Goal: Book appointment/travel/reservation

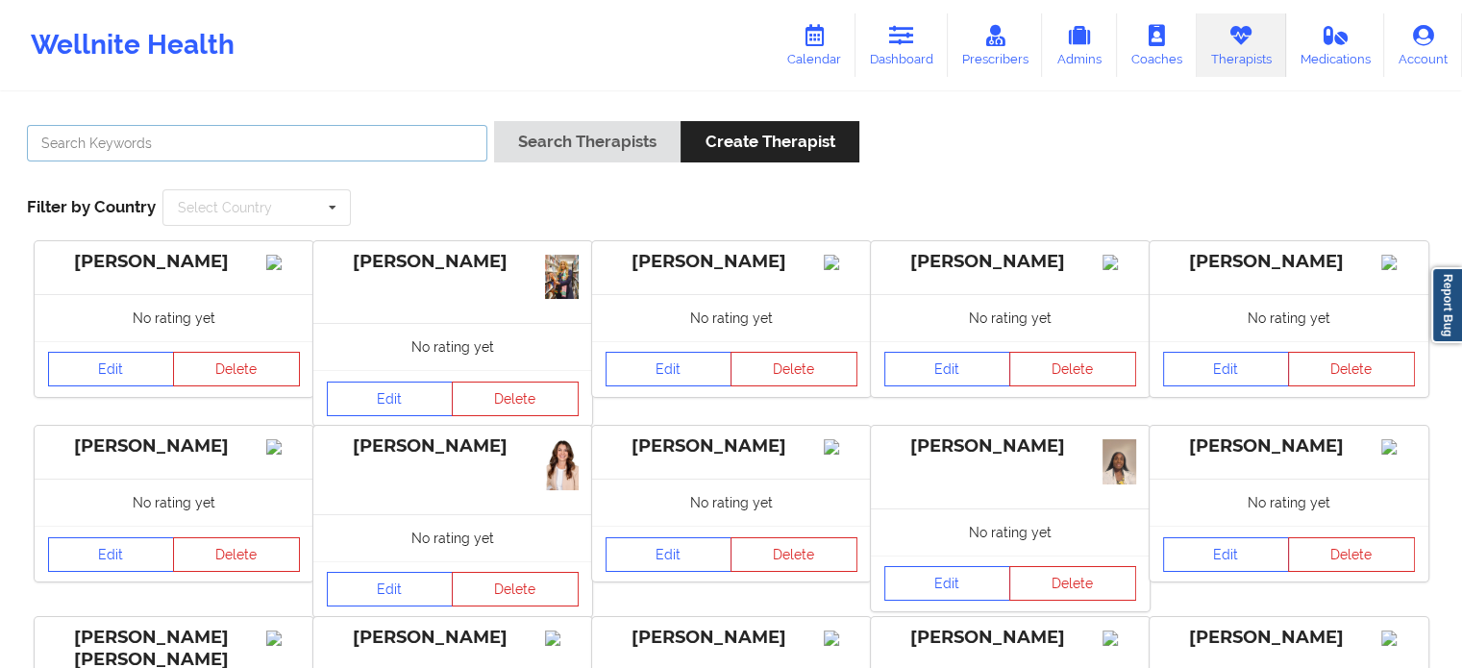
drag, startPoint x: 443, startPoint y: 134, endPoint x: 457, endPoint y: 112, distance: 25.1
click at [443, 134] on input "text" at bounding box center [257, 143] width 460 height 37
type input "[PERSON_NAME]"
click at [494, 121] on button "Search Therapists" at bounding box center [587, 141] width 186 height 41
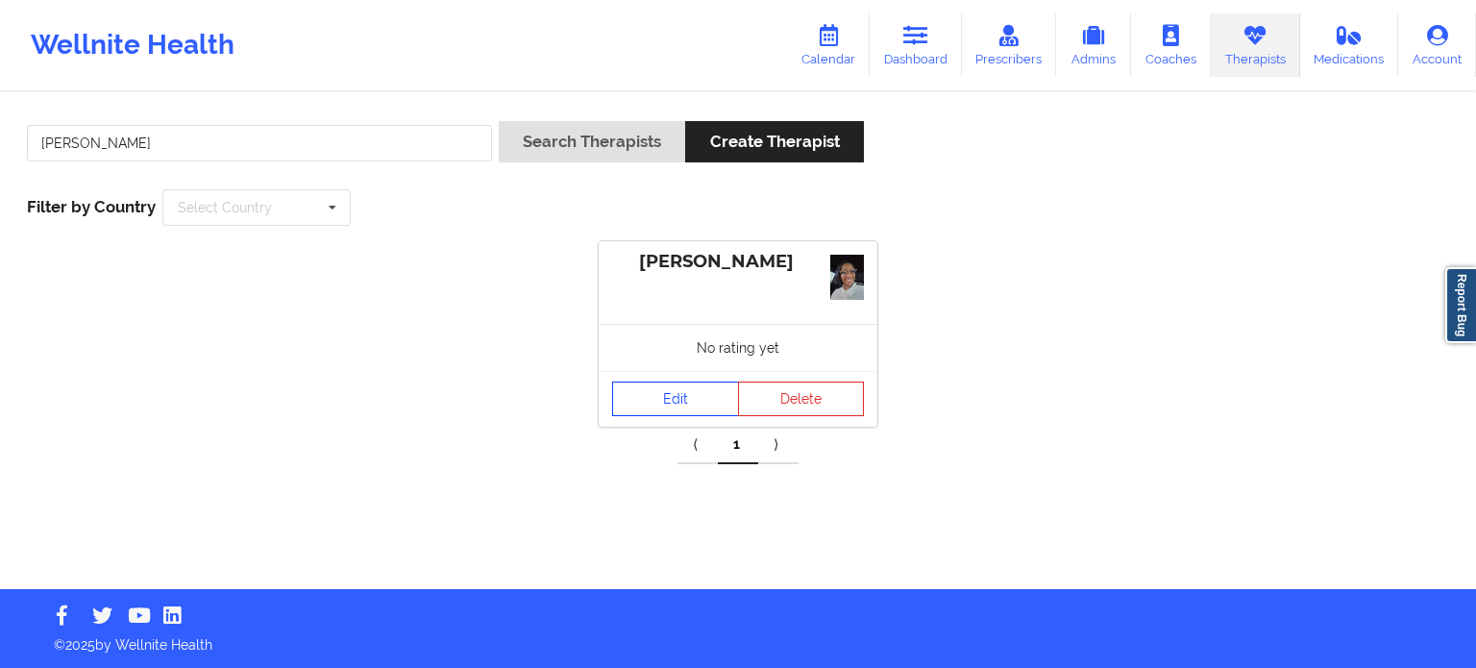
click at [654, 388] on link "Edit" at bounding box center [675, 399] width 127 height 35
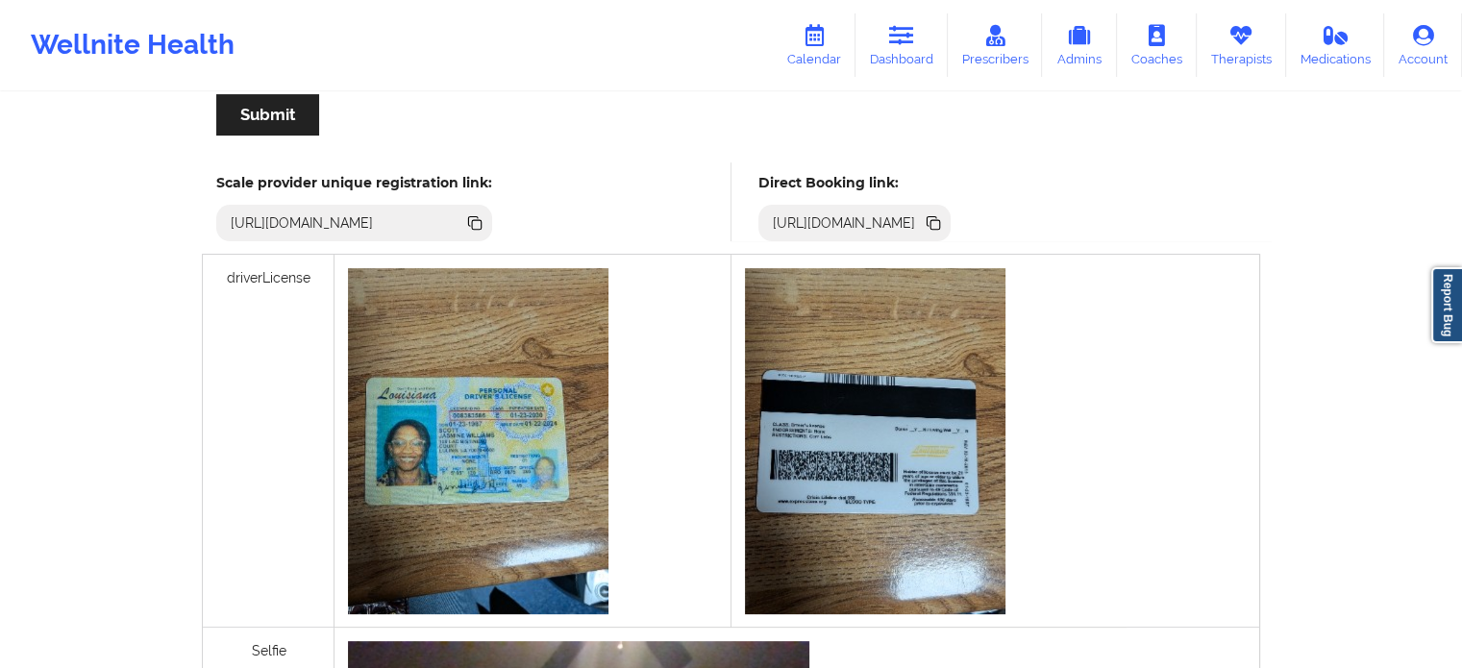
scroll to position [384, 0]
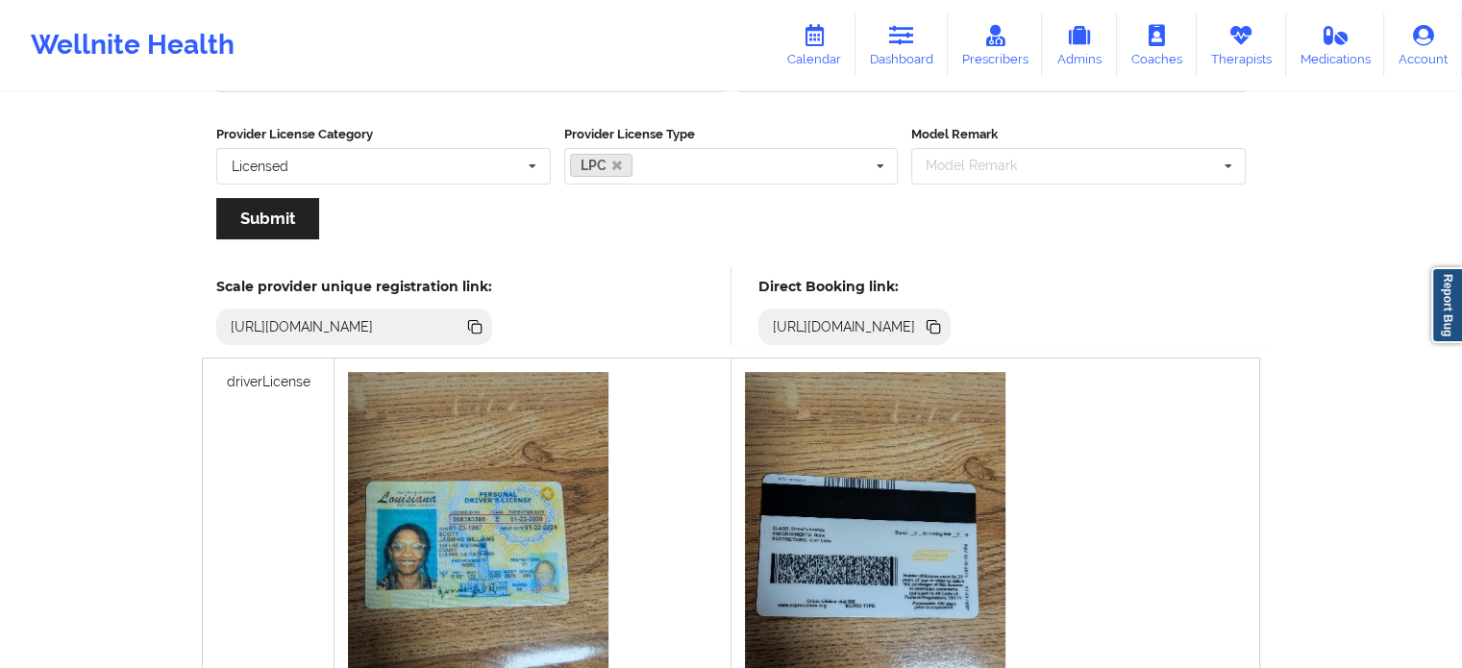
click at [940, 326] on icon at bounding box center [935, 329] width 10 height 10
click at [914, 53] on link "Dashboard" at bounding box center [901, 44] width 92 height 63
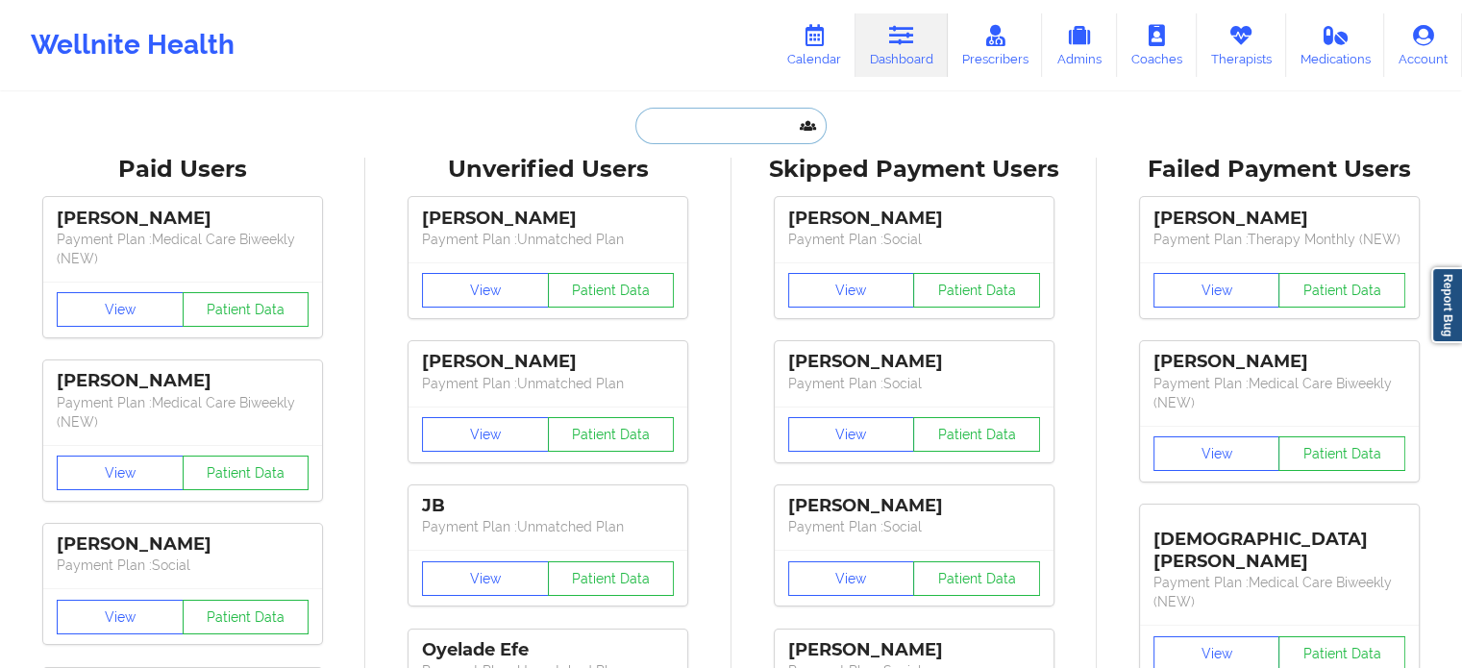
click at [706, 117] on input "text" at bounding box center [730, 126] width 190 height 37
paste input "health@korostelev.one"
type input "health@korostelev.one"
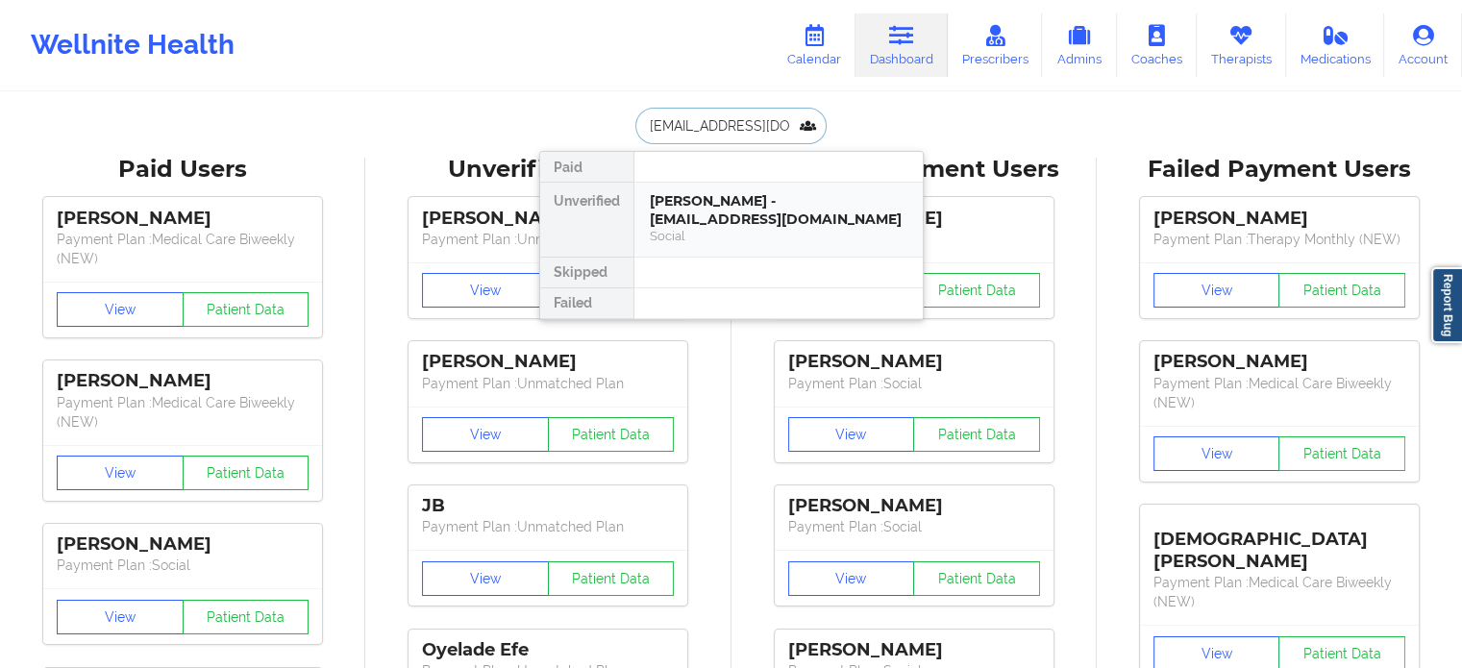
click at [761, 202] on div "KIRILL KOROSTELEV - health@korostelev.one" at bounding box center [779, 210] width 258 height 36
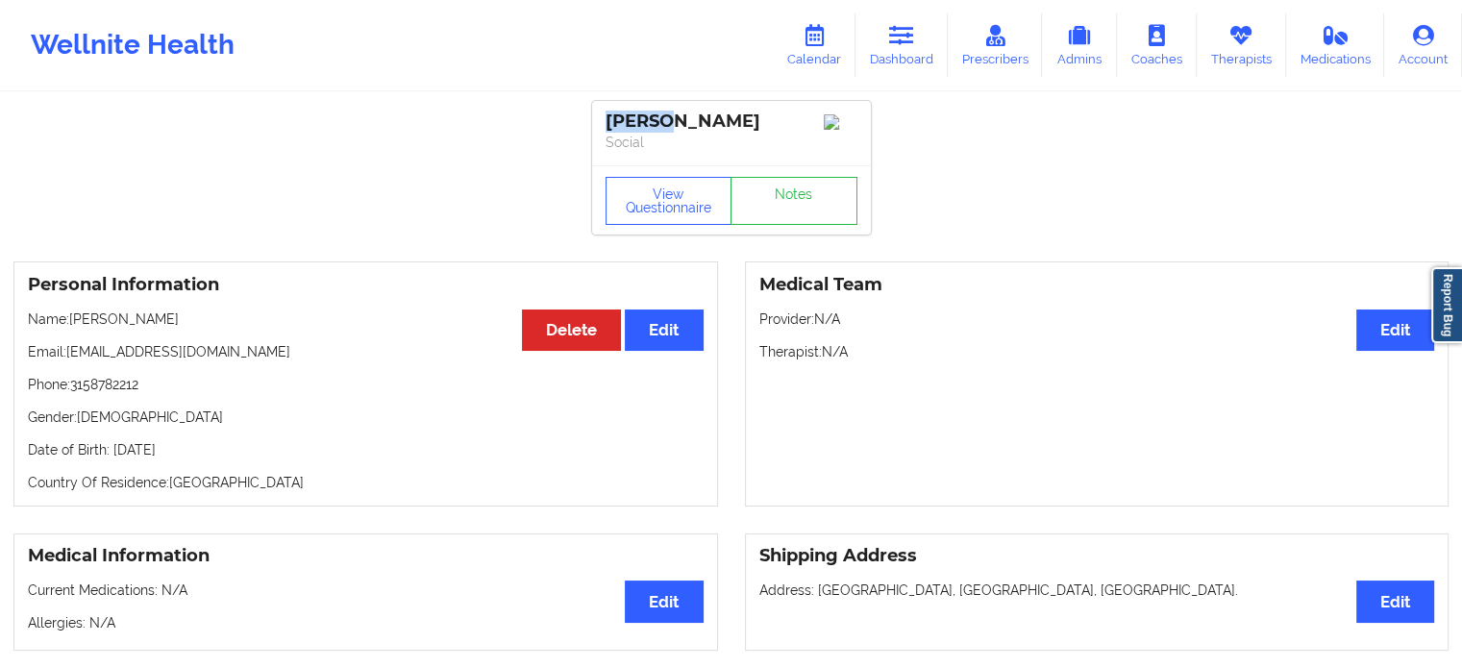
drag, startPoint x: 658, startPoint y: 123, endPoint x: 607, endPoint y: 118, distance: 51.2
click at [607, 118] on div "KIRILL KOROSTELEV" at bounding box center [731, 122] width 252 height 22
copy div "KIRILL"
click at [826, 46] on link "Calendar" at bounding box center [814, 44] width 83 height 63
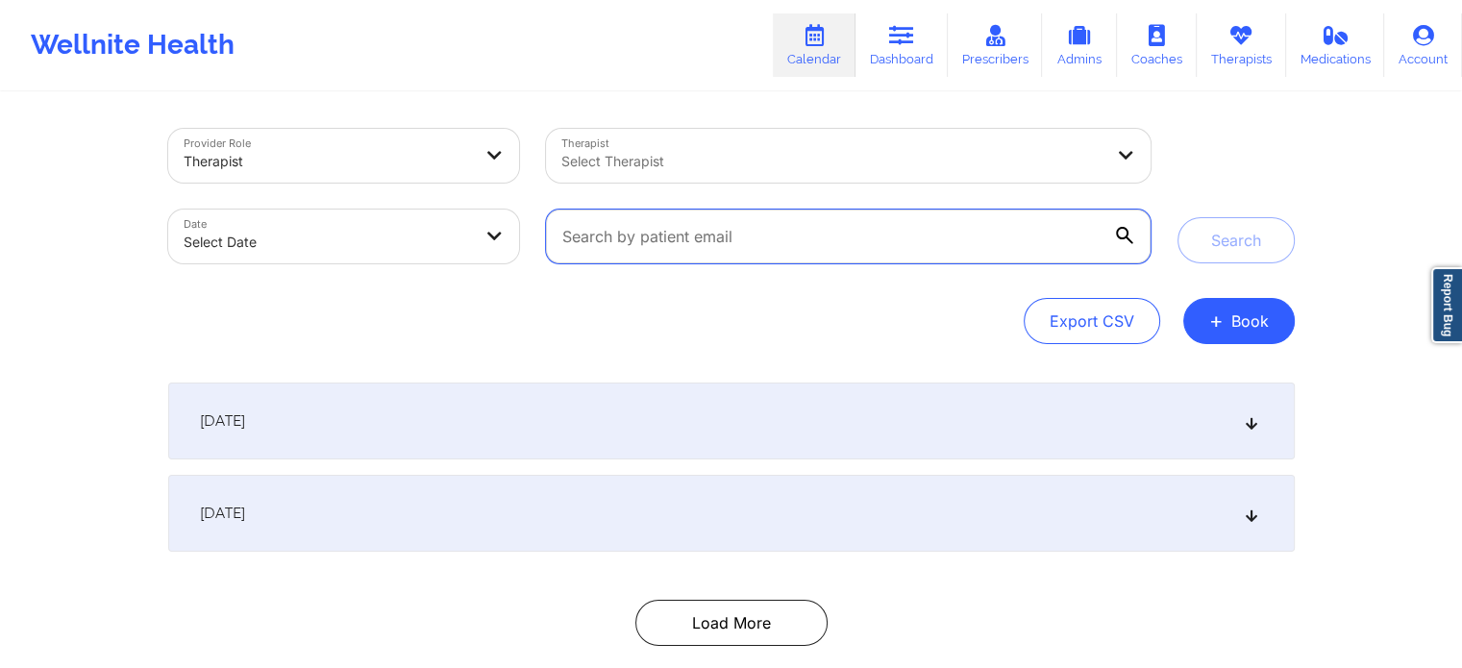
click at [696, 230] on input "text" at bounding box center [848, 237] width 604 height 54
paste input "[PERSON_NAME][EMAIL_ADDRESS][DOMAIN_NAME]"
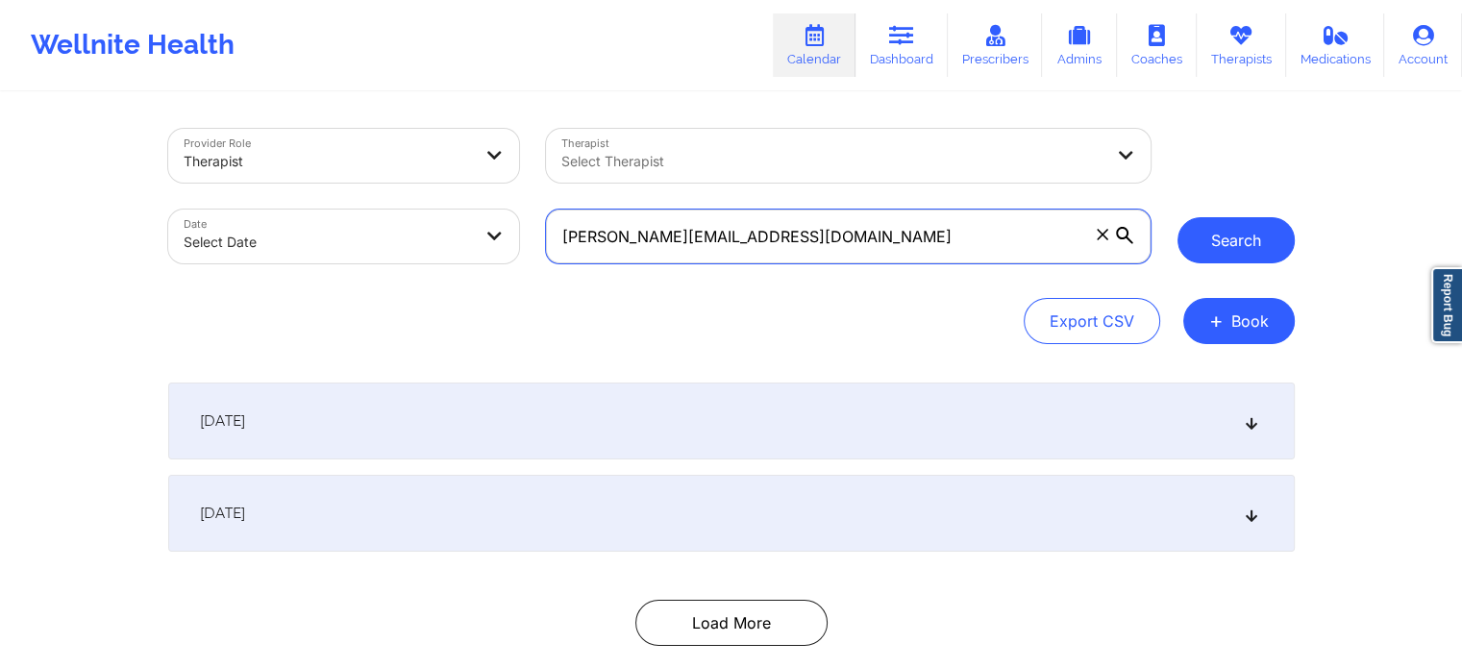
type input "[PERSON_NAME][EMAIL_ADDRESS][DOMAIN_NAME]"
click at [1226, 237] on button "Search" at bounding box center [1235, 240] width 117 height 46
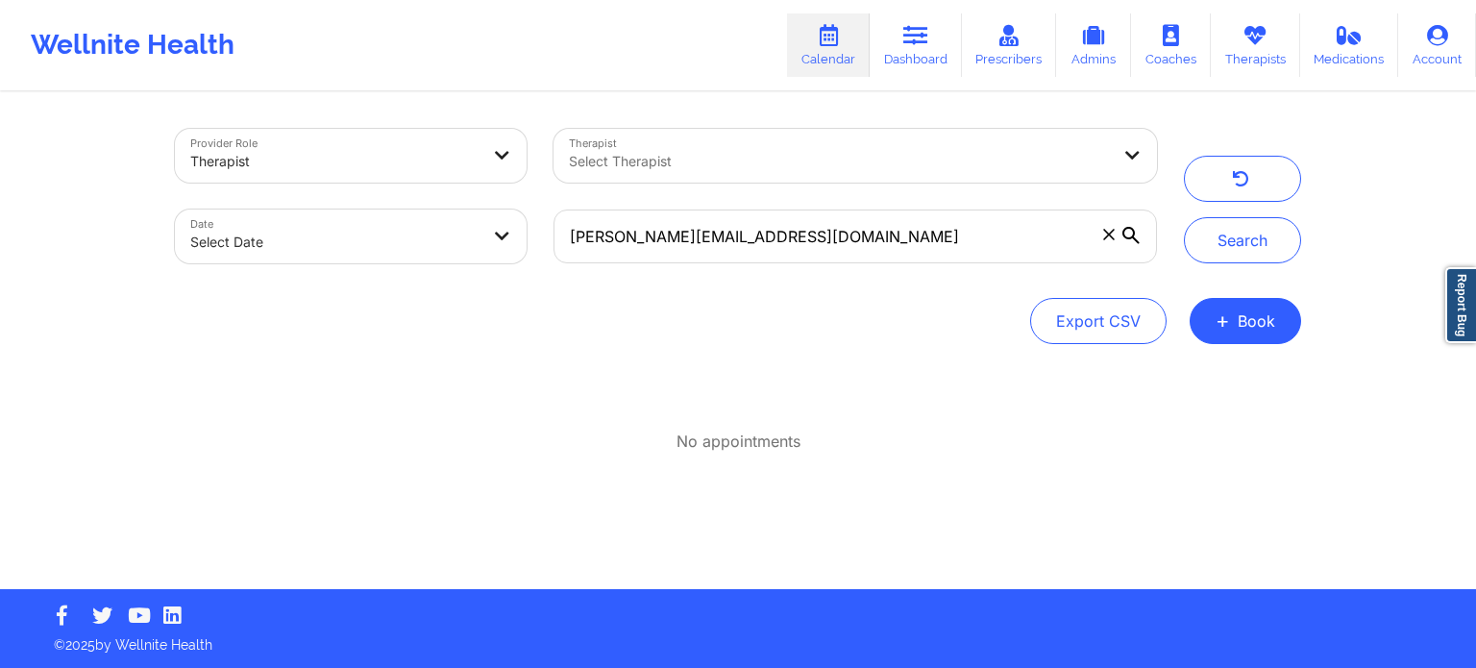
click at [688, 176] on div "Select Therapist" at bounding box center [833, 156] width 558 height 54
type input "[PERSON_NAME]"
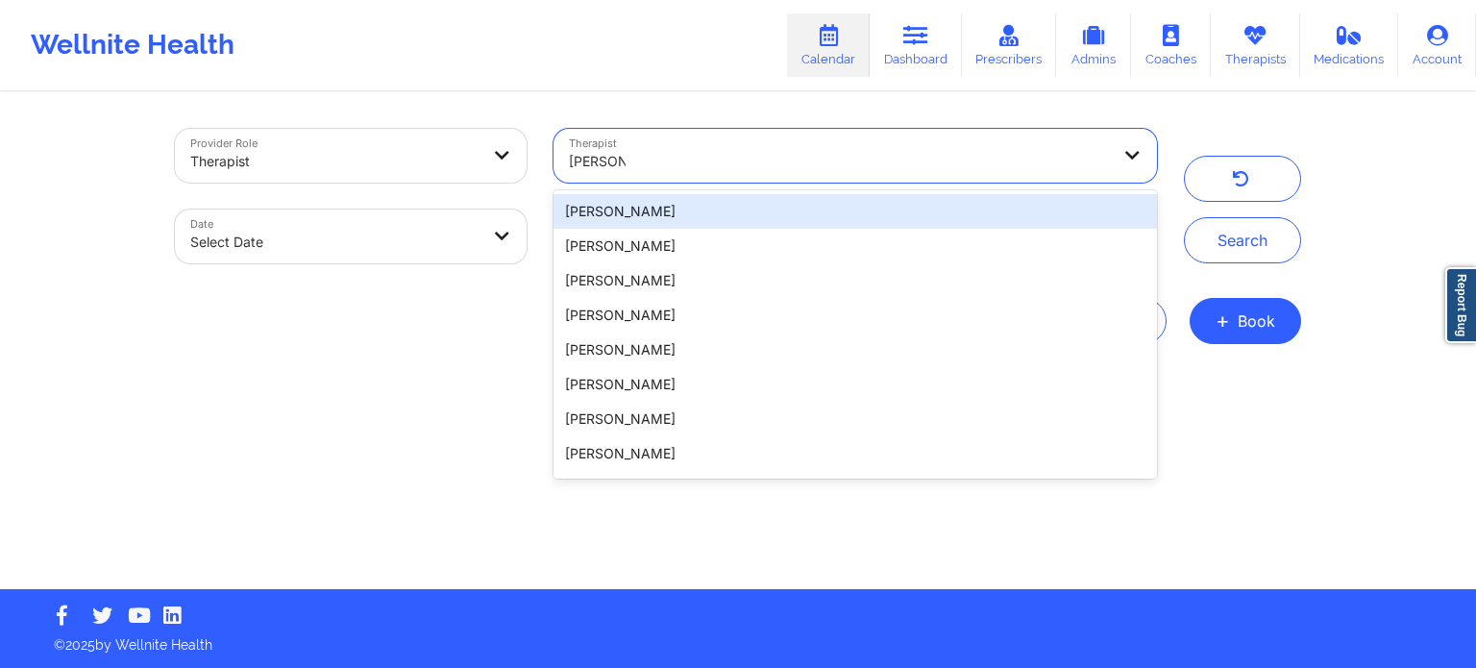
click at [696, 248] on div "[PERSON_NAME]" at bounding box center [856, 246] width 604 height 35
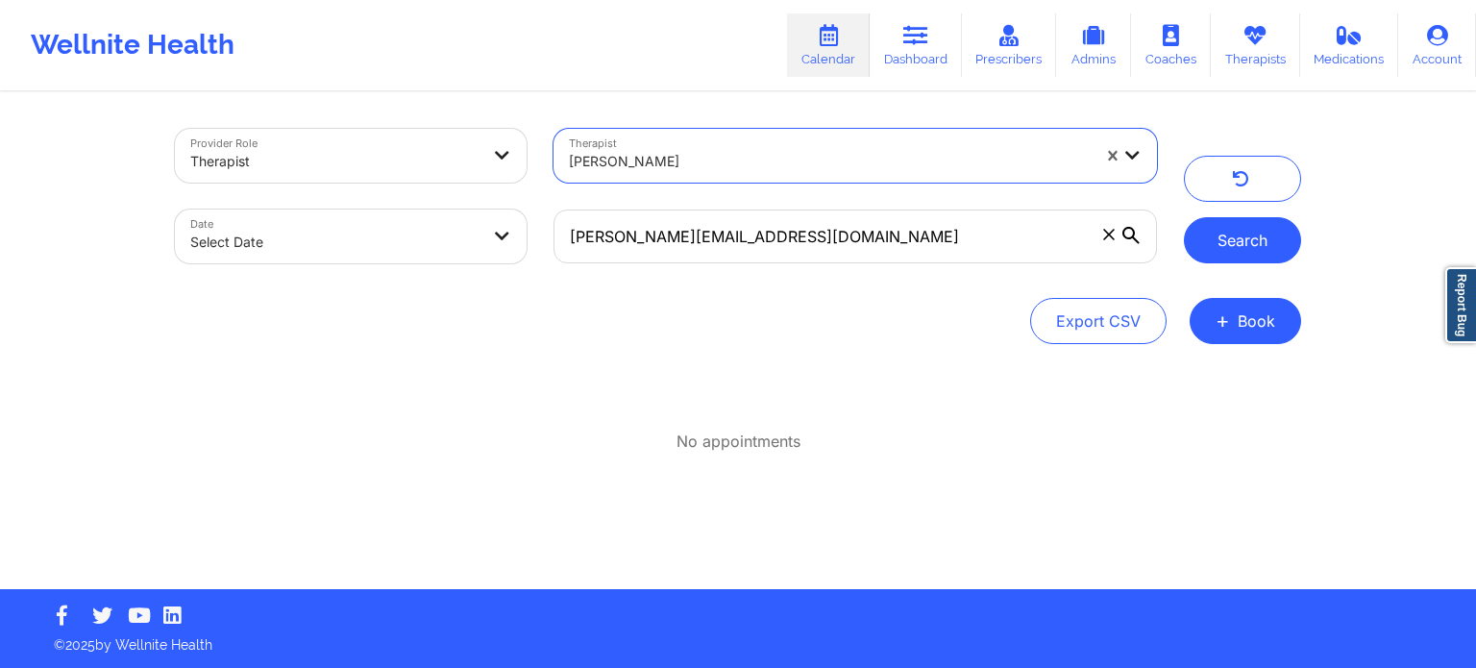
click at [1251, 253] on button "Search" at bounding box center [1242, 240] width 117 height 46
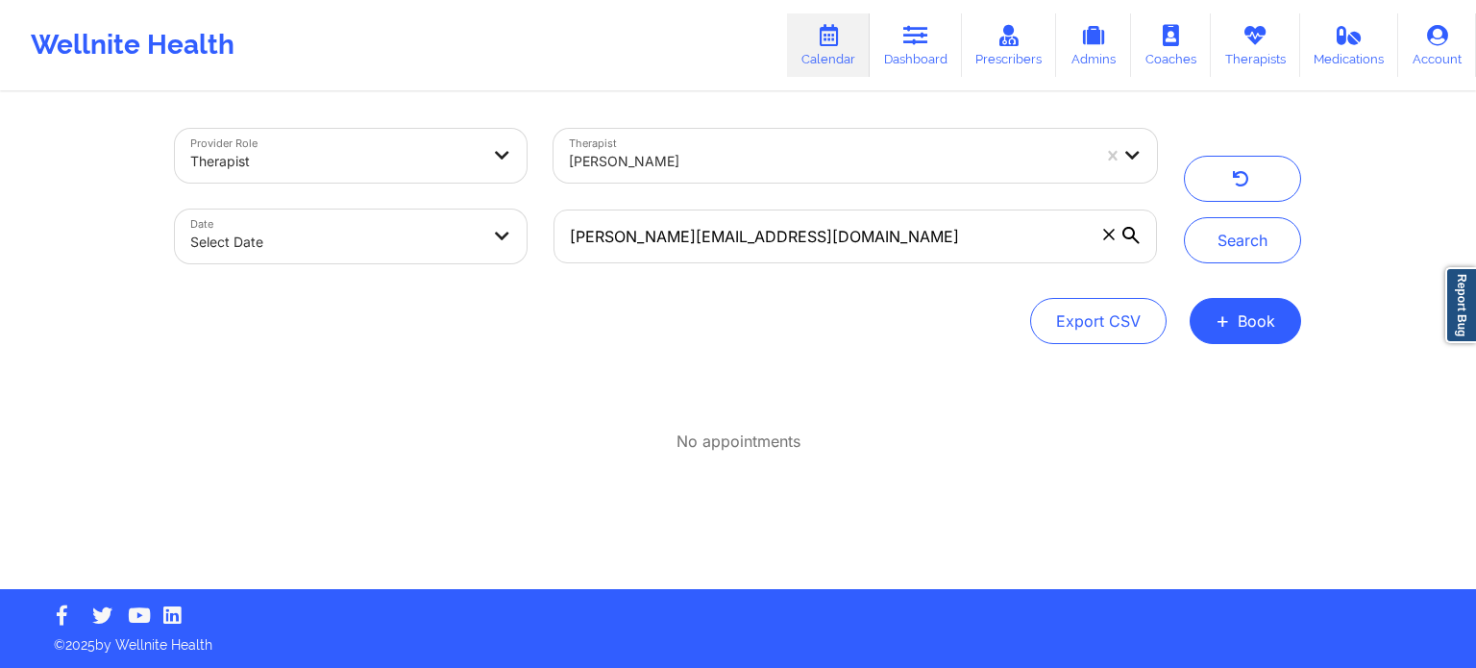
click at [1101, 242] on span at bounding box center [1108, 234] width 19 height 19
click at [1101, 242] on input "[PERSON_NAME][EMAIL_ADDRESS][DOMAIN_NAME]" at bounding box center [856, 237] width 604 height 54
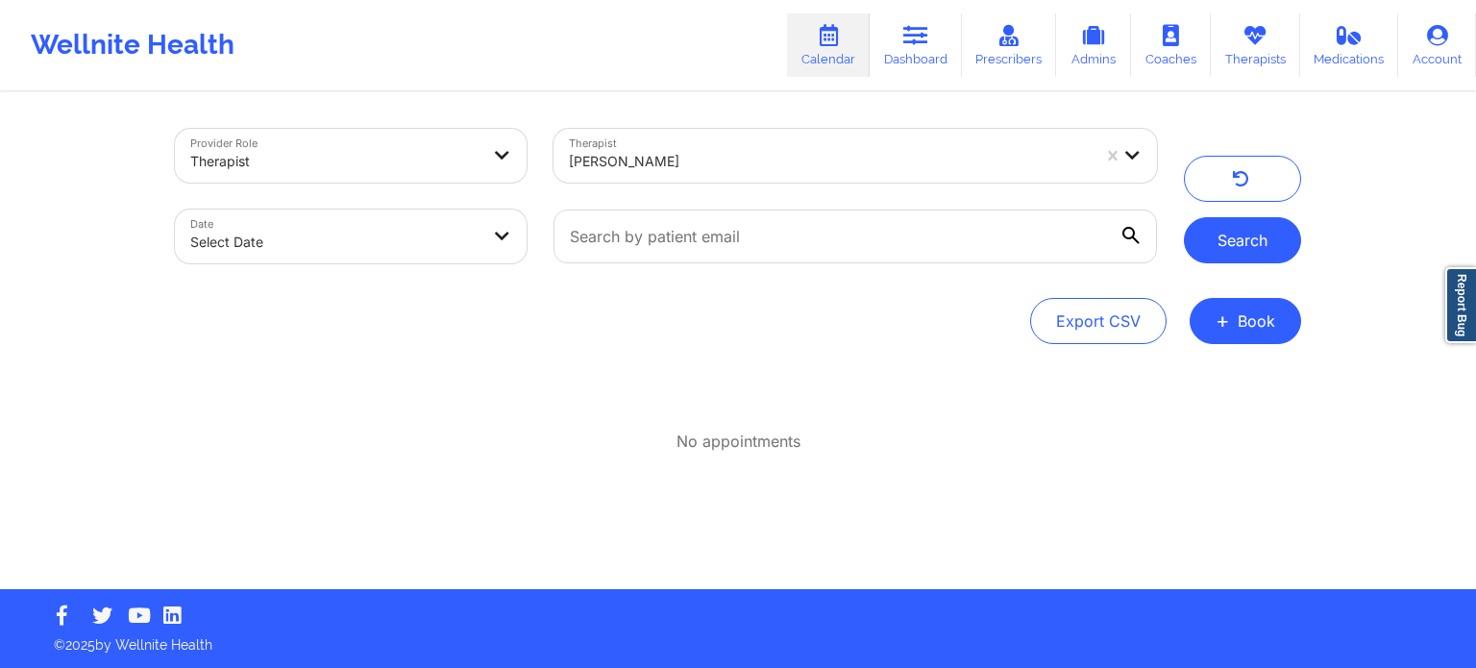
click at [1242, 230] on button "Search" at bounding box center [1242, 240] width 117 height 46
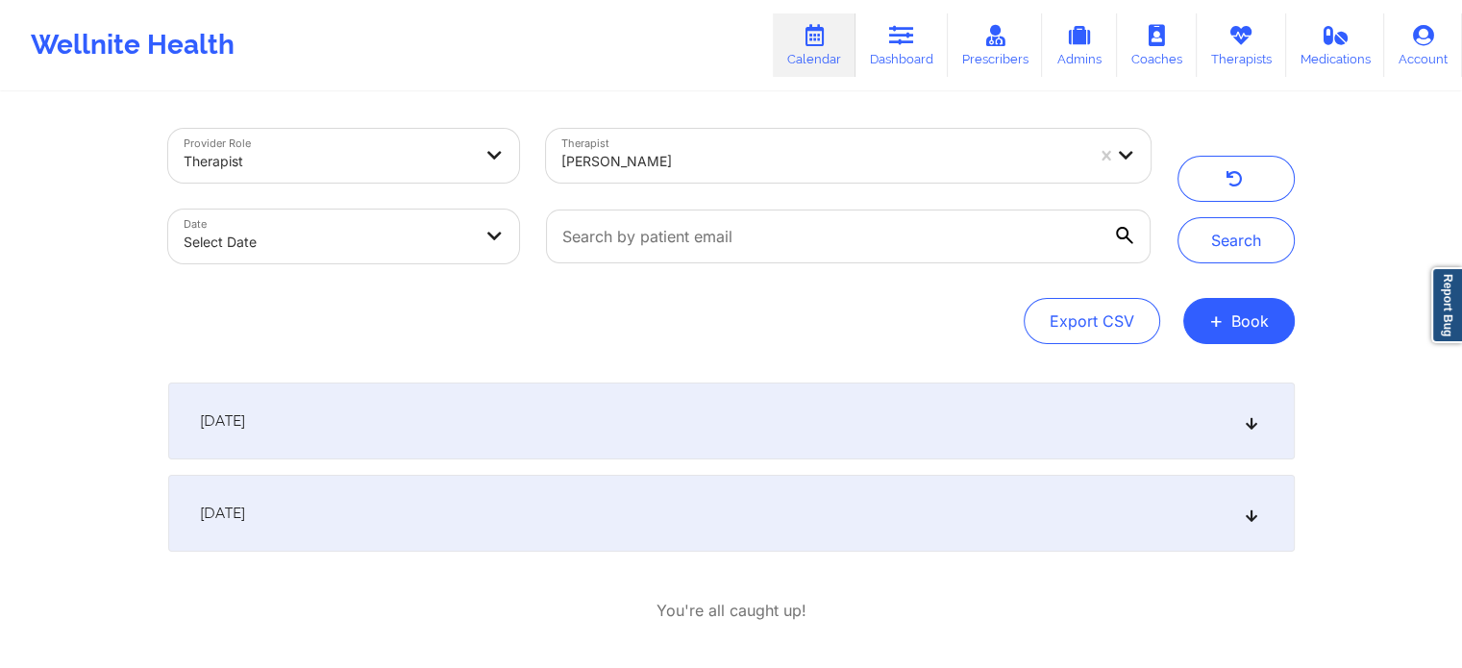
select select "2025-8"
select select "2025-9"
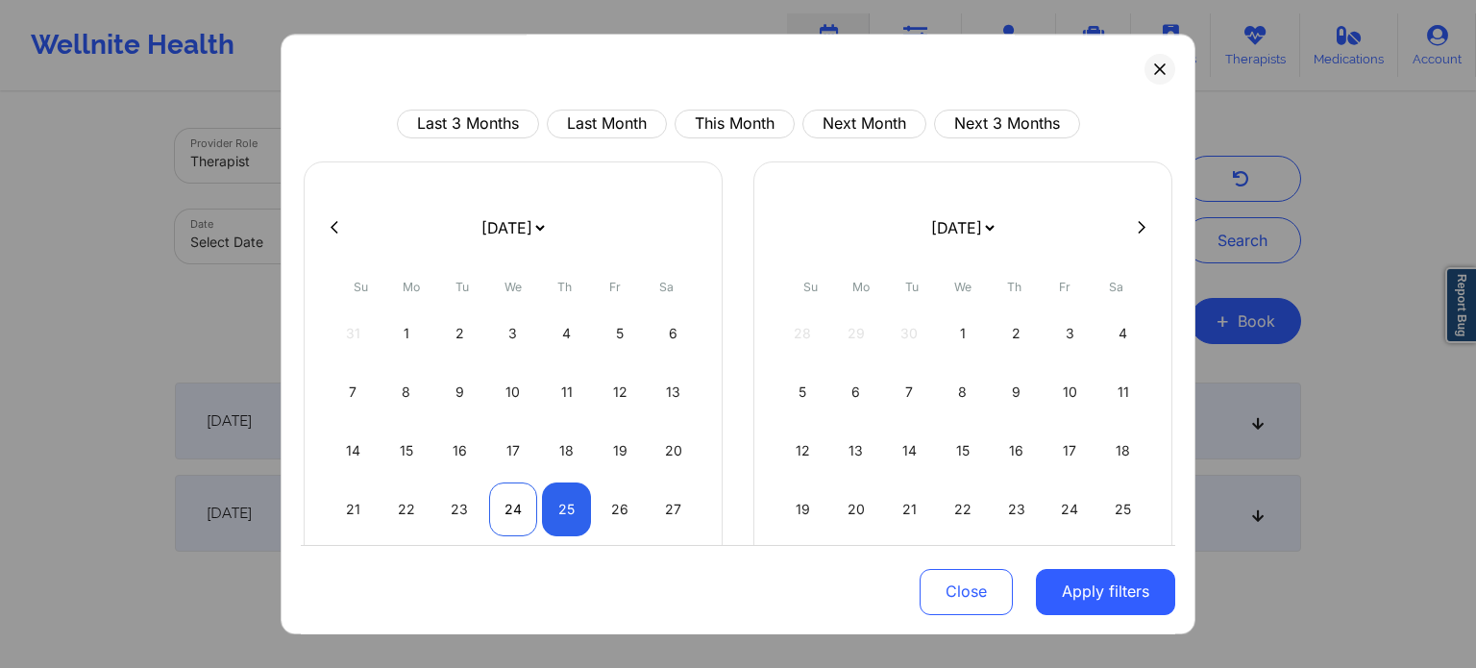
click at [514, 514] on div "24" at bounding box center [513, 509] width 49 height 54
select select "2025-8"
select select "2025-9"
select select "2025-8"
select select "2025-9"
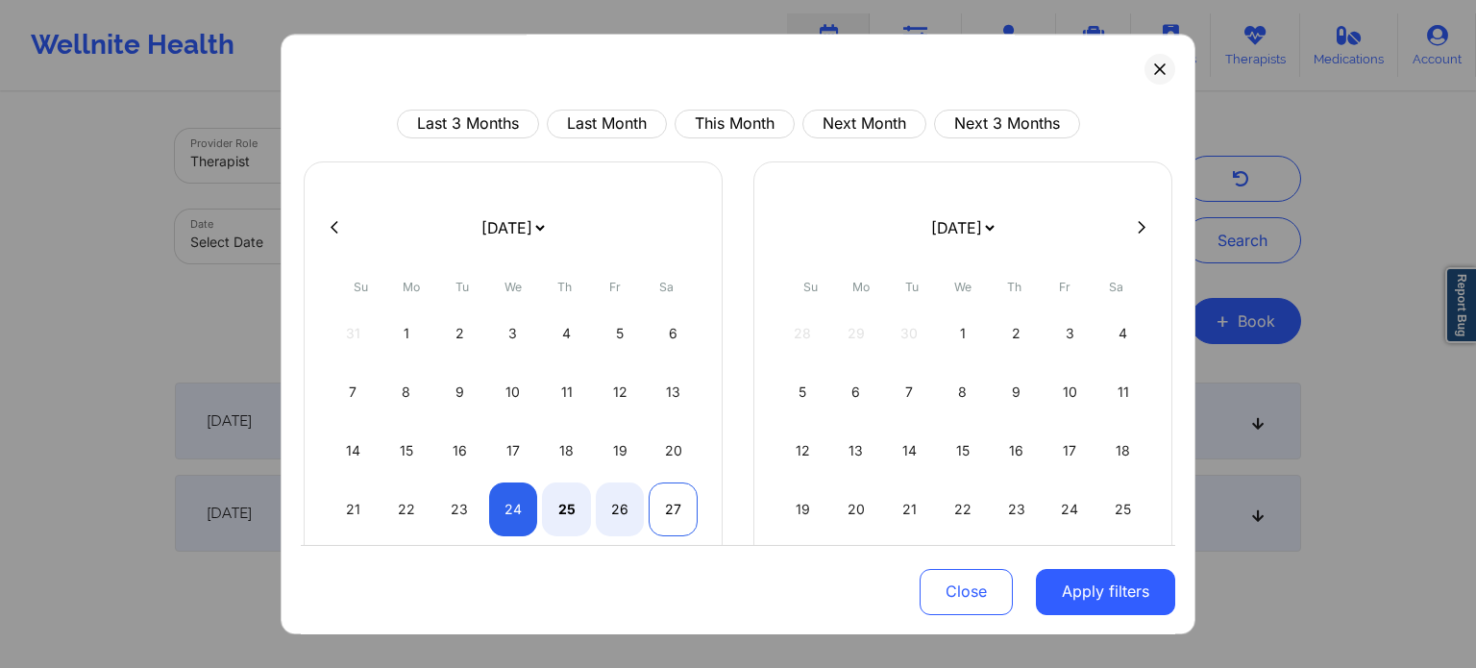
click at [669, 508] on div "27" at bounding box center [673, 509] width 49 height 54
select select "2025-8"
select select "2025-9"
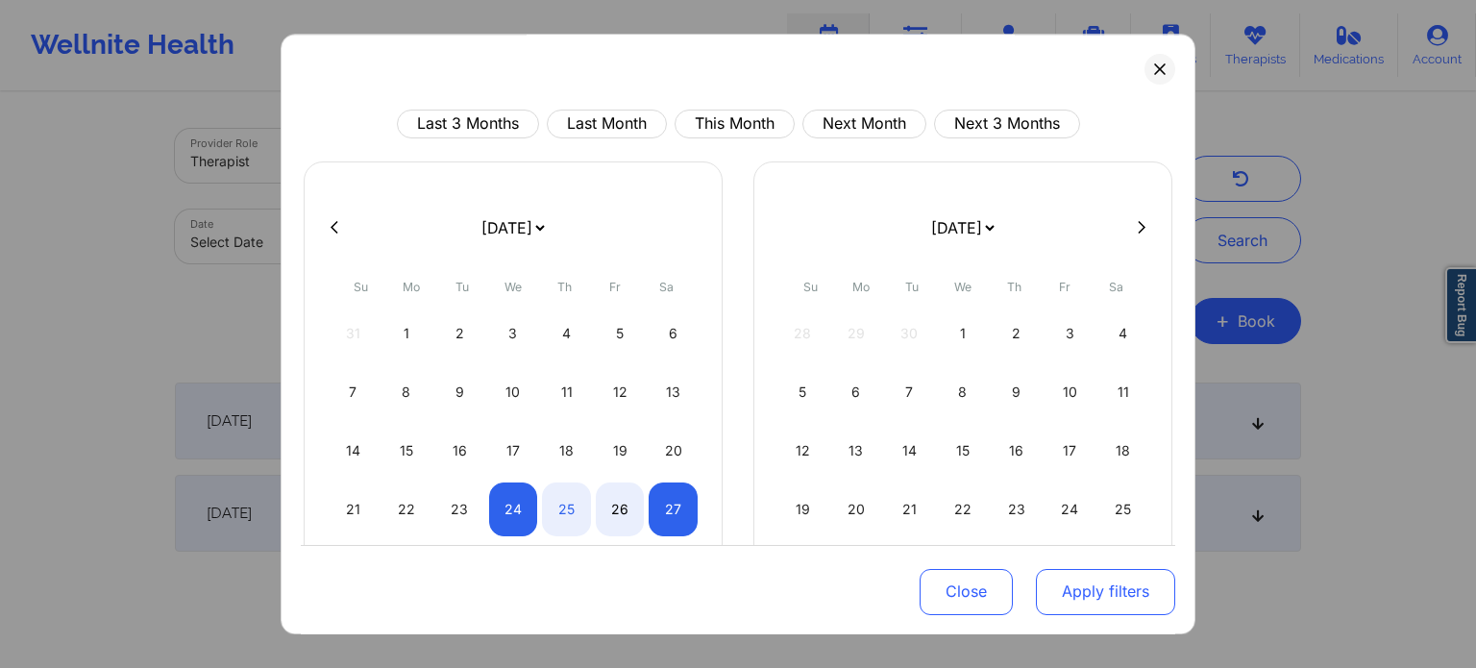
click at [1084, 592] on button "Apply filters" at bounding box center [1105, 591] width 139 height 46
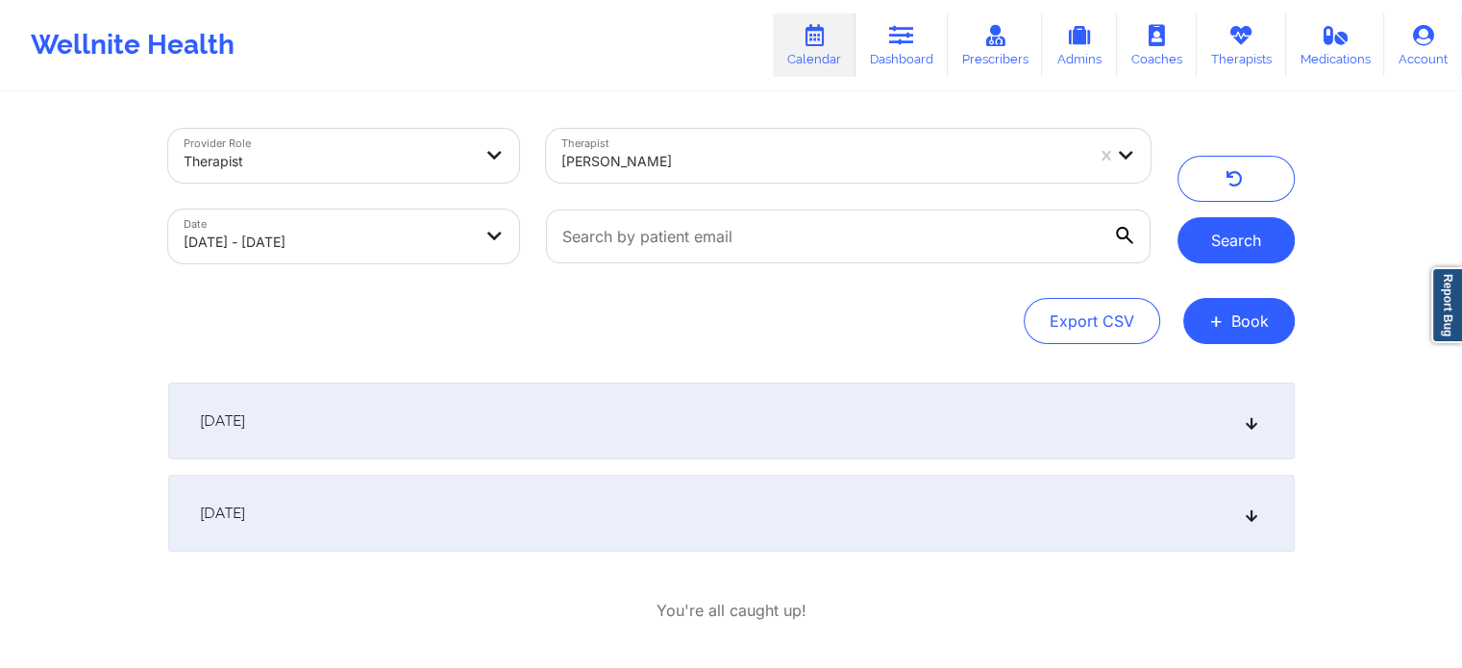
click at [1249, 241] on button "Search" at bounding box center [1235, 240] width 117 height 46
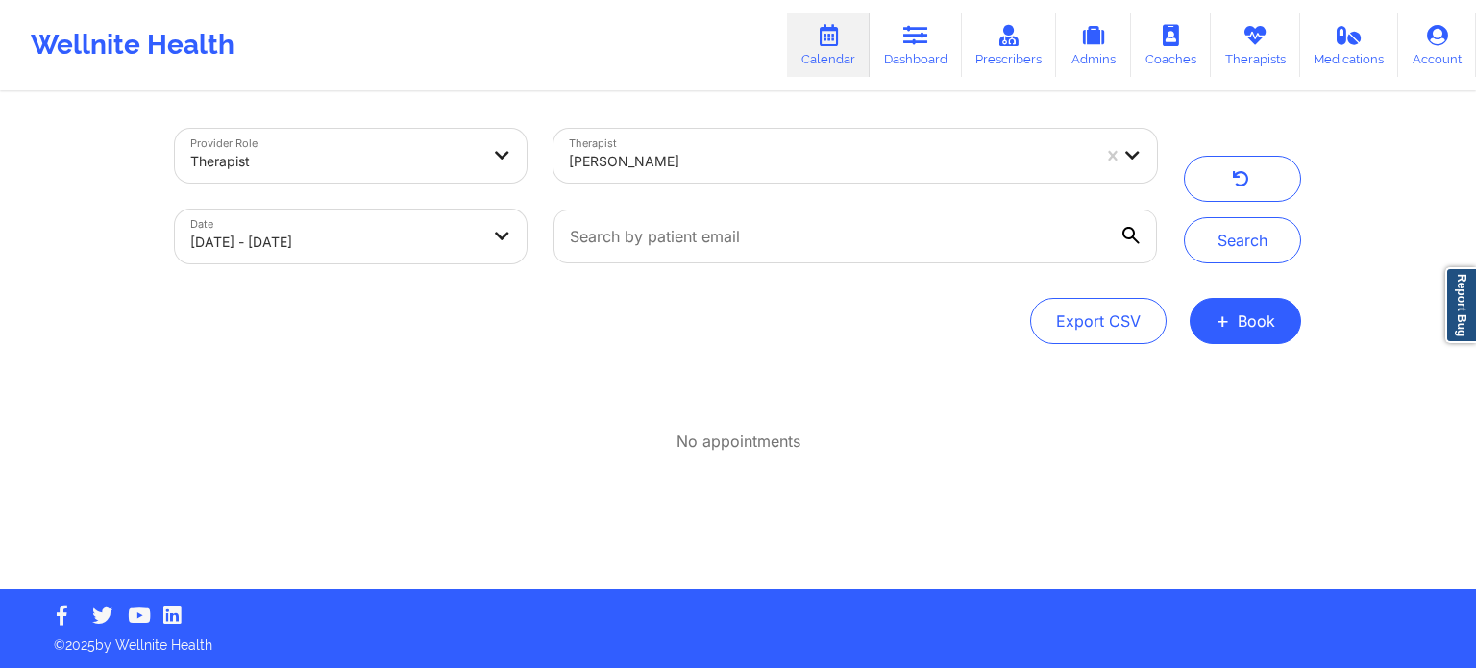
click at [447, 234] on body "Wellnite Health Calendar Dashboard Prescribers Admins Coaches Therapists Medica…" at bounding box center [738, 334] width 1476 height 668
select select "2025-8"
select select "2025-9"
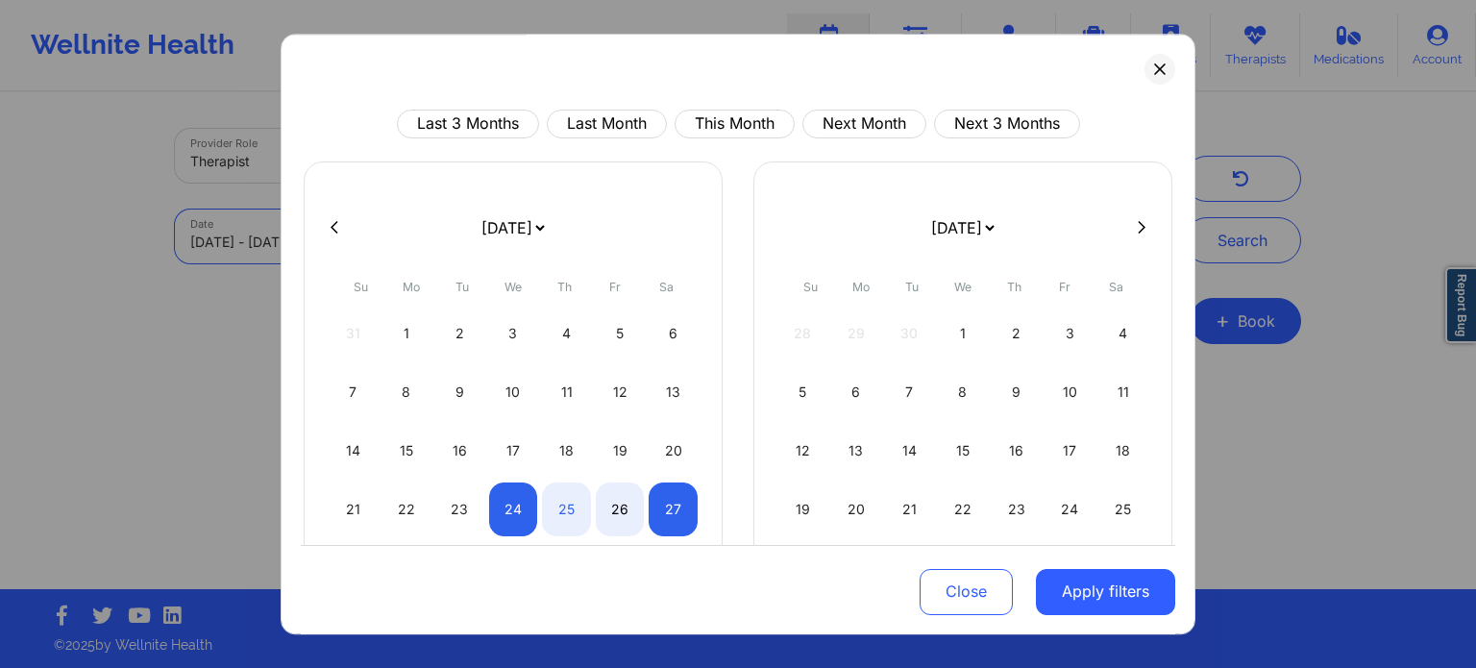
click at [1071, 340] on div "3" at bounding box center [1070, 334] width 49 height 54
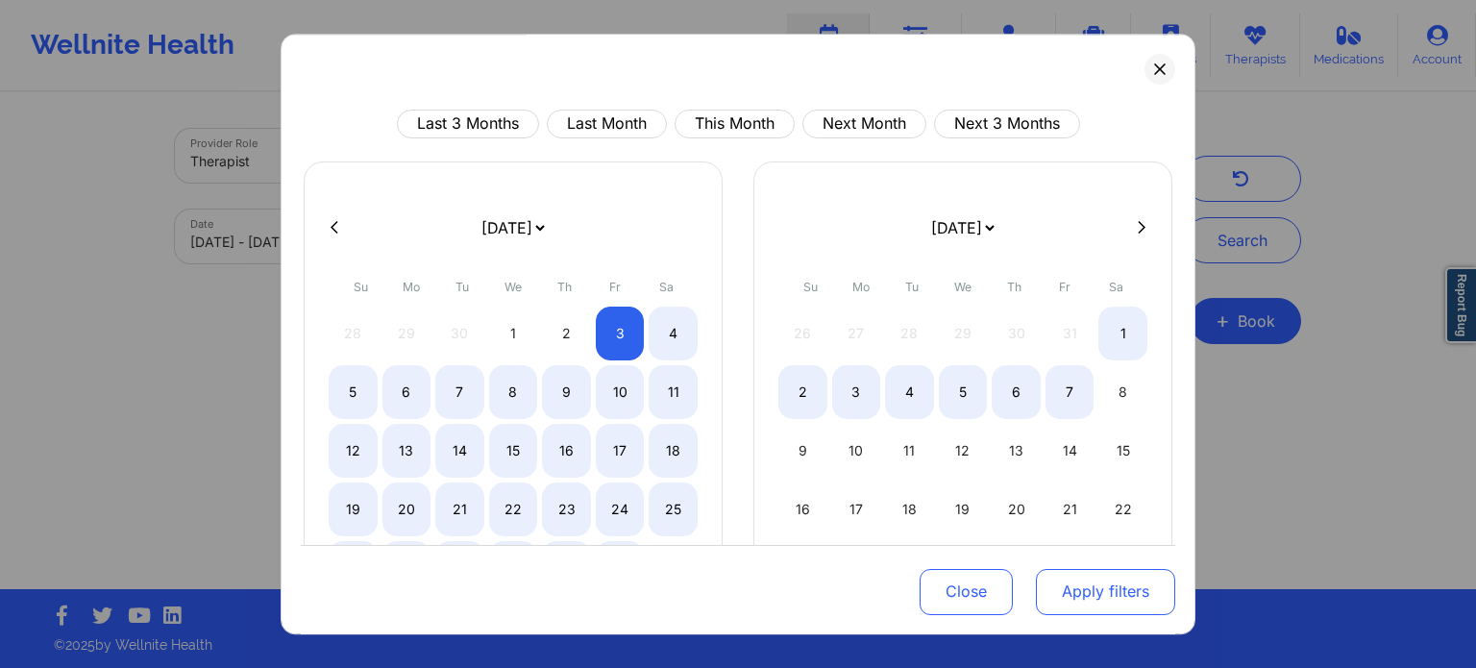
select select "2025-9"
select select "2025-10"
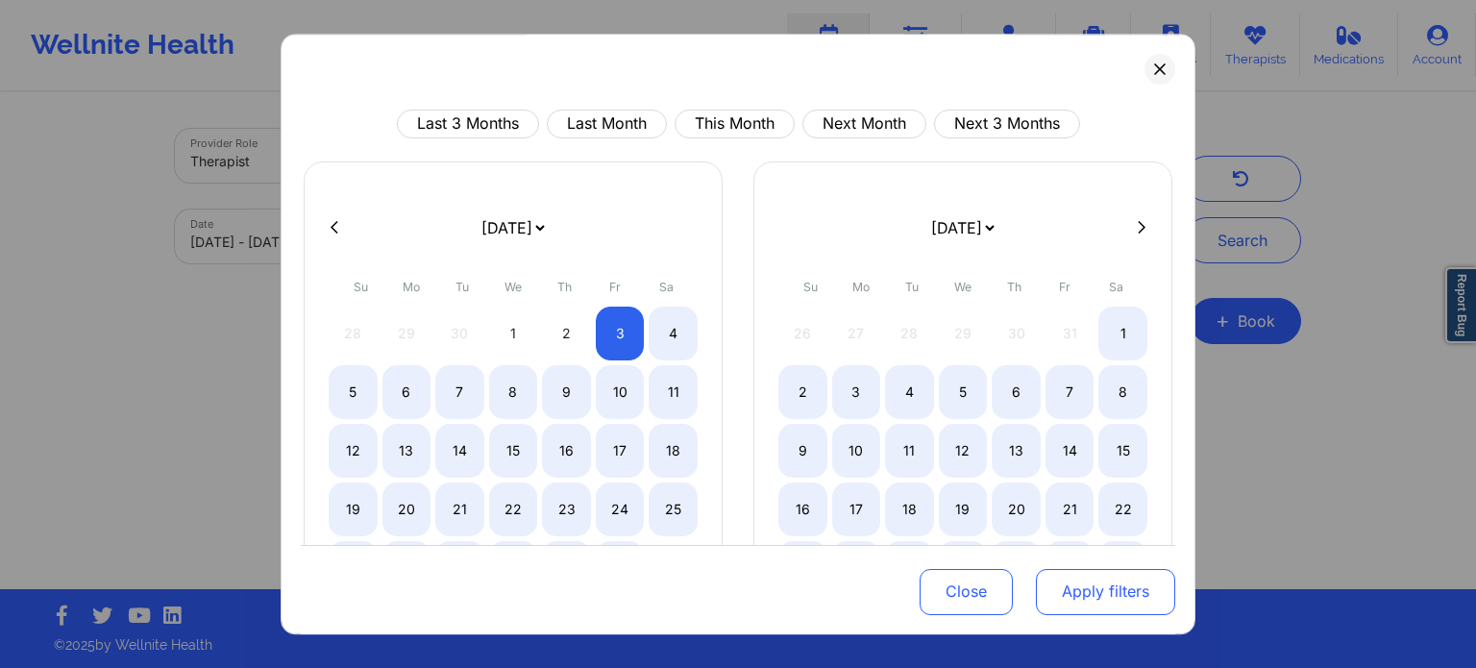
click at [1115, 592] on button "Apply filters" at bounding box center [1105, 591] width 139 height 46
select select "2025-9"
select select "2025-10"
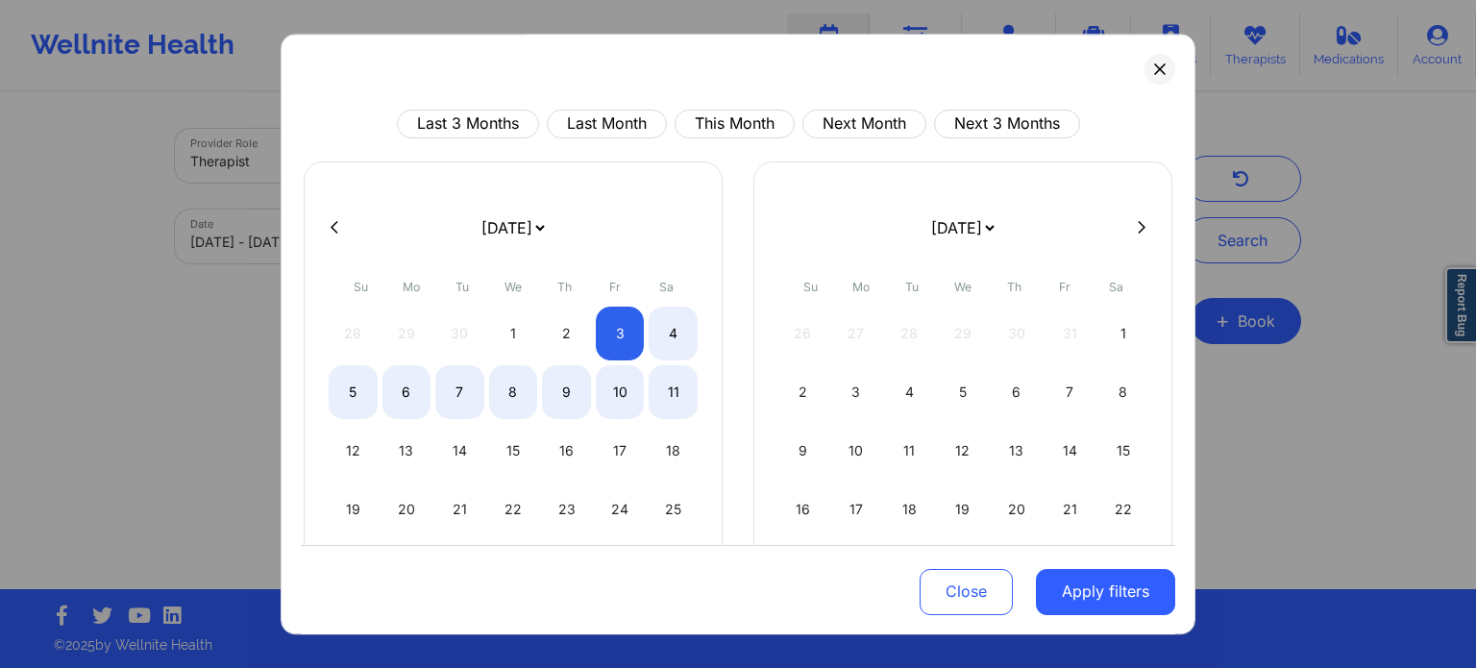
select select "2025-9"
select select "2025-10"
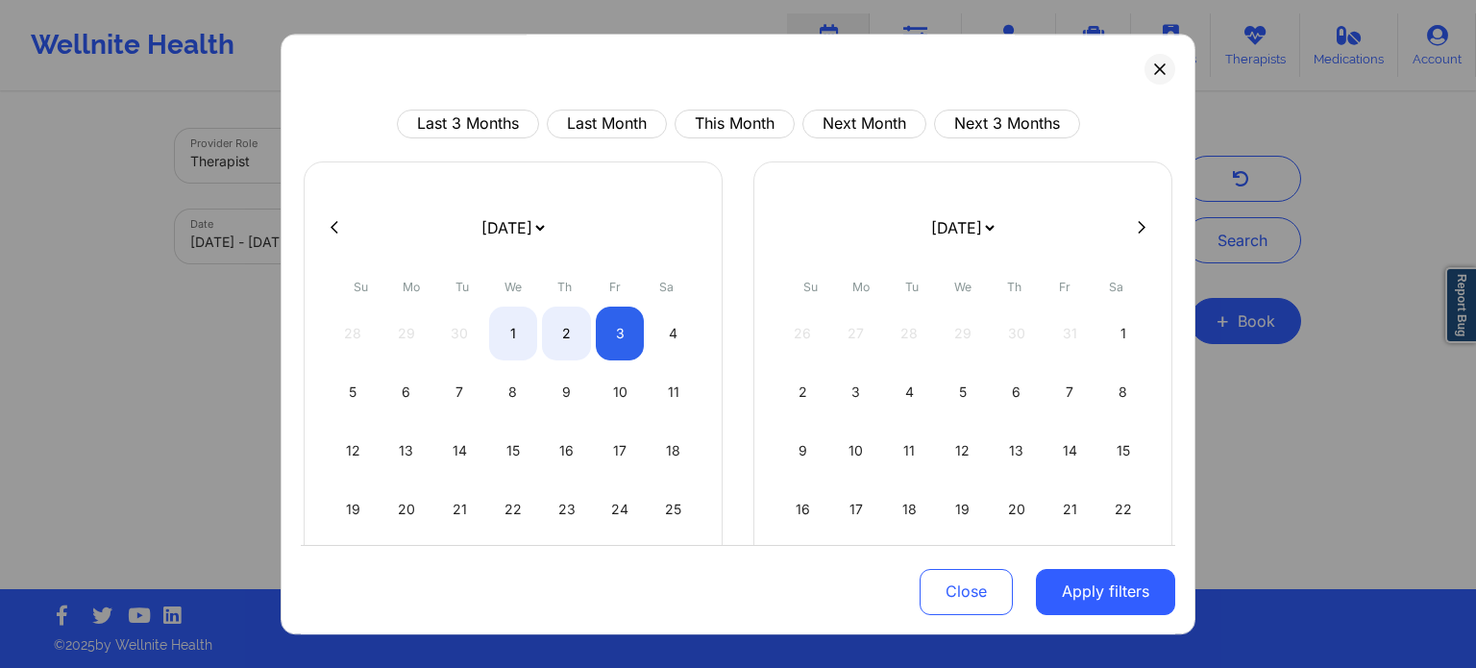
click at [369, 332] on div "28 29 30 1 2 3 4" at bounding box center [513, 334] width 369 height 54
click at [342, 333] on div "28 29 30 1 2 3 4" at bounding box center [513, 334] width 369 height 54
select select "2025-9"
select select "2025-10"
click at [509, 345] on div "1" at bounding box center [513, 334] width 49 height 54
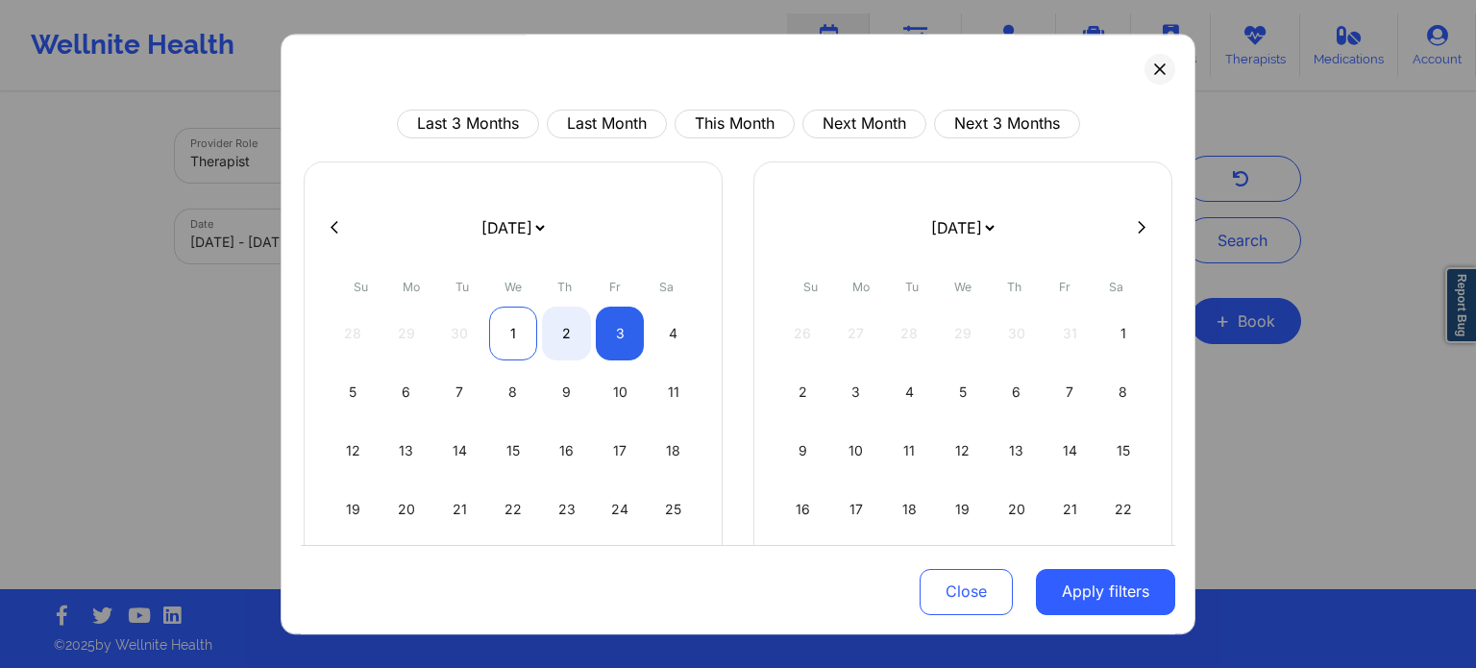
select select "2025-9"
select select "2025-10"
select select "2025-9"
select select "2025-10"
click at [619, 339] on div "3" at bounding box center [620, 334] width 49 height 54
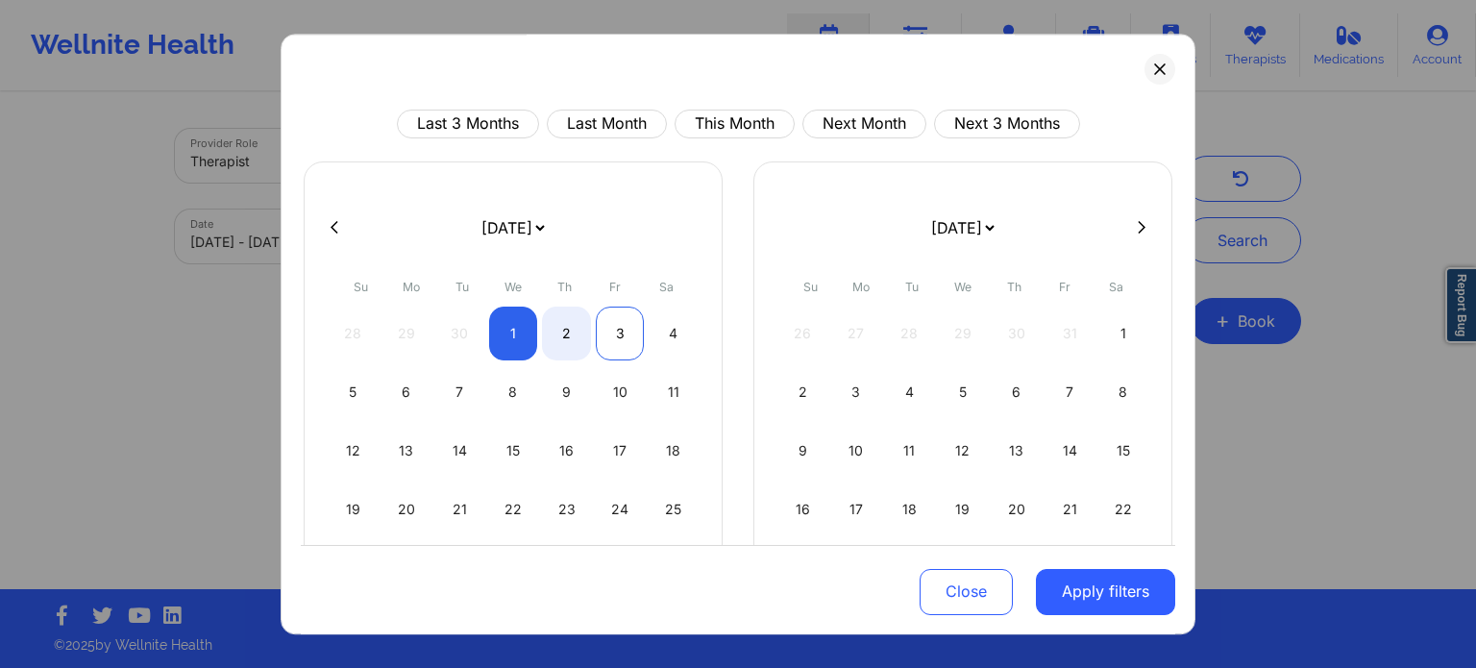
select select "2025-9"
select select "2025-10"
click at [327, 222] on button at bounding box center [334, 227] width 19 height 16
select select "2025-8"
select select "2025-9"
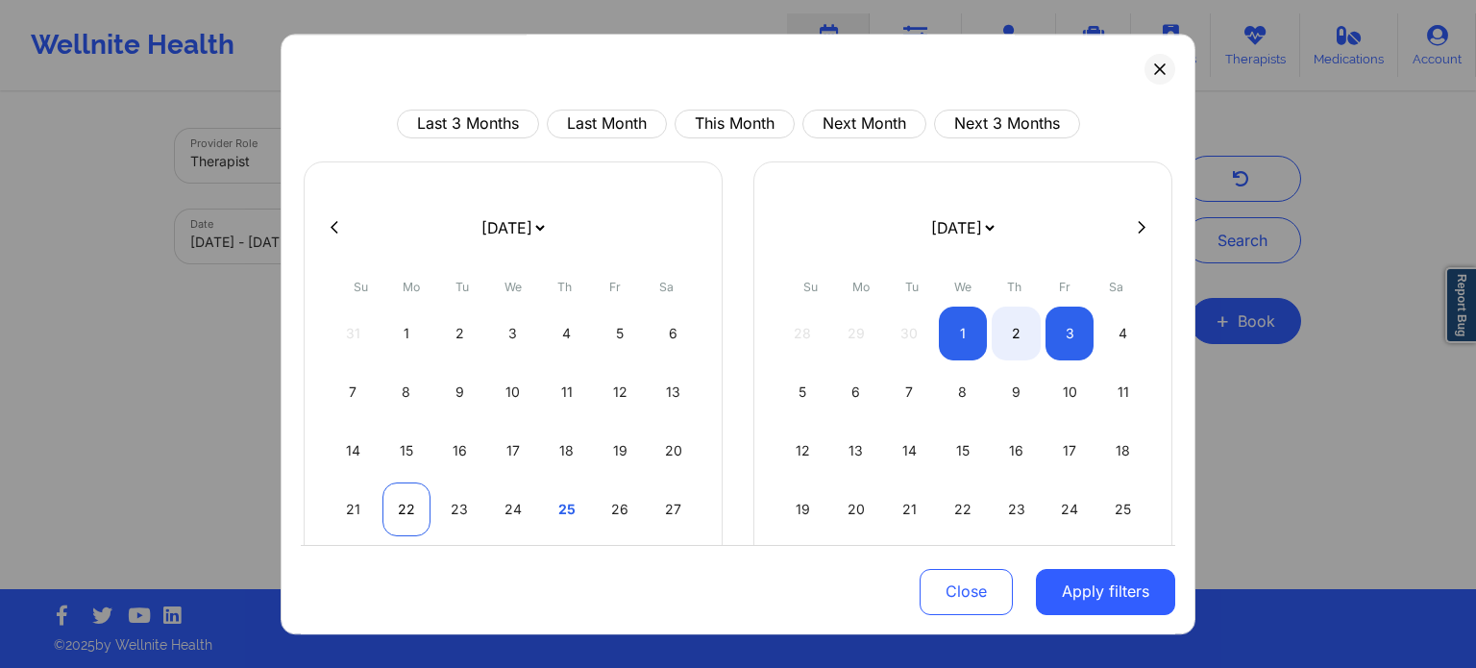
click at [424, 506] on div "22" at bounding box center [407, 509] width 49 height 54
select select "2025-8"
select select "2025-9"
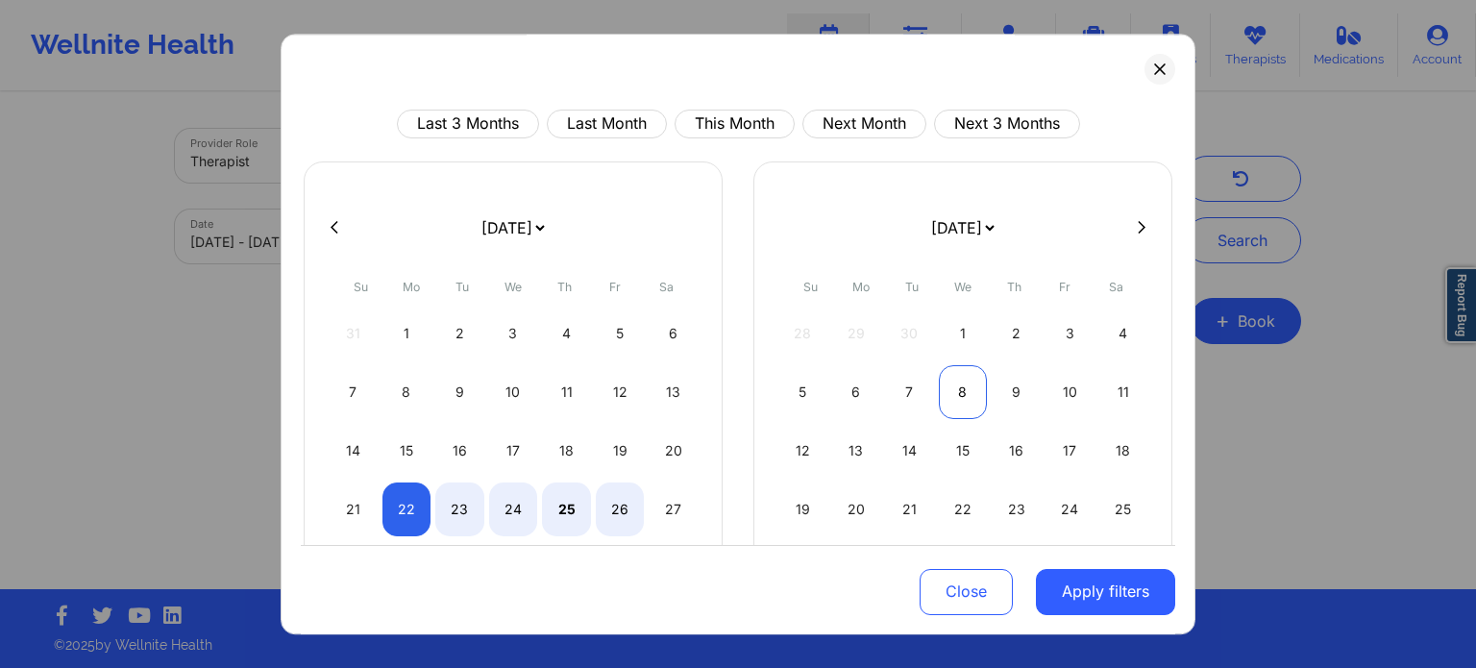
select select "2025-8"
select select "2025-9"
select select "2025-8"
select select "2025-9"
click at [1073, 328] on div "3" at bounding box center [1070, 334] width 49 height 54
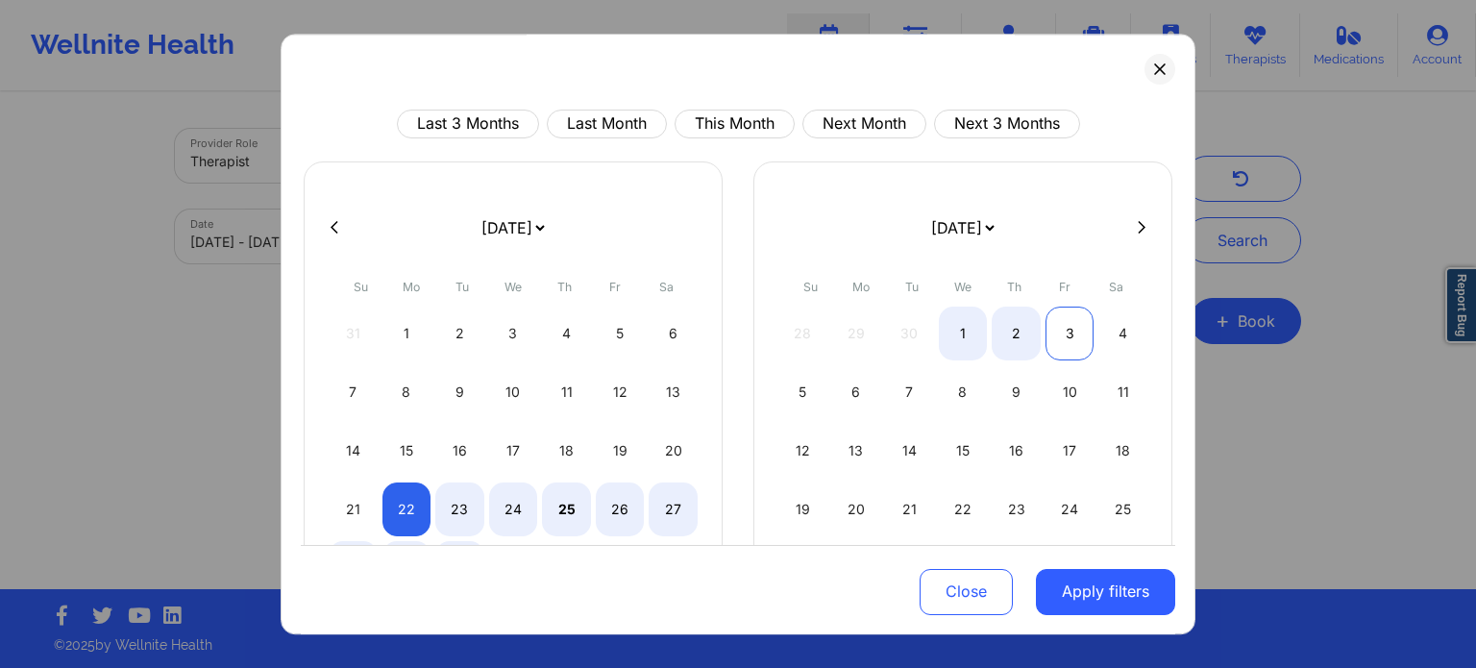
select select "2025-8"
select select "2025-9"
click at [1096, 603] on button "Apply filters" at bounding box center [1105, 591] width 139 height 46
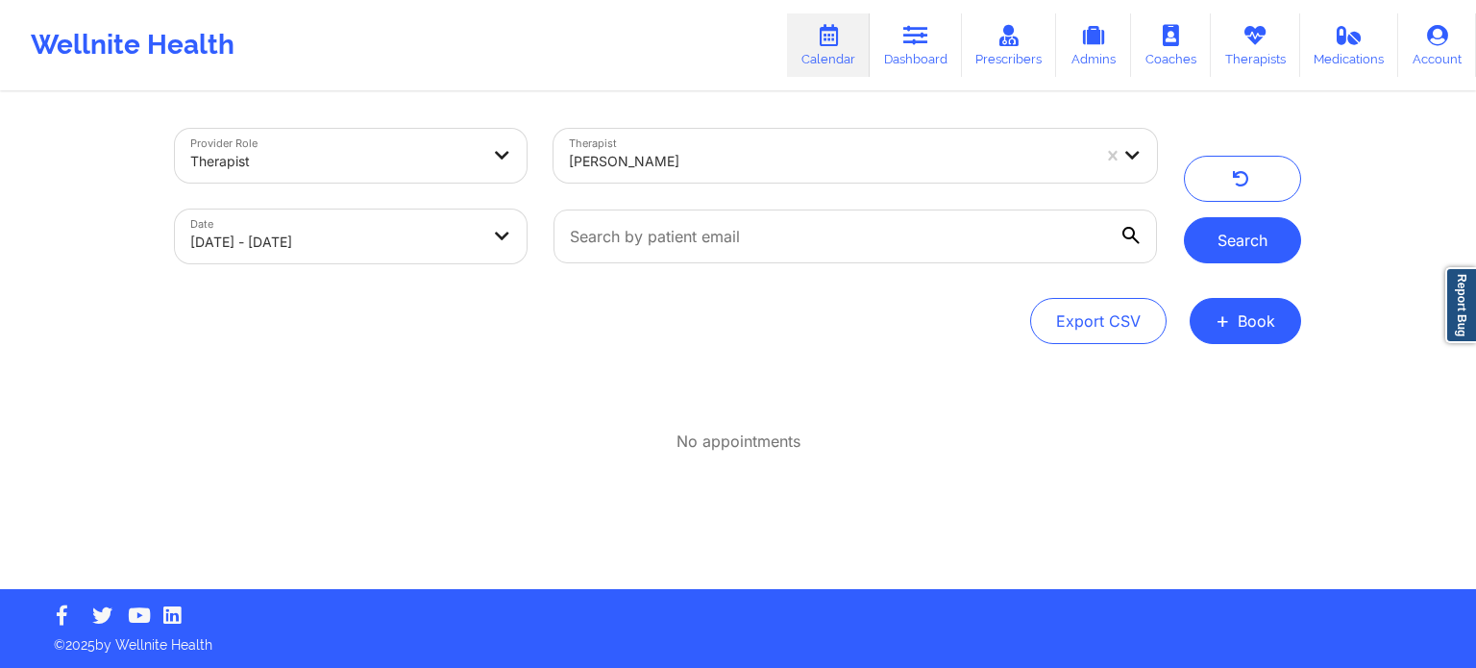
click at [1259, 257] on button "Search" at bounding box center [1242, 240] width 117 height 46
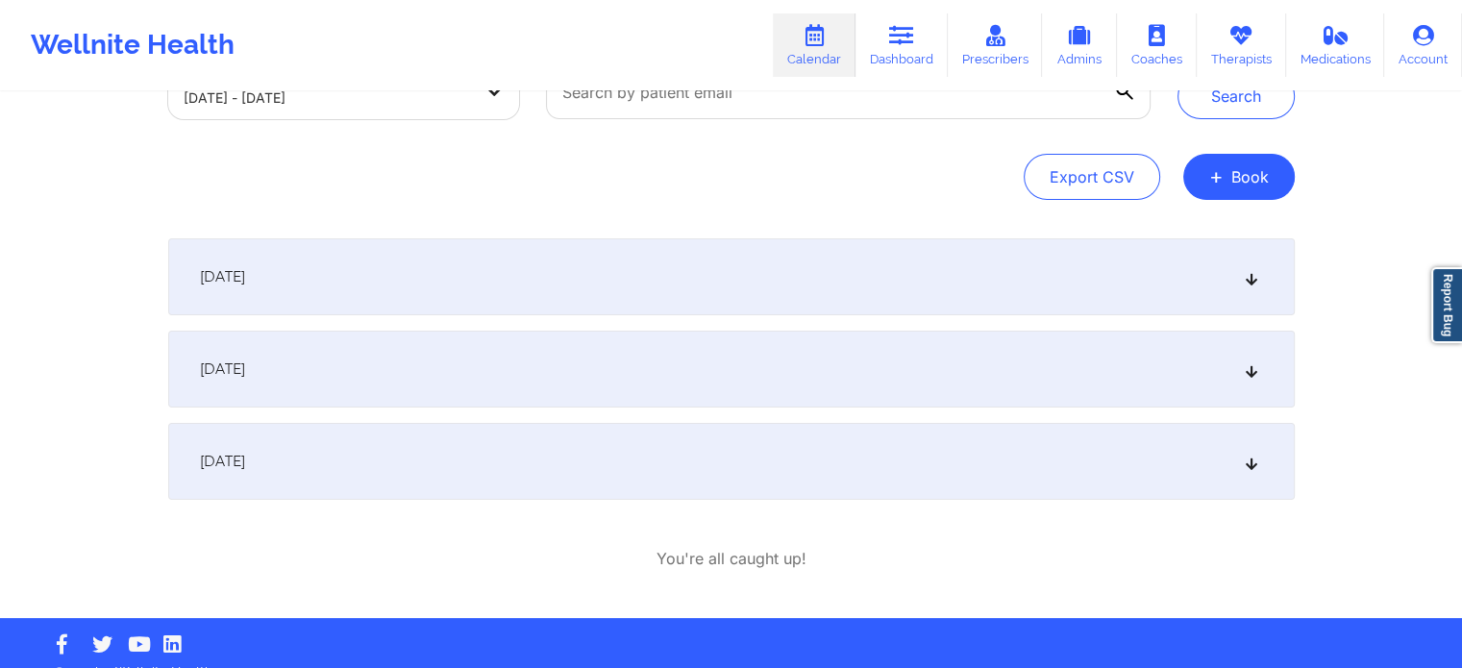
scroll to position [172, 0]
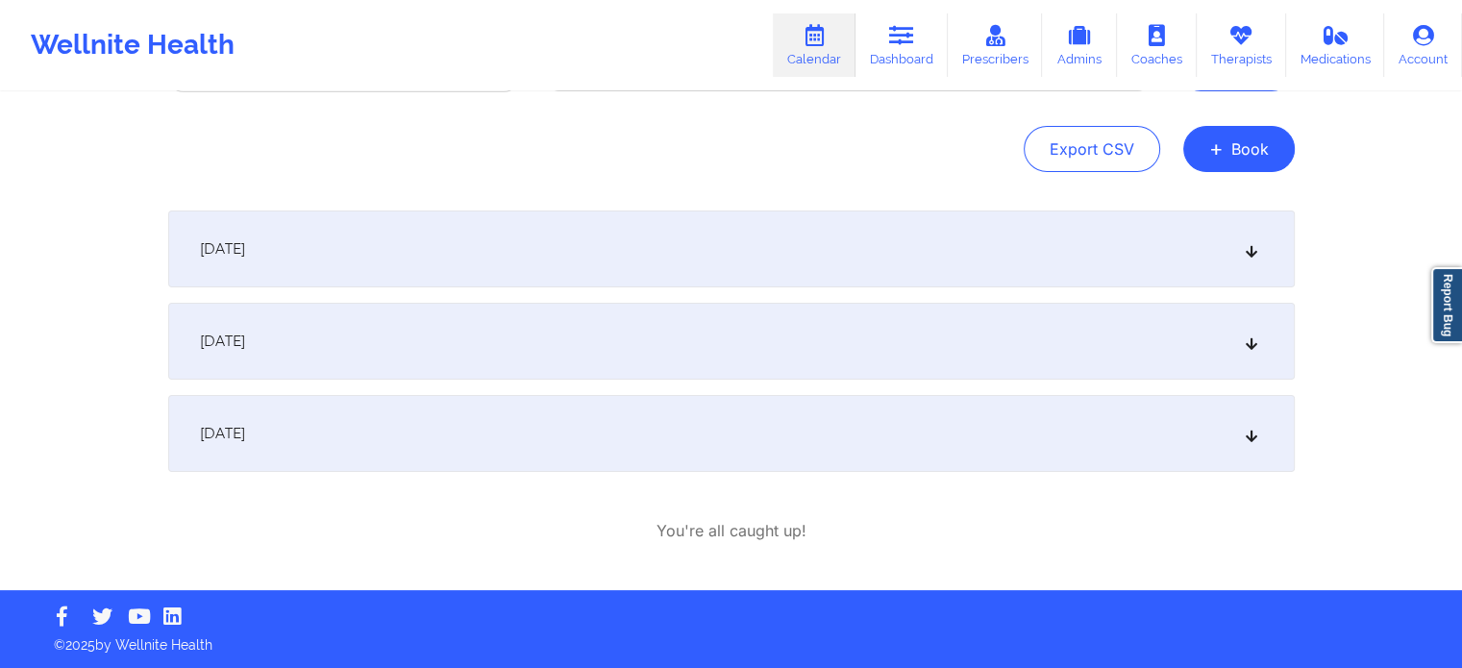
click at [406, 453] on div "October 1, 2025" at bounding box center [731, 433] width 1126 height 77
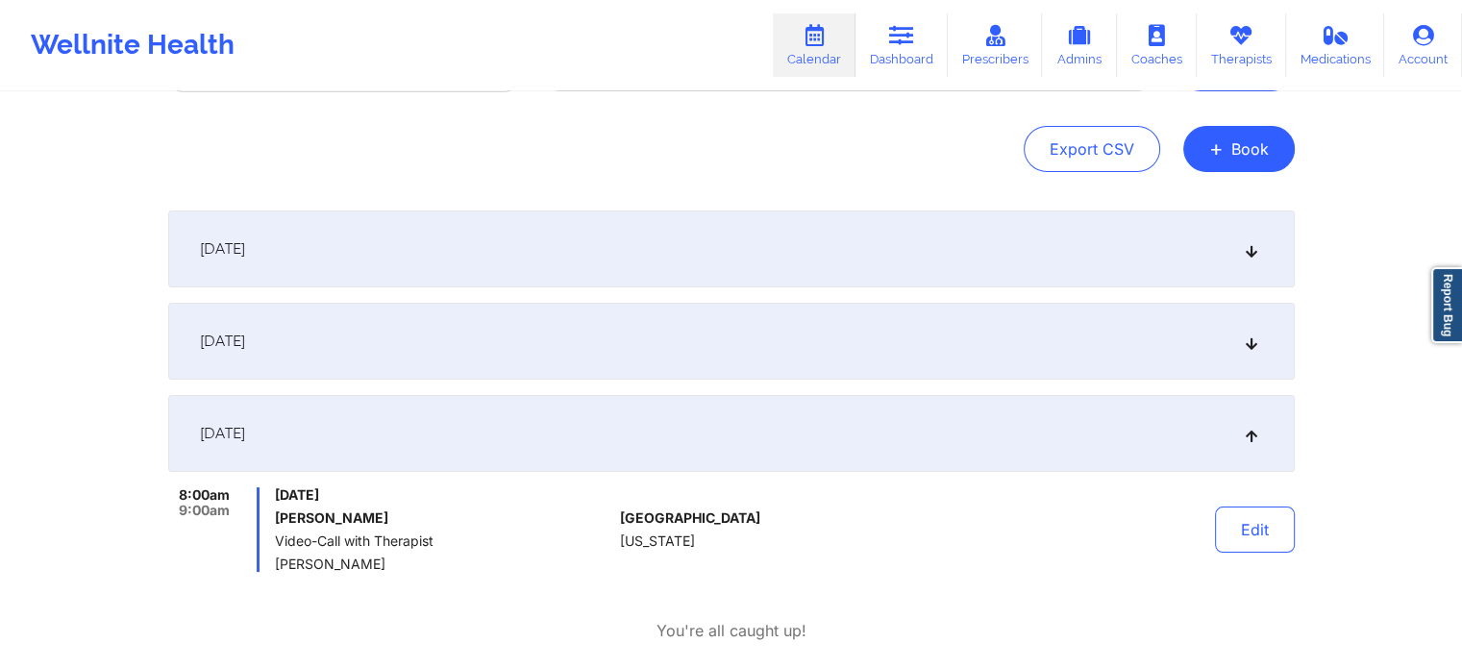
click at [392, 360] on div "September 29, 2025" at bounding box center [731, 341] width 1126 height 77
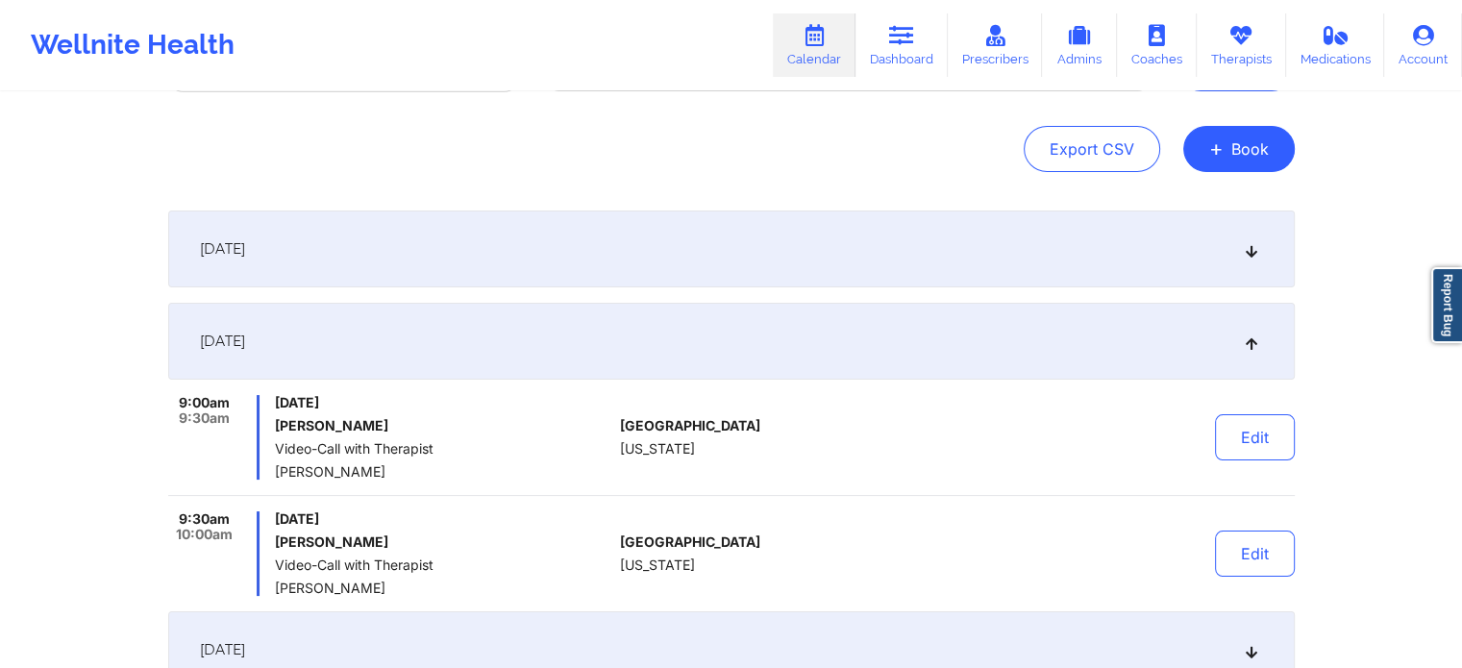
click at [392, 301] on div "September 23, 2025 9:15am 9:45am Tuesday, September 23, 2025 Kei Phillips Video…" at bounding box center [731, 449] width 1126 height 478
click at [410, 266] on div "September 23, 2025" at bounding box center [731, 248] width 1126 height 77
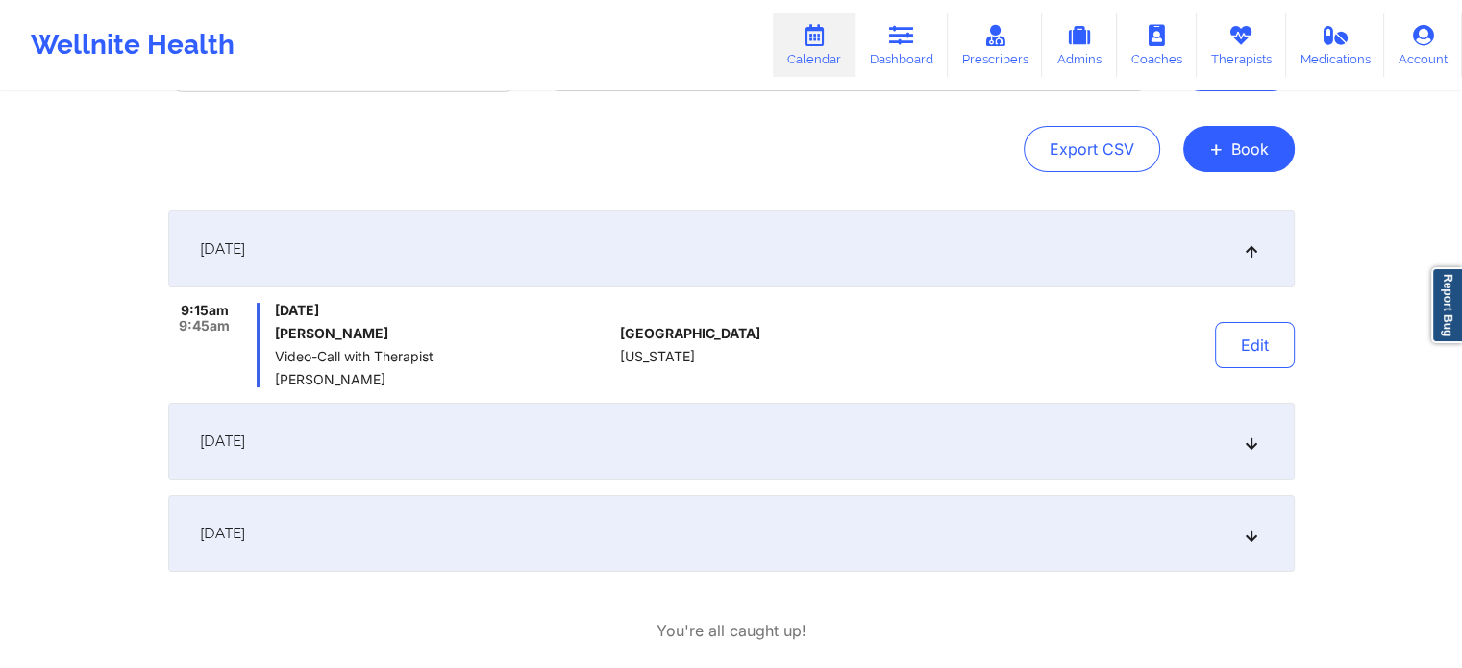
click at [392, 437] on div "September 29, 2025" at bounding box center [731, 441] width 1126 height 77
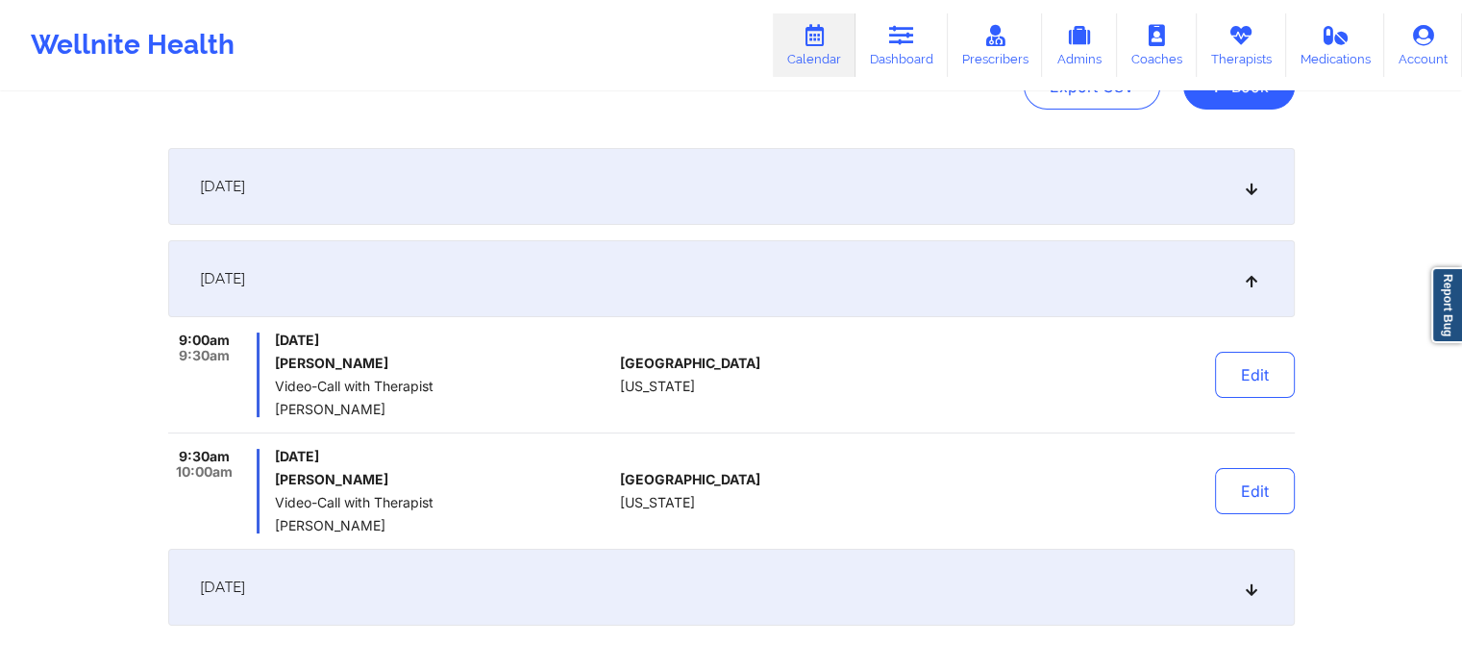
scroll to position [268, 0]
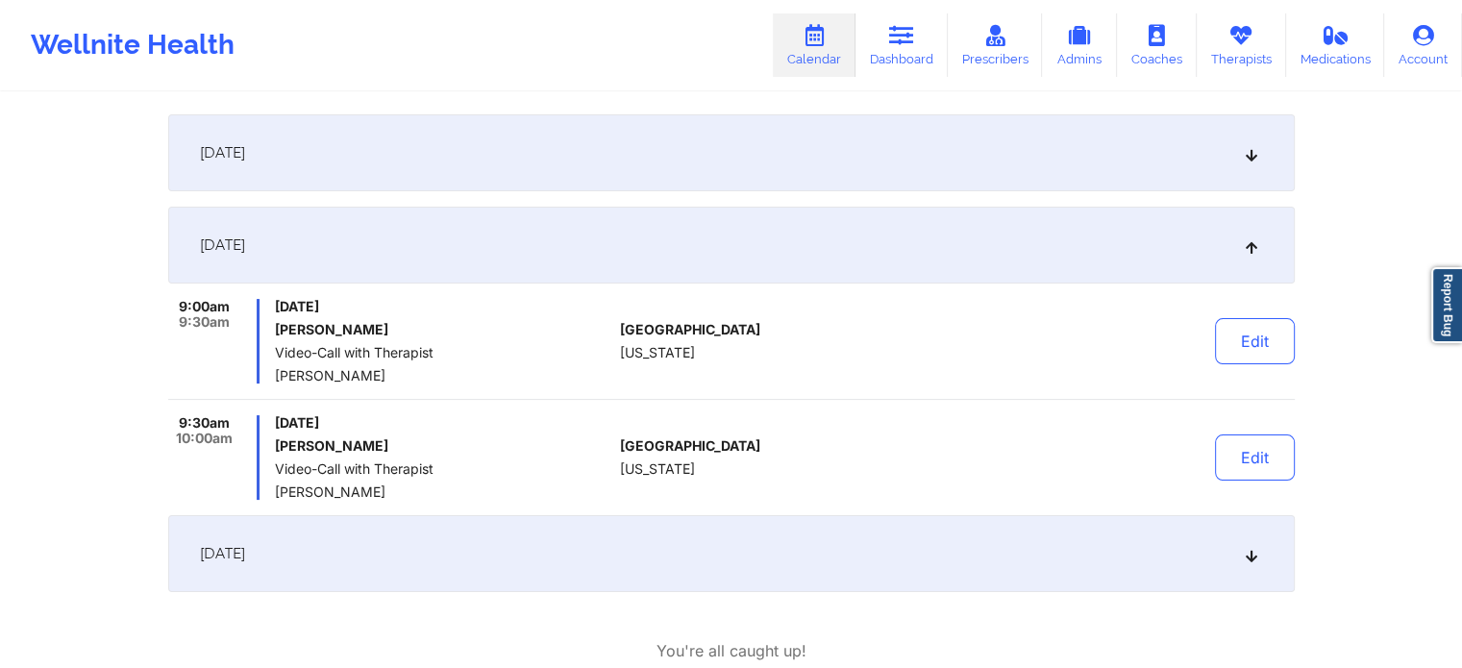
click at [400, 559] on div "October 1, 2025" at bounding box center [731, 553] width 1126 height 77
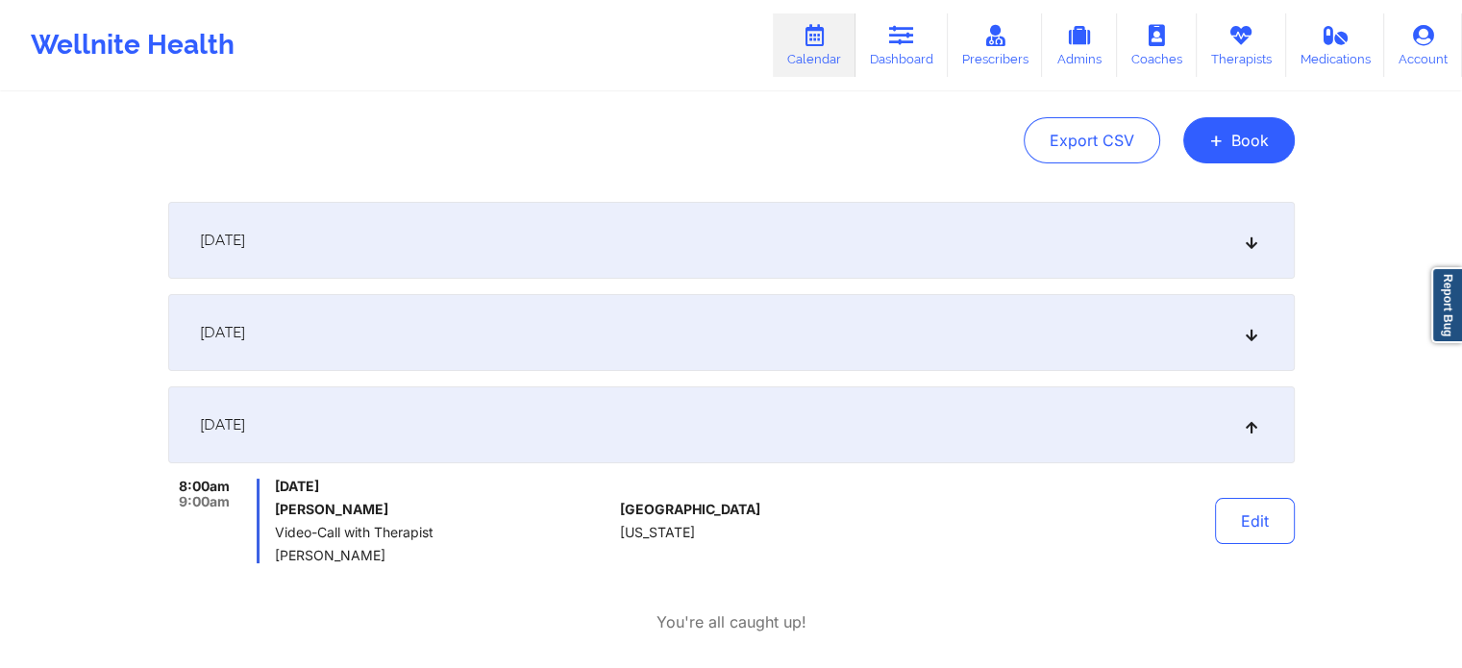
scroll to position [76, 0]
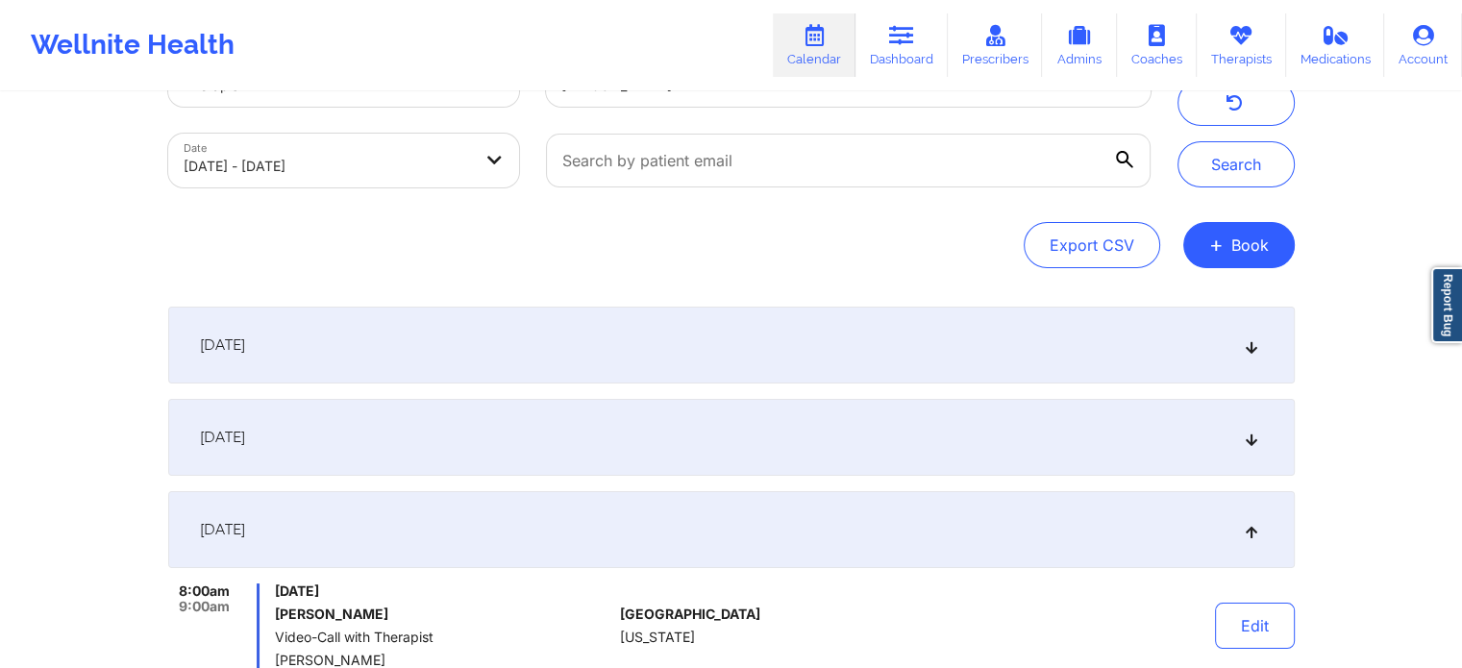
click at [446, 445] on div "September 29, 2025" at bounding box center [731, 437] width 1126 height 77
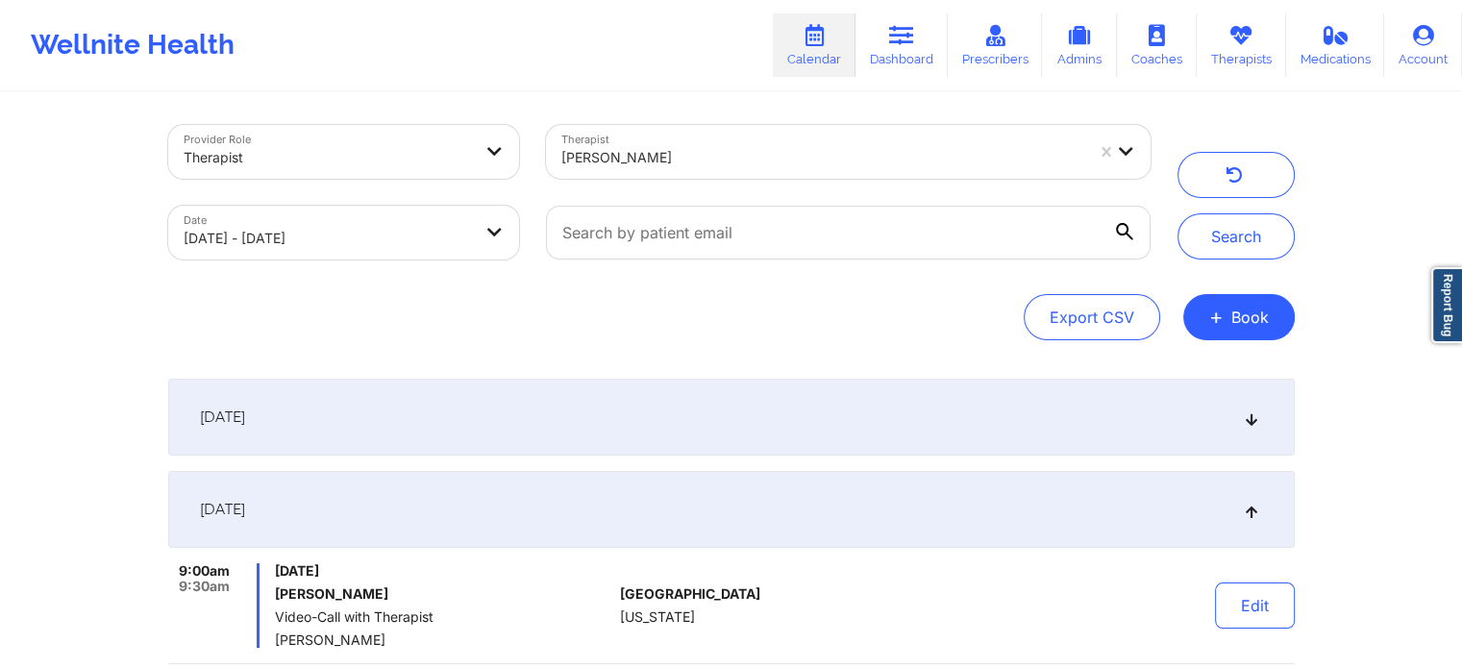
scroll to position [0, 0]
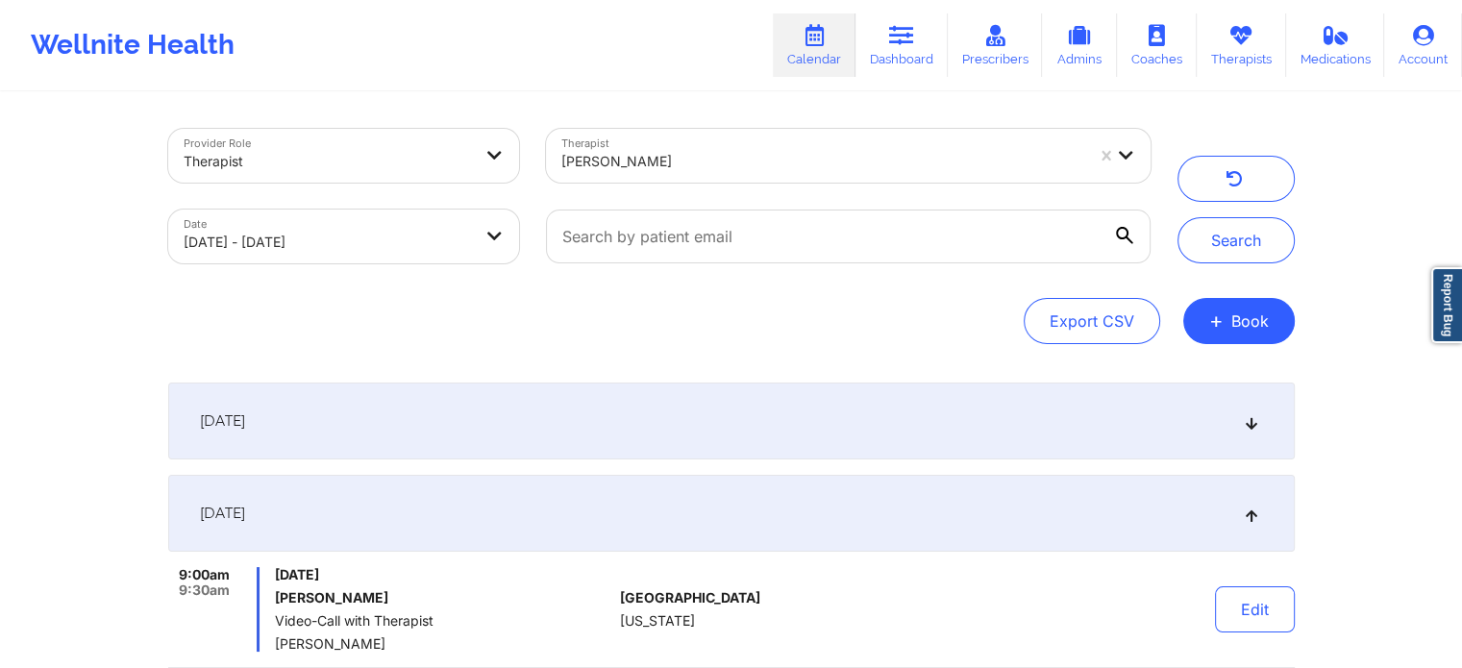
click at [680, 440] on div "September 23, 2025" at bounding box center [731, 421] width 1126 height 77
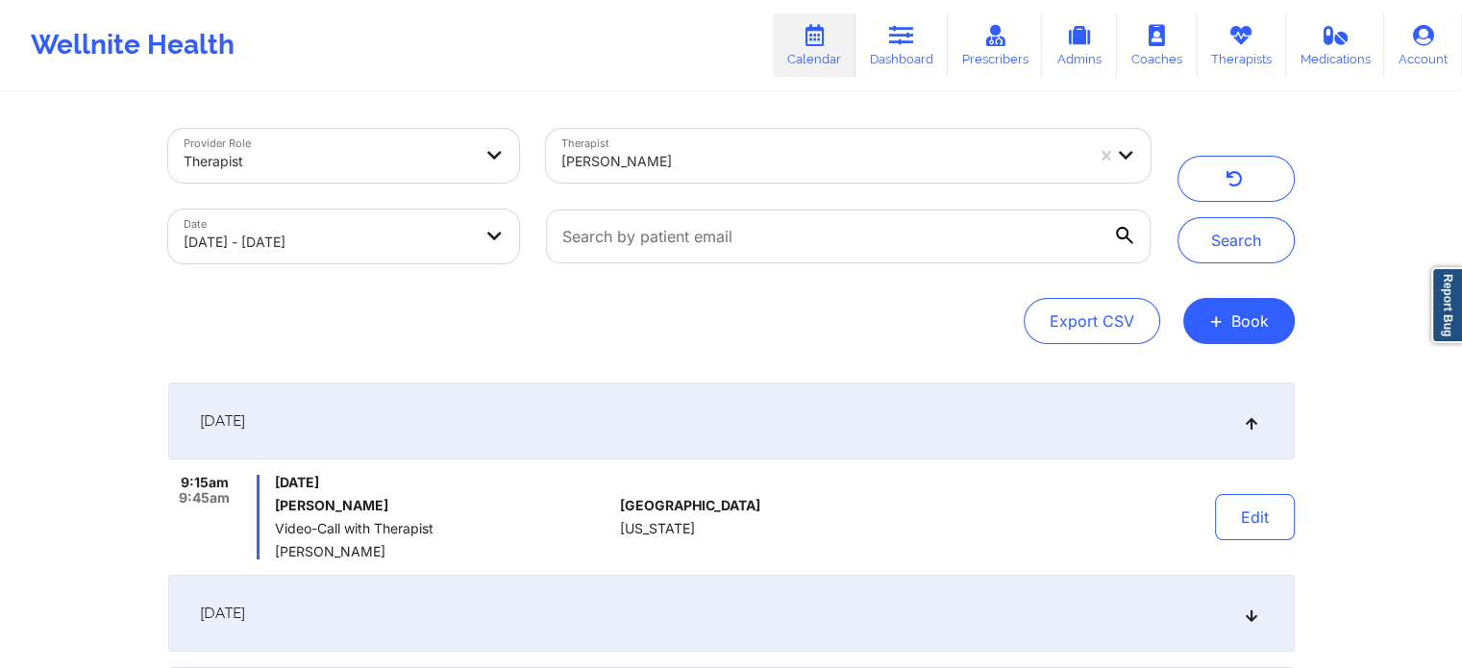
scroll to position [96, 0]
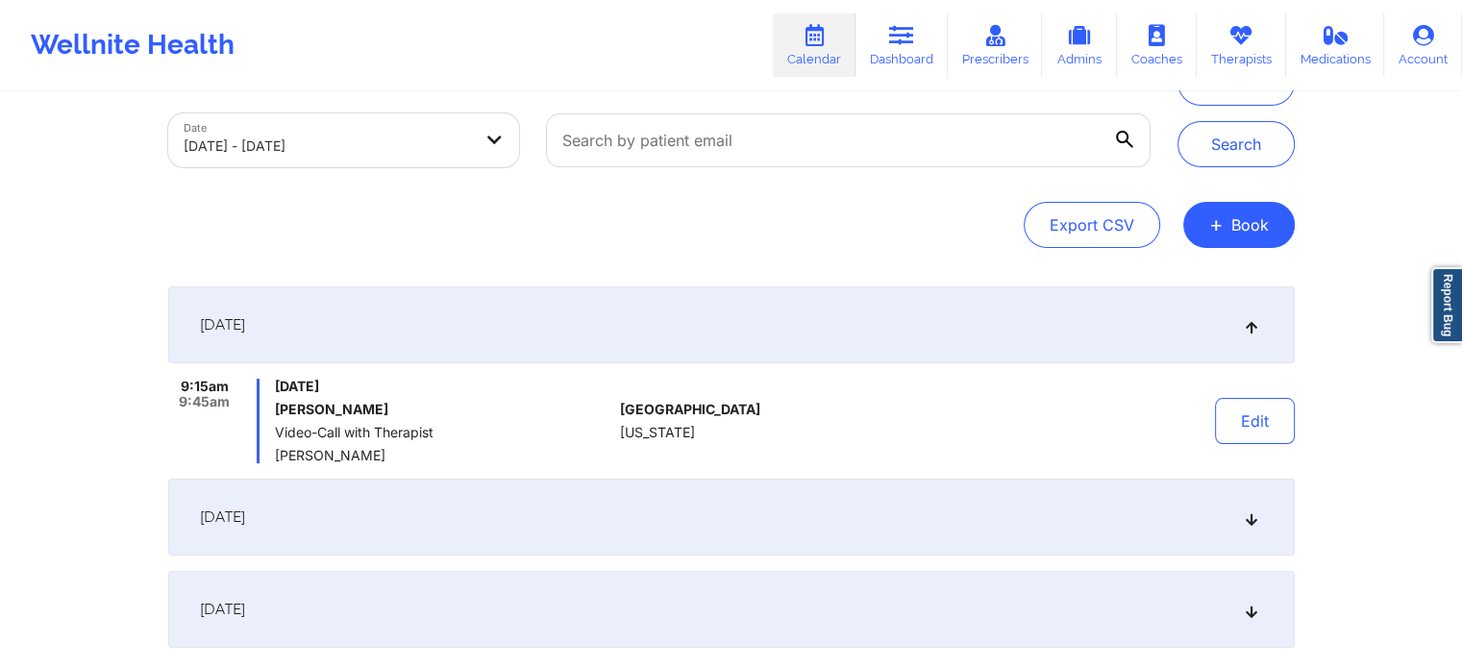
click at [611, 514] on div "September 29, 2025" at bounding box center [731, 517] width 1126 height 77
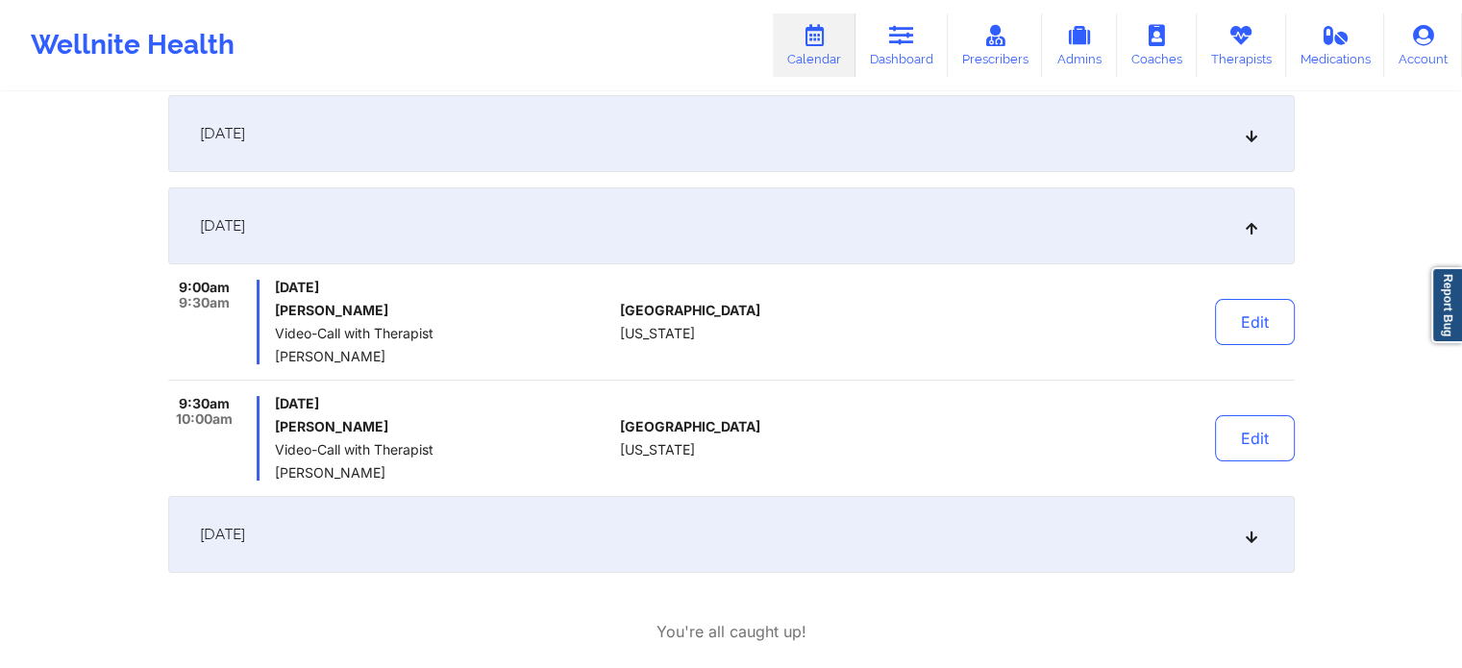
scroll to position [288, 0]
drag, startPoint x: 914, startPoint y: 56, endPoint x: 897, endPoint y: 66, distance: 20.3
click at [914, 56] on link "Dashboard" at bounding box center [901, 44] width 92 height 63
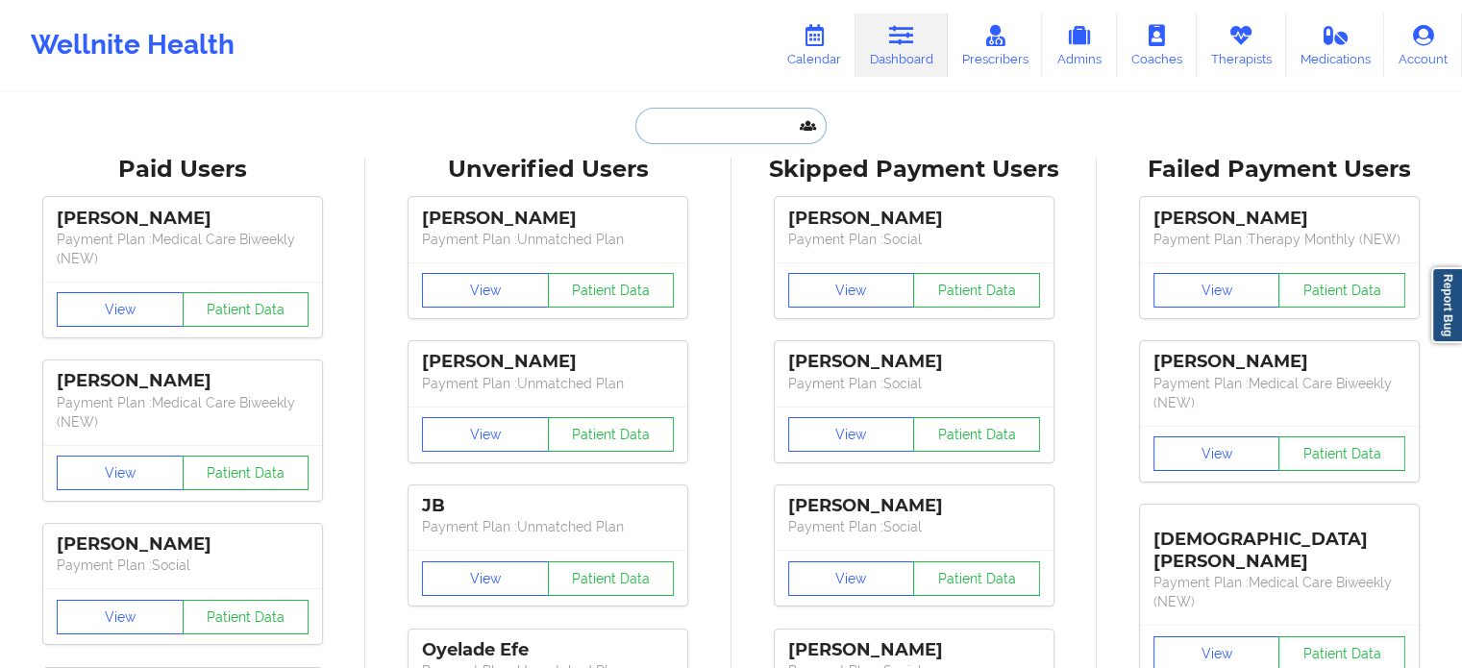
click at [701, 118] on input "text" at bounding box center [730, 126] width 190 height 37
paste input "KENYAWILIAMS547@GMAIL.COM"
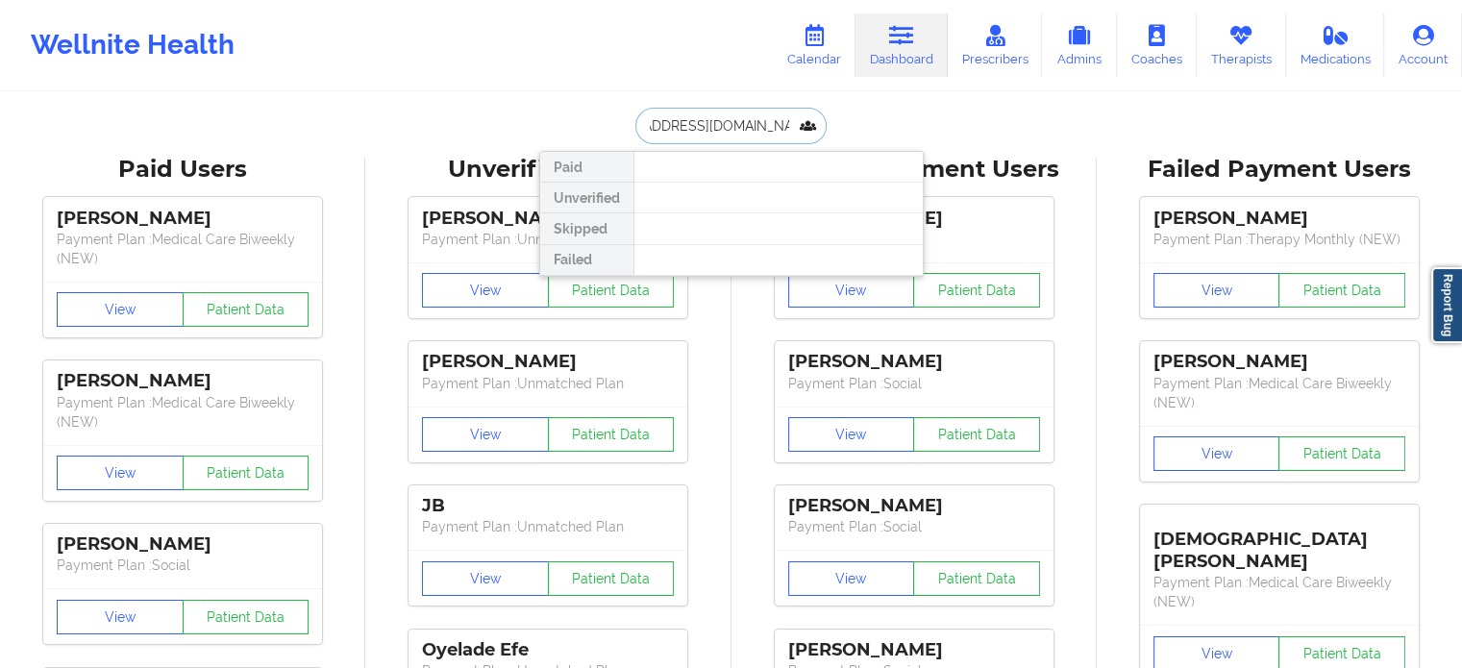
type input "KENYAWILIAMS547@GMAIL.COM"
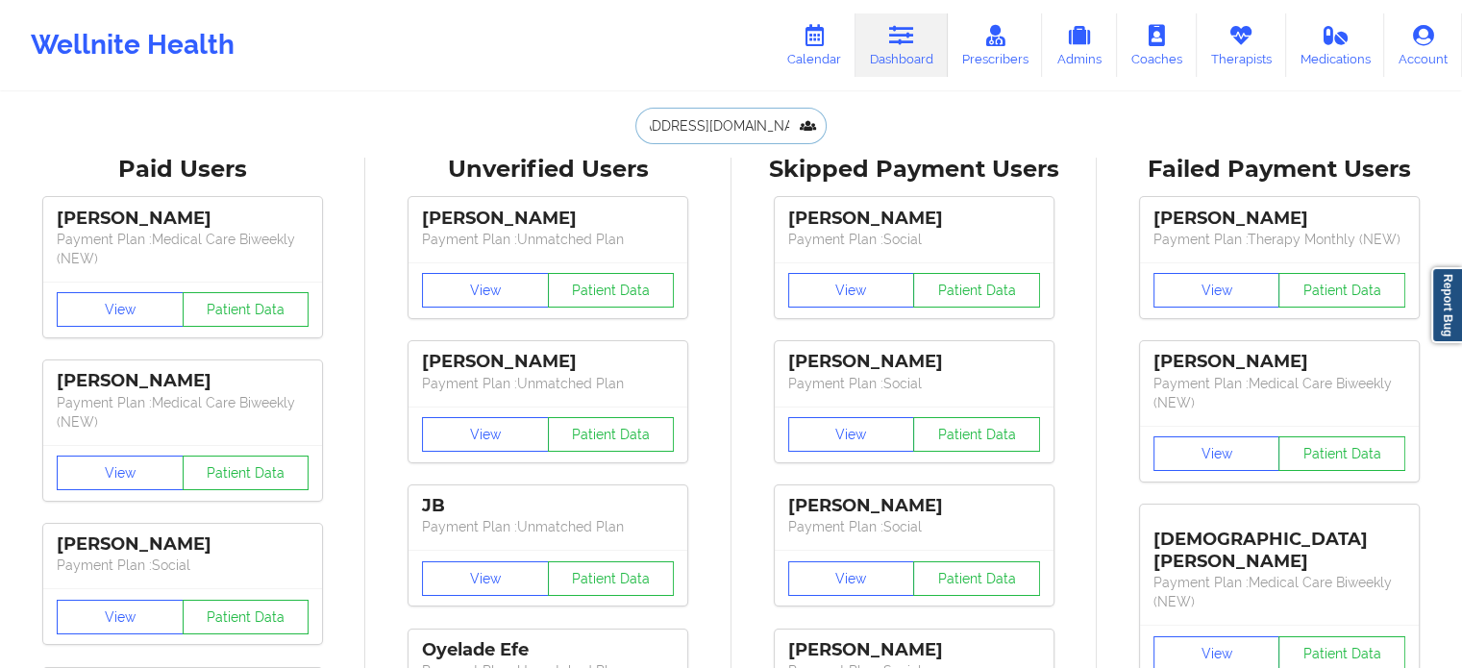
scroll to position [0, 0]
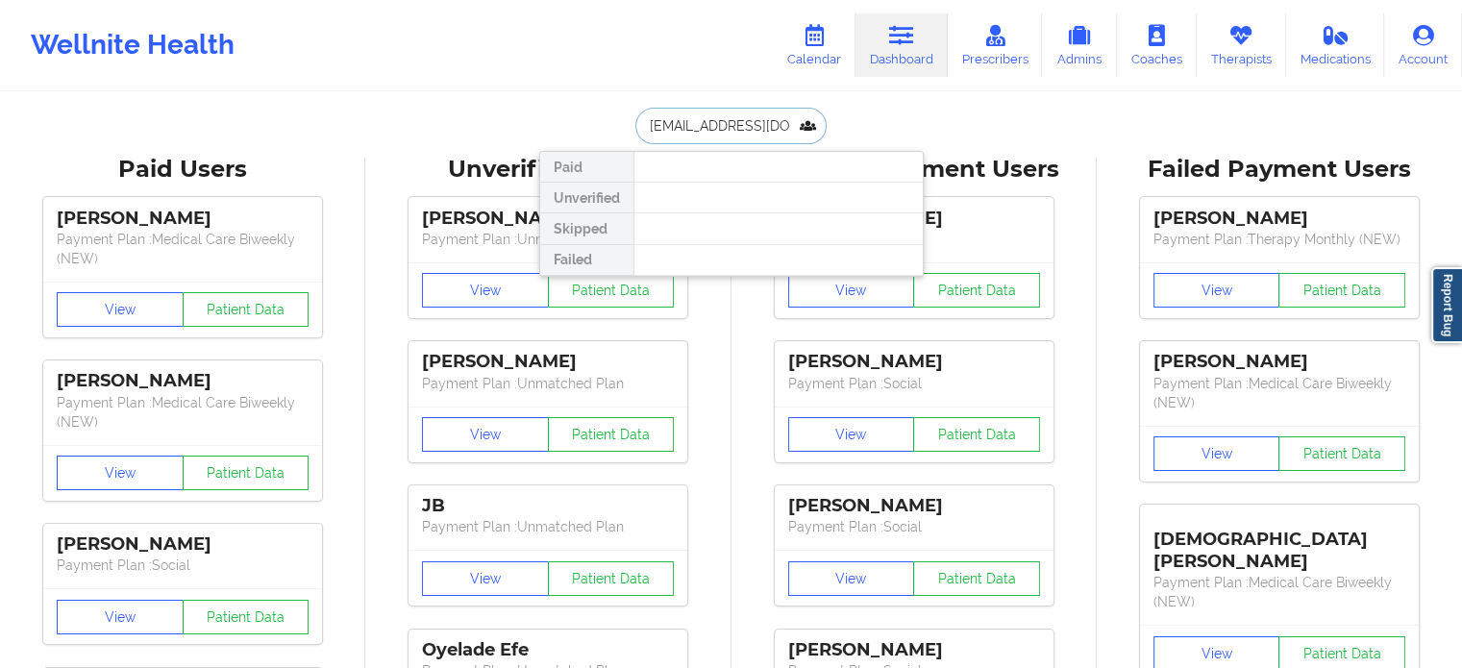
click at [742, 118] on input "KENYAWILIAMS547@GMAIL.COM" at bounding box center [730, 126] width 190 height 37
click at [824, 56] on link "Calendar" at bounding box center [814, 44] width 83 height 63
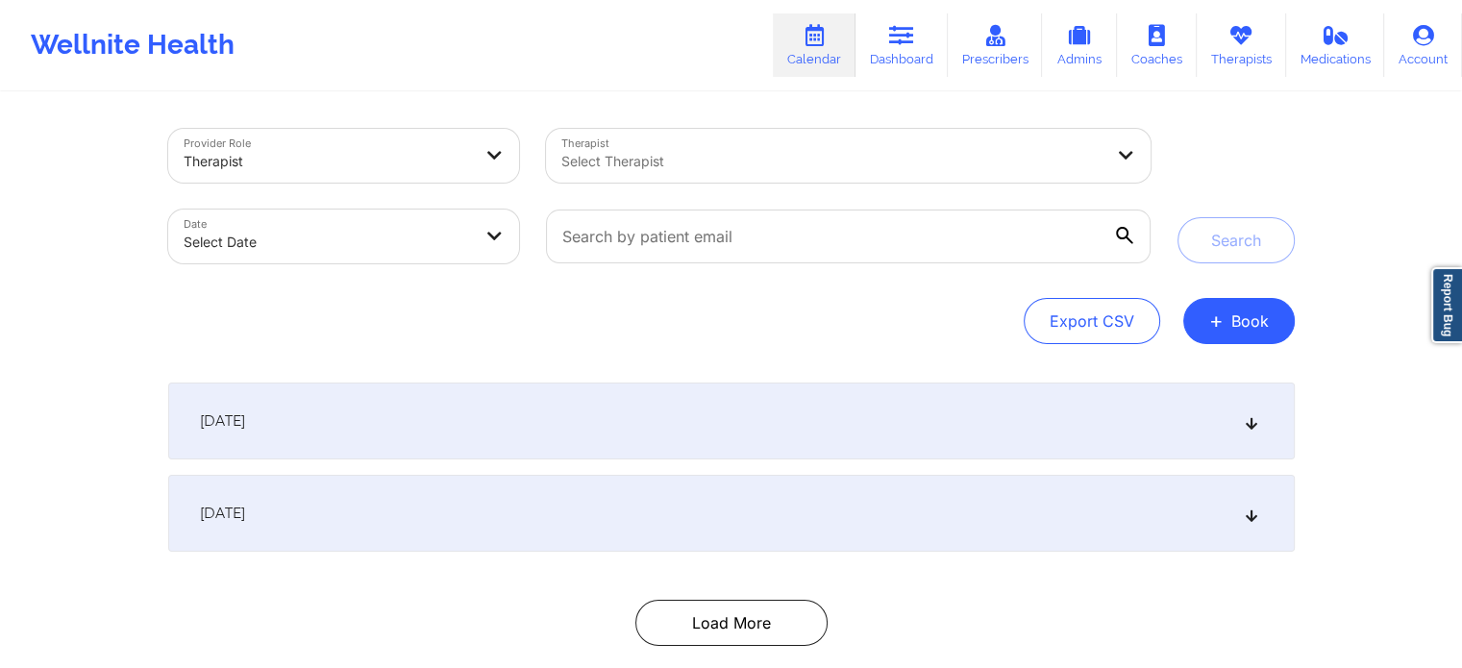
click at [792, 173] on div "Select Therapist" at bounding box center [825, 156] width 558 height 54
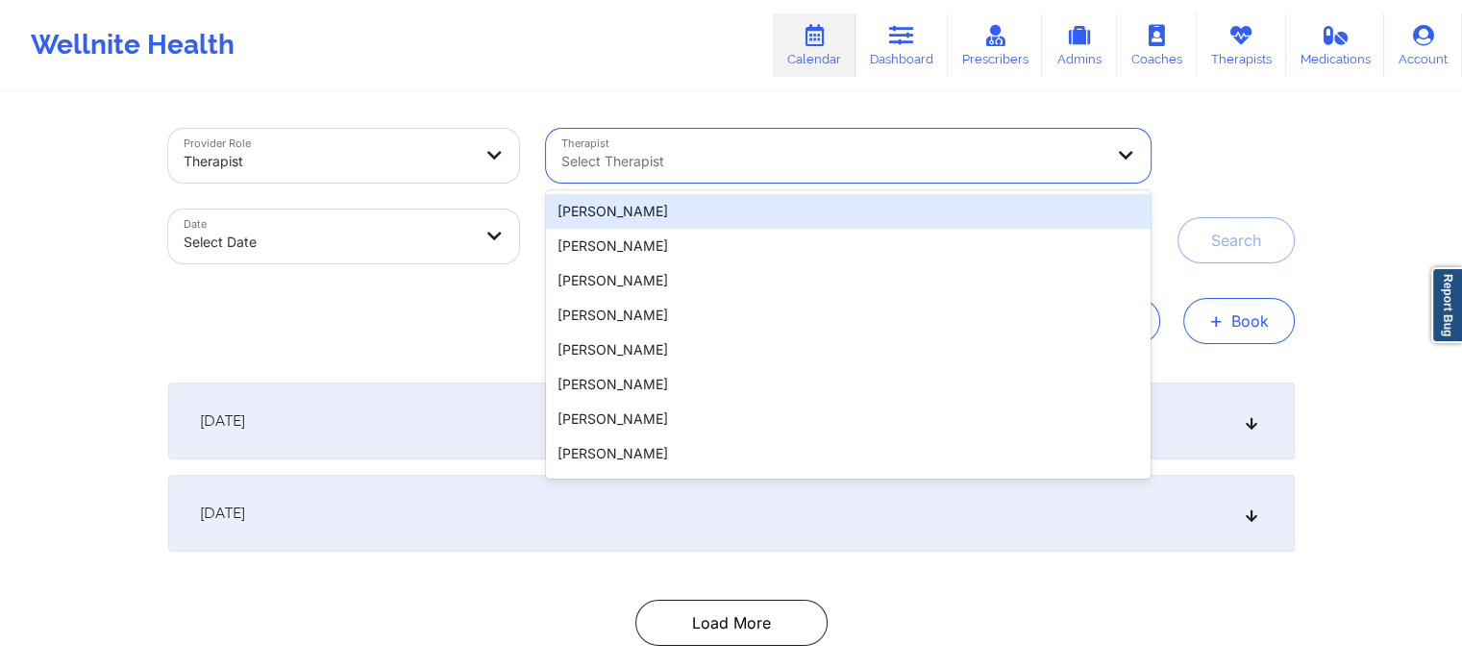
click at [1236, 318] on button "+ Book" at bounding box center [1238, 321] width 111 height 46
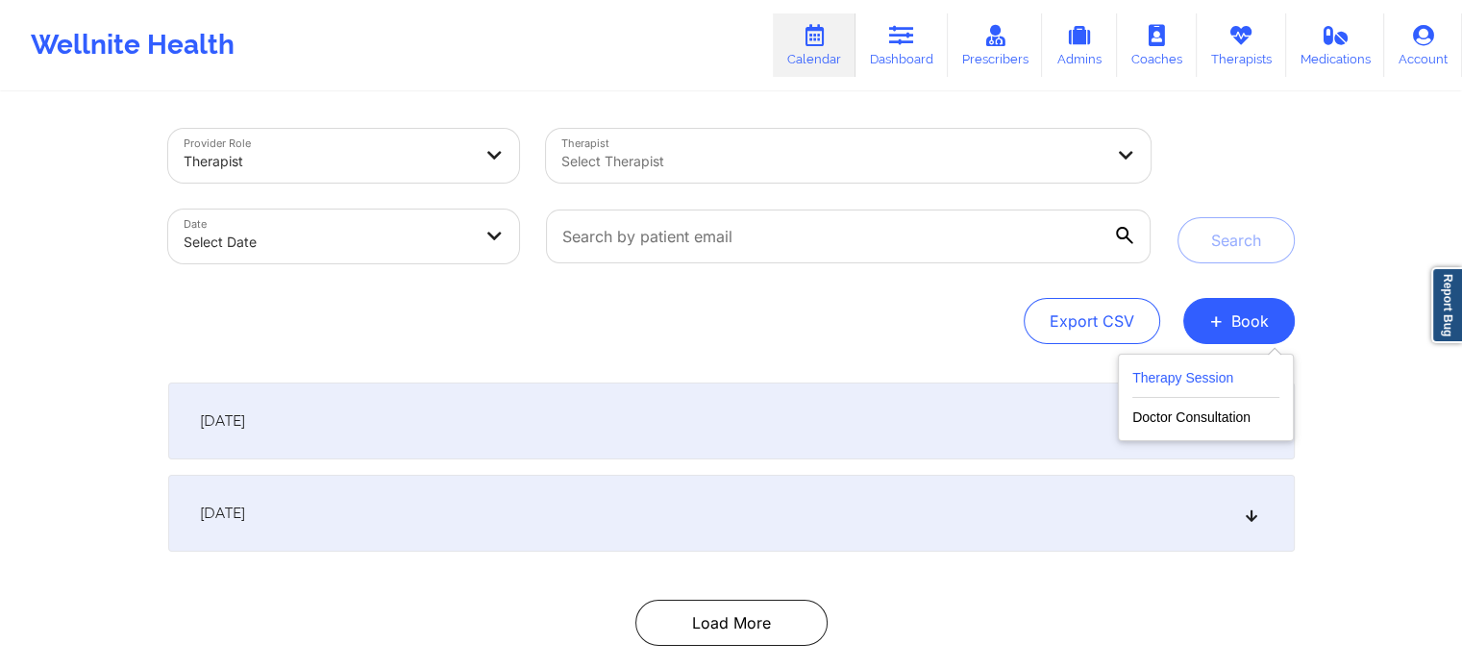
click at [1147, 376] on button "Therapy Session" at bounding box center [1205, 382] width 147 height 32
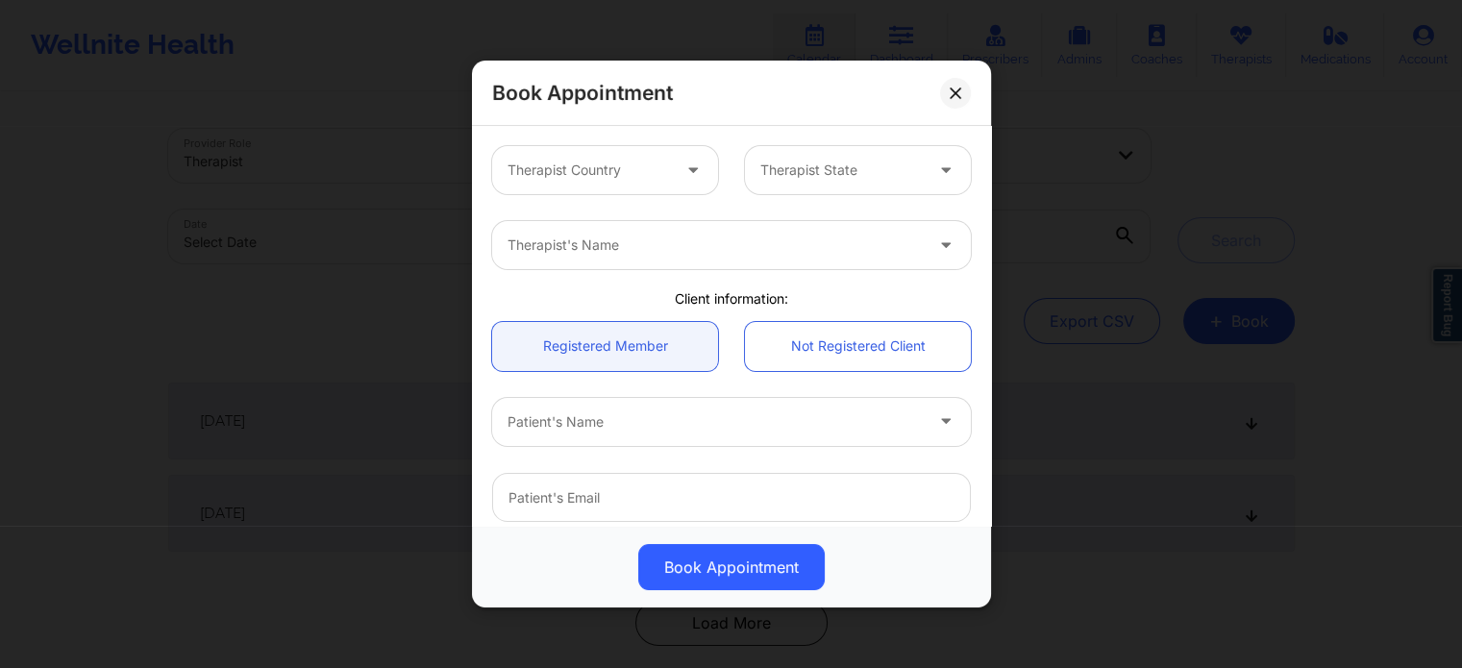
click at [600, 168] on div at bounding box center [588, 170] width 162 height 23
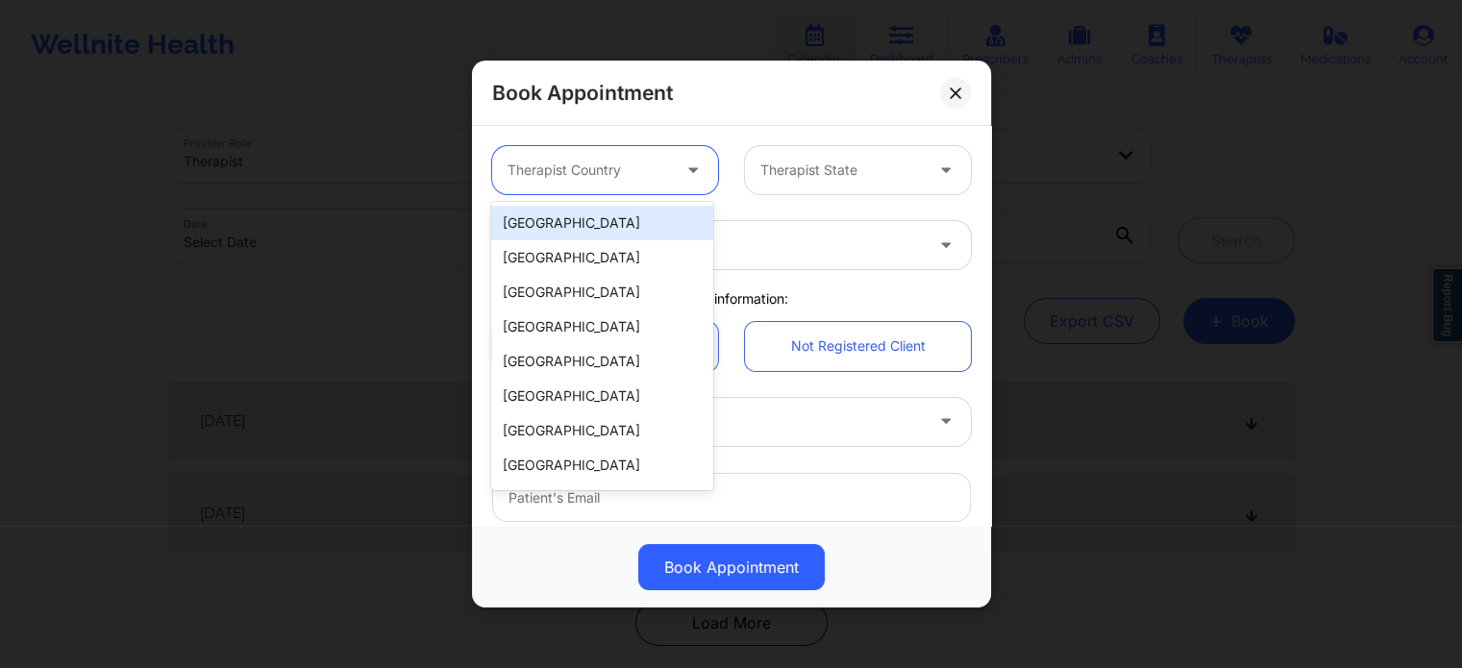
click at [595, 217] on div "[GEOGRAPHIC_DATA]" at bounding box center [601, 223] width 221 height 35
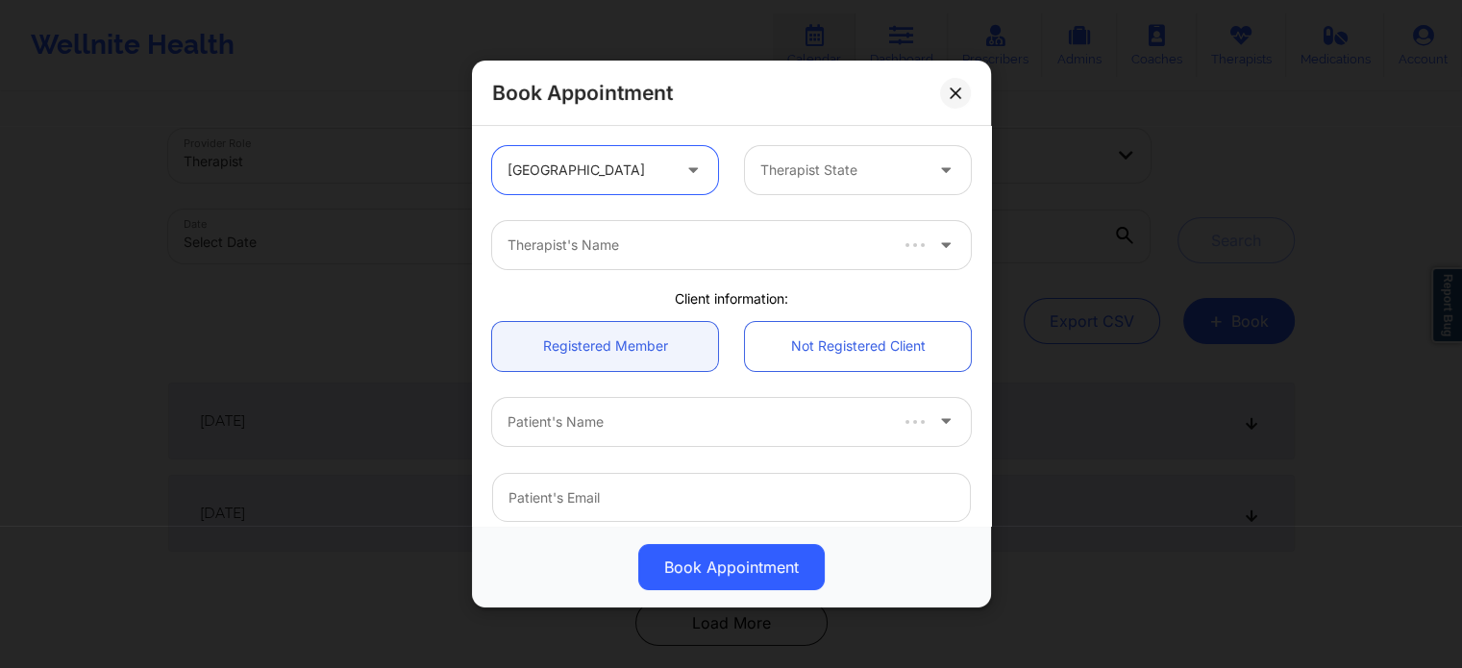
click at [804, 176] on div at bounding box center [841, 170] width 162 height 23
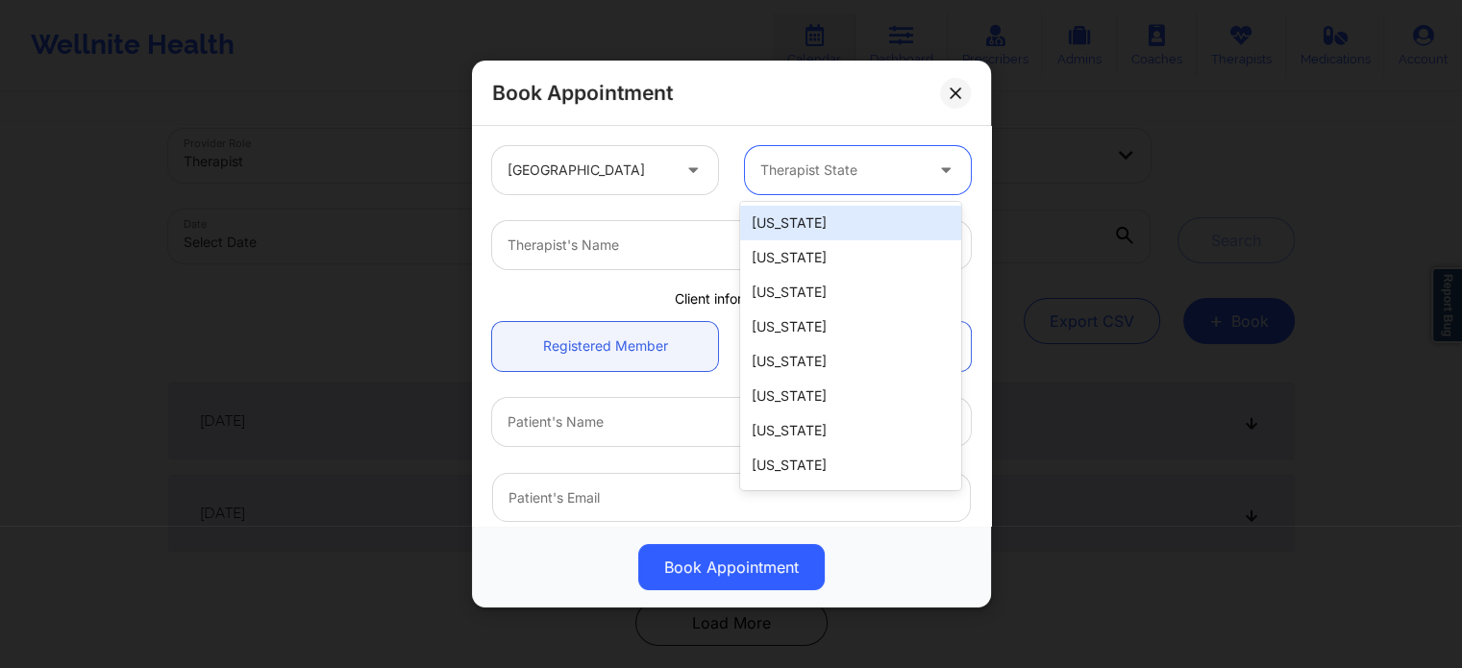
type input "f"
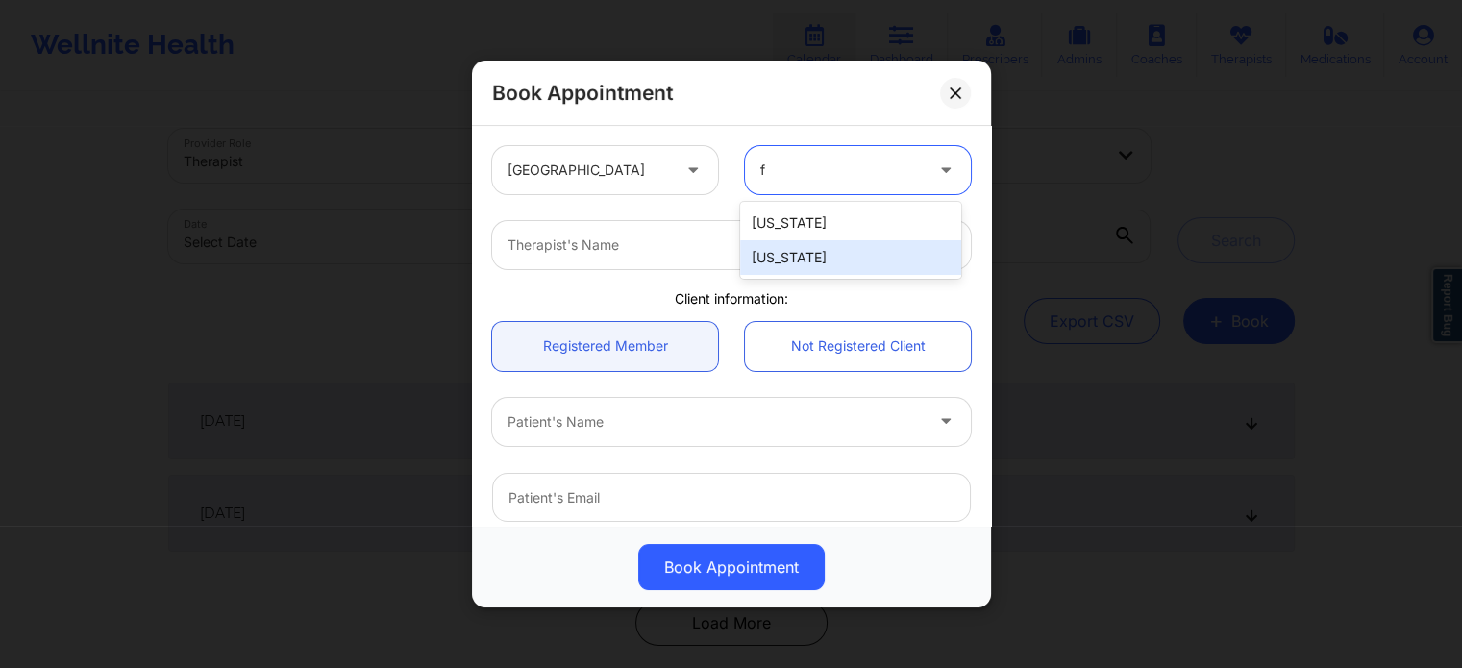
click at [814, 259] on div "[US_STATE]" at bounding box center [850, 257] width 221 height 35
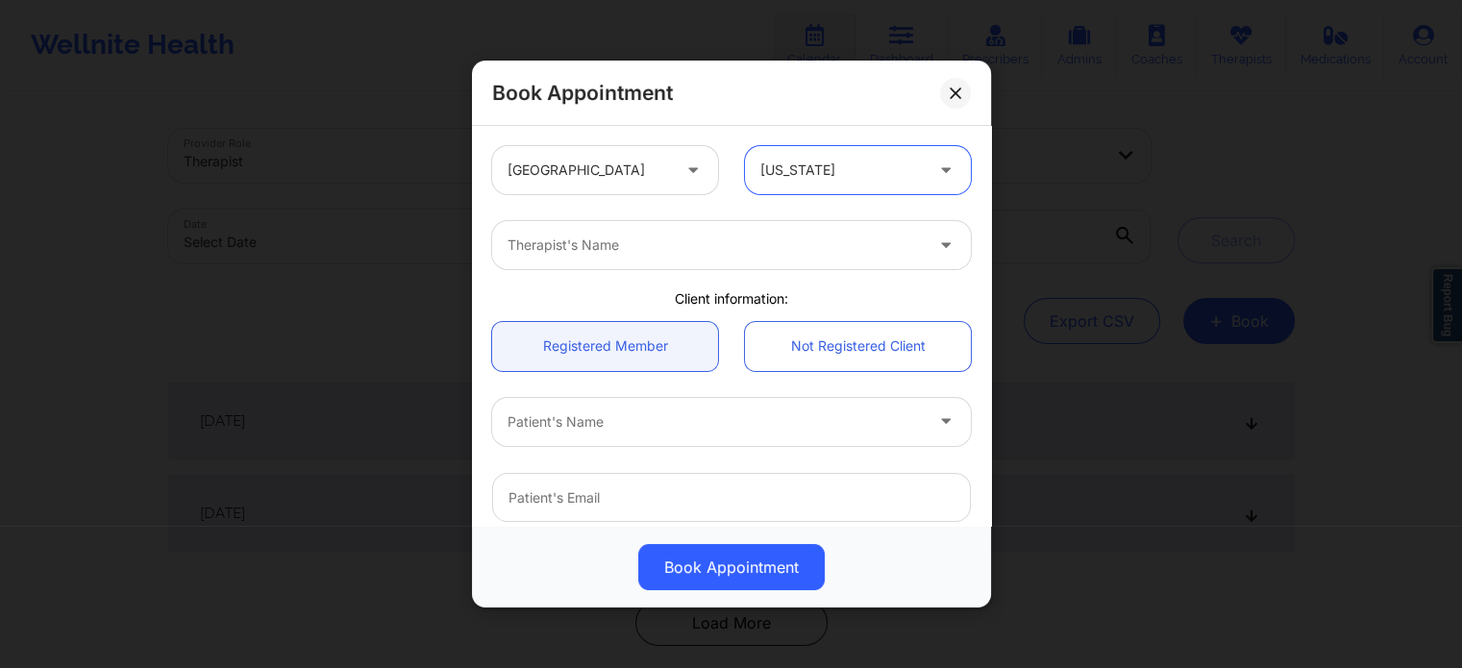
click at [654, 252] on div at bounding box center [714, 245] width 415 height 23
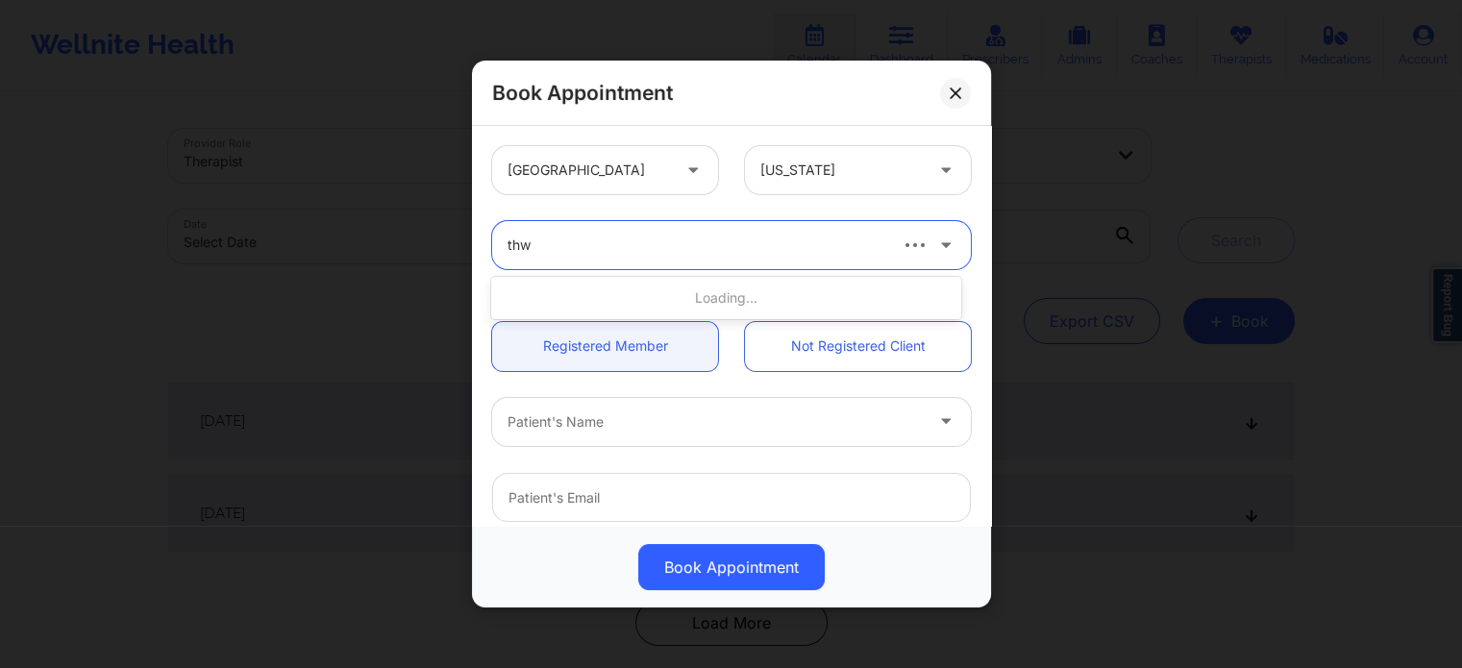
type input "thwe"
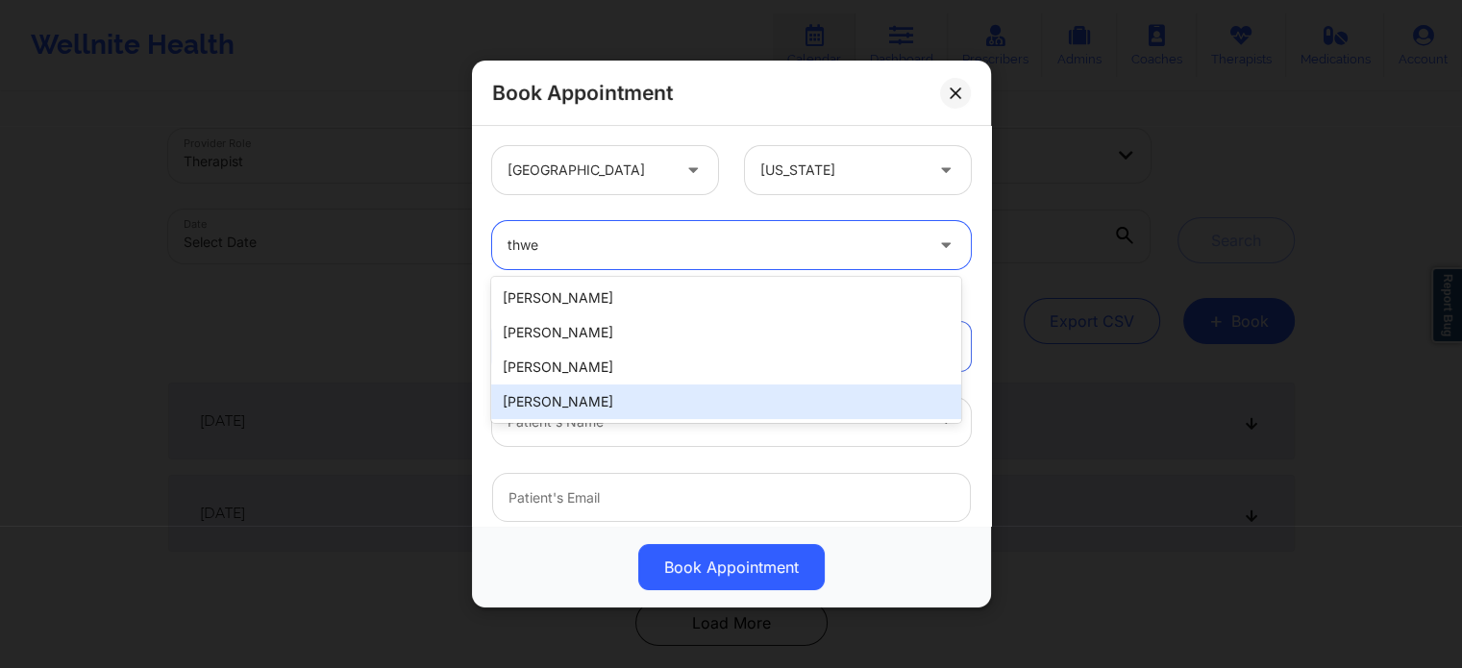
click at [584, 399] on div "Nicole Thweatt" at bounding box center [725, 401] width 469 height 35
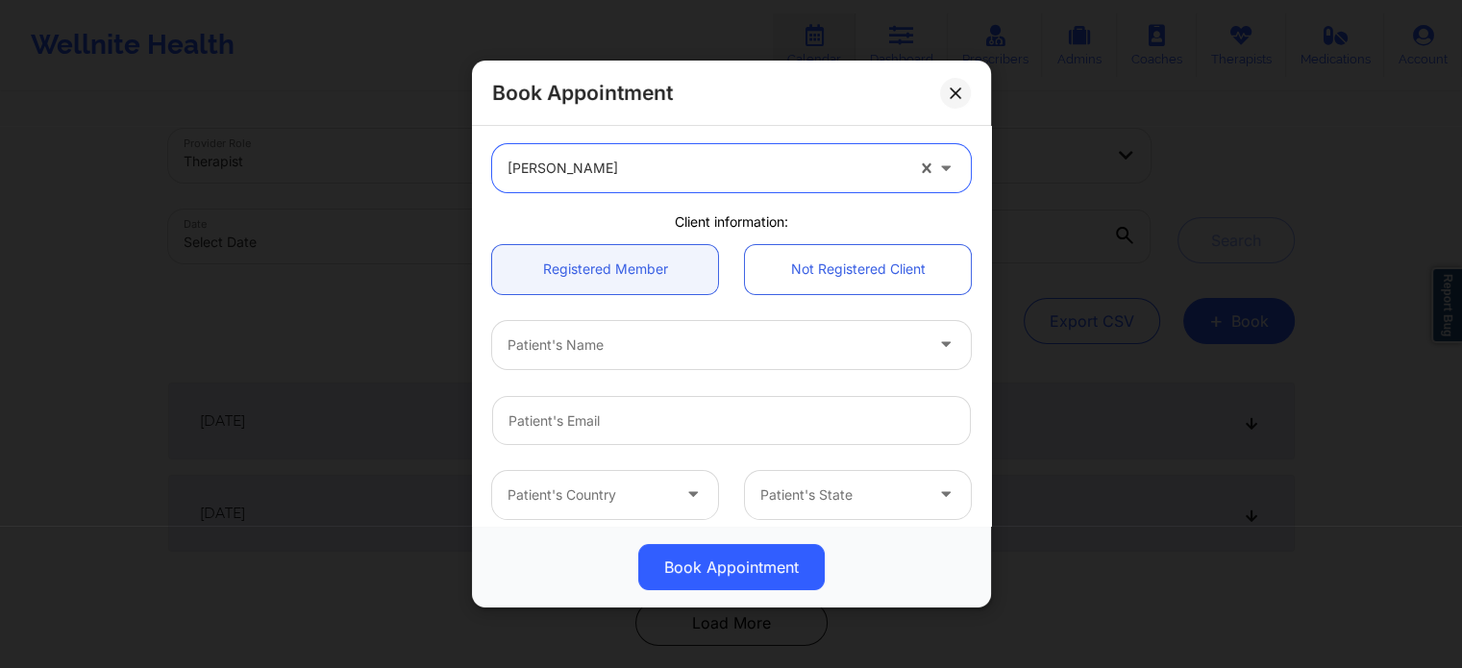
scroll to position [192, 0]
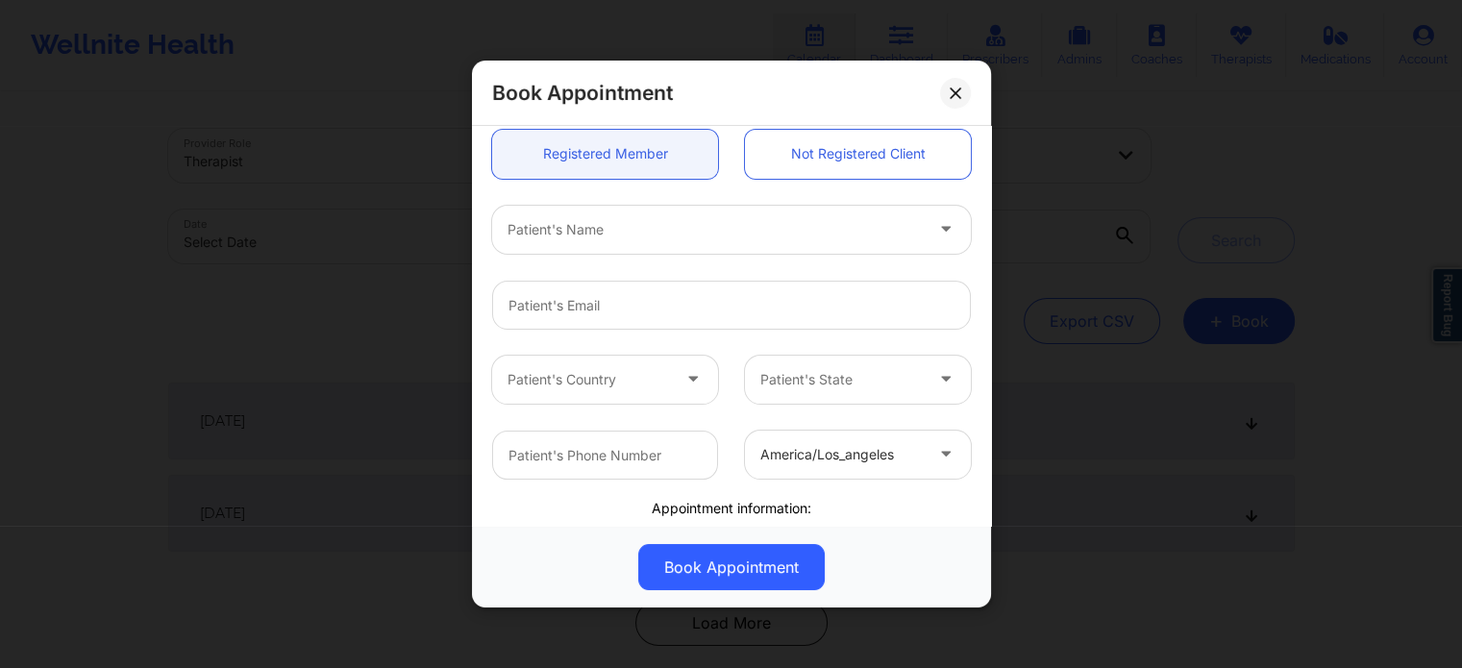
click at [656, 230] on div at bounding box center [714, 229] width 415 height 23
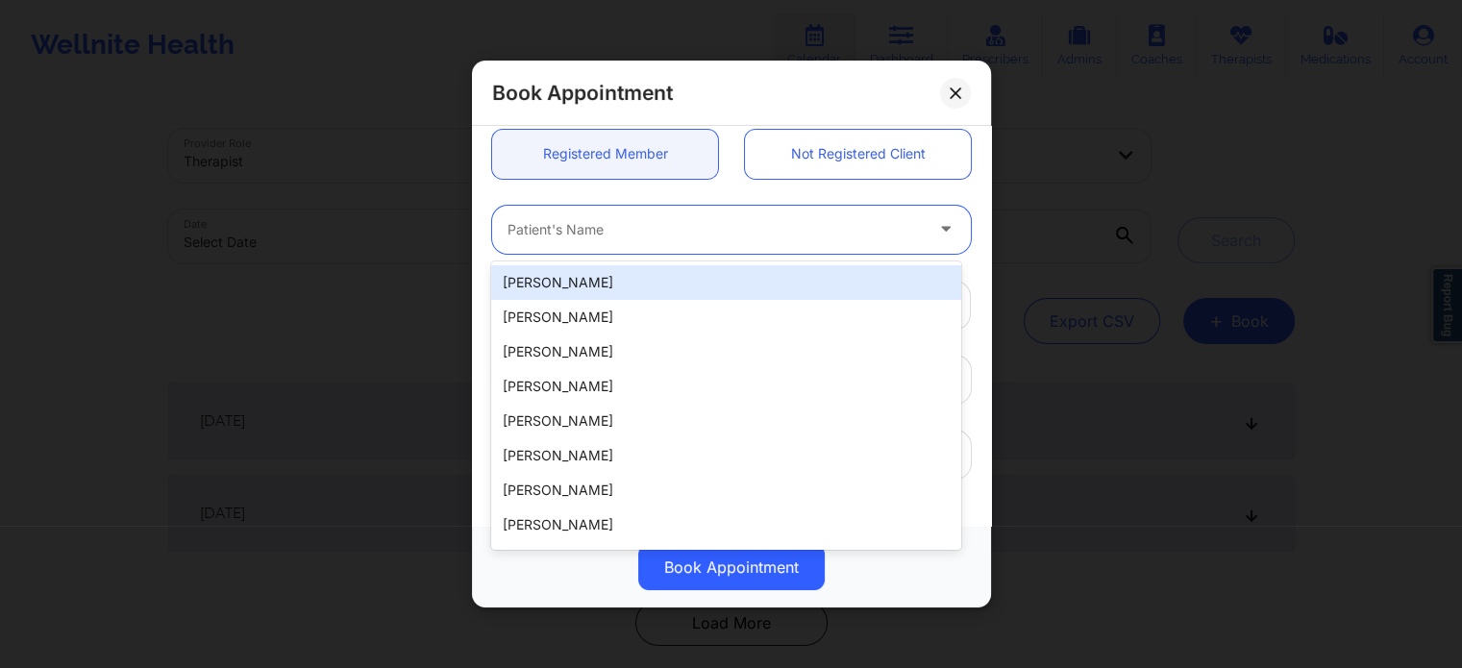
click at [347, 320] on div "Book Appointment United States Florida Nicole Thweatt Client information: Regis…" at bounding box center [731, 334] width 1462 height 668
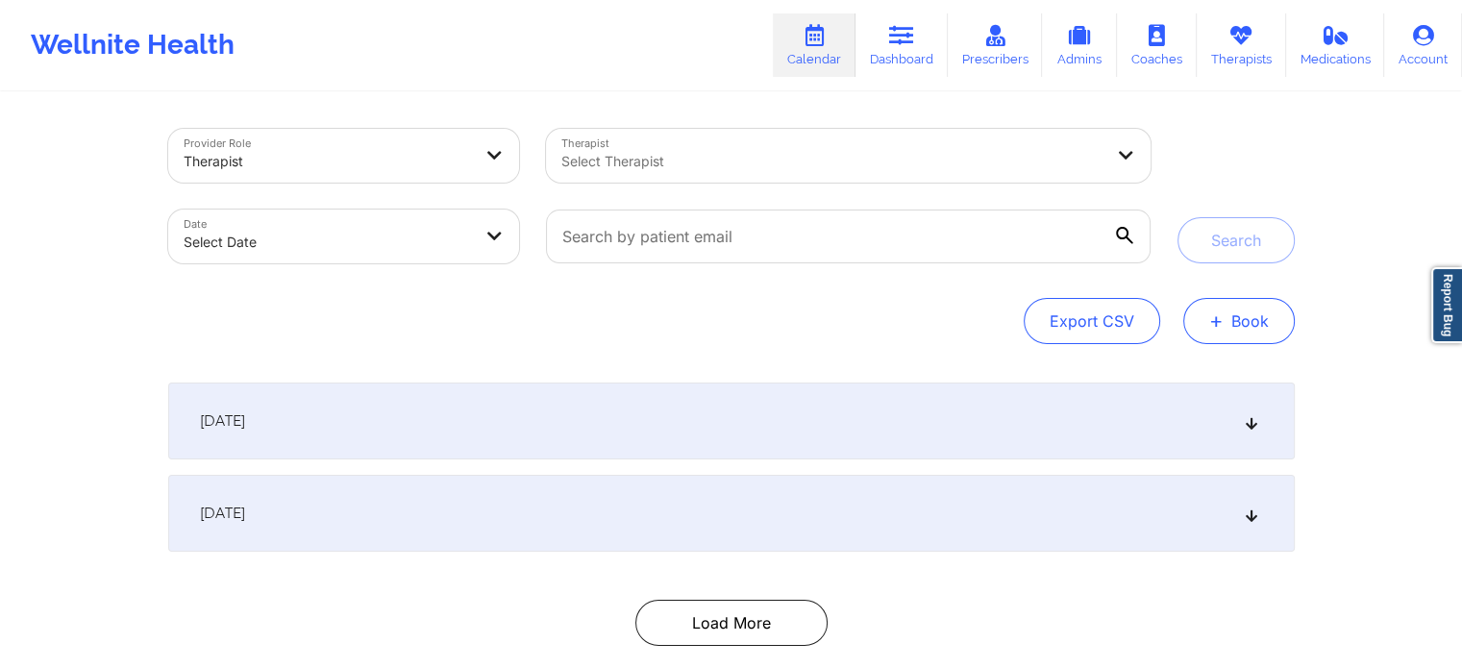
click at [1234, 314] on button "+ Book" at bounding box center [1238, 321] width 111 height 46
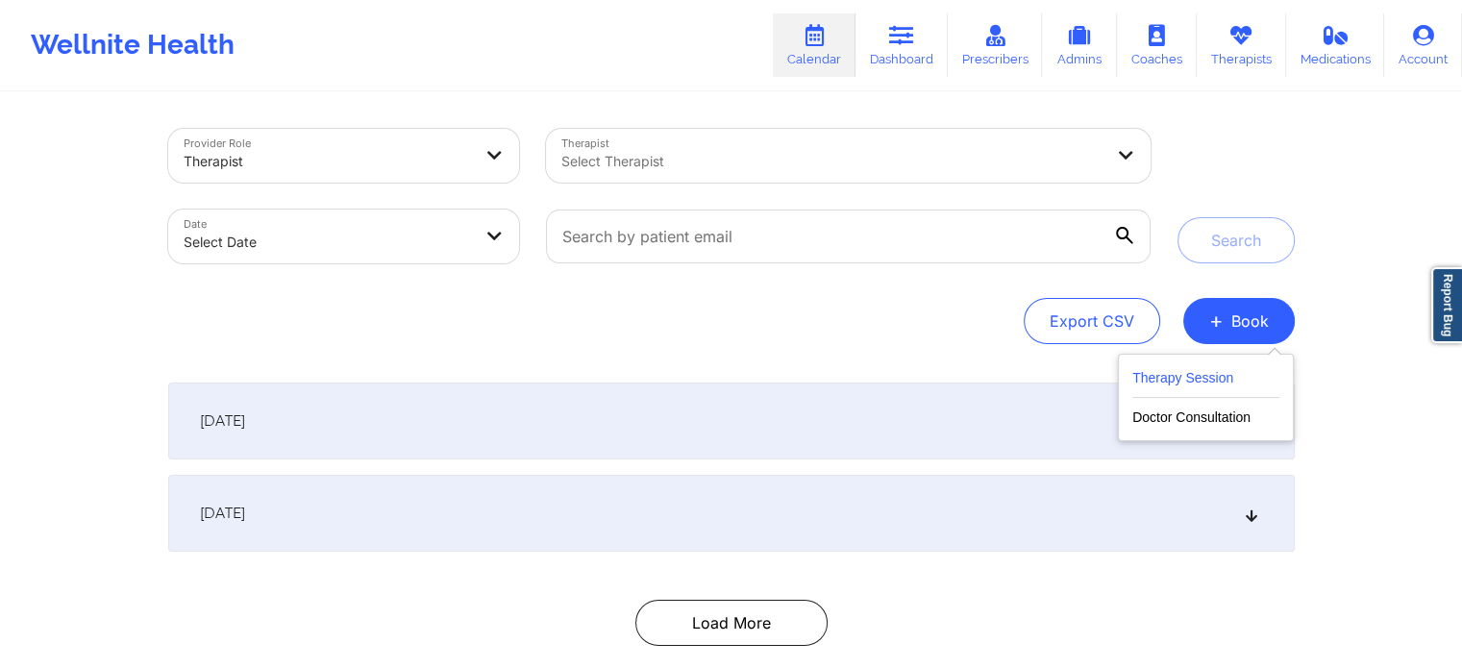
click at [1159, 370] on button "Therapy Session" at bounding box center [1205, 382] width 147 height 32
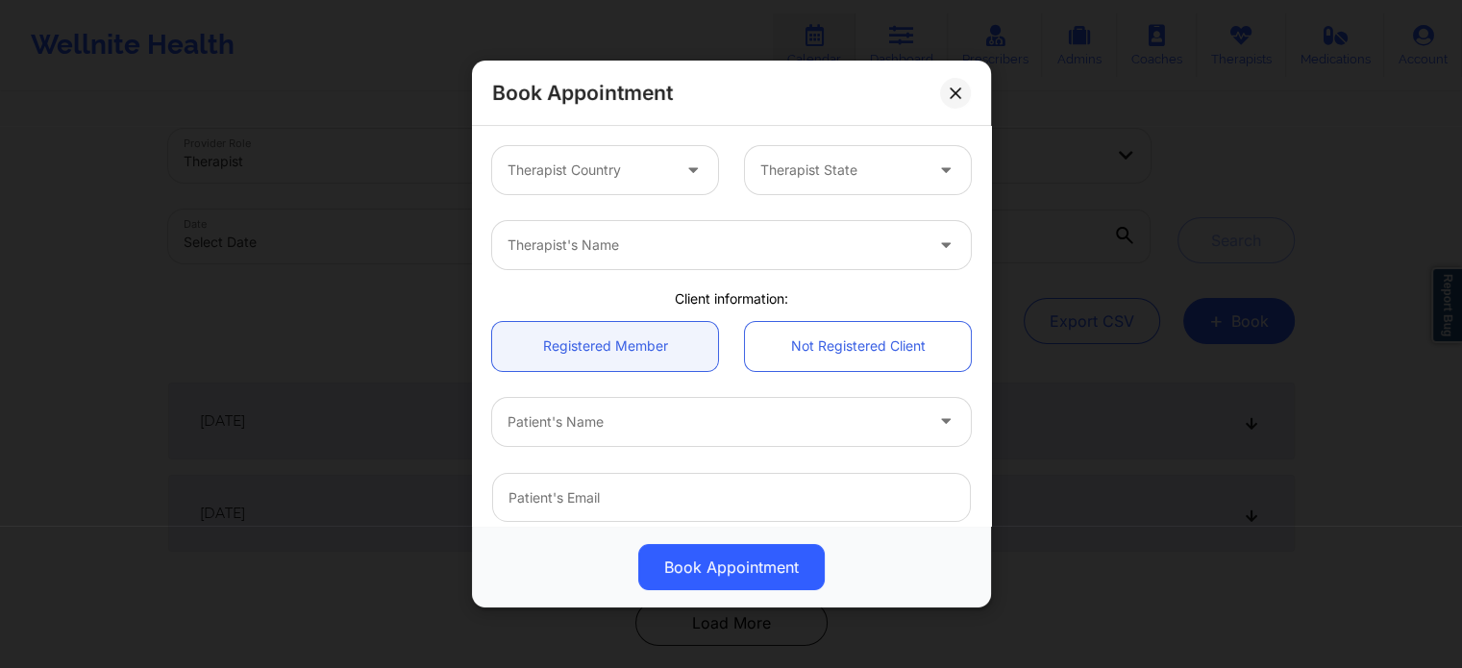
click at [598, 173] on div at bounding box center [588, 170] width 162 height 23
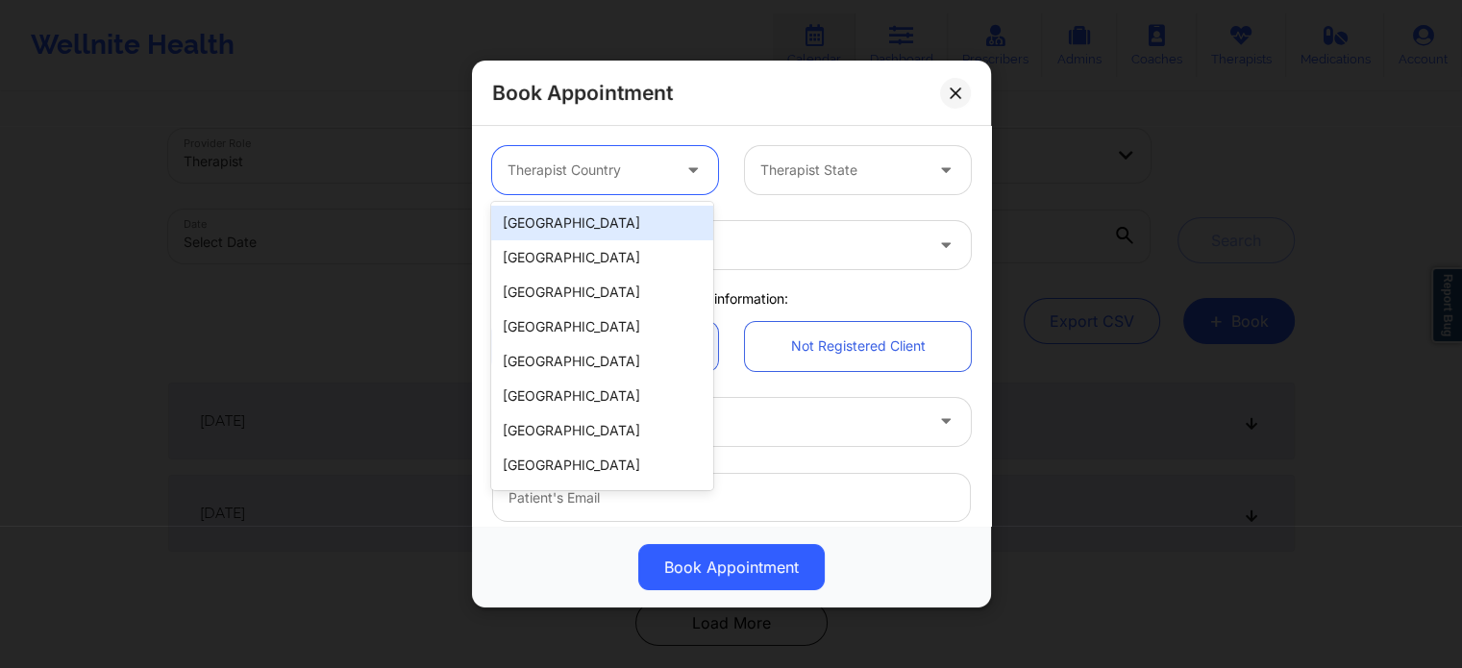
click at [623, 222] on div "[GEOGRAPHIC_DATA]" at bounding box center [601, 223] width 221 height 35
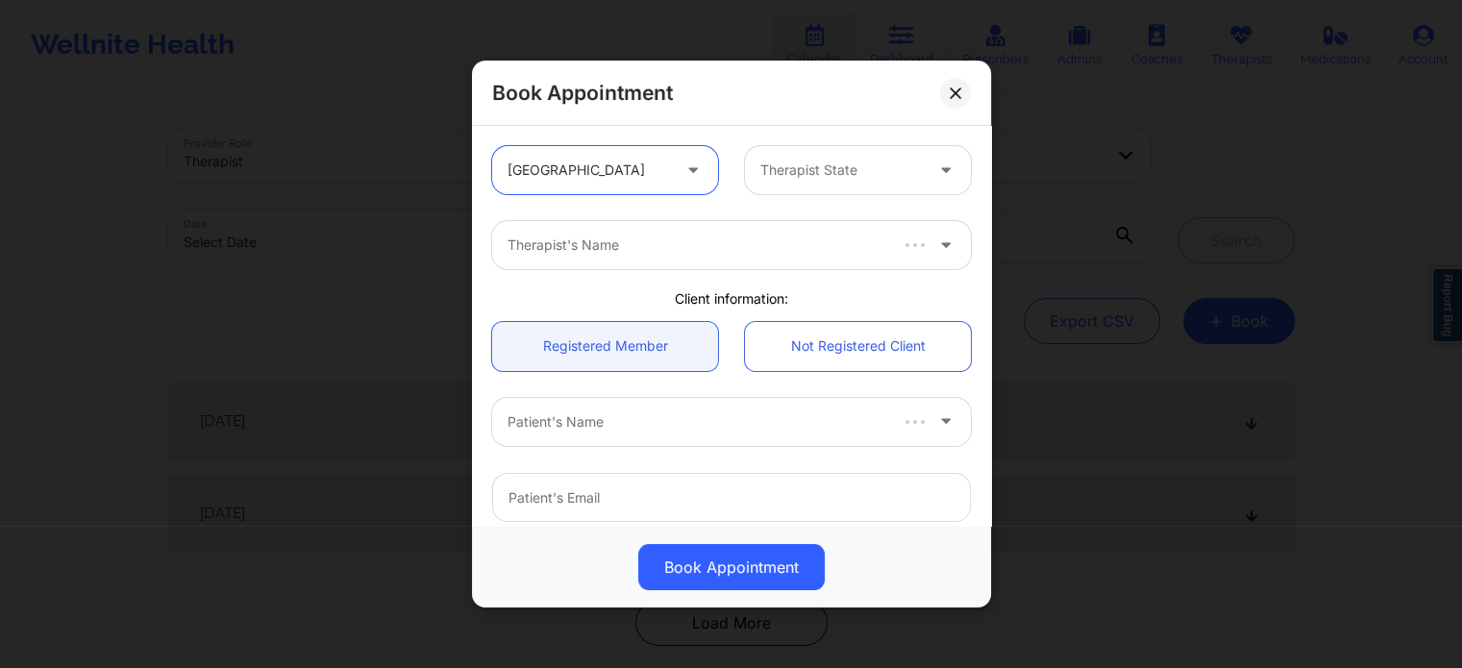
click at [804, 169] on div at bounding box center [841, 170] width 162 height 23
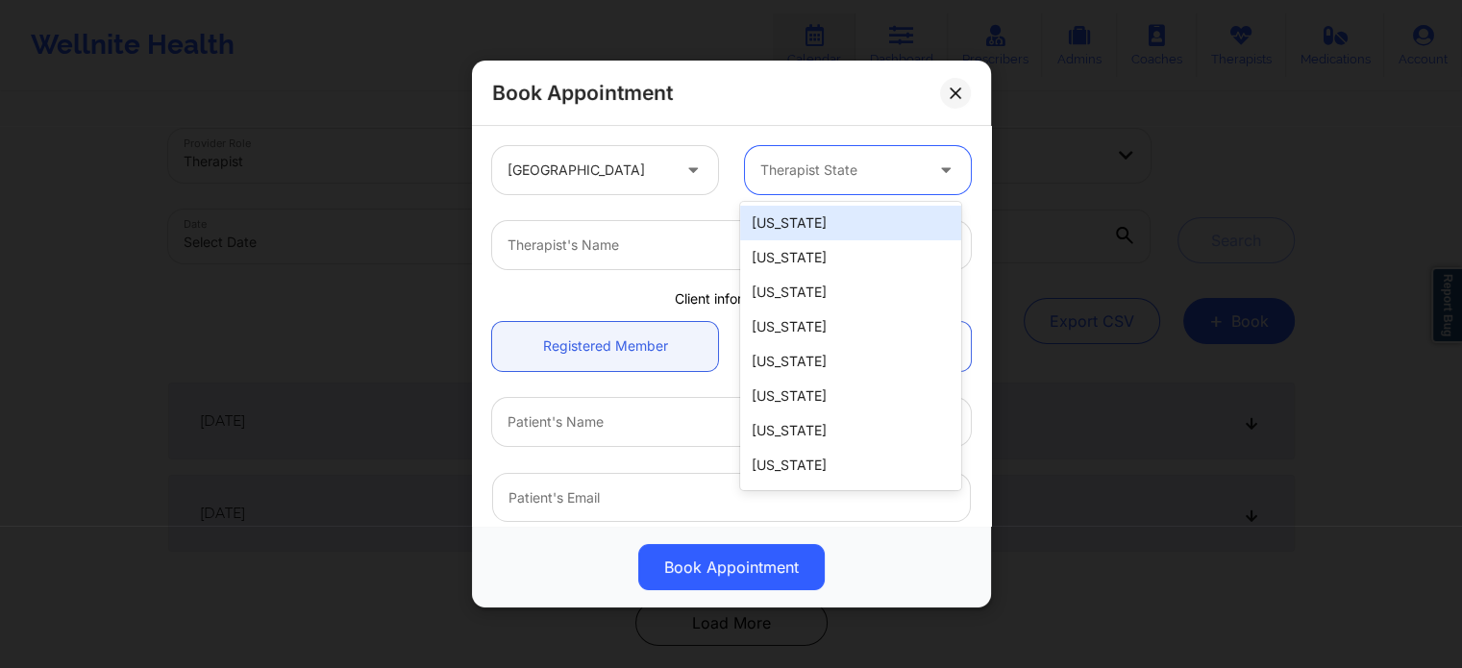
type input "f"
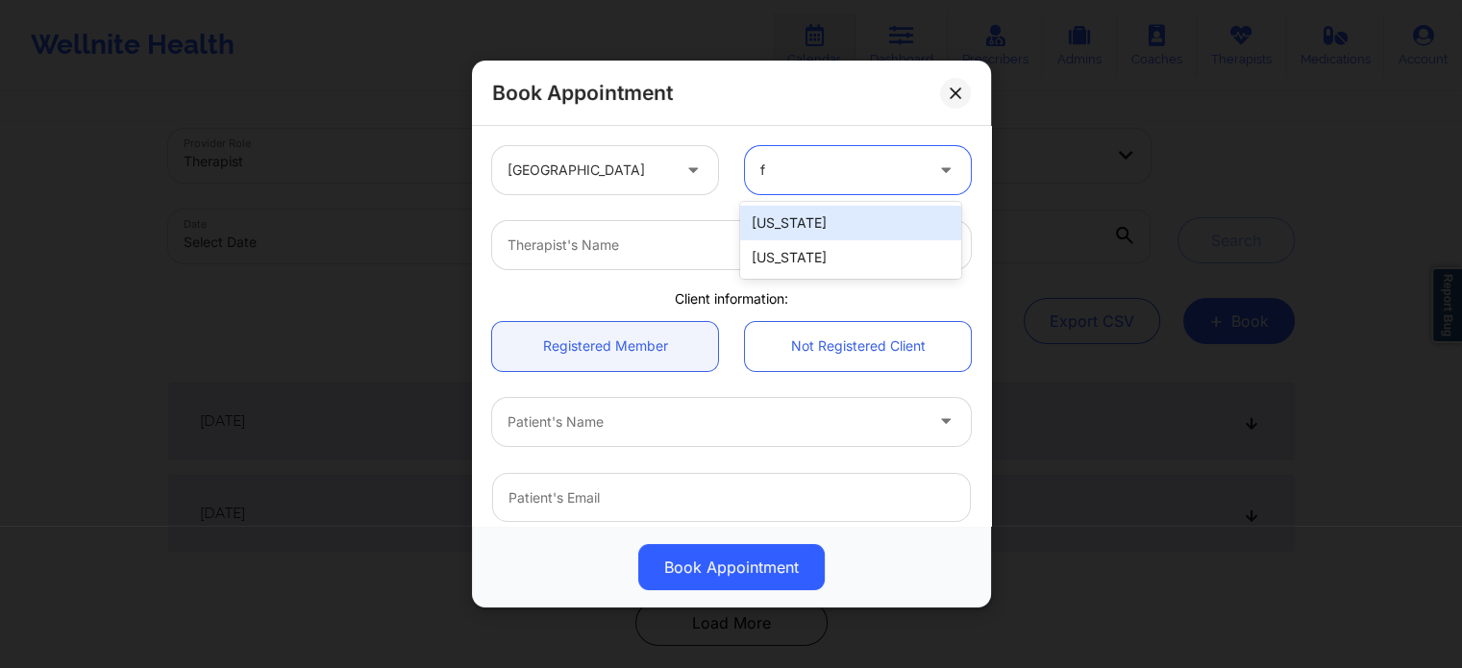
click at [782, 268] on div "[US_STATE]" at bounding box center [850, 257] width 221 height 35
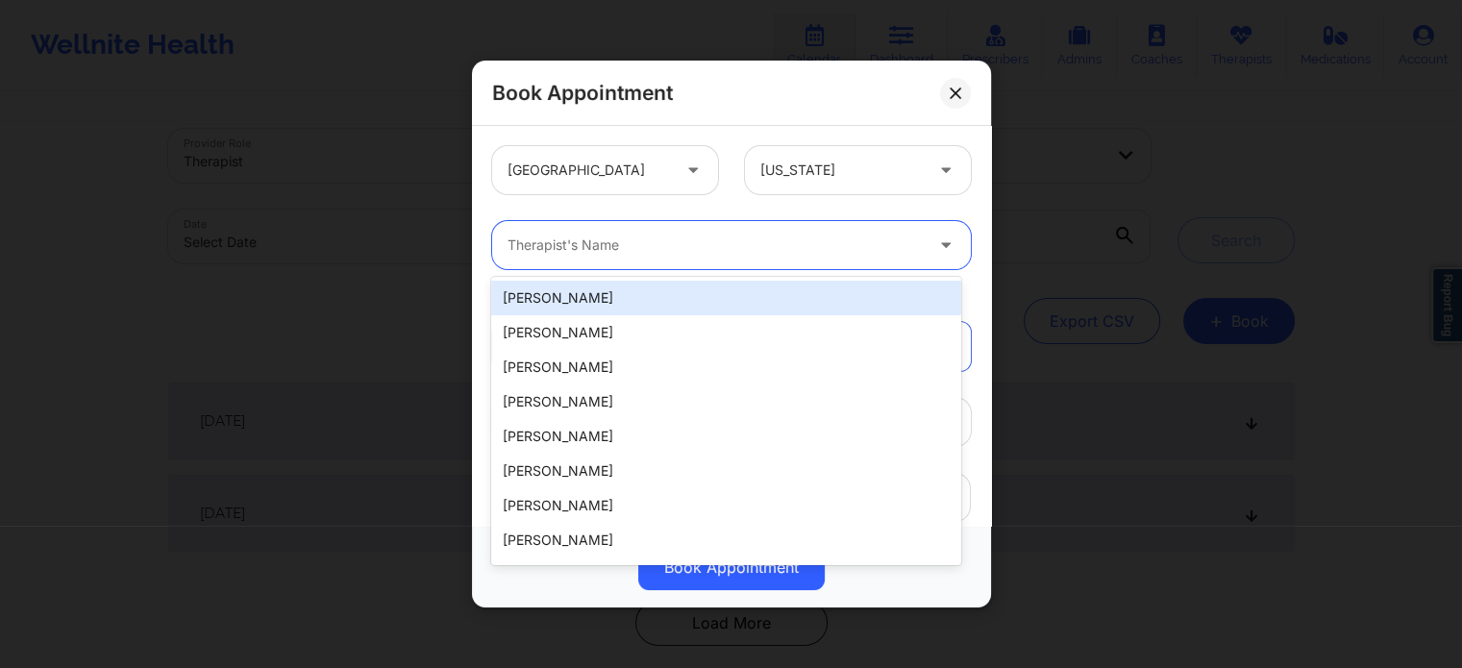
click at [685, 245] on div at bounding box center [714, 245] width 415 height 23
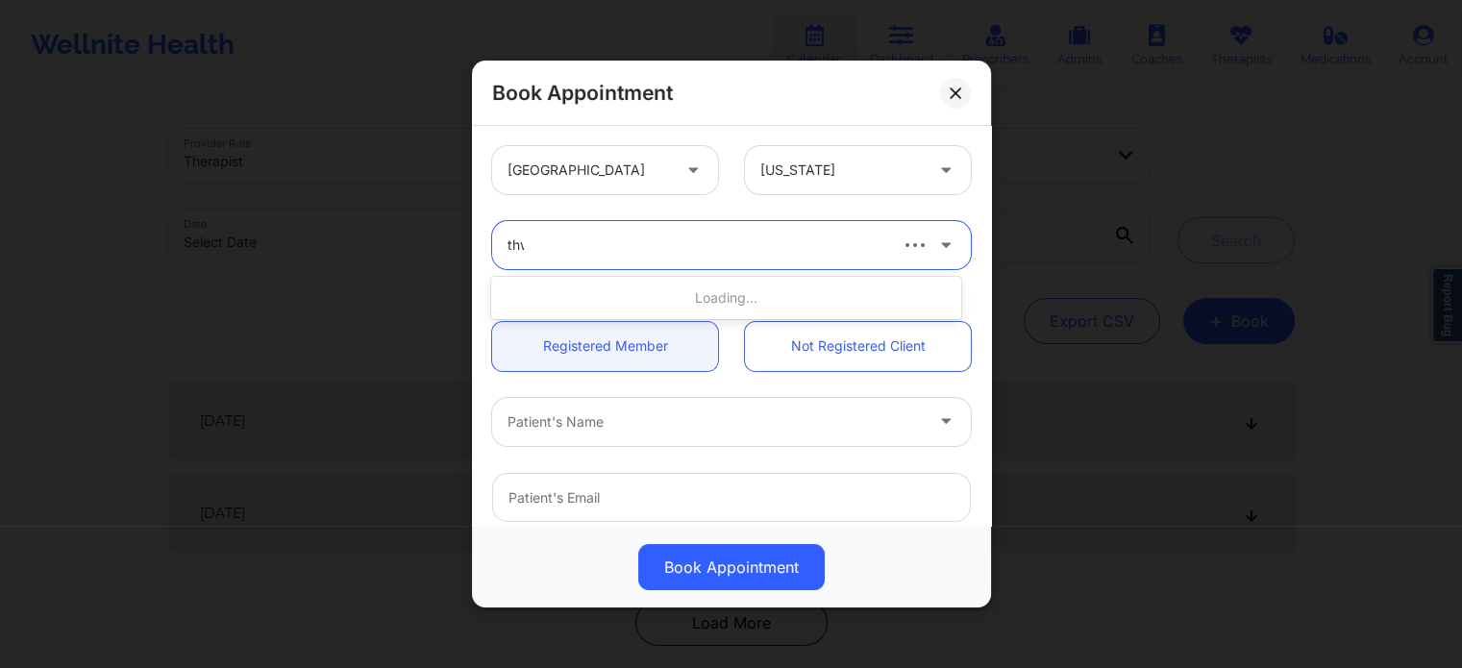
type input "thwe"
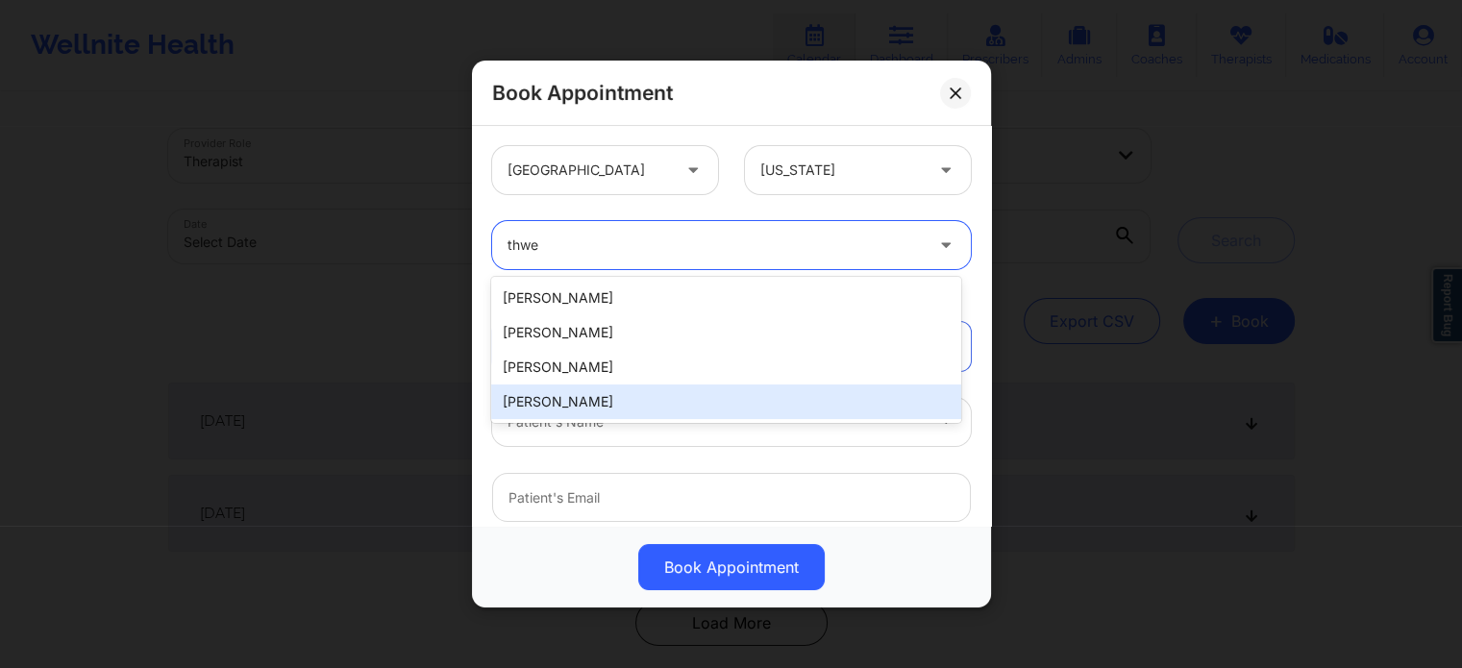
click at [611, 398] on div "Nicole Thweatt" at bounding box center [725, 401] width 469 height 35
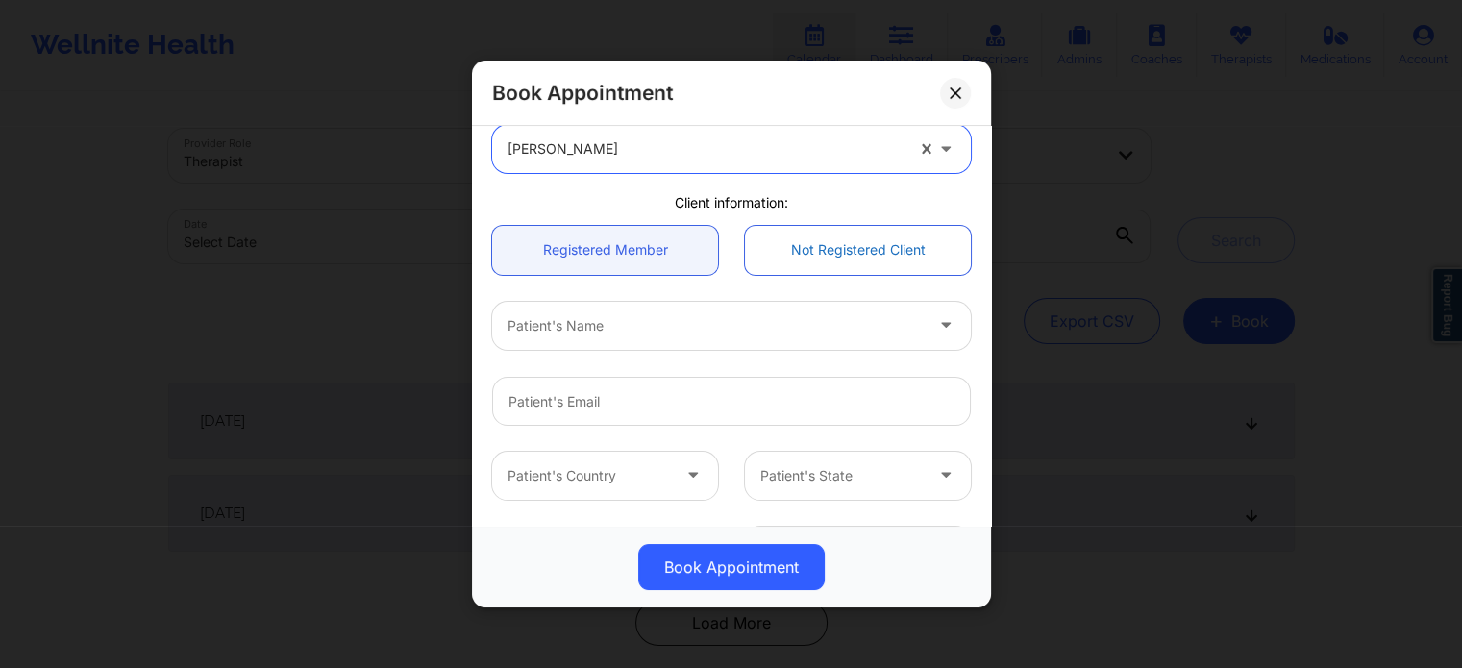
click at [847, 238] on link "Not Registered Client" at bounding box center [858, 250] width 226 height 49
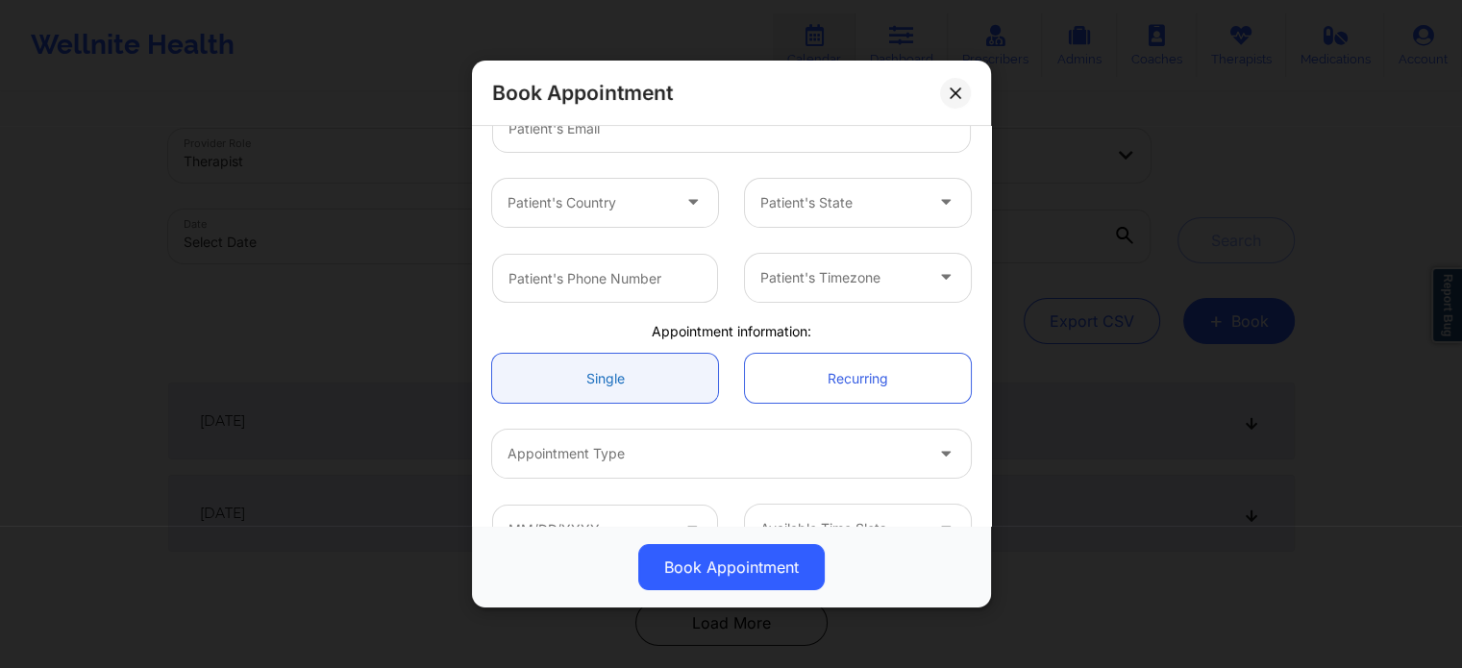
scroll to position [384, 0]
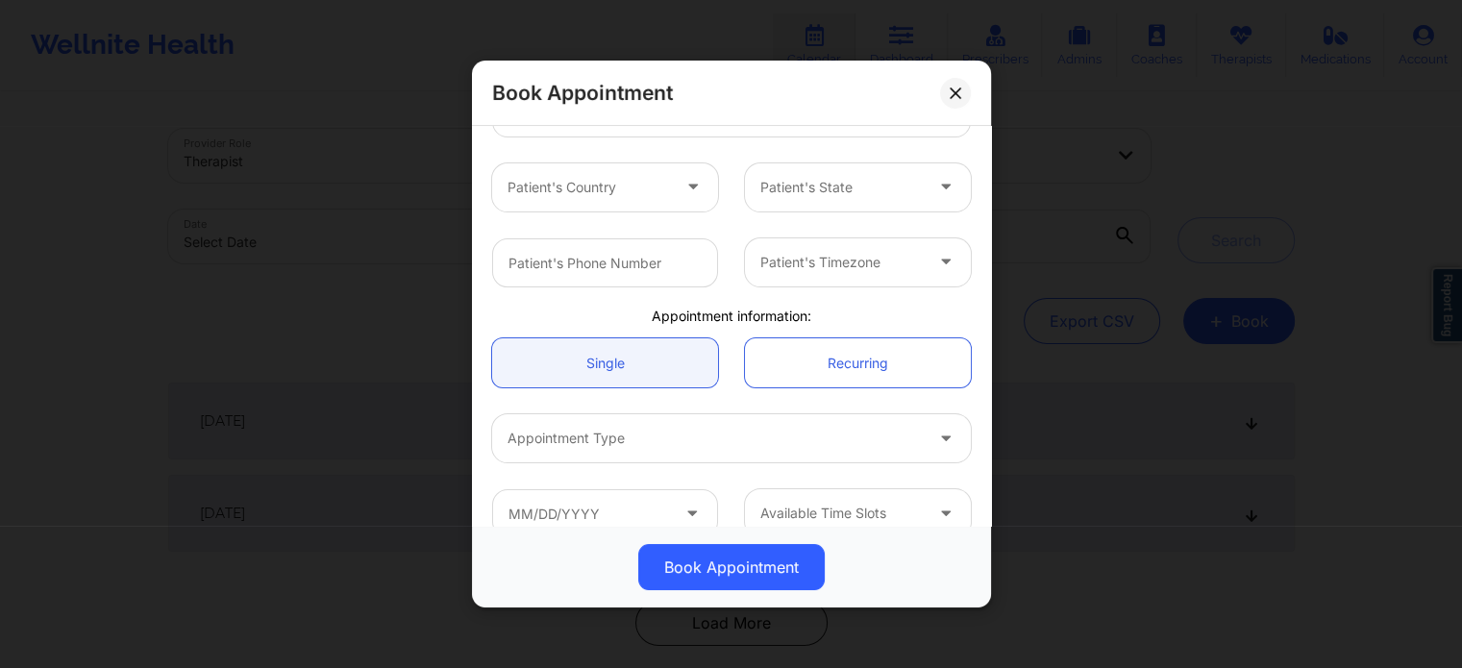
click at [789, 264] on div at bounding box center [841, 262] width 162 height 23
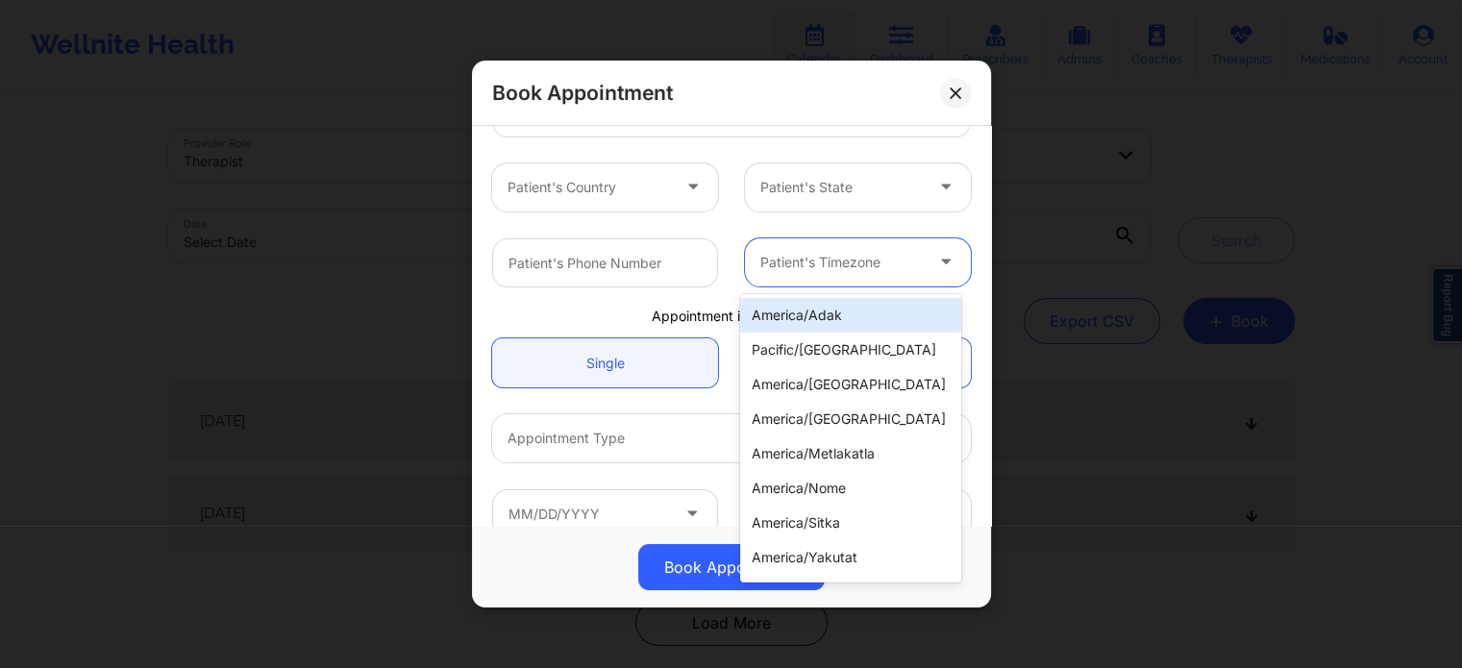
click at [650, 177] on div at bounding box center [588, 187] width 162 height 23
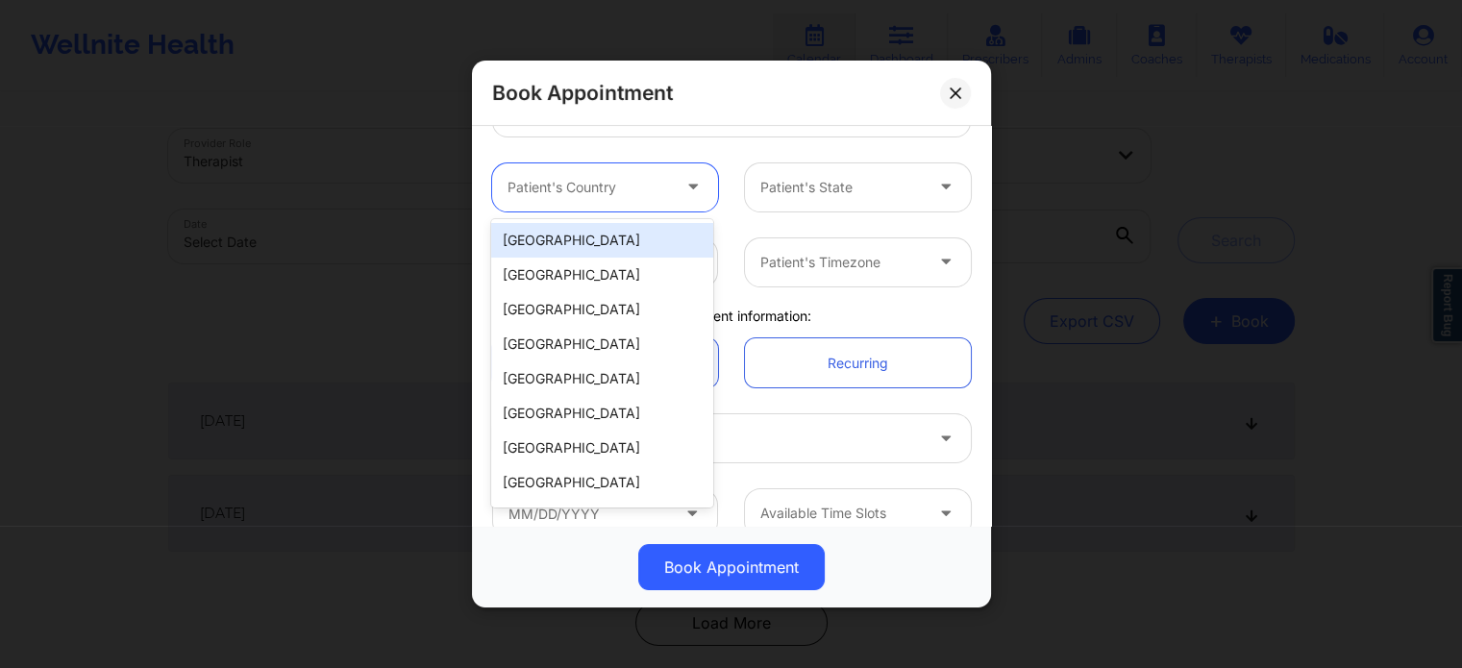
click at [626, 237] on div "[GEOGRAPHIC_DATA]" at bounding box center [601, 240] width 221 height 35
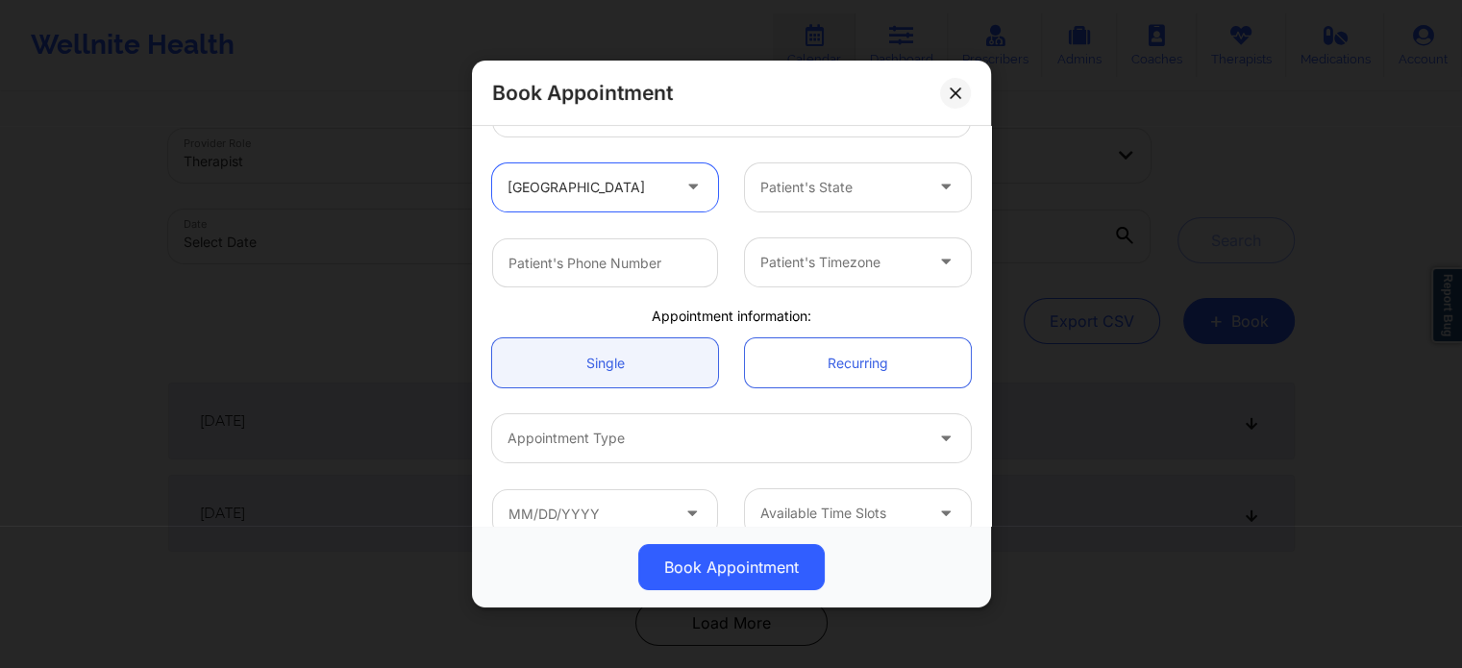
click at [828, 195] on div at bounding box center [841, 187] width 162 height 23
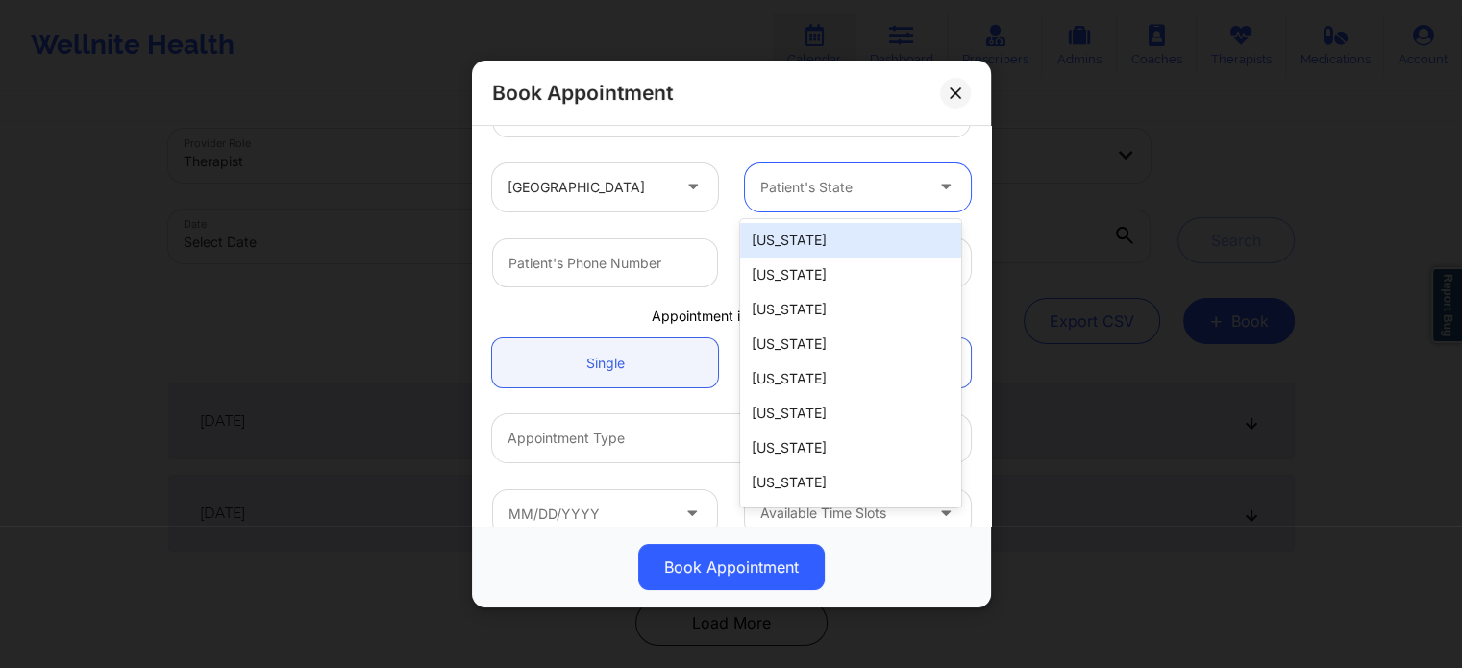
type input "f"
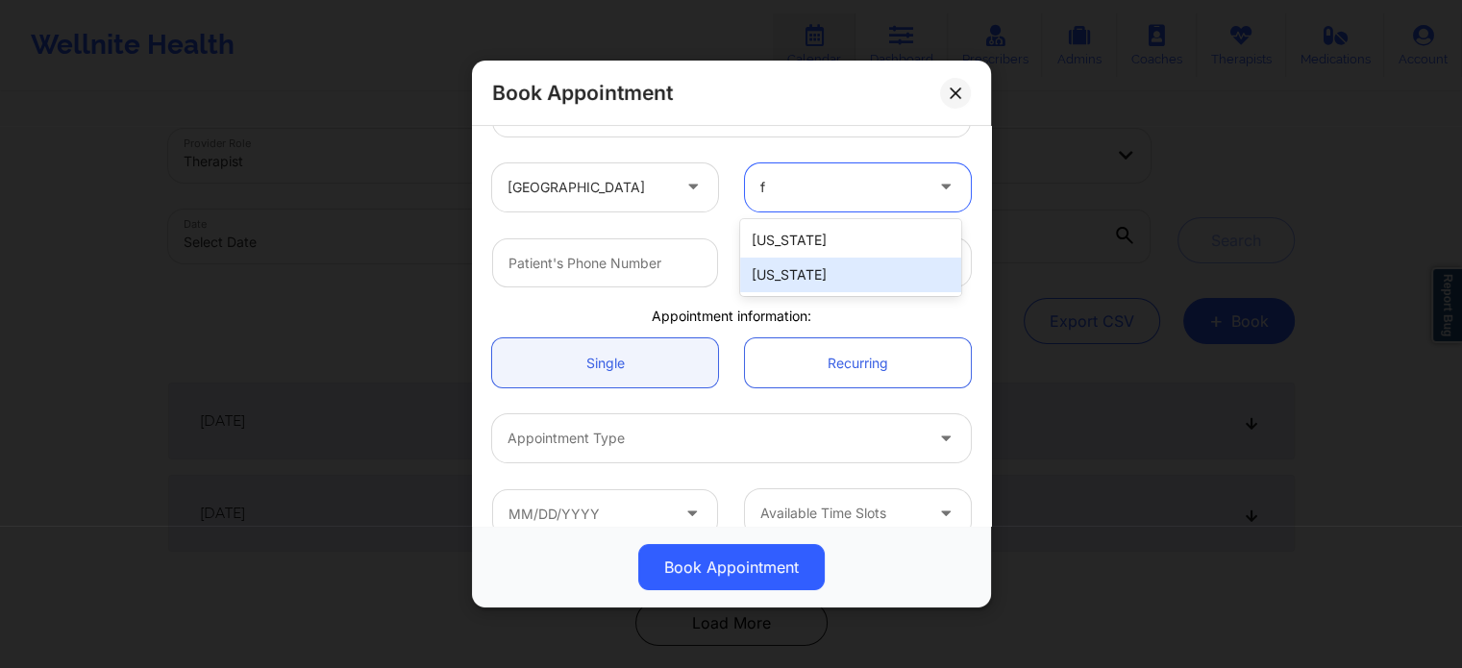
click at [805, 272] on div "[US_STATE]" at bounding box center [850, 275] width 221 height 35
click at [805, 272] on div "Patient's Timezone" at bounding box center [835, 262] width 180 height 48
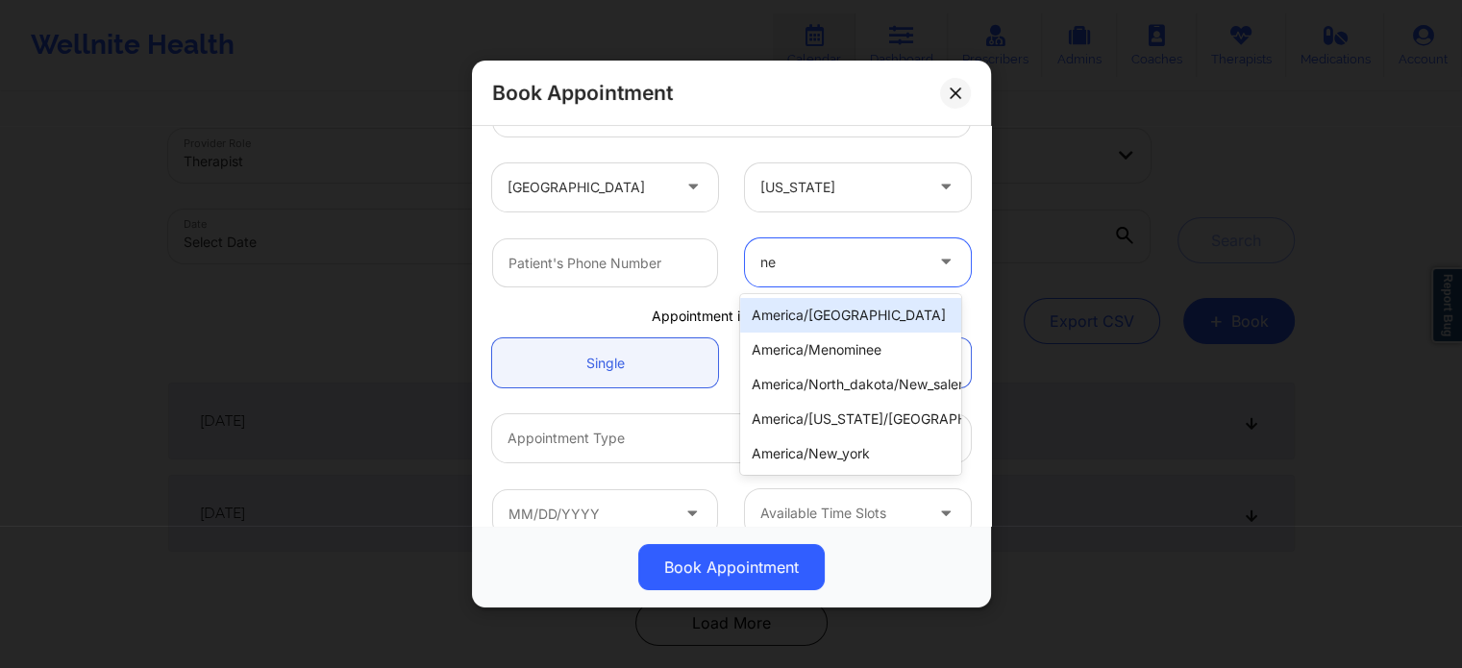
type input "new"
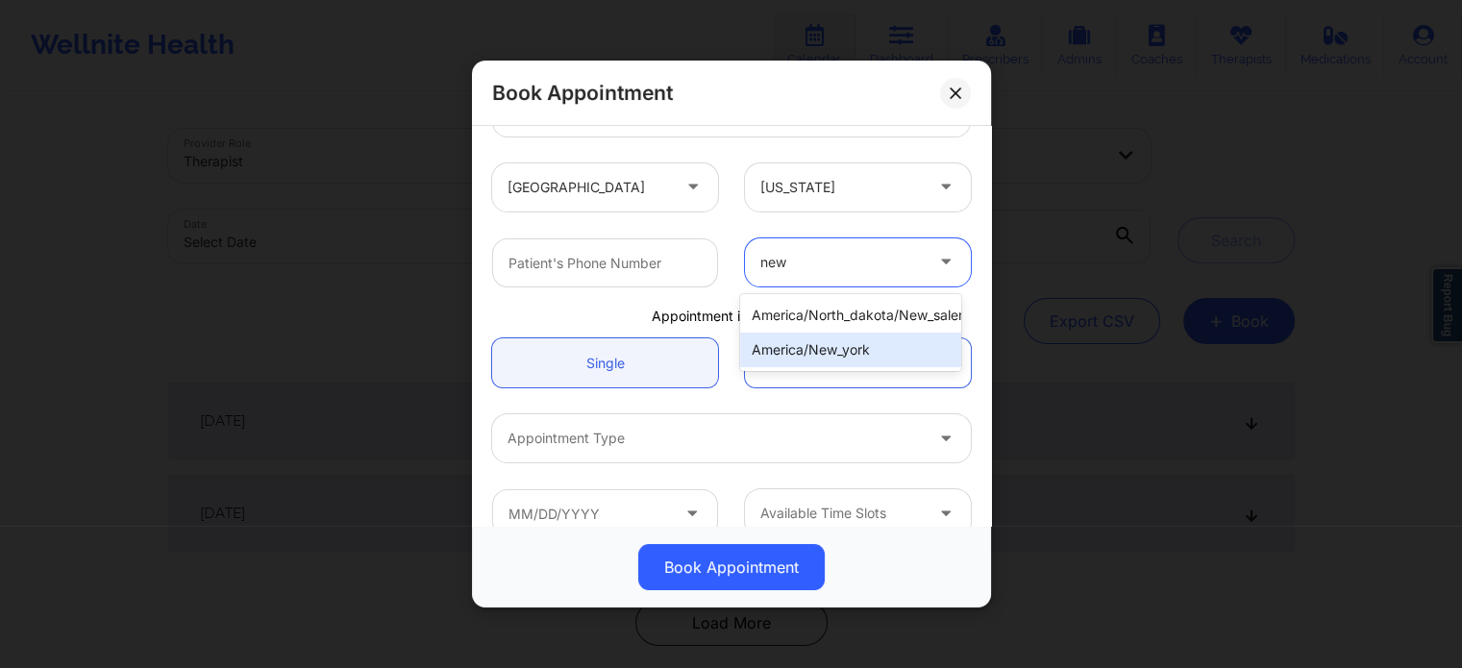
click at [809, 345] on div "america/new_york" at bounding box center [850, 350] width 221 height 35
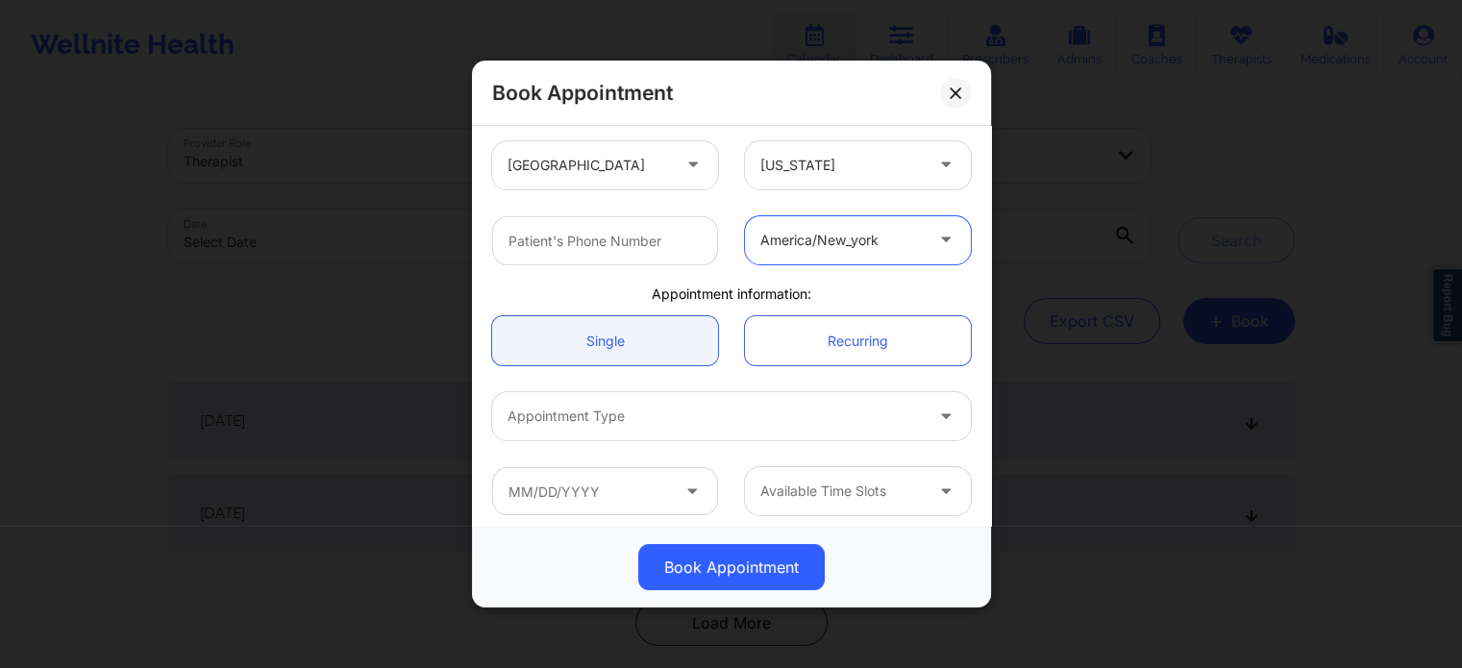
scroll to position [415, 0]
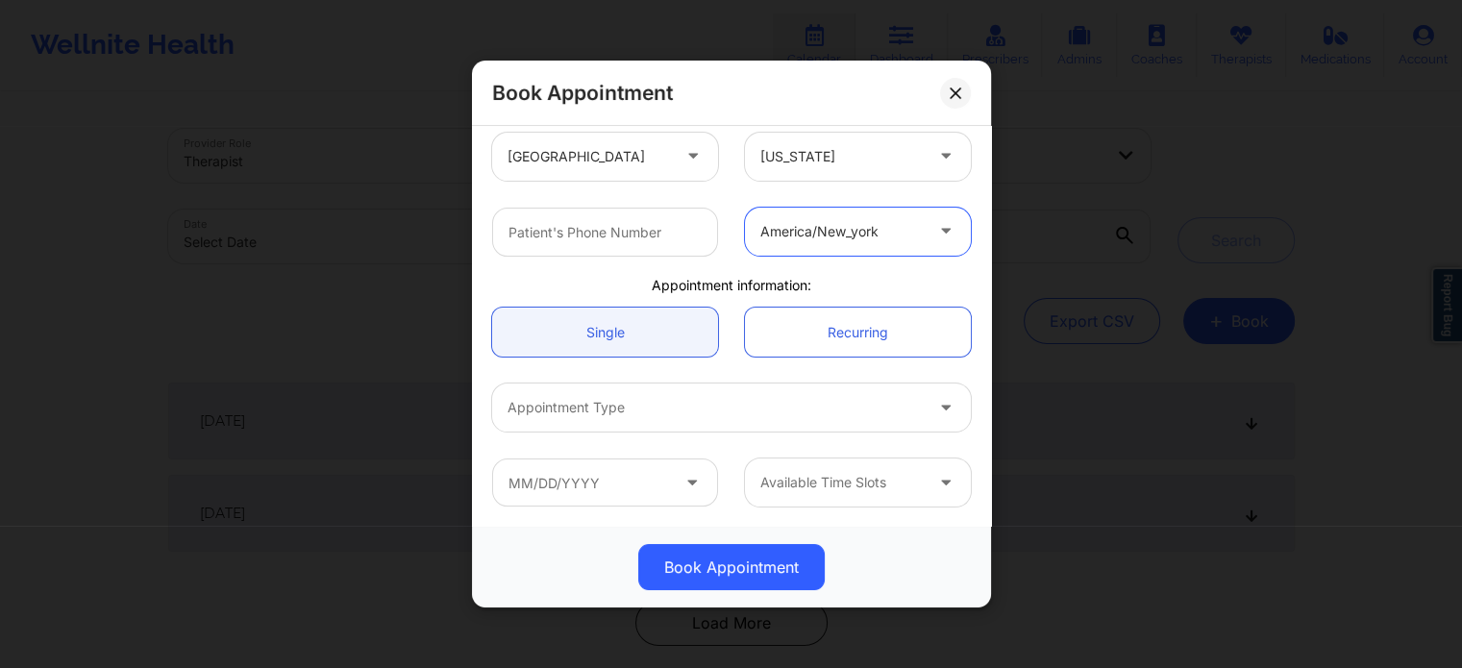
click at [619, 387] on div "Appointment Type" at bounding box center [708, 407] width 432 height 48
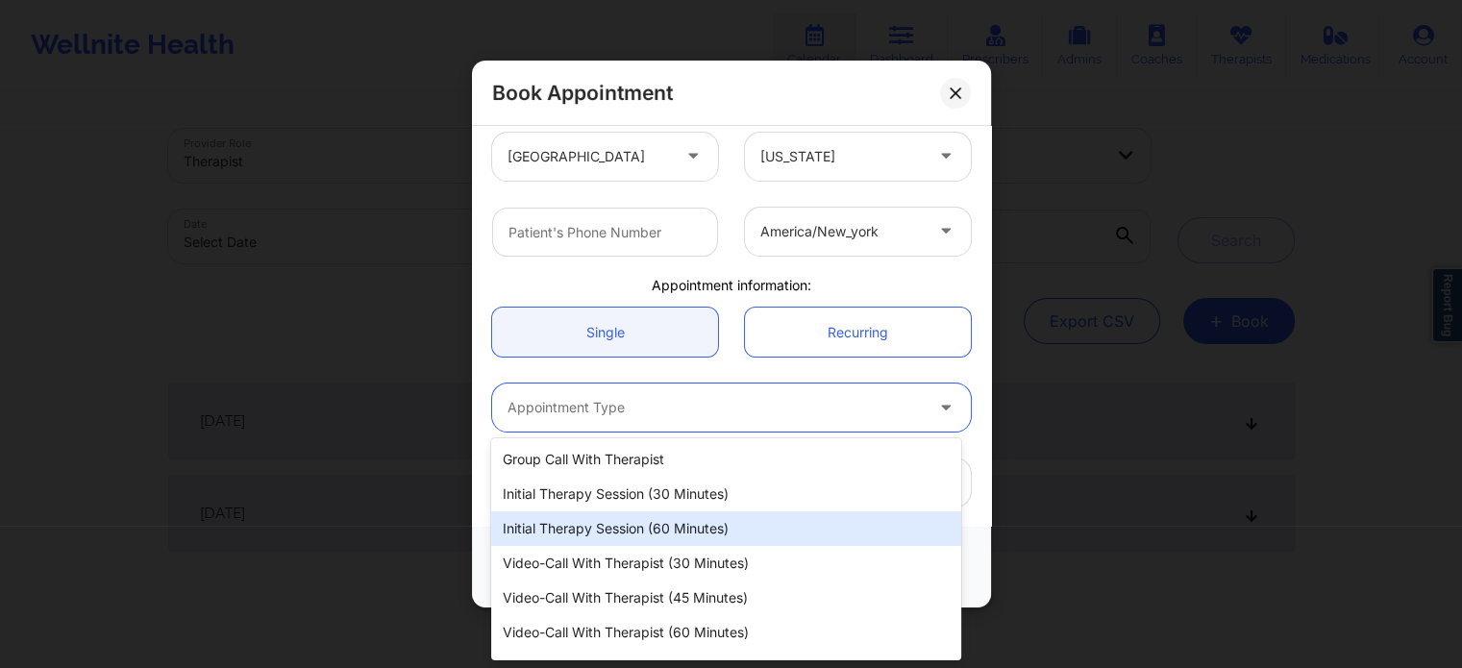
click at [635, 537] on div "Initial Therapy Session (60 minutes)" at bounding box center [725, 528] width 469 height 35
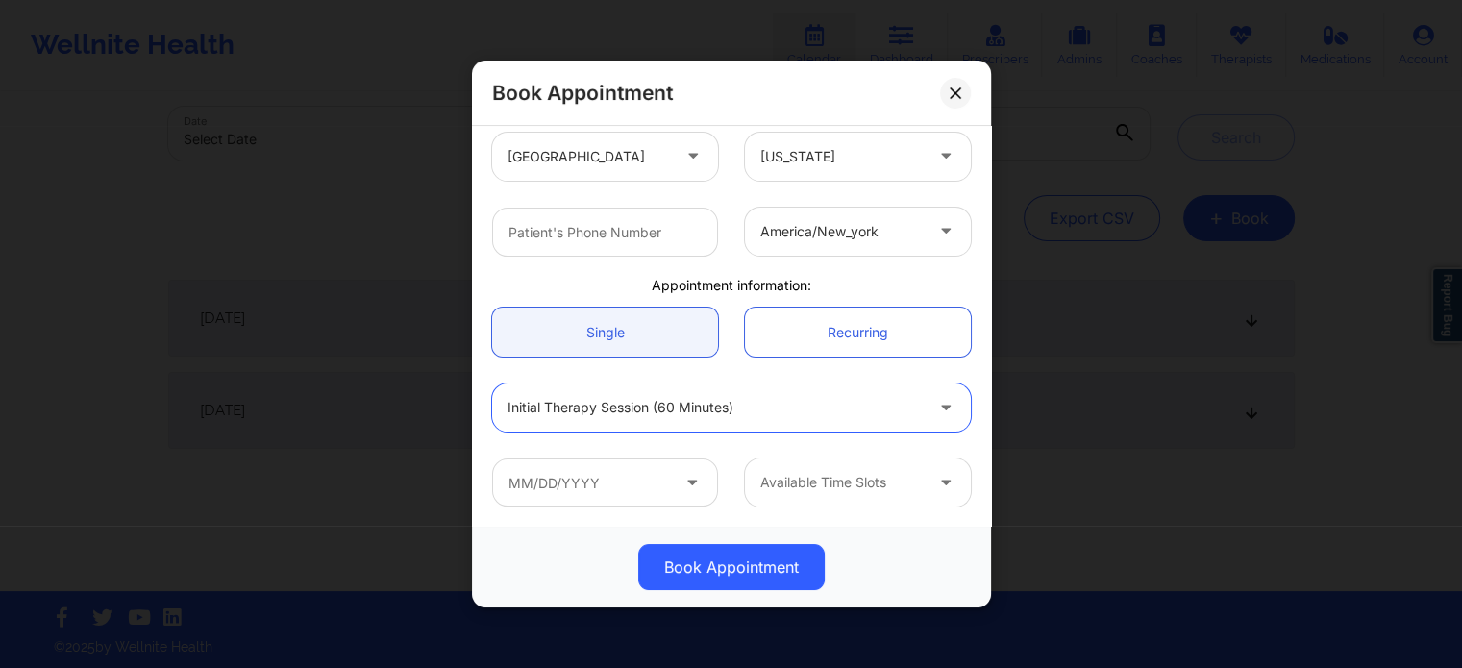
scroll to position [104, 0]
click at [574, 489] on input "text" at bounding box center [605, 482] width 226 height 48
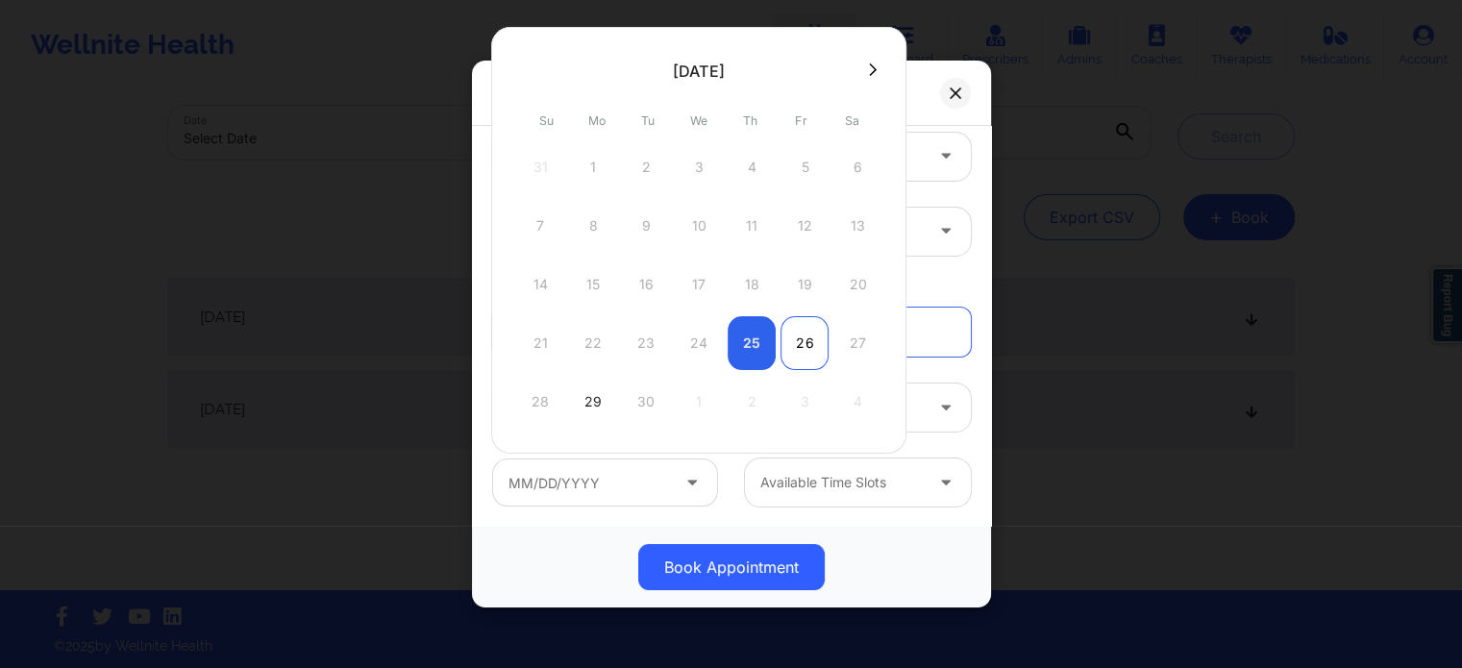
click at [785, 333] on div "26" at bounding box center [804, 343] width 48 height 54
type input "09/26/2025"
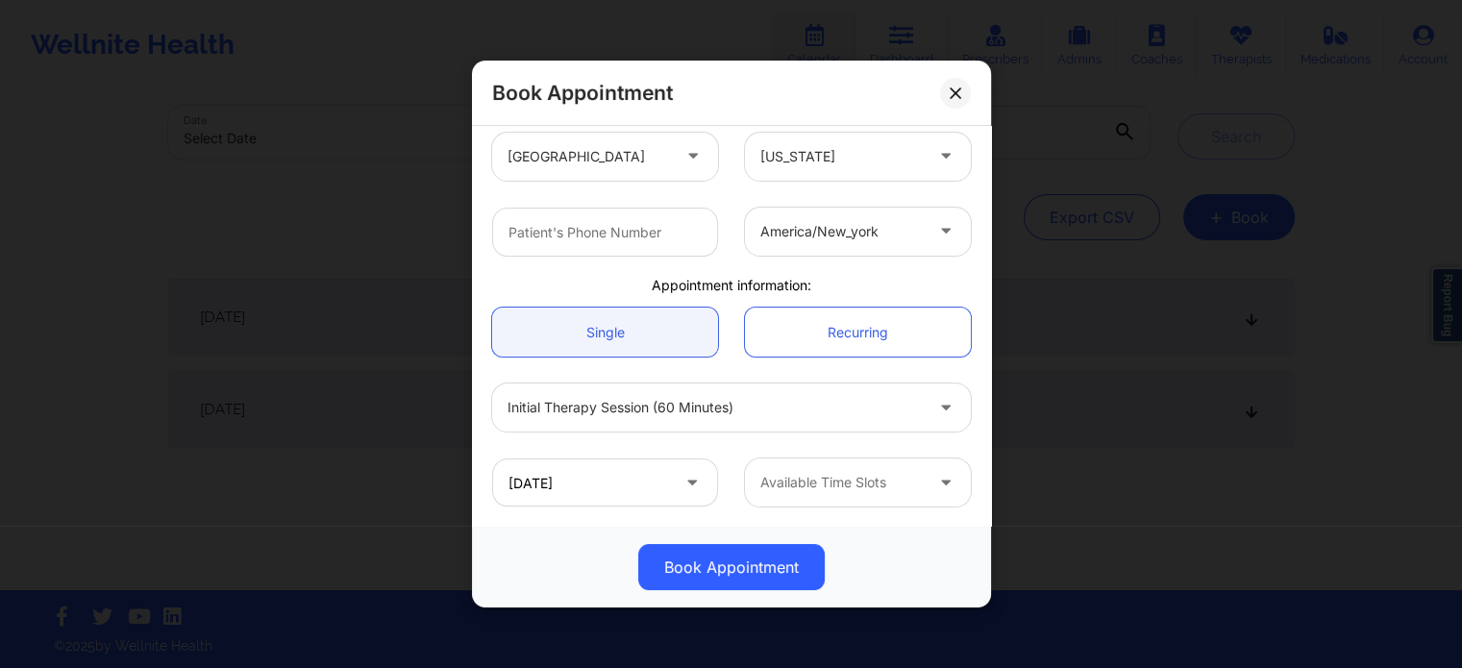
click at [784, 487] on div at bounding box center [841, 482] width 162 height 23
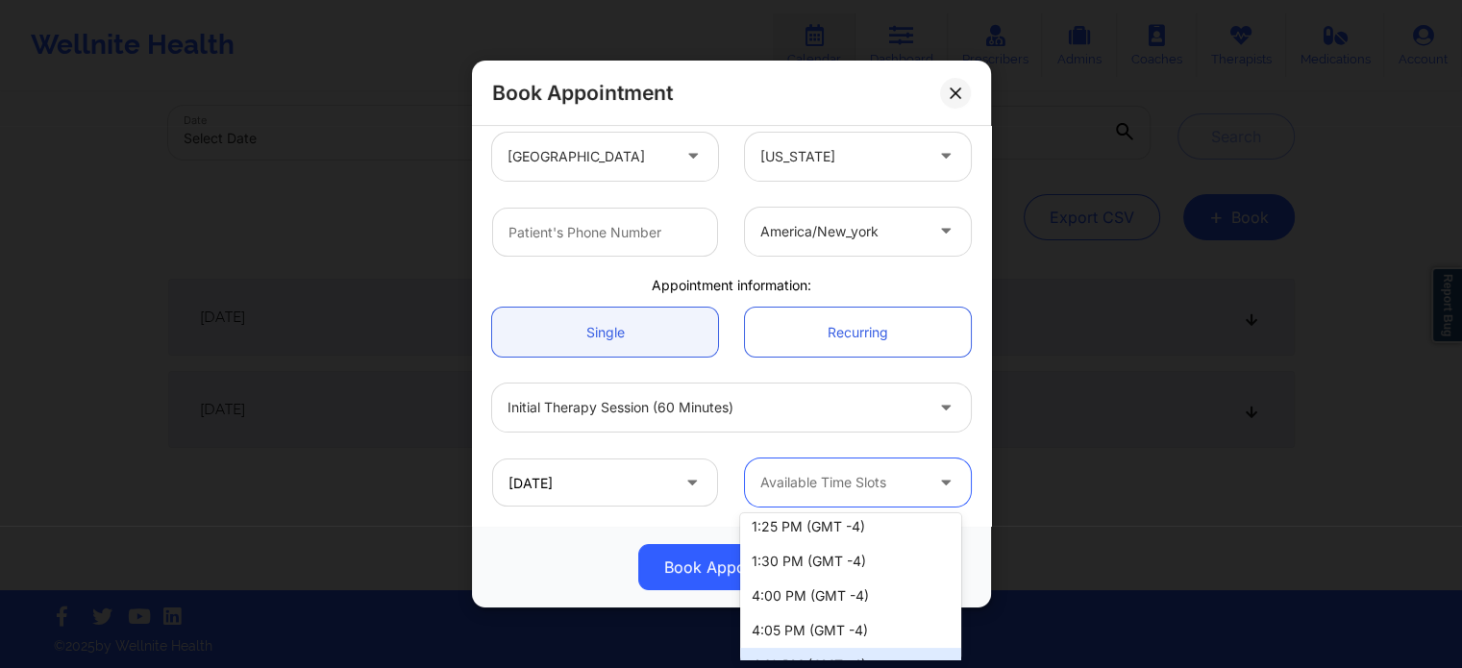
scroll to position [395, 0]
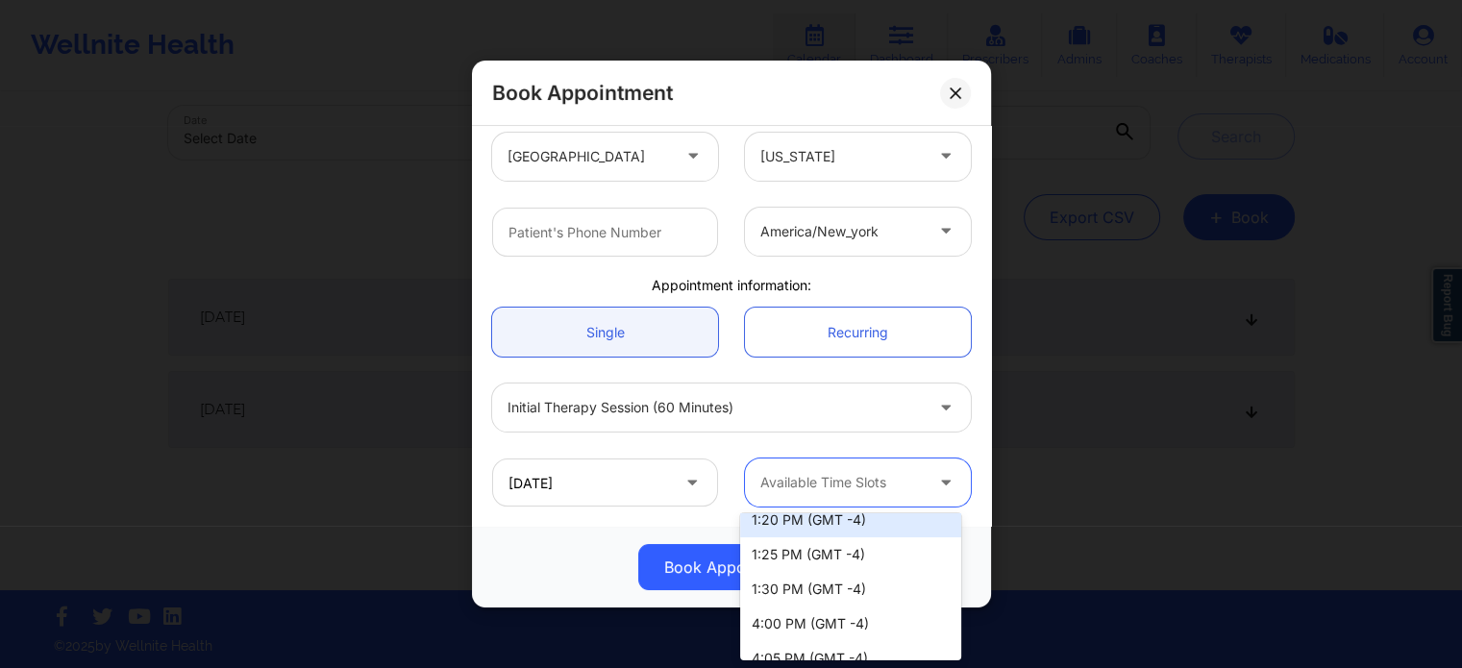
click at [414, 345] on div "Book Appointment United States Florida Nicole Thweatt Client information: Regis…" at bounding box center [731, 334] width 1462 height 668
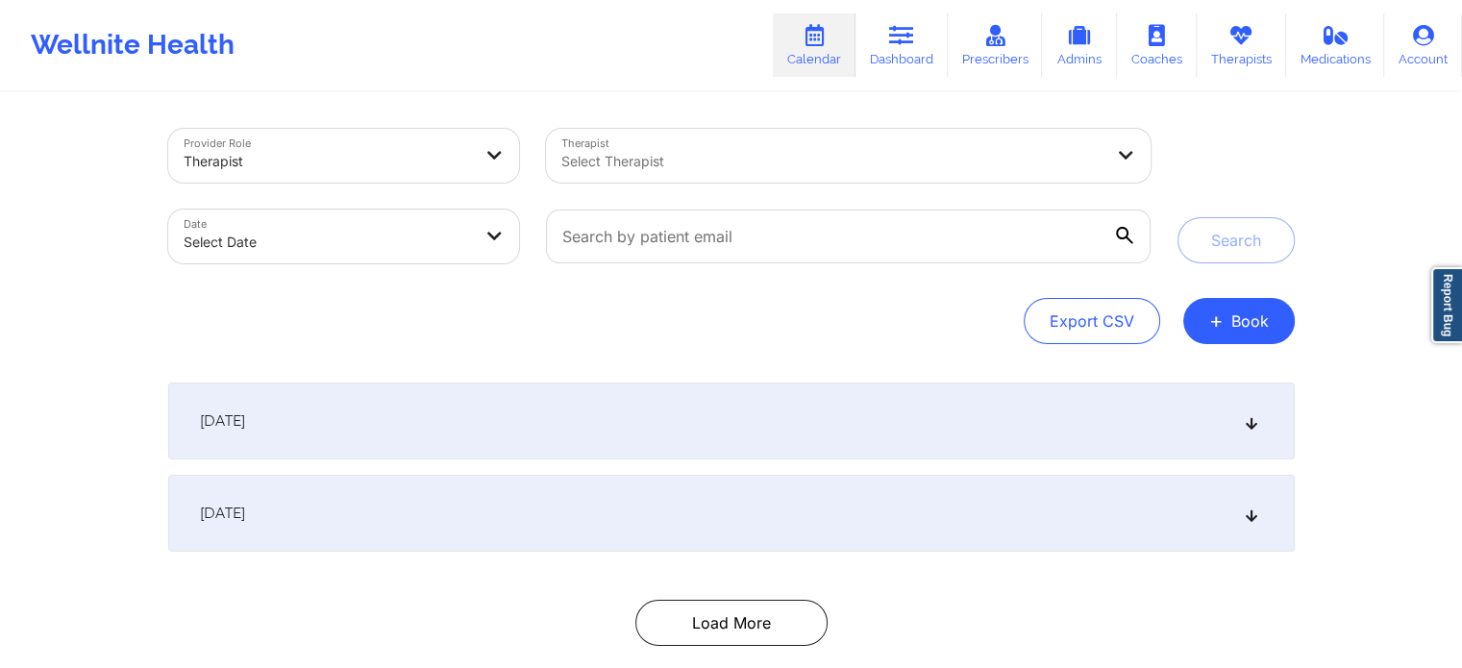
scroll to position [0, 0]
click at [1249, 321] on button "+ Book" at bounding box center [1238, 321] width 111 height 46
click at [1195, 377] on button "Therapy Session" at bounding box center [1205, 382] width 147 height 32
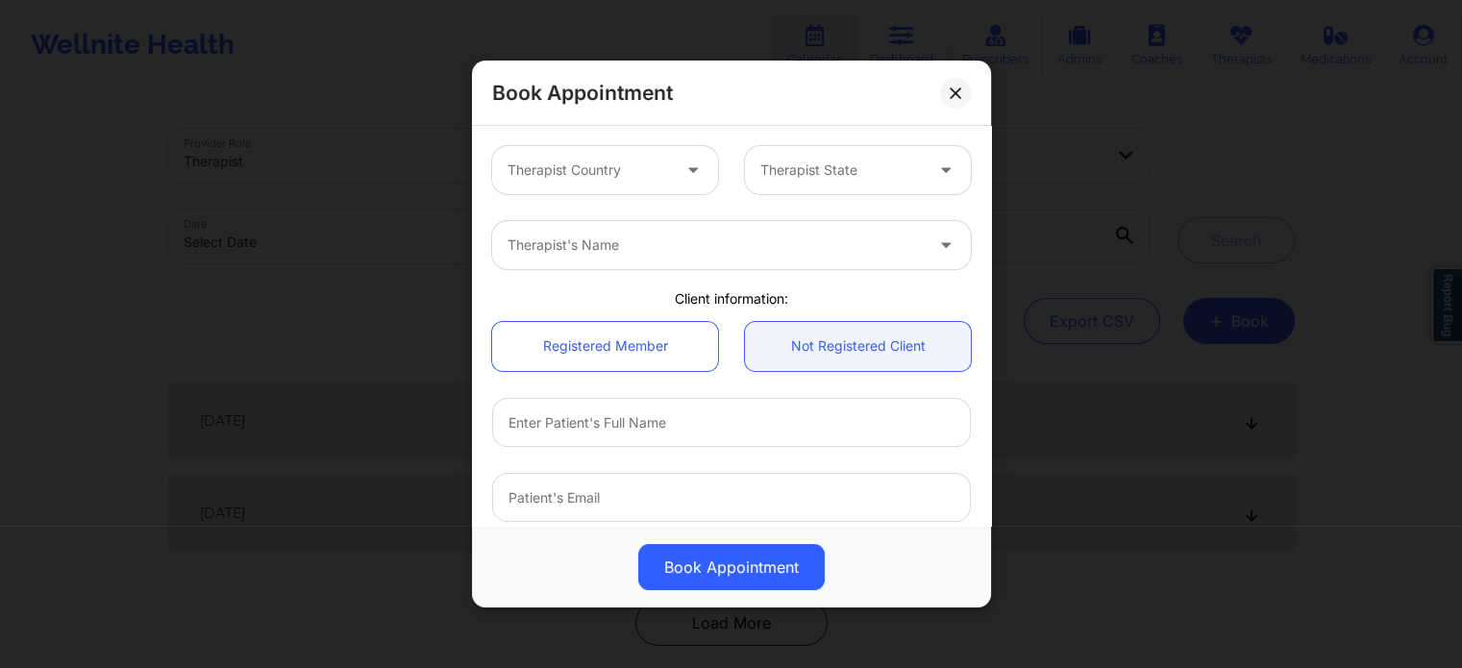
click at [635, 184] on div "Therapist Country" at bounding box center [582, 170] width 180 height 48
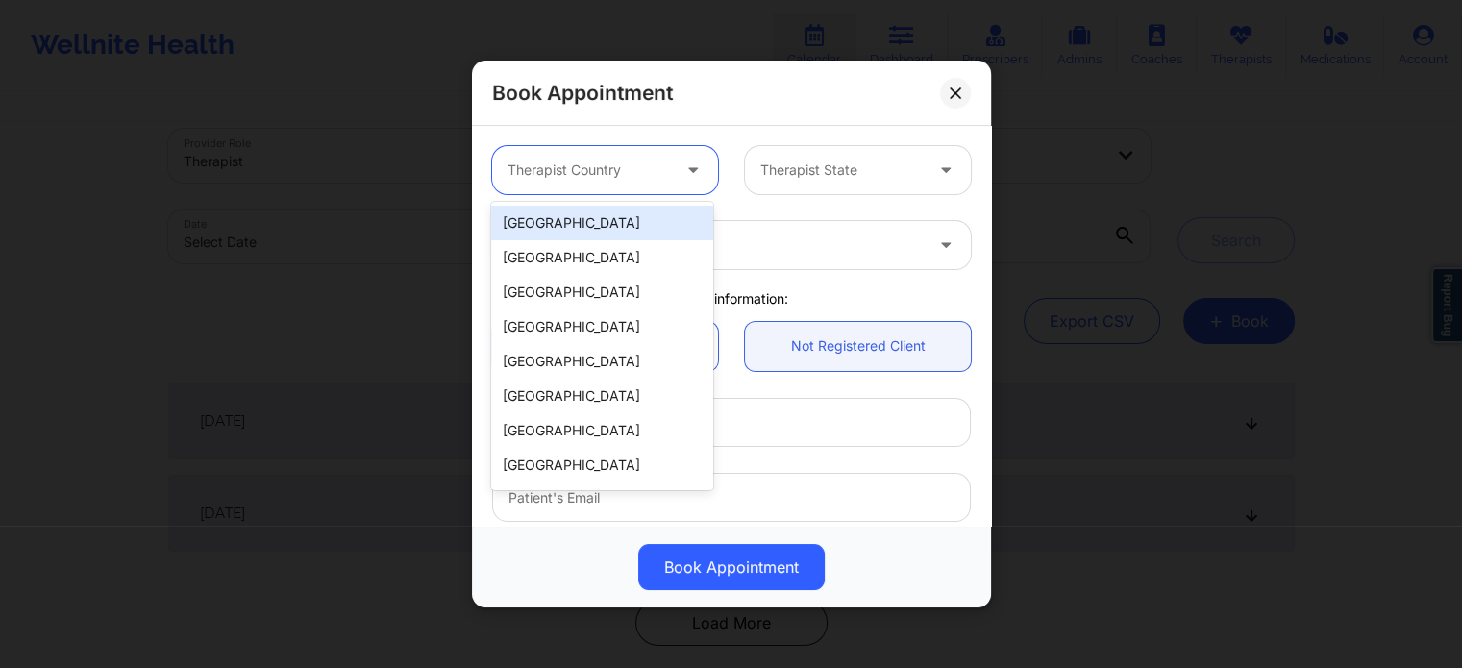
click at [624, 234] on div "[GEOGRAPHIC_DATA]" at bounding box center [601, 223] width 221 height 35
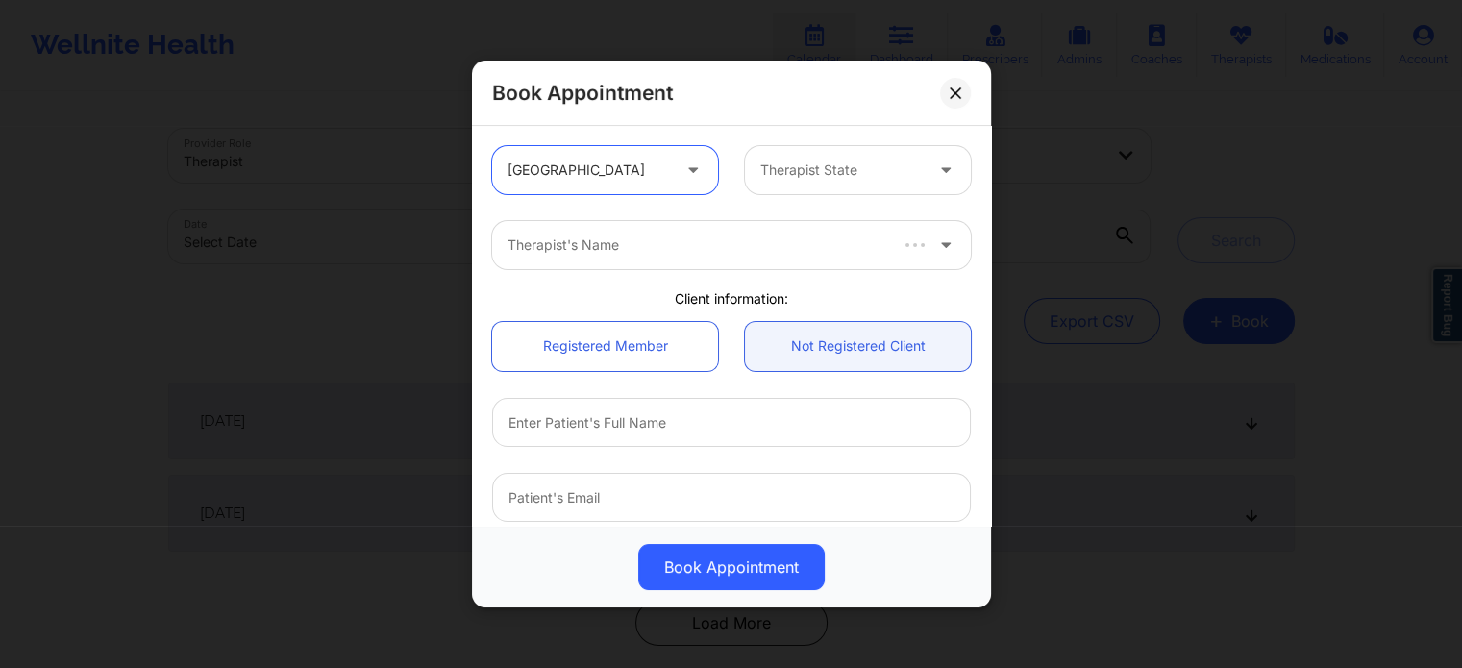
click at [815, 181] on div "Therapist State" at bounding box center [835, 170] width 180 height 48
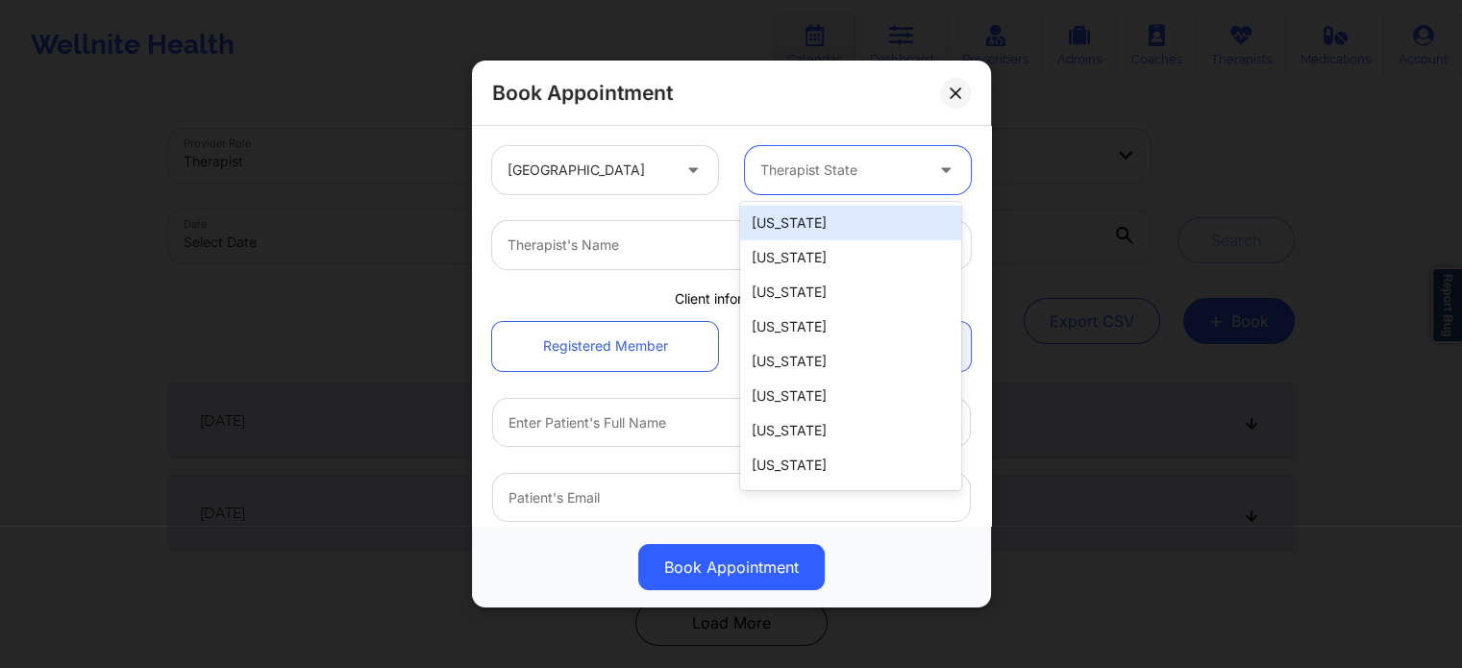
type input "g"
type input "f"
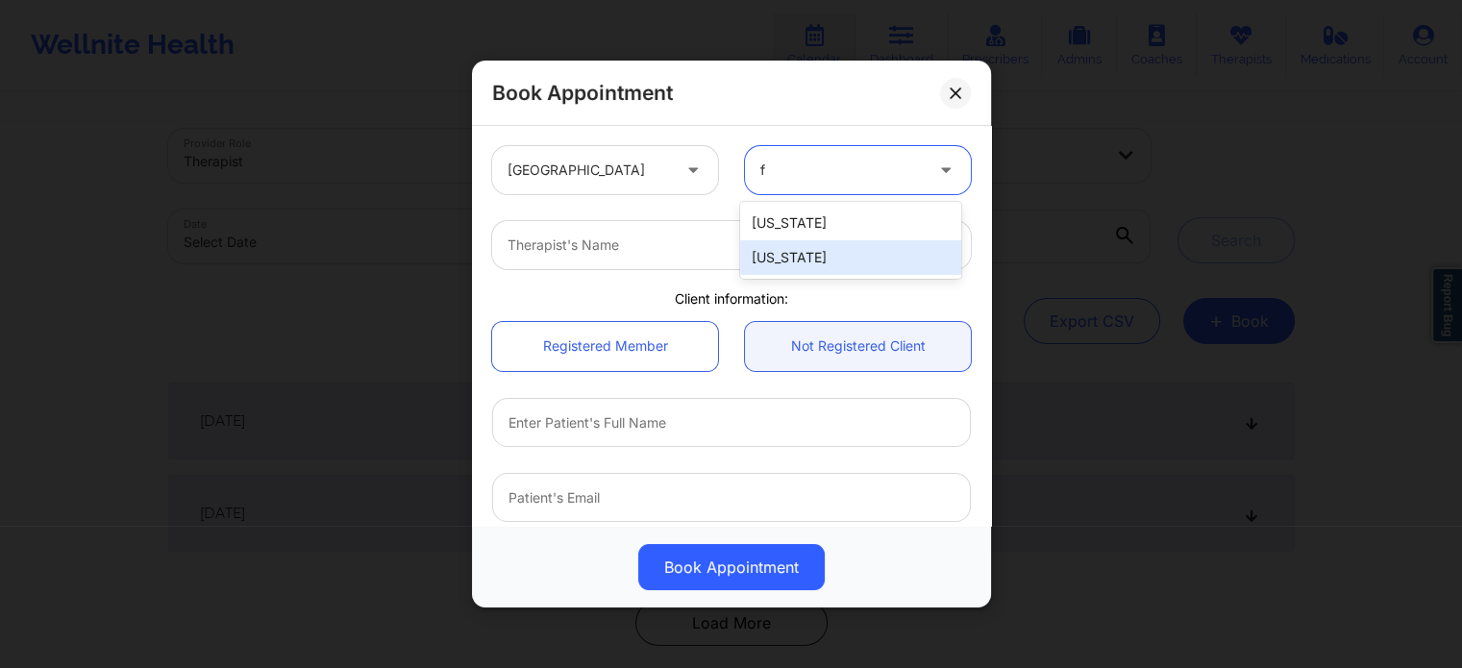
click at [788, 268] on div "[US_STATE]" at bounding box center [850, 257] width 221 height 35
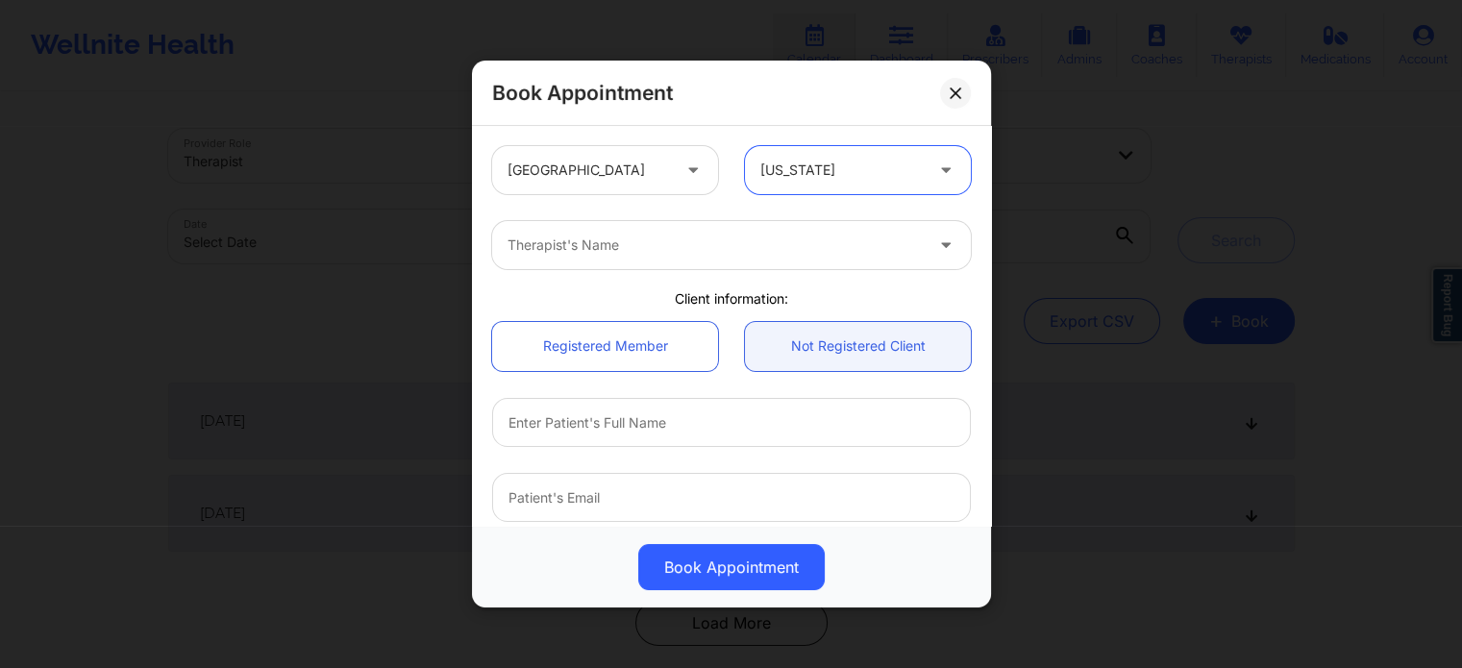
click at [669, 259] on div "Therapist's Name" at bounding box center [708, 245] width 432 height 48
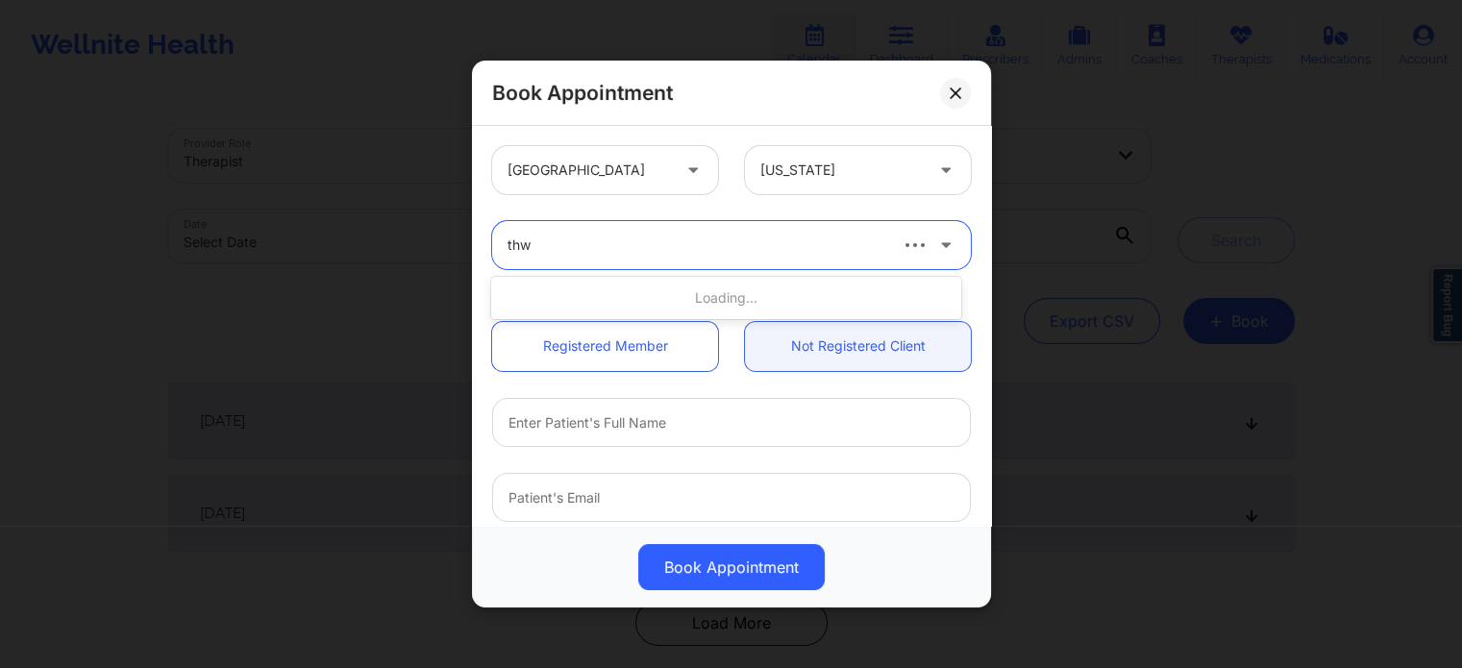
type input "thwe"
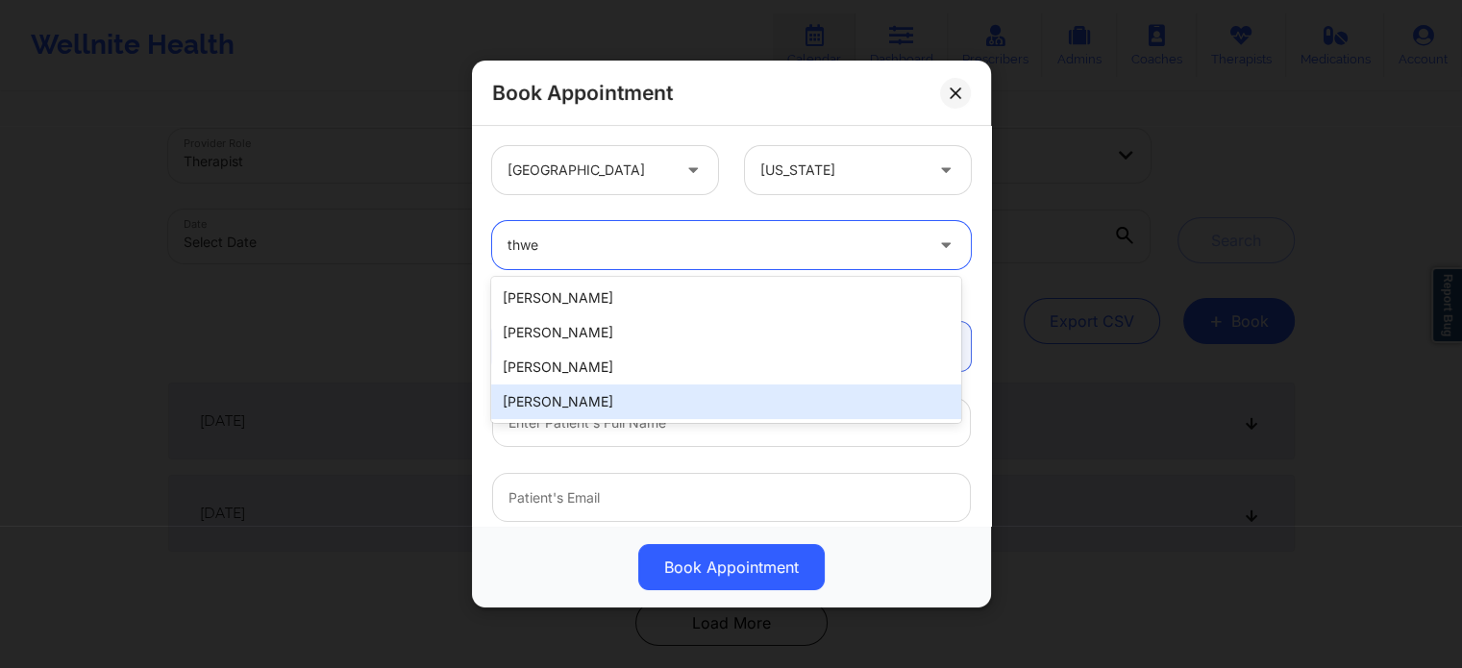
click at [632, 401] on div "Nicole Thweatt" at bounding box center [725, 401] width 469 height 35
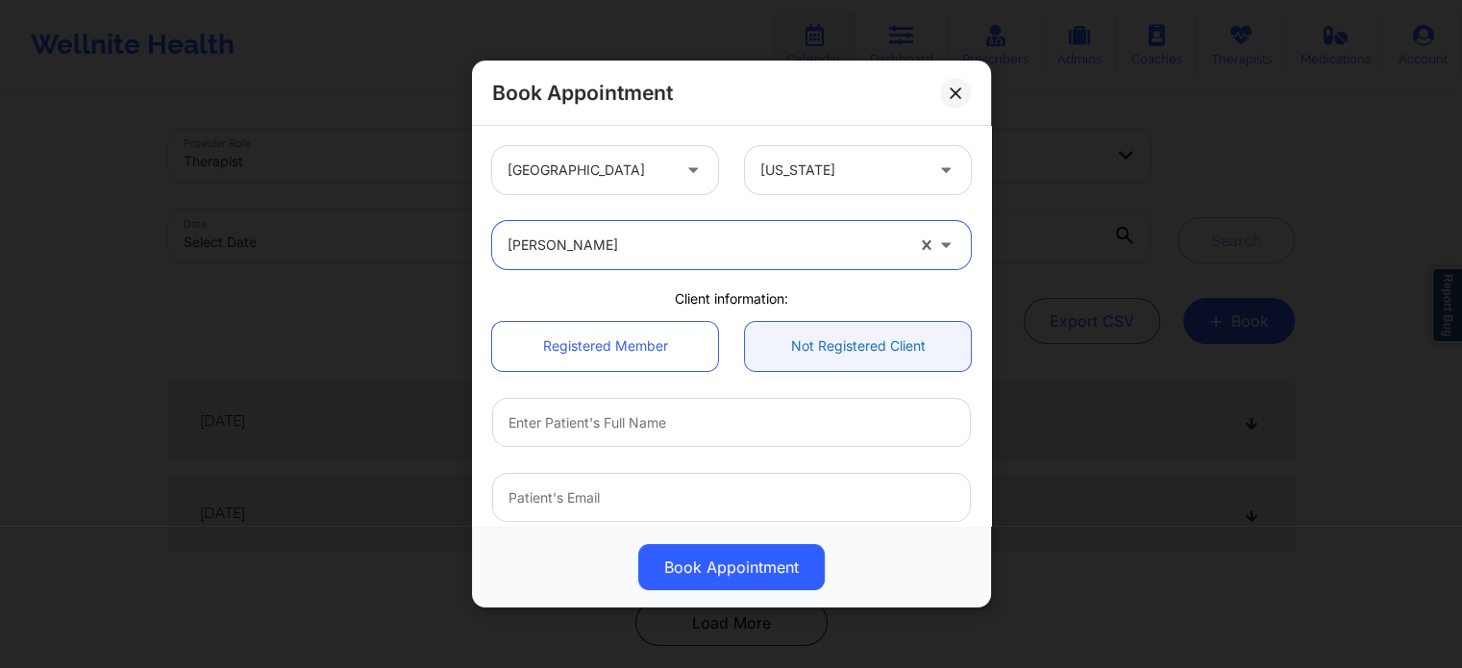
click at [797, 350] on link "Not Registered Client" at bounding box center [858, 346] width 226 height 49
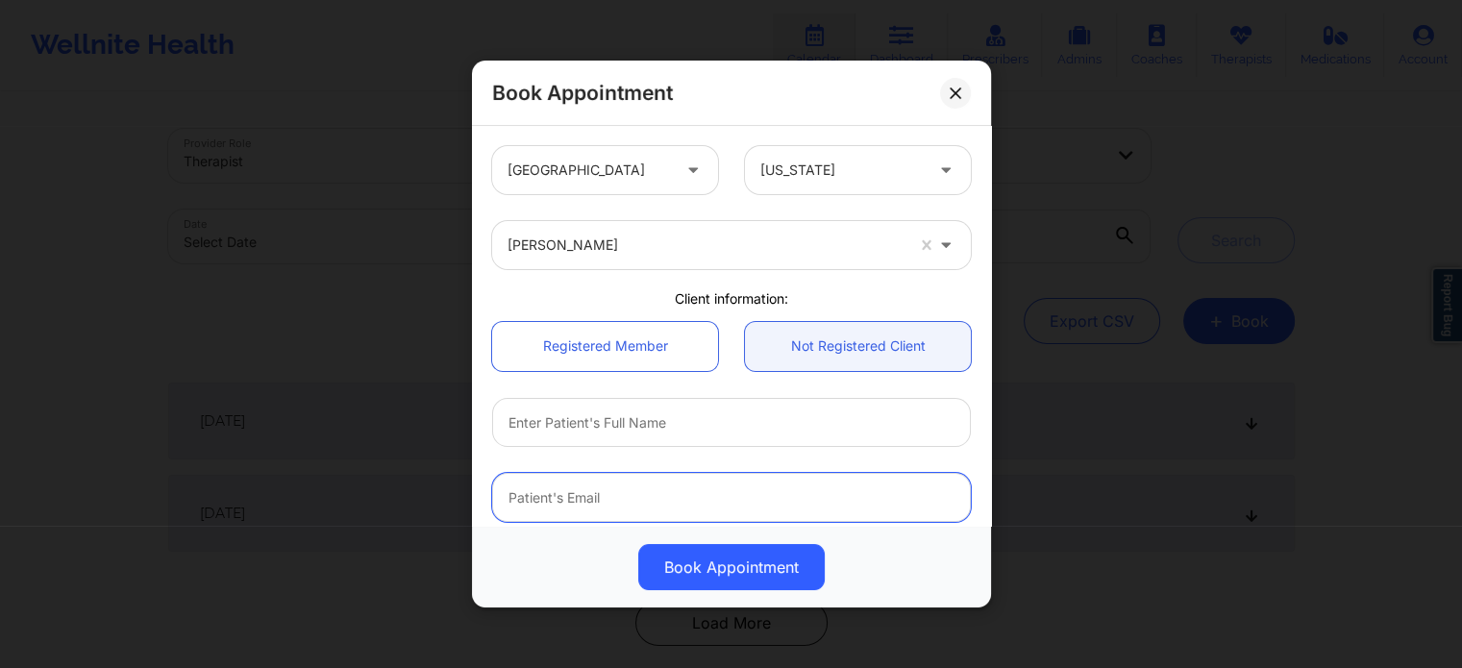
click at [580, 491] on input "email" at bounding box center [731, 497] width 479 height 49
paste input "nicojrl@hotmail.com"
type input "nicojrl@hotmail.com"
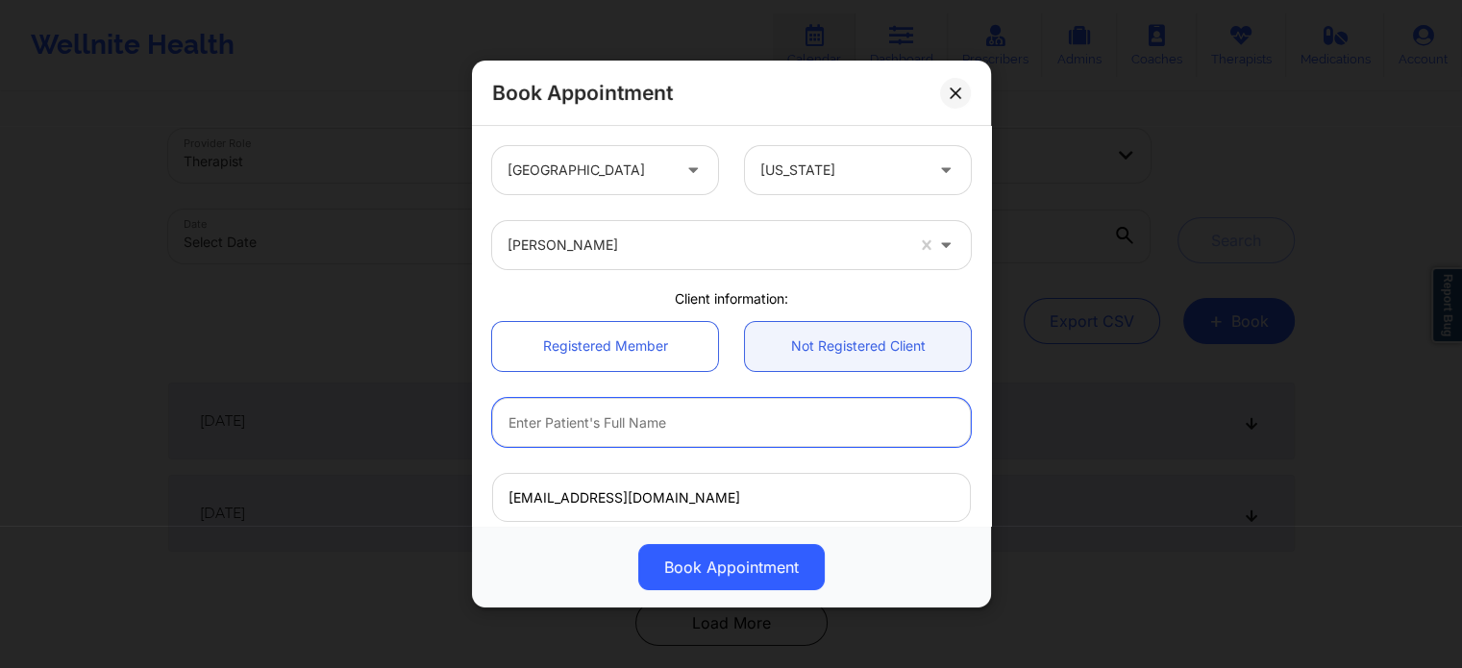
click at [591, 428] on input "text" at bounding box center [731, 422] width 479 height 49
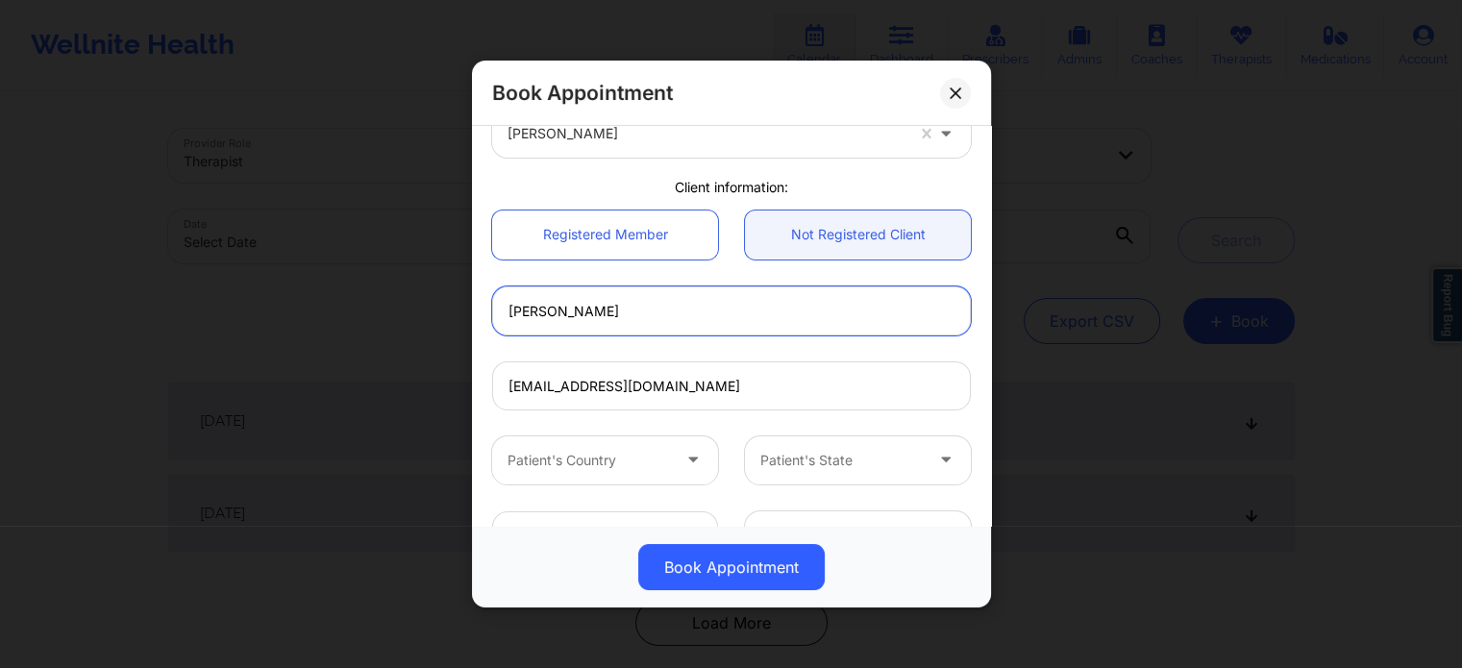
scroll to position [288, 0]
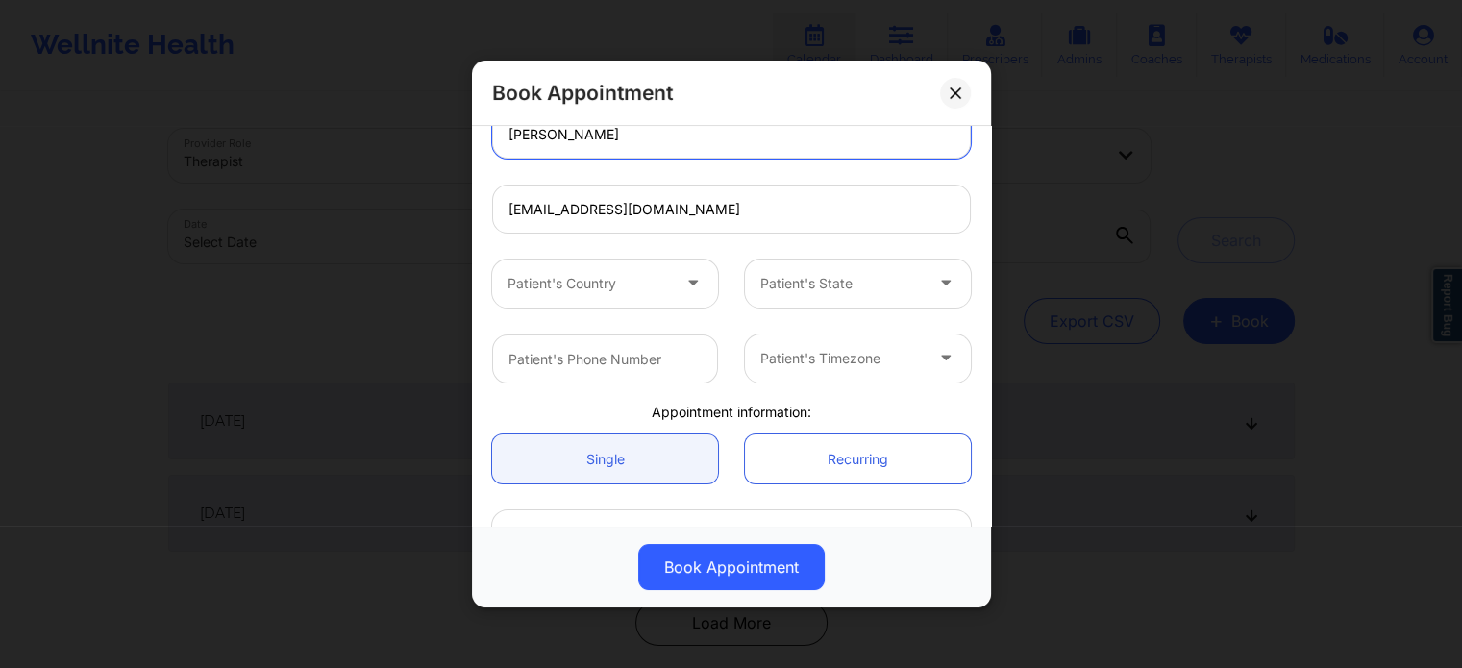
type input "Nicole Roman"
click at [581, 284] on div at bounding box center [588, 283] width 162 height 23
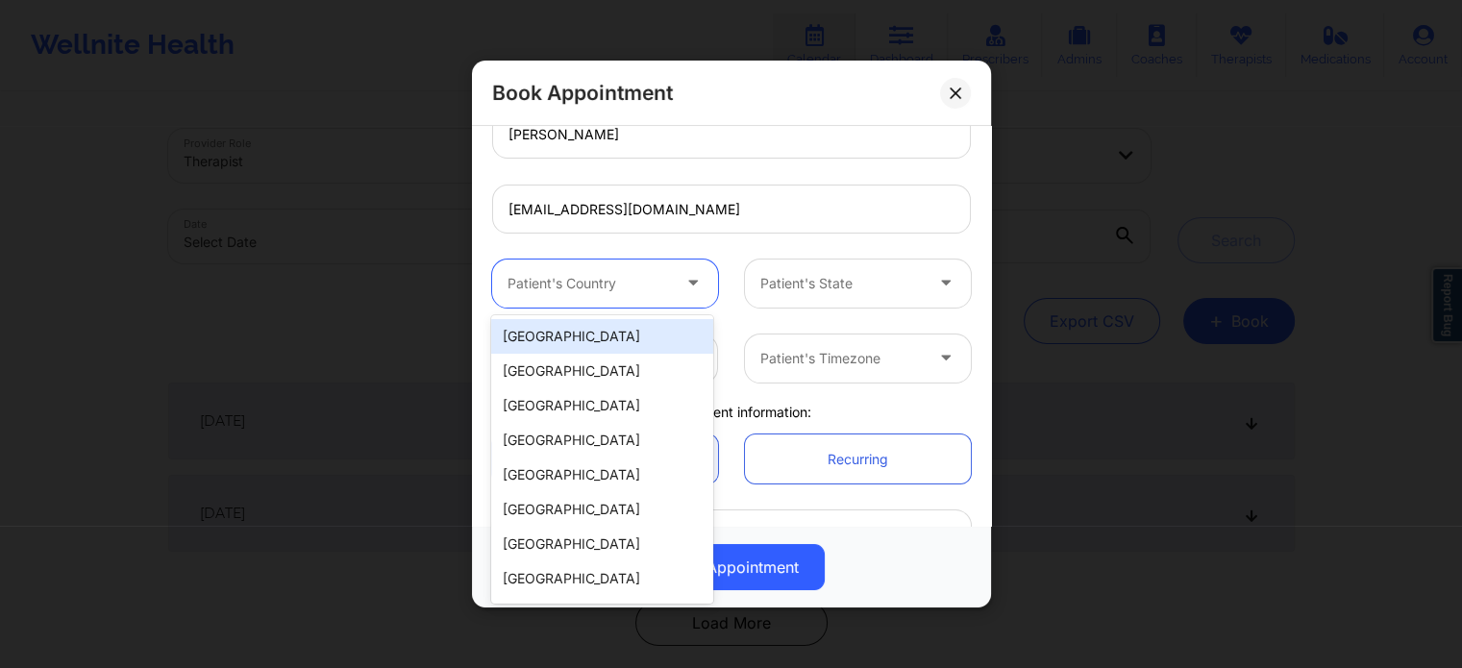
click at [579, 329] on div "[GEOGRAPHIC_DATA]" at bounding box center [601, 336] width 221 height 35
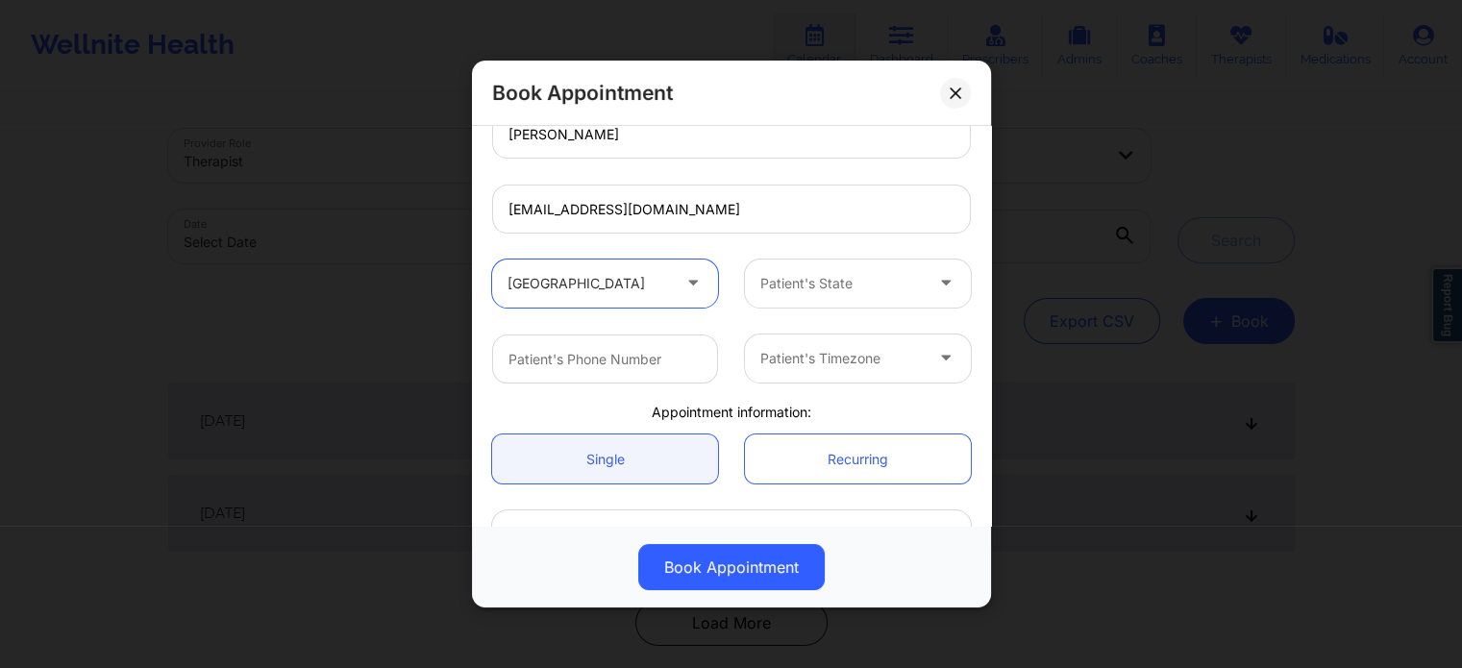
click at [806, 292] on div at bounding box center [841, 283] width 162 height 23
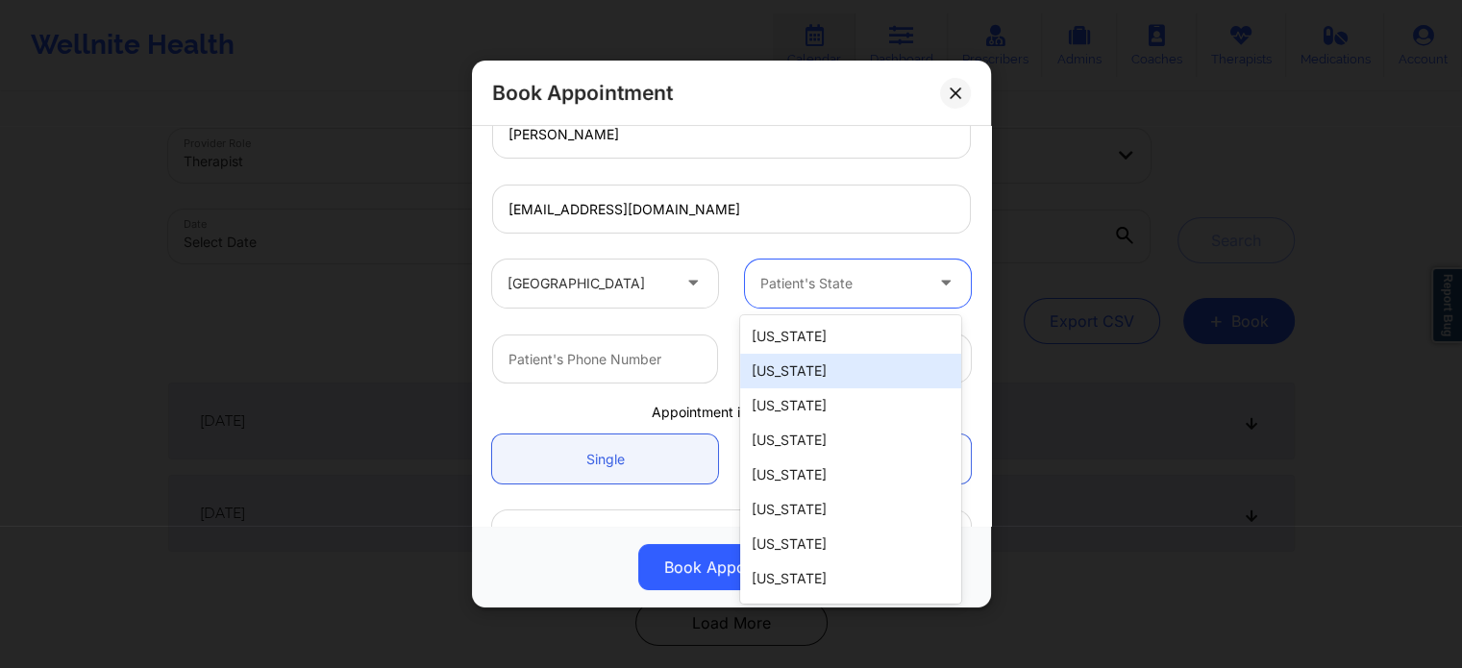
type input "f"
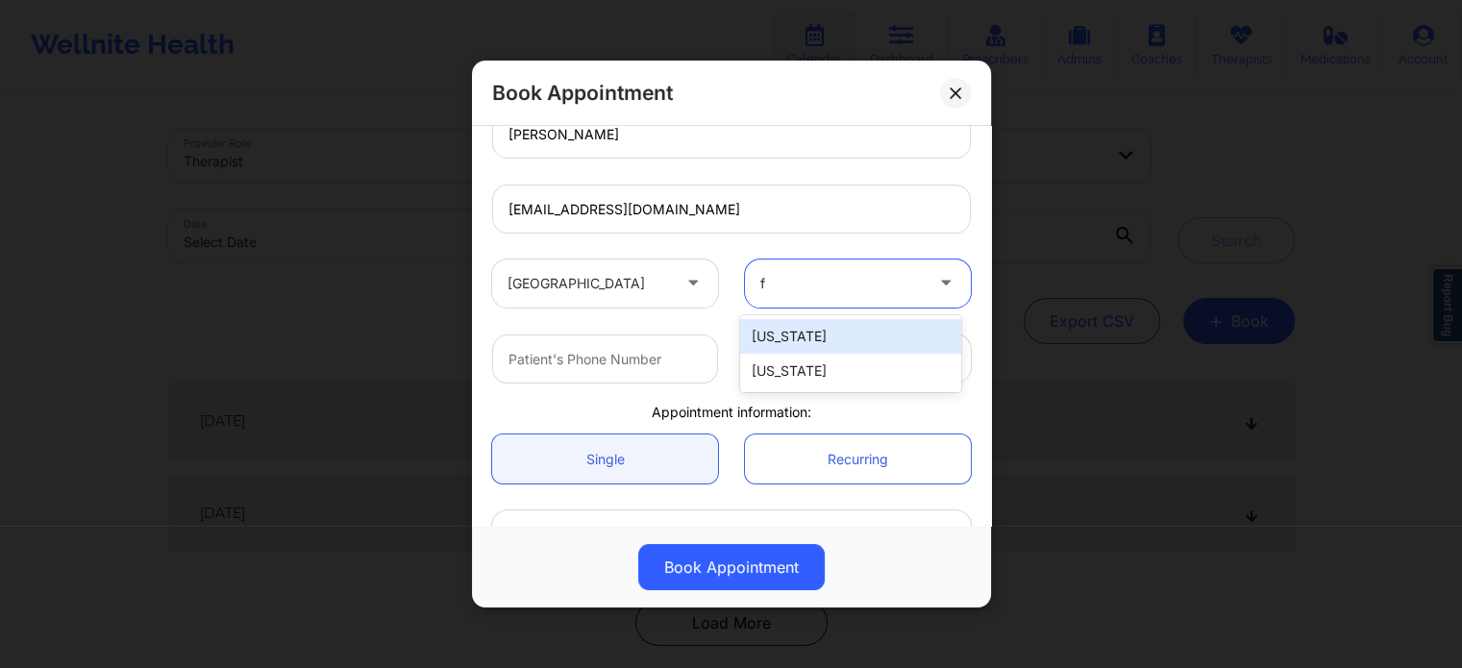
click at [806, 366] on div "[US_STATE]" at bounding box center [850, 371] width 221 height 35
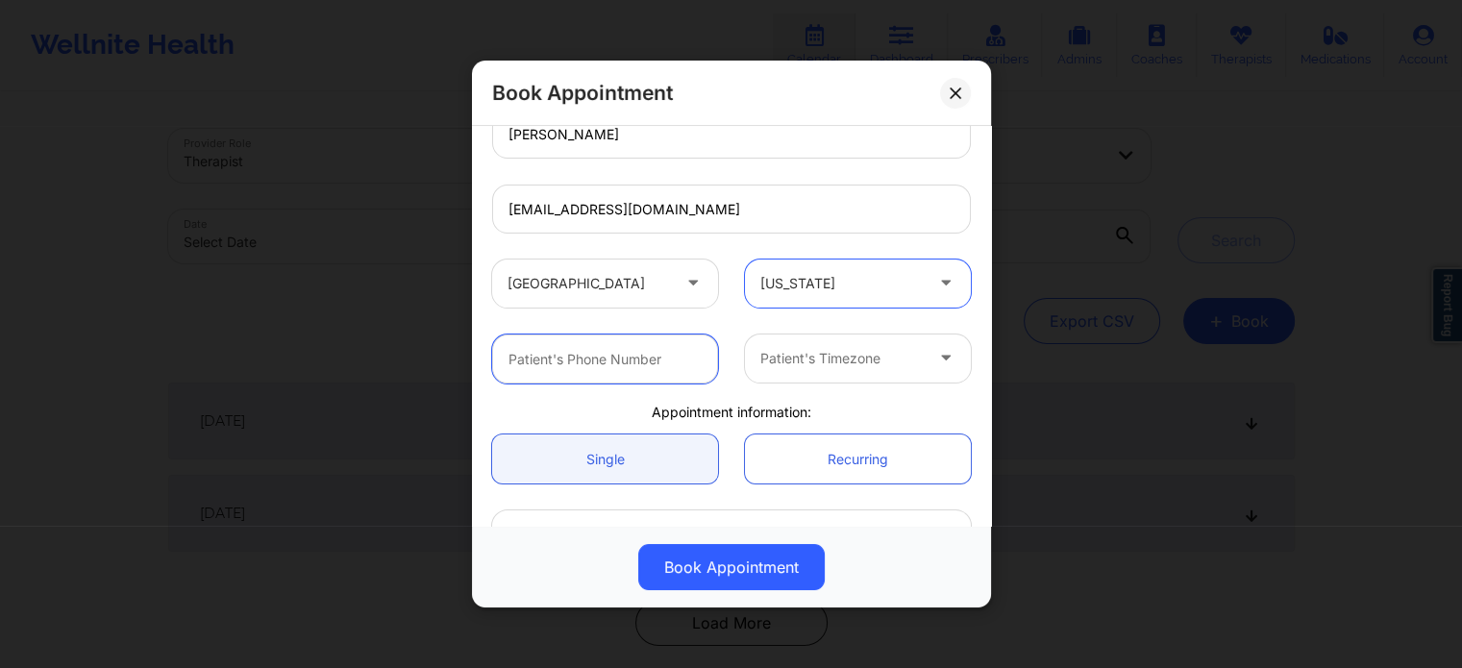
click at [599, 357] on input "text" at bounding box center [605, 358] width 226 height 49
paste input "(407) 749-3635"
type input "(407) 749-3635"
click at [780, 364] on div at bounding box center [841, 358] width 162 height 23
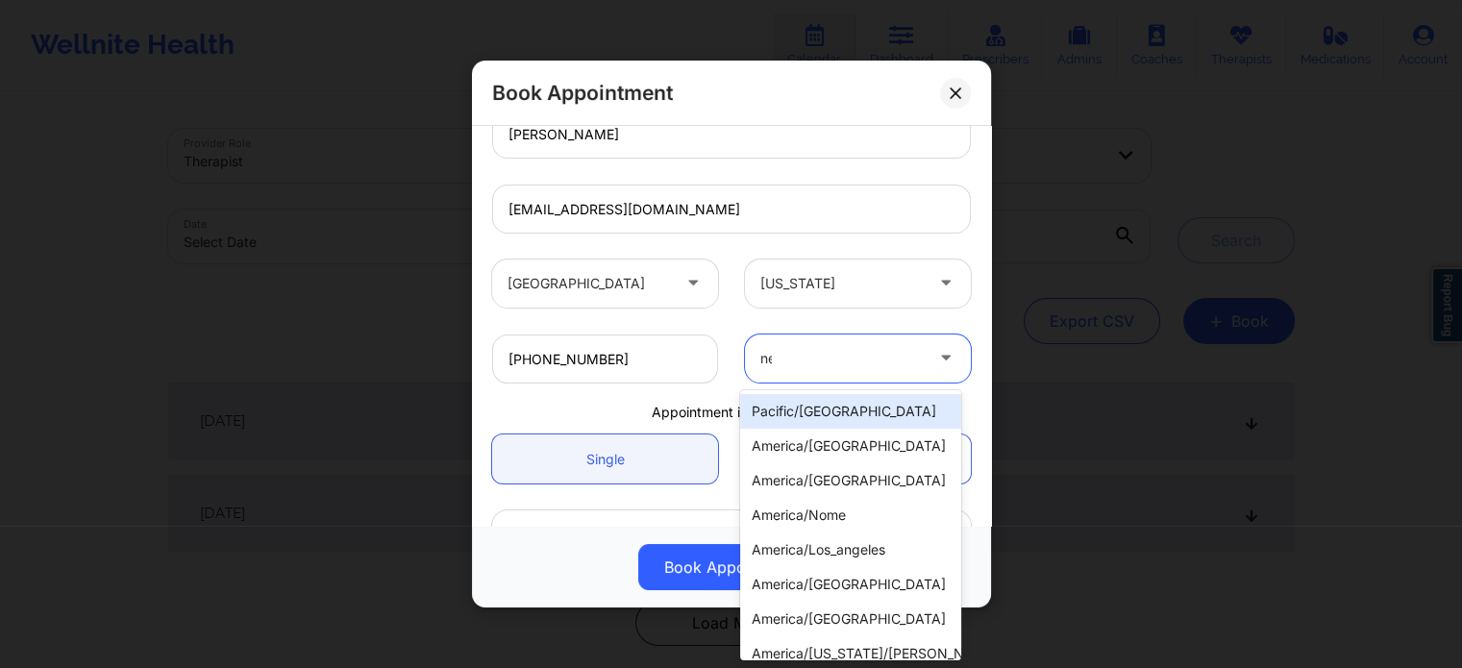
type input "new"
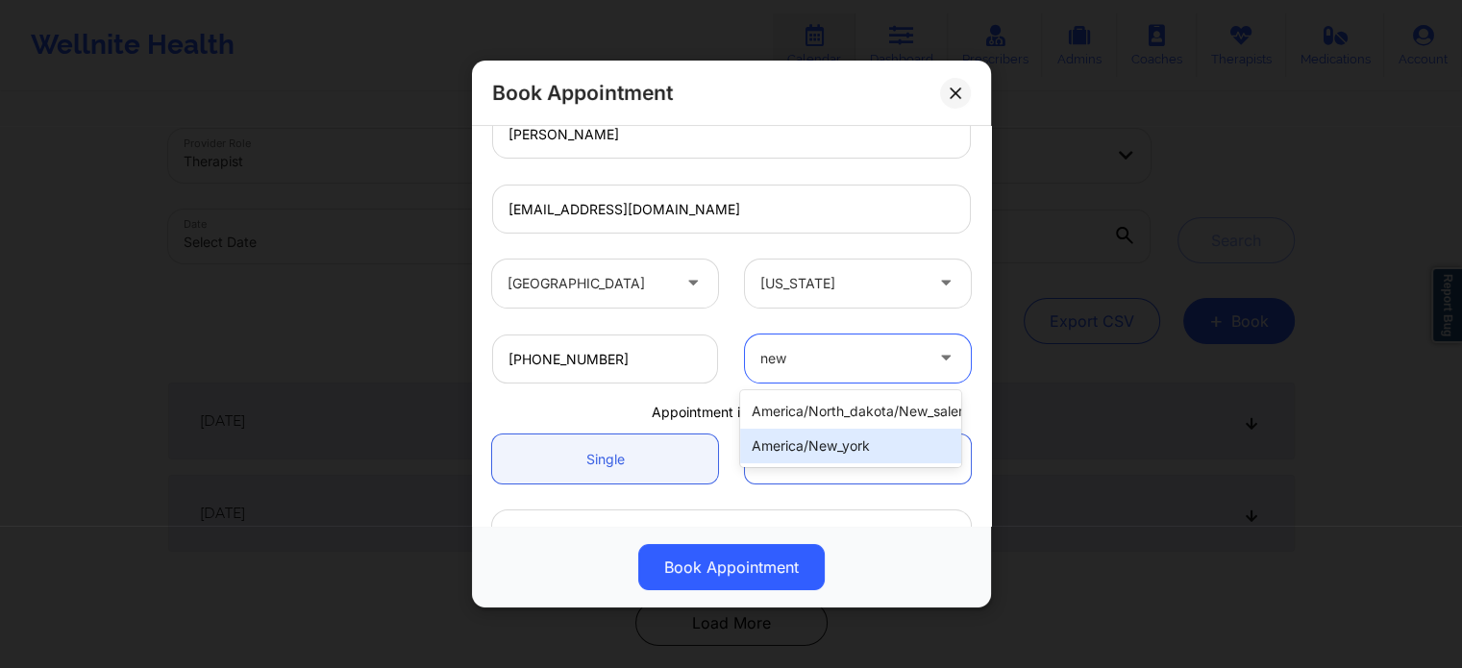
click at [806, 445] on div "america/new_york" at bounding box center [850, 446] width 221 height 35
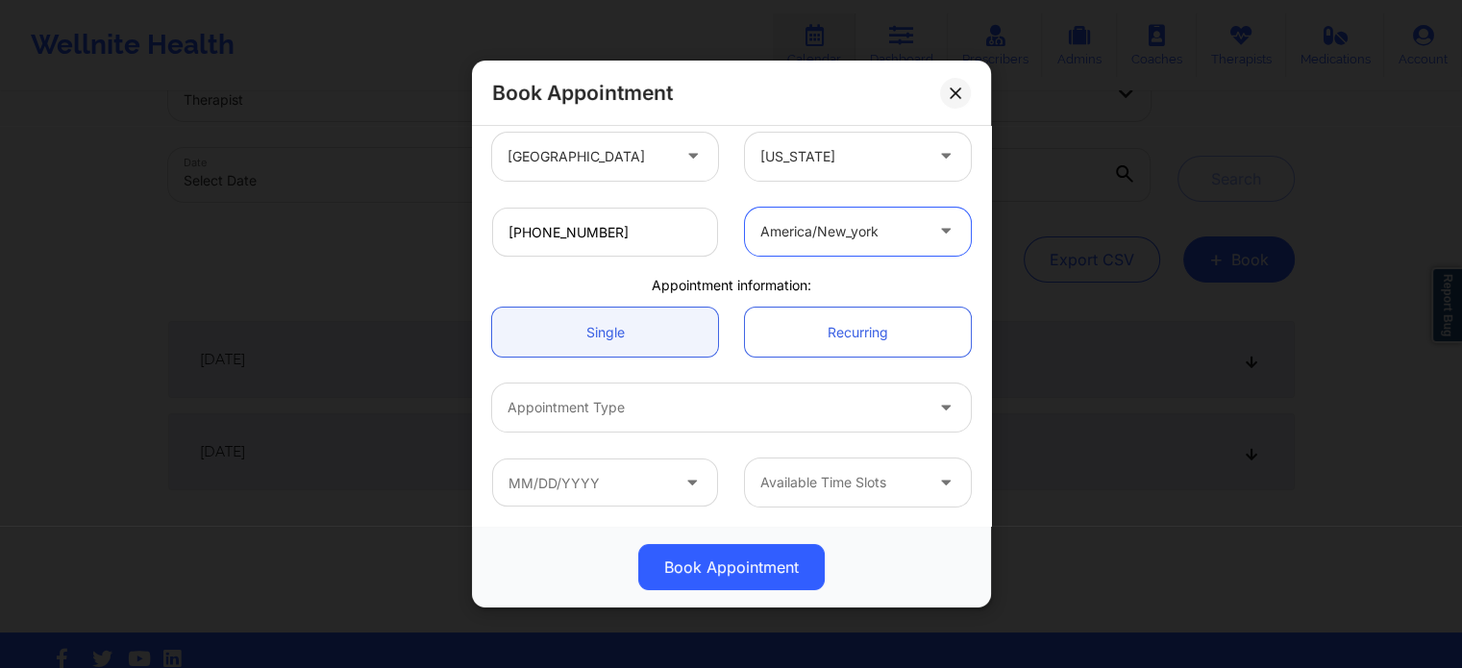
scroll to position [96, 0]
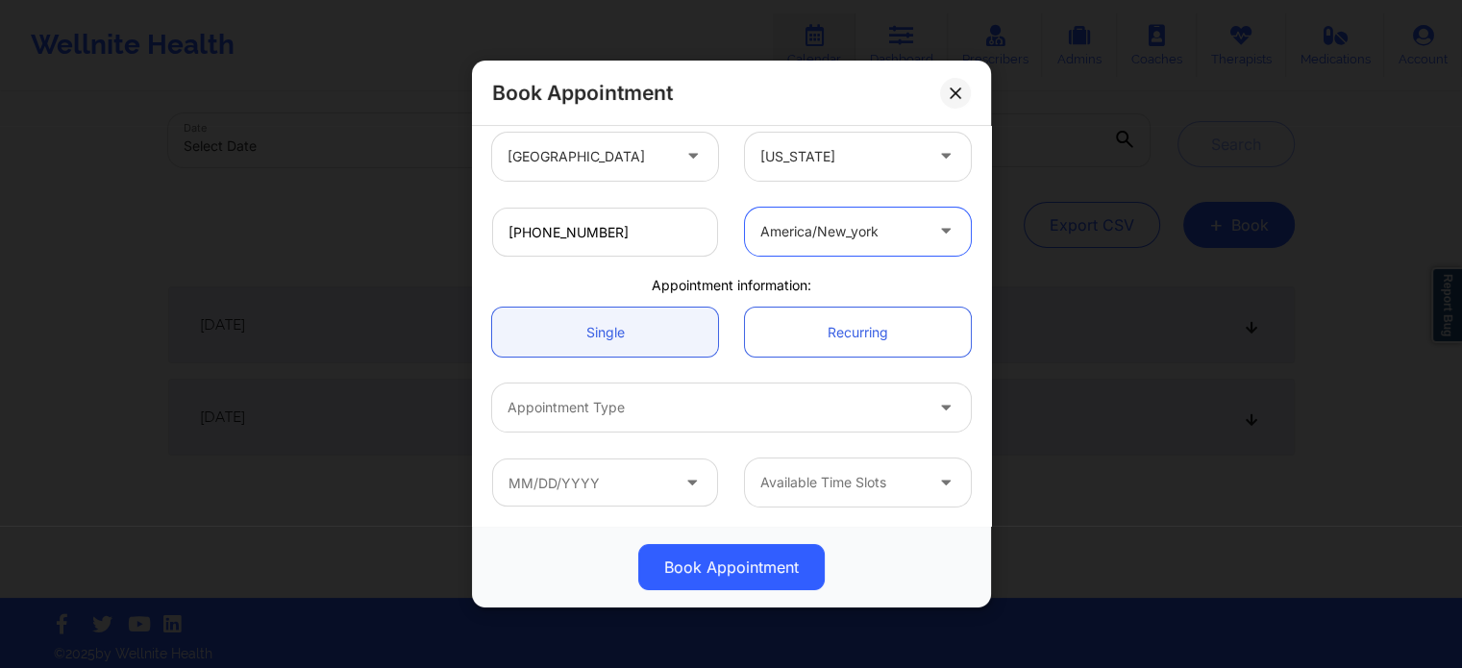
click at [640, 418] on div "Appointment Type" at bounding box center [708, 407] width 432 height 48
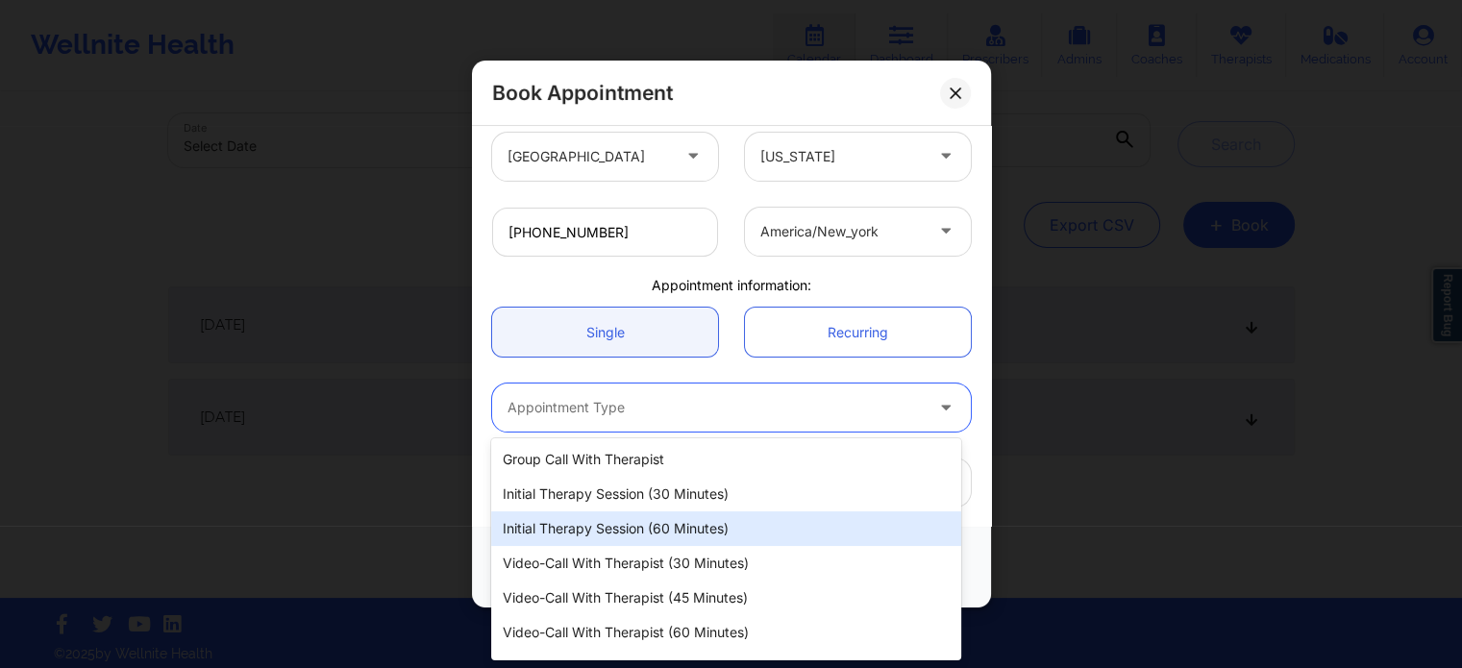
click at [630, 526] on div "Initial Therapy Session (60 minutes)" at bounding box center [725, 528] width 469 height 35
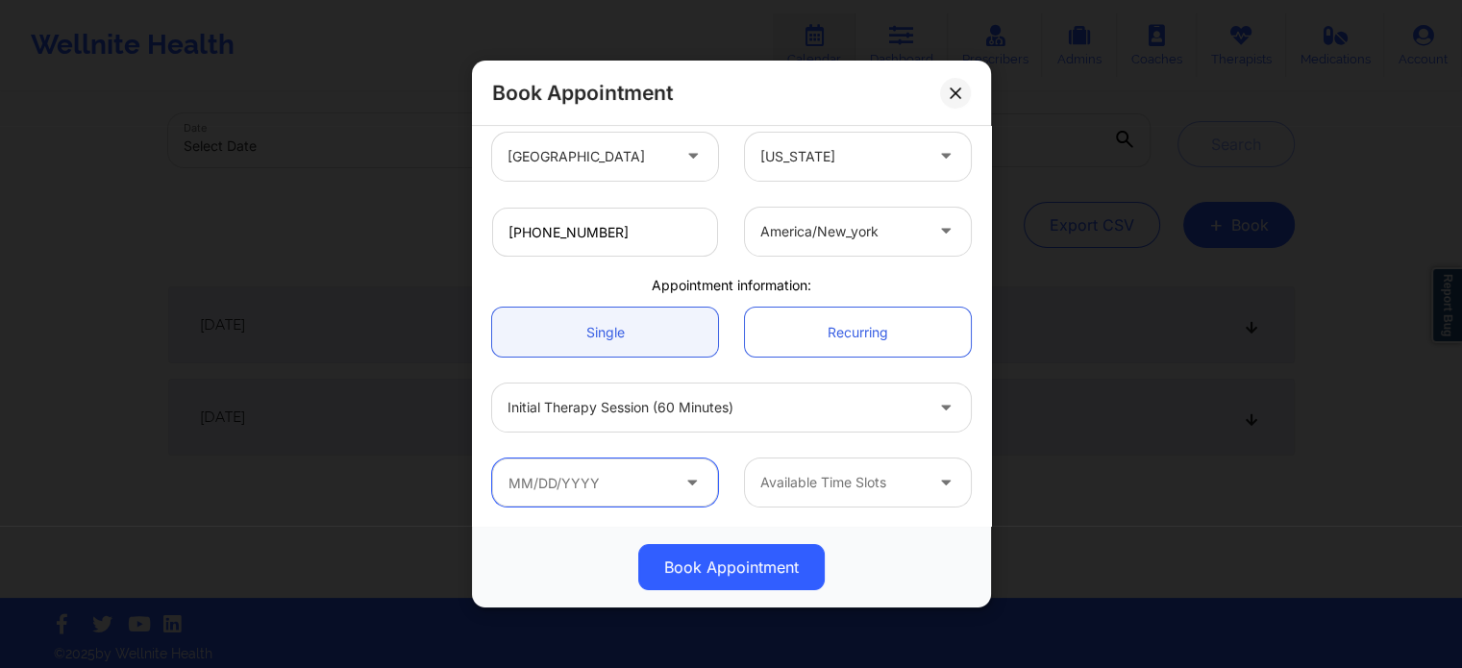
click at [582, 492] on input "text" at bounding box center [605, 482] width 226 height 48
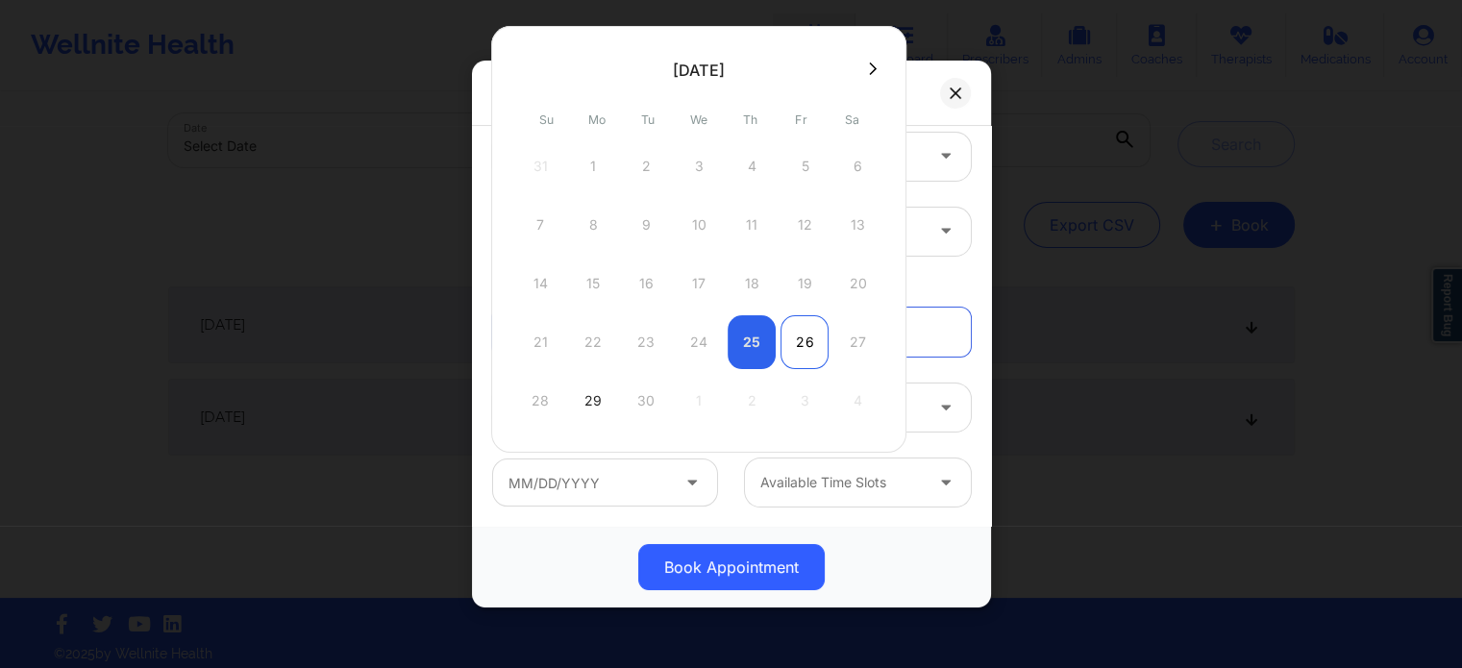
click at [804, 338] on div "26" at bounding box center [804, 342] width 48 height 54
type input "09/26/2025"
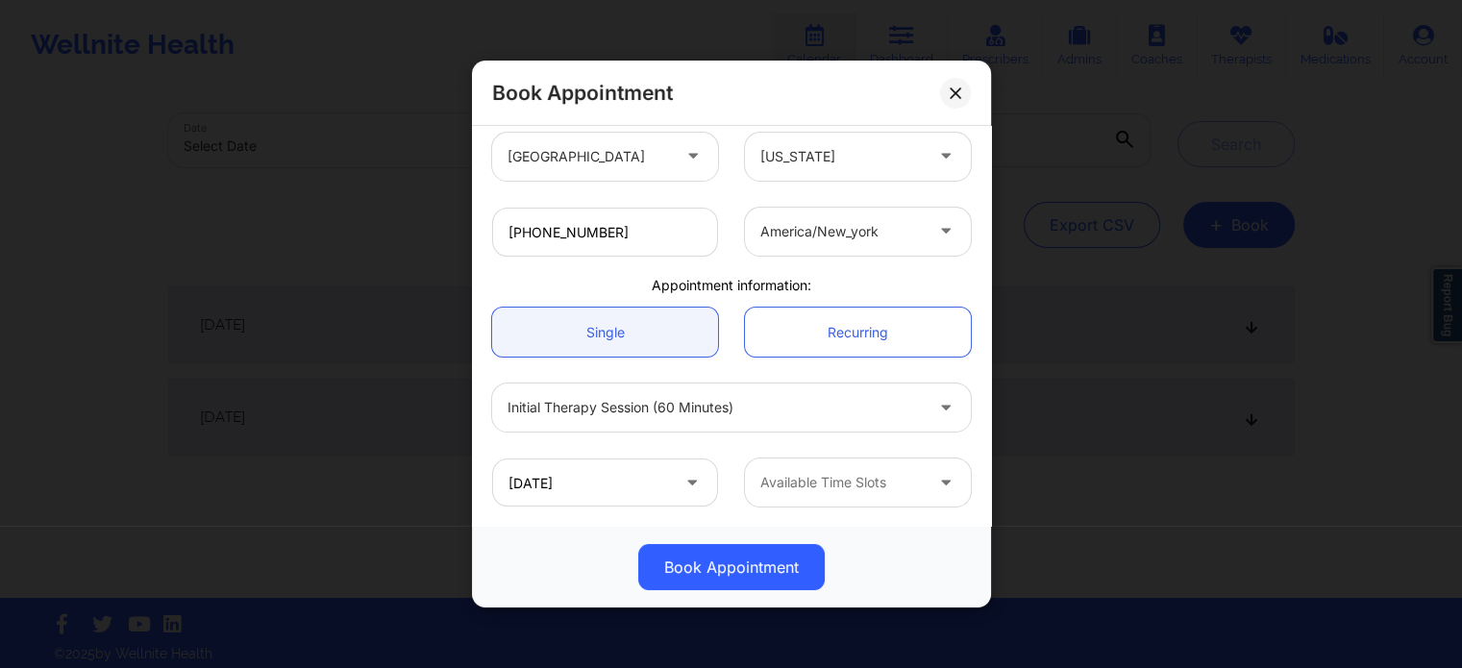
click at [827, 480] on div at bounding box center [841, 482] width 162 height 23
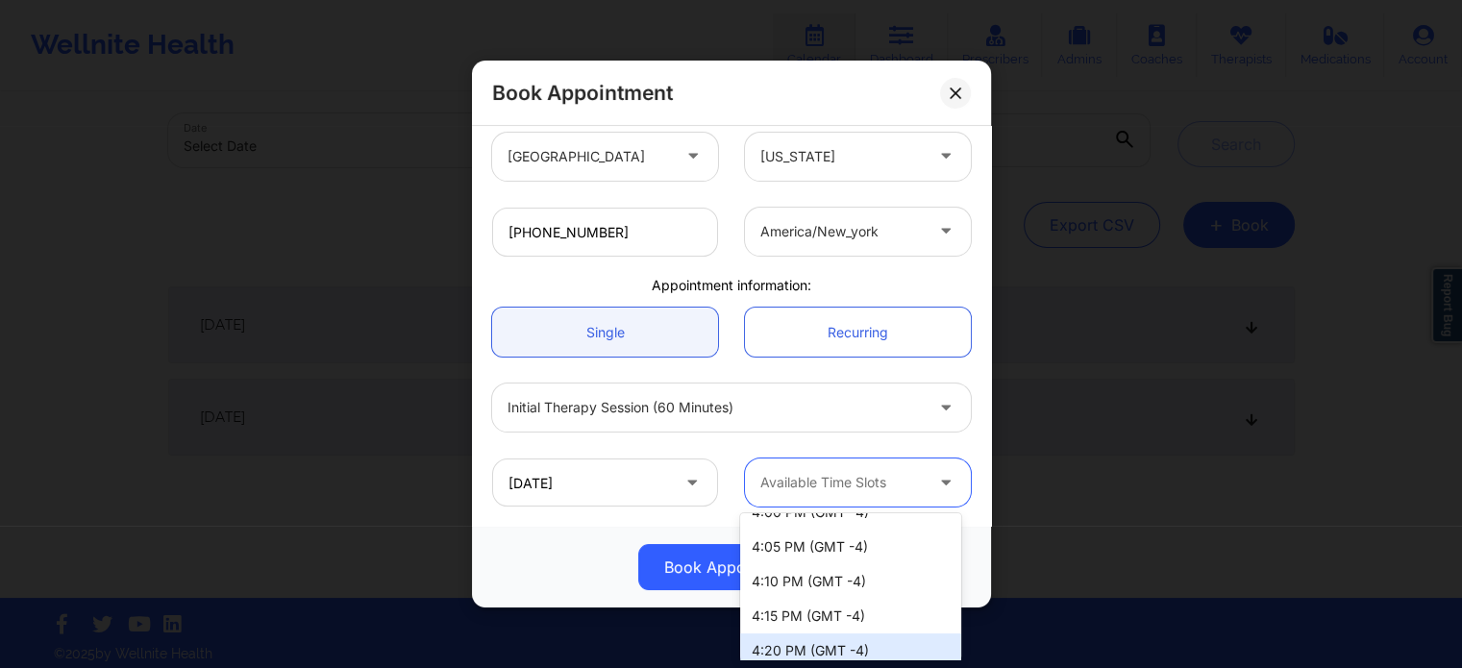
scroll to position [481, 0]
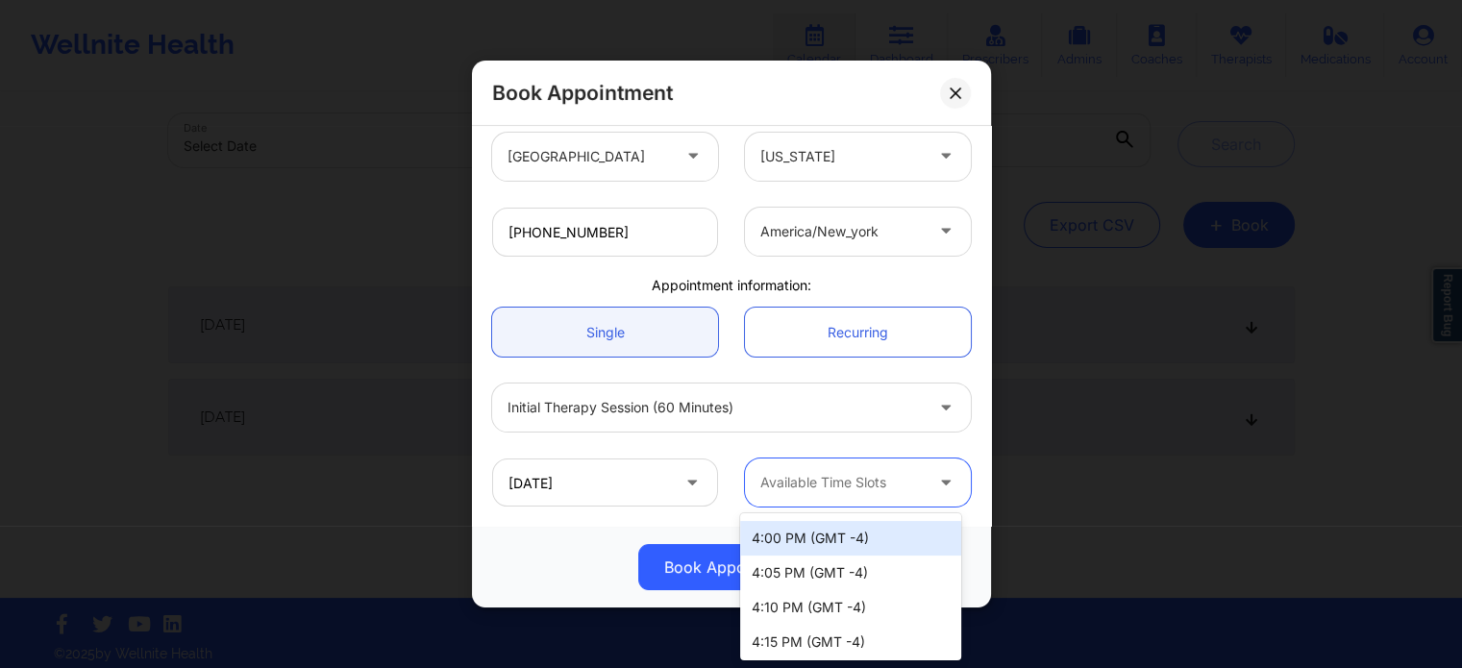
click at [868, 536] on div "4:00 PM (GMT -4)" at bounding box center [850, 538] width 221 height 35
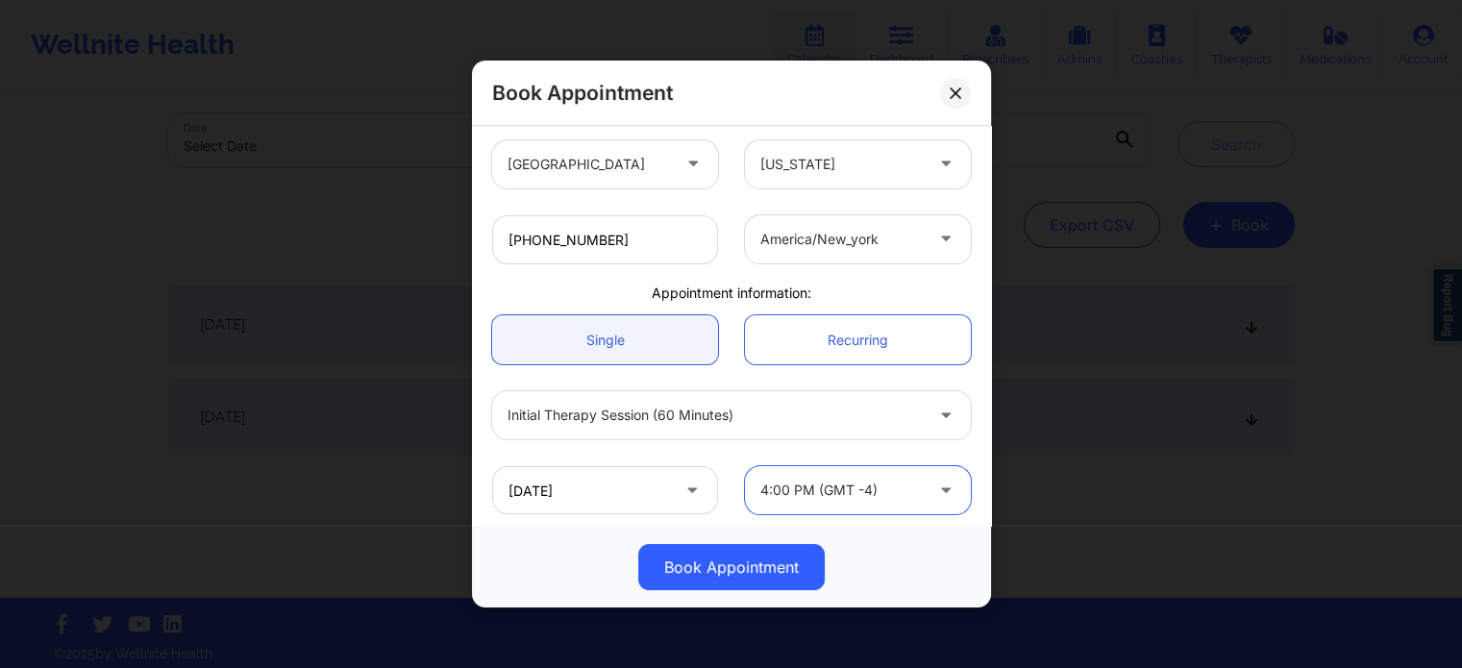
scroll to position [415, 0]
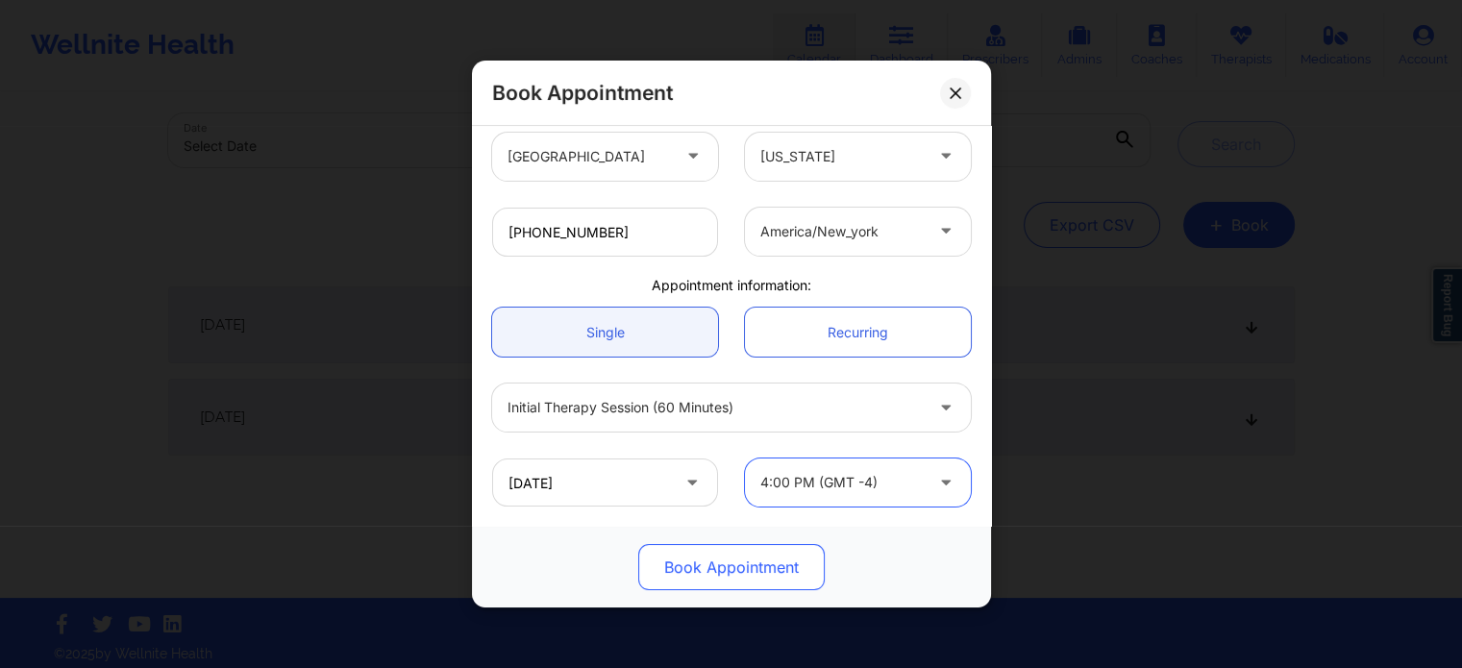
click at [735, 578] on button "Book Appointment" at bounding box center [731, 567] width 186 height 46
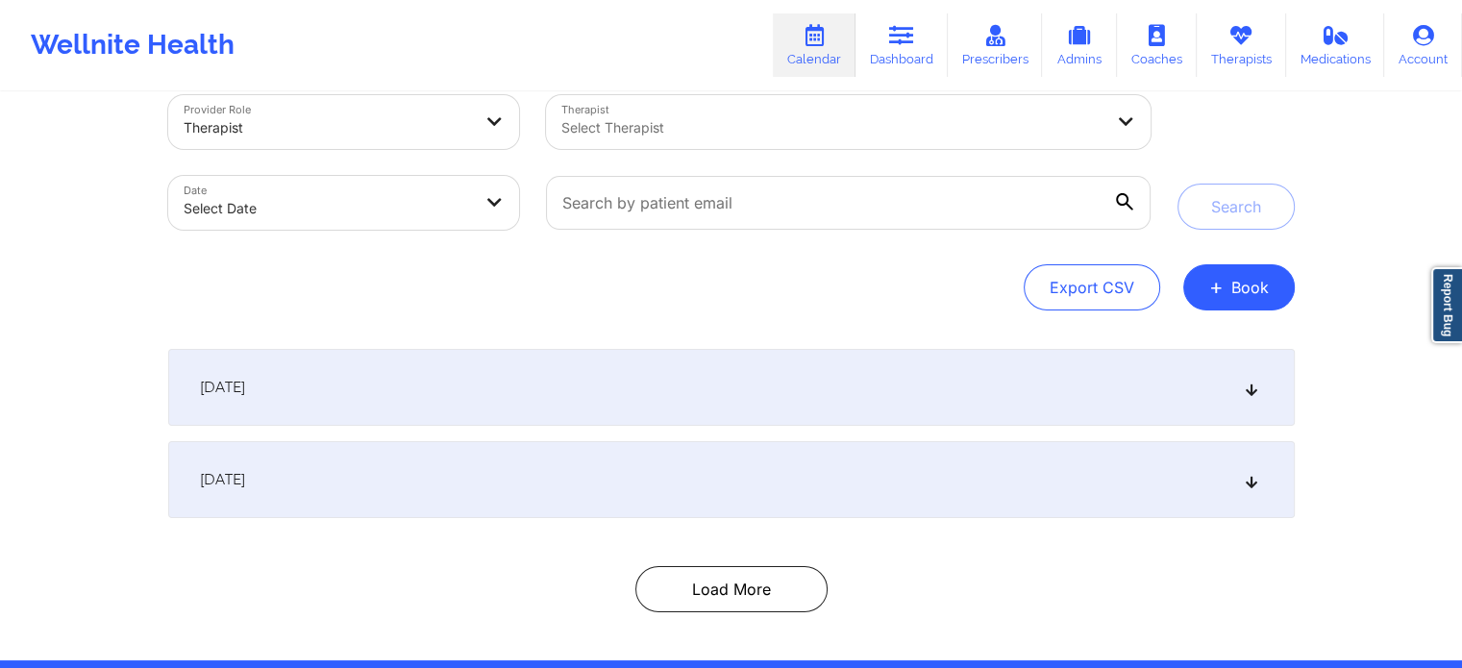
scroll to position [0, 0]
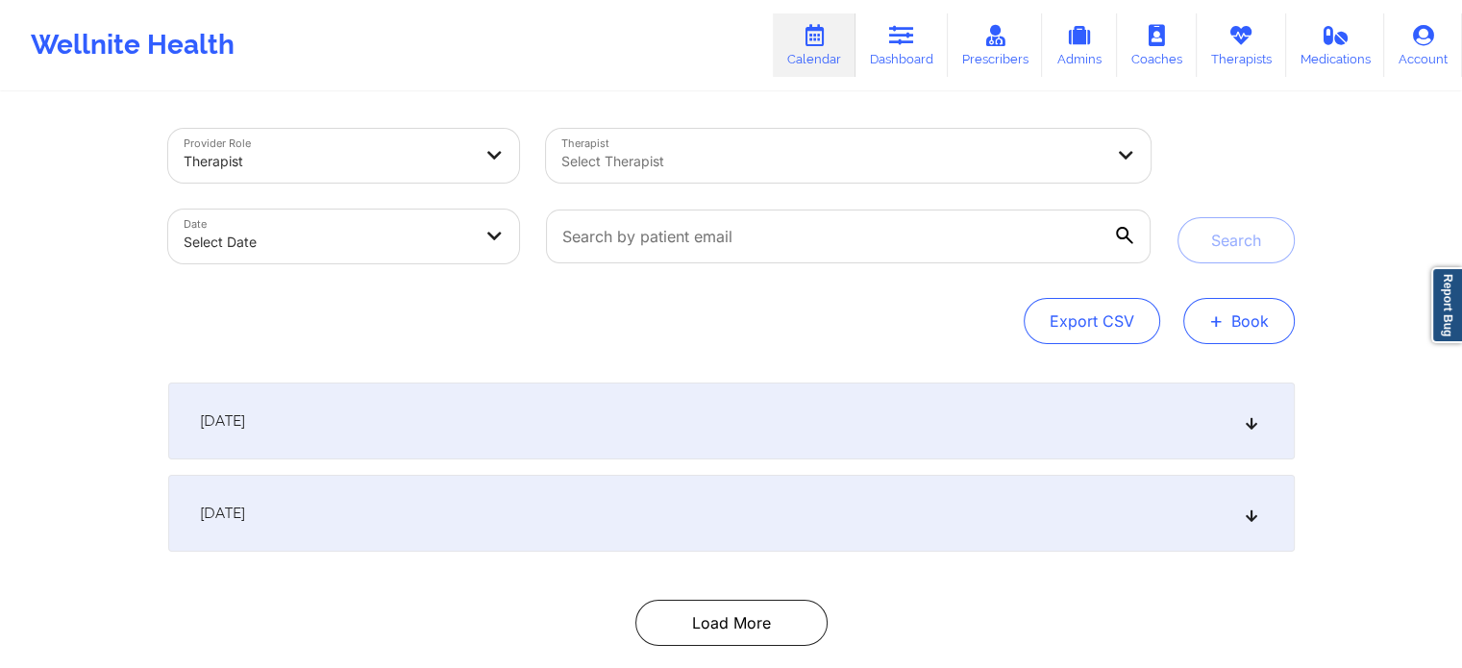
click at [1206, 330] on button "+ Book" at bounding box center [1238, 321] width 111 height 46
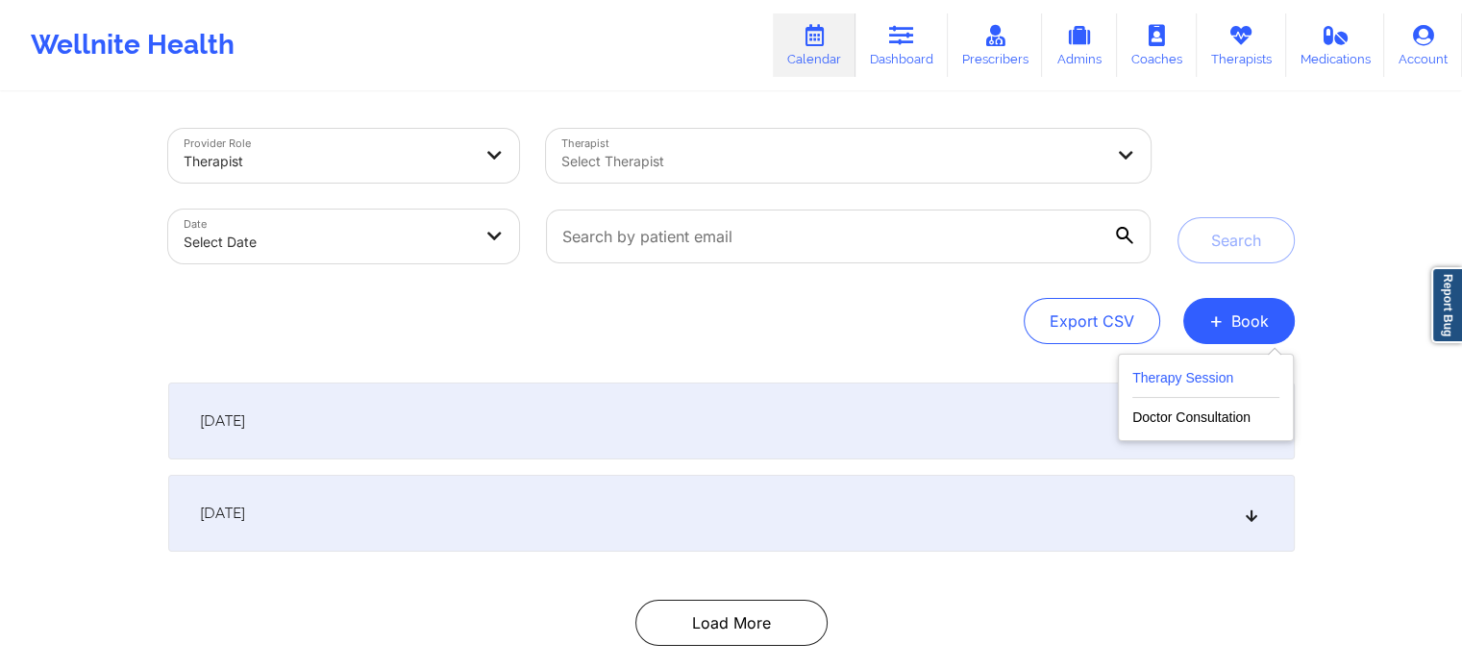
click at [1197, 379] on button "Therapy Session" at bounding box center [1205, 382] width 147 height 32
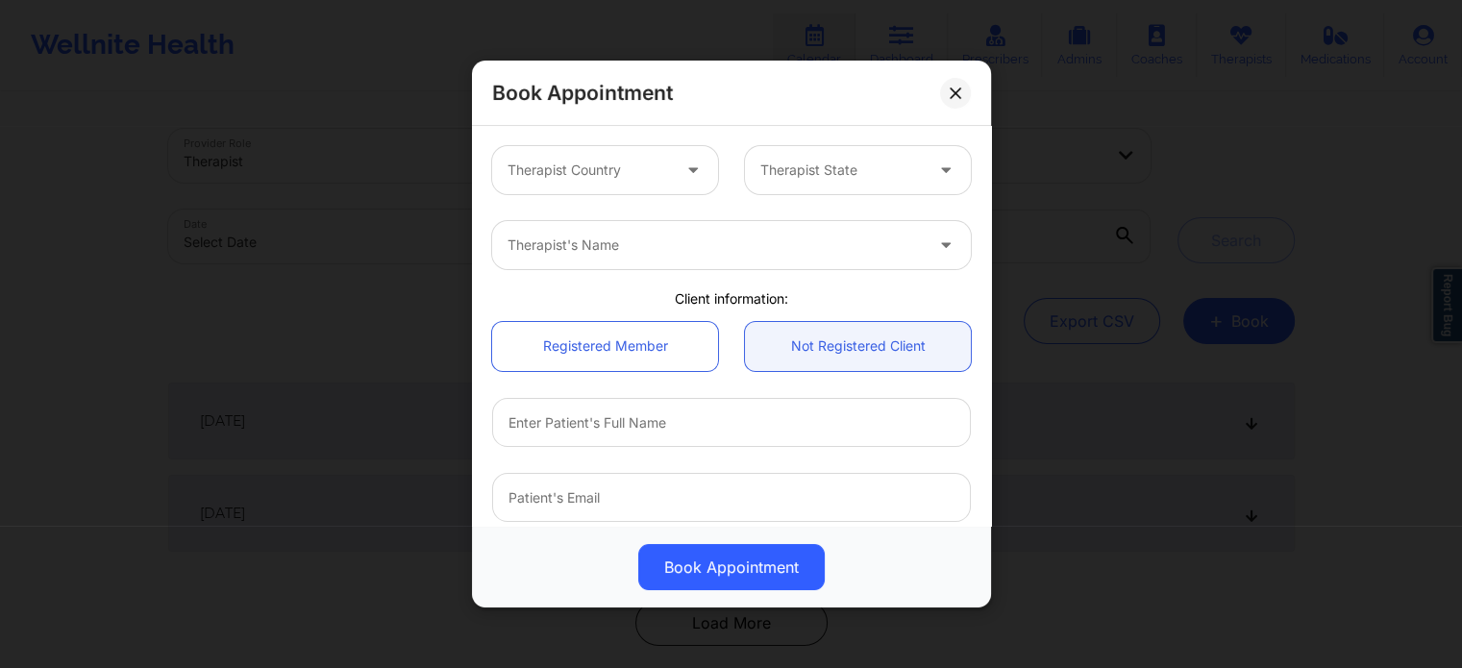
click at [601, 180] on div at bounding box center [588, 170] width 162 height 23
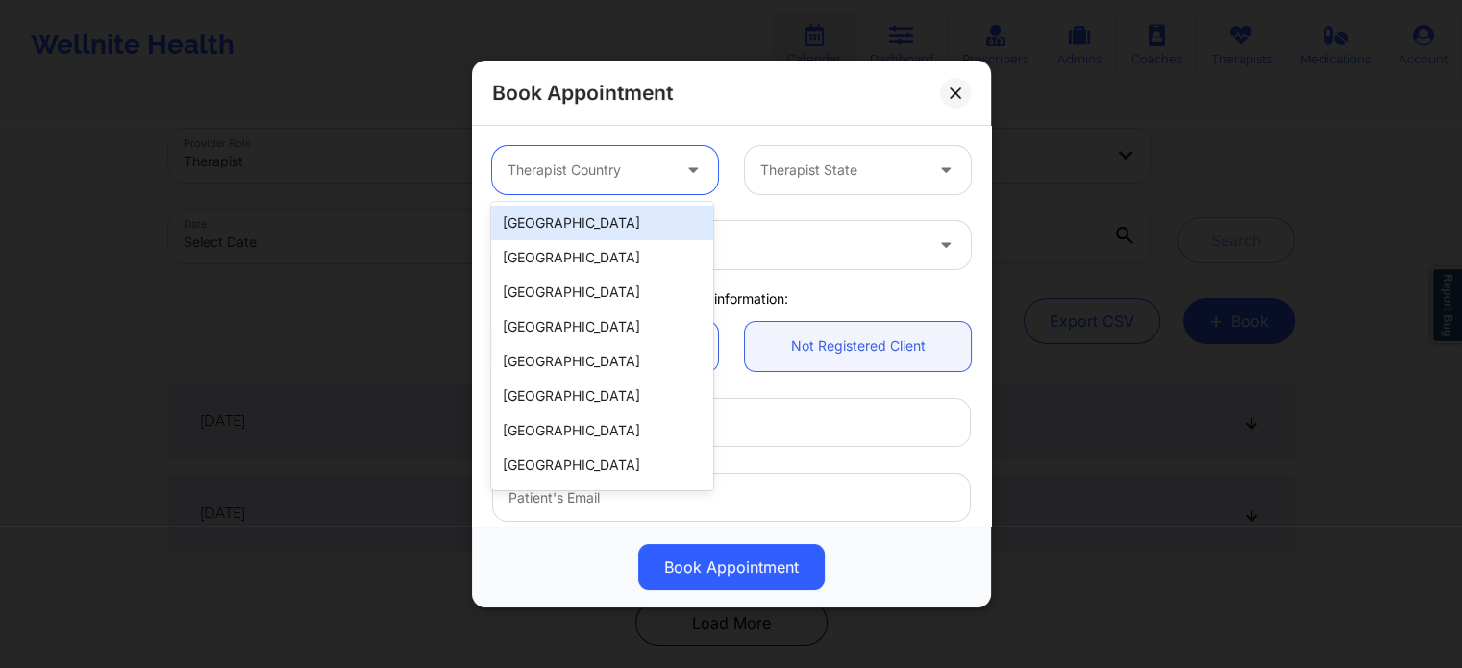
click at [605, 220] on div "[GEOGRAPHIC_DATA]" at bounding box center [601, 223] width 221 height 35
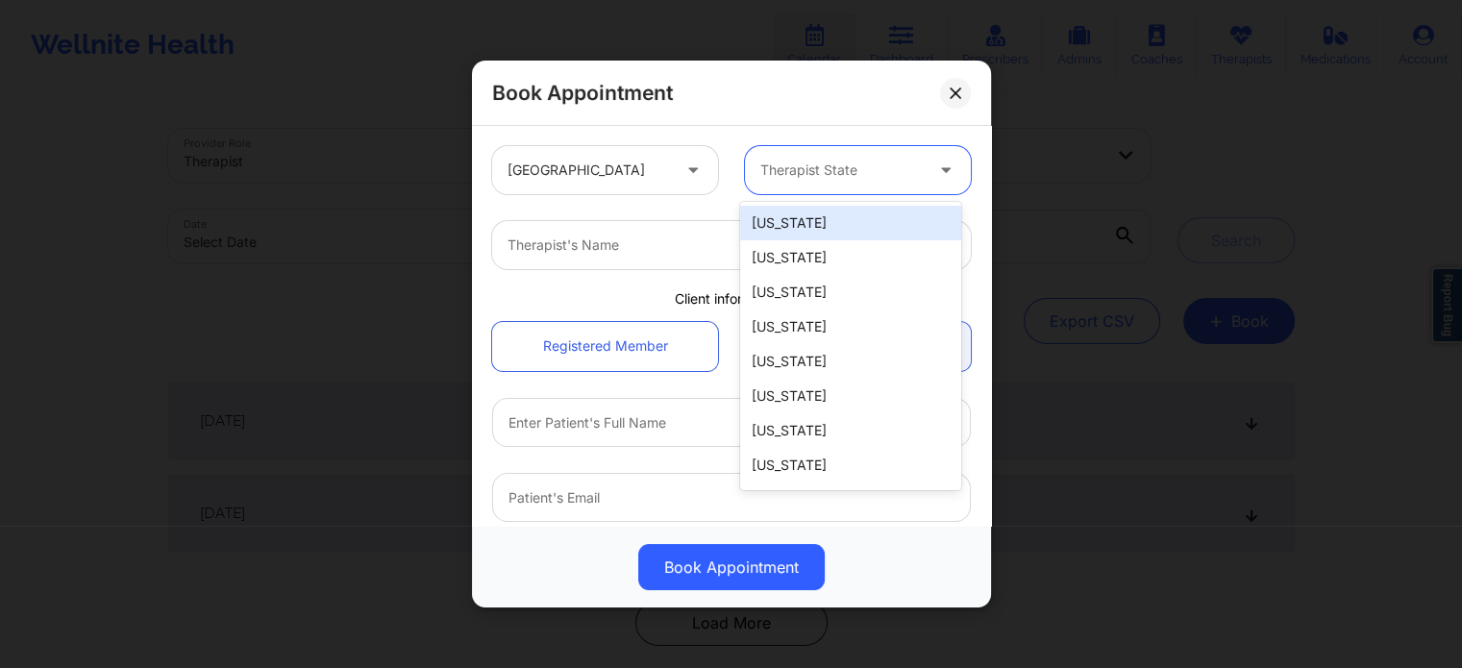
click at [800, 185] on div "Therapist State" at bounding box center [835, 170] width 180 height 48
type input "f"
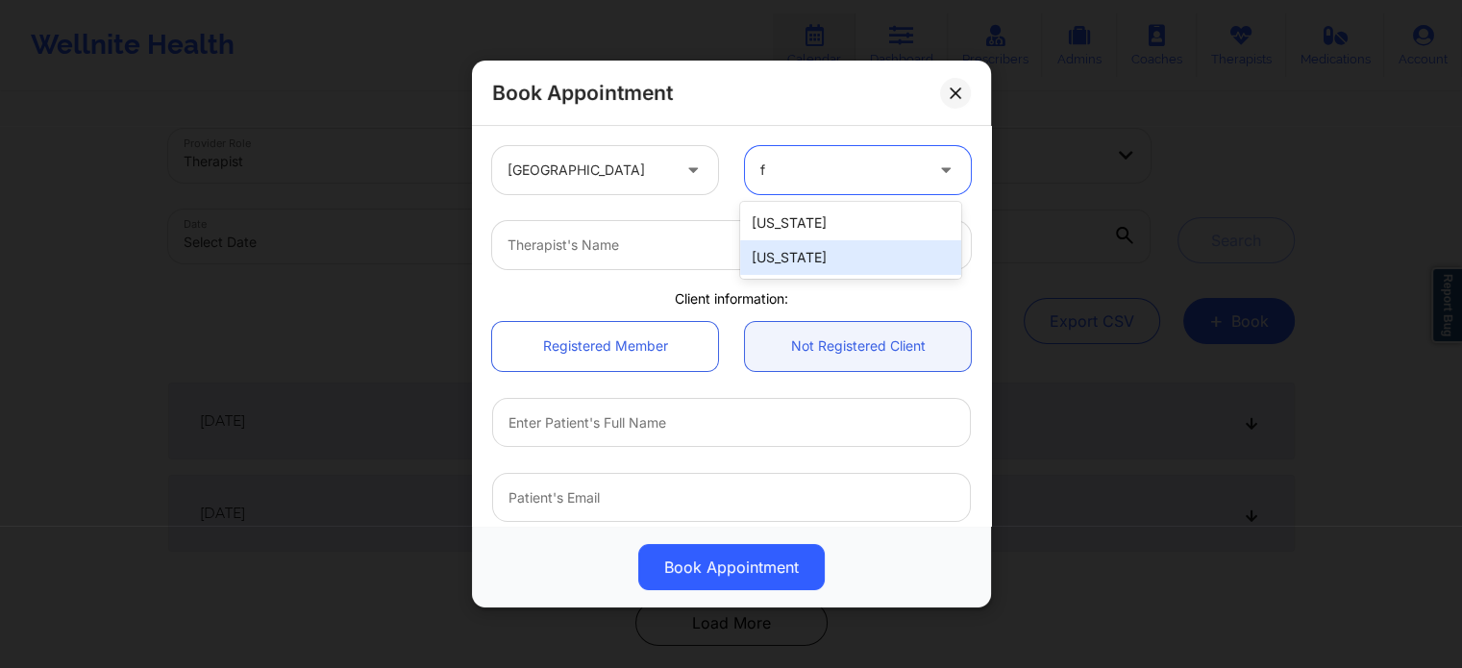
click at [807, 260] on div "[US_STATE]" at bounding box center [850, 257] width 221 height 35
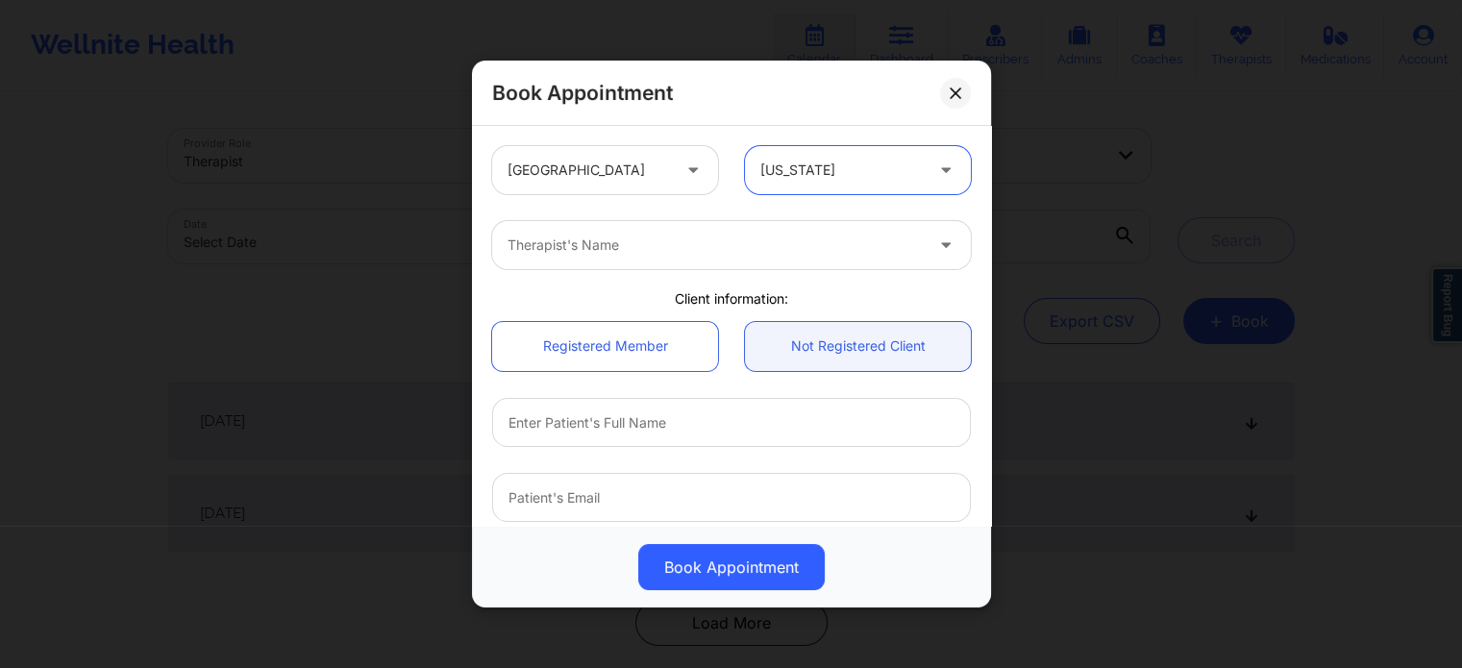
click at [619, 249] on div at bounding box center [714, 245] width 415 height 23
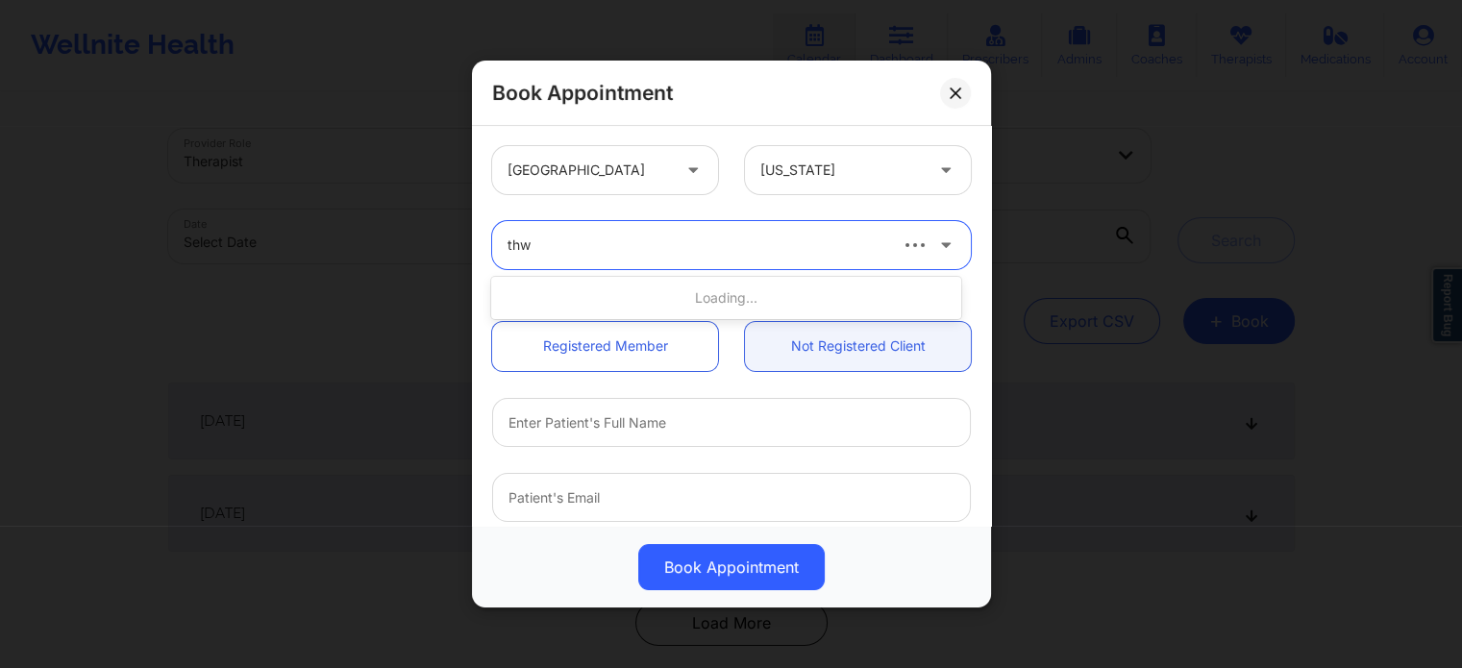
type input "thwe"
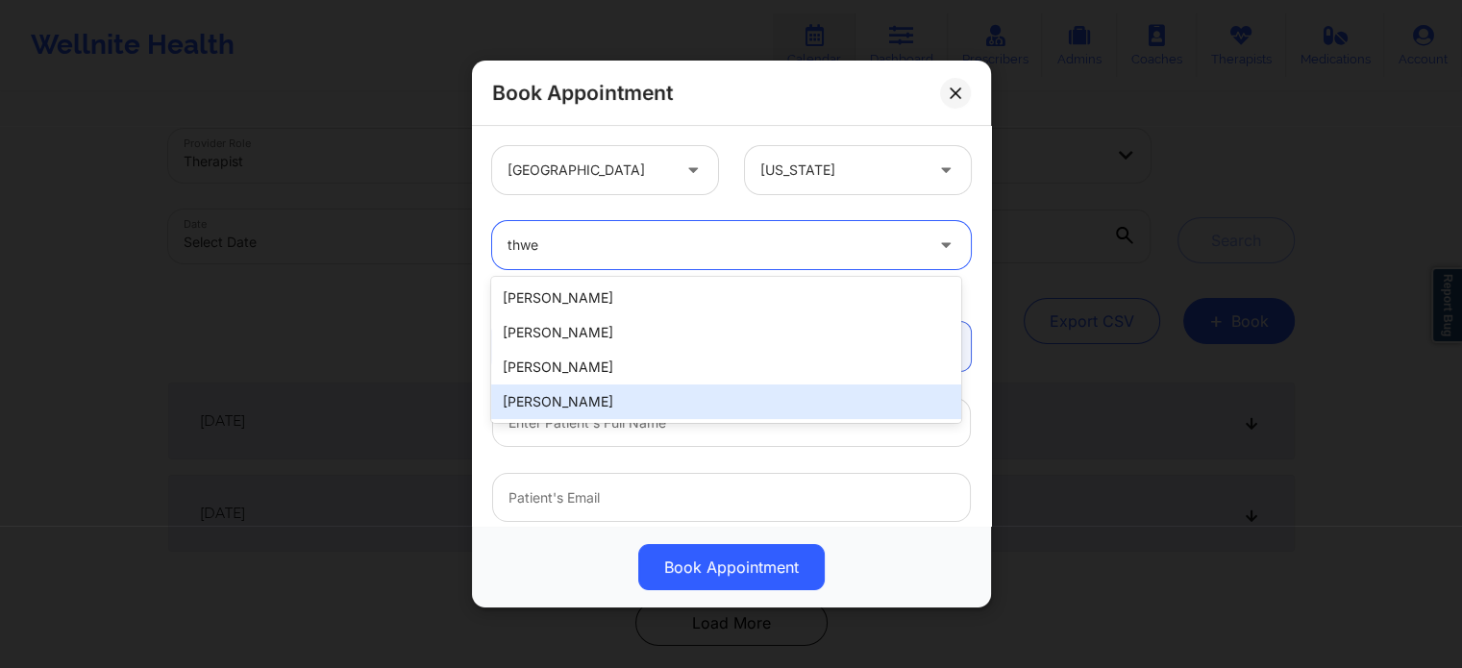
click at [606, 408] on div "Nicole Thweatt" at bounding box center [725, 401] width 469 height 35
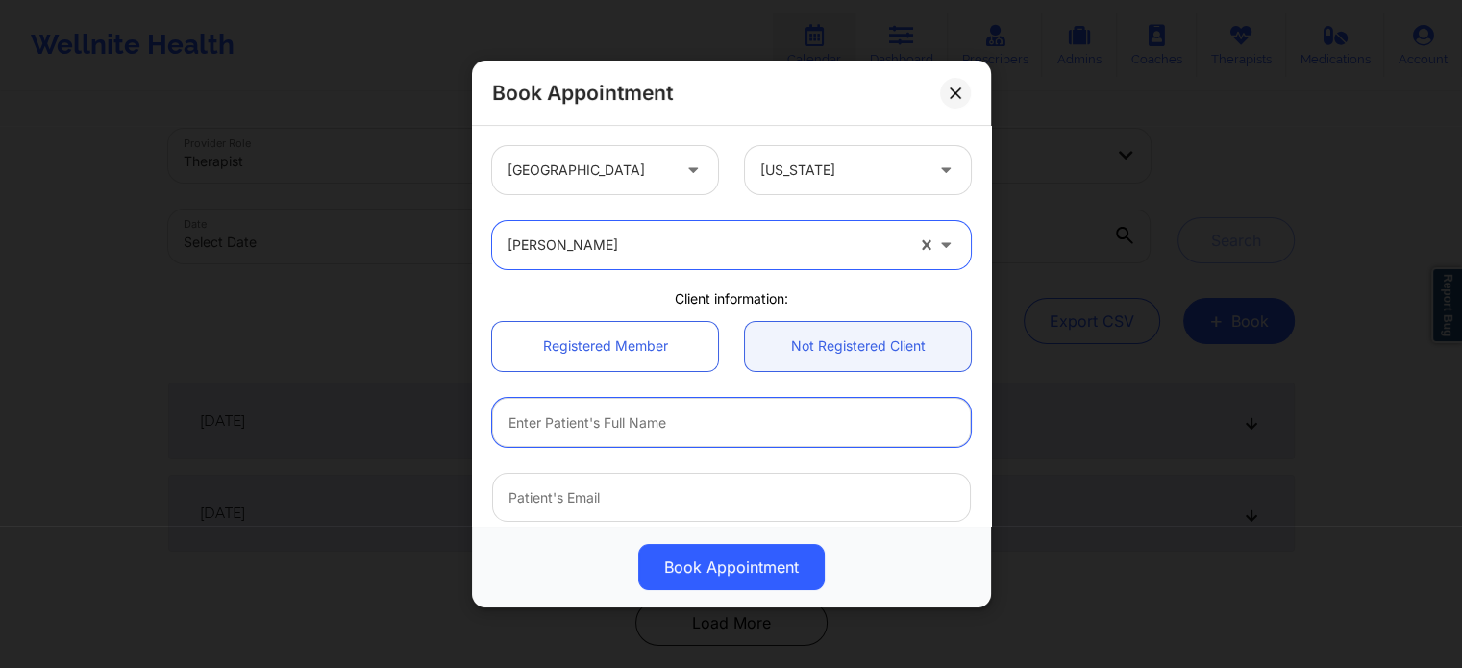
click at [641, 431] on input "text" at bounding box center [731, 422] width 479 height 49
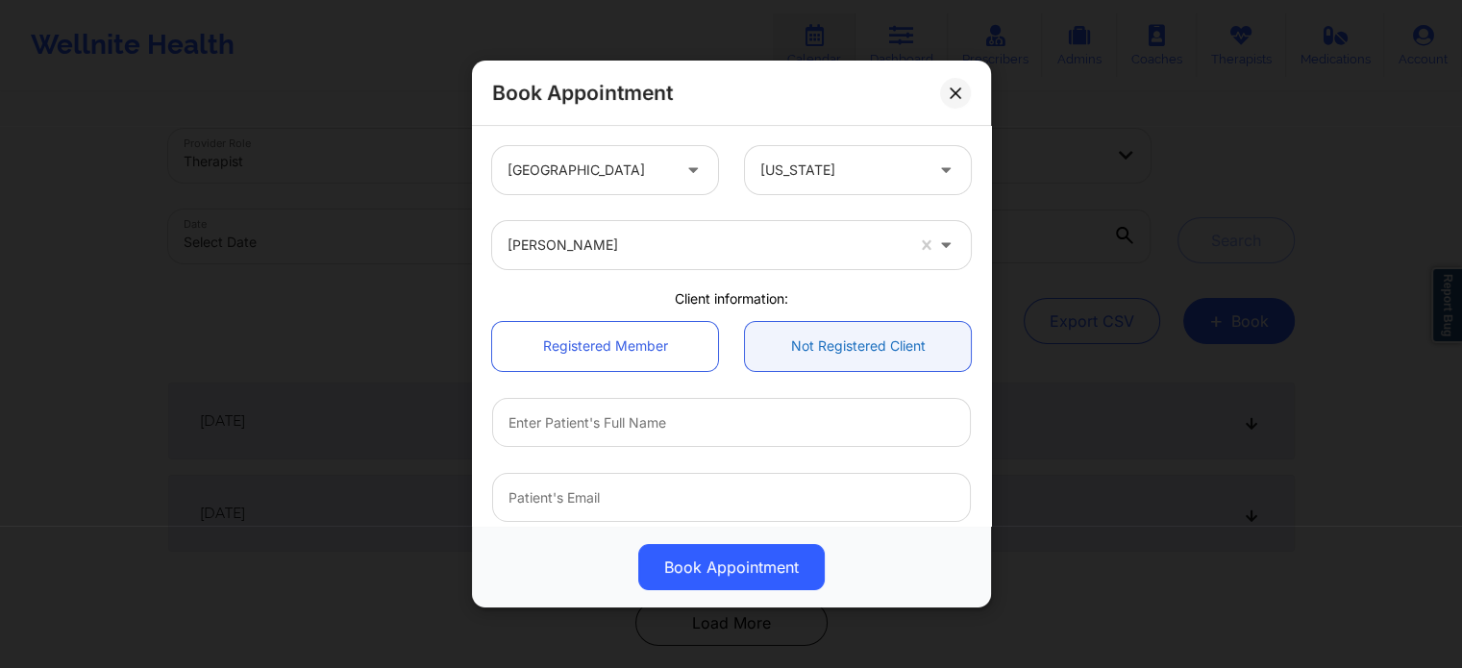
click at [833, 349] on link "Not Registered Client" at bounding box center [858, 346] width 226 height 49
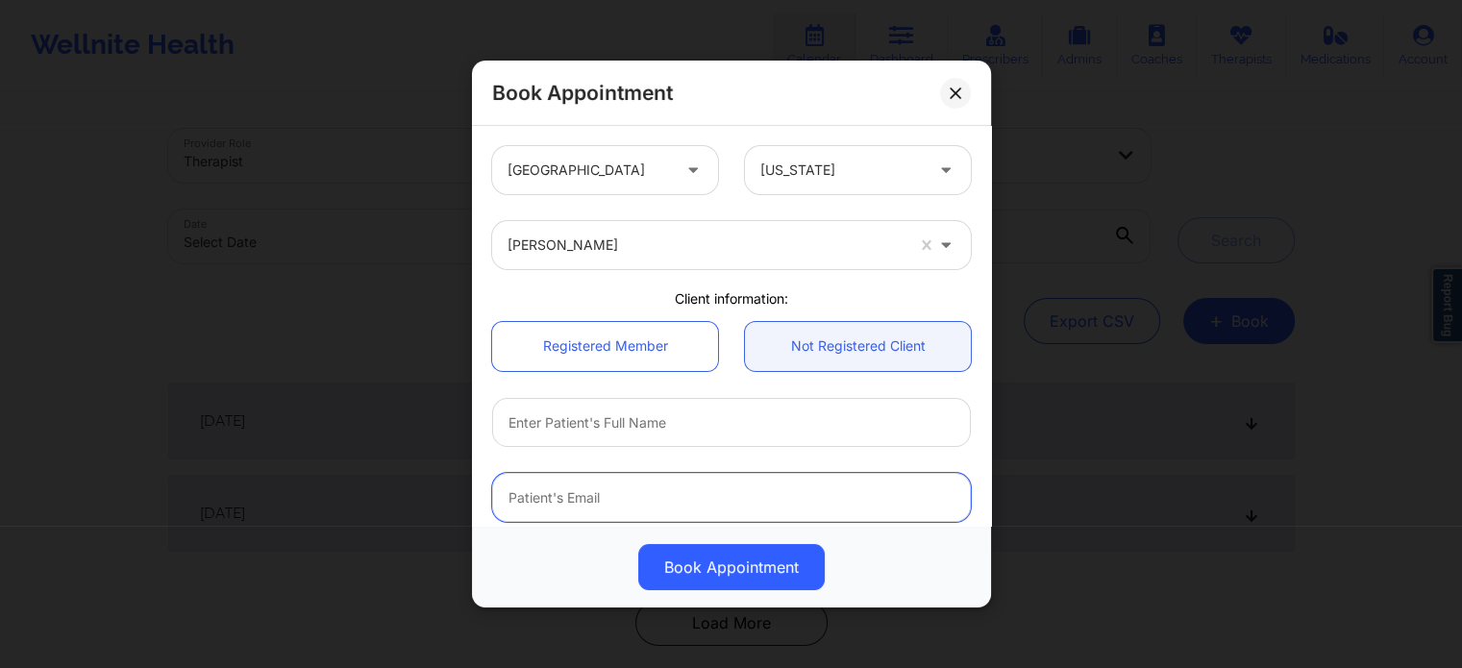
click at [547, 503] on input "email" at bounding box center [731, 497] width 479 height 49
paste input "(407) 749-3635"
type input "(407) 749-3635"
drag, startPoint x: 567, startPoint y: 494, endPoint x: 482, endPoint y: 493, distance: 84.6
click at [486, 494] on div "(407) 749-3635" at bounding box center [732, 497] width 506 height 48
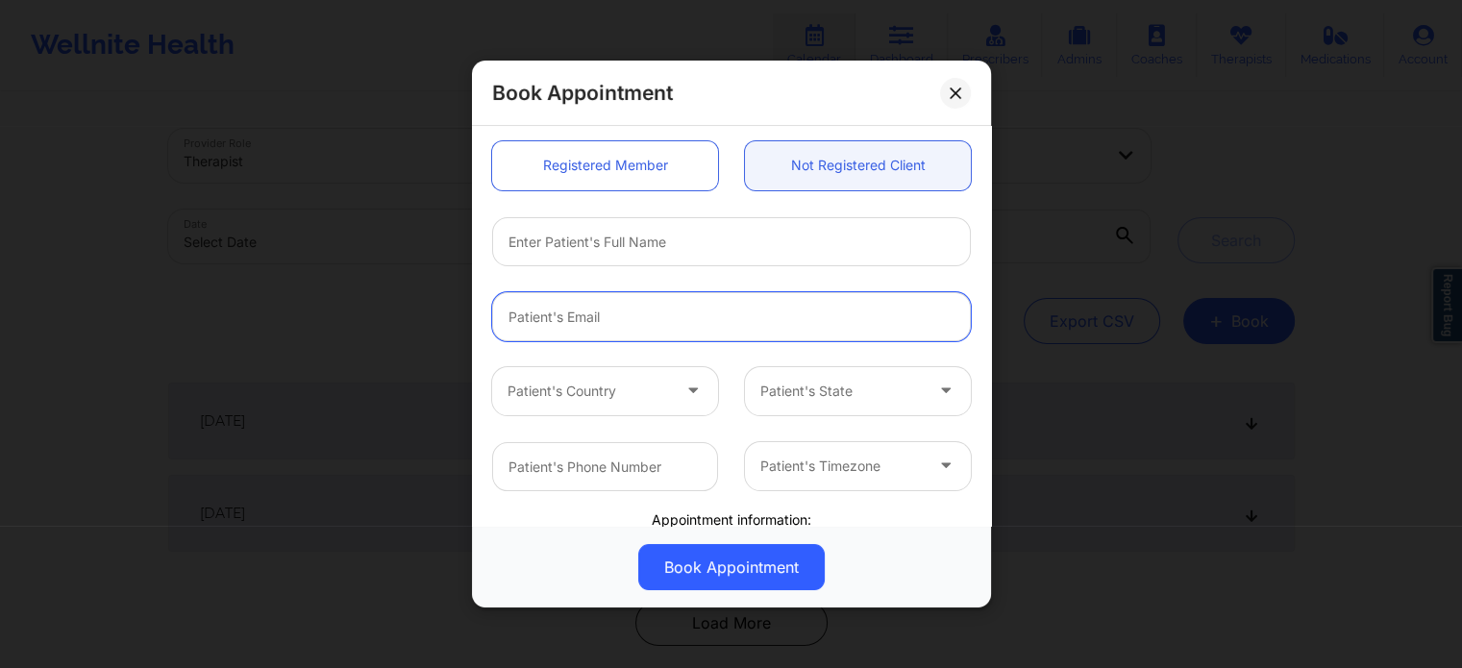
scroll to position [192, 0]
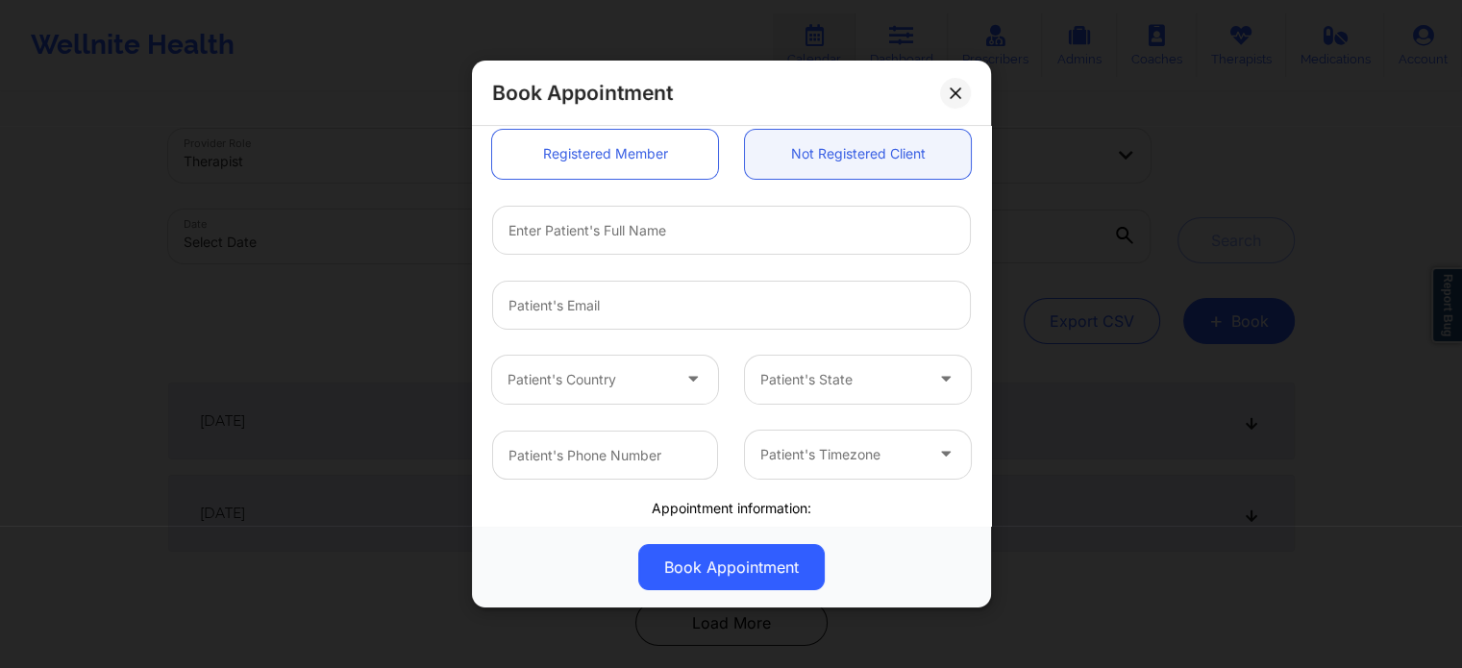
click at [611, 380] on div at bounding box center [588, 379] width 162 height 23
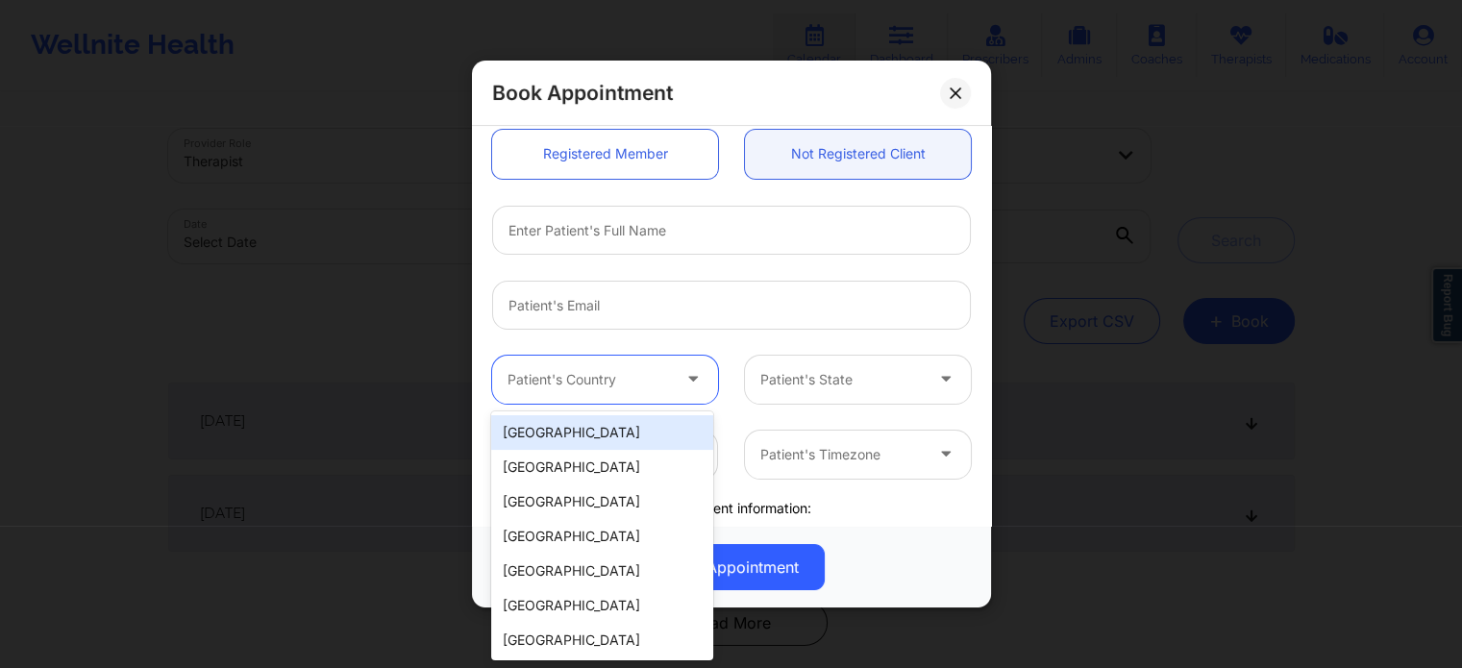
click at [591, 430] on div "[GEOGRAPHIC_DATA]" at bounding box center [601, 432] width 221 height 35
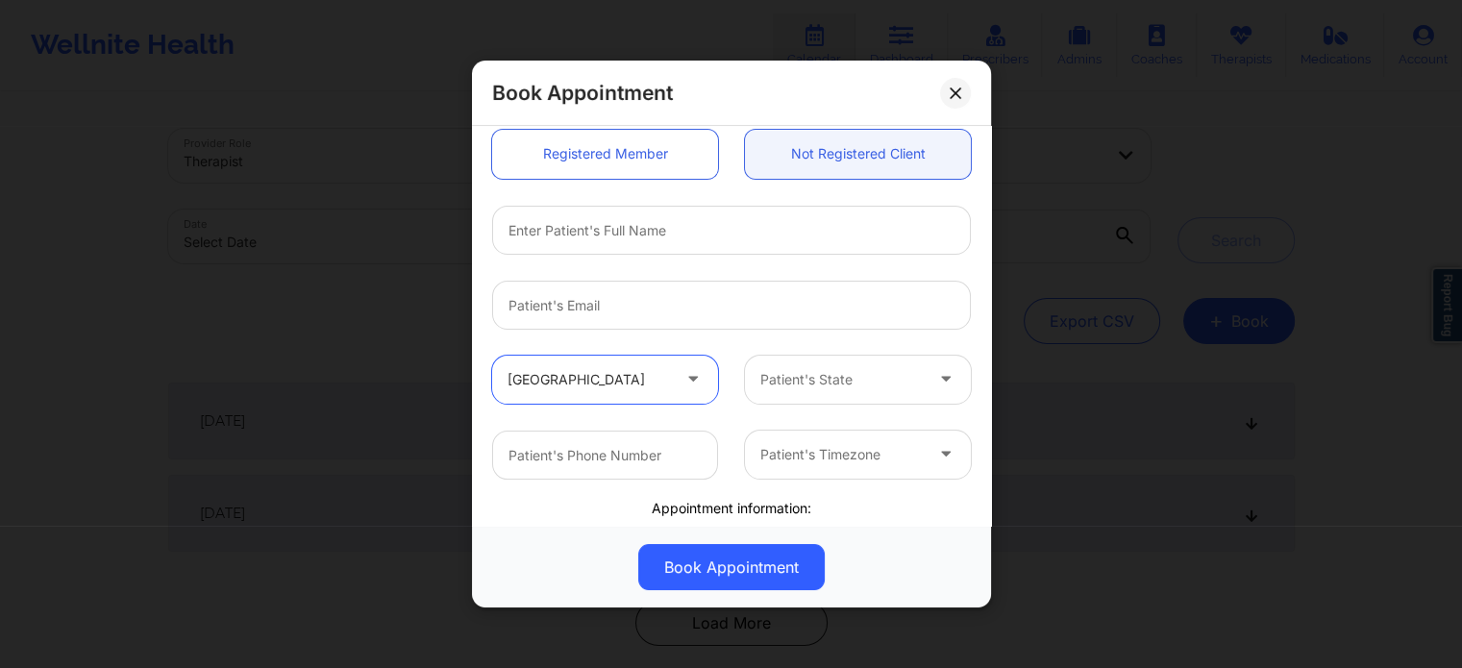
click at [784, 383] on div at bounding box center [841, 379] width 162 height 23
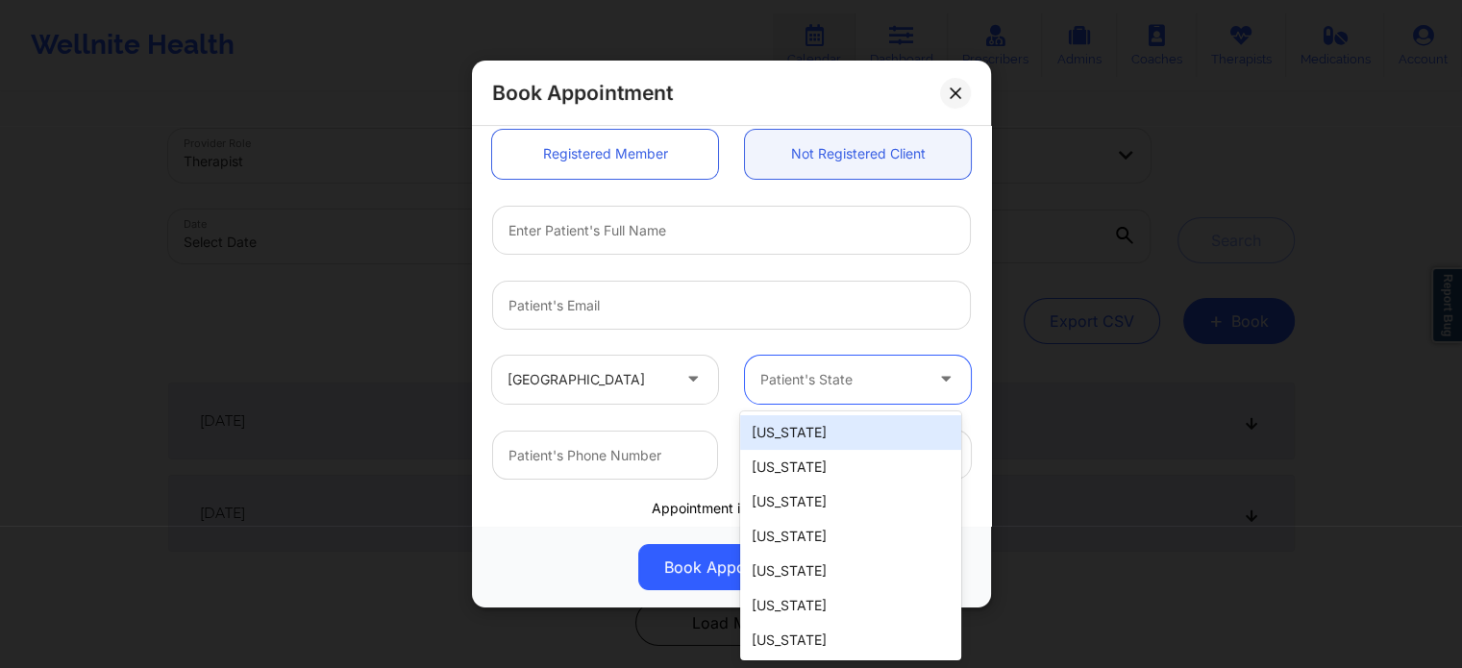
type input "f"
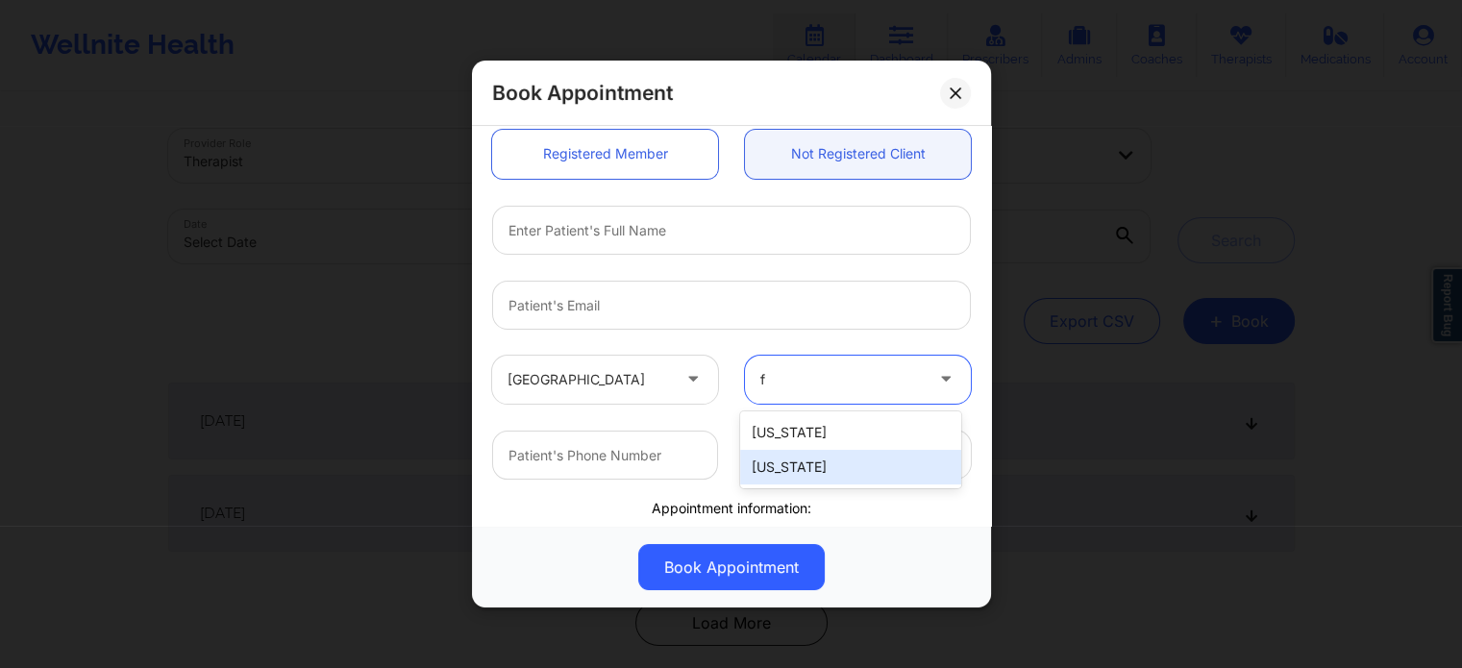
click at [787, 459] on div "[US_STATE]" at bounding box center [850, 467] width 221 height 35
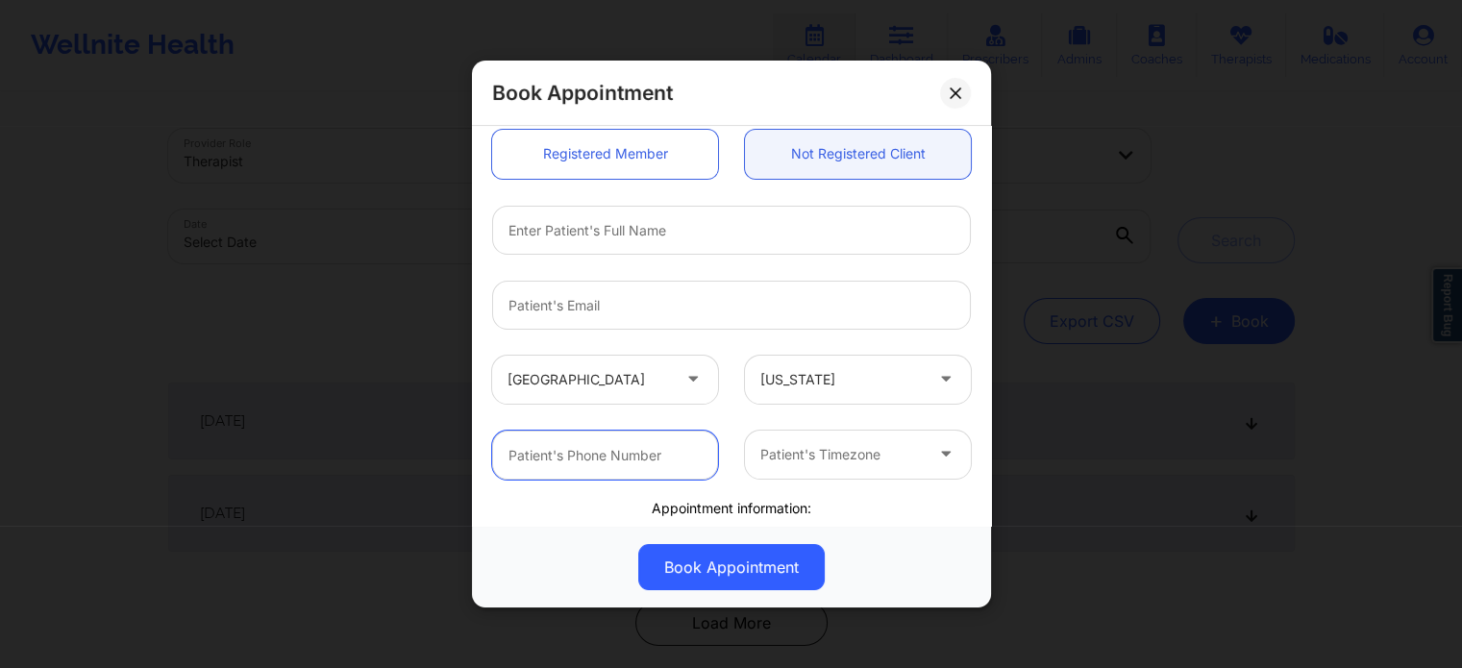
click at [630, 458] on input "text" at bounding box center [605, 455] width 226 height 49
paste input "(407) 749-3635"
type input "(407) 749-3635"
click at [837, 456] on div at bounding box center [841, 454] width 162 height 23
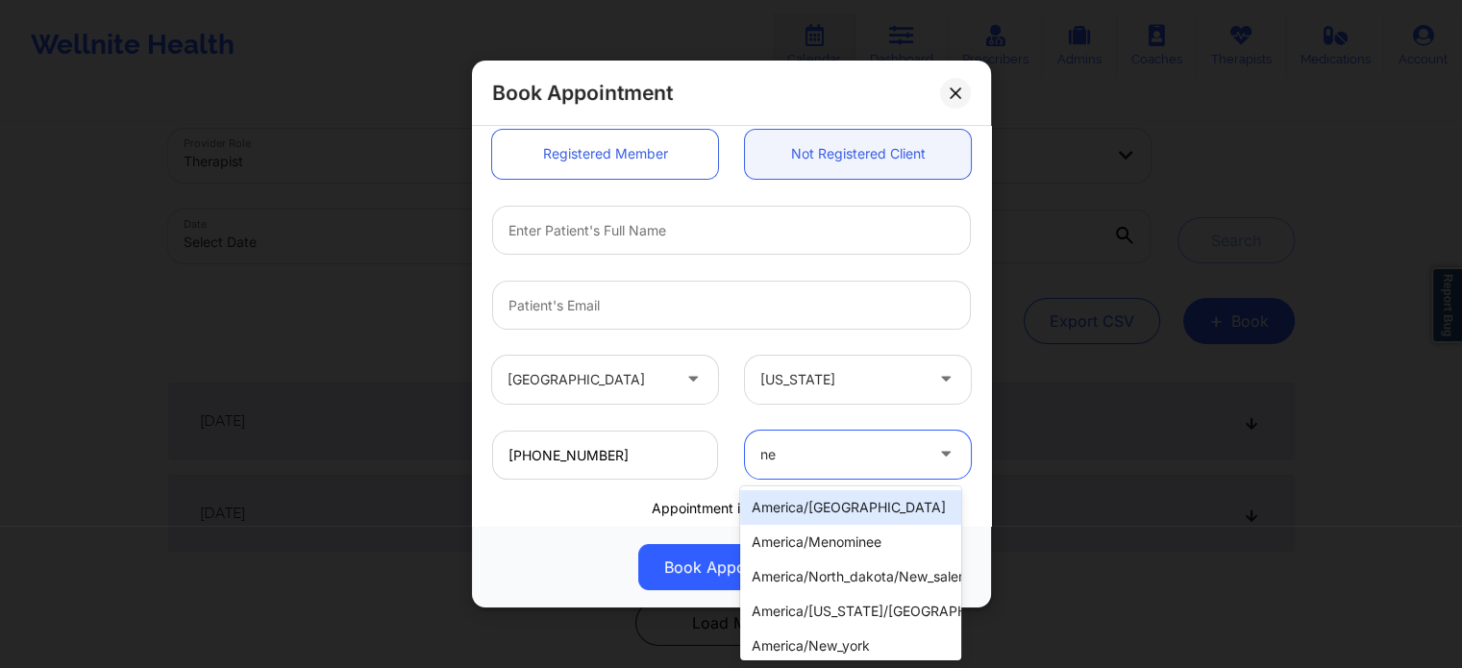
type input "new"
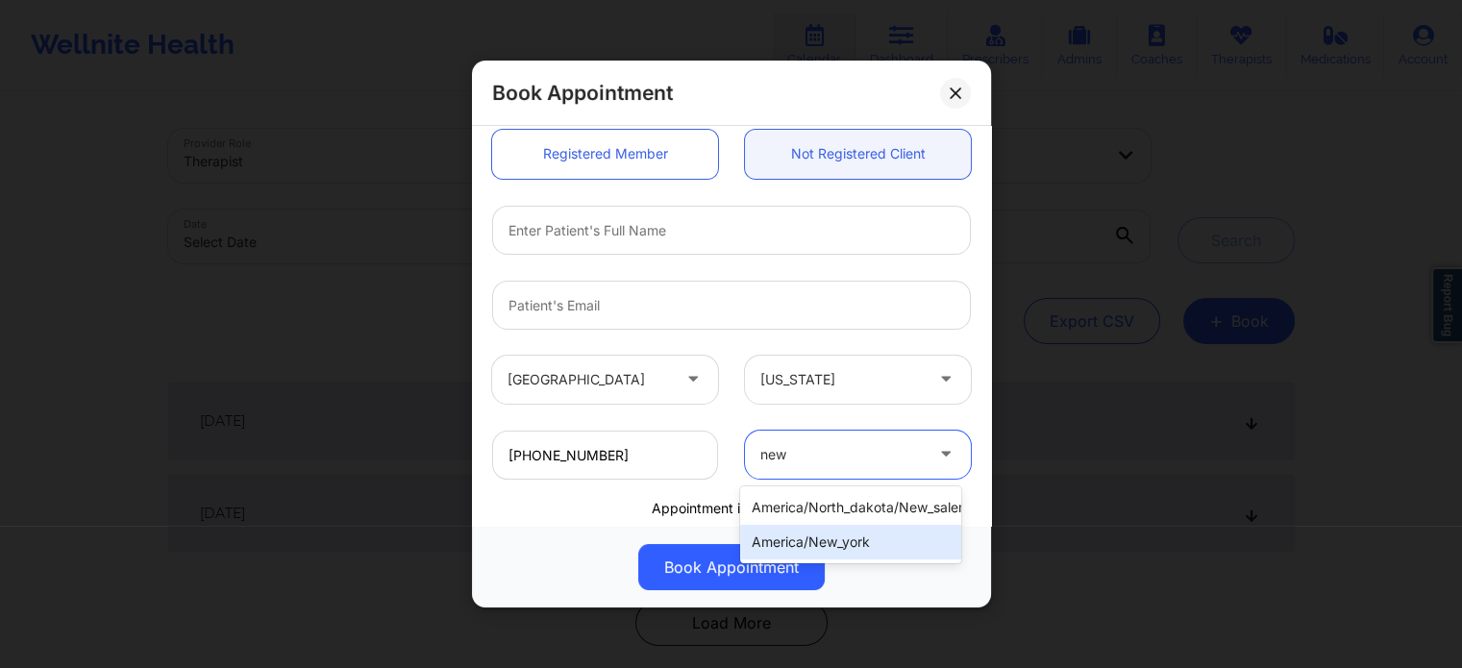
click at [815, 530] on div "america/new_york" at bounding box center [850, 542] width 221 height 35
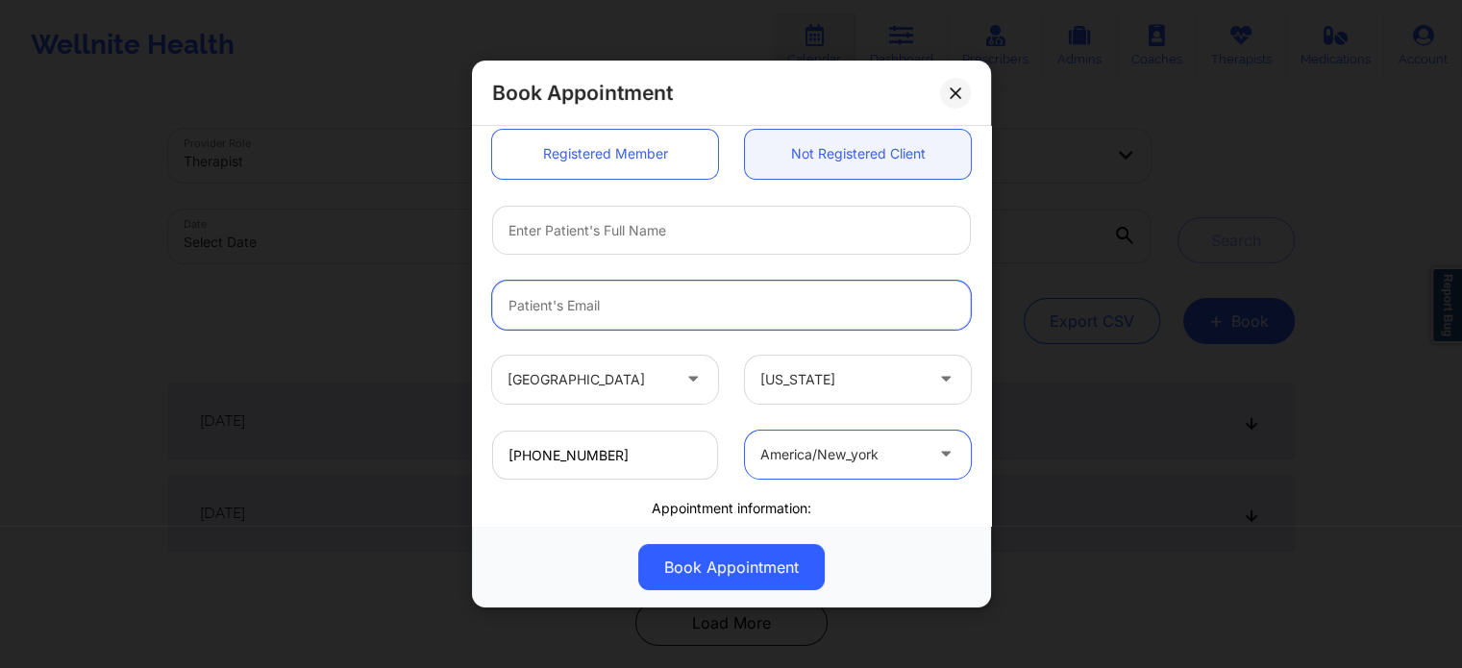
click at [638, 310] on input "email" at bounding box center [731, 305] width 479 height 49
paste input "nicojrl@hotmail.com"
type input "nicojrl@hotmail.com"
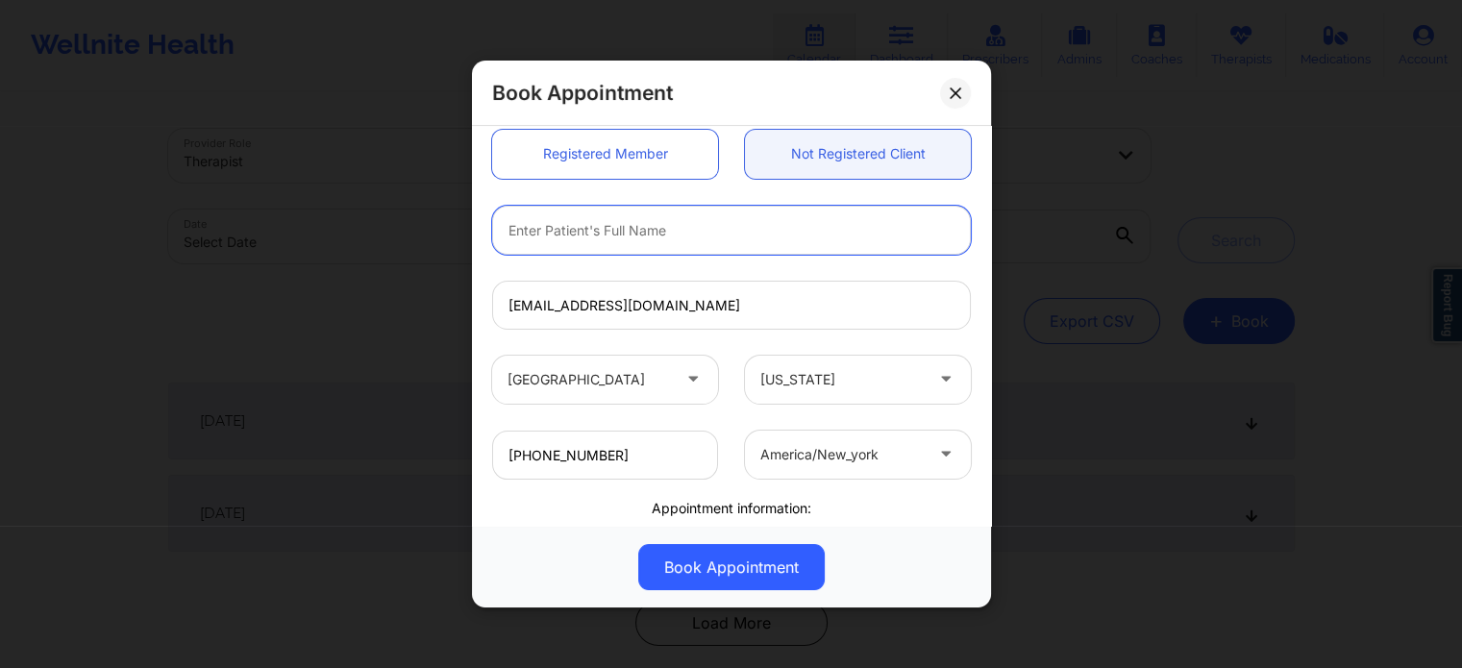
click at [637, 216] on input "text" at bounding box center [731, 230] width 479 height 49
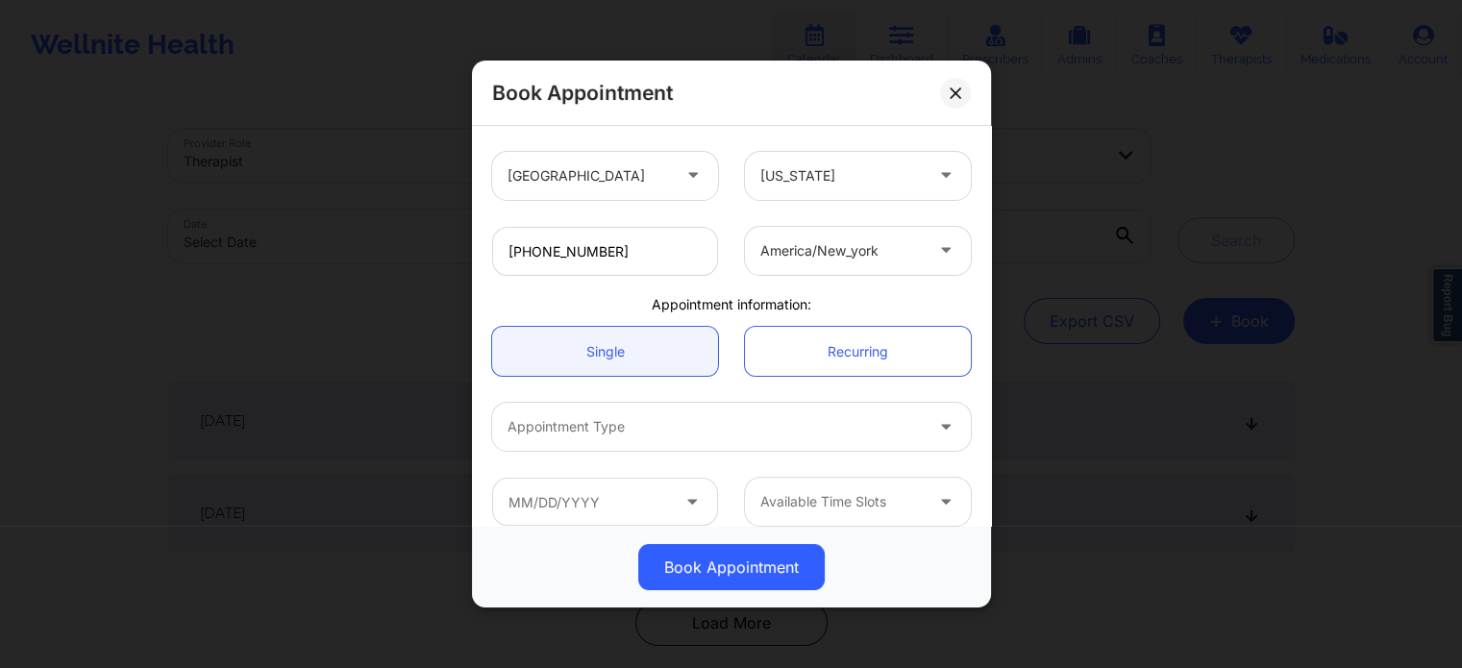
scroll to position [415, 0]
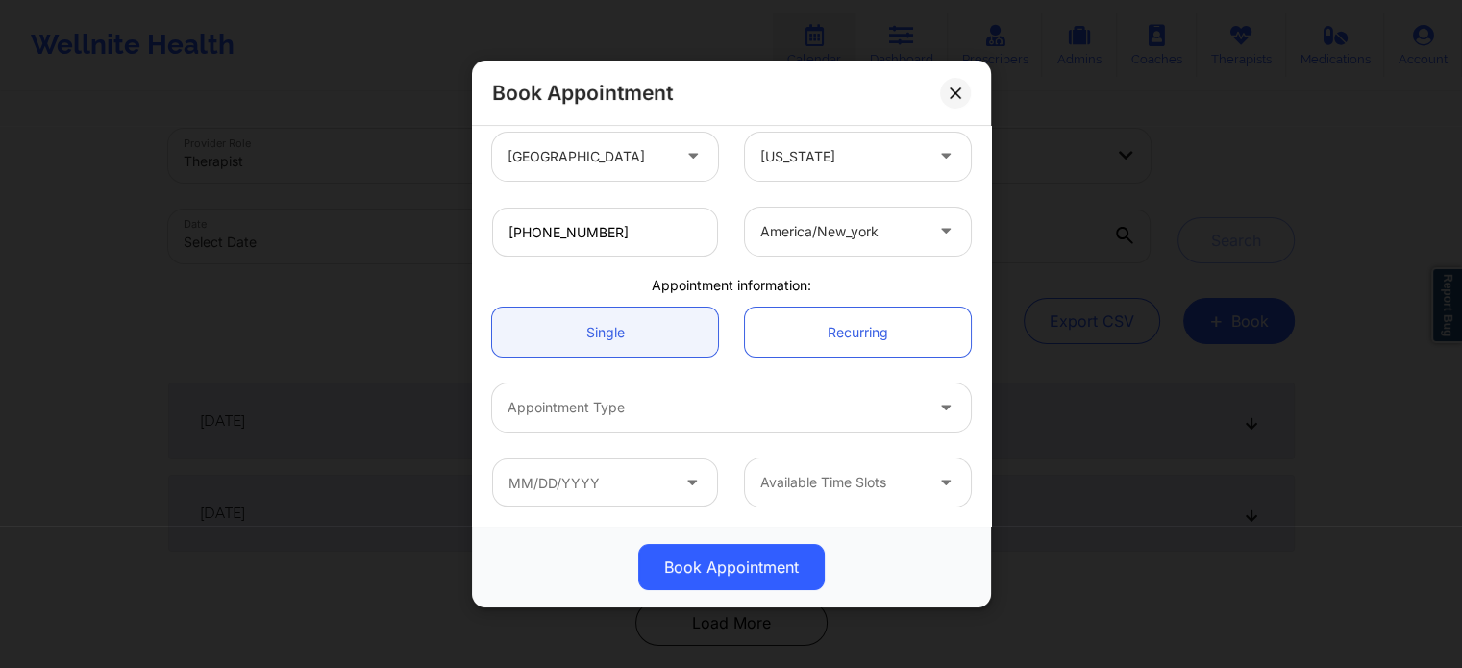
type input "Nicole Roman"
click at [678, 400] on div at bounding box center [714, 407] width 415 height 23
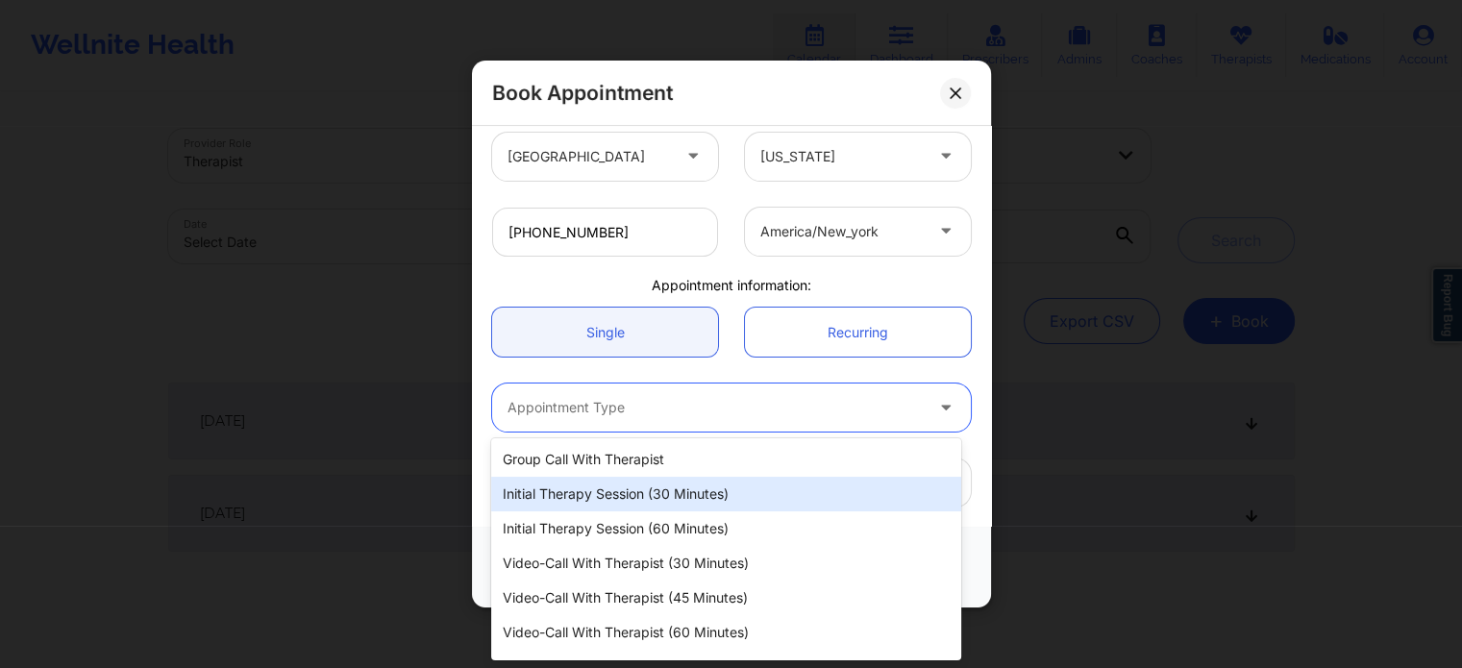
click at [652, 489] on div "Initial Therapy Session (30 minutes)" at bounding box center [725, 494] width 469 height 35
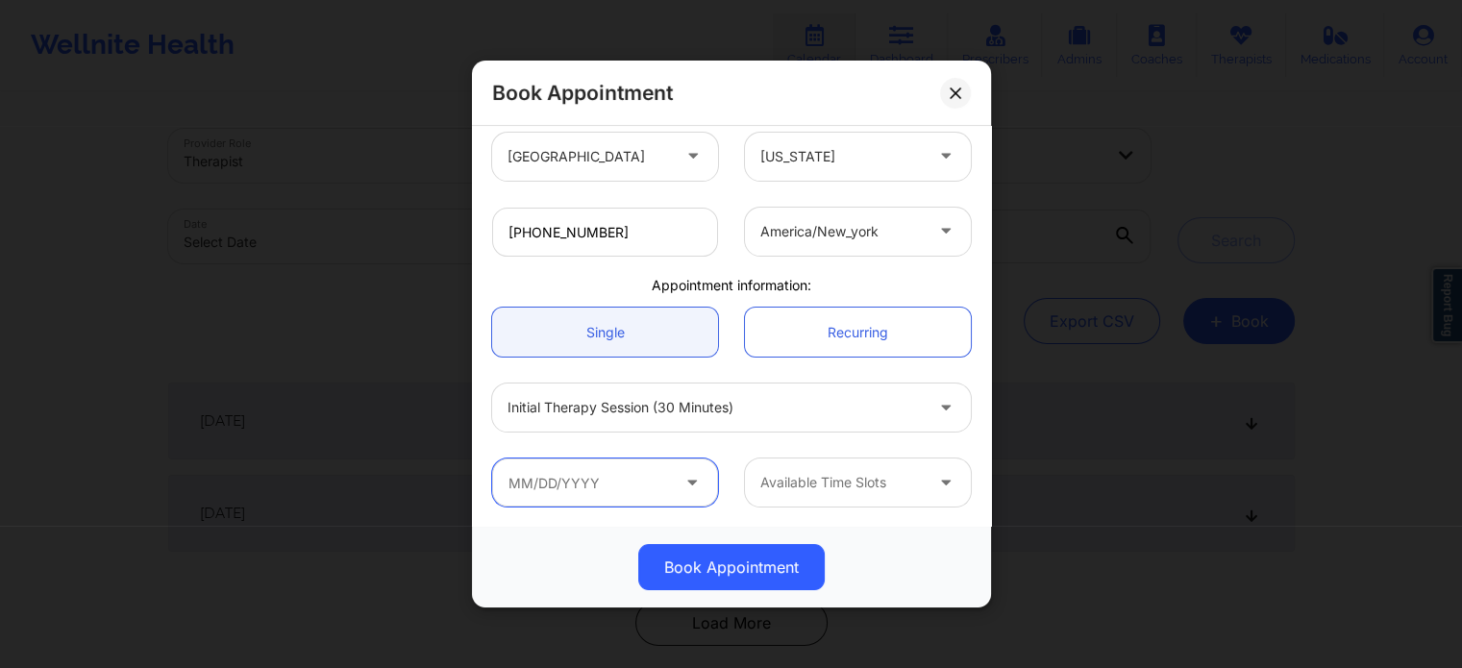
click at [625, 494] on input "text" at bounding box center [605, 482] width 226 height 48
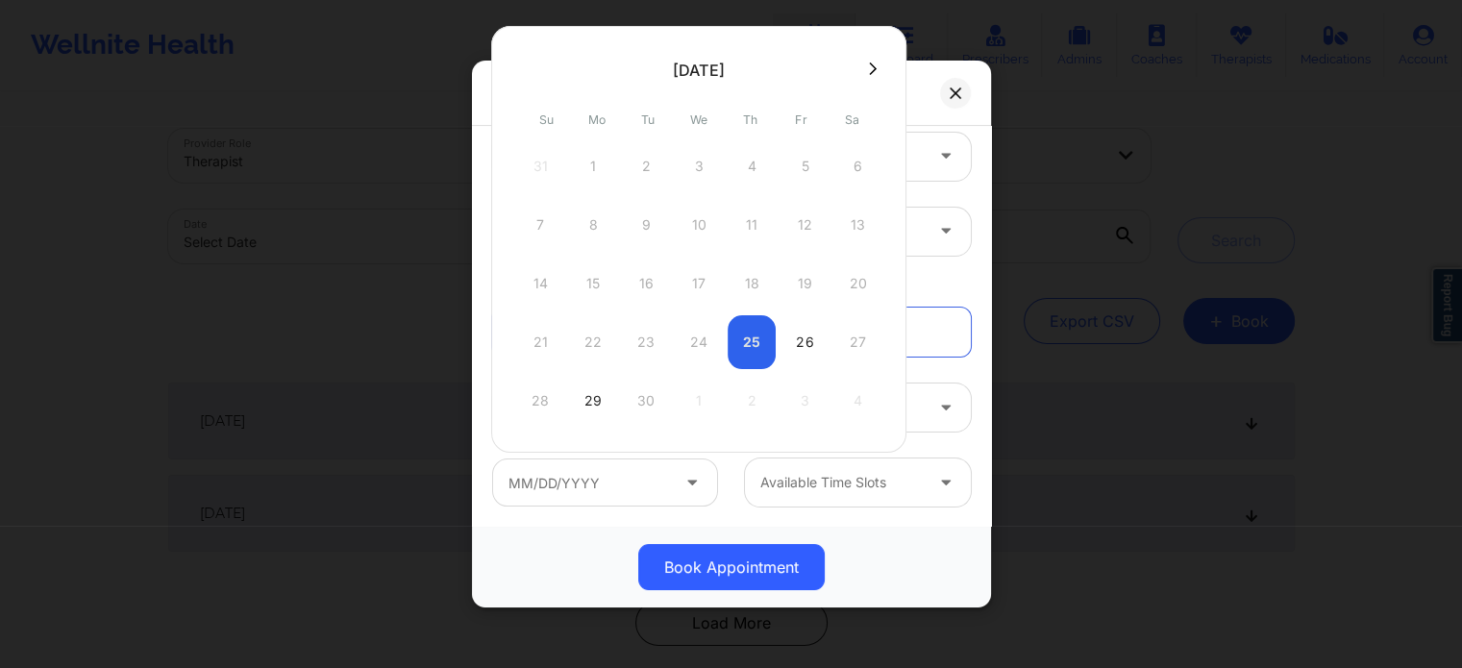
drag, startPoint x: 791, startPoint y: 344, endPoint x: 777, endPoint y: 392, distance: 50.2
click at [791, 342] on div "26" at bounding box center [804, 342] width 48 height 54
type input "09/26/2025"
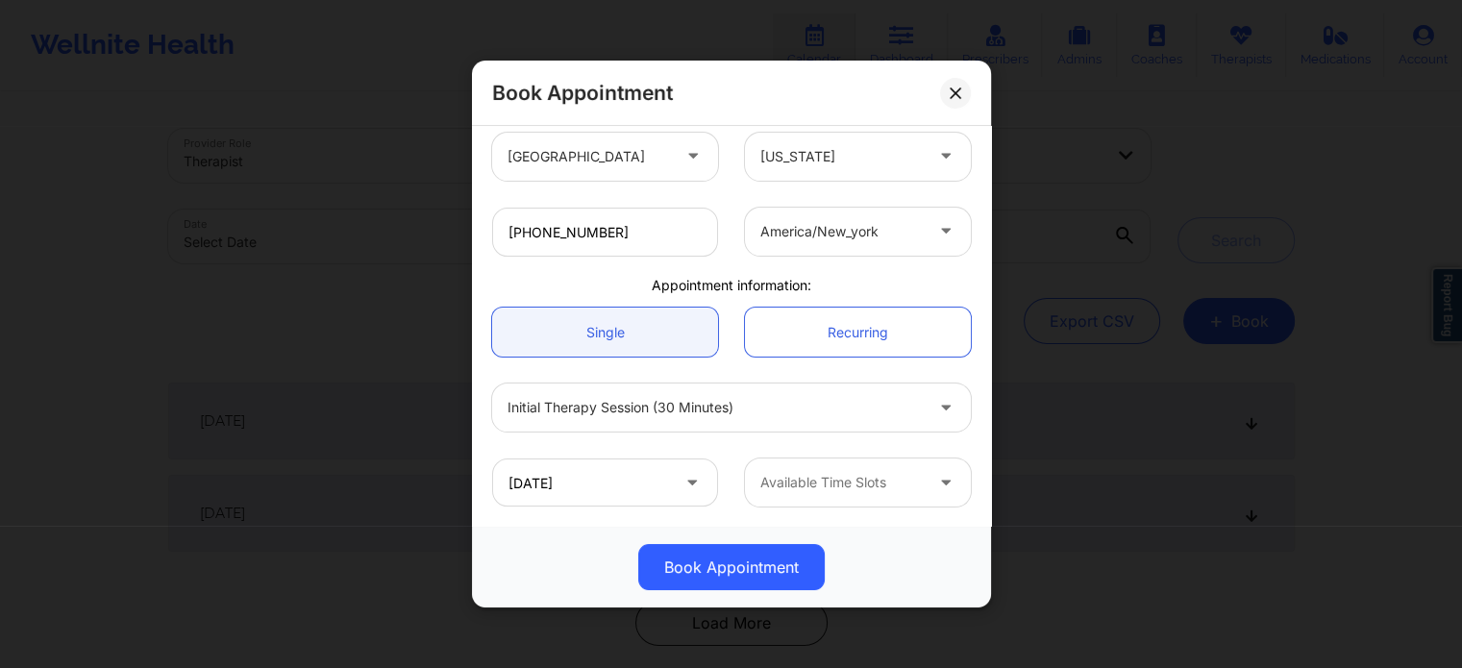
click at [802, 487] on div at bounding box center [841, 482] width 162 height 23
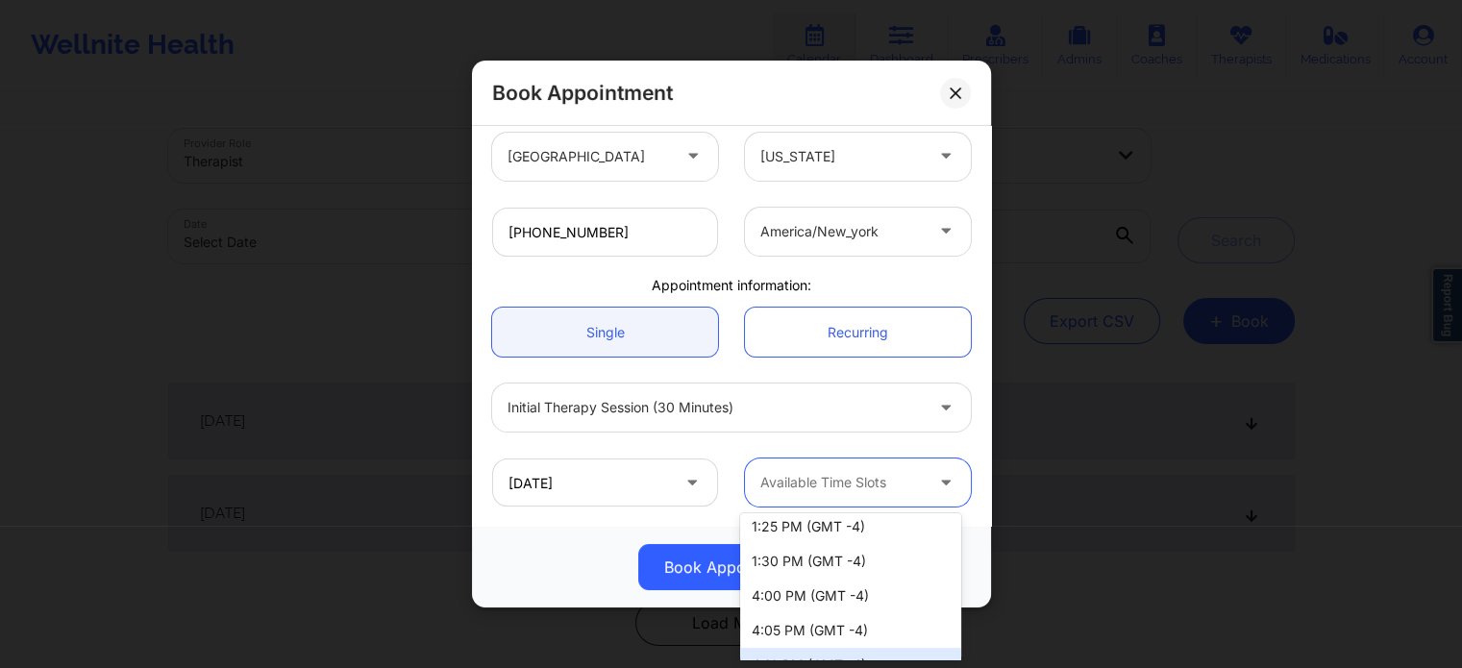
scroll to position [395, 0]
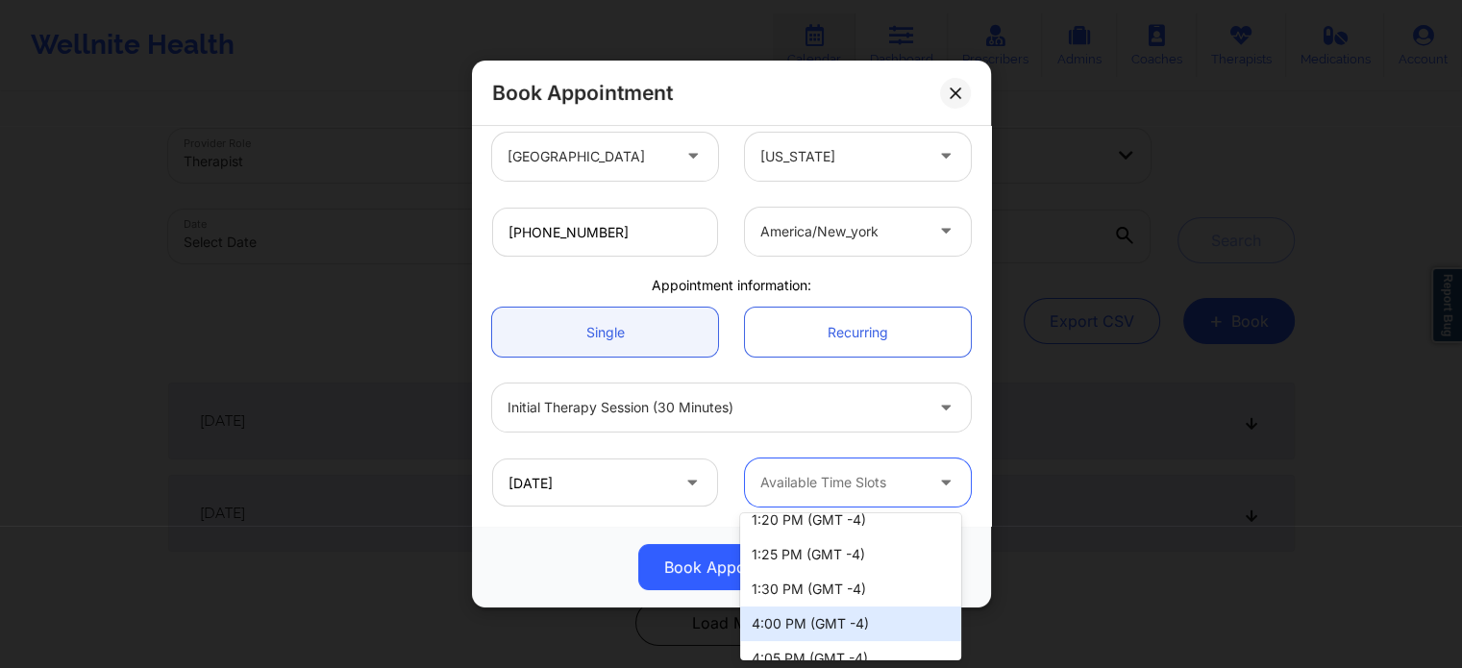
click at [845, 628] on div "4:00 PM (GMT -4)" at bounding box center [850, 623] width 221 height 35
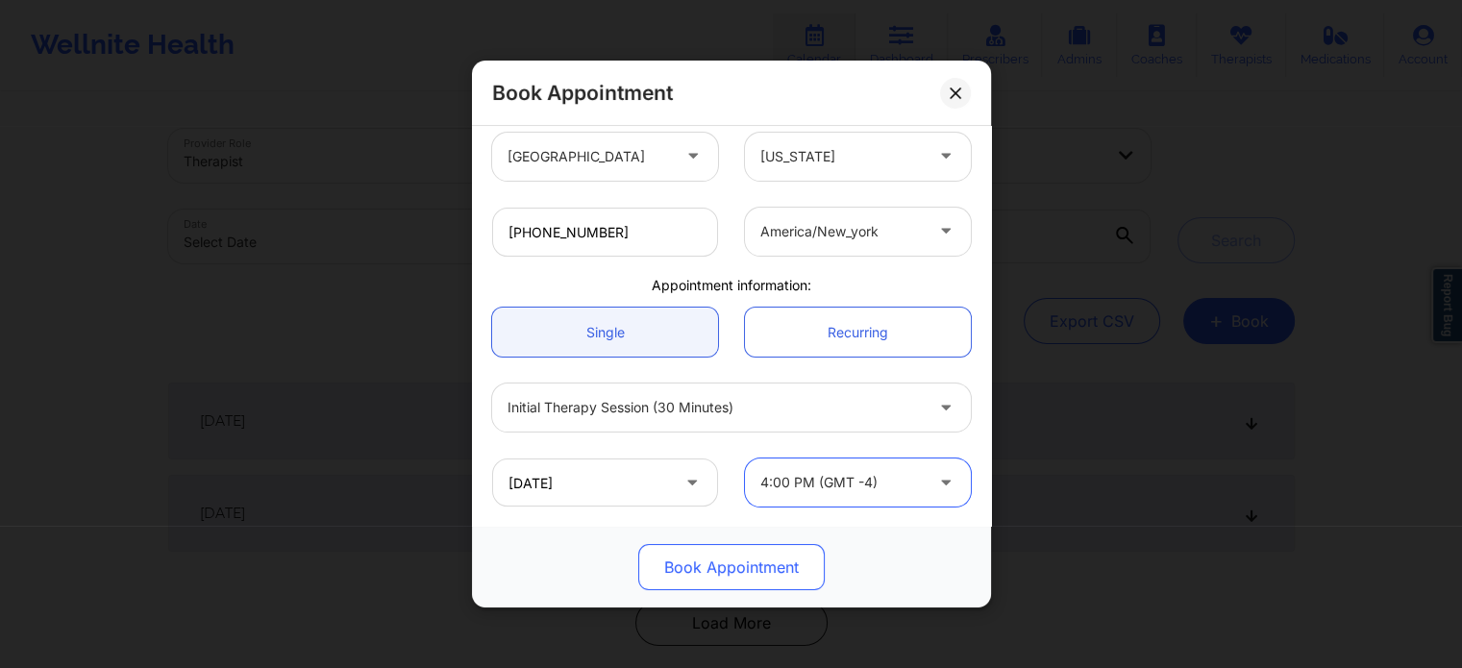
click at [804, 553] on button "Book Appointment" at bounding box center [731, 567] width 186 height 46
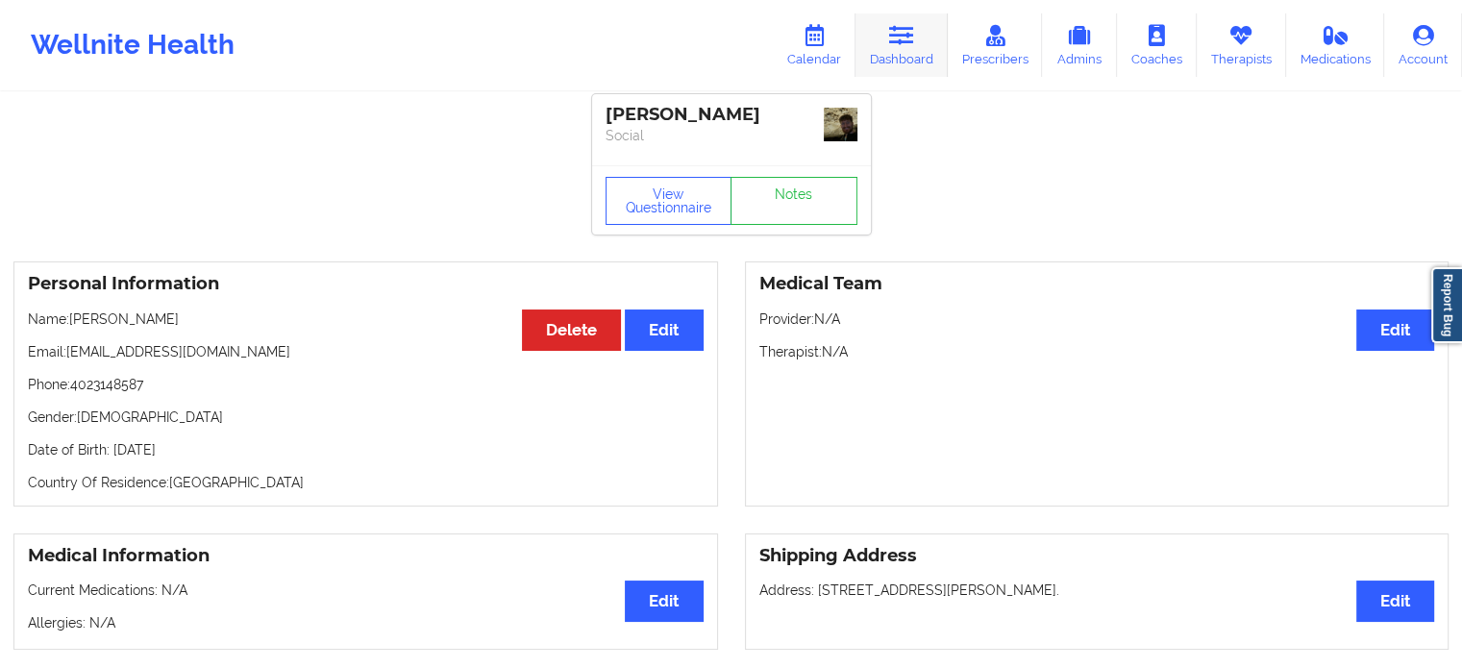
click at [890, 51] on link "Dashboard" at bounding box center [901, 44] width 92 height 63
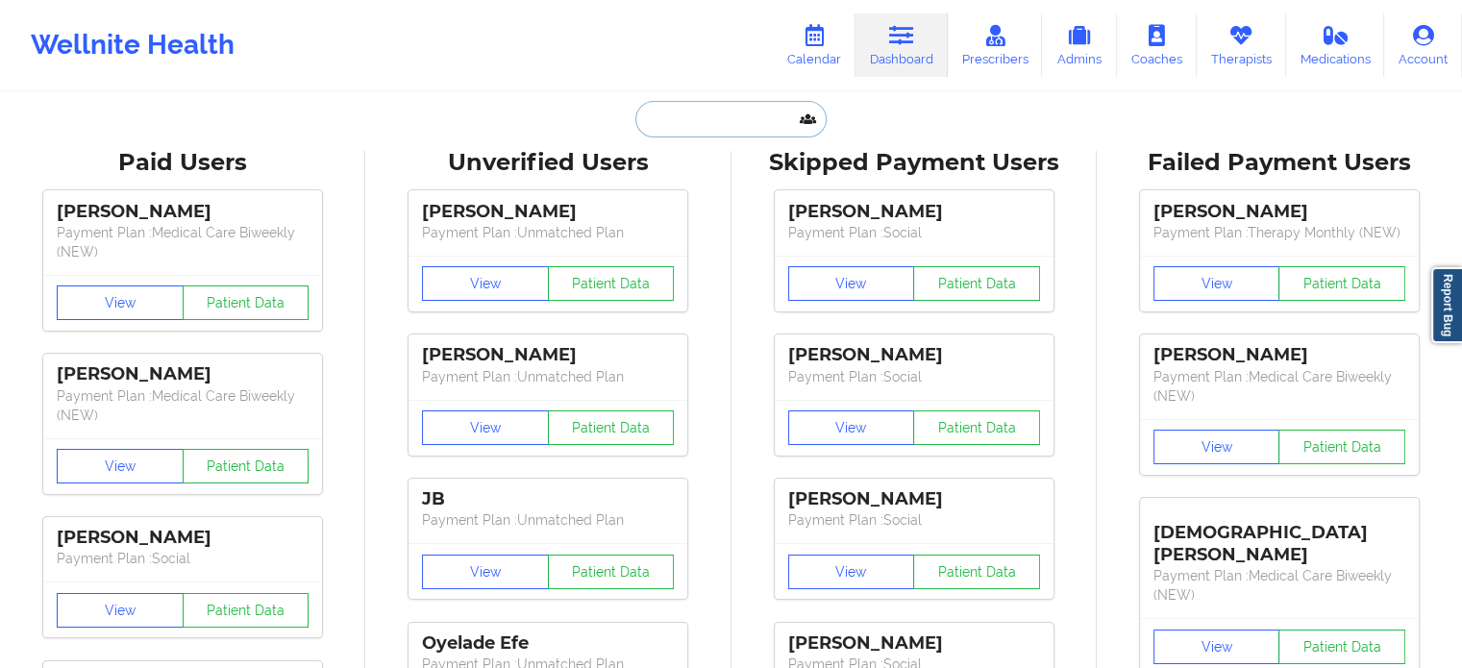
click at [738, 104] on input "text" at bounding box center [730, 119] width 190 height 37
paste input "kenyajaime352@gmail.com"
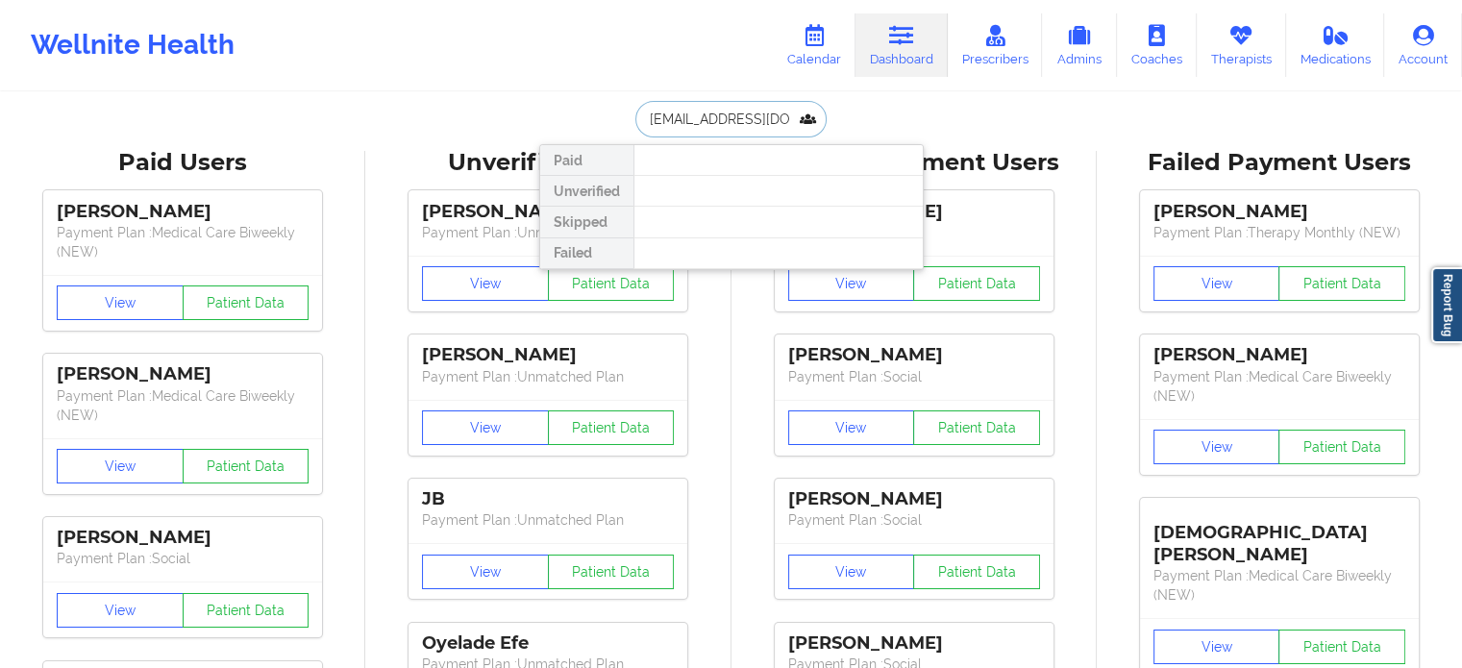
drag, startPoint x: 803, startPoint y: 118, endPoint x: 518, endPoint y: 143, distance: 286.5
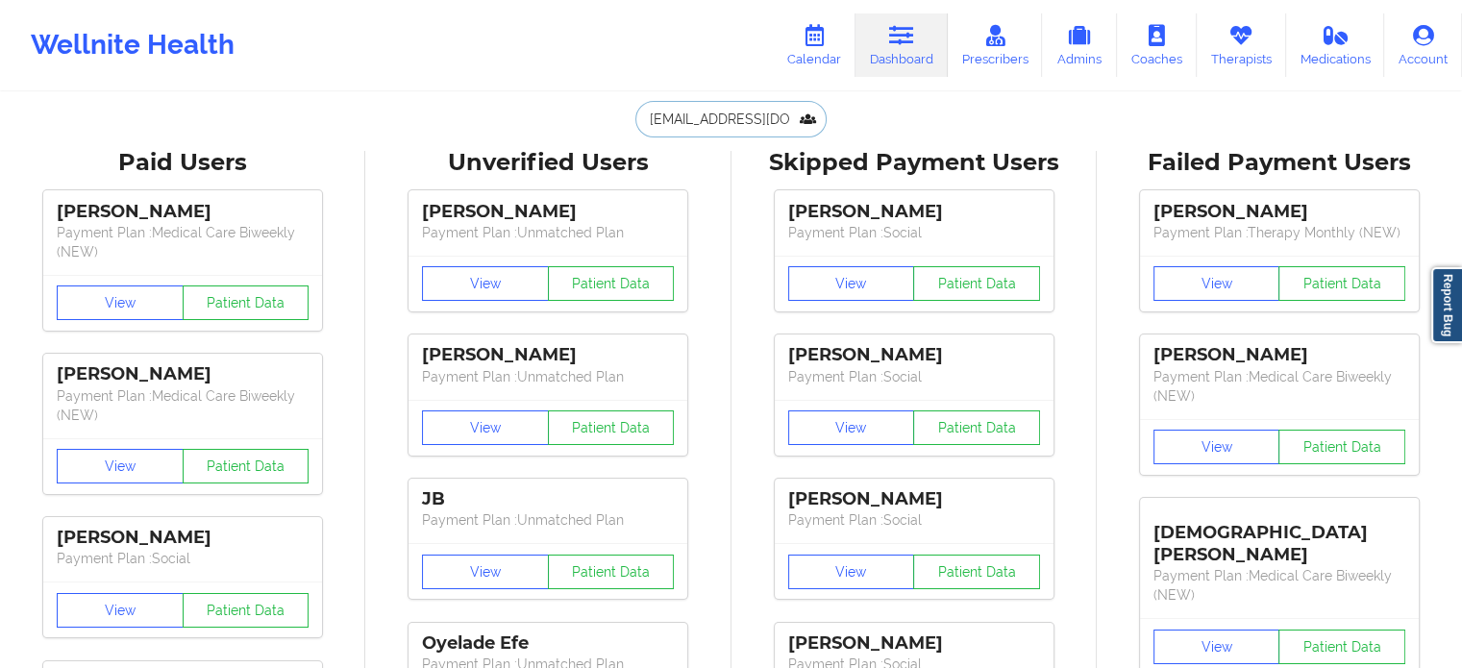
type input "kenyajaime352@gmail.com"
click at [751, 115] on input "kenyajaime352@gmail.com" at bounding box center [730, 119] width 190 height 37
click at [751, 114] on input "kenyajaime352@gmail.com" at bounding box center [730, 119] width 190 height 37
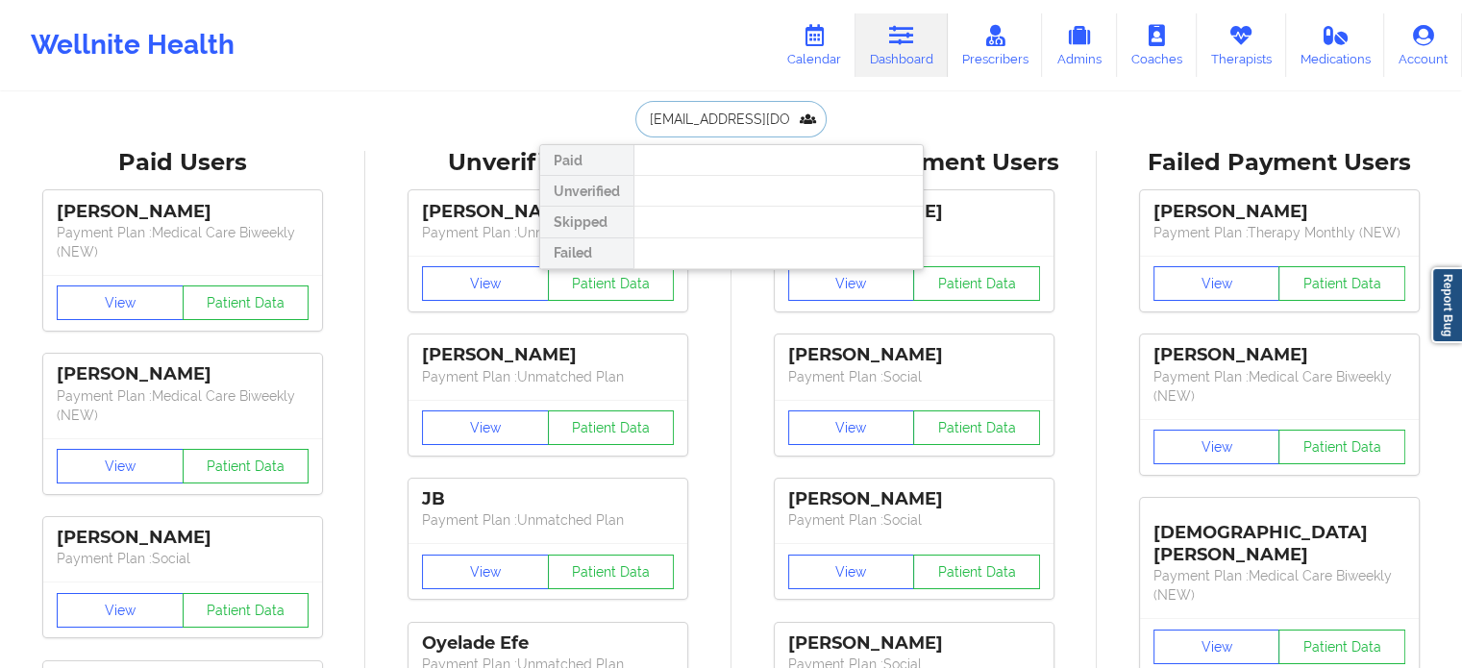
click at [751, 115] on input "kenyajaime352@gmail.com" at bounding box center [730, 119] width 190 height 37
click at [751, 114] on input "kenyajaime352@gmail.com" at bounding box center [730, 119] width 190 height 37
click at [903, 115] on div "kenyajaime352@gmail.com Paid Unverified Skipped Failed" at bounding box center [731, 119] width 384 height 37
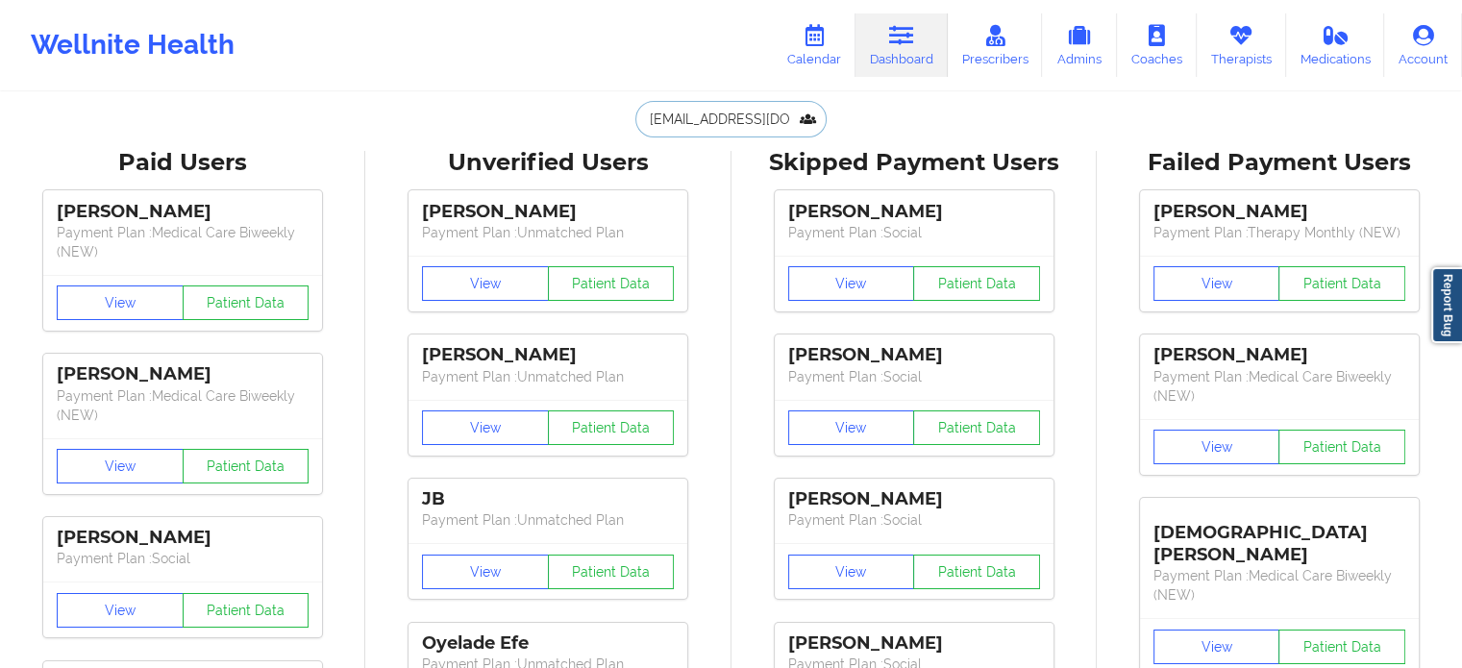
click at [673, 122] on input "kenyajaime352@gmail.com" at bounding box center [730, 119] width 190 height 37
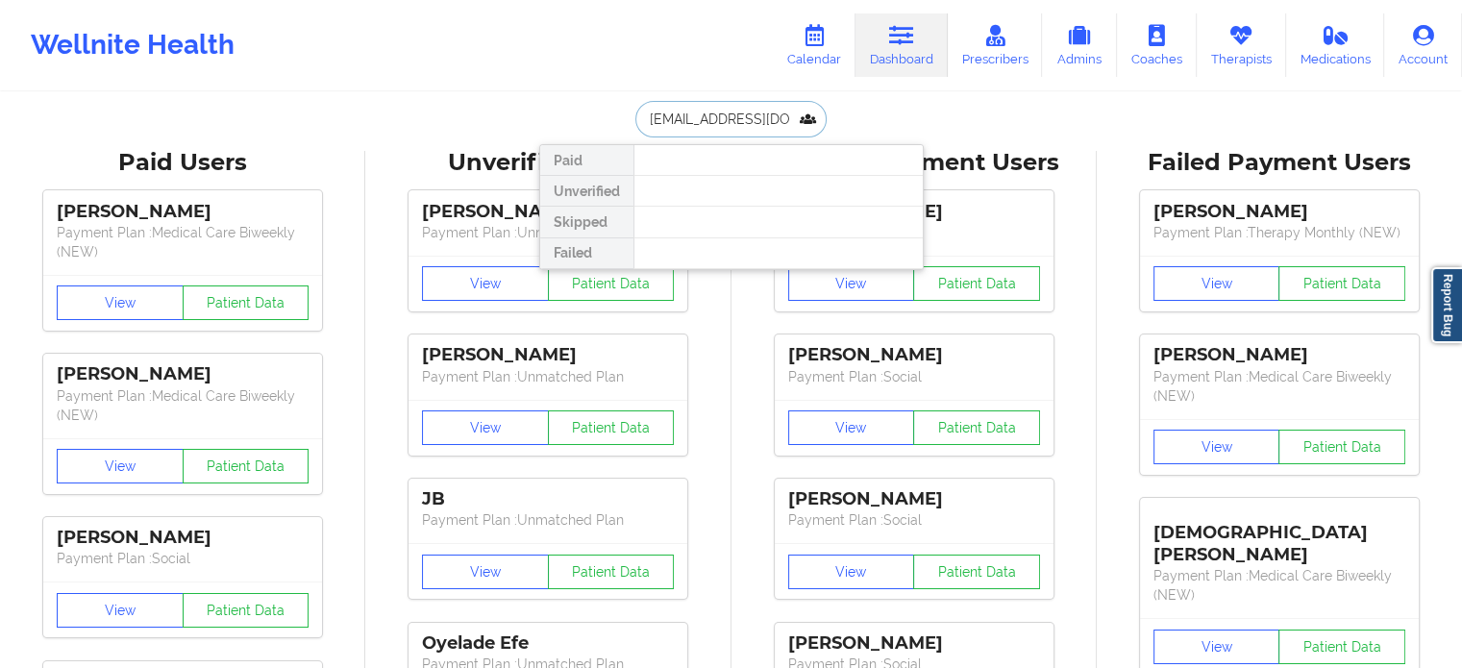
click at [673, 122] on input "kenyajaime352@gmail.com" at bounding box center [730, 119] width 190 height 37
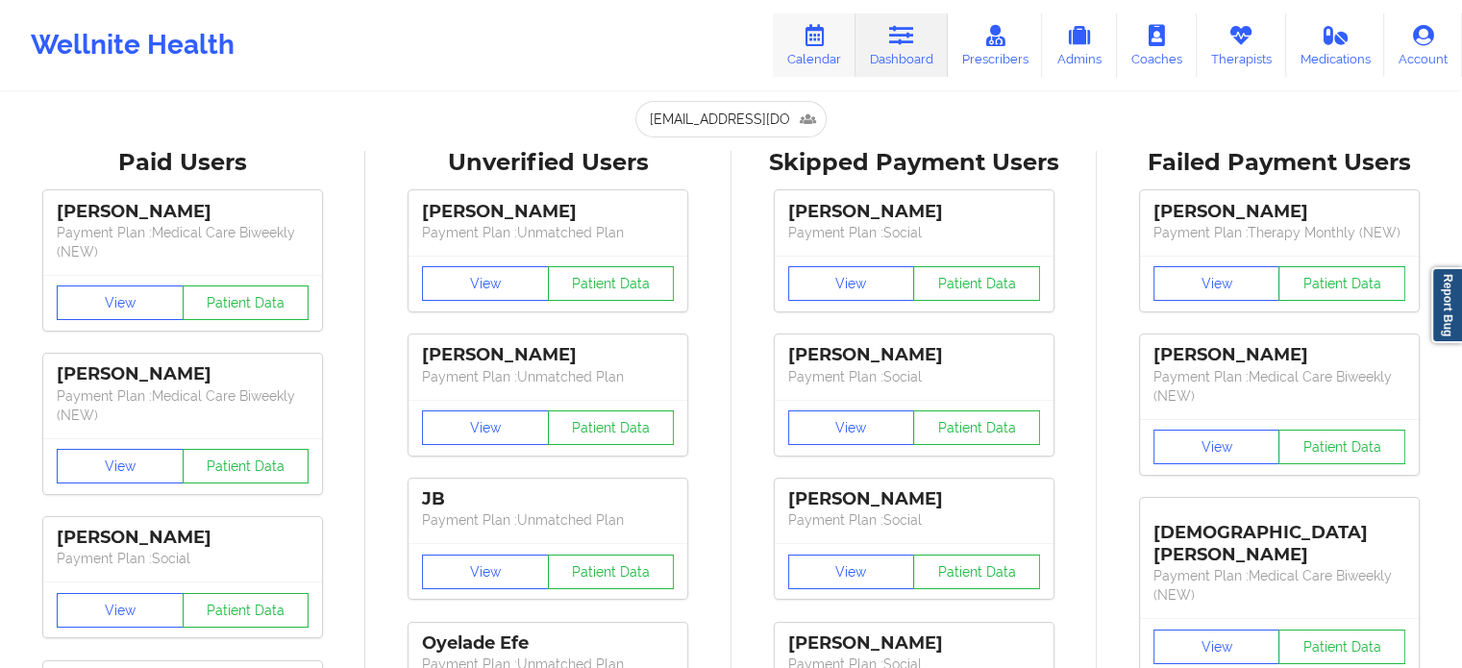
click at [817, 30] on icon at bounding box center [814, 35] width 25 height 21
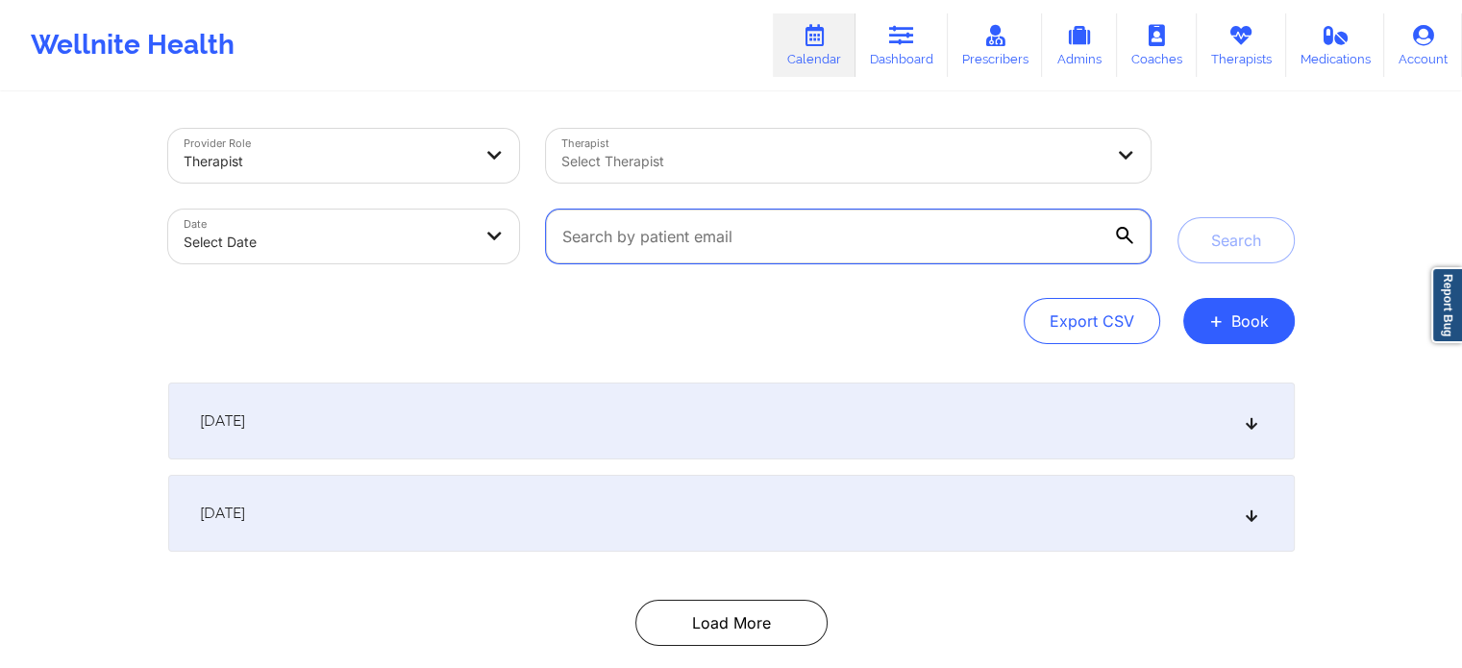
click at [673, 236] on input "text" at bounding box center [848, 237] width 604 height 54
paste input "KENYAWILIAMS547@GMAIL.COM"
type input "KENYAWILIAMS547@GMAIL.COM"
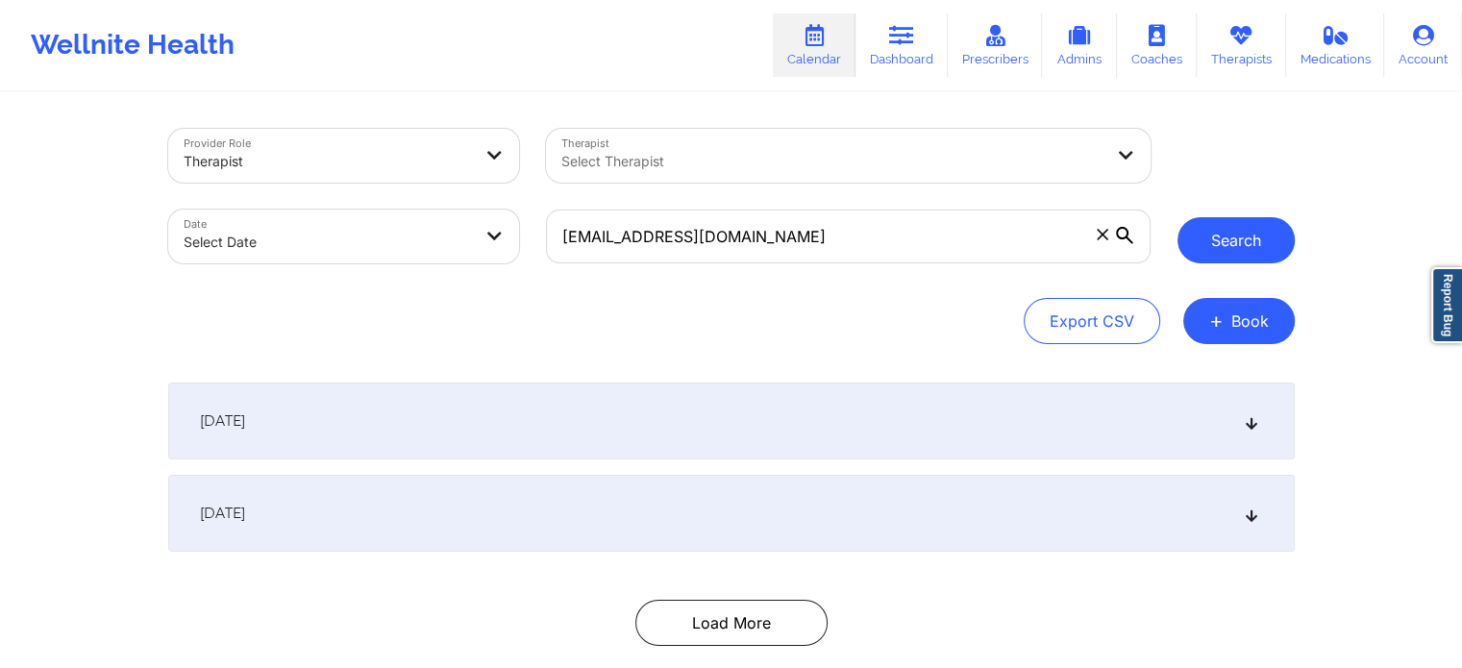
click at [1222, 236] on button "Search" at bounding box center [1235, 240] width 117 height 46
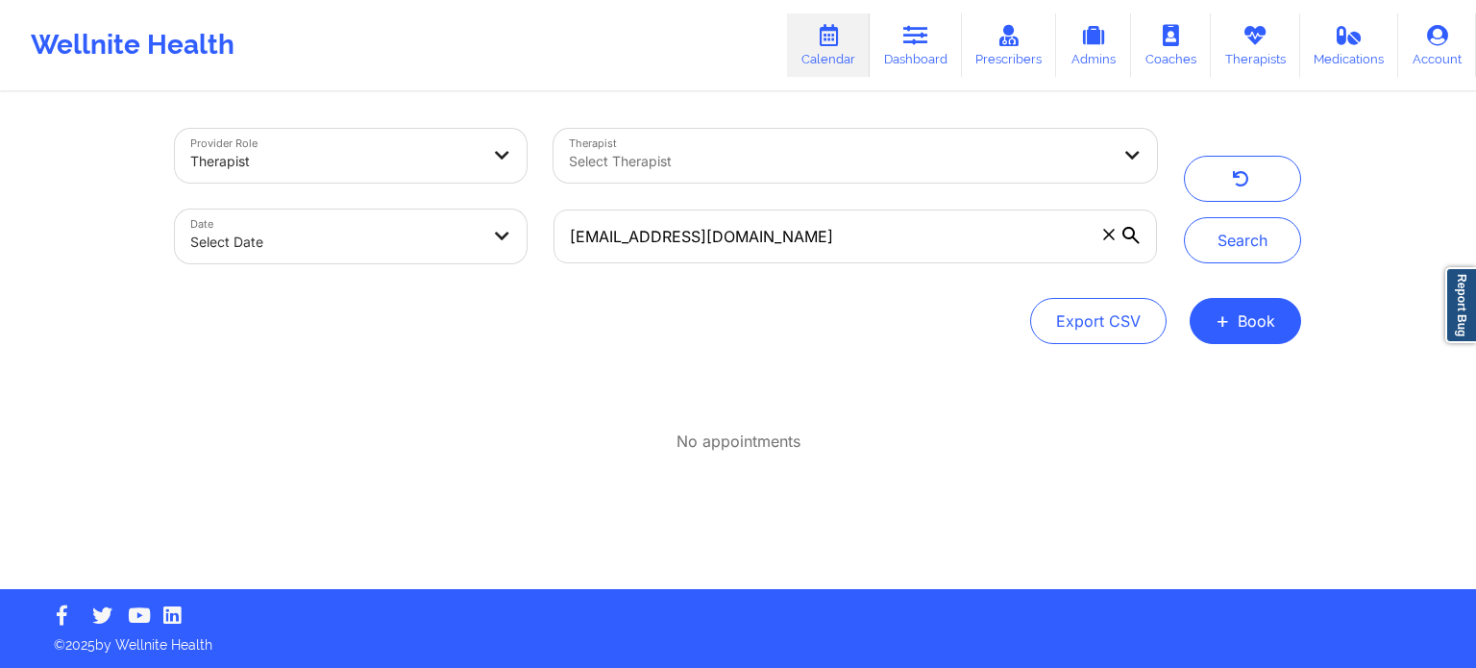
click at [763, 168] on div at bounding box center [839, 161] width 541 height 23
type input "masho"
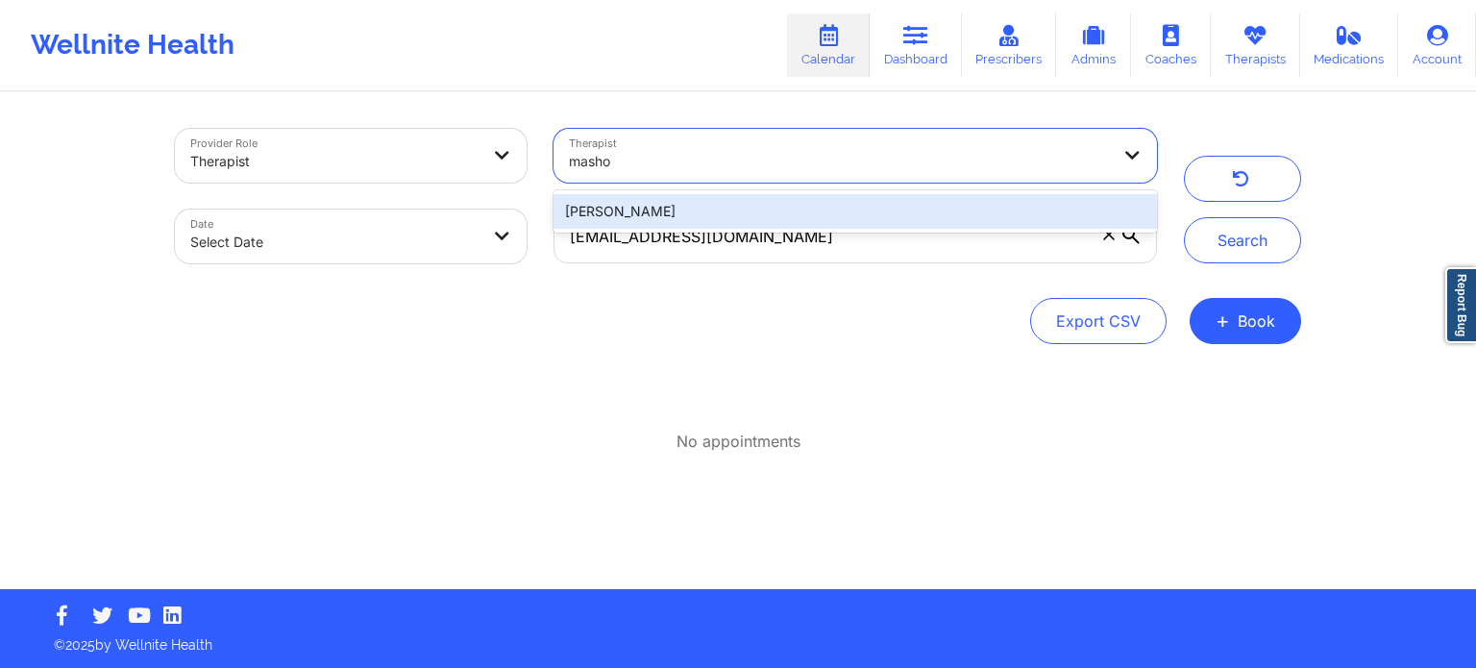
click at [714, 194] on div "[PERSON_NAME]" at bounding box center [856, 211] width 604 height 35
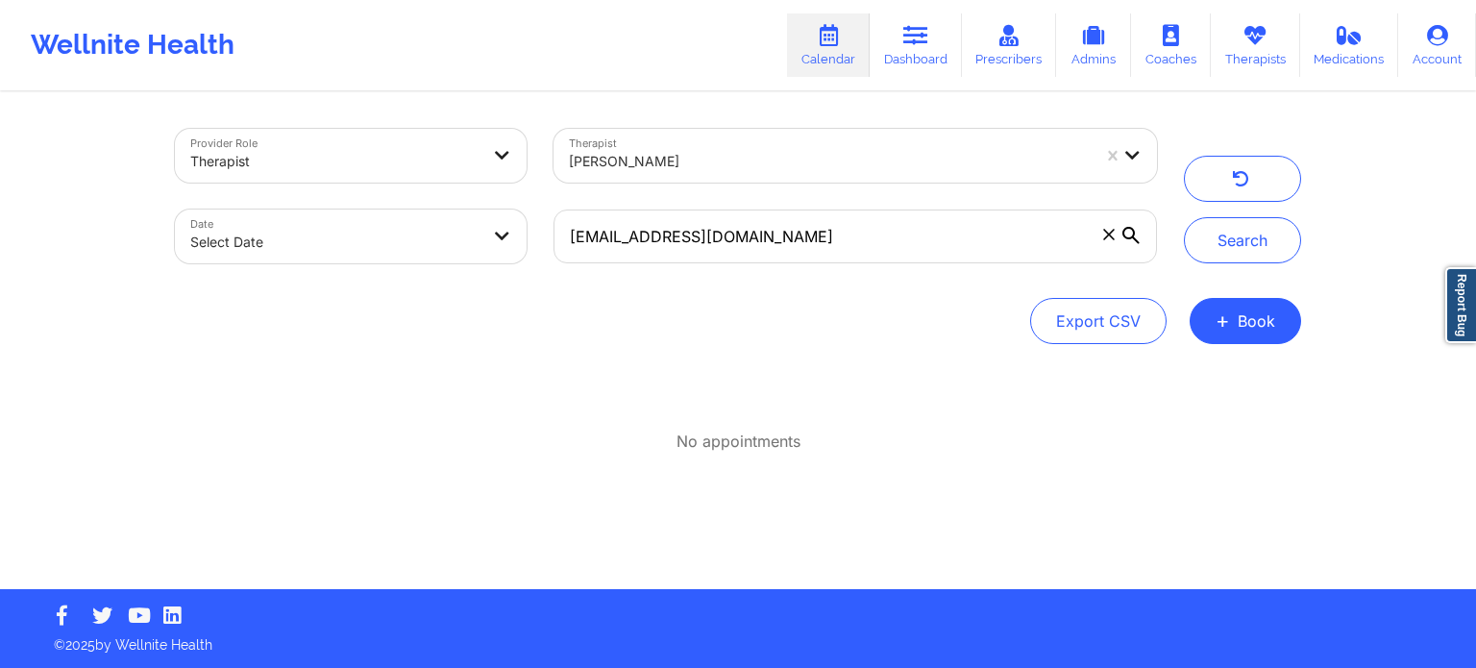
click at [1109, 236] on icon at bounding box center [1109, 235] width 12 height 12
click at [1109, 236] on input "KENYAWILIAMS547@GMAIL.COM" at bounding box center [856, 237] width 604 height 54
click at [393, 231] on body "Wellnite Health Calendar Dashboard Prescribers Admins Coaches Therapists Medica…" at bounding box center [738, 334] width 1476 height 668
select select "2025-8"
select select "2025-9"
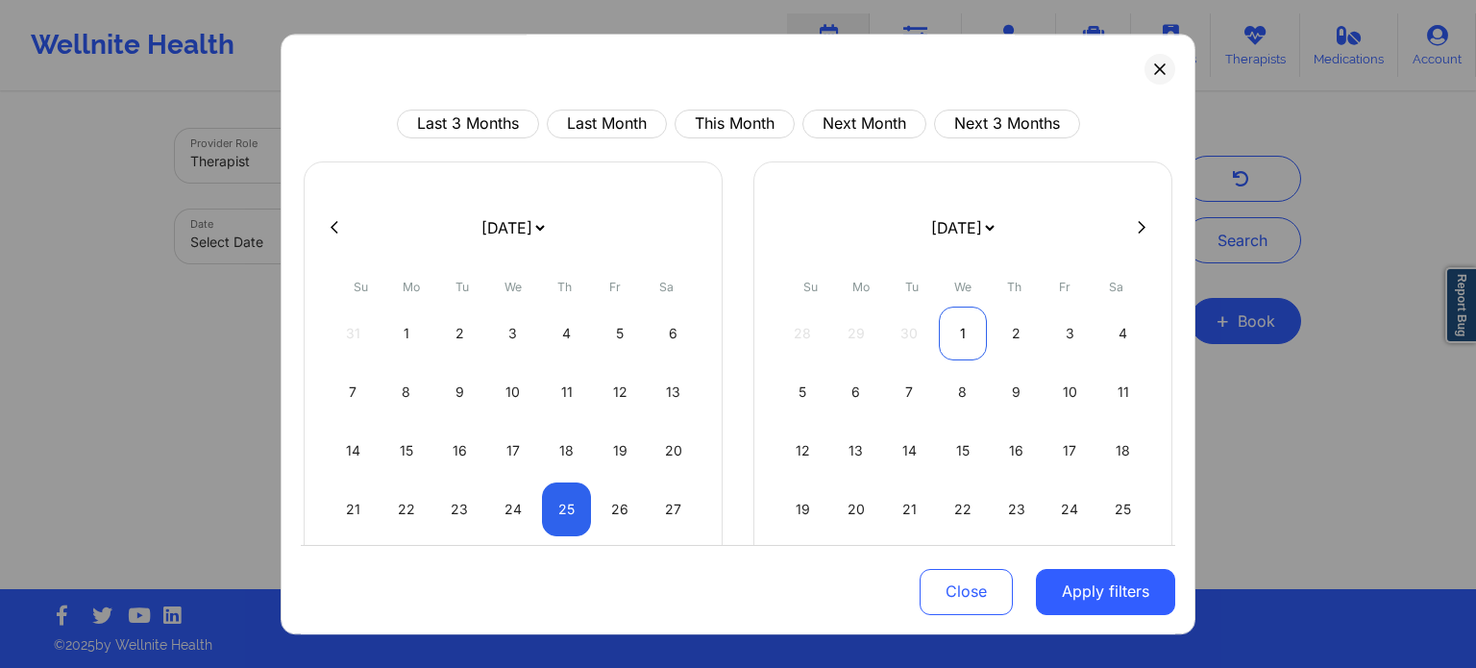
click at [953, 322] on div "1" at bounding box center [963, 334] width 49 height 54
select select "2025-9"
select select "2025-10"
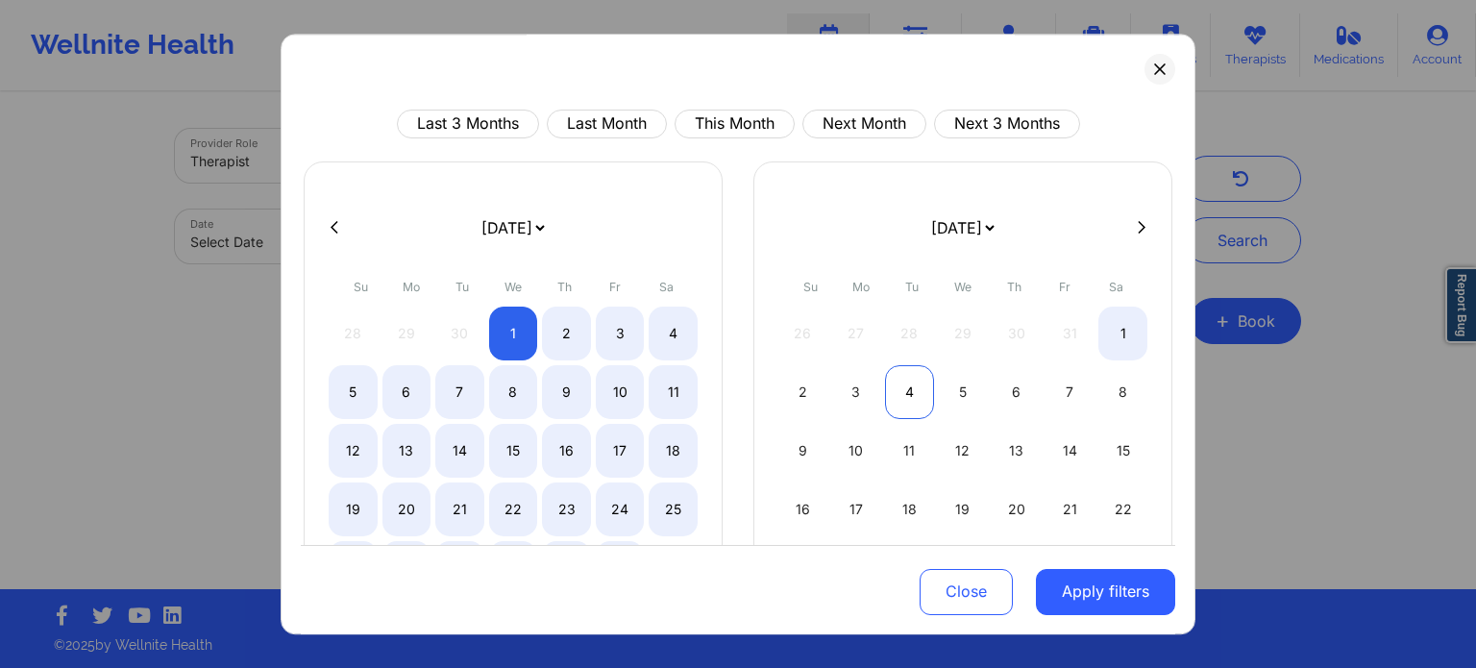
select select "2025-9"
select select "2025-10"
click at [906, 387] on div "4" at bounding box center [909, 392] width 49 height 54
select select "2025-9"
select select "2025-10"
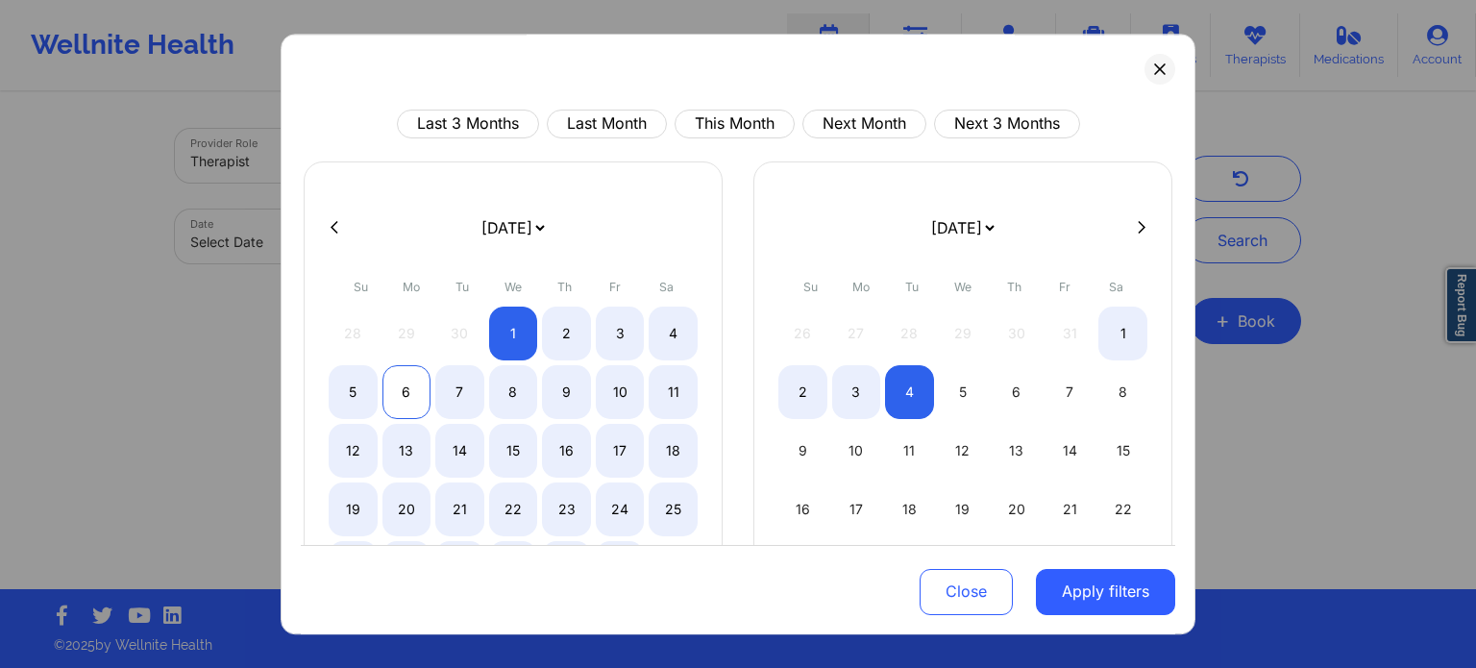
click at [383, 399] on div "6" at bounding box center [407, 392] width 49 height 54
select select "2025-9"
select select "2025-10"
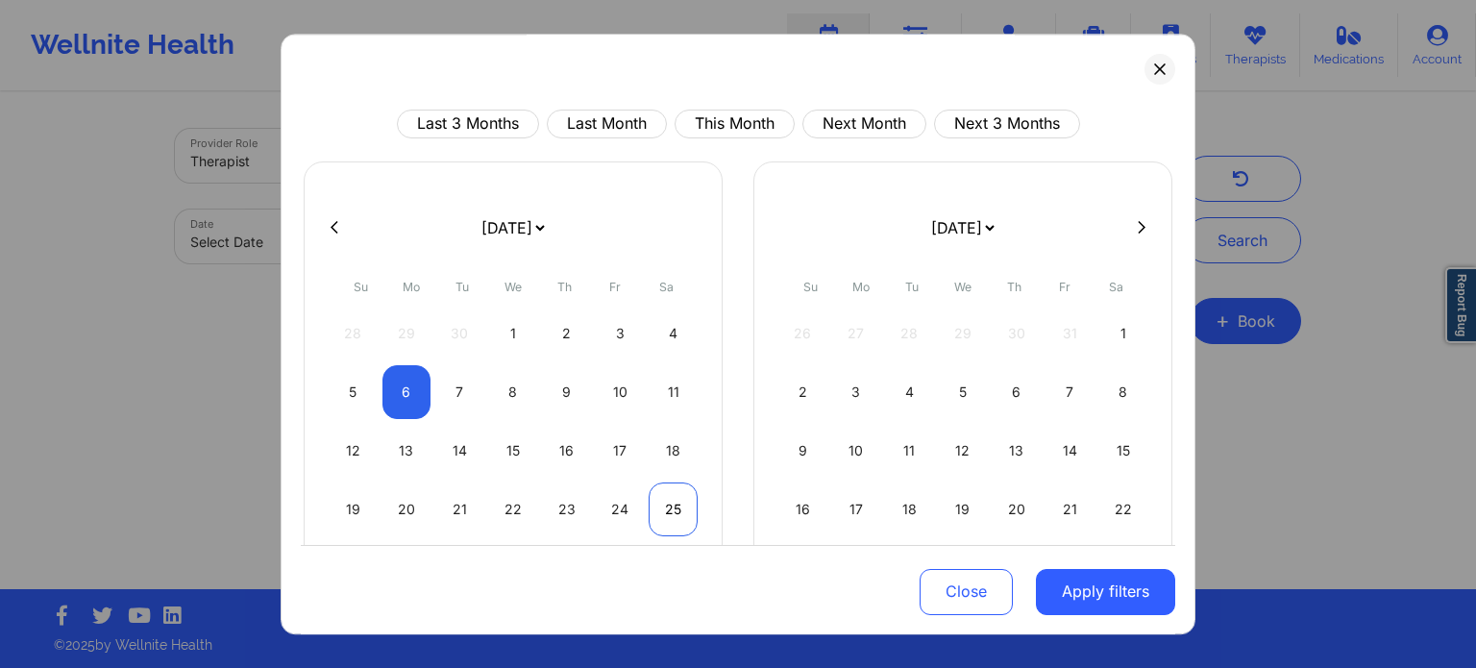
select select "2025-9"
select select "2025-10"
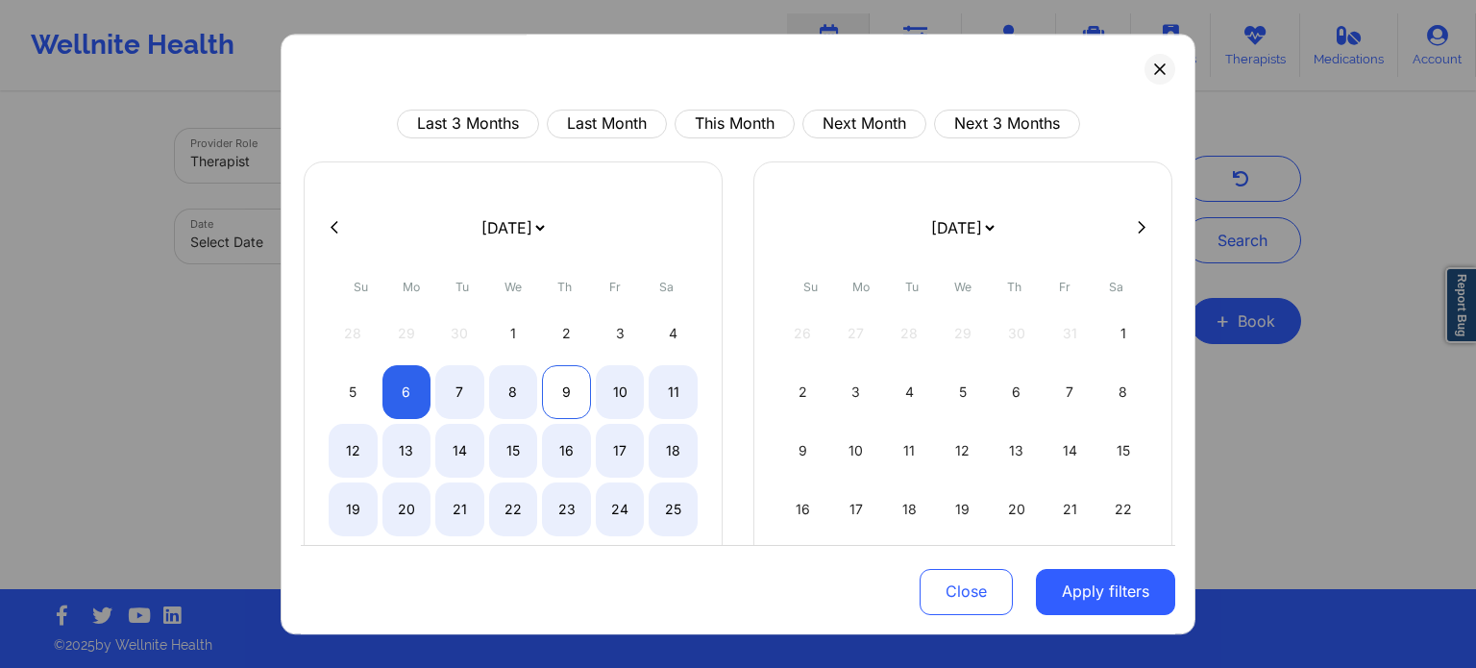
select select "2025-9"
select select "2025-10"
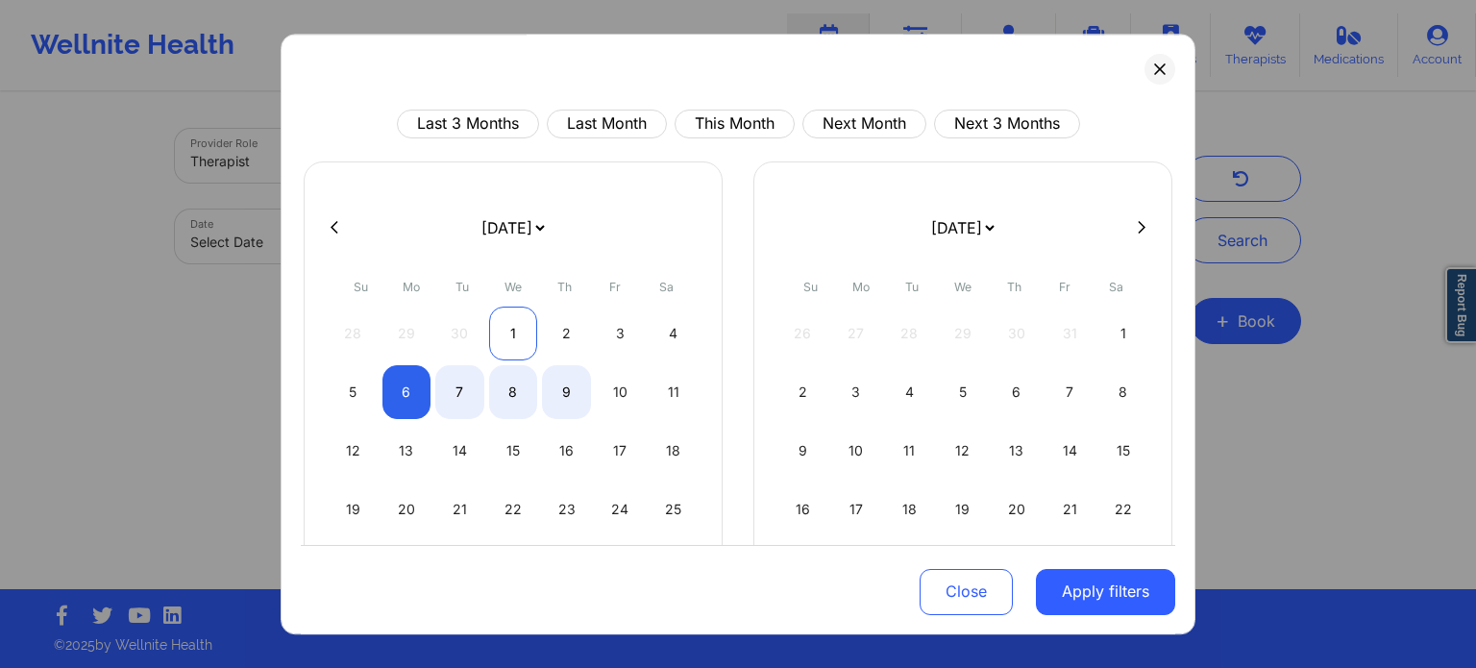
select select "2025-9"
select select "2025-10"
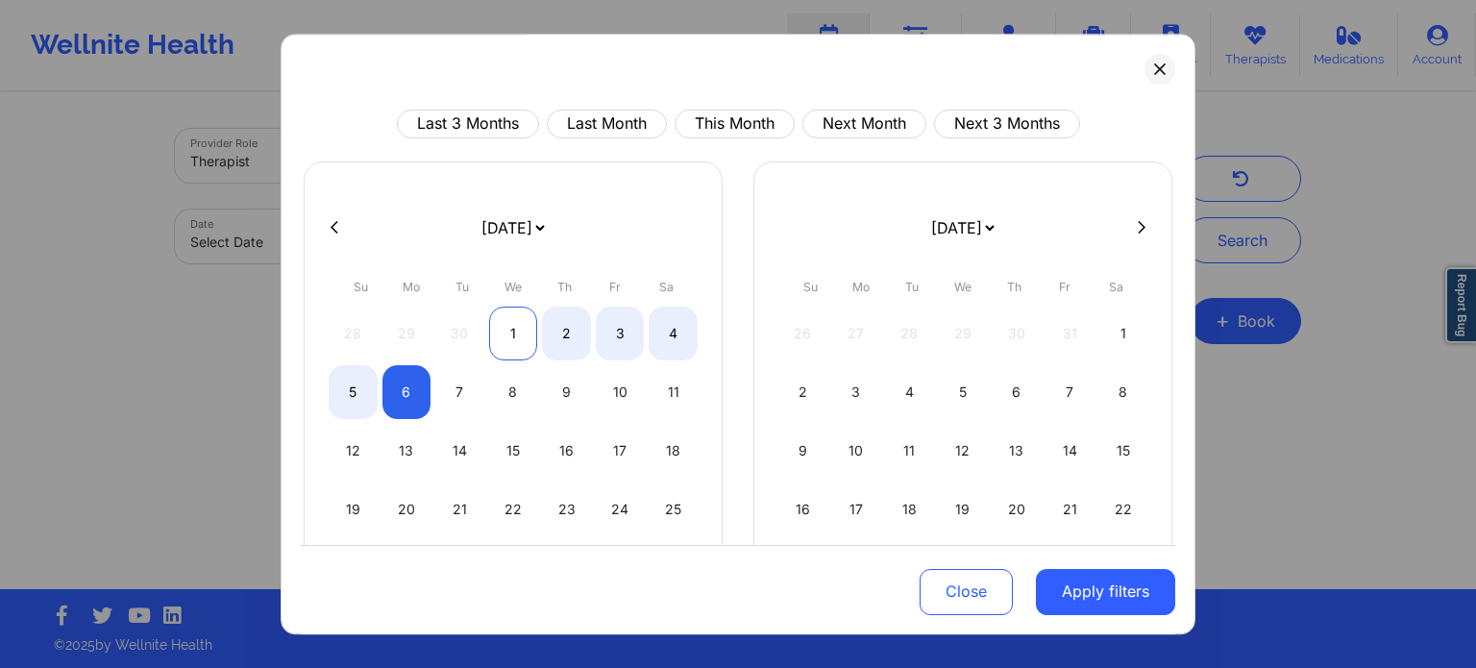
click at [519, 326] on div "1" at bounding box center [513, 334] width 49 height 54
select select "2025-9"
select select "2025-10"
click at [412, 395] on div "6" at bounding box center [407, 392] width 49 height 54
select select "2025-9"
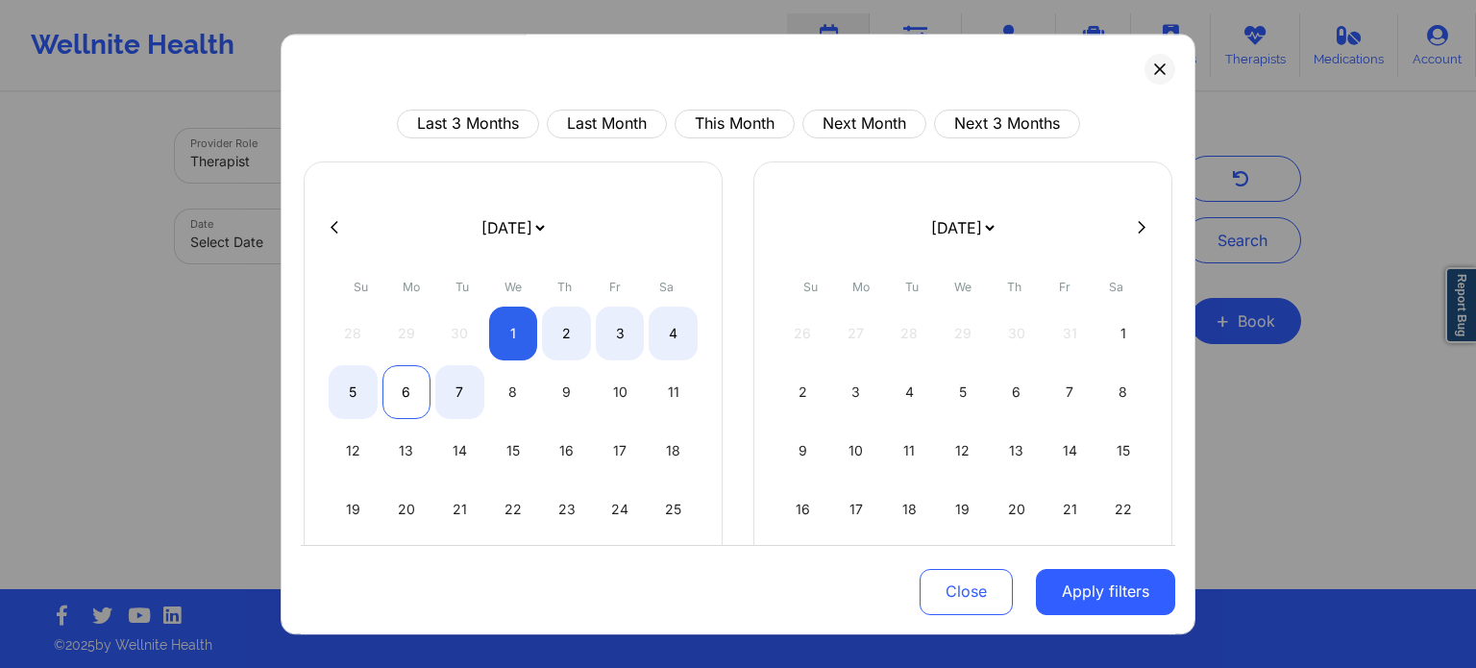
select select "2025-10"
click at [1084, 582] on button "Apply filters" at bounding box center [1105, 591] width 139 height 46
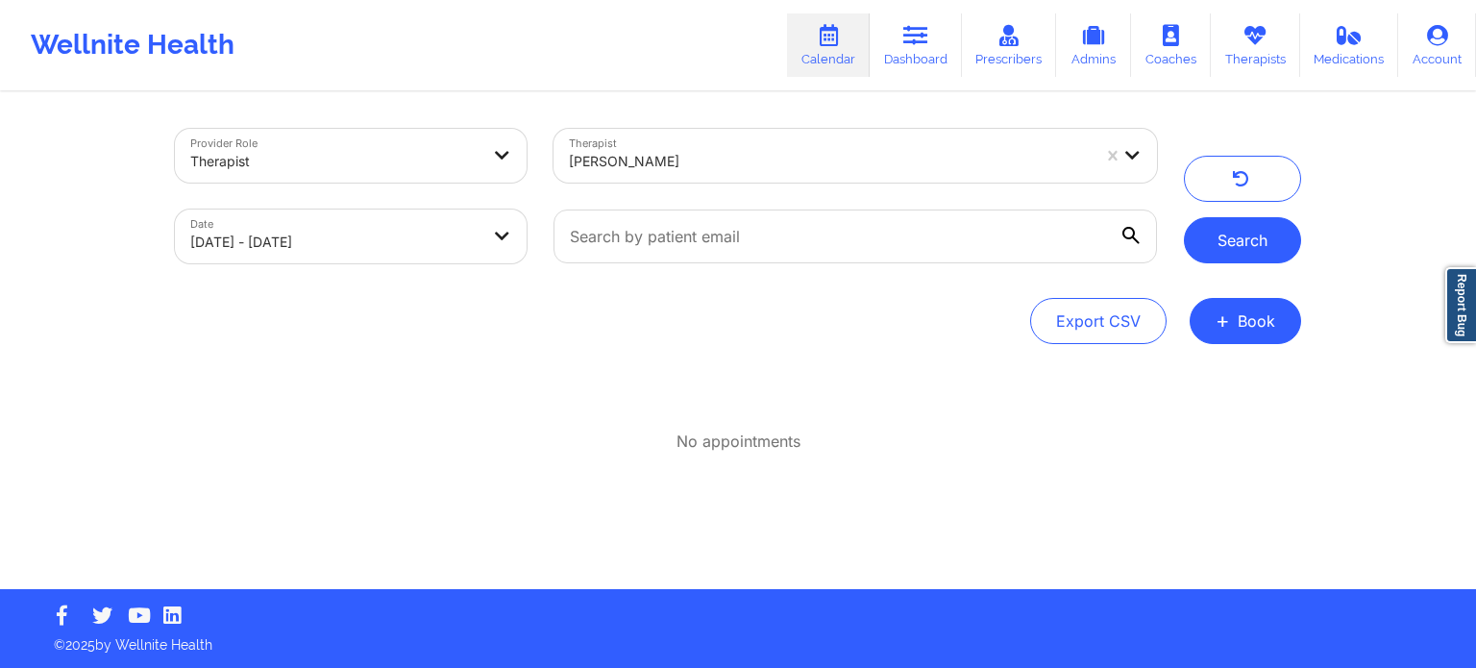
click at [1257, 257] on button "Search" at bounding box center [1242, 240] width 117 height 46
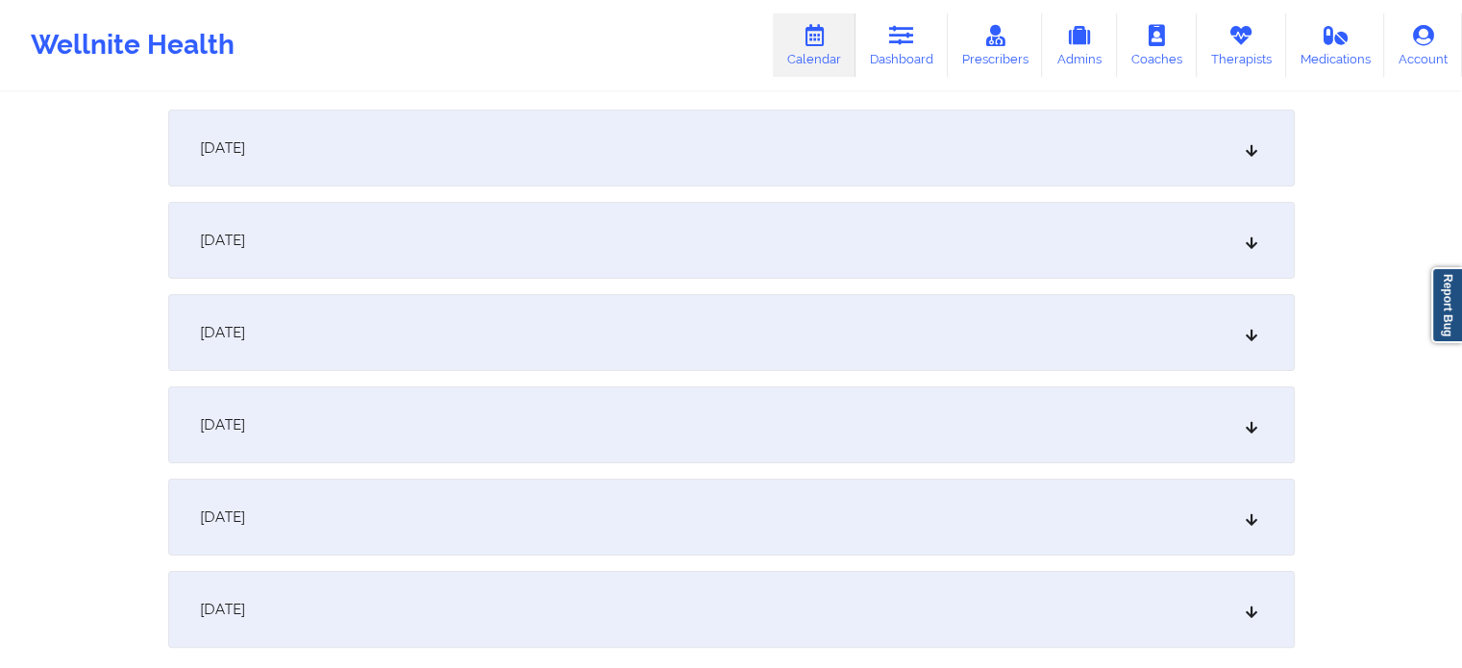
scroll to position [288, 0]
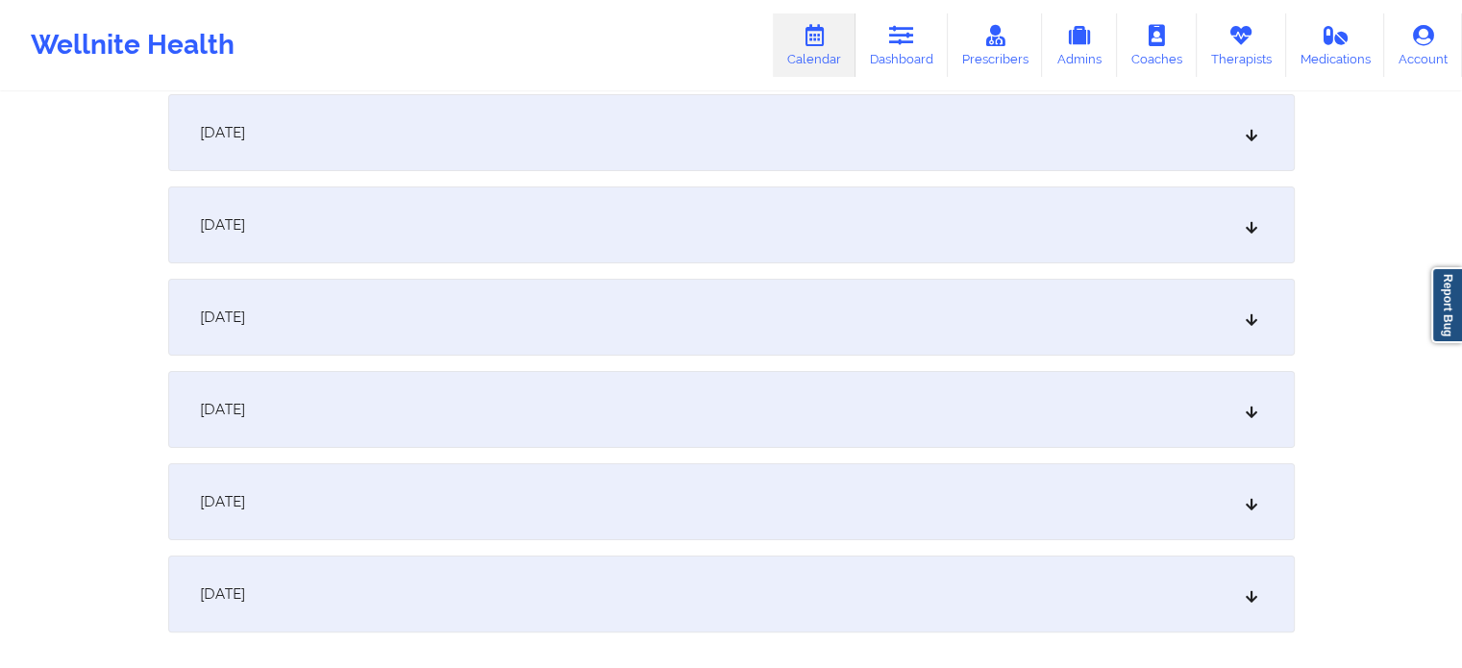
click at [350, 523] on div "October 4, 2025" at bounding box center [731, 501] width 1126 height 77
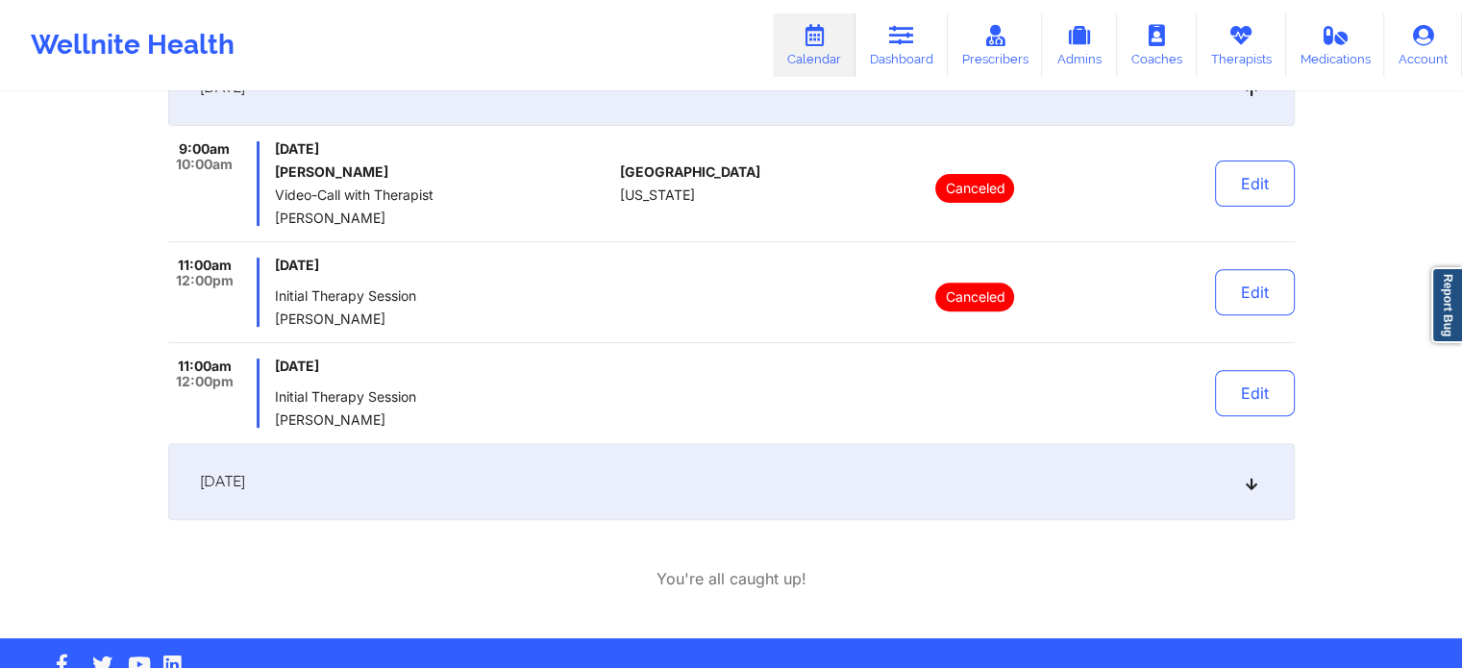
scroll to position [750, 0]
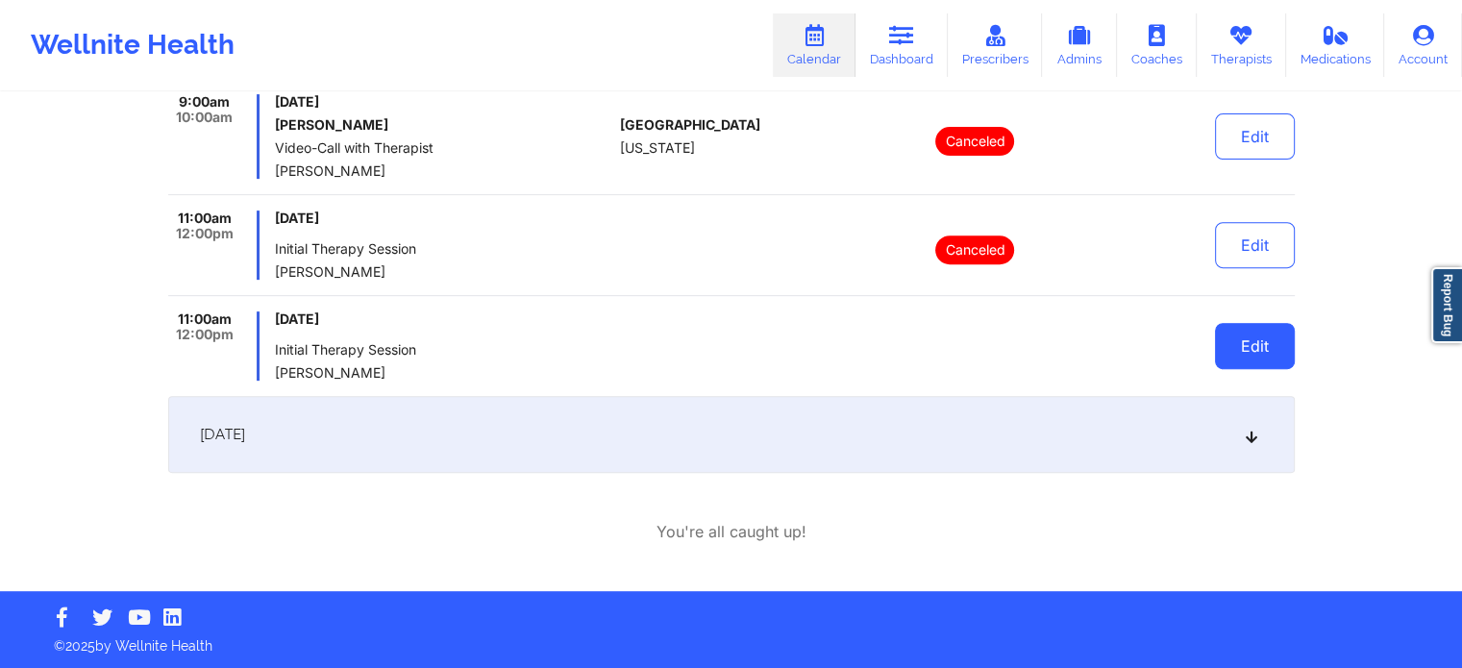
click at [1277, 353] on button "Edit" at bounding box center [1255, 346] width 80 height 46
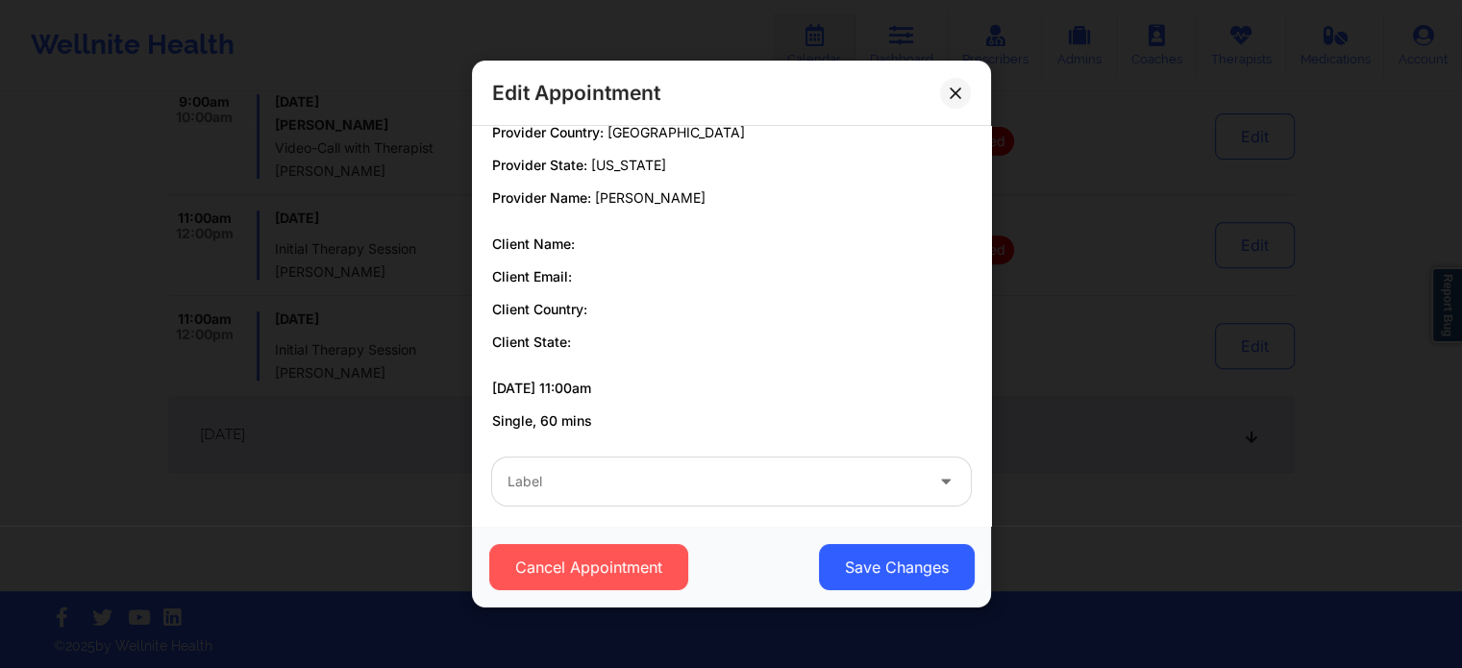
scroll to position [36, 0]
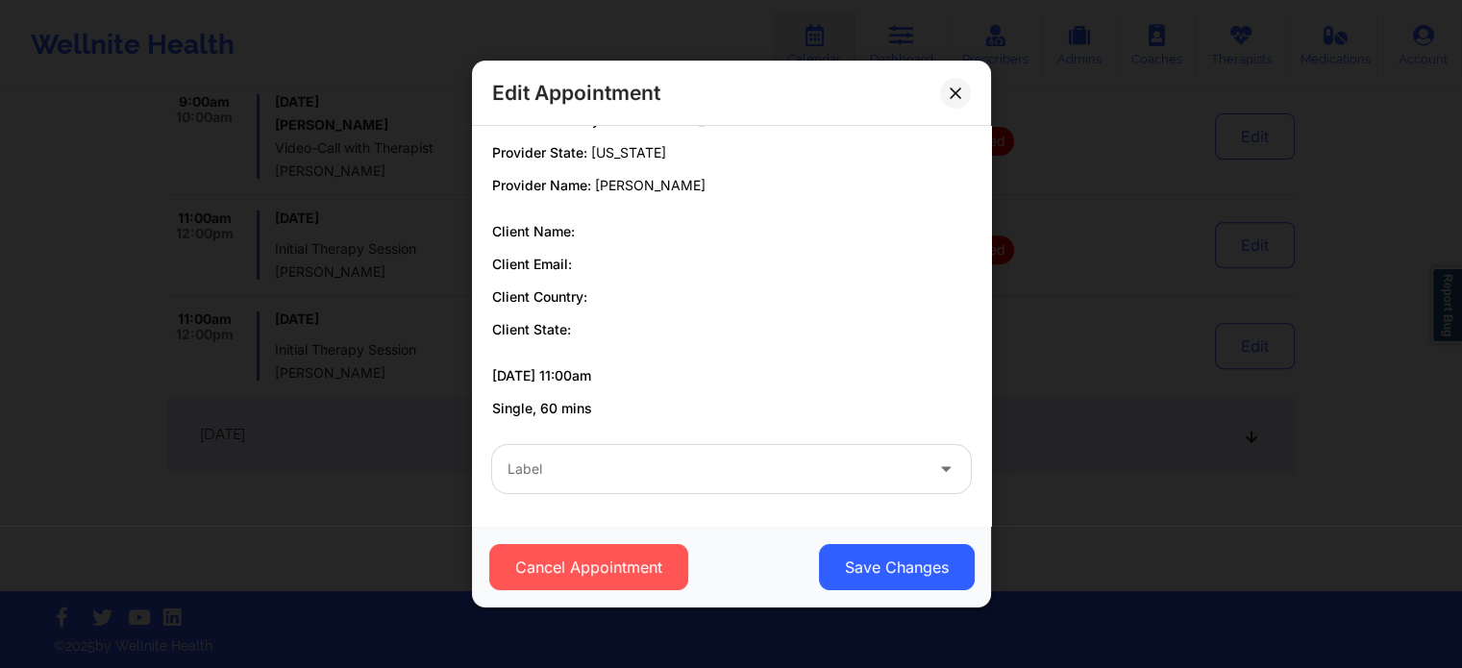
click at [684, 468] on div at bounding box center [714, 468] width 415 height 23
click at [809, 322] on p "Client State:" at bounding box center [731, 329] width 479 height 19
click at [960, 85] on button at bounding box center [955, 93] width 31 height 31
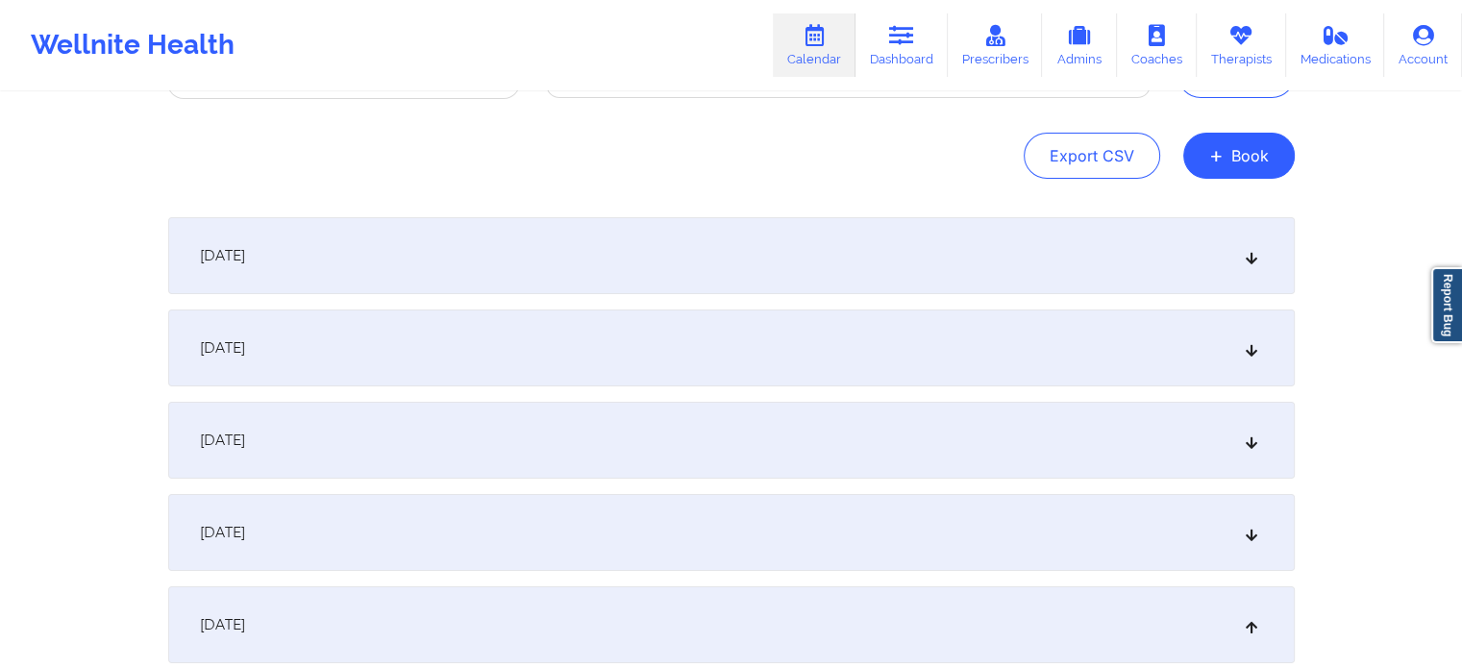
scroll to position [0, 0]
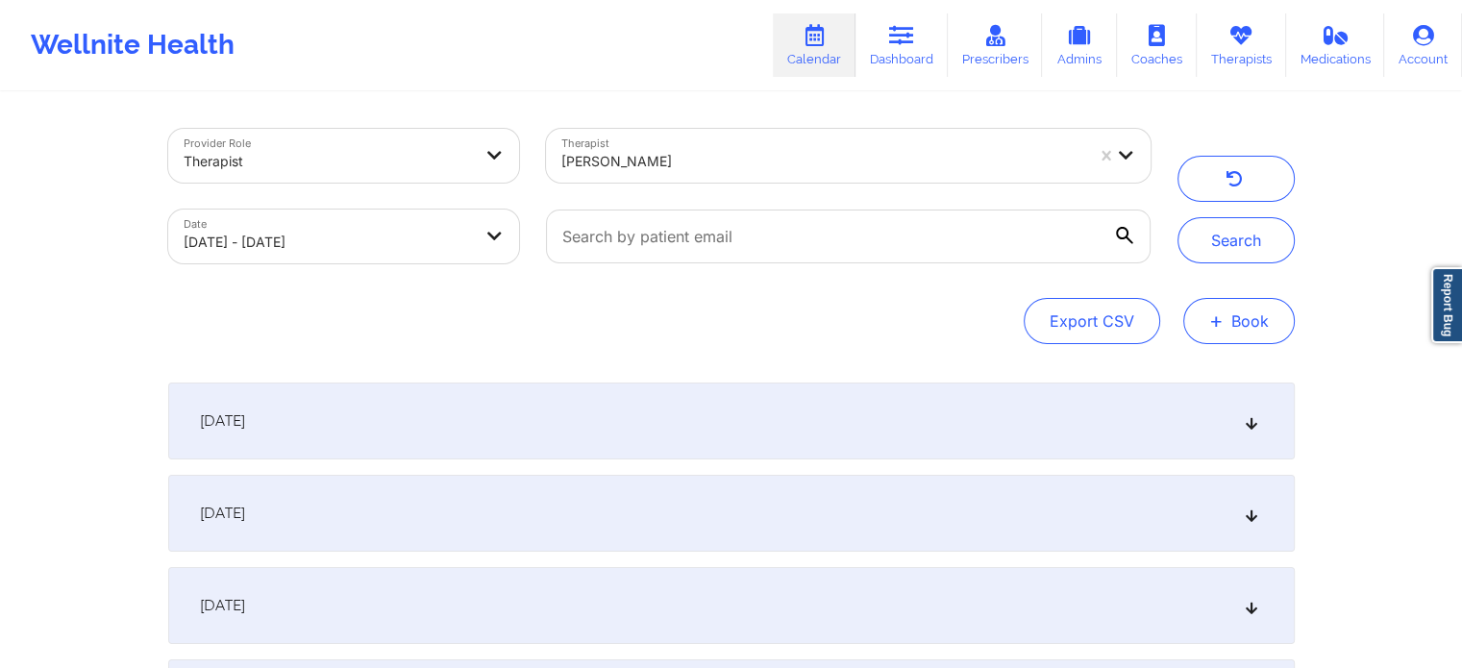
click at [1229, 322] on button "+ Book" at bounding box center [1238, 321] width 111 height 46
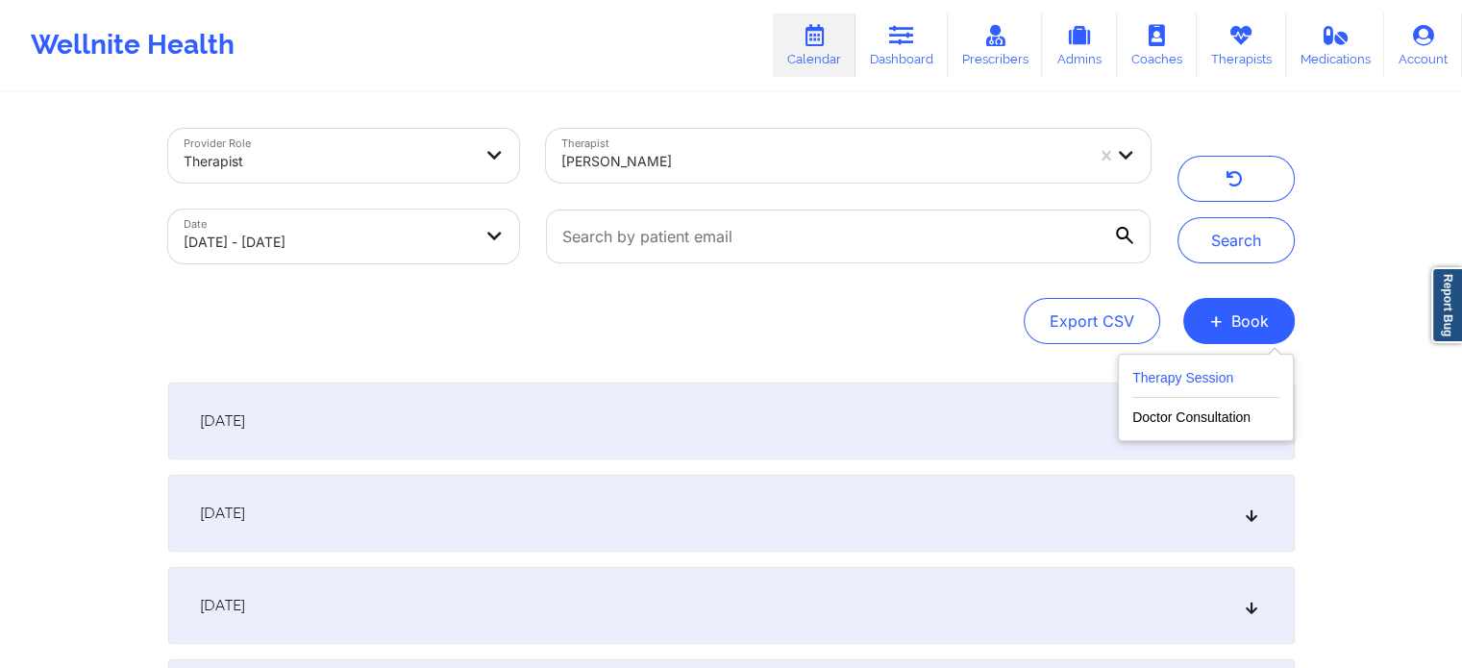
click at [1163, 378] on button "Therapy Session" at bounding box center [1205, 382] width 147 height 32
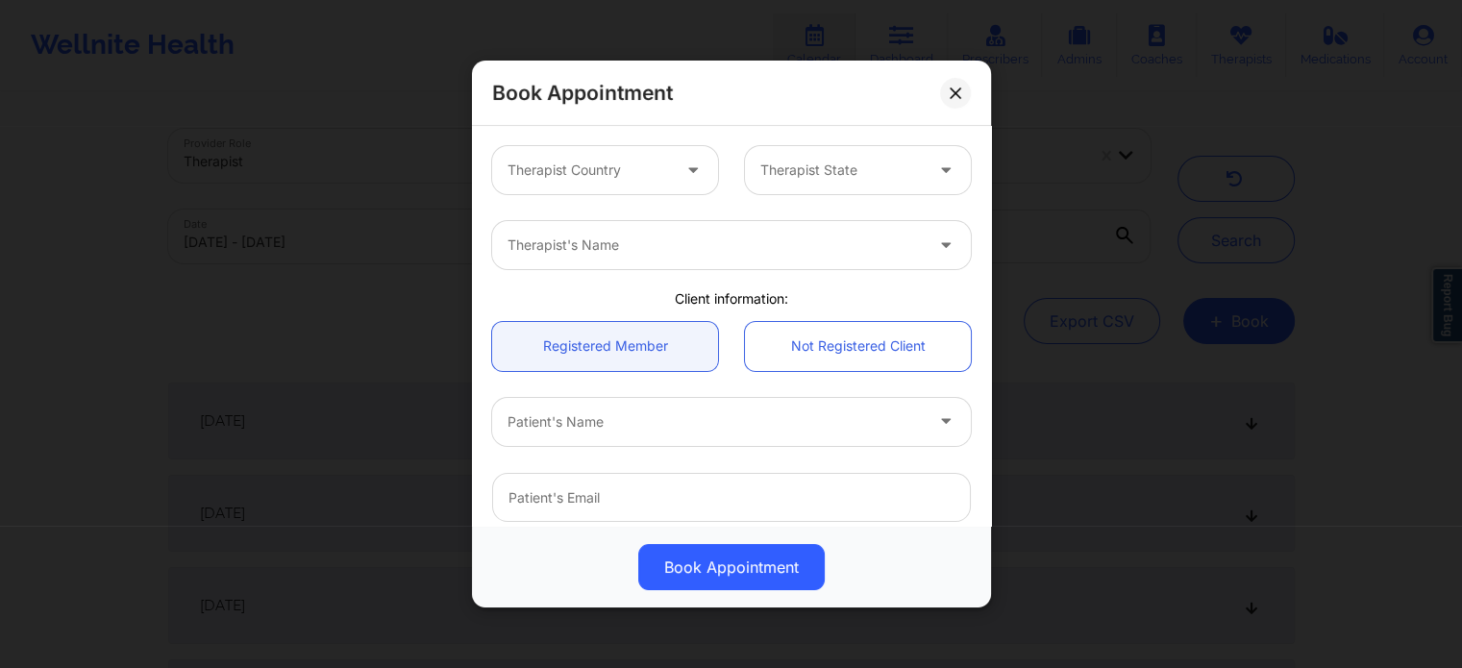
click at [650, 169] on div at bounding box center [588, 170] width 162 height 23
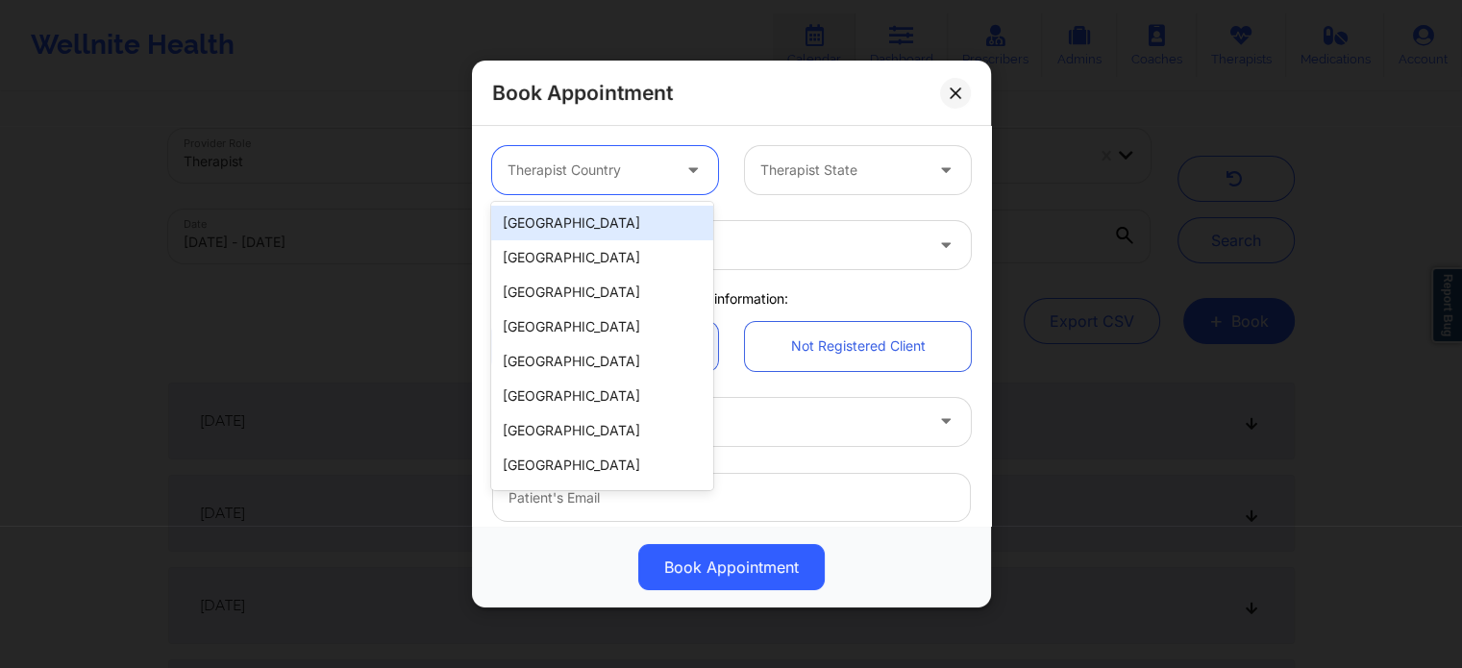
click at [622, 230] on div "[GEOGRAPHIC_DATA]" at bounding box center [601, 223] width 221 height 35
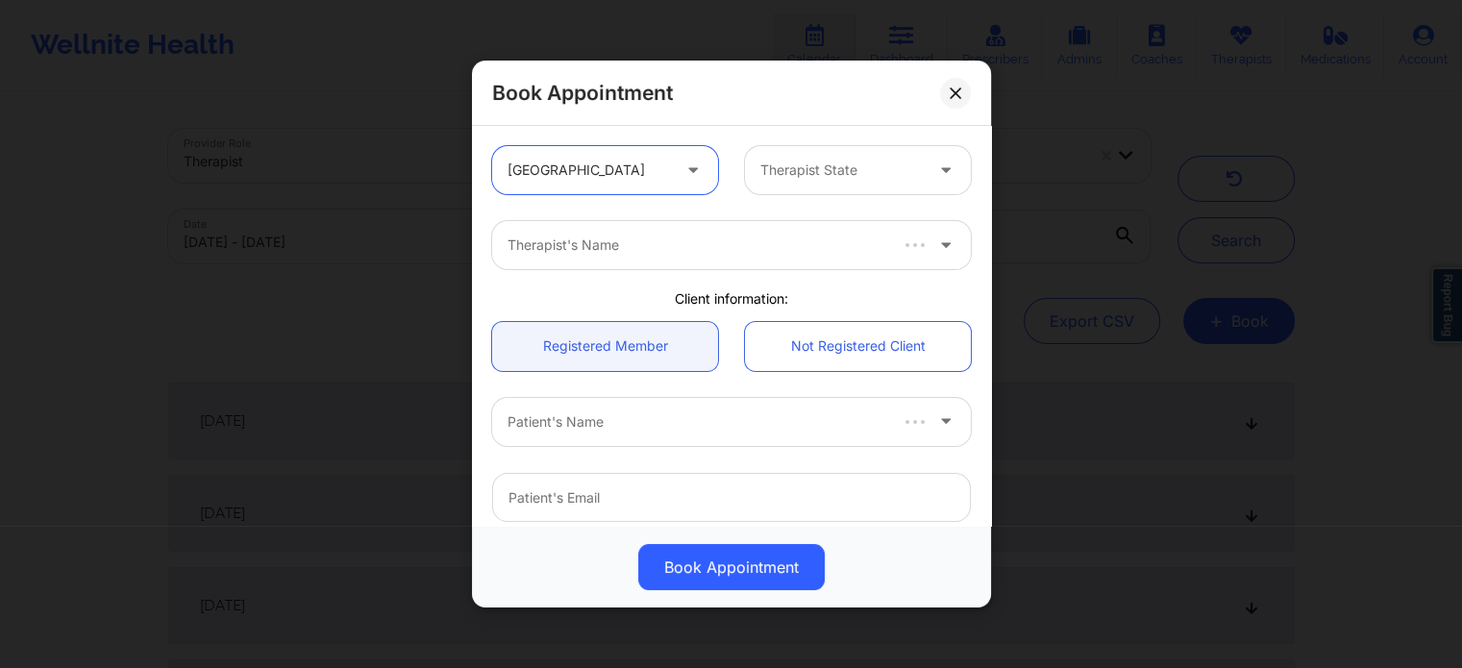
click at [819, 175] on div at bounding box center [841, 170] width 162 height 23
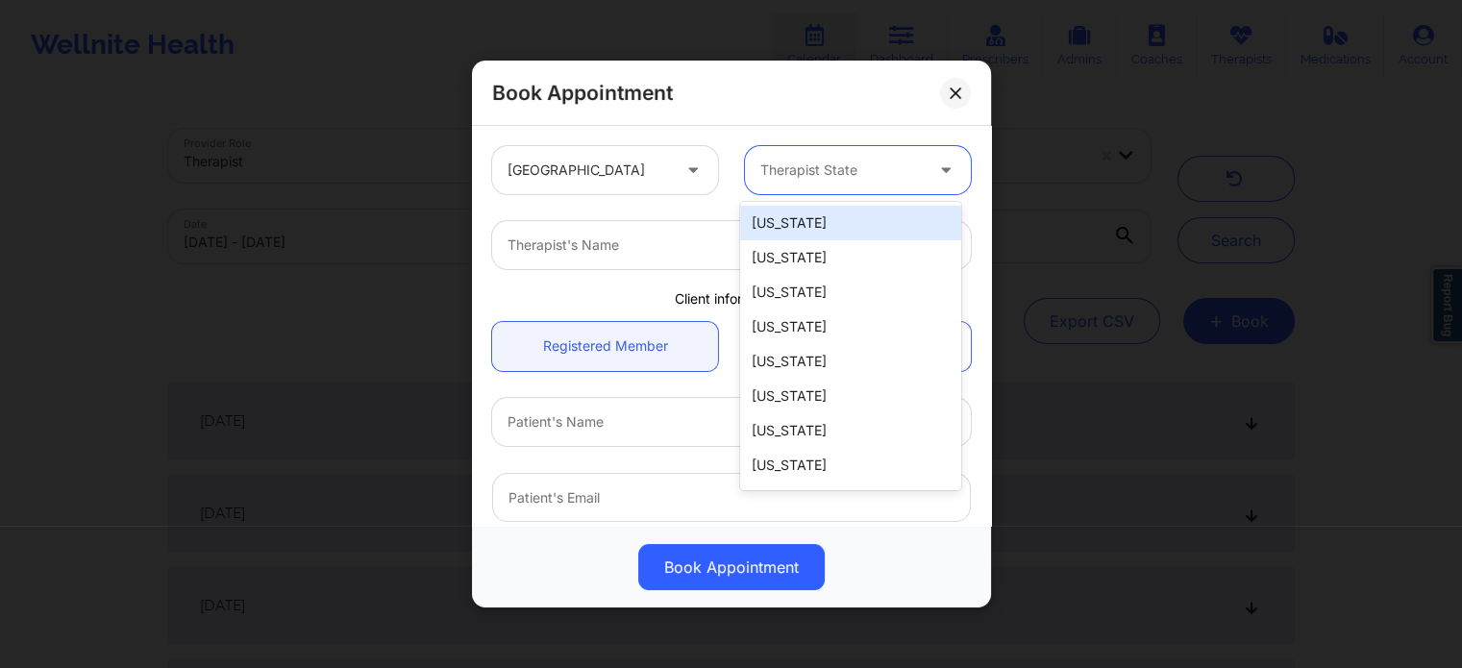
type input "f"
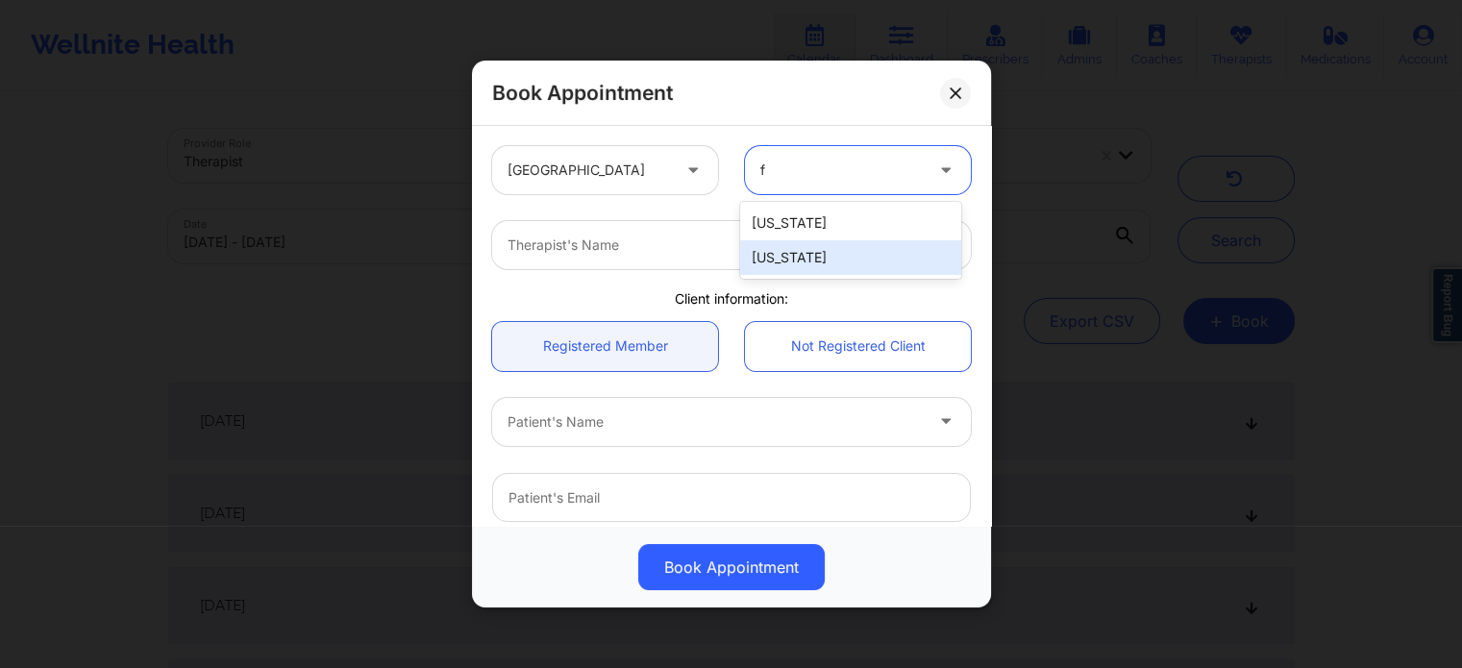
click at [781, 264] on div "[US_STATE]" at bounding box center [850, 257] width 221 height 35
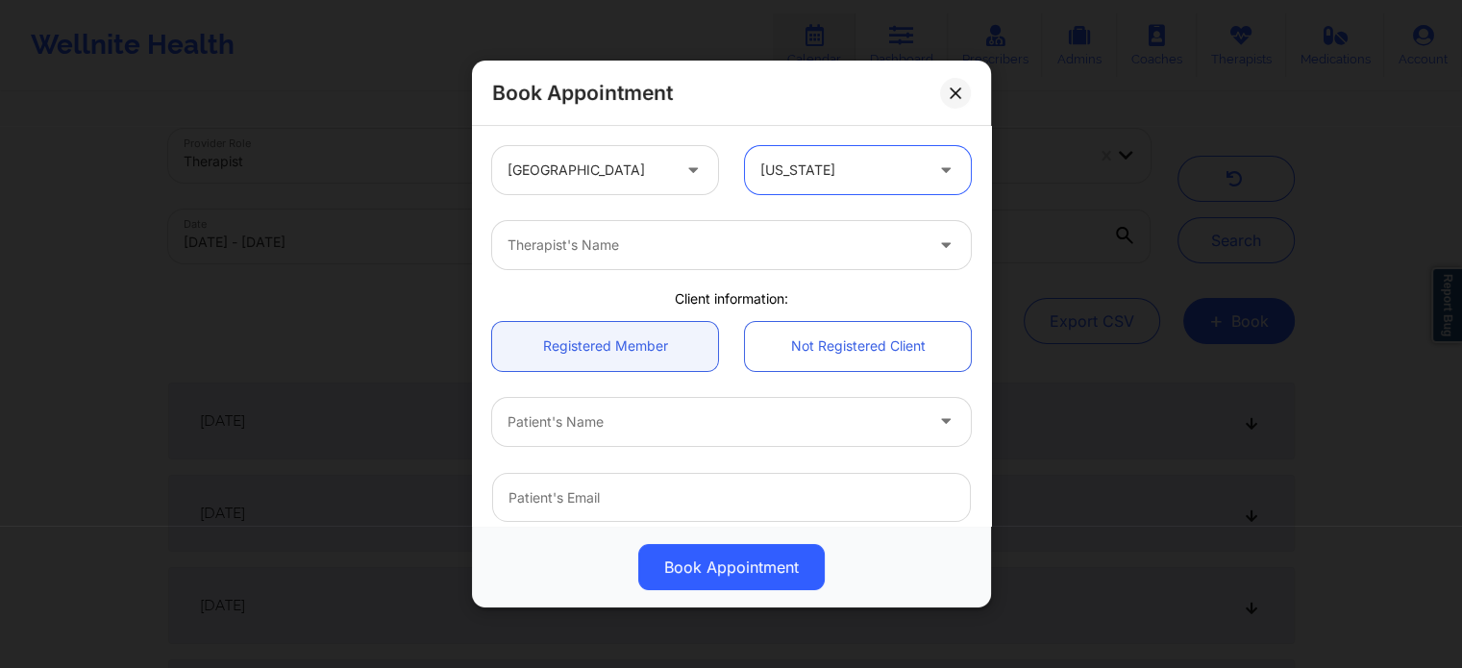
click at [696, 251] on div at bounding box center [714, 245] width 415 height 23
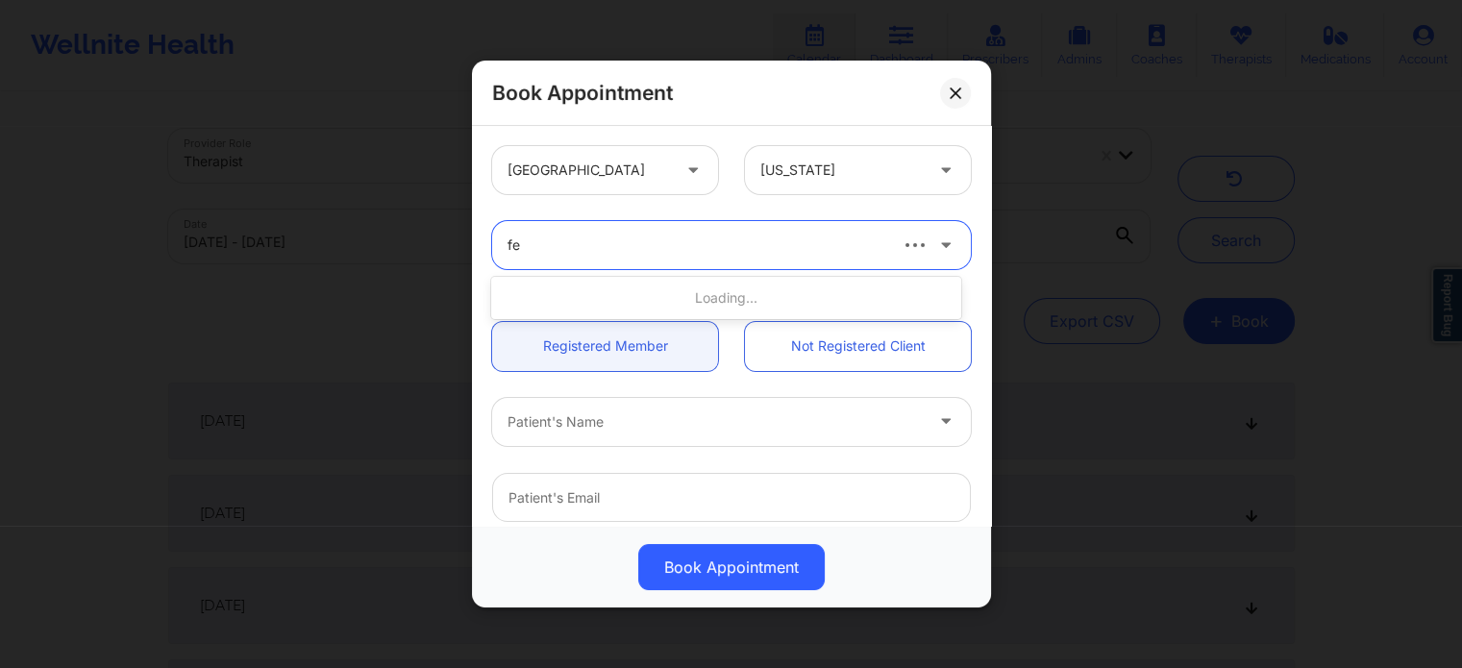
type input "fed"
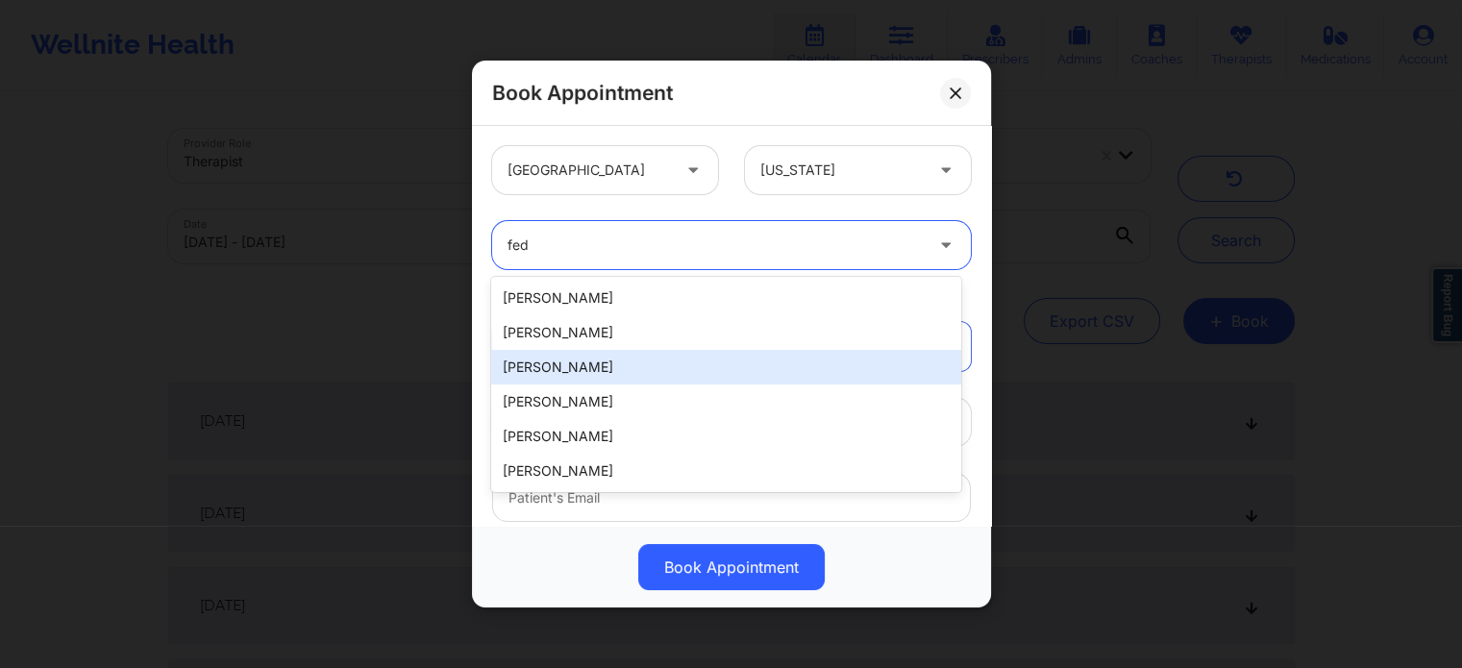
click at [656, 358] on div "Jasmine Federick" at bounding box center [725, 367] width 469 height 35
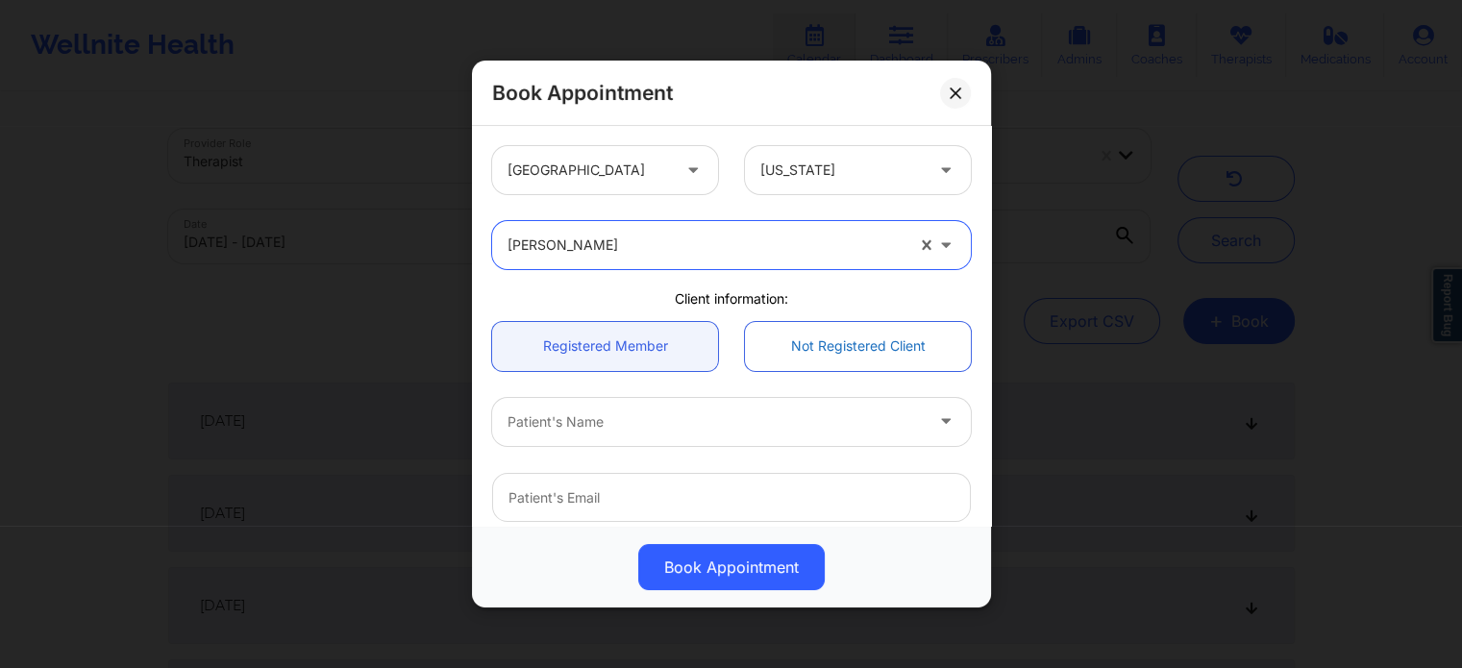
click at [859, 352] on link "Not Registered Client" at bounding box center [858, 346] width 226 height 49
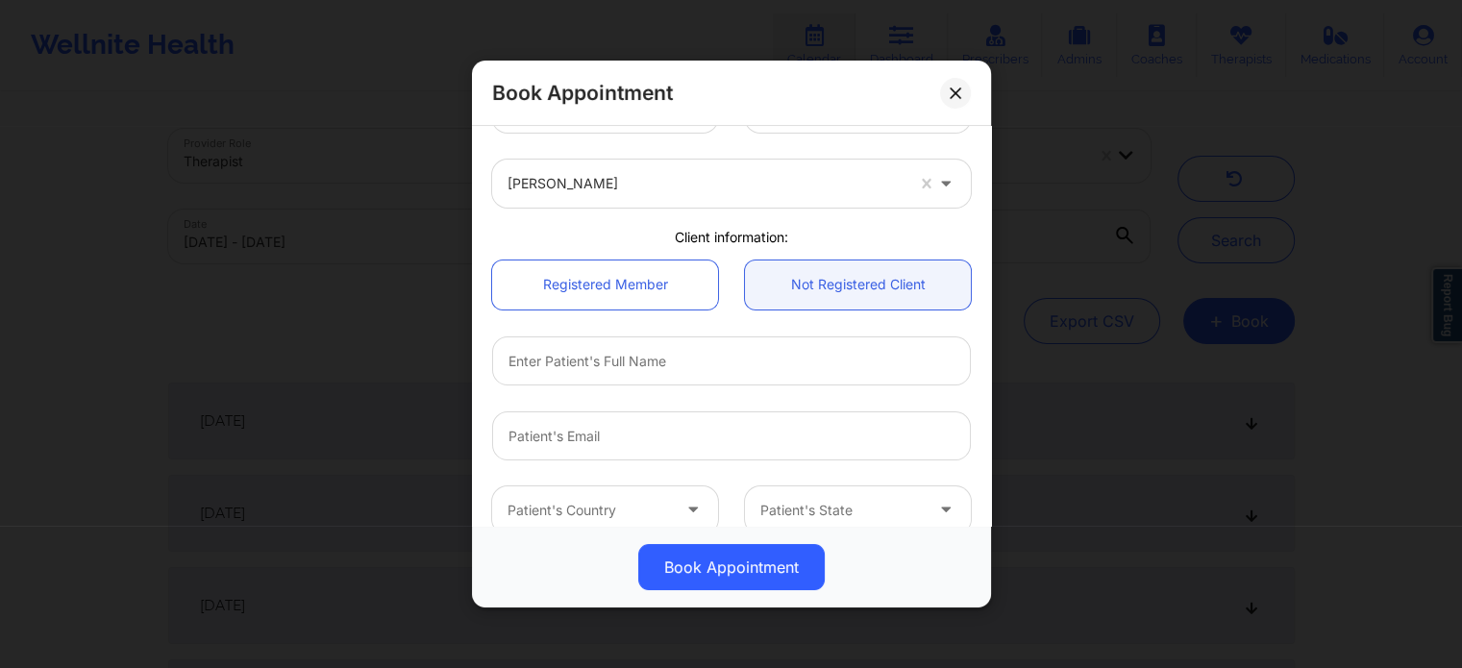
scroll to position [96, 0]
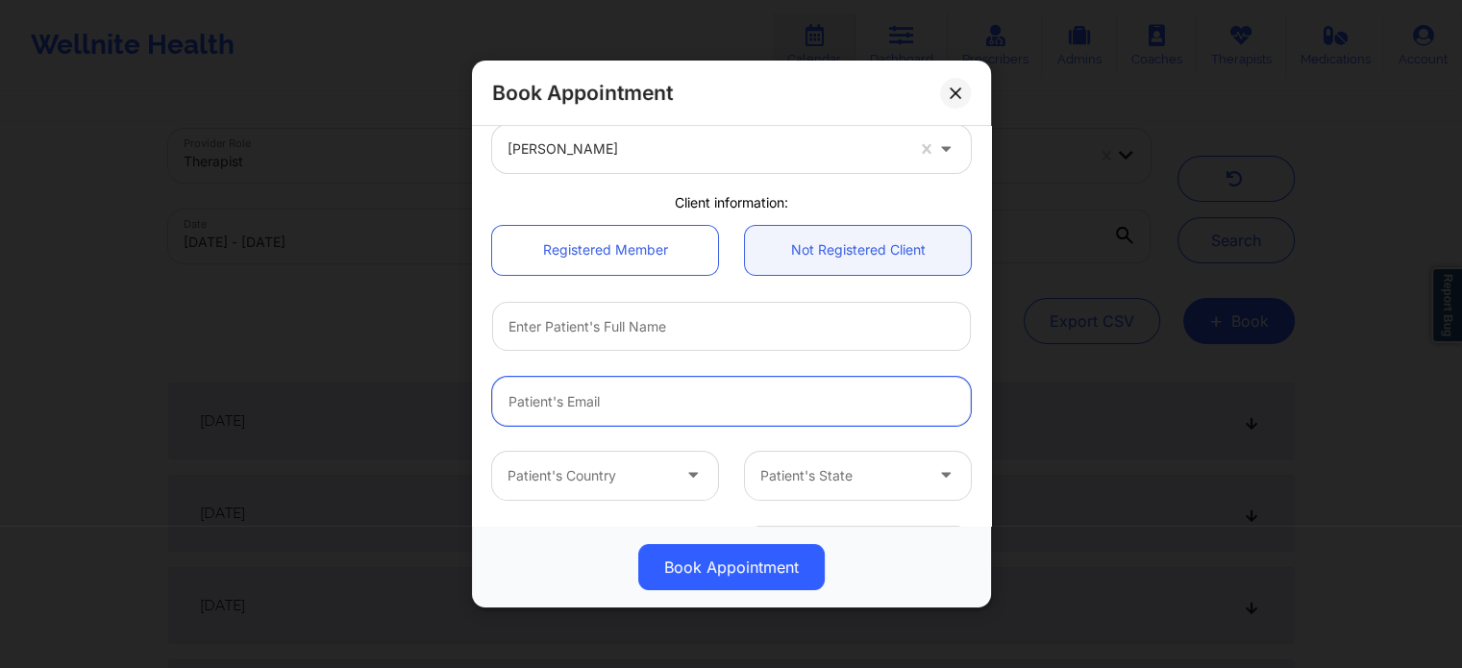
click at [600, 388] on input "email" at bounding box center [731, 401] width 479 height 49
paste input "KENYAWILIAMS547@GMAIL.COM"
type input "KENYAWILIAMS547@GMAIL.COM"
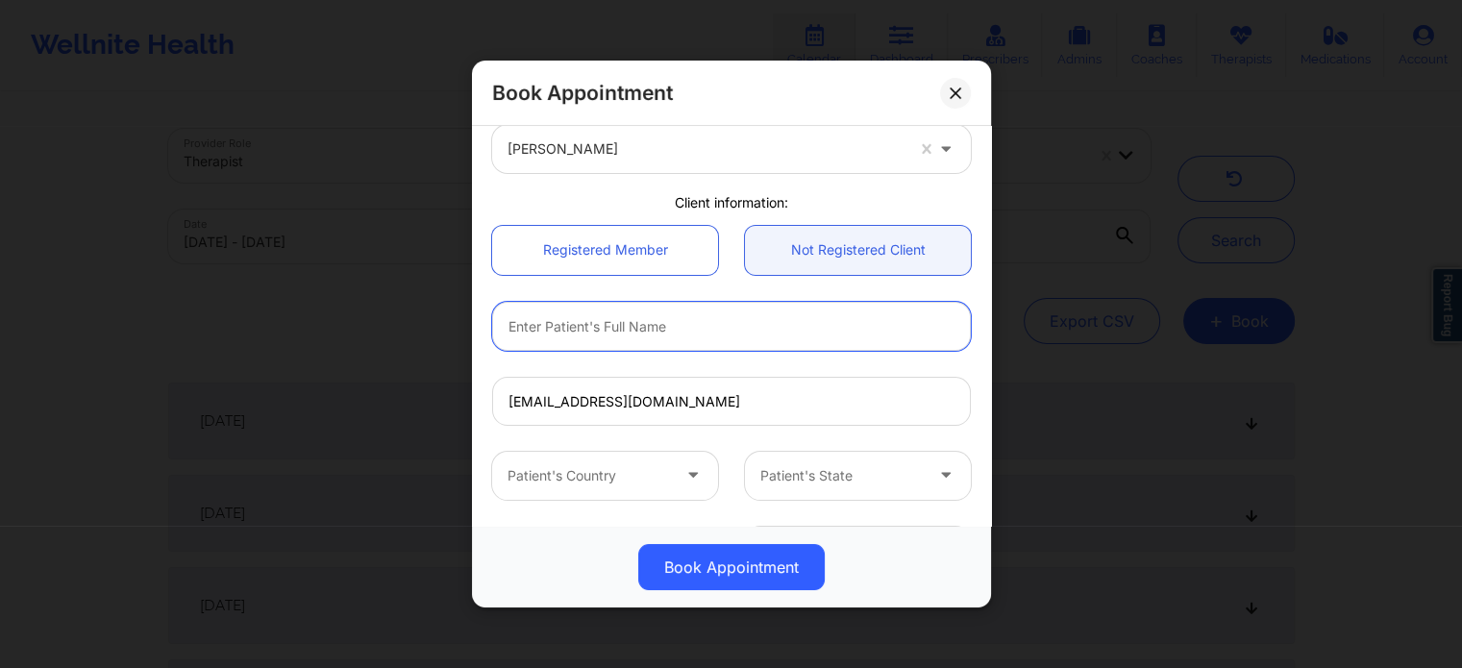
click at [630, 341] on input "text" at bounding box center [731, 326] width 479 height 49
click at [538, 332] on input "Kemya Williams" at bounding box center [731, 326] width 479 height 49
type input "Kenya Williams"
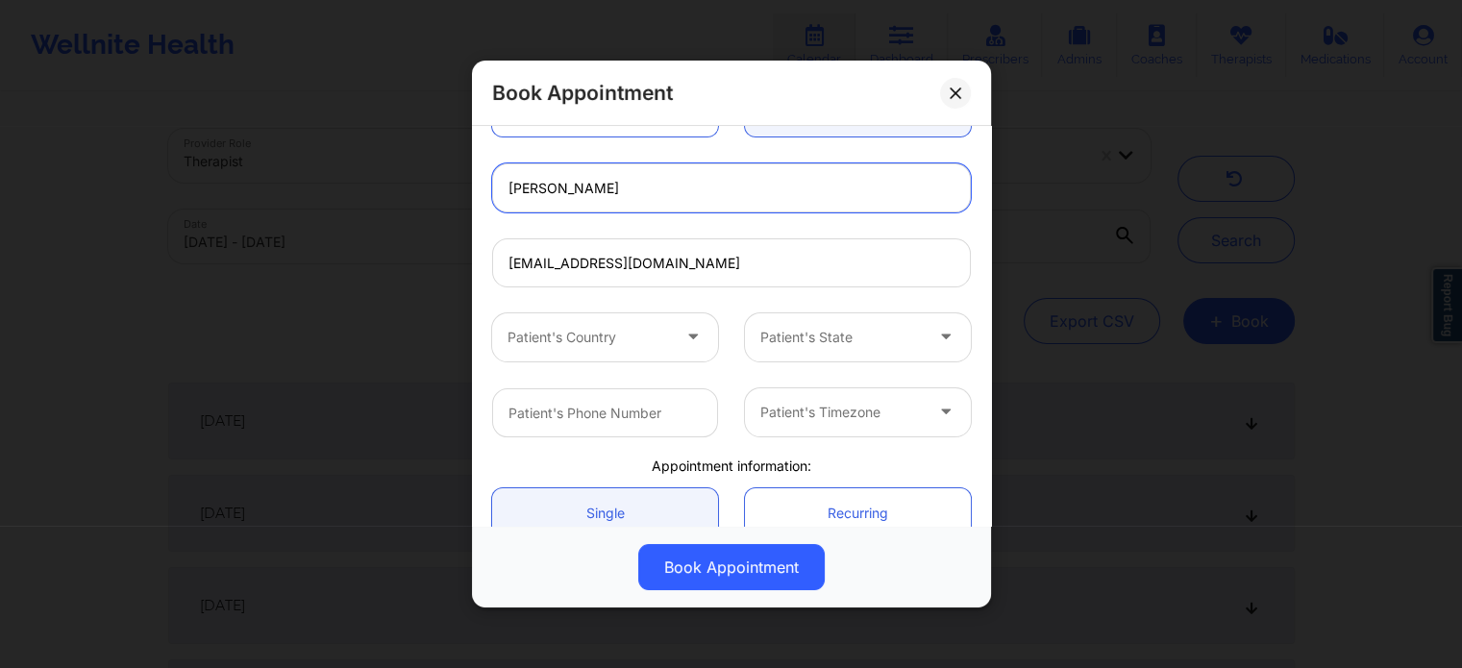
scroll to position [384, 0]
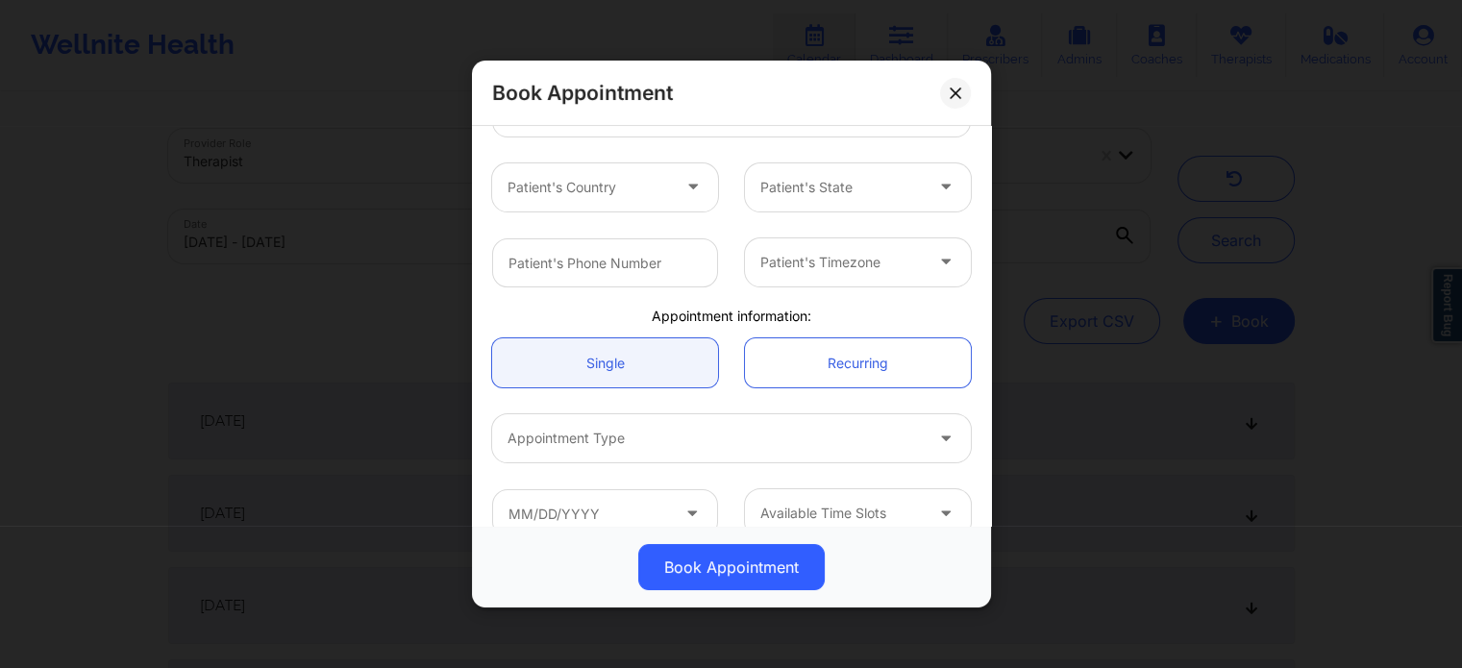
click at [628, 185] on div at bounding box center [588, 187] width 162 height 23
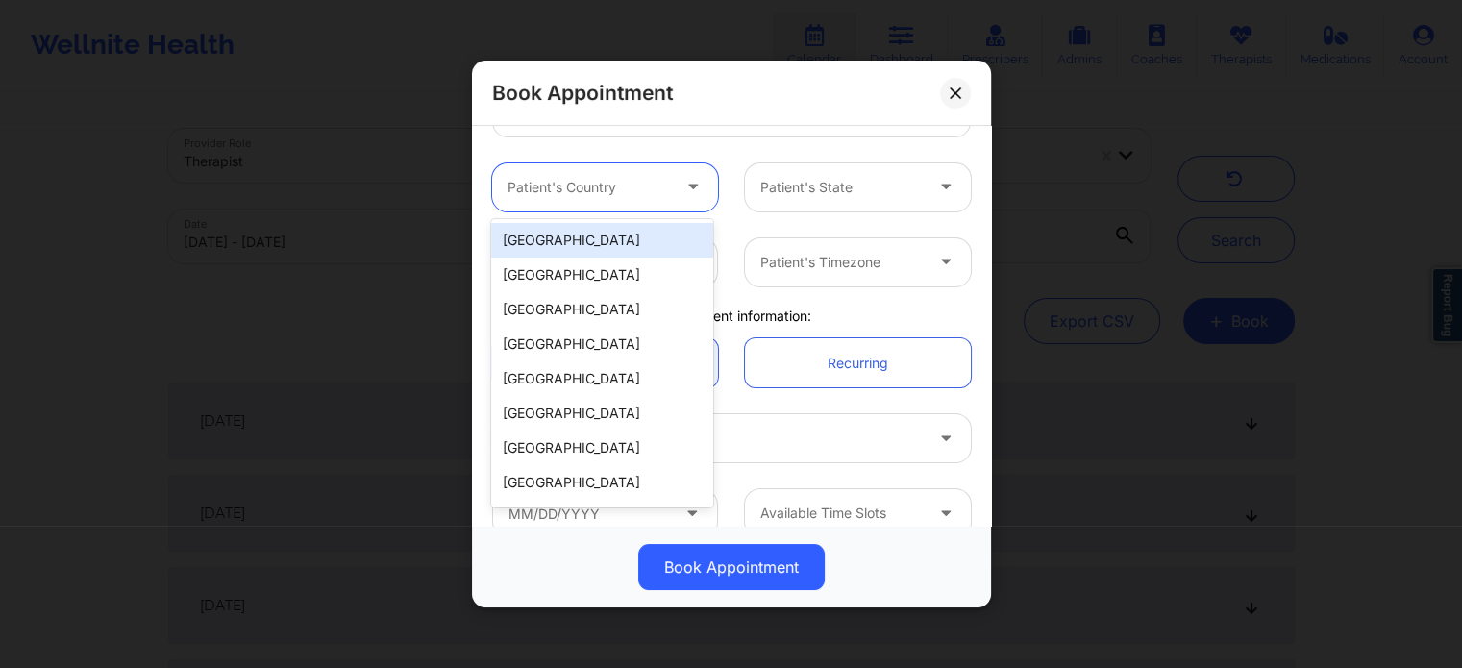
click at [606, 236] on div "[GEOGRAPHIC_DATA]" at bounding box center [601, 240] width 221 height 35
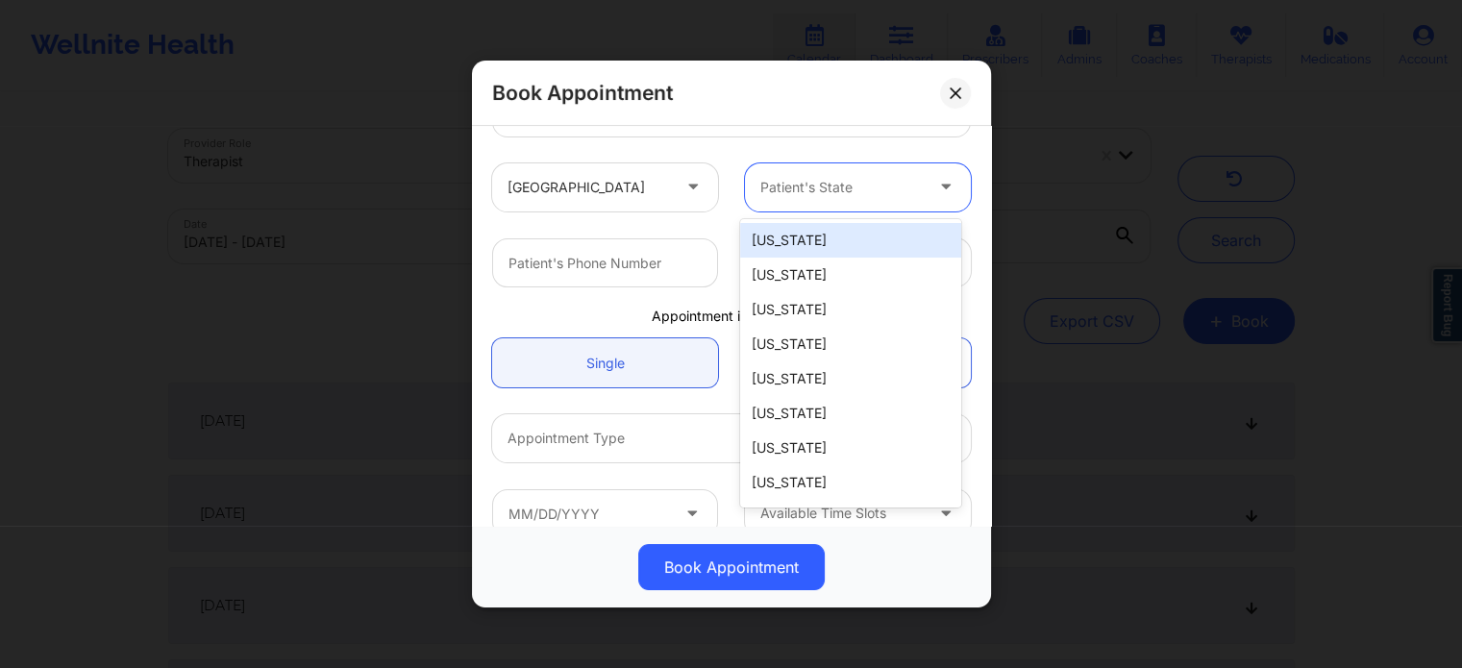
click at [850, 197] on div at bounding box center [841, 187] width 162 height 23
type input "f"
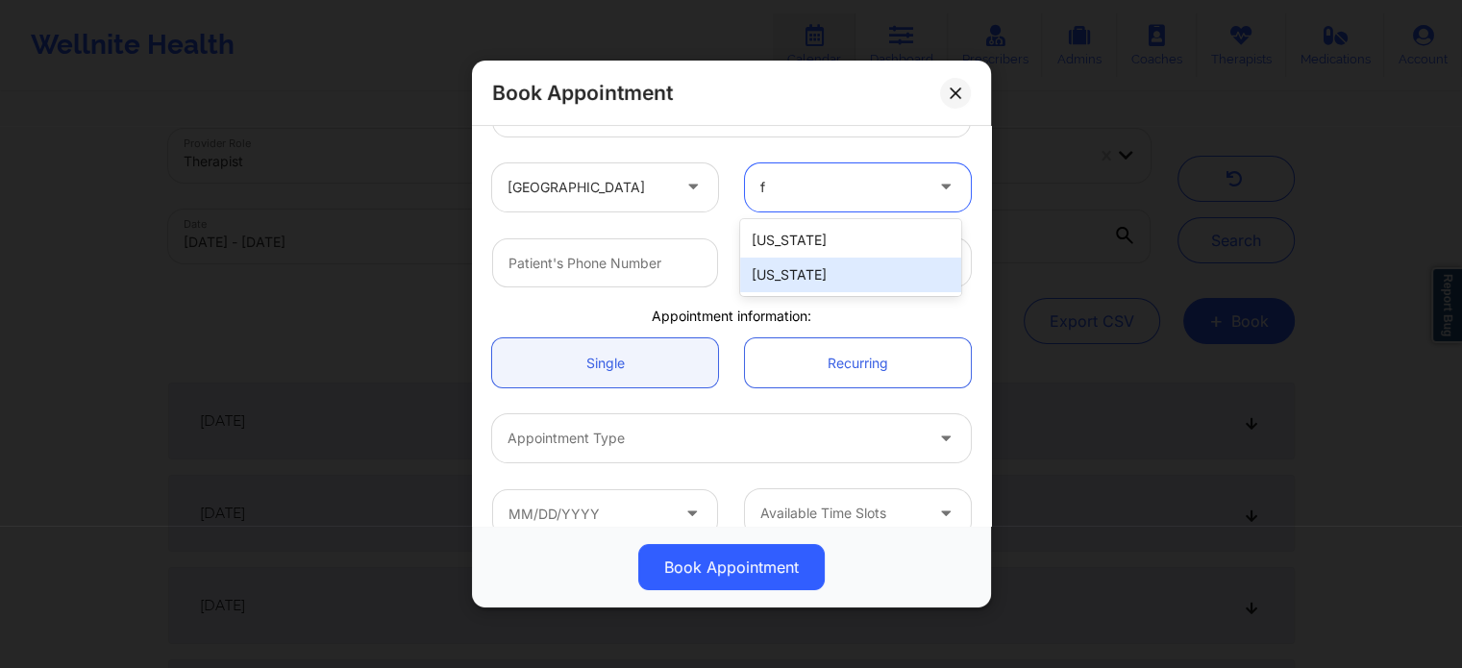
drag, startPoint x: 833, startPoint y: 274, endPoint x: 788, endPoint y: 277, distance: 45.3
click at [832, 275] on div "[US_STATE]" at bounding box center [850, 275] width 221 height 35
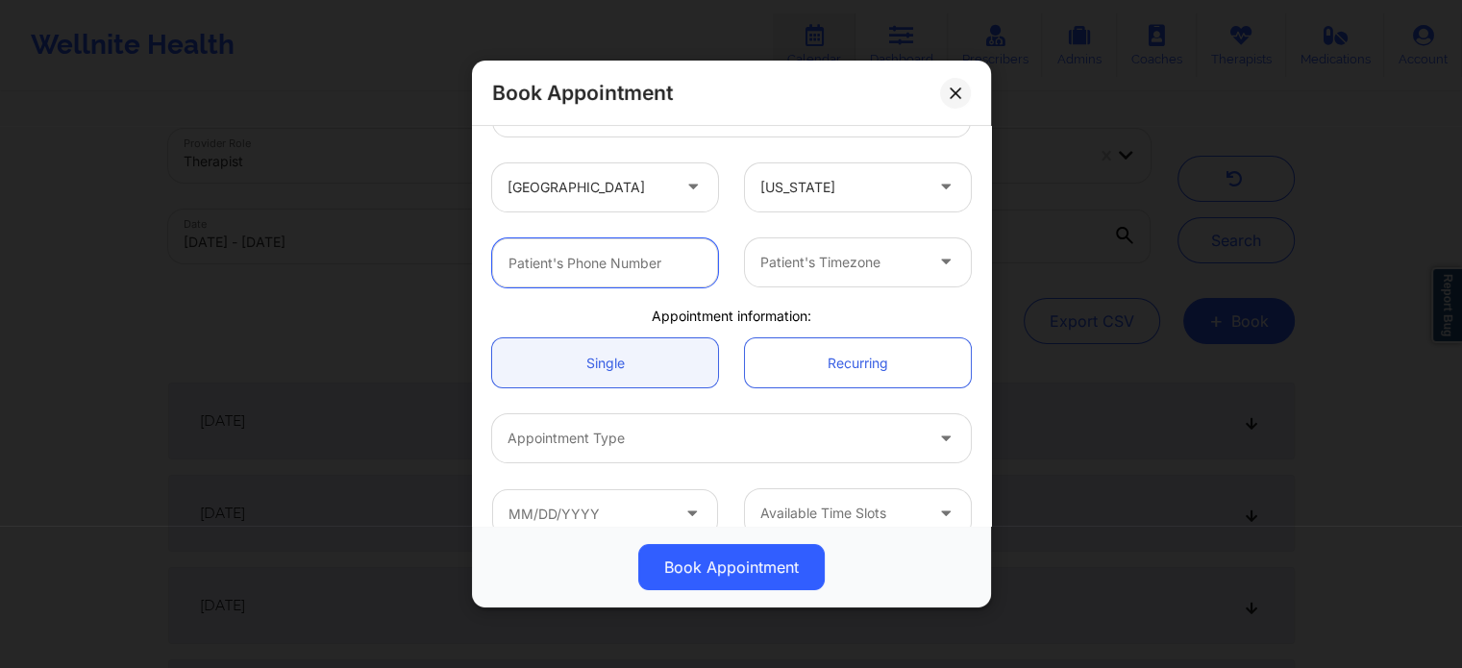
click at [627, 259] on input "text" at bounding box center [605, 262] width 226 height 49
paste input "(813) 382-5091"
type input "(813) 382-5091"
click at [829, 256] on div at bounding box center [841, 262] width 162 height 23
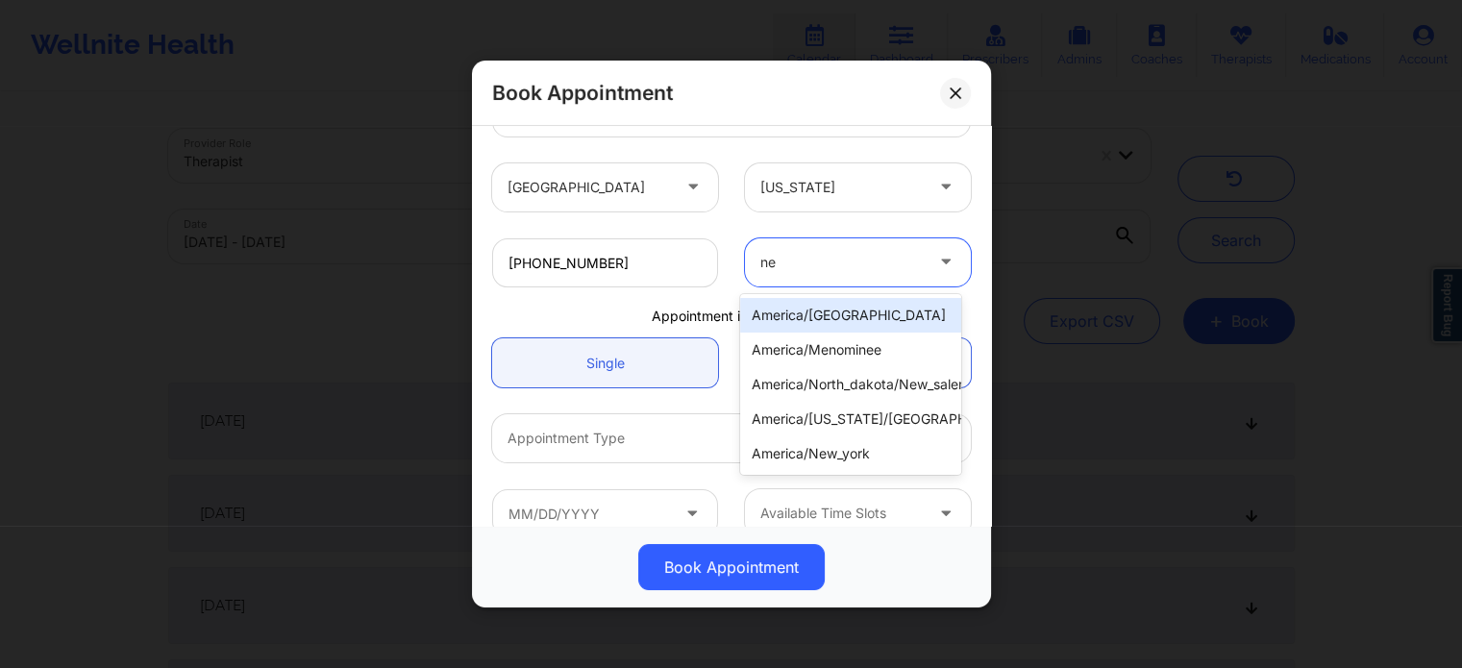
type input "new"
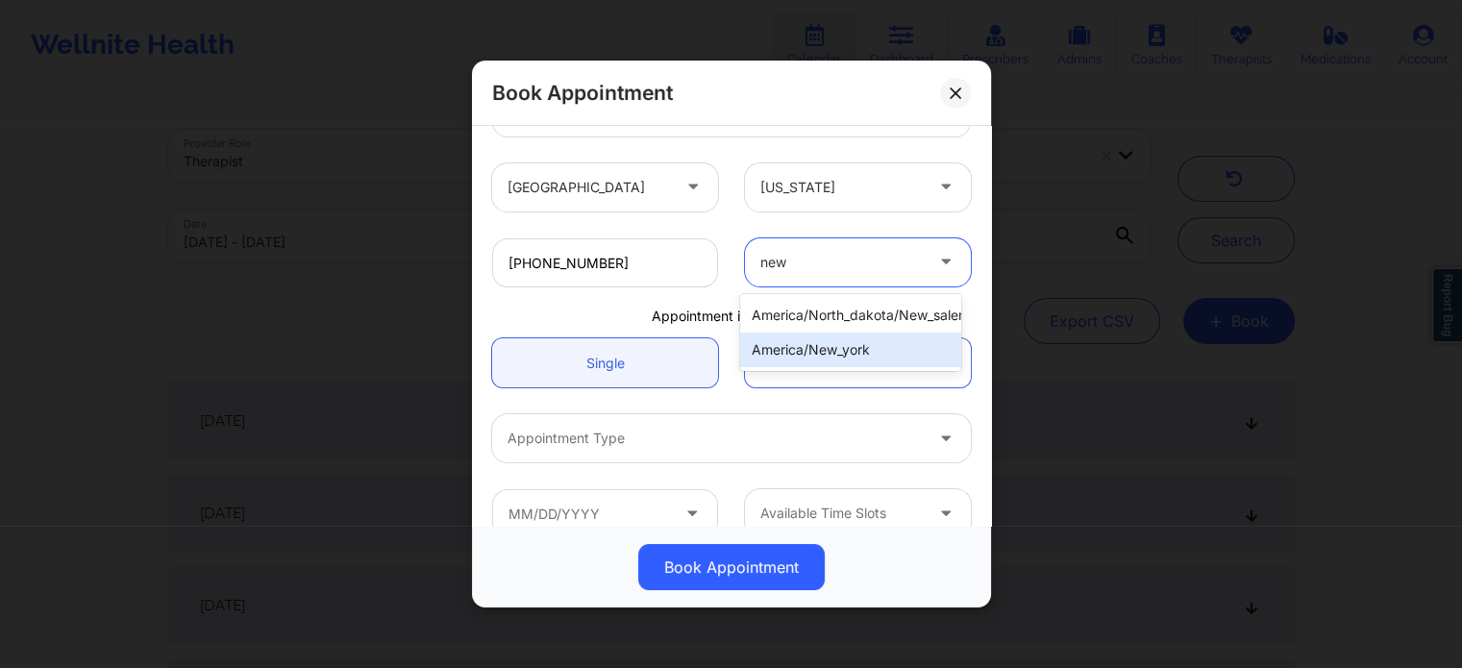
click at [842, 345] on div "america/new_york" at bounding box center [850, 350] width 221 height 35
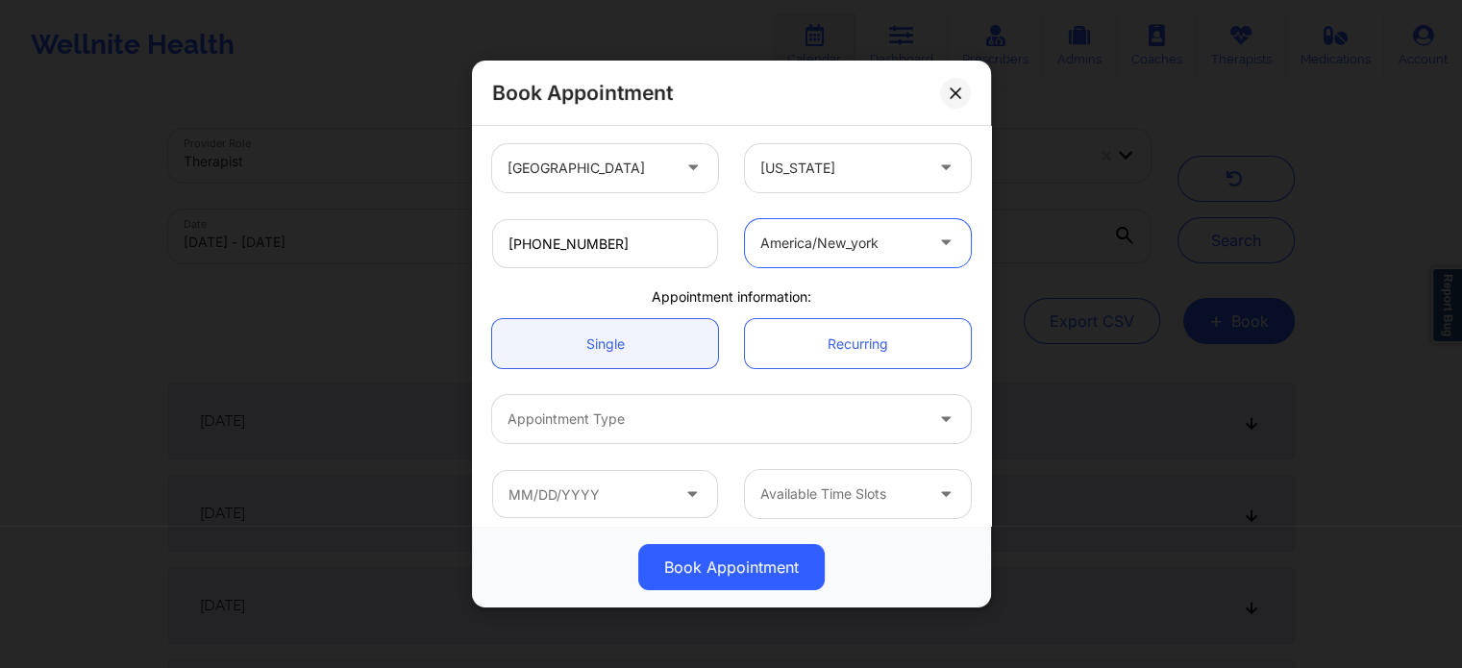
scroll to position [415, 0]
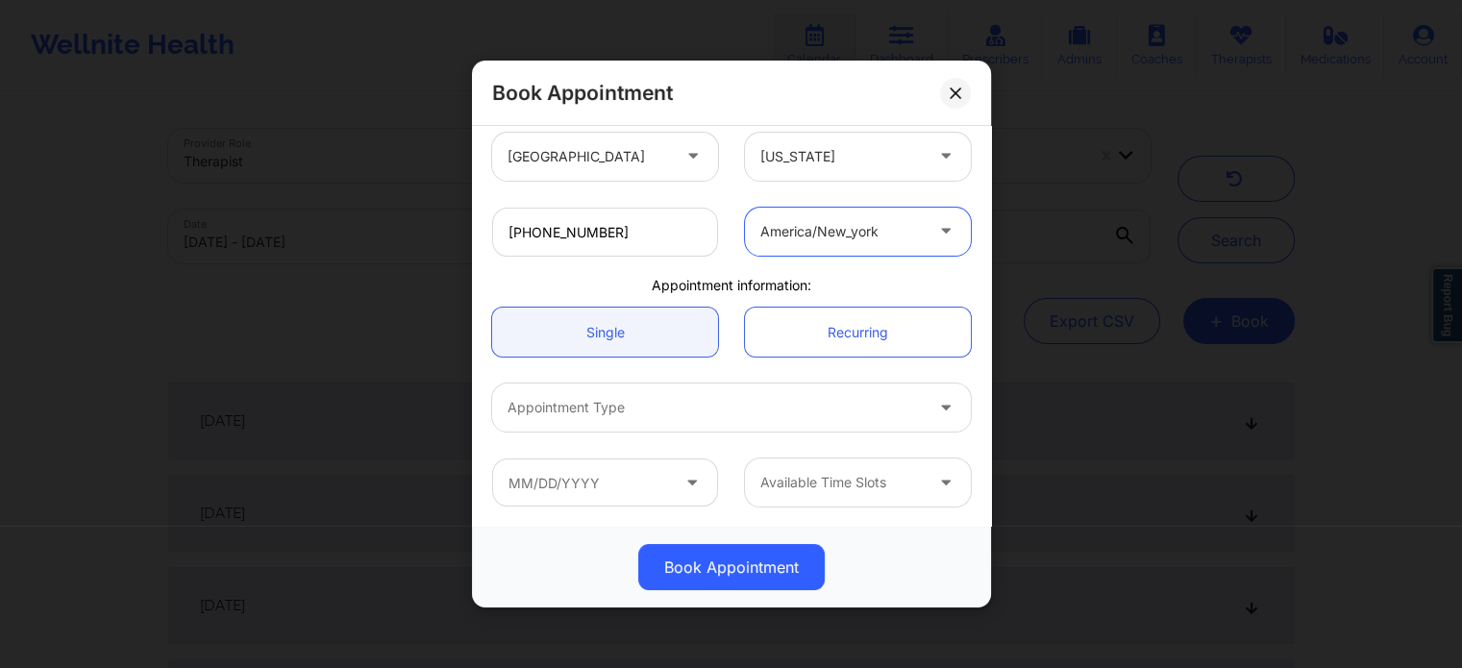
click at [602, 414] on div at bounding box center [714, 407] width 415 height 23
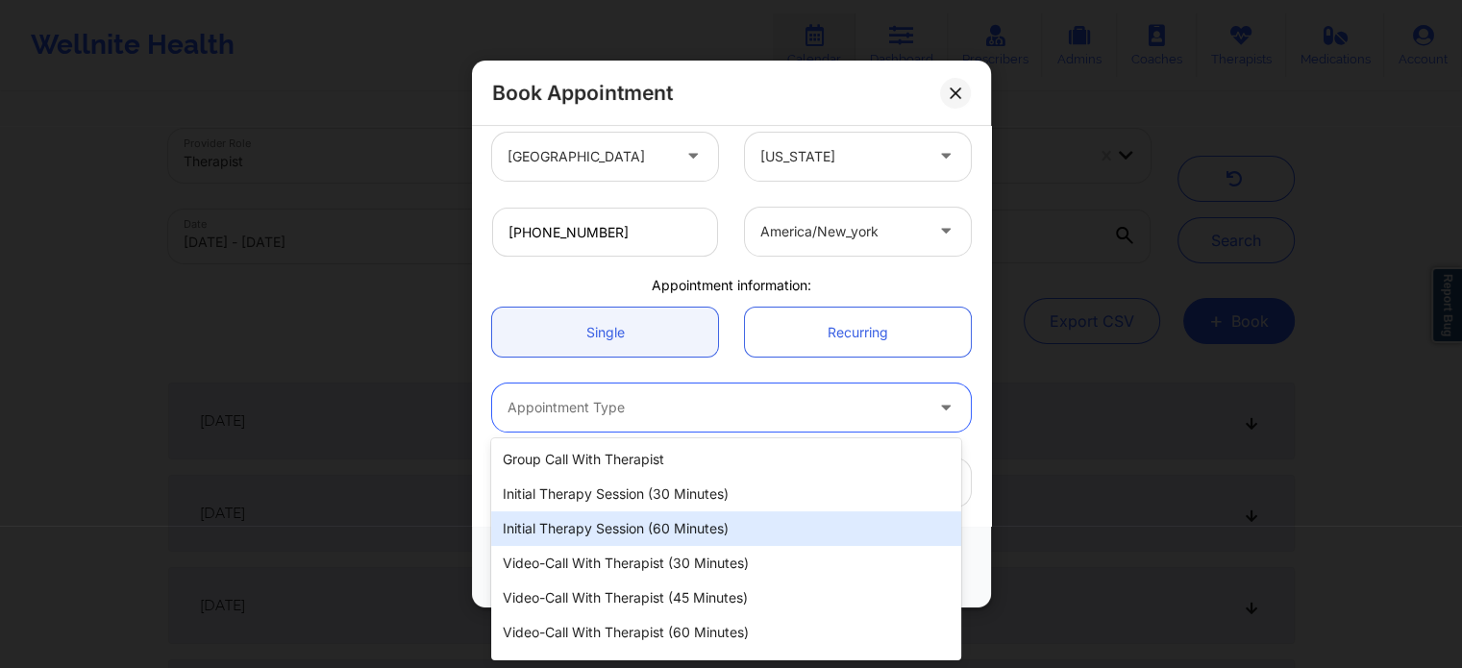
click at [658, 531] on div "Initial Therapy Session (60 minutes)" at bounding box center [725, 528] width 469 height 35
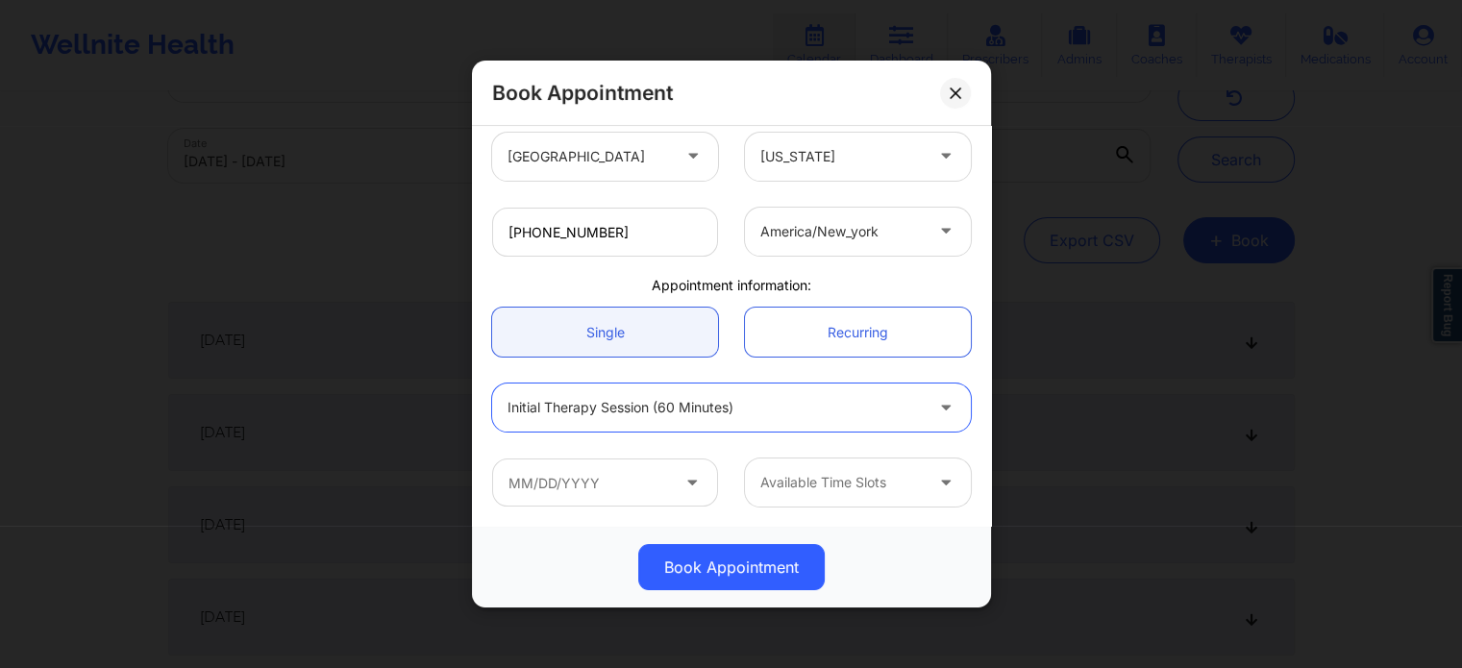
scroll to position [192, 0]
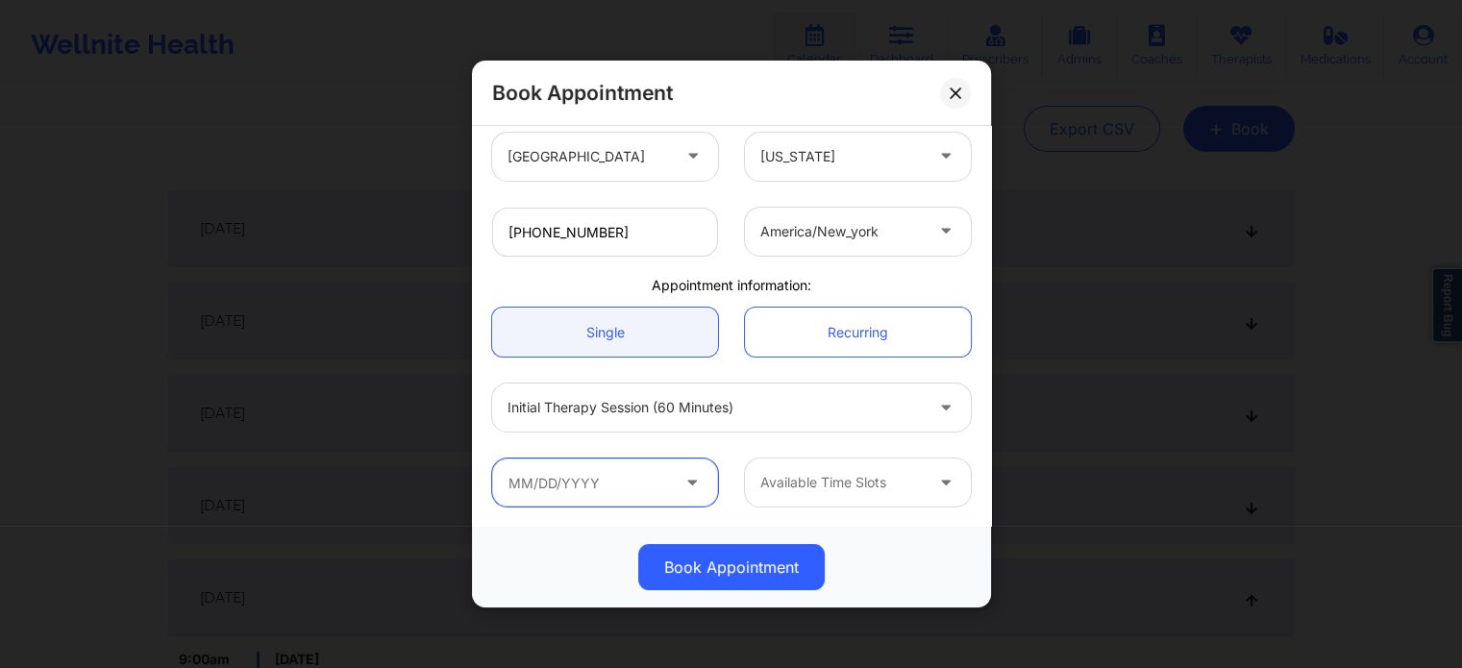
click at [584, 480] on input "text" at bounding box center [605, 482] width 226 height 48
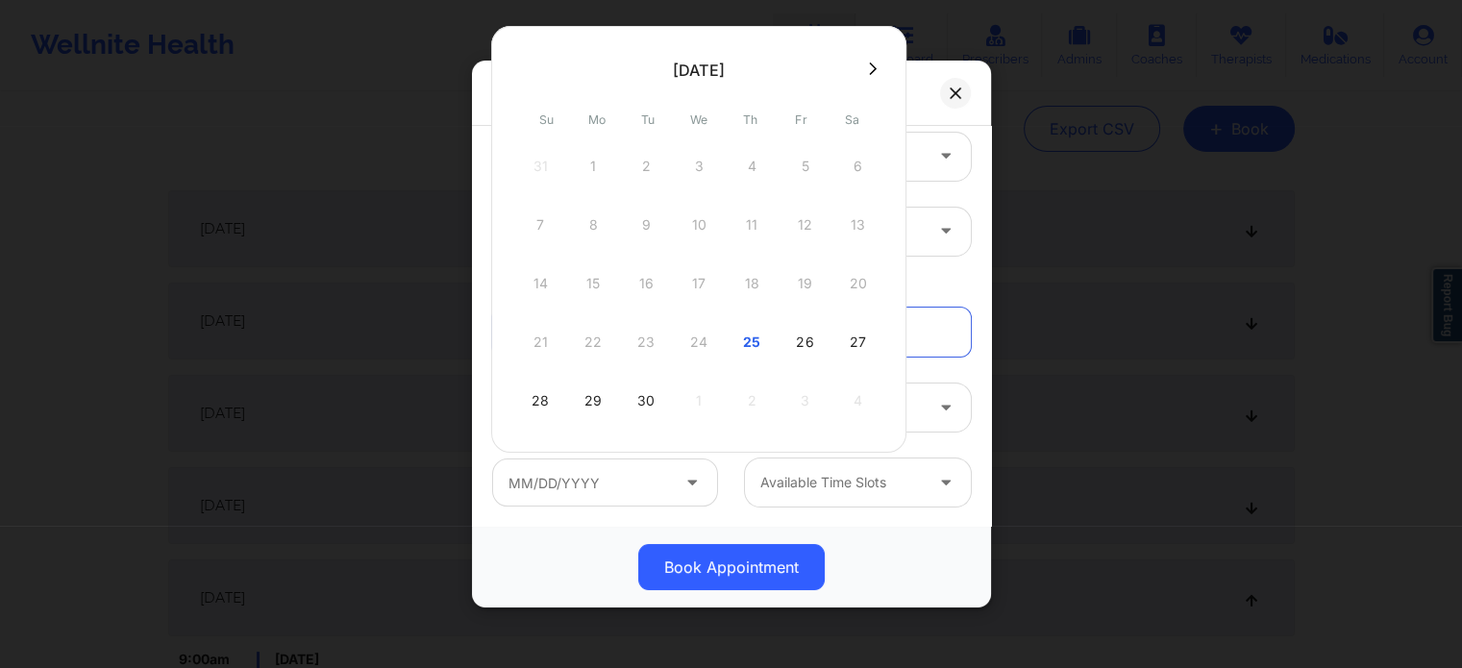
click at [874, 68] on button at bounding box center [872, 69] width 19 height 16
click at [696, 166] on div "1" at bounding box center [699, 166] width 48 height 54
type input "10/01/2025"
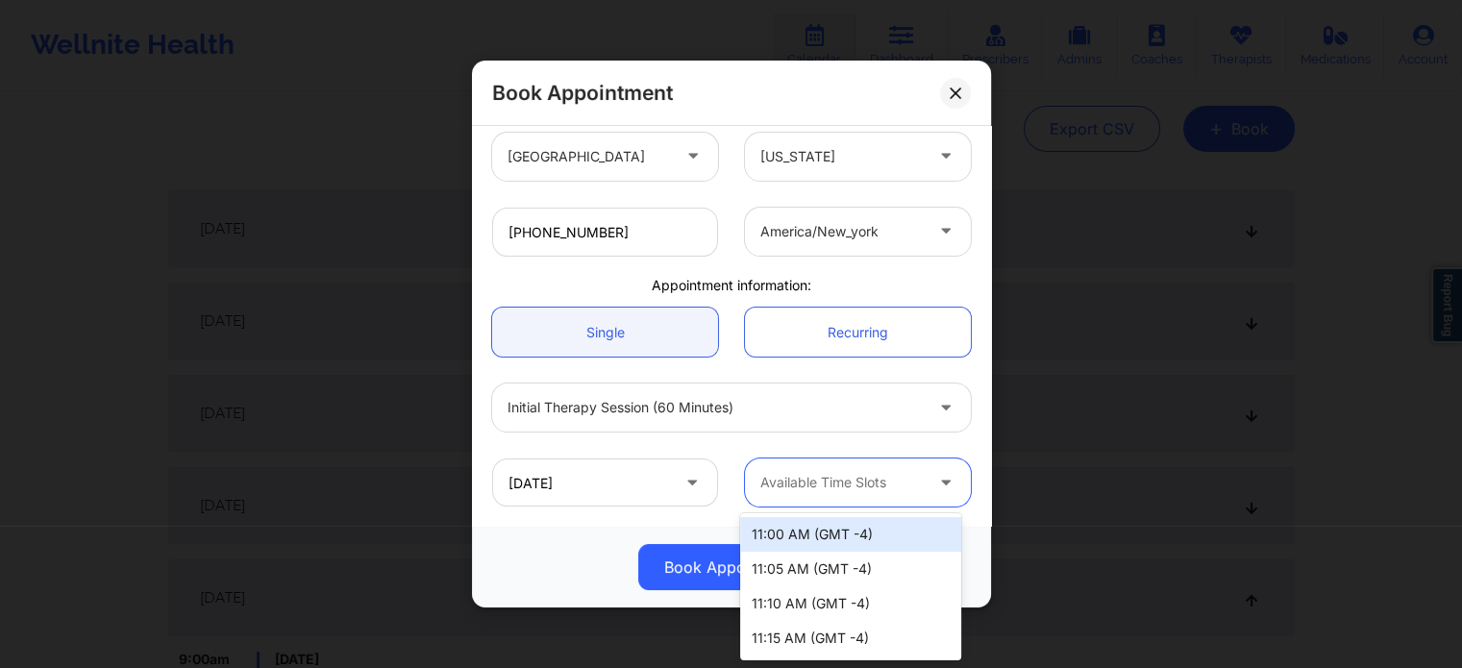
click at [815, 475] on div at bounding box center [841, 482] width 162 height 23
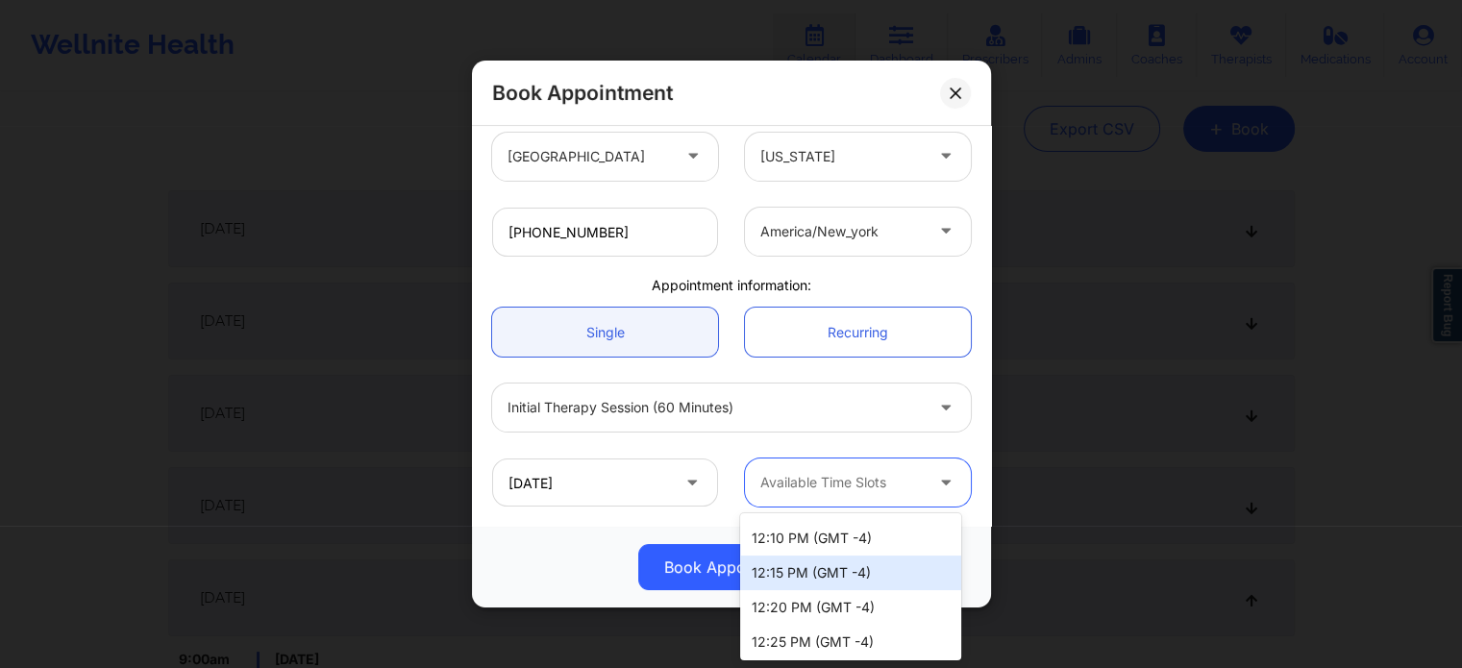
scroll to position [384, 0]
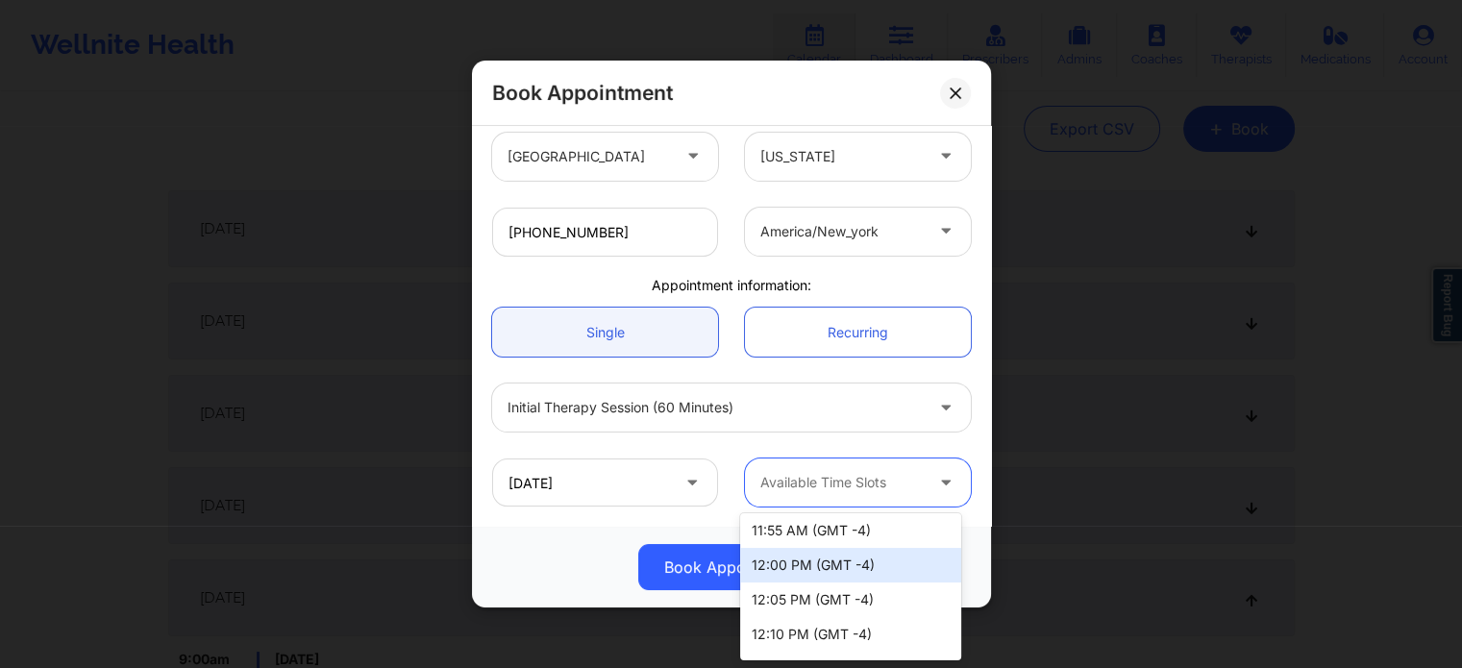
click at [864, 561] on div "12:00 PM (GMT -4)" at bounding box center [850, 565] width 221 height 35
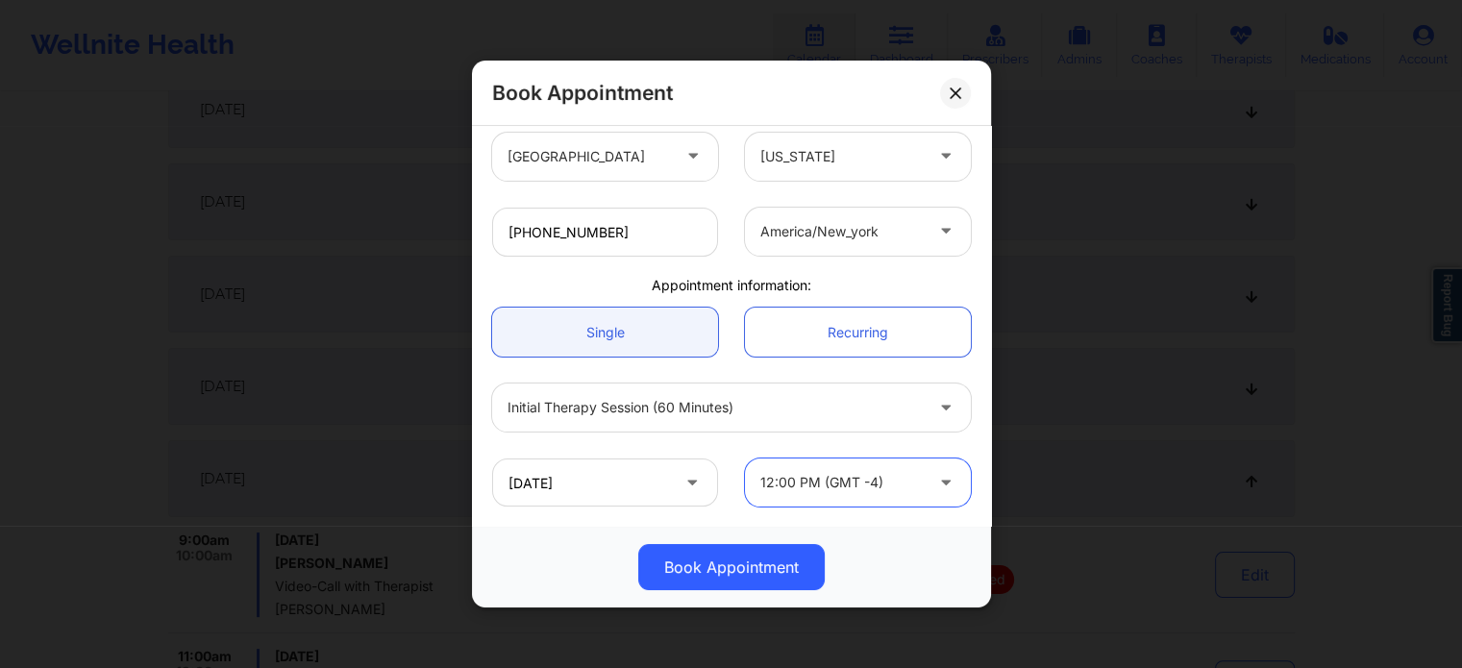
scroll to position [481, 0]
click at [757, 566] on button "Book Appointment" at bounding box center [731, 567] width 186 height 46
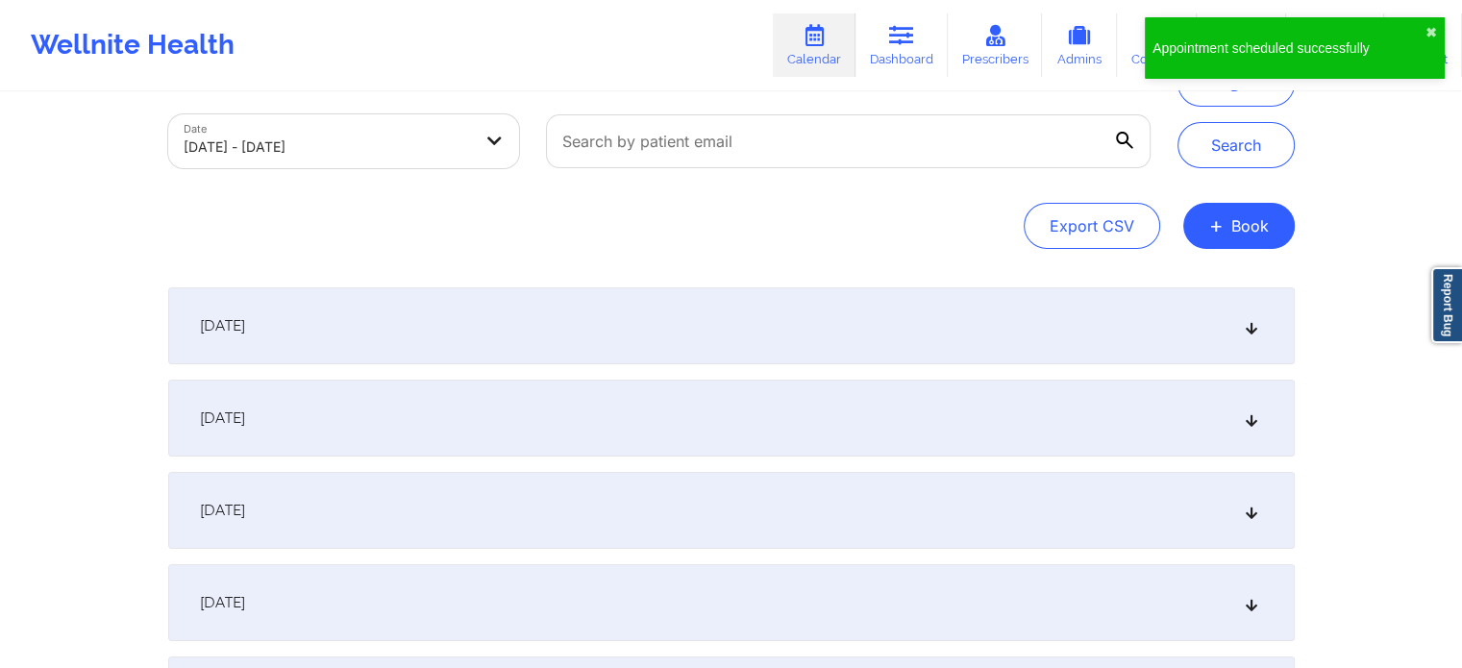
scroll to position [0, 0]
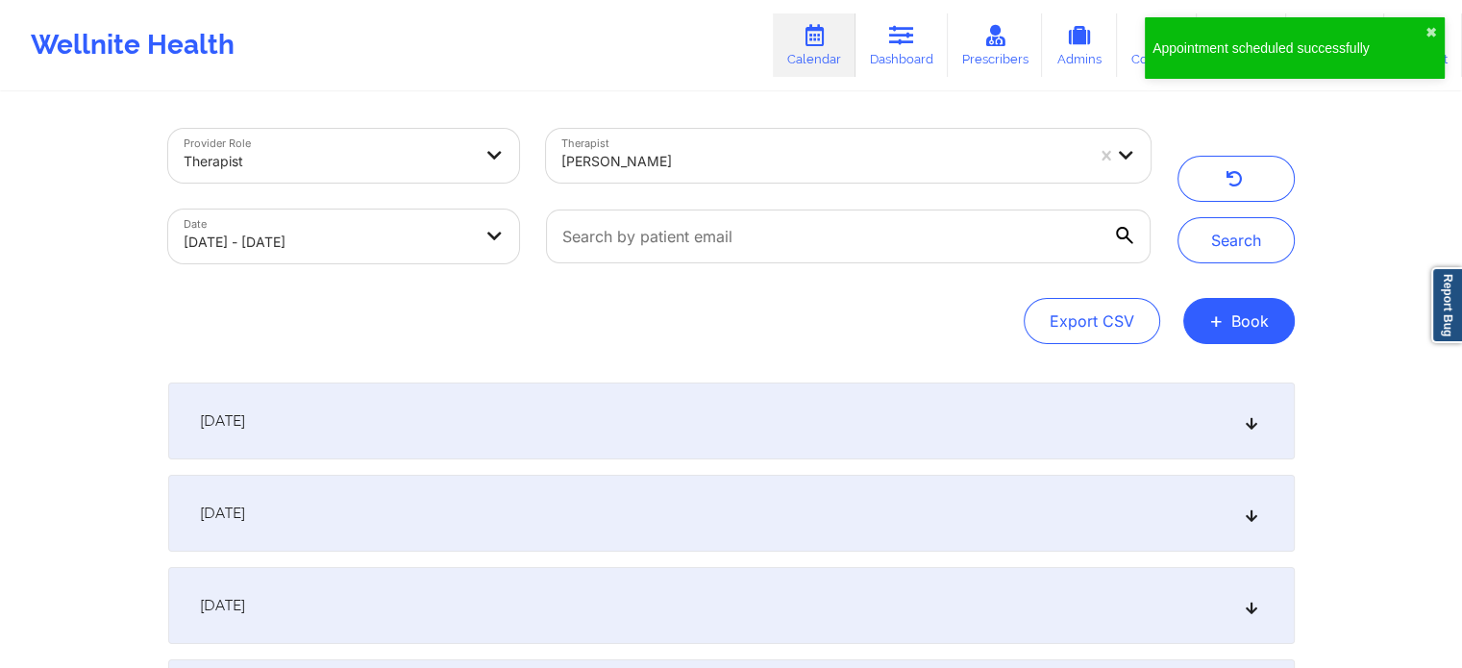
click at [765, 152] on div at bounding box center [822, 161] width 522 height 23
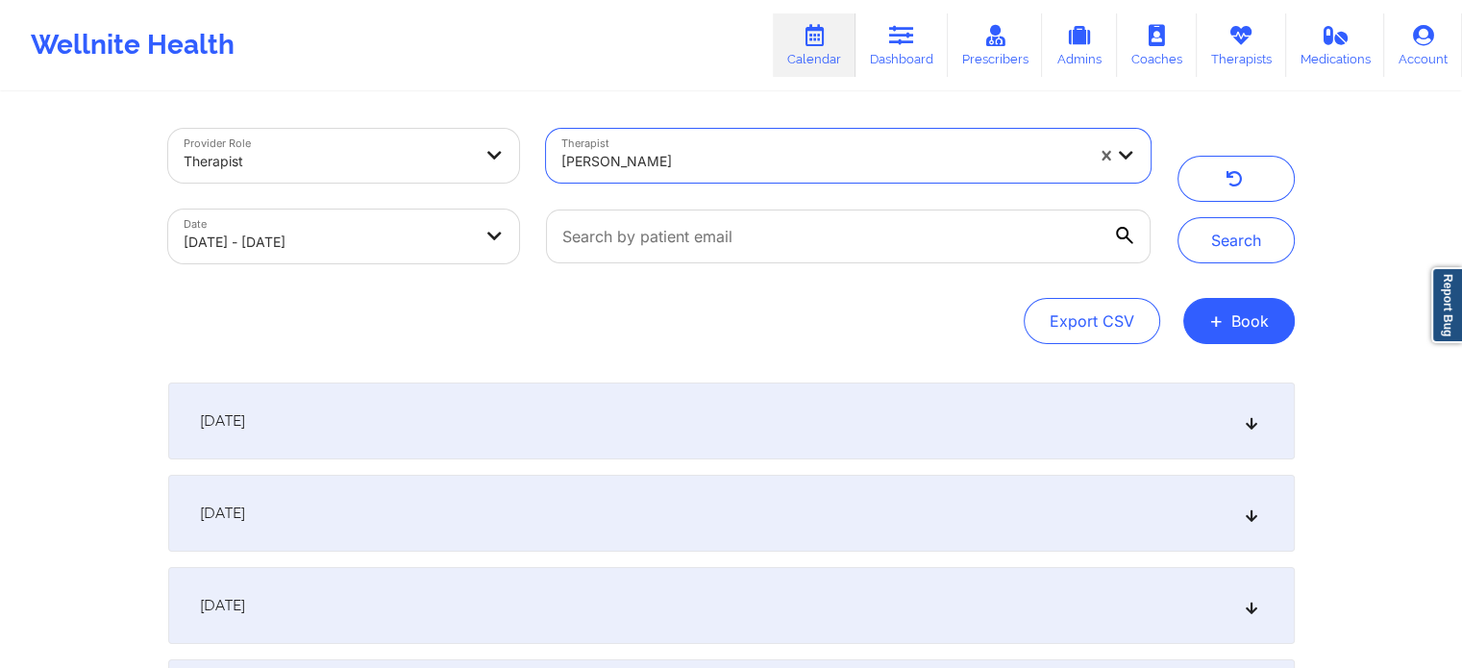
click at [763, 165] on div at bounding box center [822, 161] width 522 height 23
click at [762, 166] on div at bounding box center [822, 161] width 522 height 23
click at [762, 165] on div at bounding box center [822, 161] width 522 height 23
type input "jasmine f"
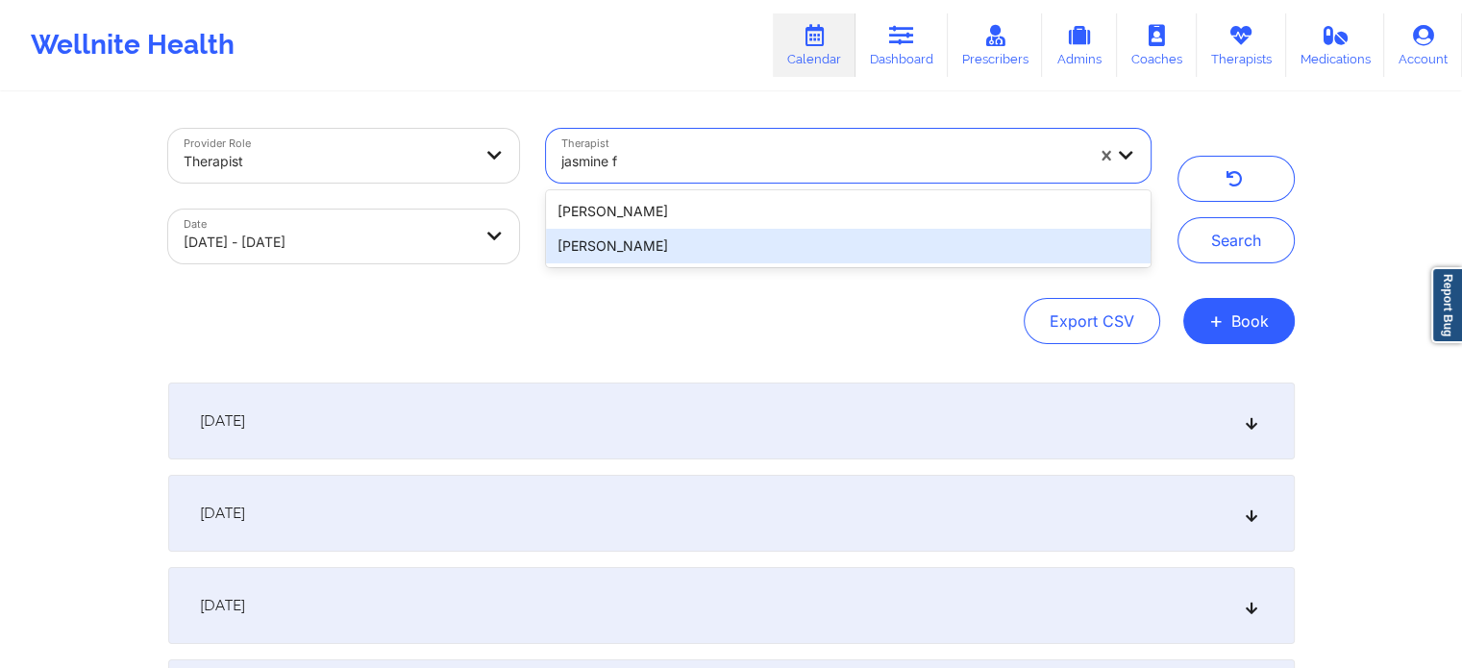
click at [662, 243] on div "Jasmine Federick" at bounding box center [848, 246] width 604 height 35
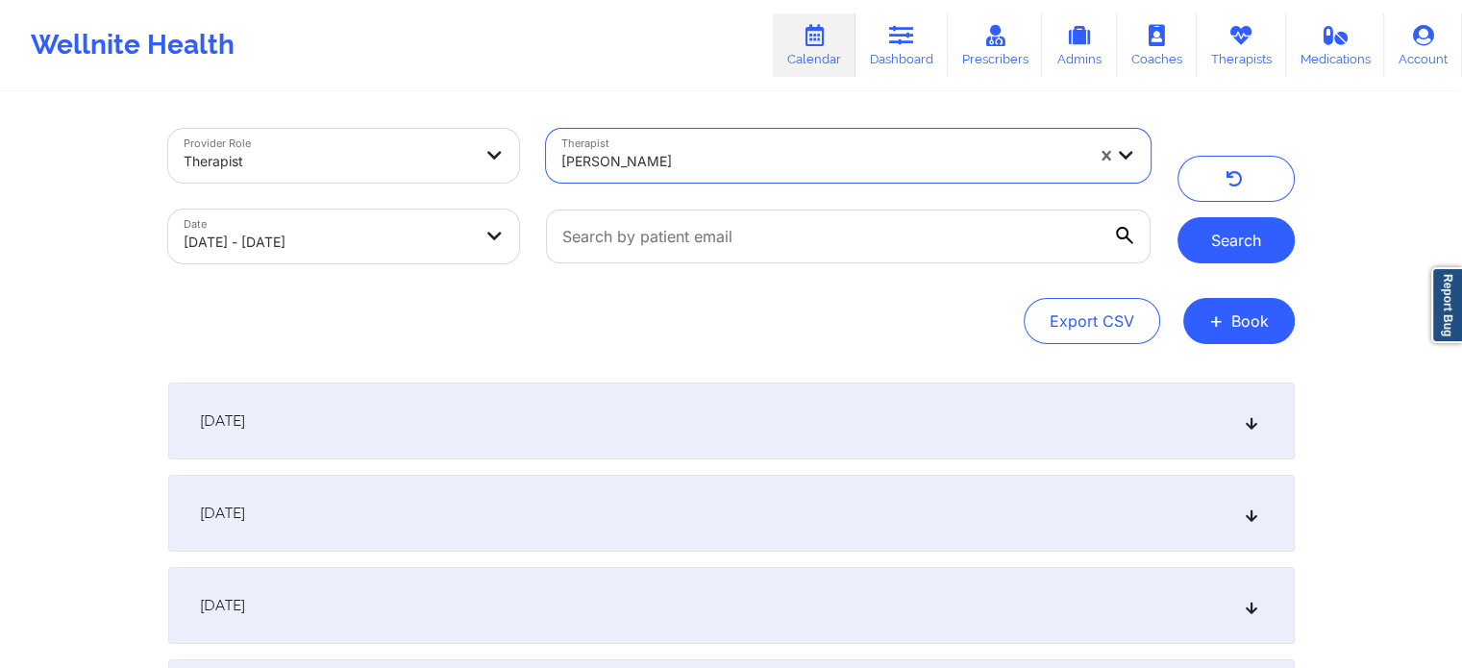
click at [1237, 231] on button "Search" at bounding box center [1235, 240] width 117 height 46
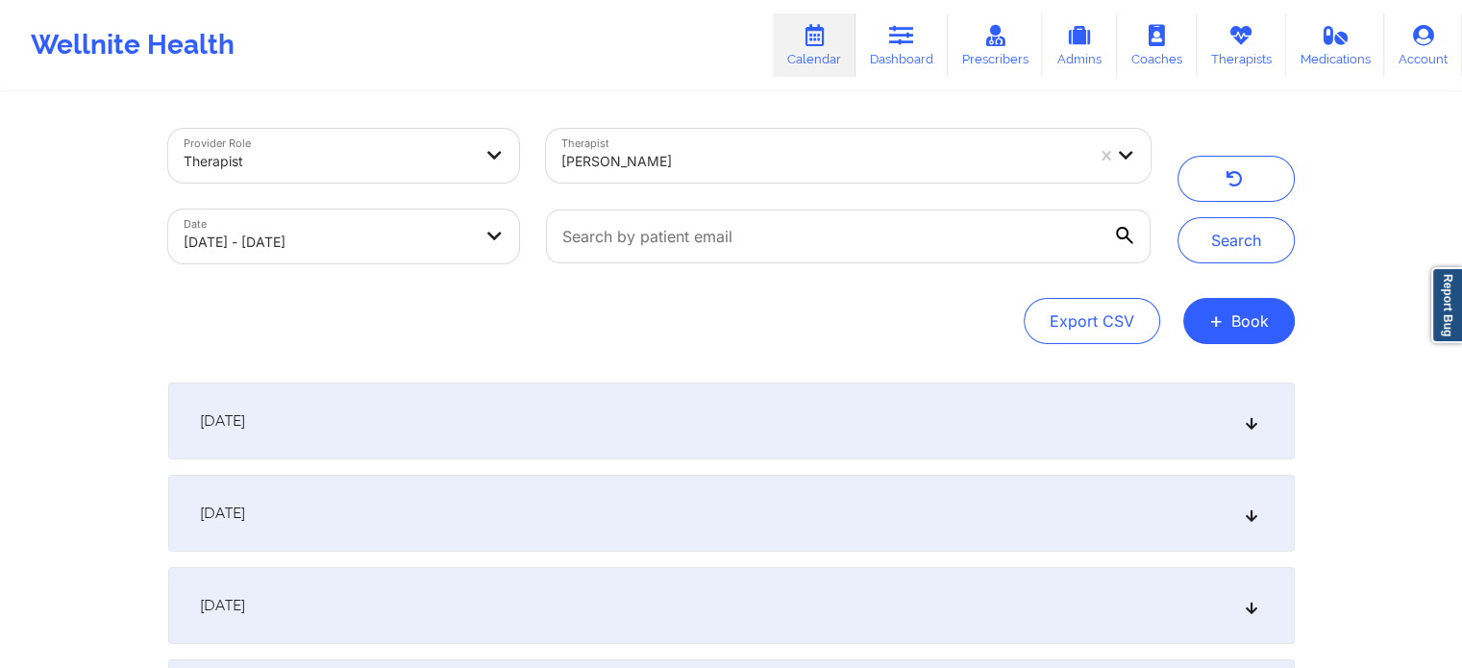
scroll to position [192, 0]
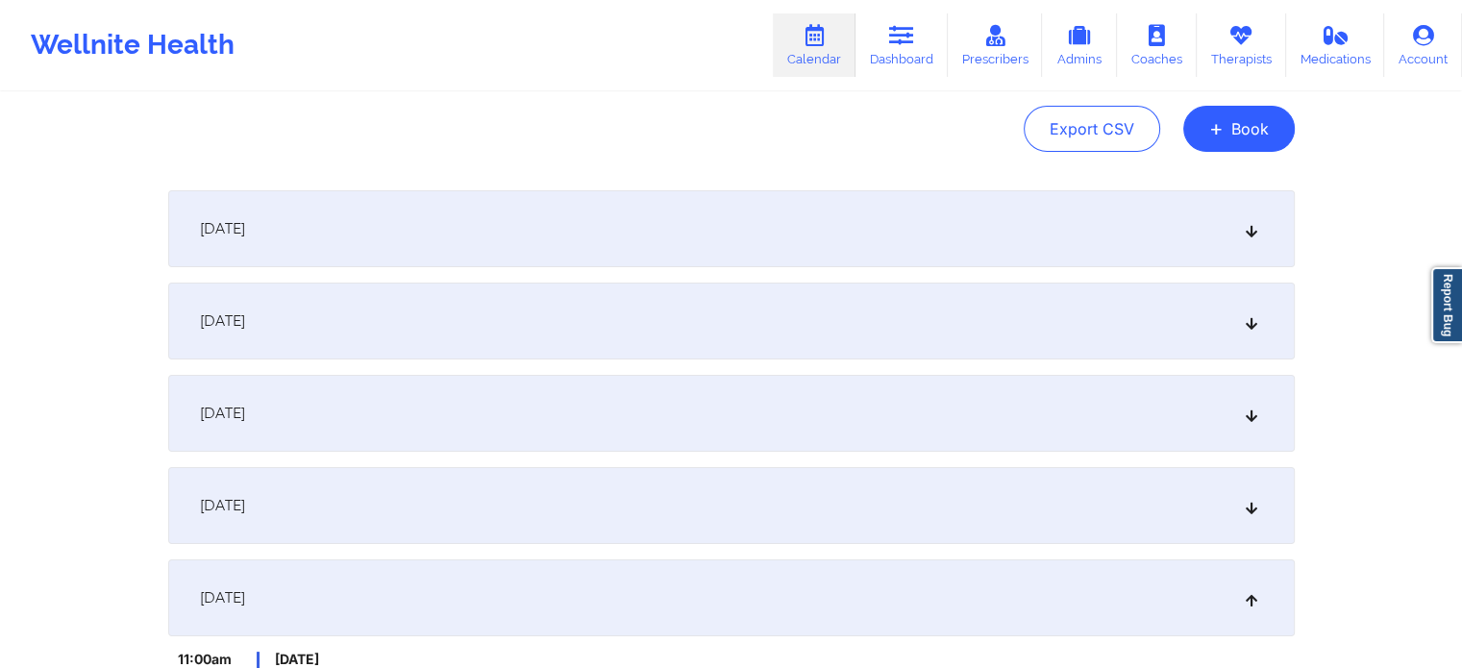
click at [414, 432] on div "October 3, 2025" at bounding box center [731, 413] width 1126 height 77
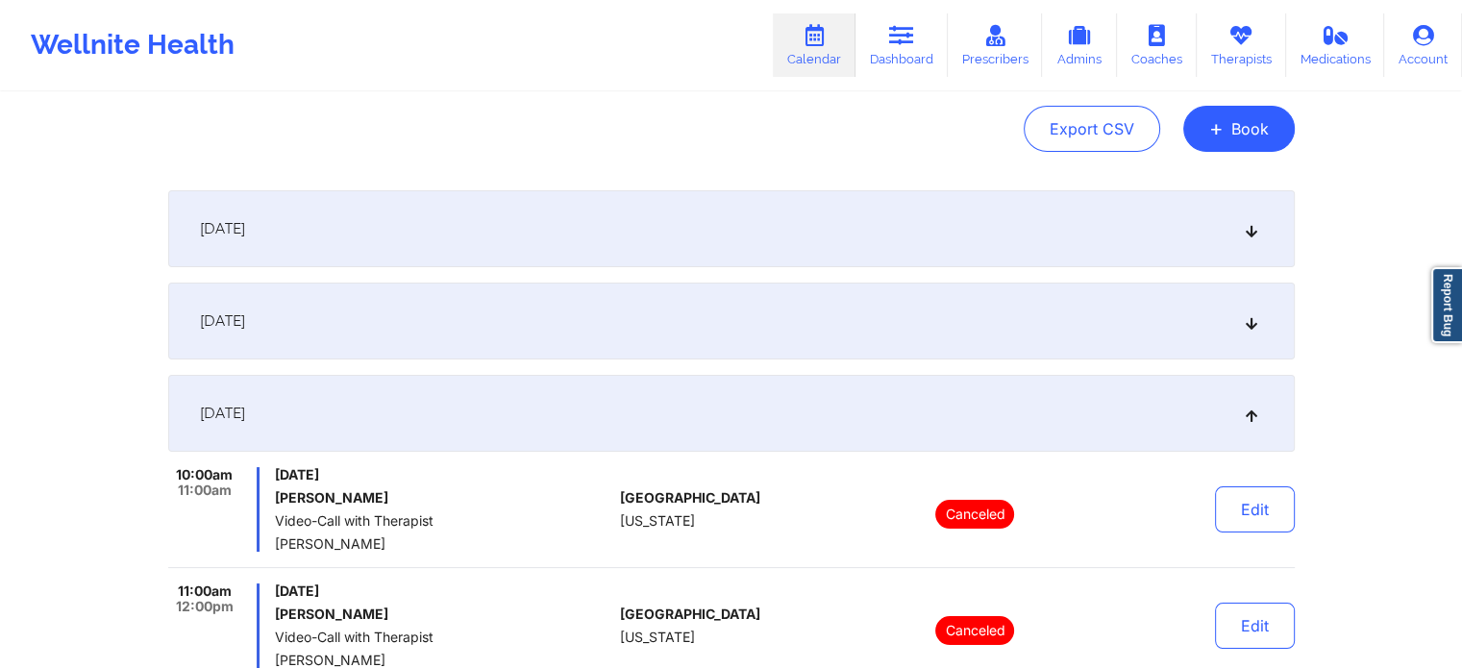
click at [390, 419] on div "October 3, 2025" at bounding box center [731, 413] width 1126 height 77
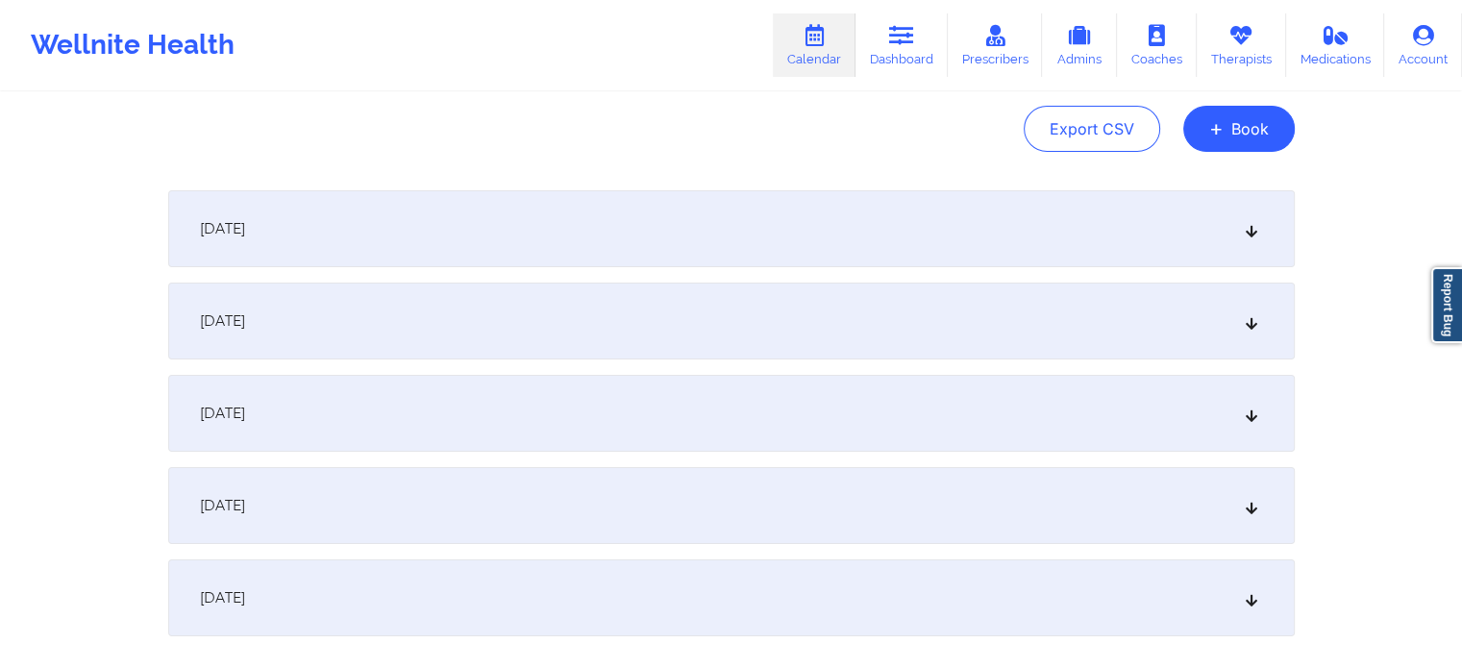
click at [383, 239] on div "October 1, 2025" at bounding box center [731, 228] width 1126 height 77
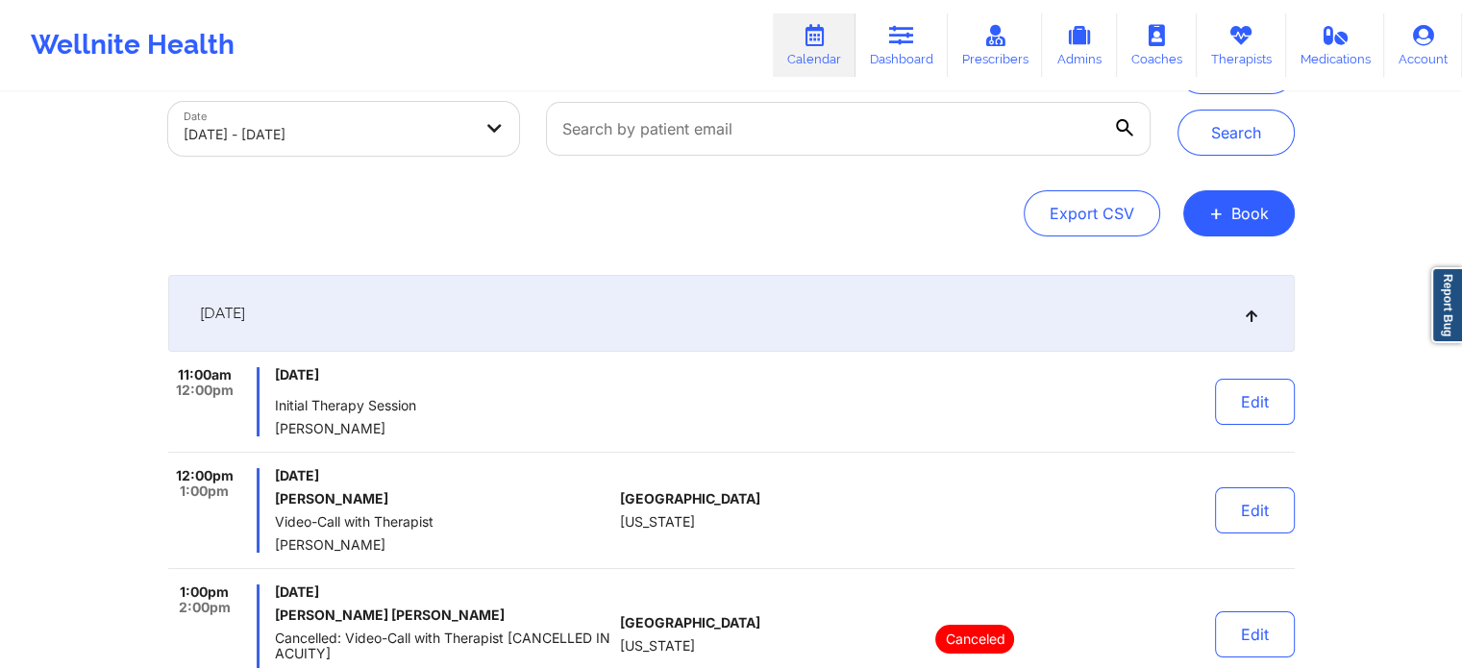
scroll to position [96, 0]
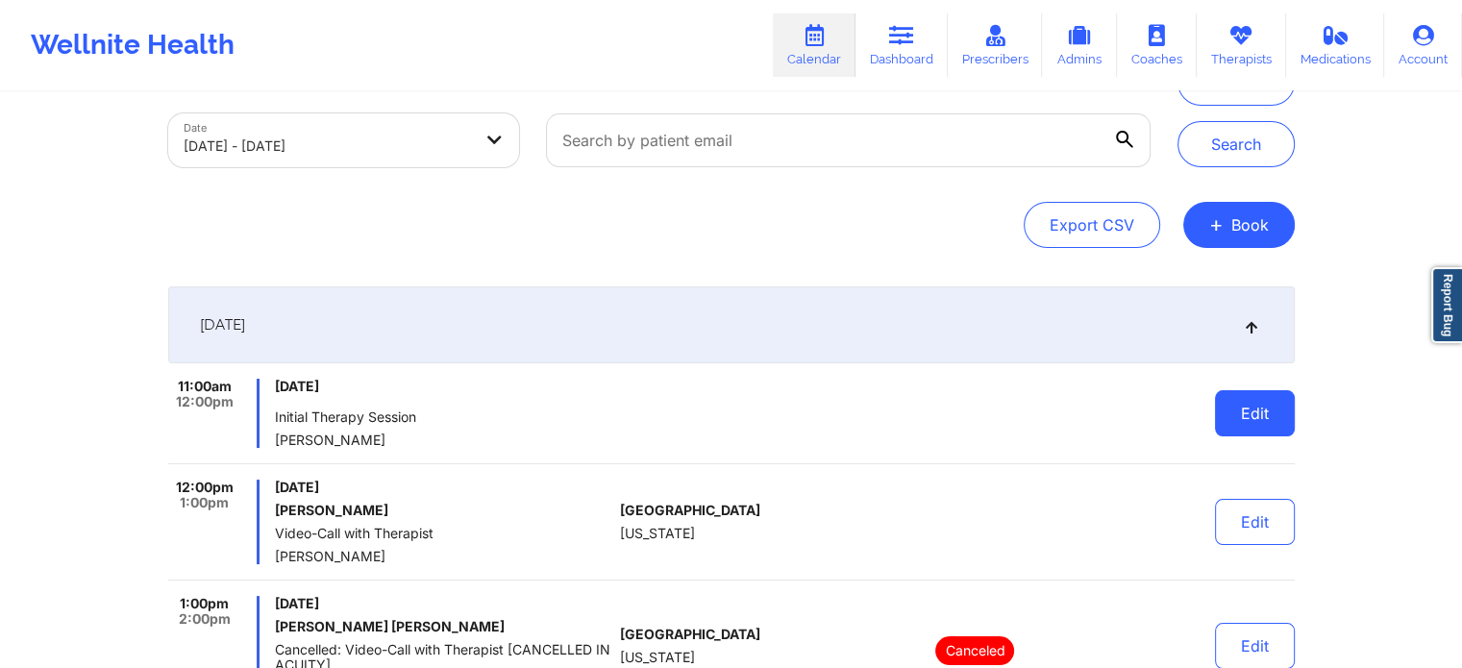
click at [1267, 414] on button "Edit" at bounding box center [1255, 413] width 80 height 46
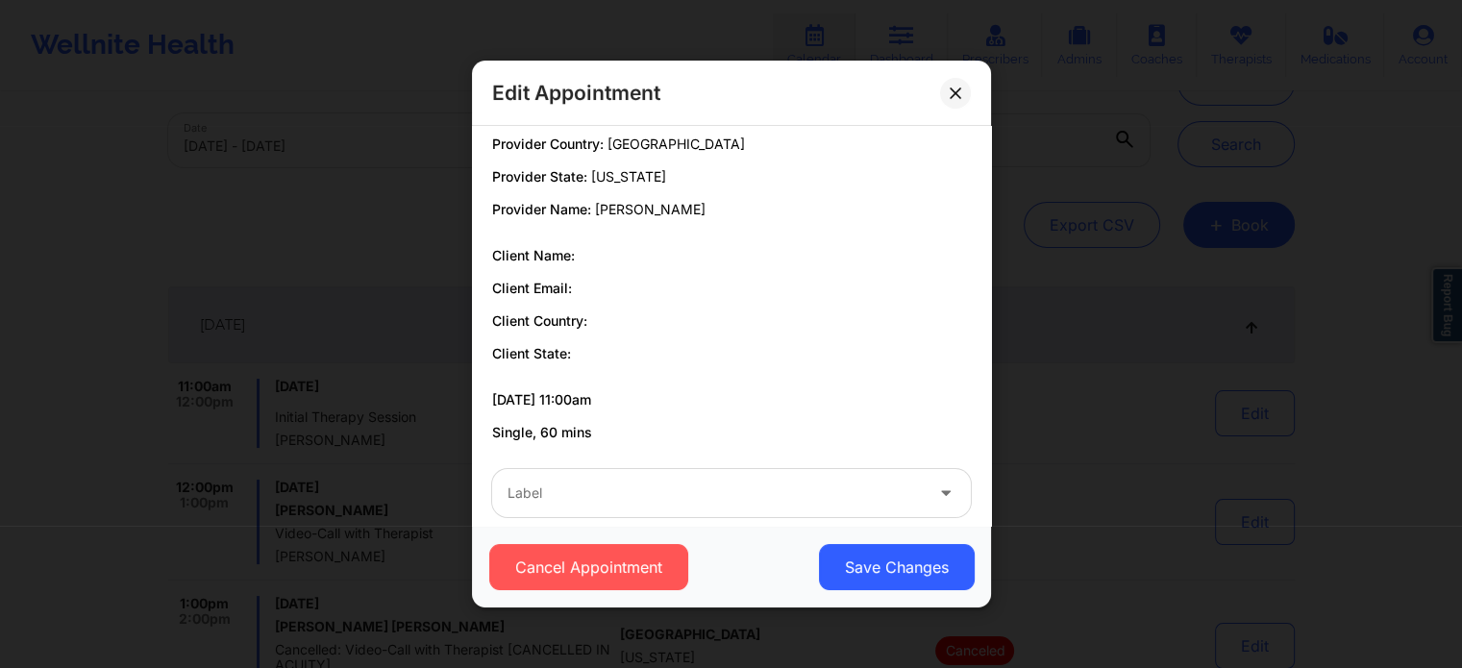
scroll to position [0, 0]
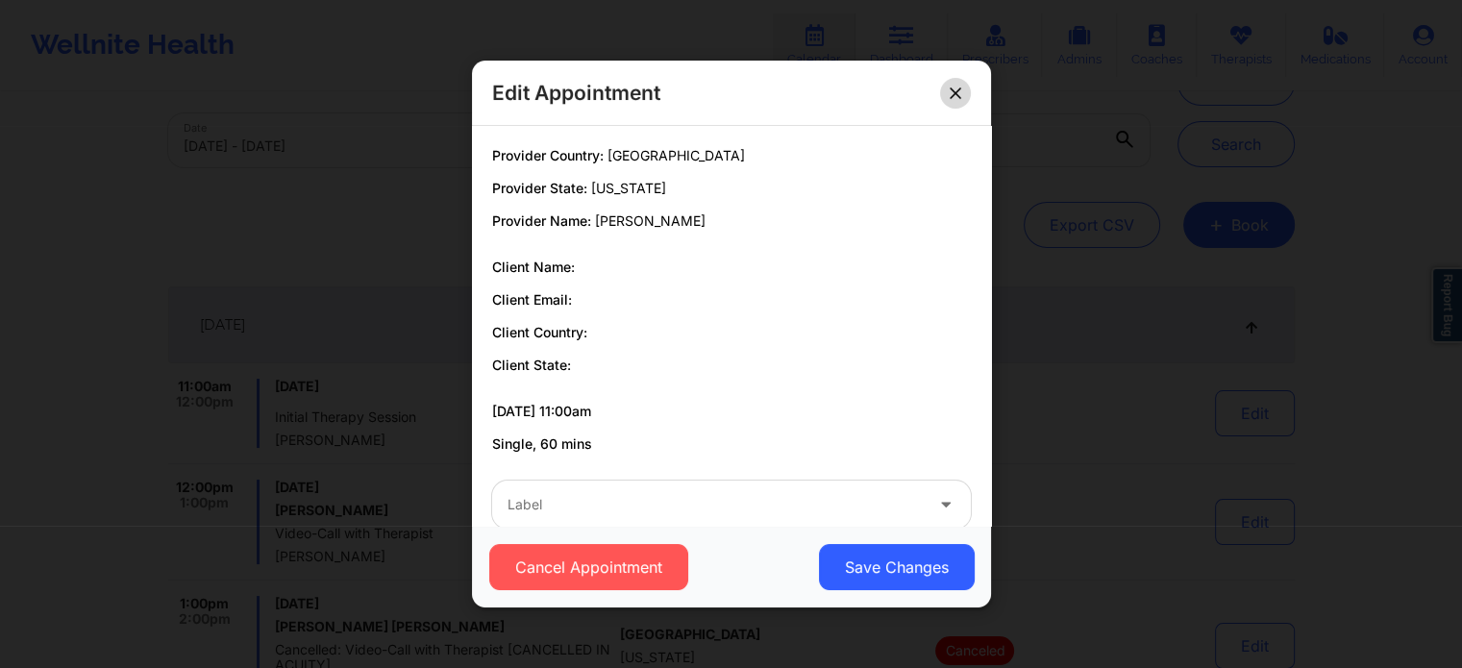
click at [952, 91] on icon at bounding box center [956, 93] width 12 height 12
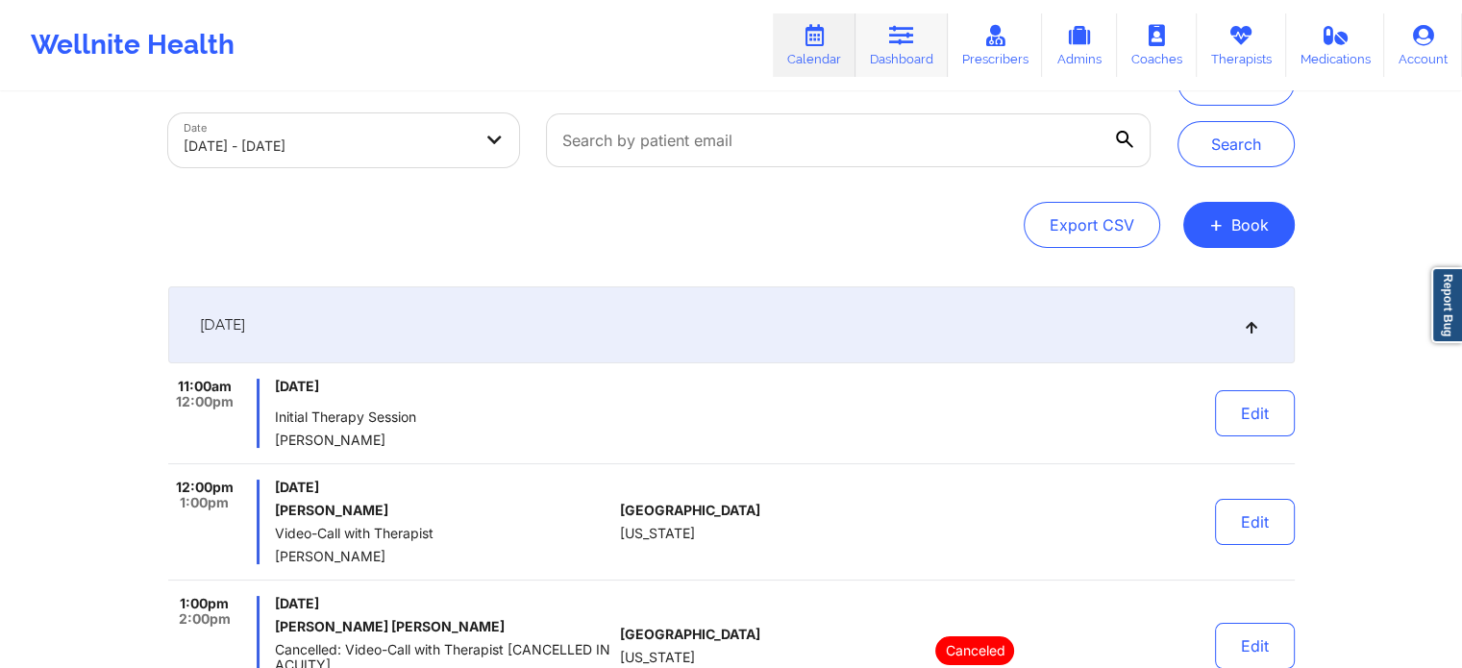
click at [884, 50] on link "Dashboard" at bounding box center [901, 44] width 92 height 63
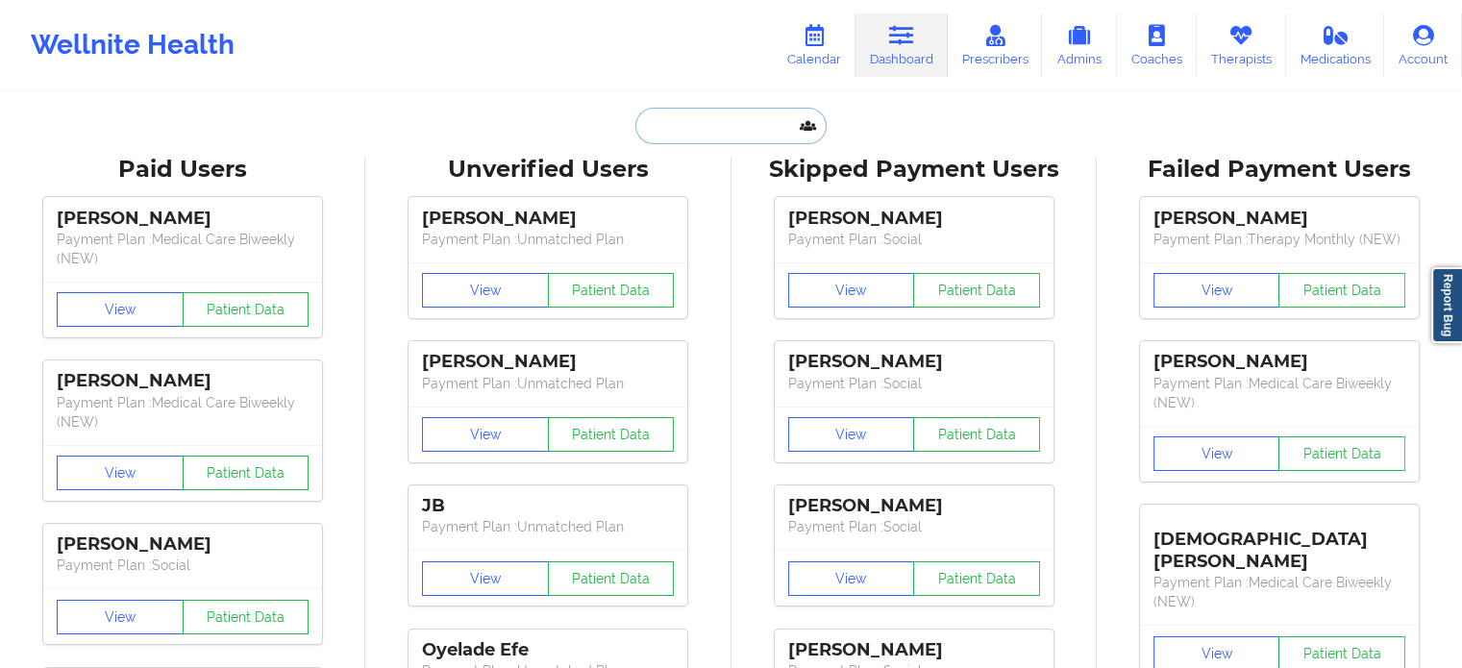
click at [711, 126] on input "text" at bounding box center [730, 126] width 190 height 37
paste input "nicojrl@hotmail.com"
type input "nicojrl@hotmail.com"
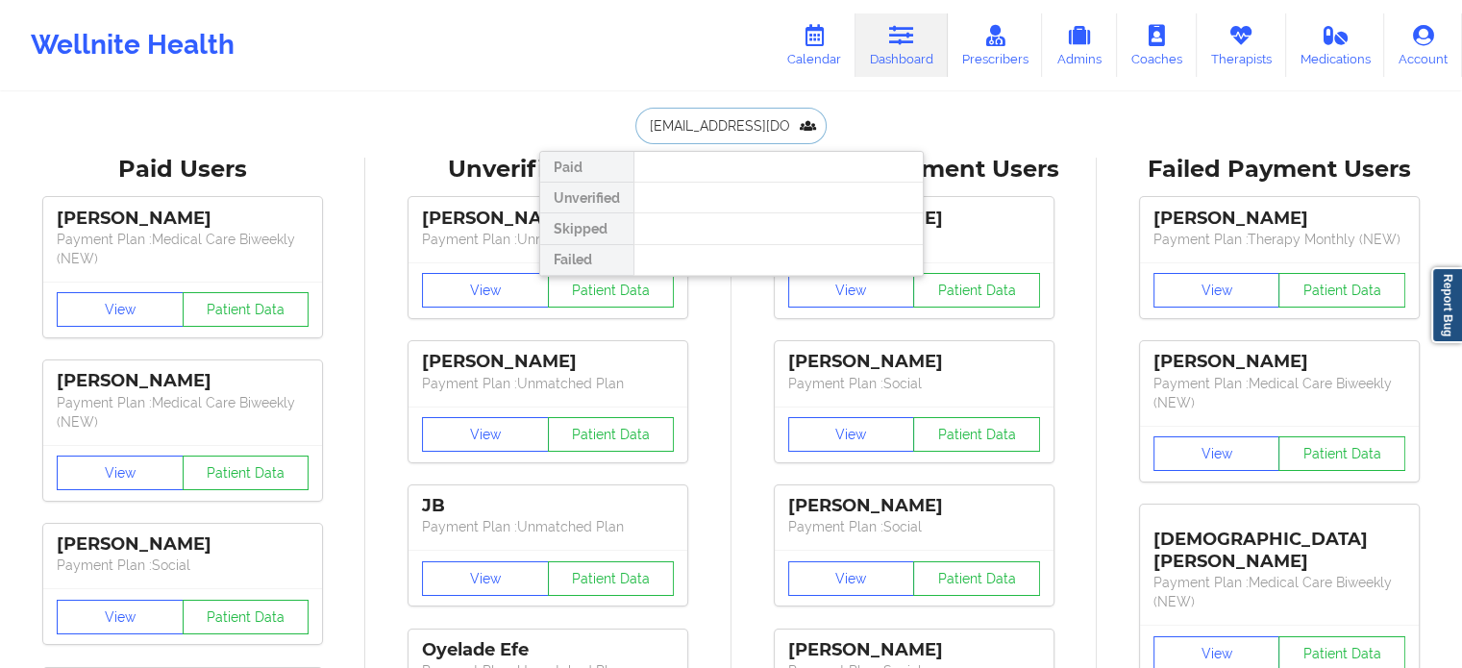
drag, startPoint x: 779, startPoint y: 122, endPoint x: 556, endPoint y: 116, distance: 224.0
click at [556, 116] on div "nicojrl@hotmail.com Paid Unverified Skipped Failed" at bounding box center [731, 126] width 384 height 37
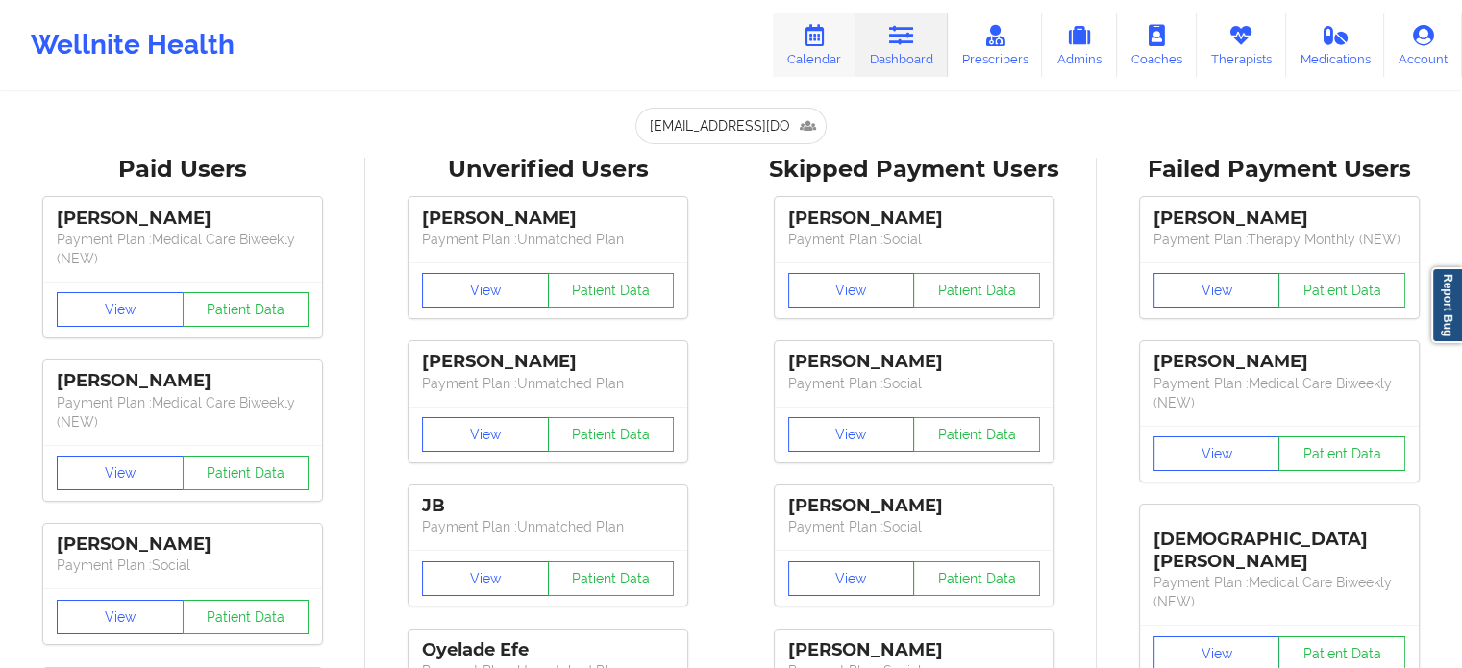
click at [808, 37] on icon at bounding box center [814, 35] width 25 height 21
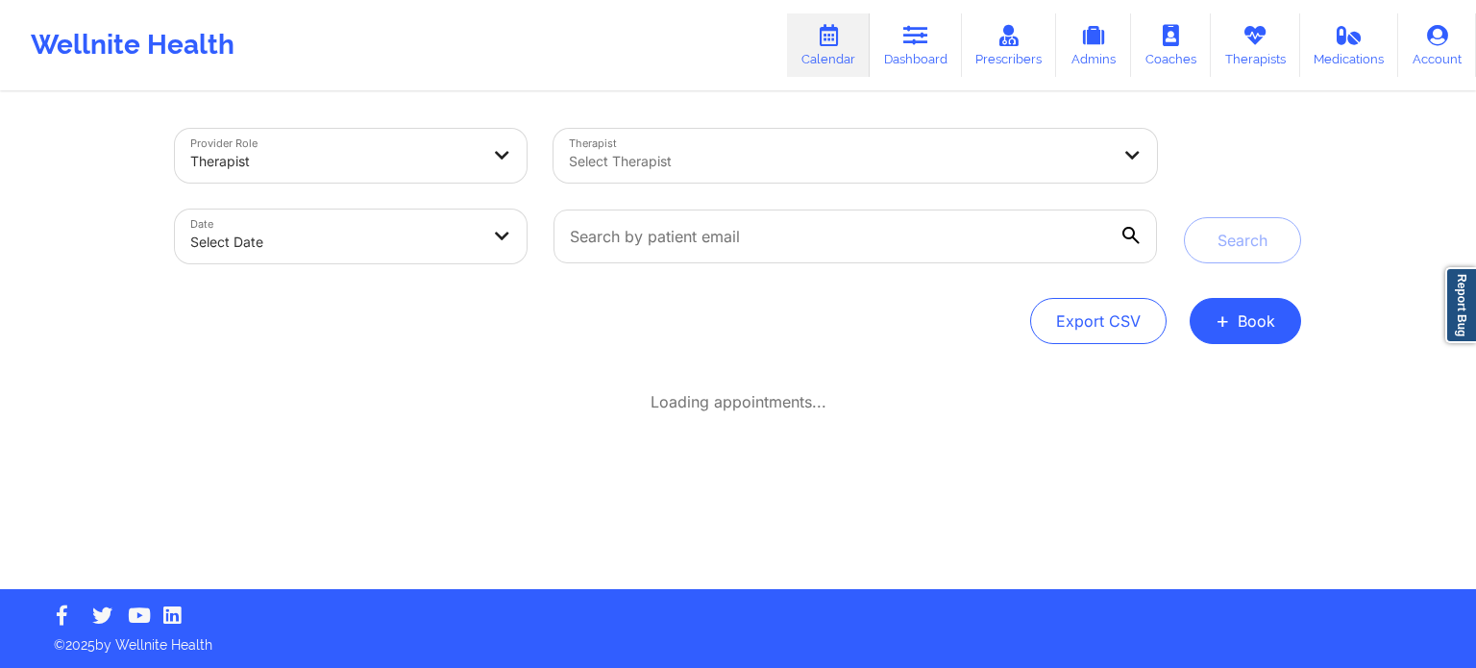
click at [772, 163] on div at bounding box center [839, 161] width 541 height 23
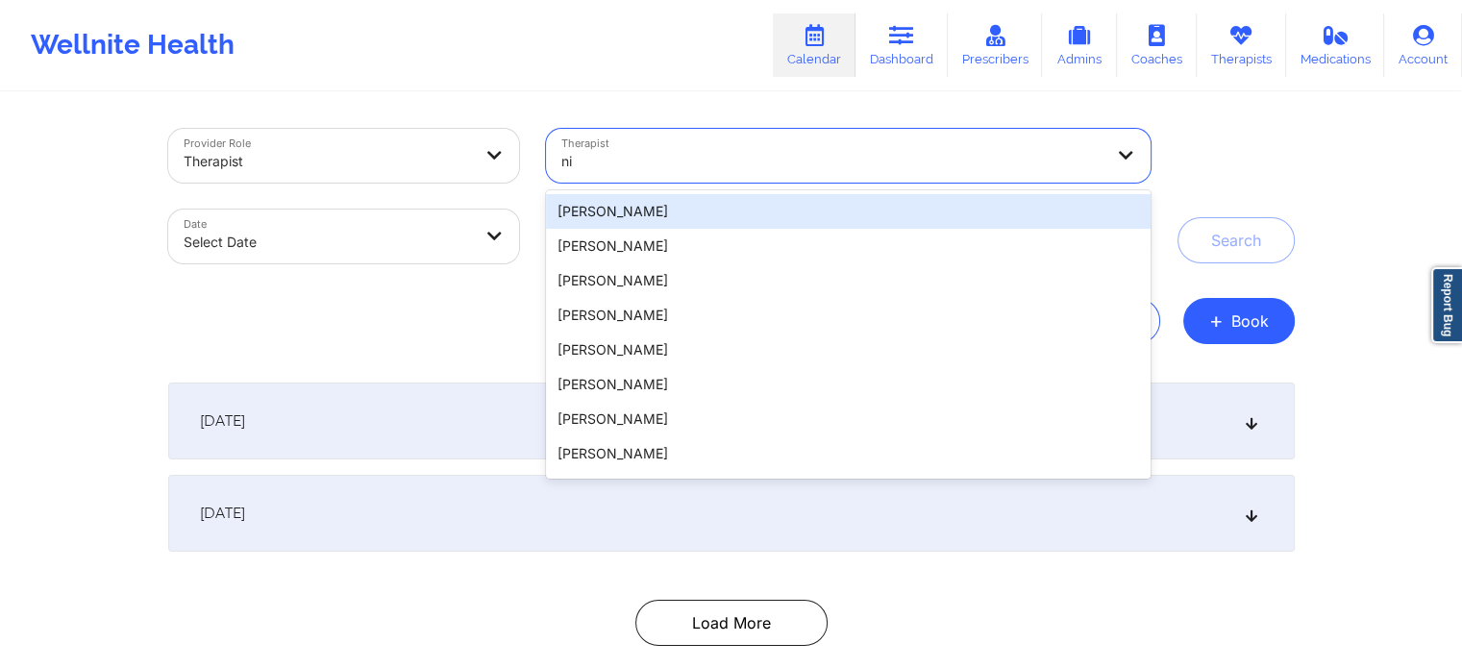
type input "n"
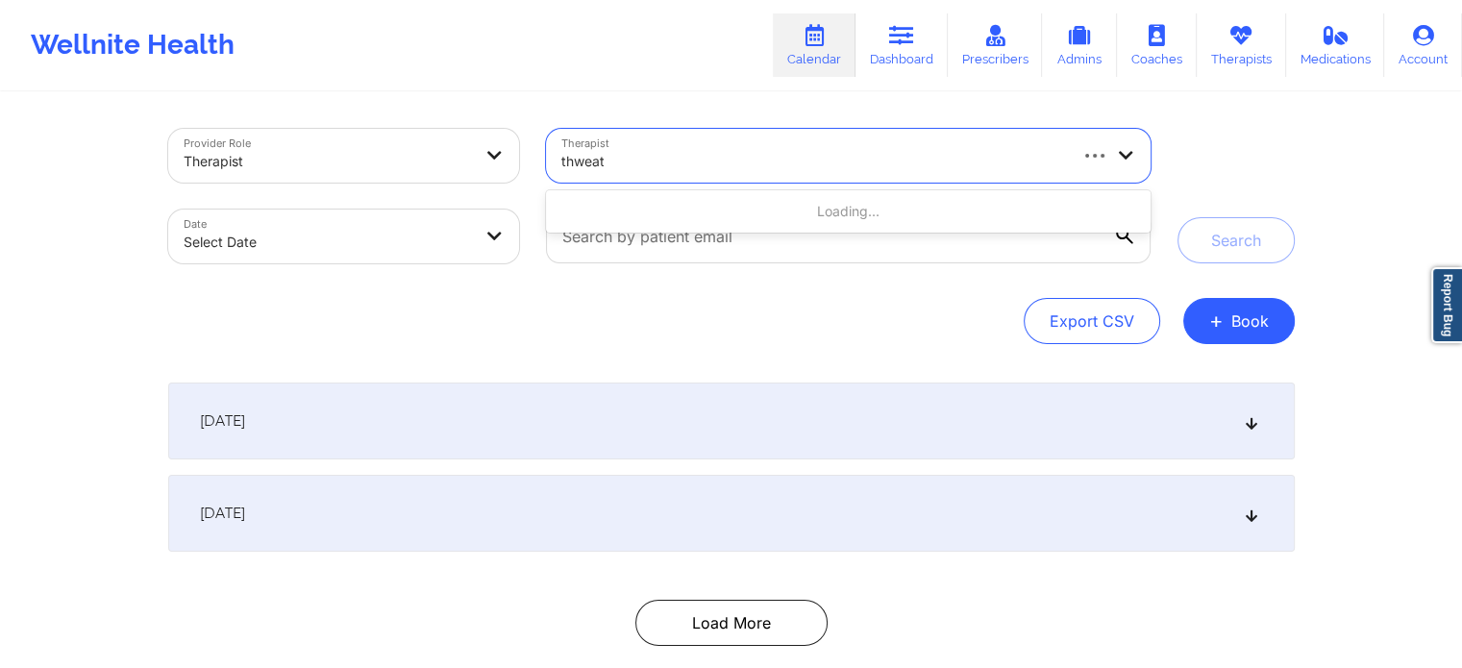
type input "thweatt"
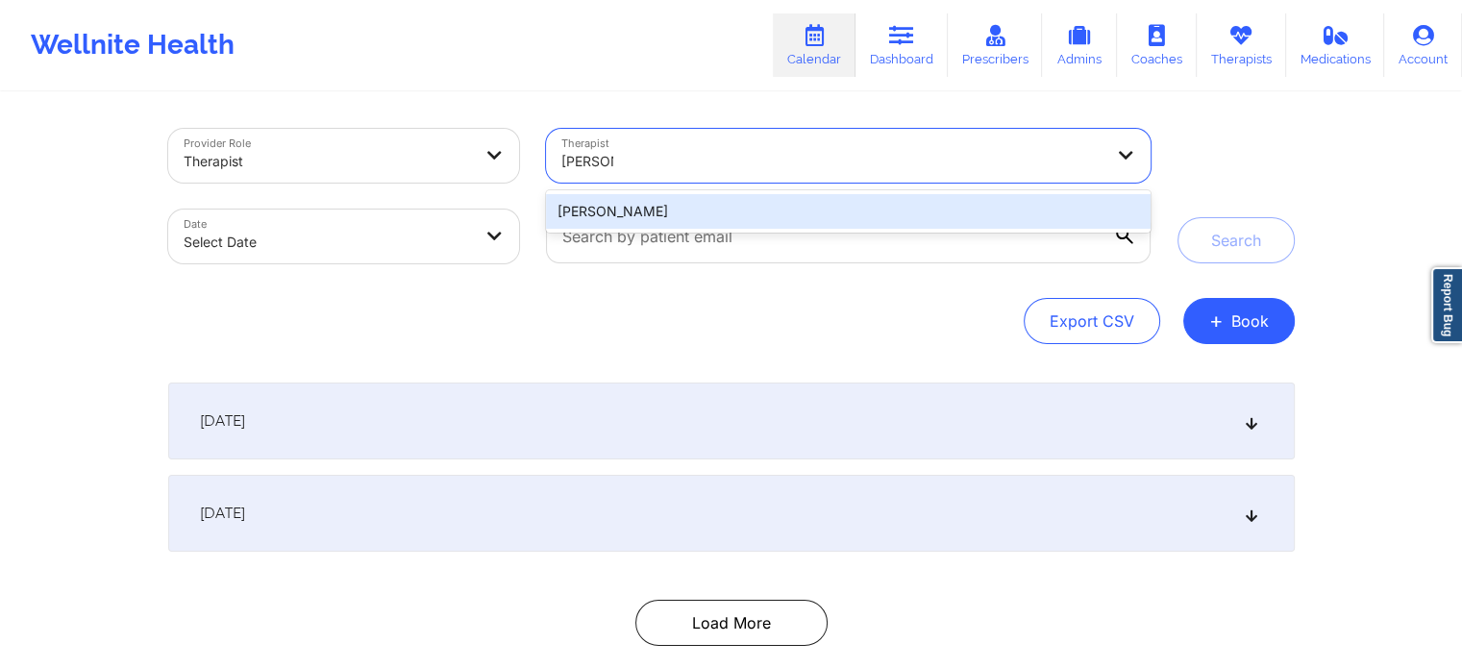
click at [684, 201] on div "Nicole Thweatt" at bounding box center [848, 211] width 604 height 35
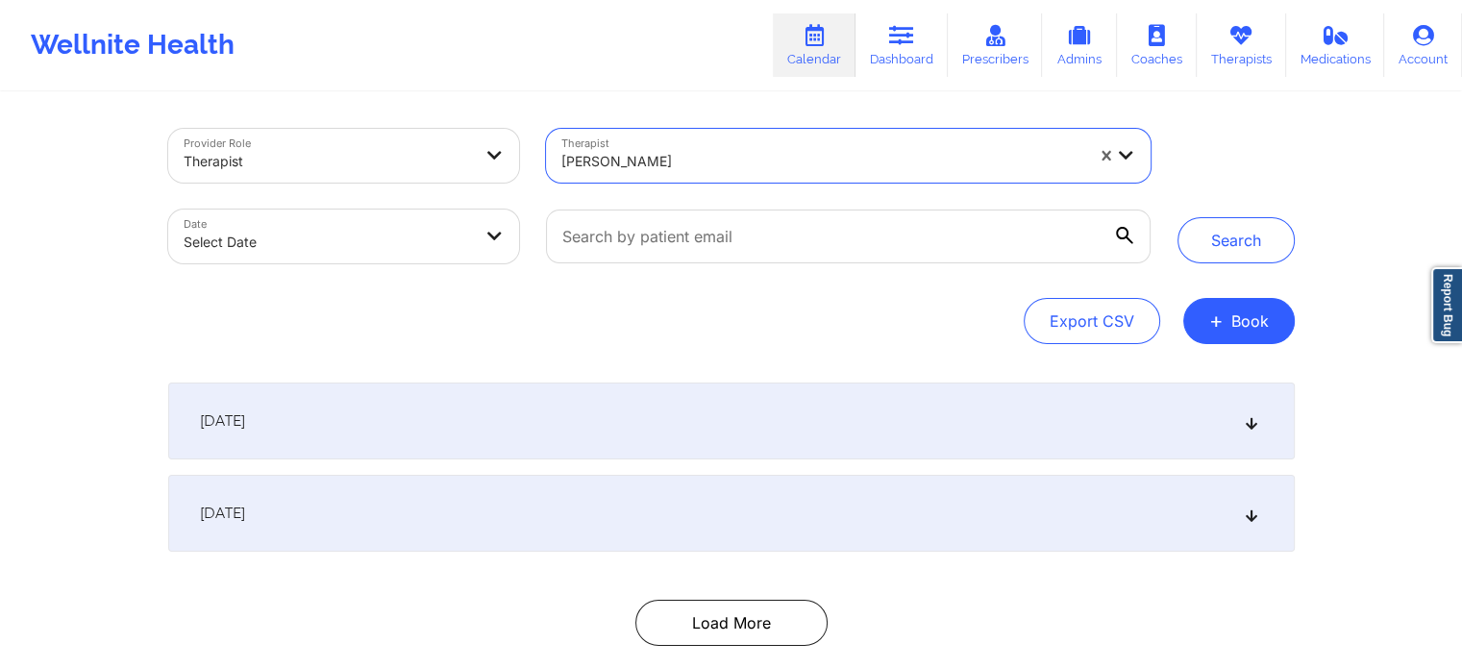
select select "2025-8"
select select "2025-9"
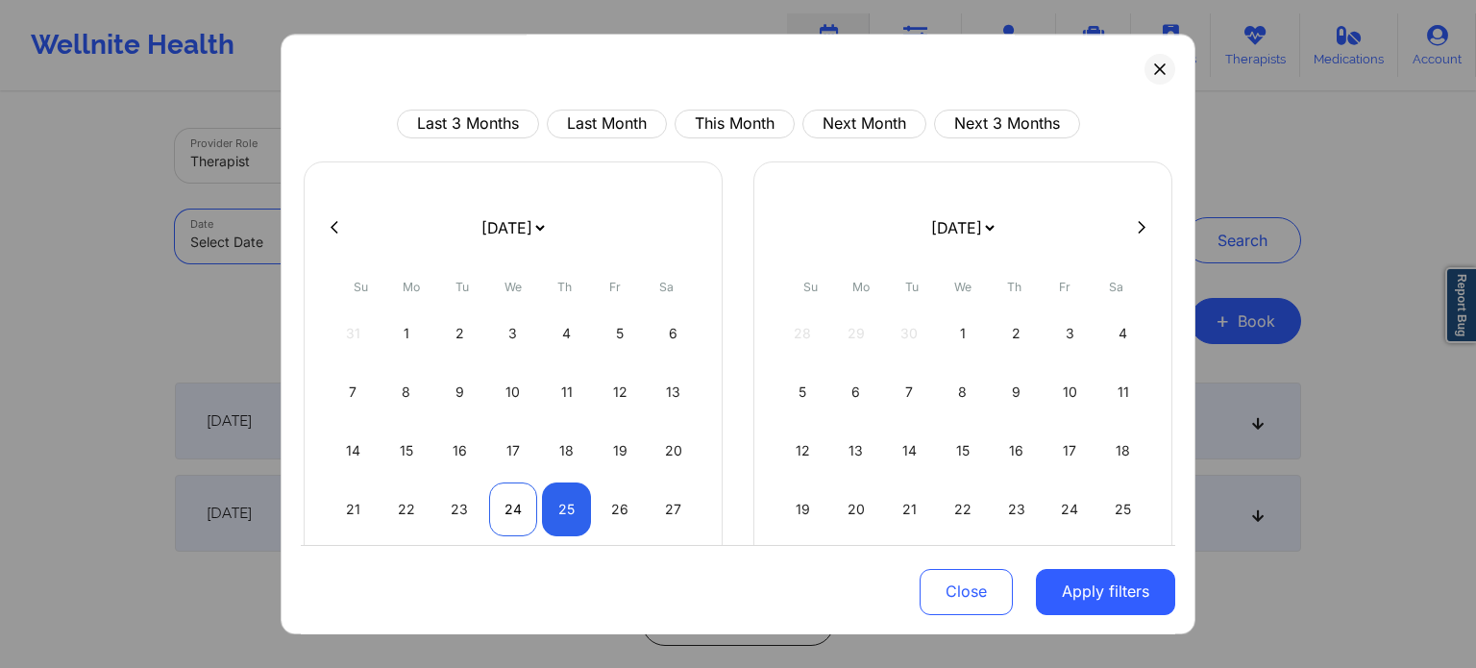
click at [506, 505] on div "24" at bounding box center [513, 509] width 49 height 54
select select "2025-8"
select select "2025-9"
select select "2025-8"
select select "2025-9"
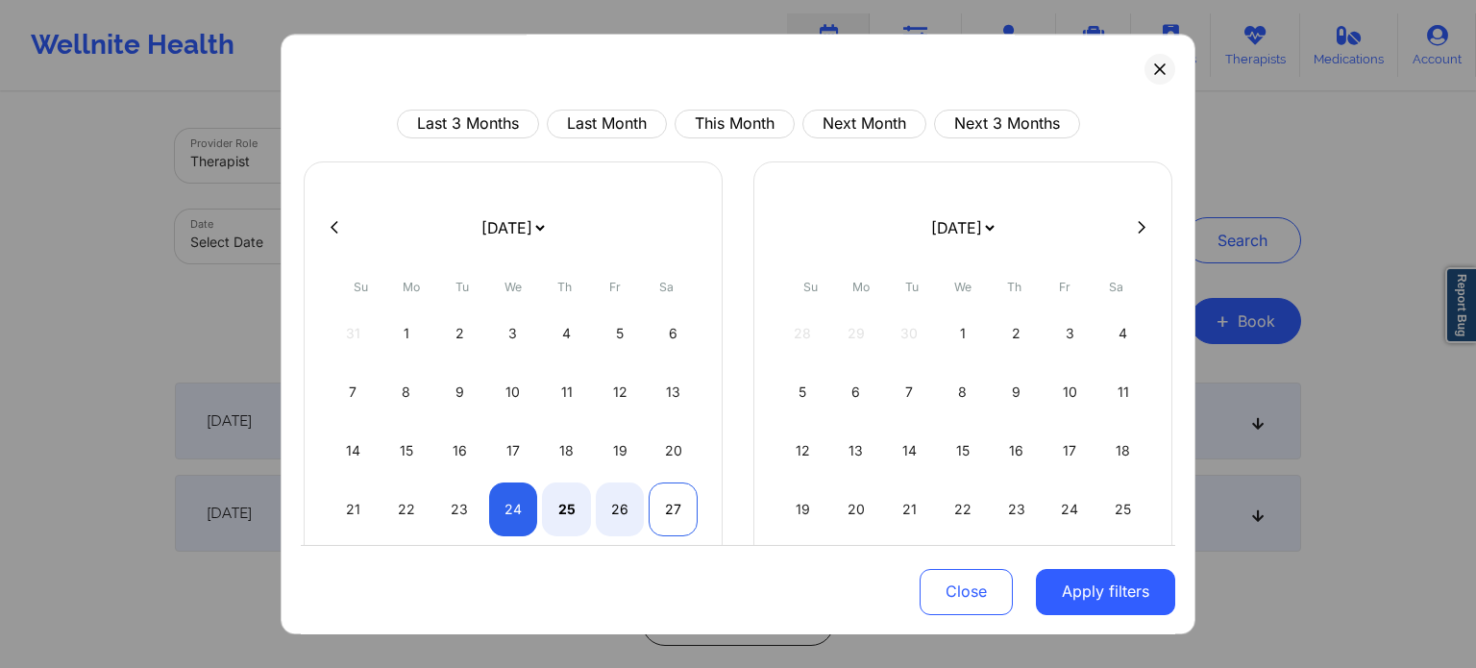
select select "2025-8"
select select "2025-9"
click at [675, 511] on div "27" at bounding box center [673, 509] width 49 height 54
select select "2025-8"
select select "2025-9"
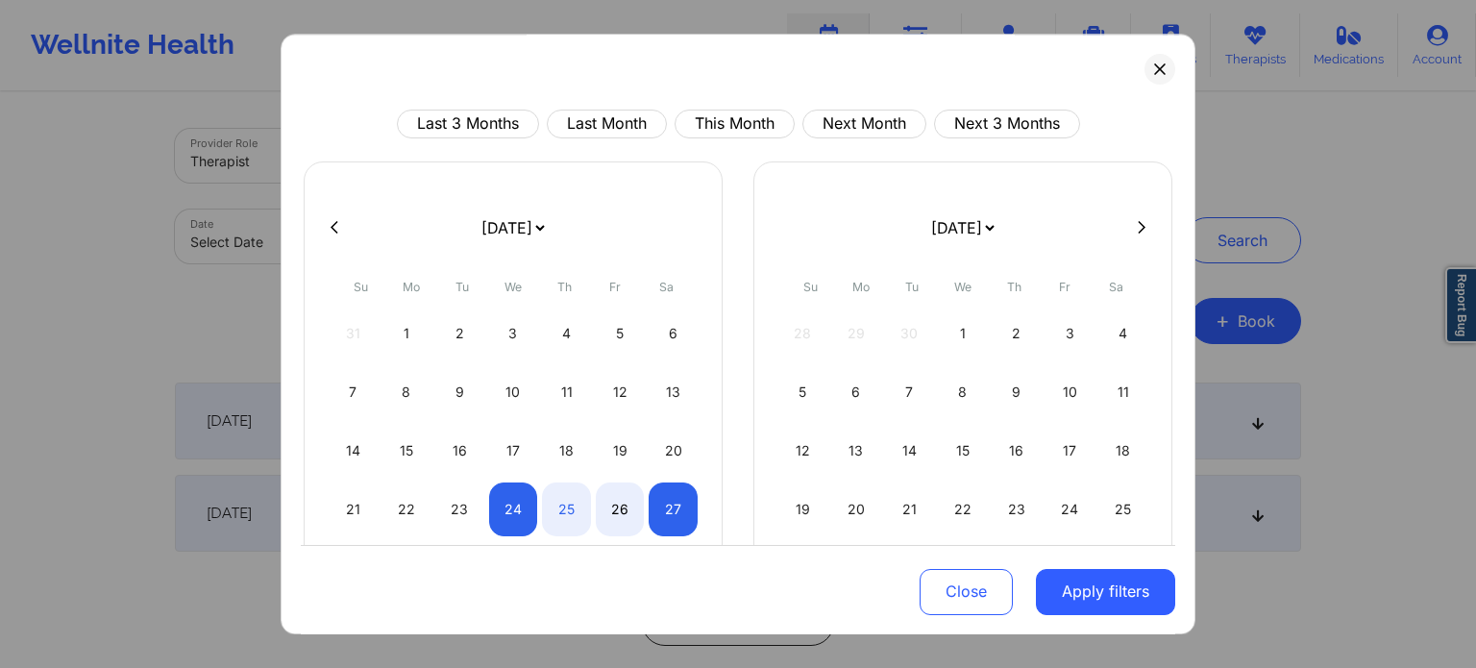
click at [1103, 581] on button "Apply filters" at bounding box center [1105, 591] width 139 height 46
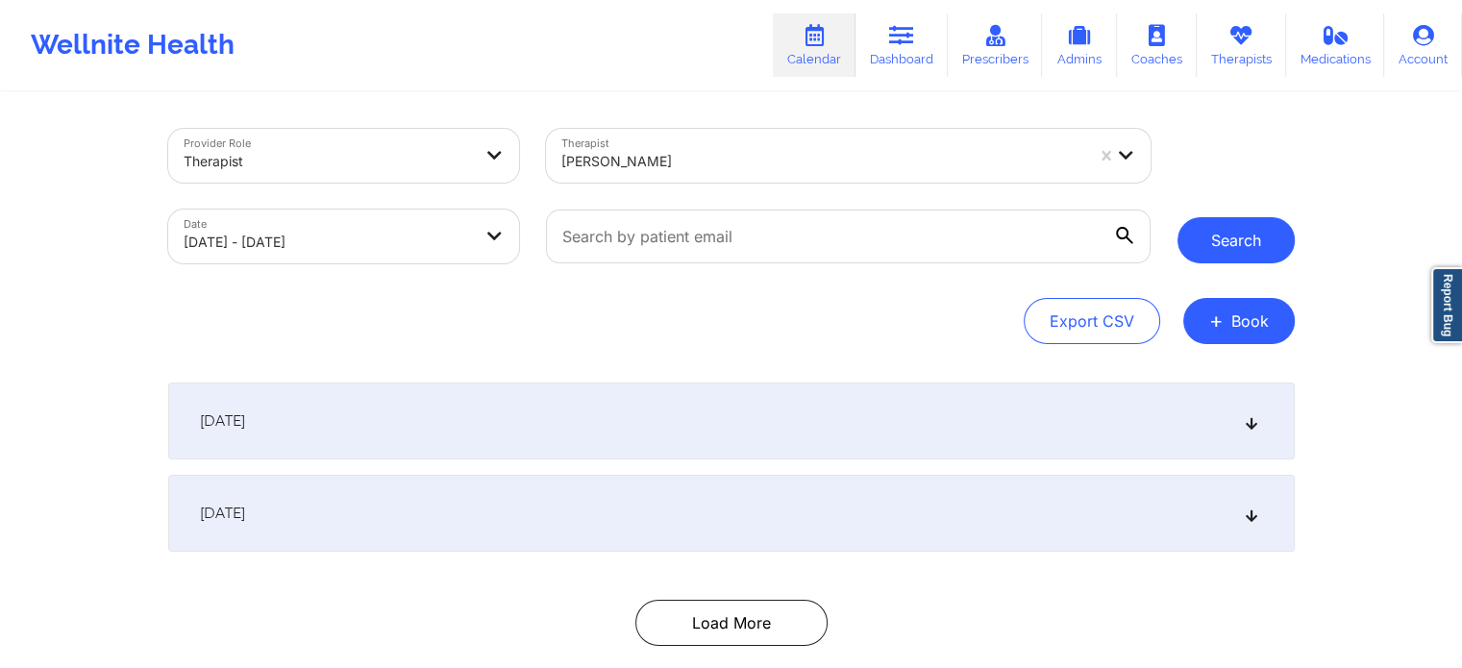
click at [1224, 238] on button "Search" at bounding box center [1235, 240] width 117 height 46
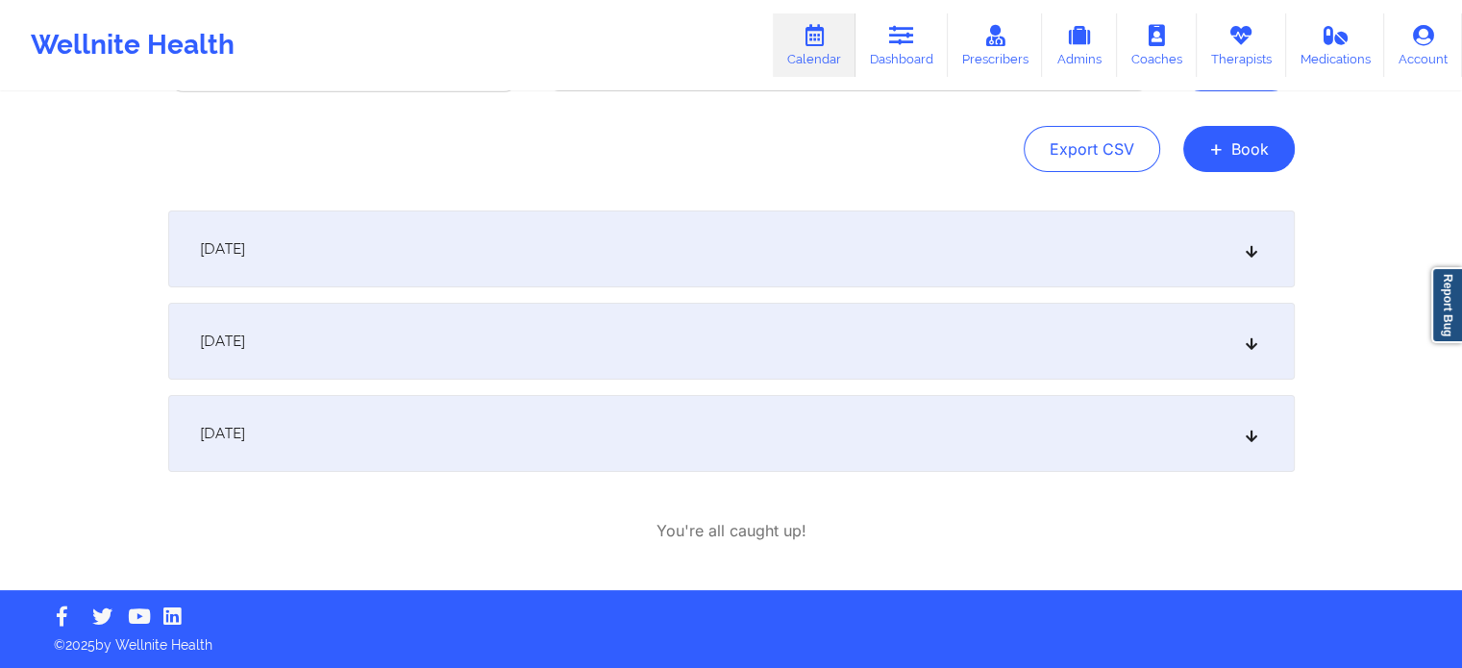
click at [403, 441] on div "[DATE]" at bounding box center [731, 433] width 1126 height 77
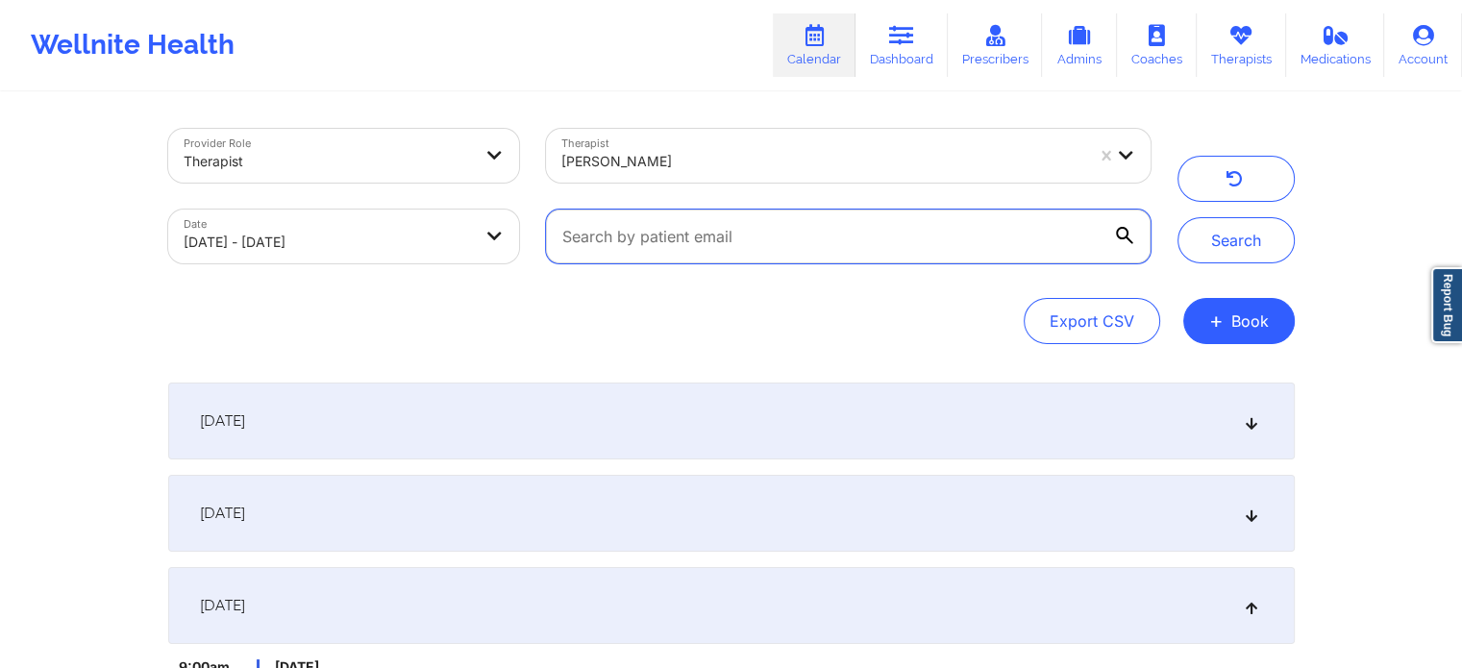
click at [693, 225] on input "text" at bounding box center [848, 237] width 604 height 54
paste input "nicojrl@hotmail.com"
type input "nicojrl@hotmail.com"
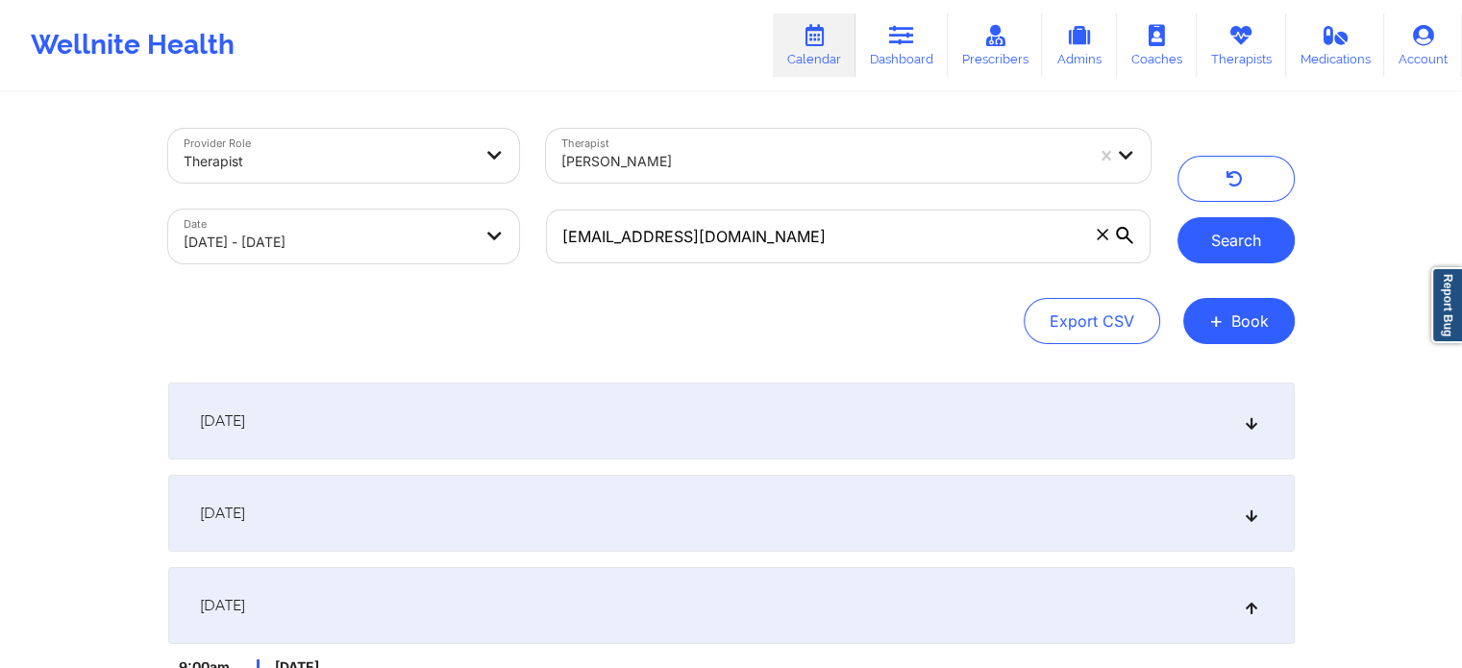
click at [1203, 249] on button "Search" at bounding box center [1235, 240] width 117 height 46
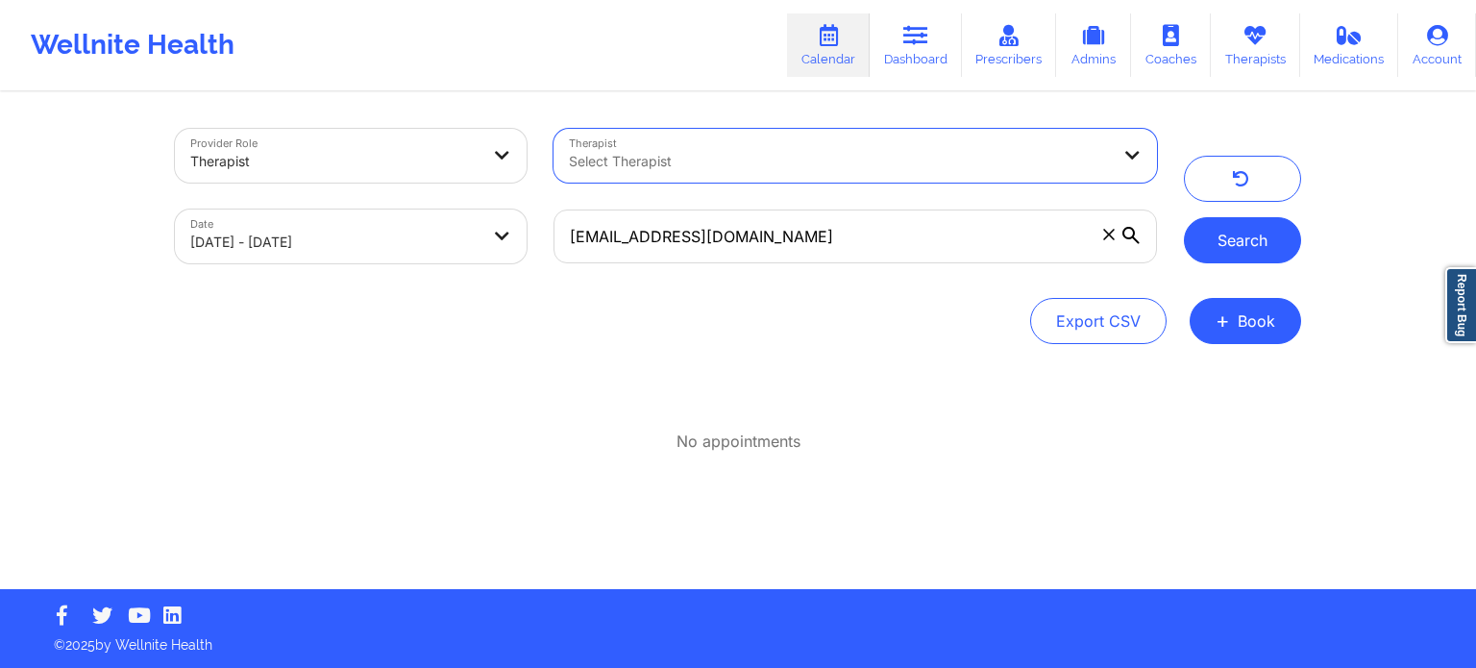
click at [1217, 236] on button "Search" at bounding box center [1242, 240] width 117 height 46
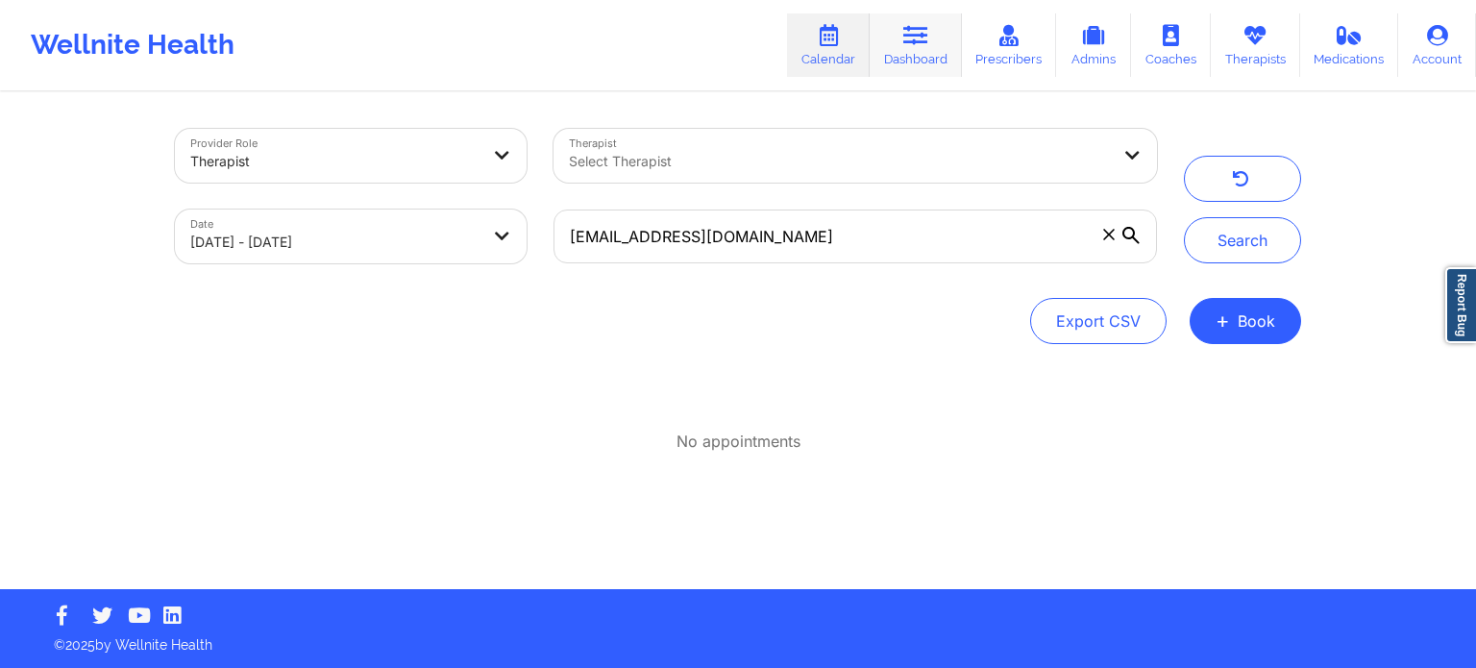
click at [907, 57] on link "Dashboard" at bounding box center [916, 44] width 92 height 63
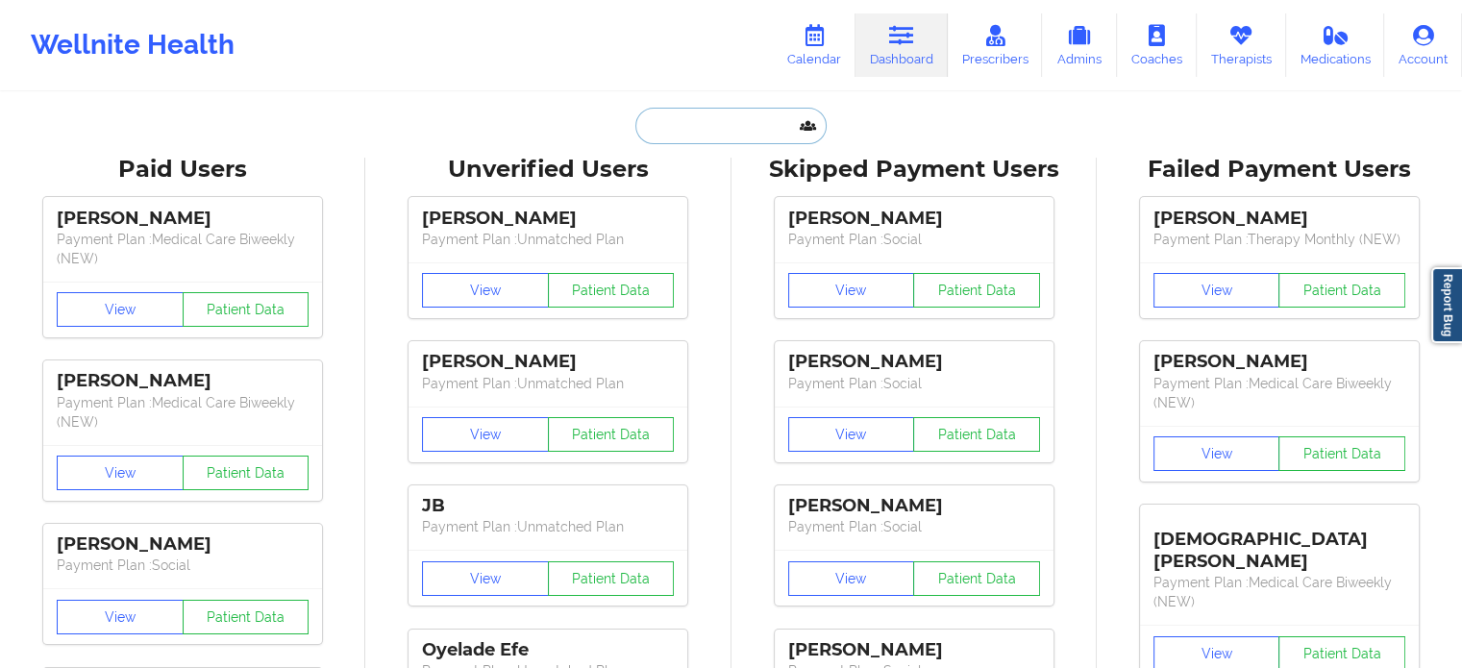
click at [742, 132] on input "text" at bounding box center [730, 126] width 190 height 37
paste input "nicojrl@hotmail.com"
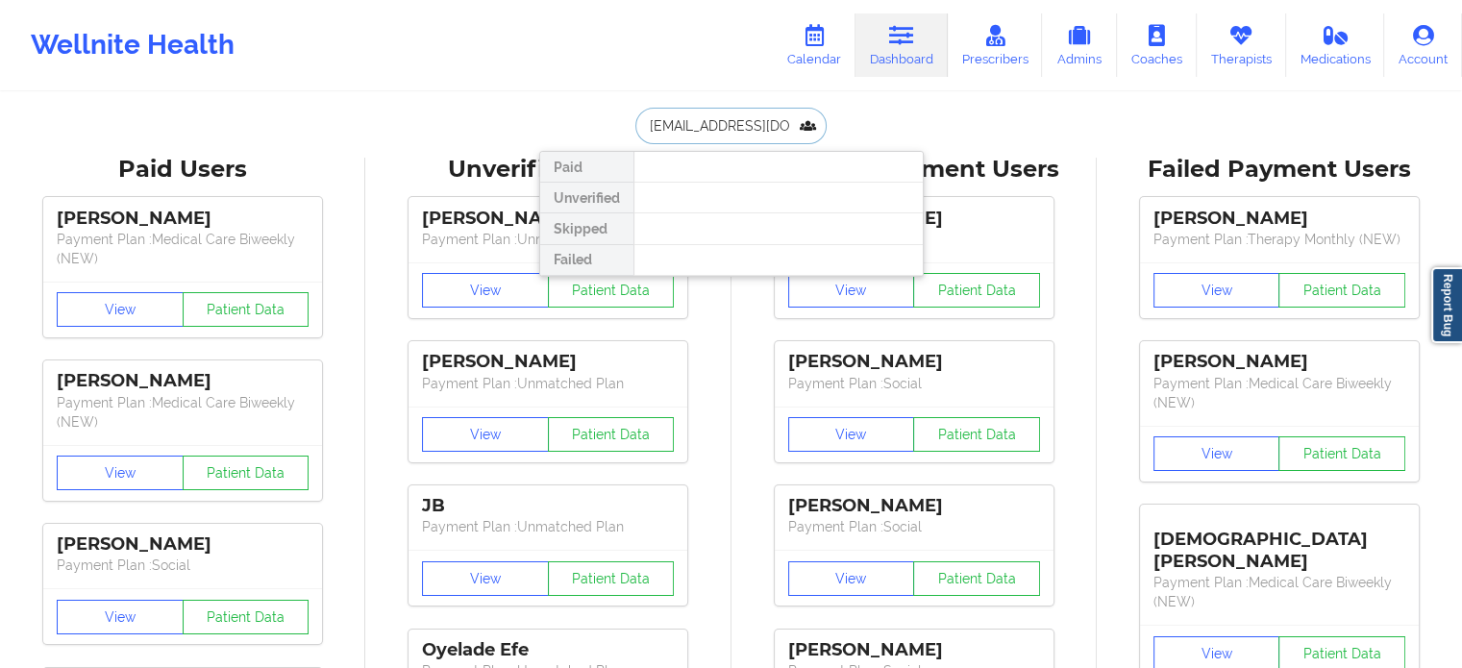
drag, startPoint x: 752, startPoint y: 126, endPoint x: 305, endPoint y: 84, distance: 448.9
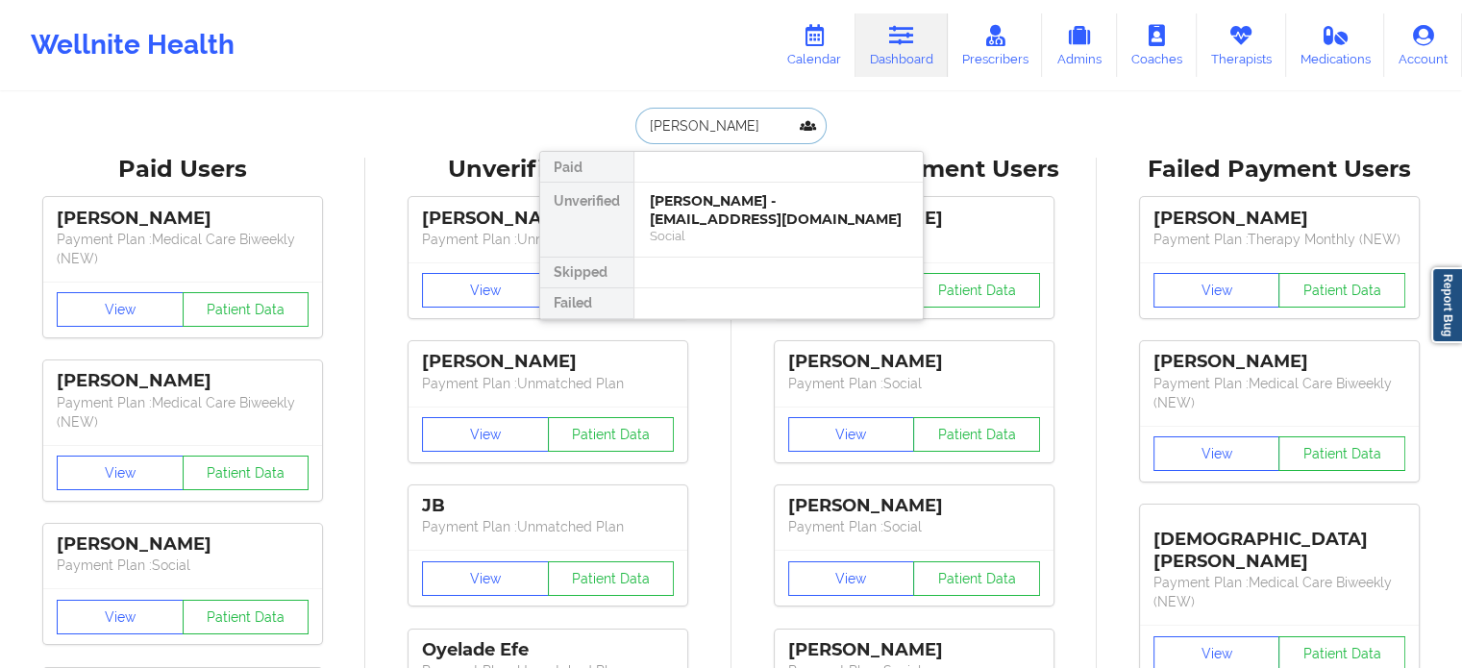
type input "nicole roman"
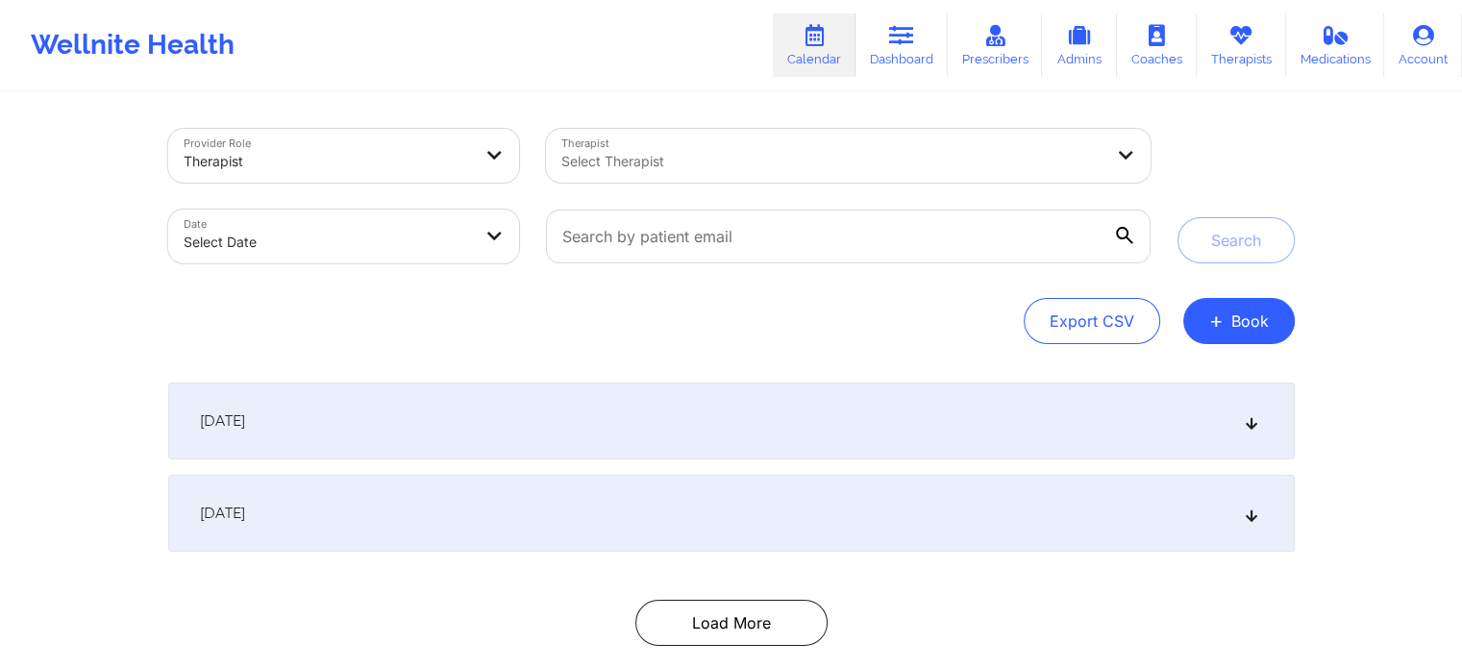
click at [687, 165] on div at bounding box center [831, 161] width 541 height 23
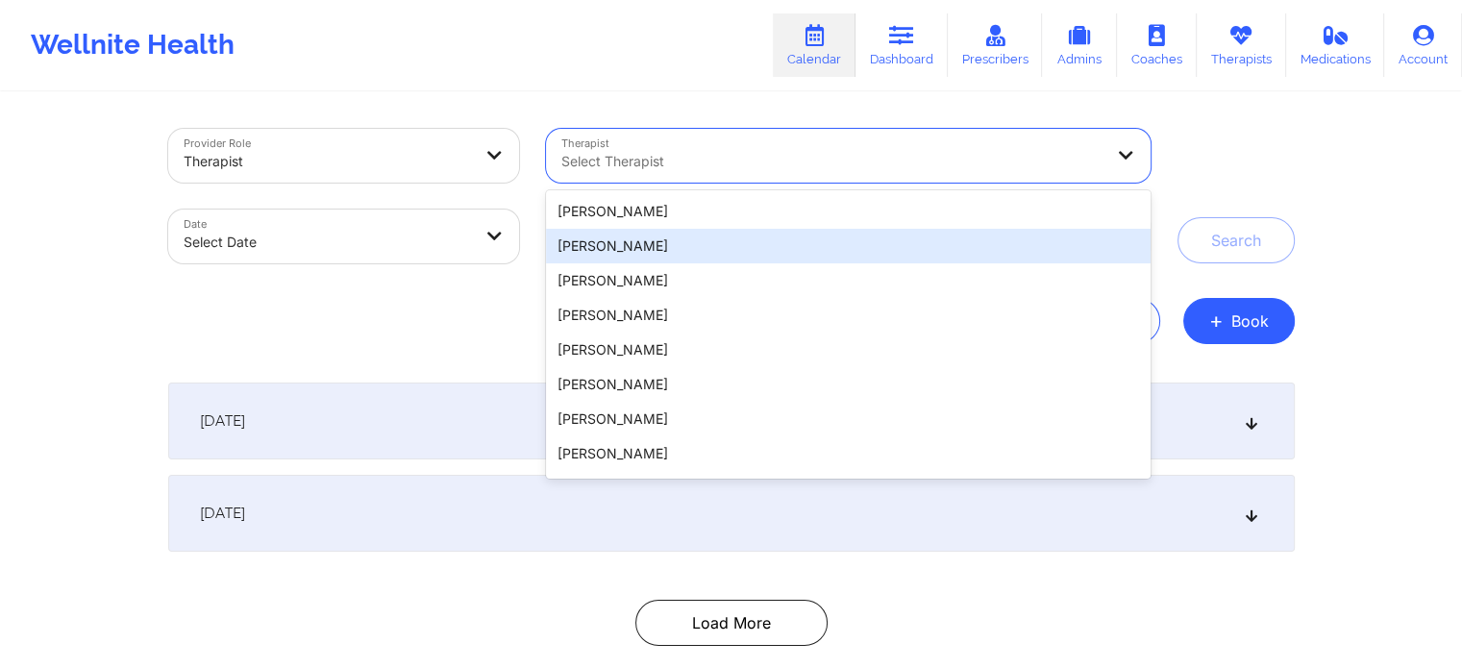
click at [442, 336] on div "Export CSV + Book" at bounding box center [731, 321] width 1126 height 46
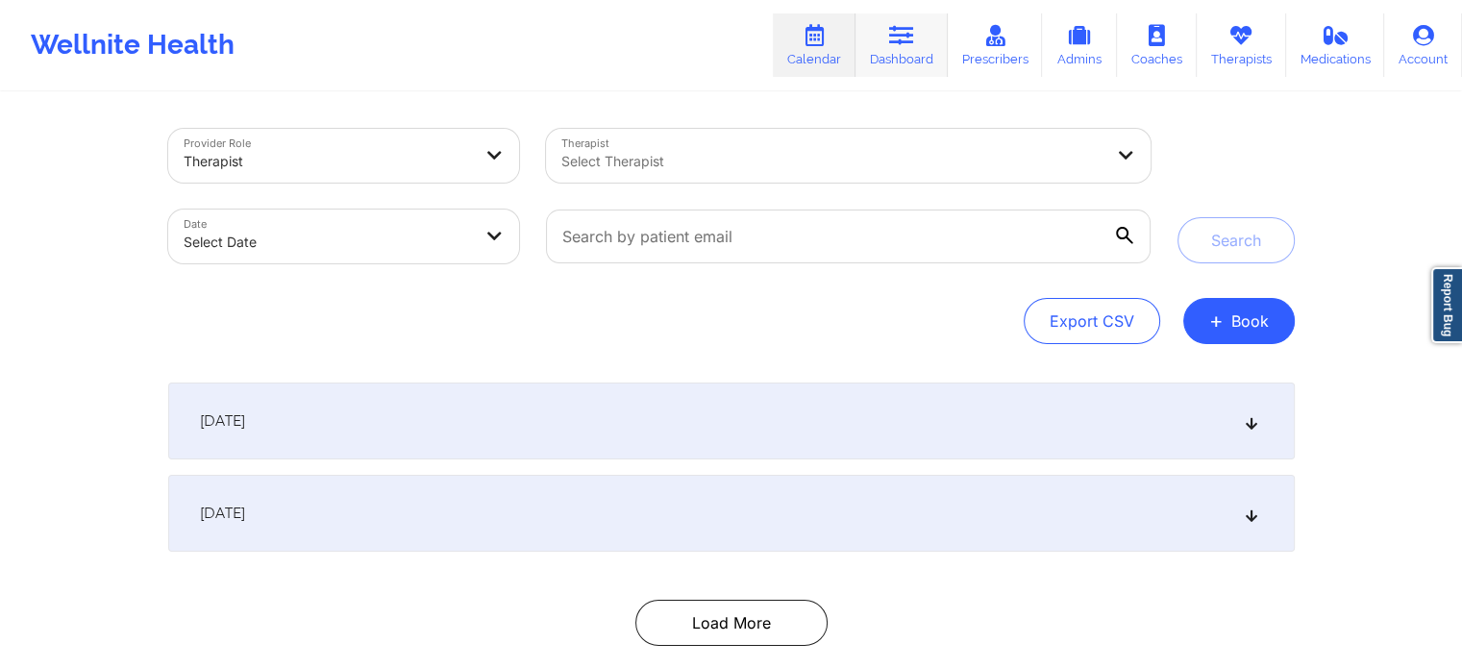
click at [904, 40] on icon at bounding box center [901, 35] width 25 height 21
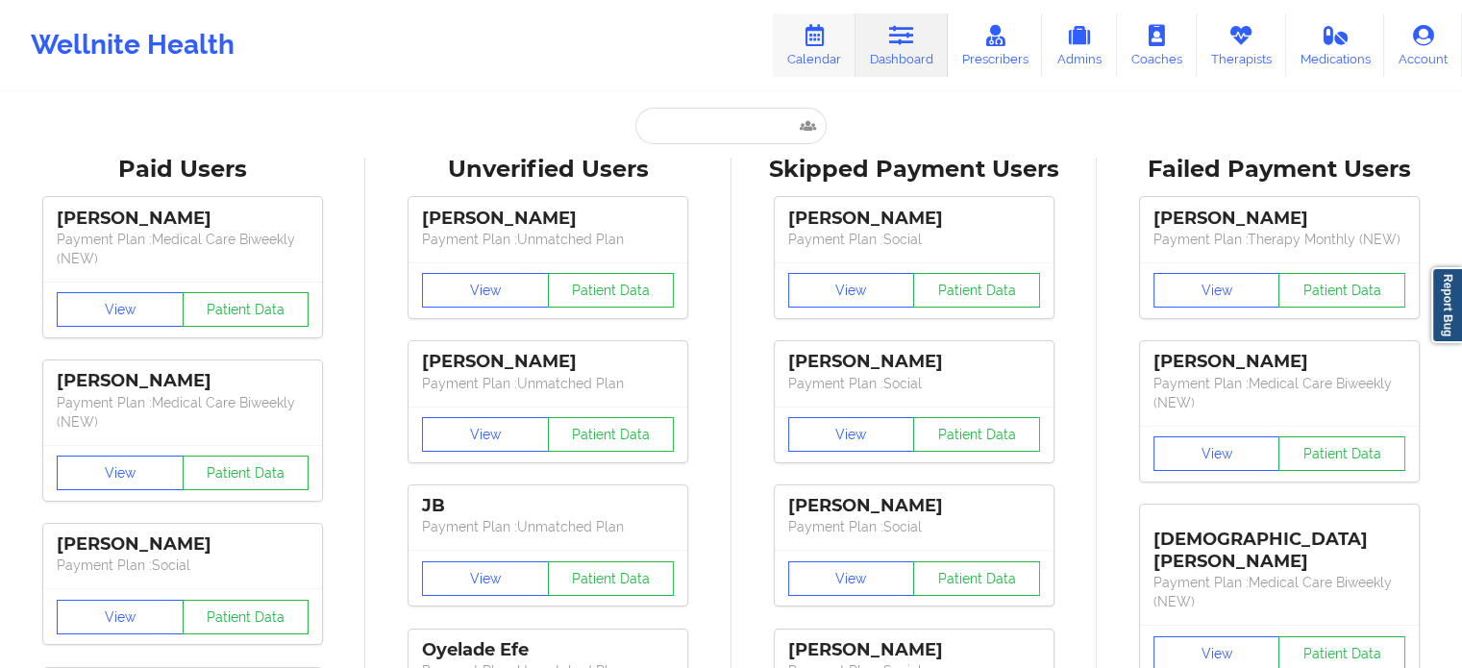
click at [834, 51] on link "Calendar" at bounding box center [814, 44] width 83 height 63
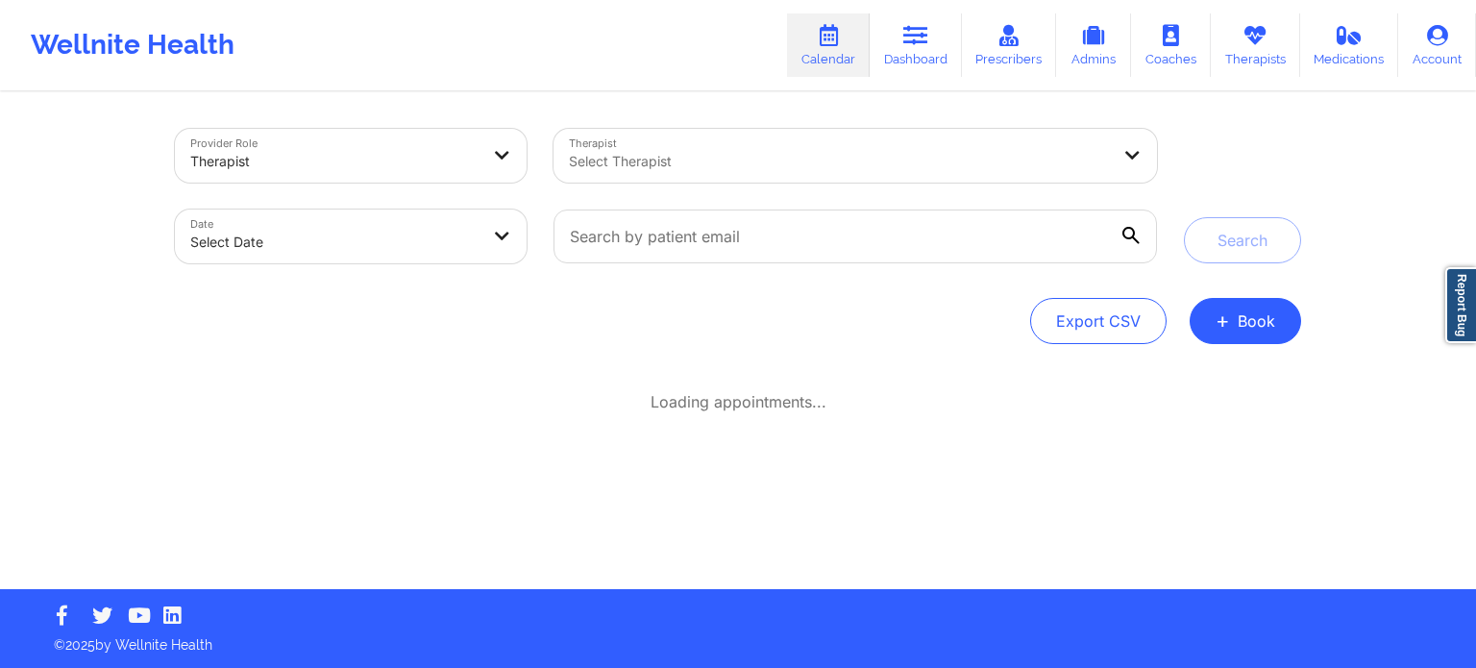
click at [684, 168] on div at bounding box center [839, 161] width 541 height 23
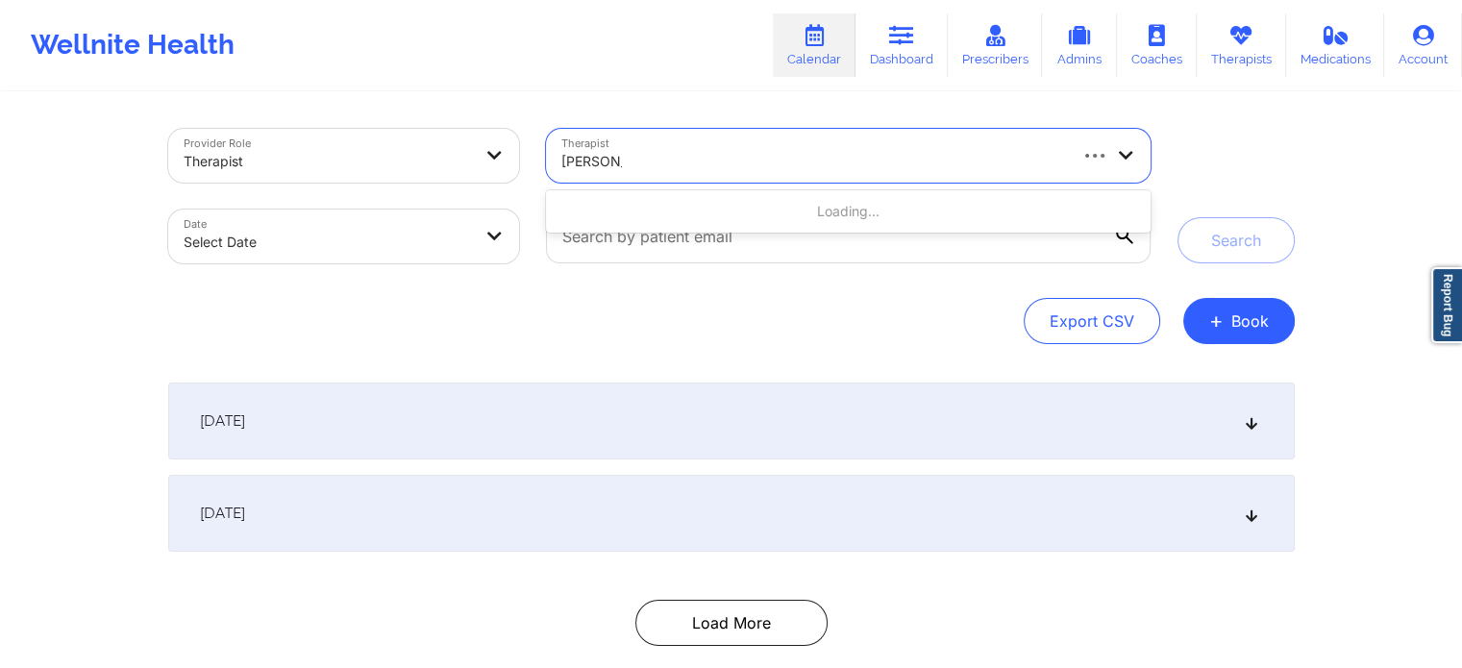
type input "[PERSON_NAME]"
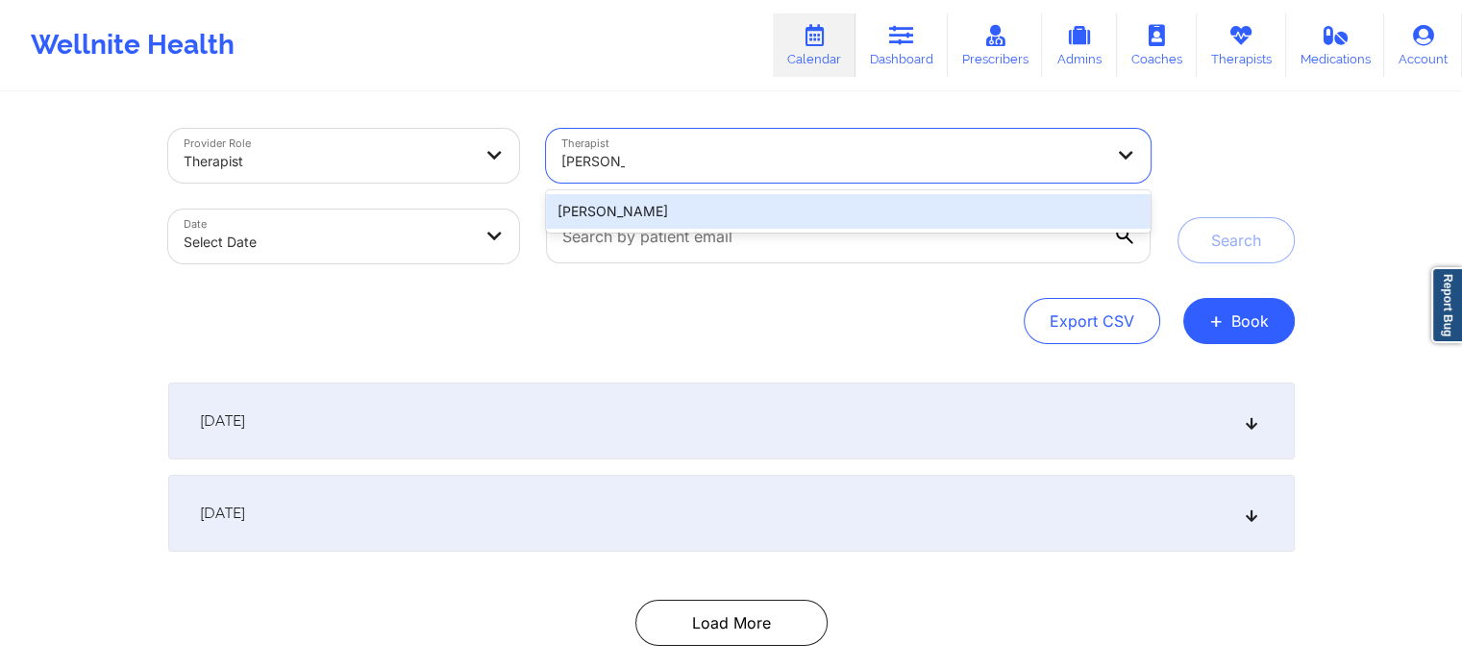
click at [676, 207] on div "[PERSON_NAME]" at bounding box center [848, 211] width 604 height 35
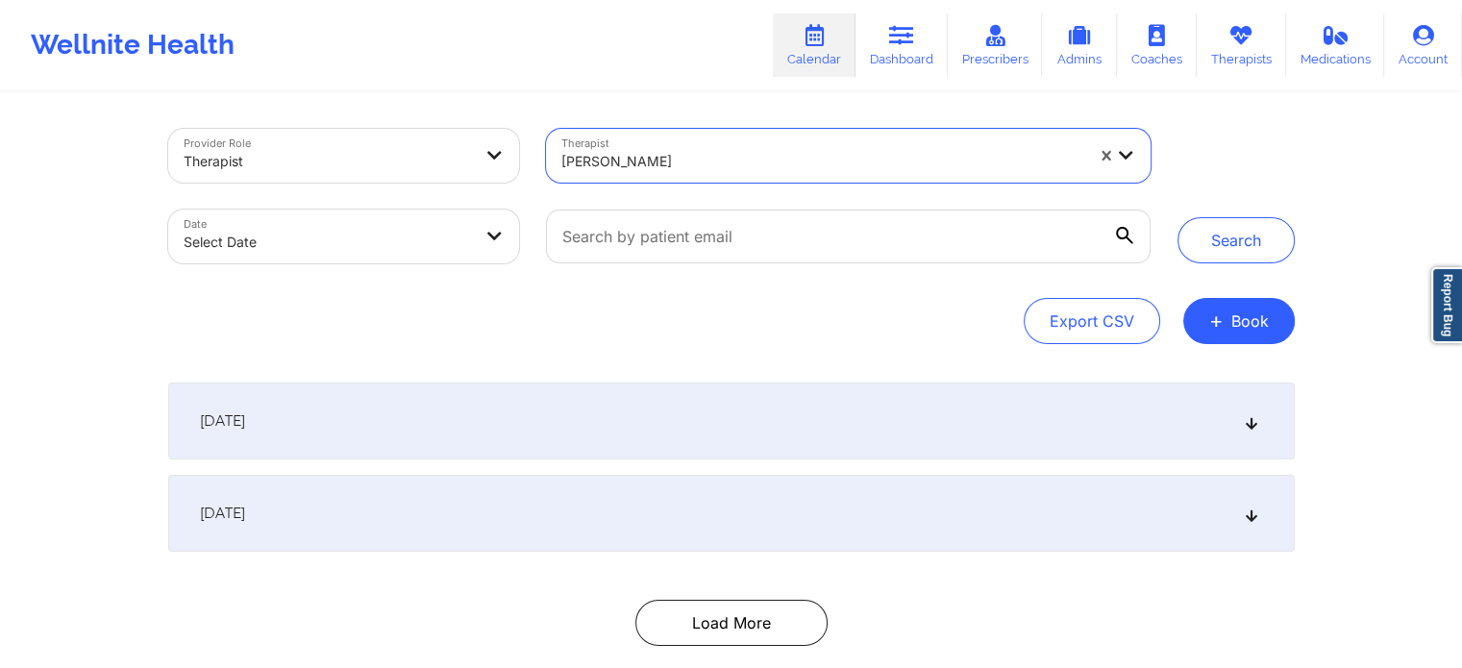
click at [432, 247] on body "Wellnite Health Calendar Dashboard Prescribers Admins Coaches Therapists Medica…" at bounding box center [731, 334] width 1462 height 668
select select "2025-8"
select select "2025-9"
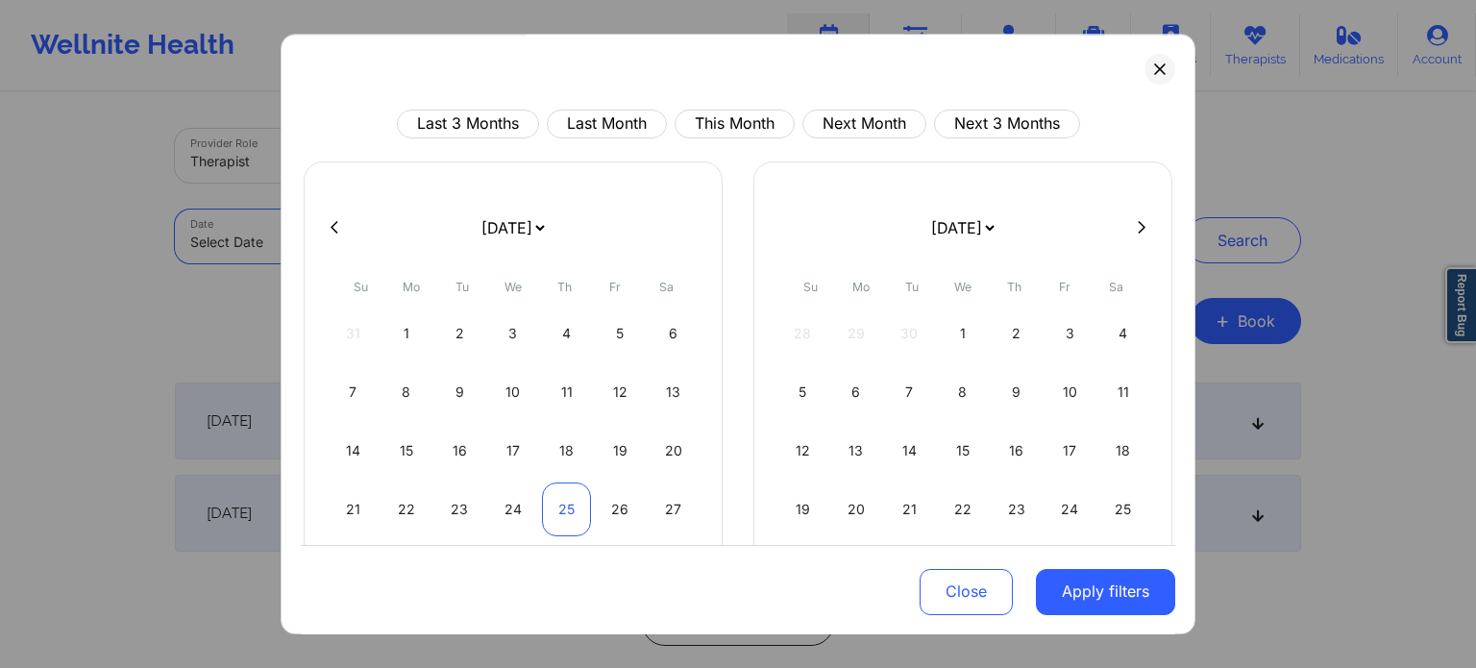
click at [572, 508] on div "25" at bounding box center [566, 509] width 49 height 54
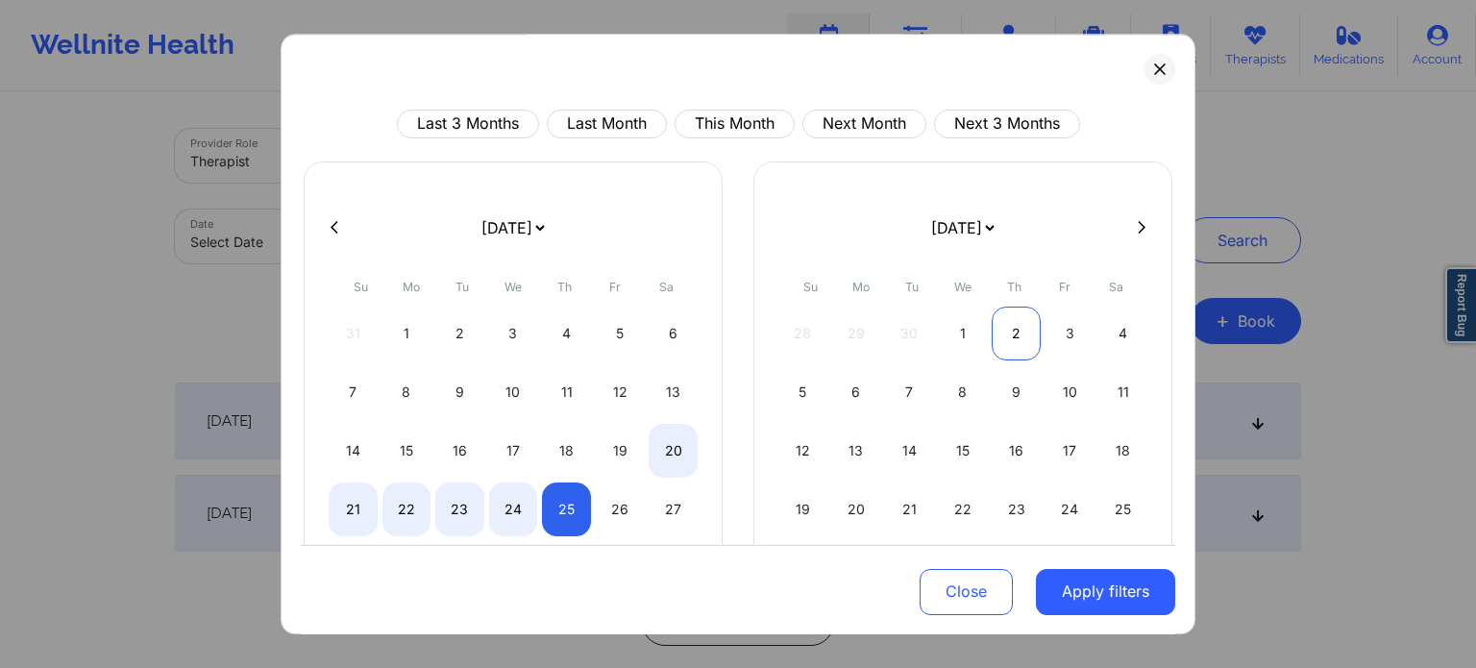
select select "2025-8"
select select "2025-9"
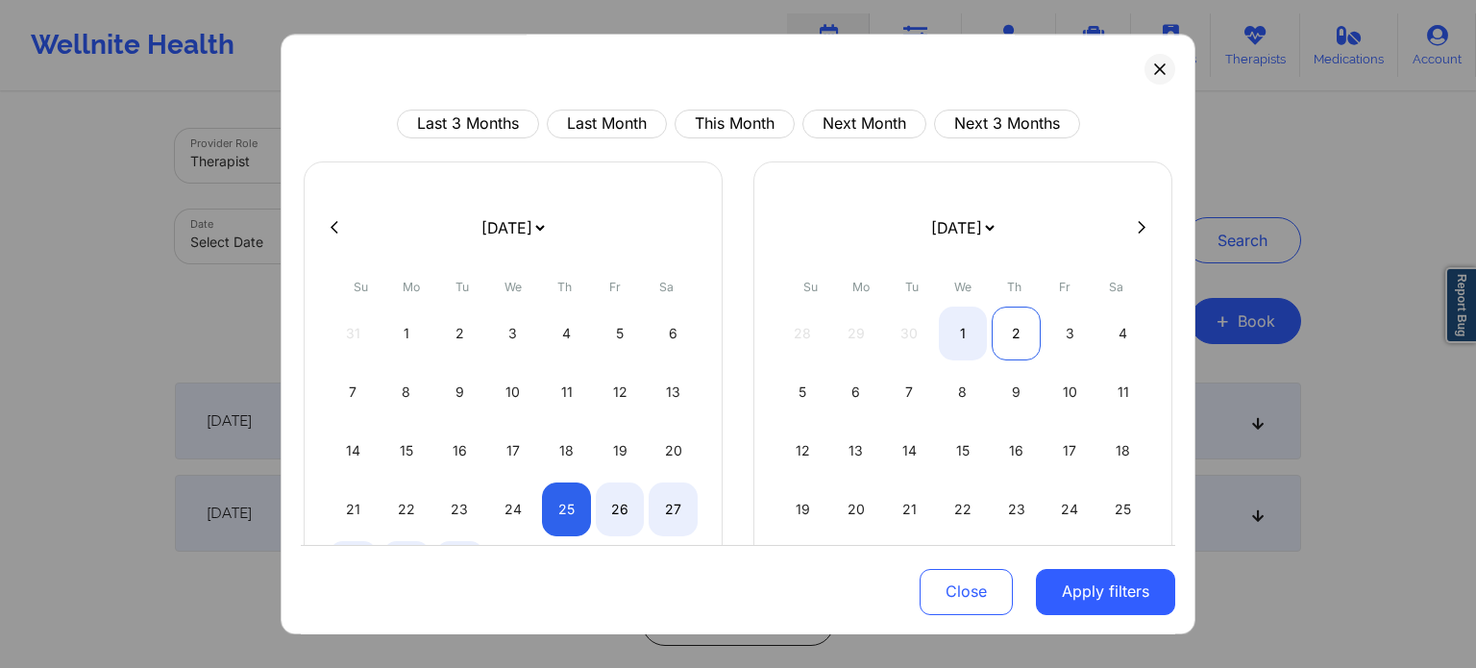
click at [995, 325] on div "2" at bounding box center [1016, 334] width 49 height 54
select select "2025-8"
select select "2025-9"
click at [1098, 599] on button "Apply filters" at bounding box center [1105, 591] width 139 height 46
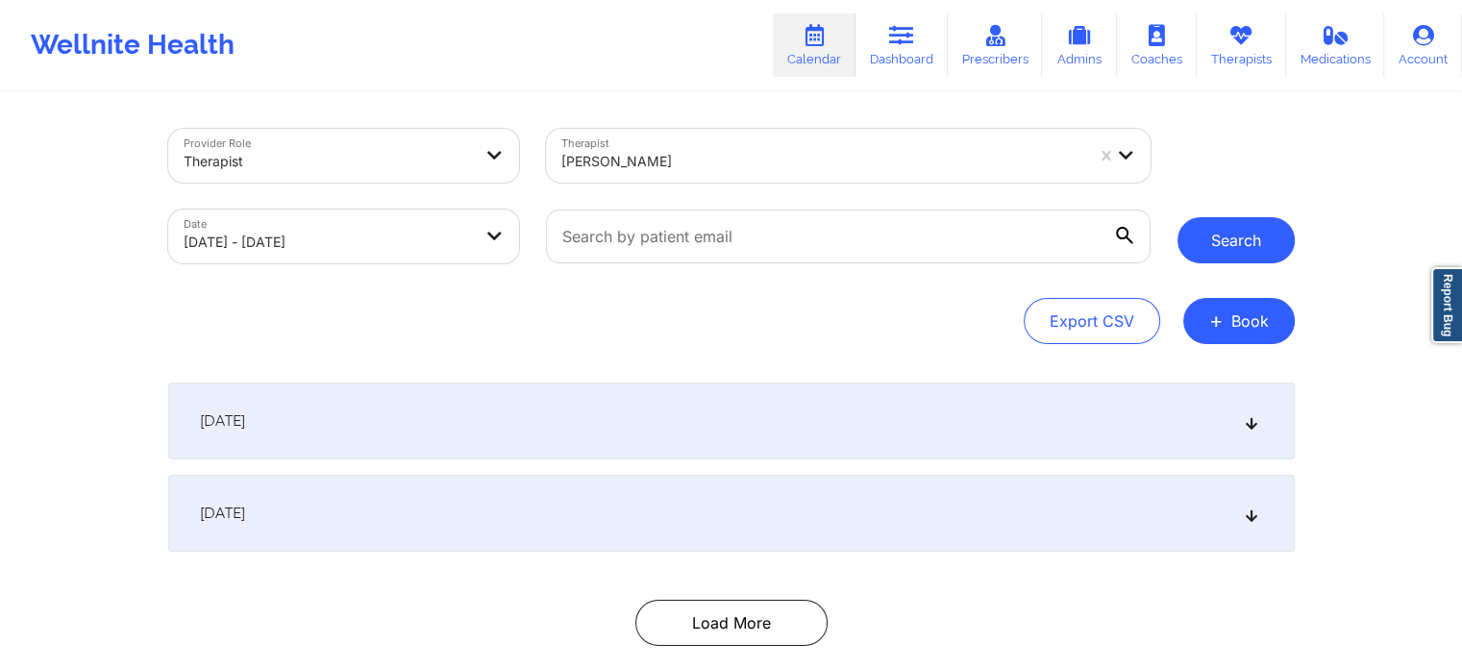
click at [1245, 252] on button "Search" at bounding box center [1235, 240] width 117 height 46
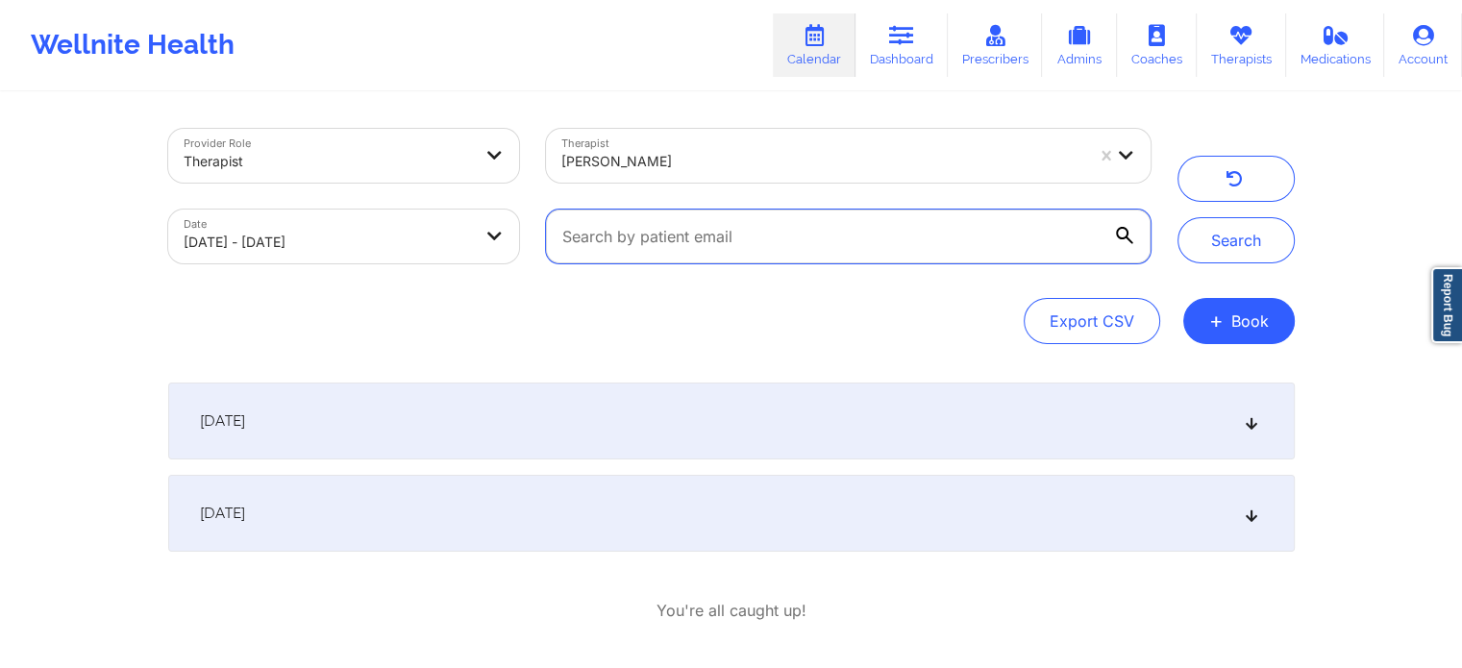
click at [654, 238] on input "text" at bounding box center [848, 237] width 604 height 54
paste input "[PERSON_NAME][EMAIL_ADDRESS][DOMAIN_NAME]"
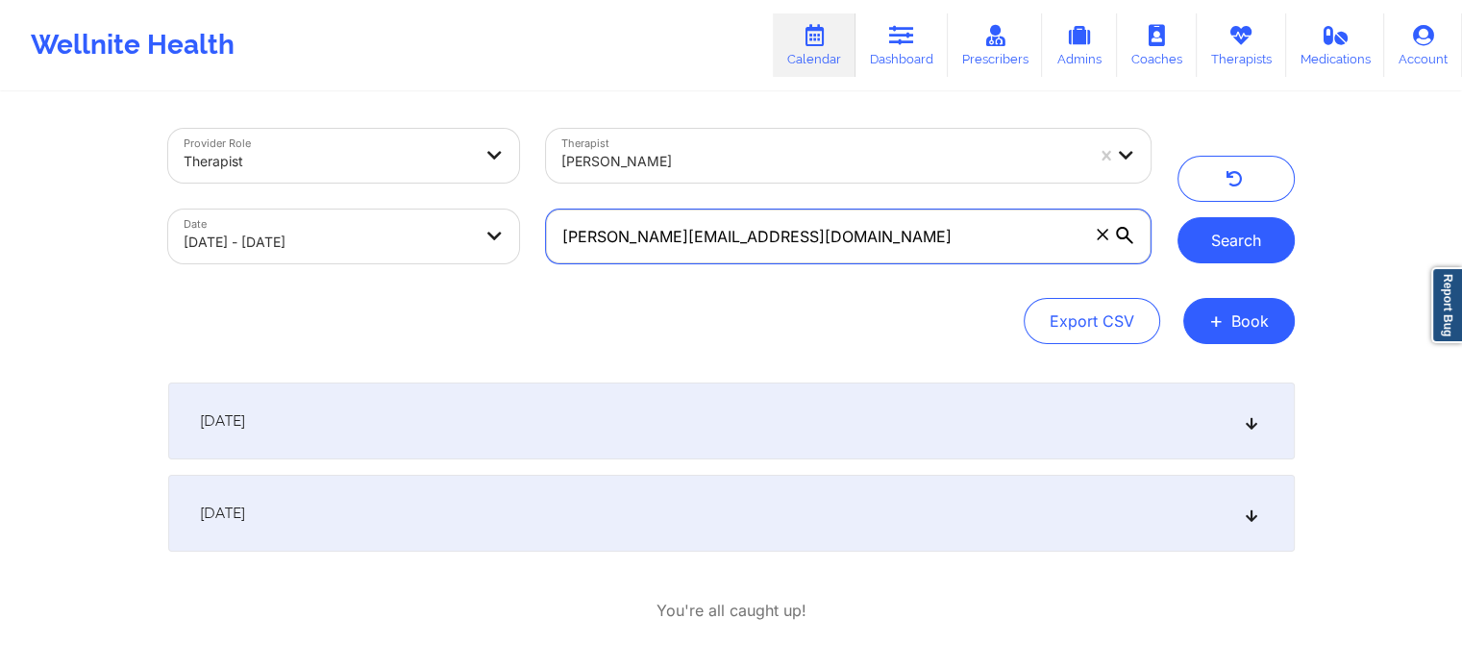
type input "[PERSON_NAME][EMAIL_ADDRESS][DOMAIN_NAME]"
click at [1226, 256] on button "Search" at bounding box center [1235, 240] width 117 height 46
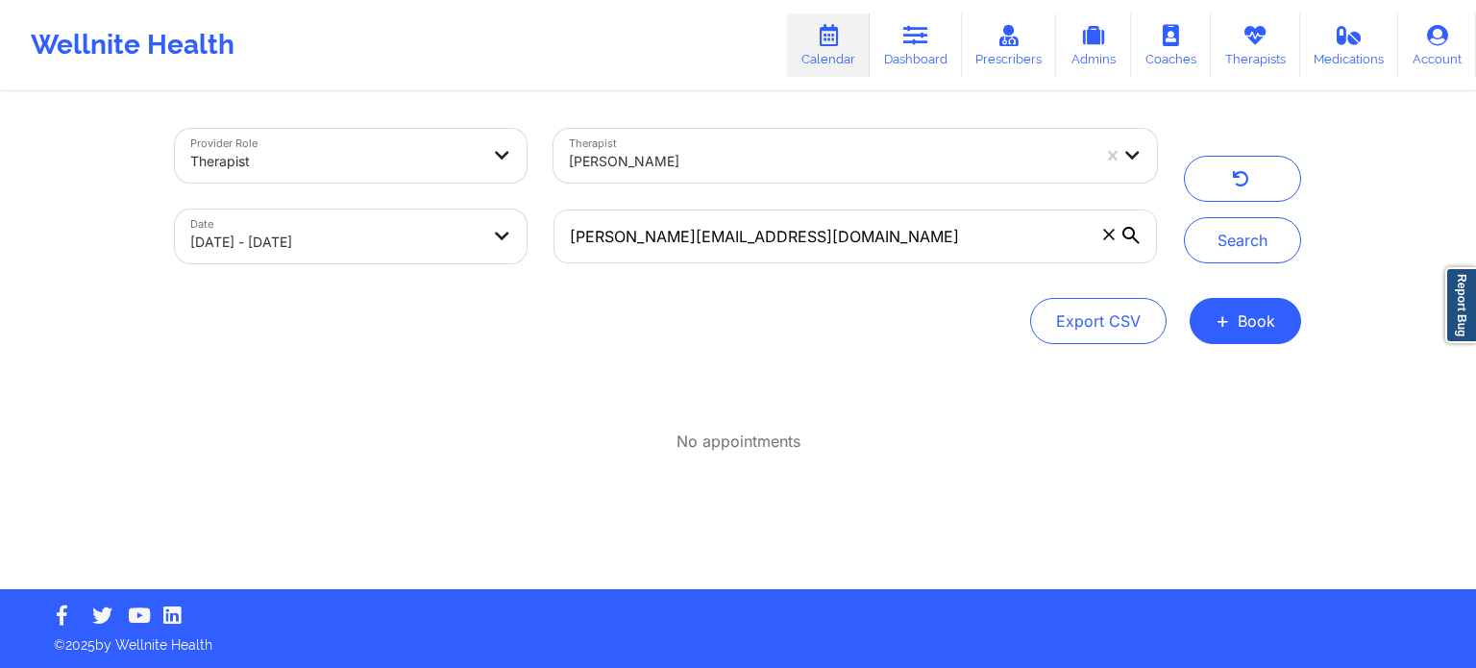
click at [1111, 236] on icon at bounding box center [1108, 234] width 11 height 11
click at [1111, 236] on input "[PERSON_NAME][EMAIL_ADDRESS][DOMAIN_NAME]" at bounding box center [856, 237] width 604 height 54
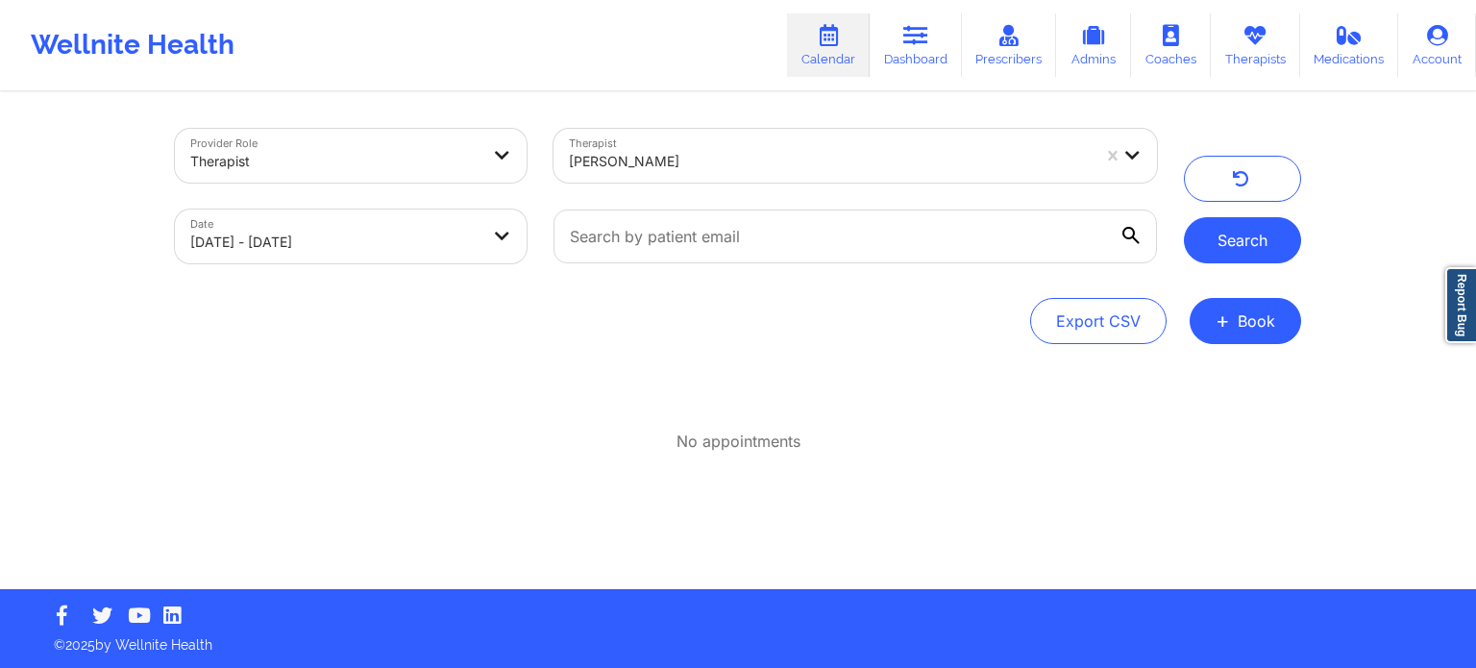
click at [1256, 243] on button "Search" at bounding box center [1242, 240] width 117 height 46
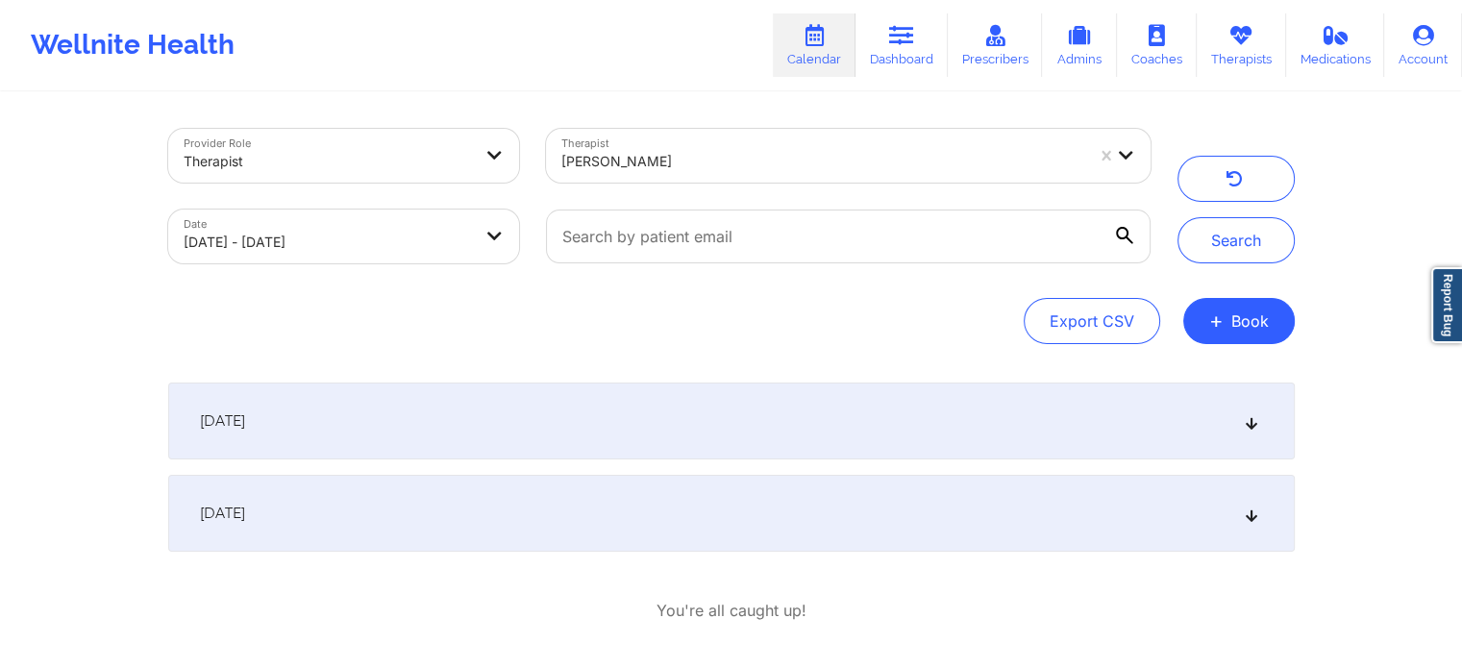
click at [631, 446] on div "September 29, 2025" at bounding box center [731, 421] width 1126 height 77
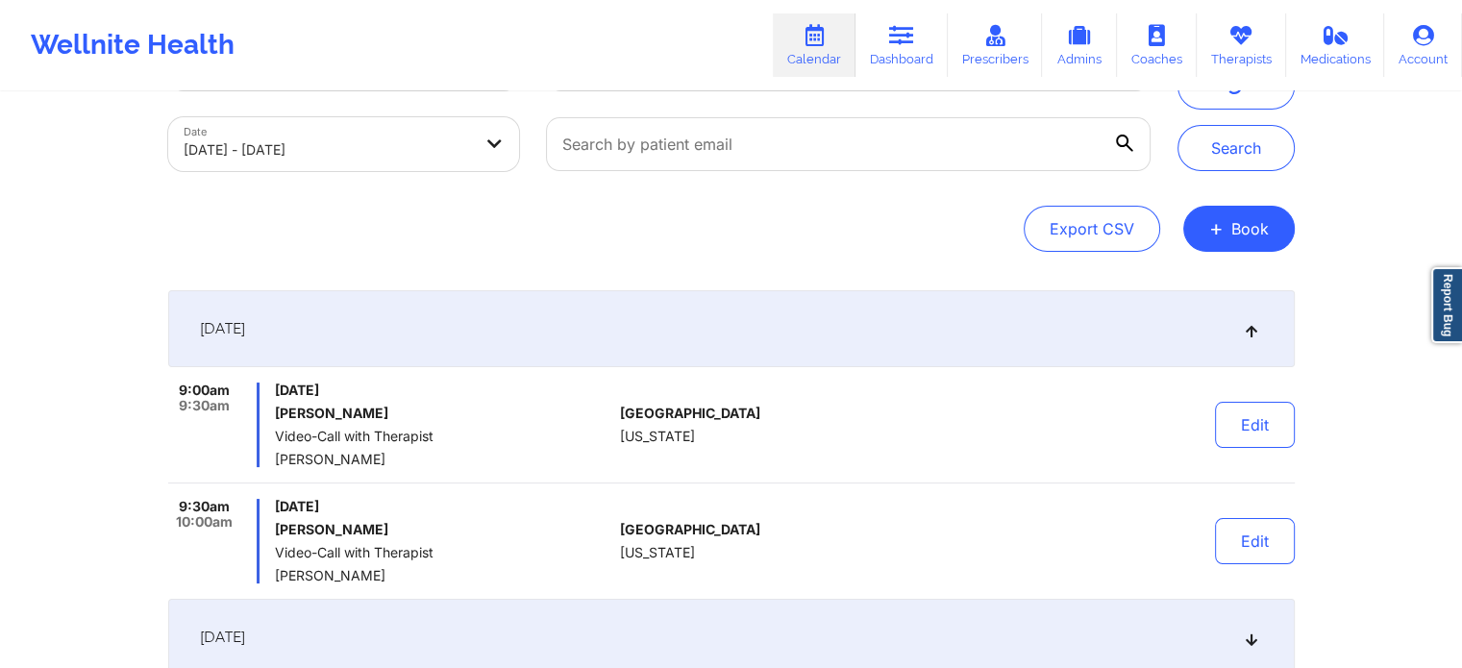
scroll to position [96, 0]
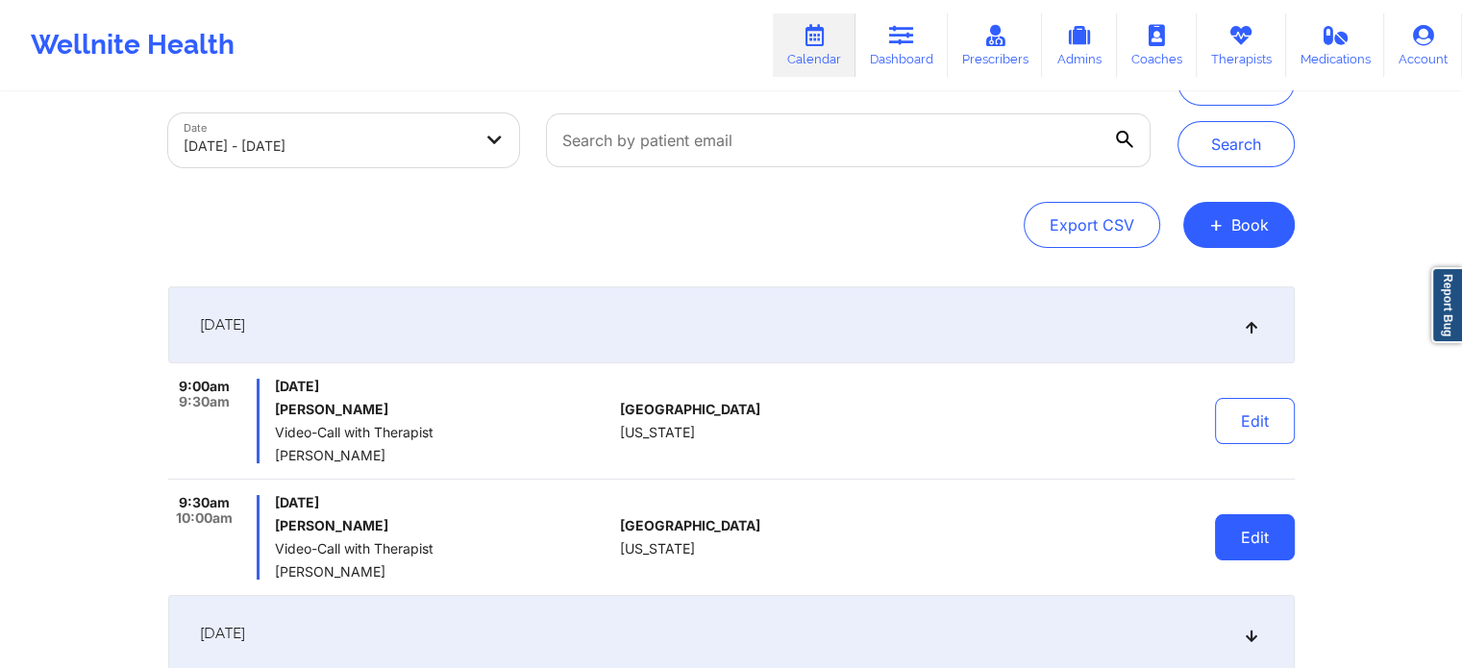
click at [1249, 537] on button "Edit" at bounding box center [1255, 537] width 80 height 46
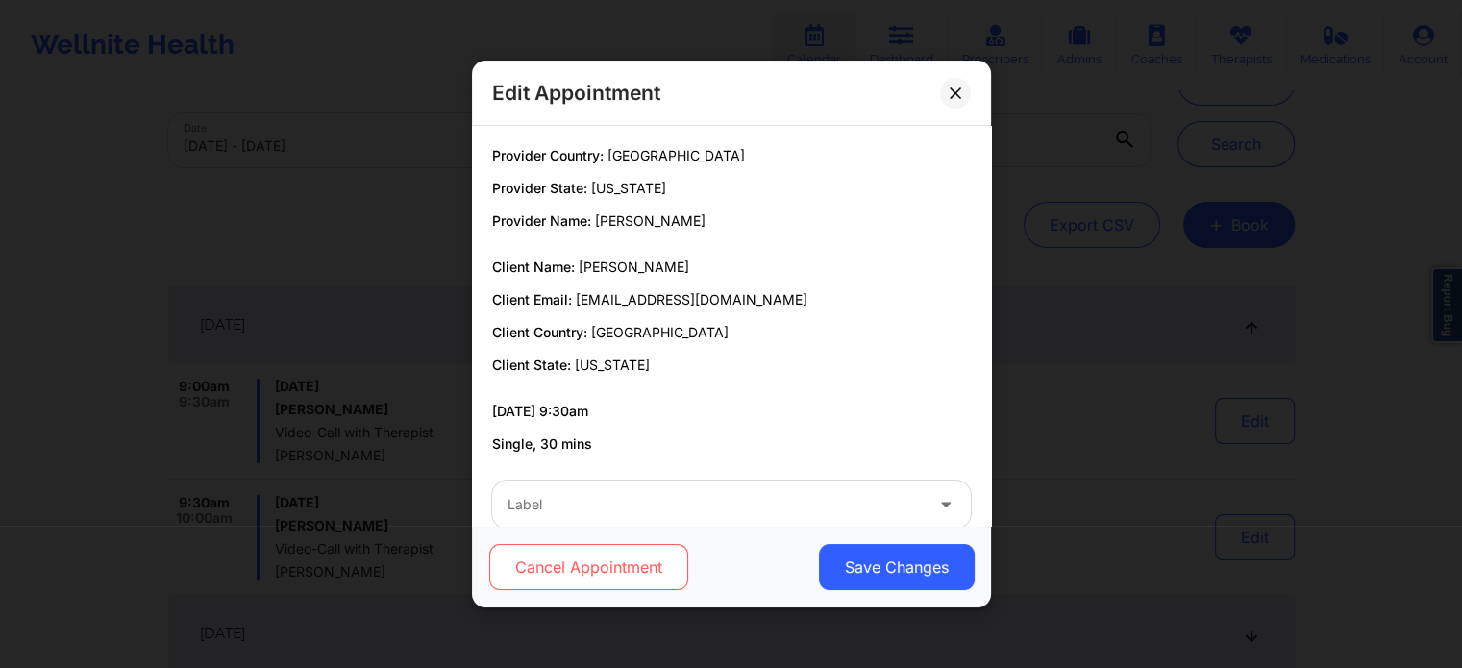
click at [642, 564] on button "Cancel Appointment" at bounding box center [587, 567] width 199 height 46
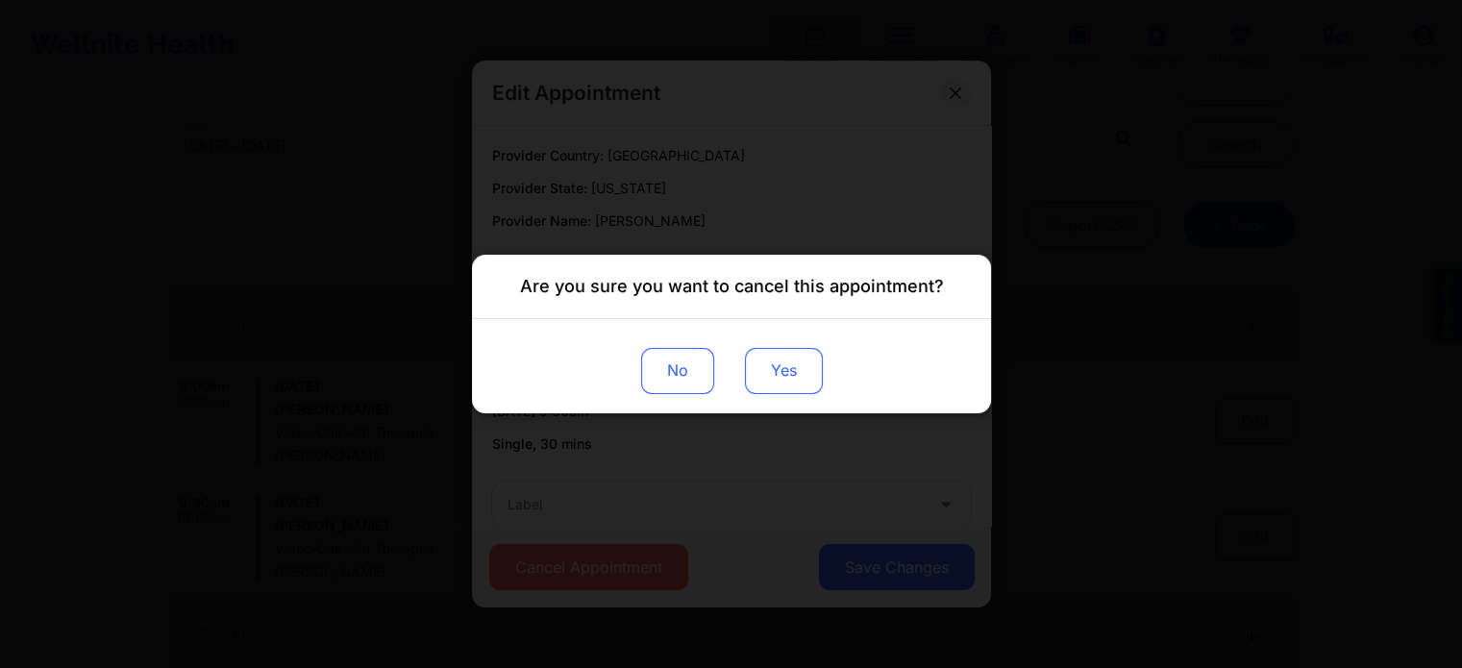
click at [776, 371] on button "Yes" at bounding box center [783, 371] width 78 height 46
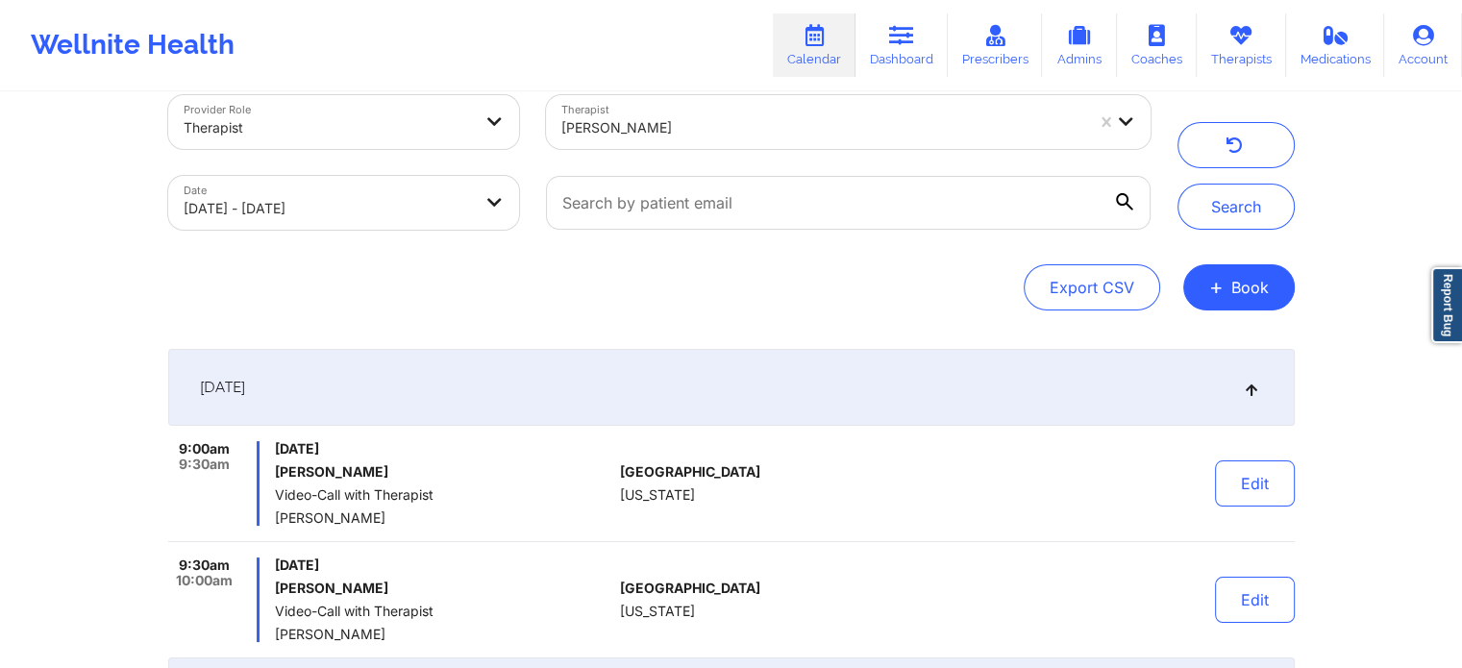
scroll to position [0, 0]
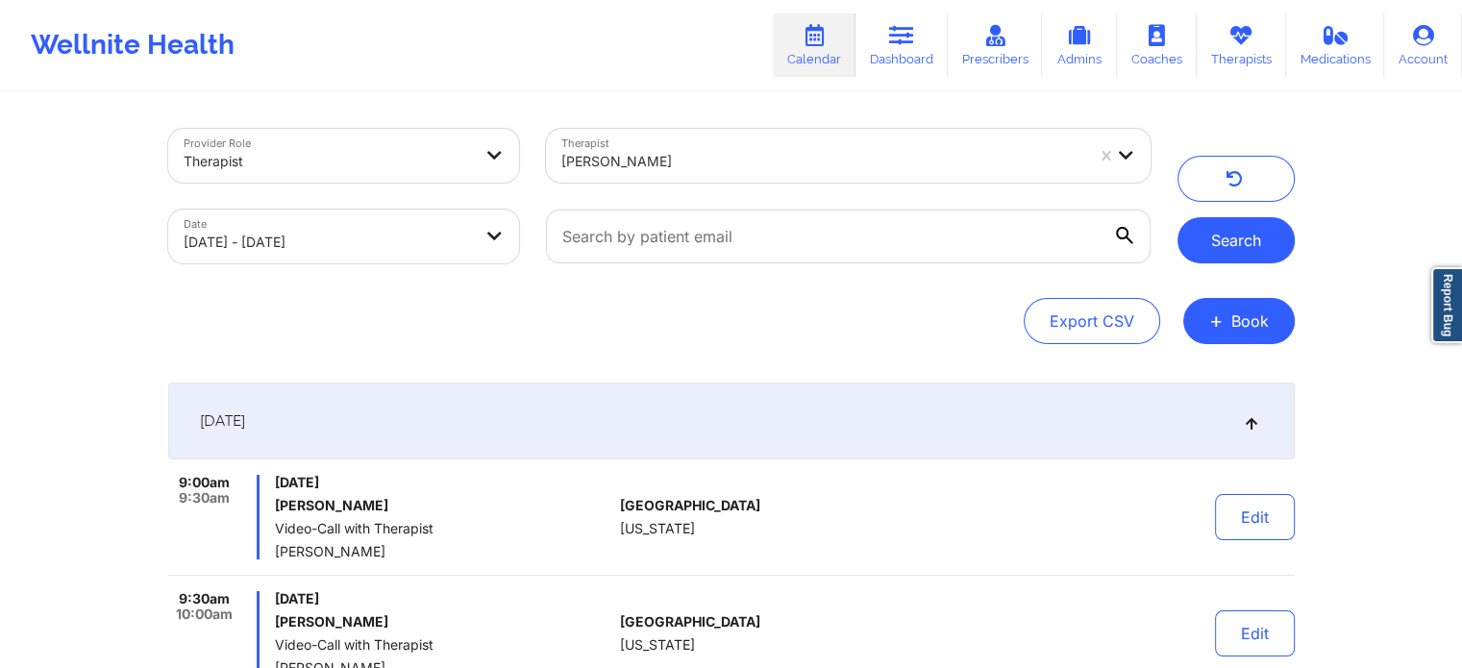
click at [1227, 237] on button "Search" at bounding box center [1235, 240] width 117 height 46
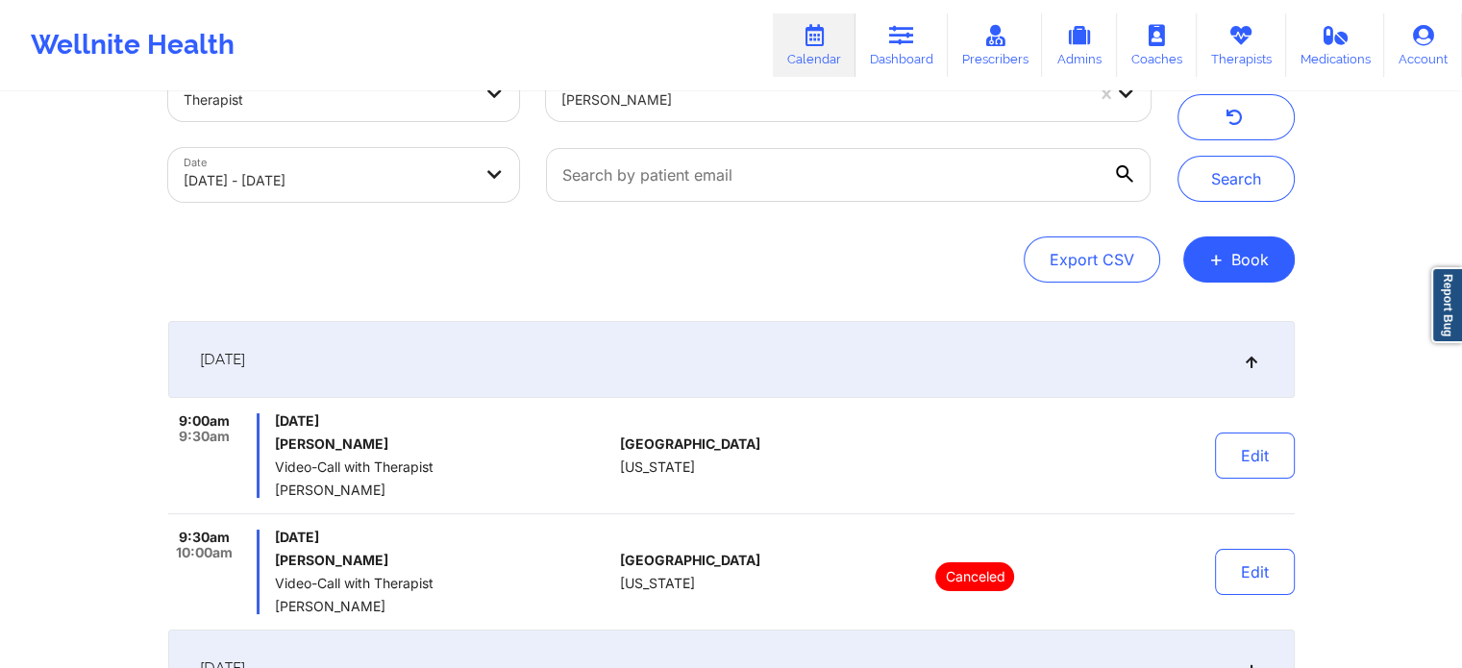
scroll to position [96, 0]
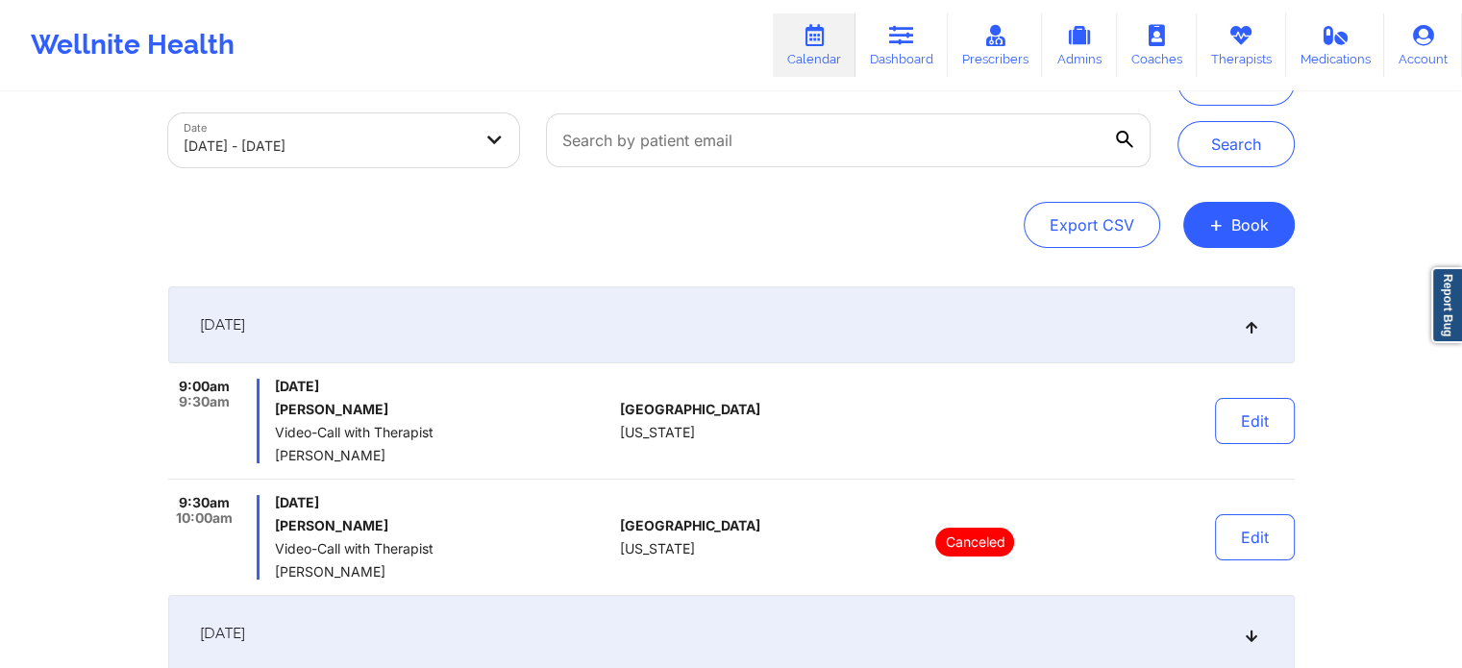
click at [583, 413] on h6 "[PERSON_NAME]" at bounding box center [443, 409] width 337 height 15
click at [318, 418] on div "Monday, September 29, 2025 Kei Phillips Video-Call with Therapist Shannon Jones" at bounding box center [443, 421] width 337 height 85
click at [1269, 432] on button "Edit" at bounding box center [1255, 421] width 80 height 46
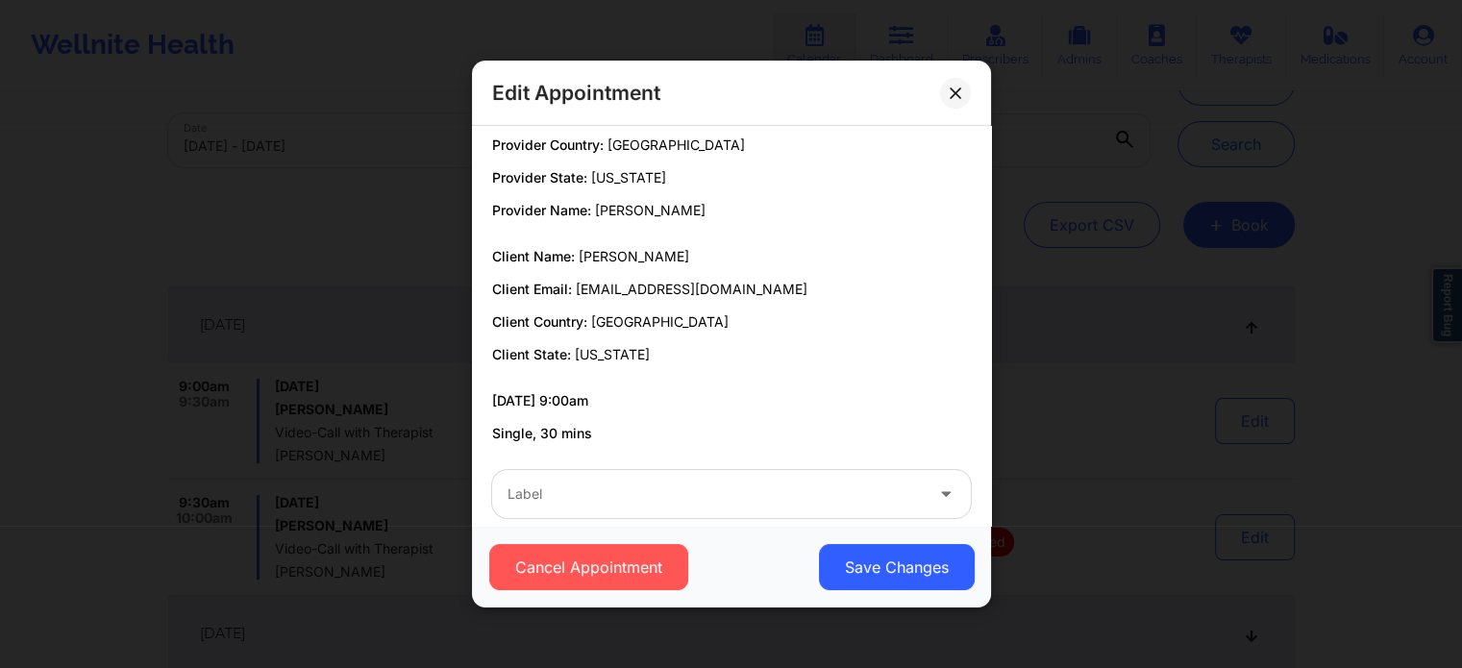
scroll to position [0, 0]
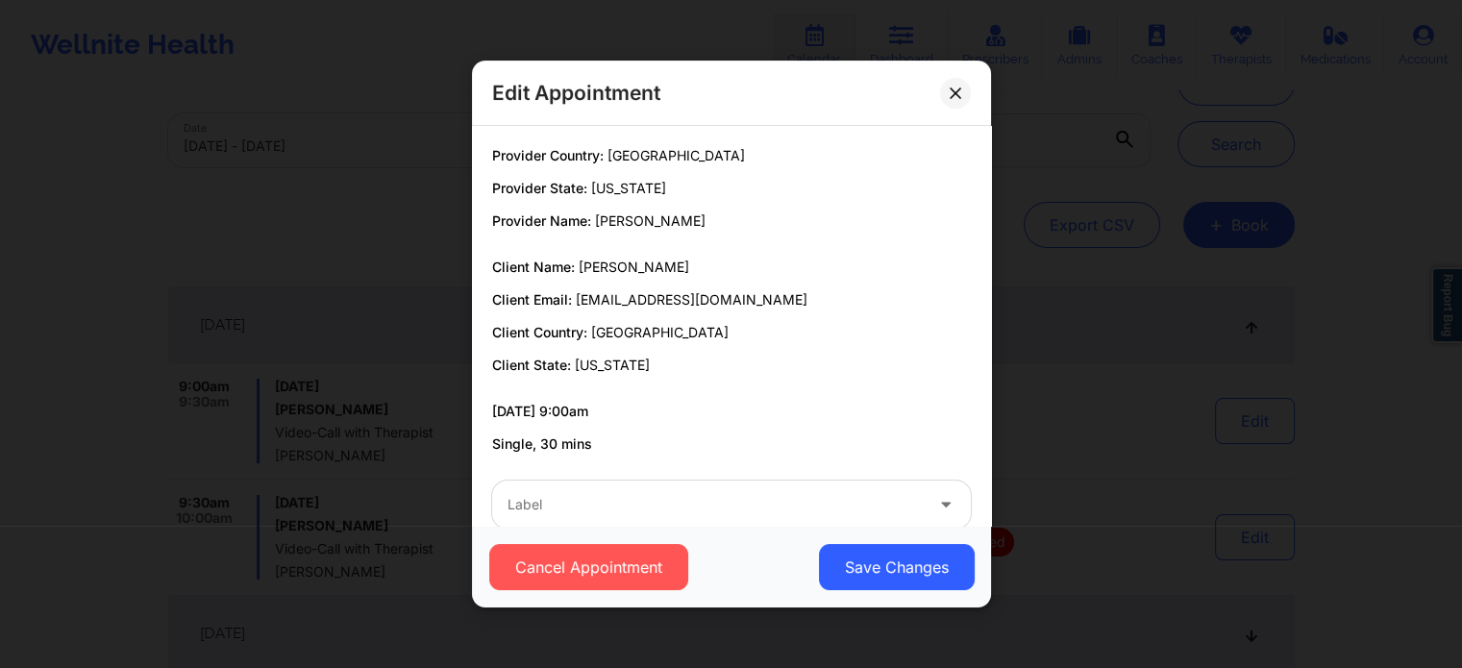
click at [957, 96] on icon at bounding box center [955, 92] width 11 height 11
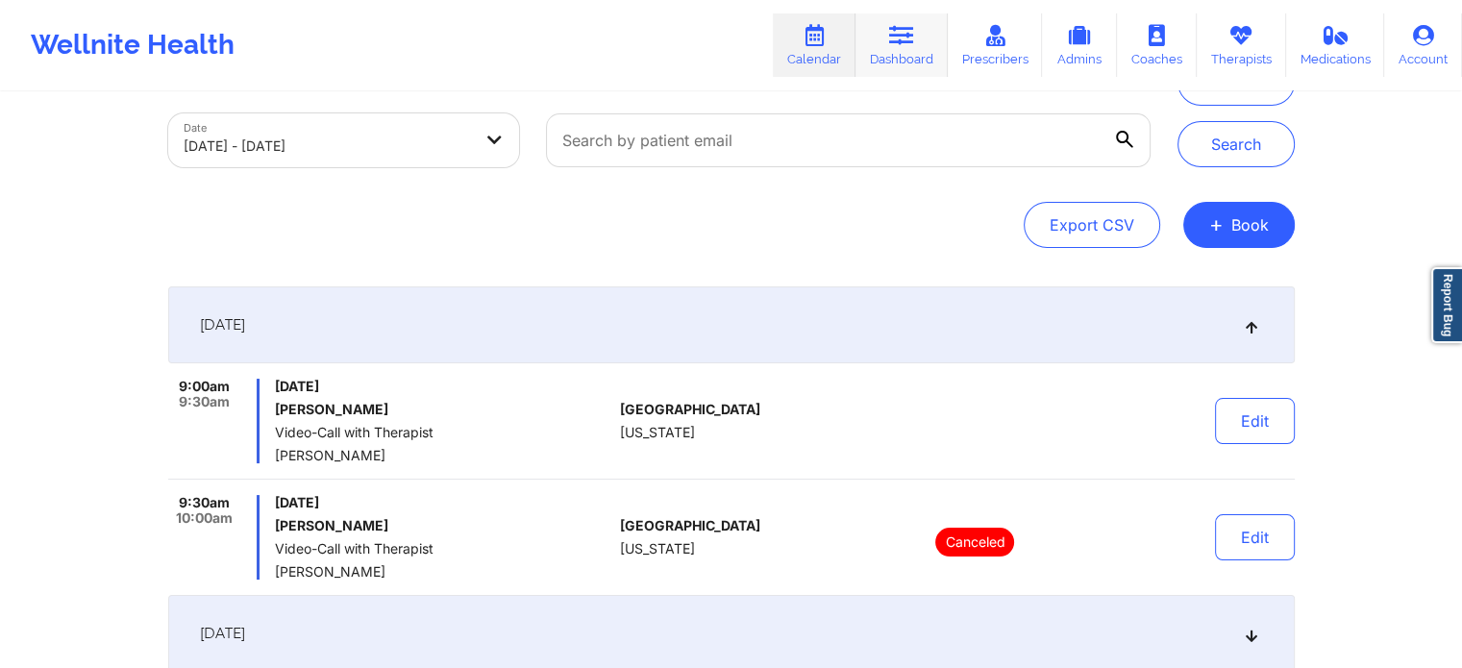
click at [907, 62] on link "Dashboard" at bounding box center [901, 44] width 92 height 63
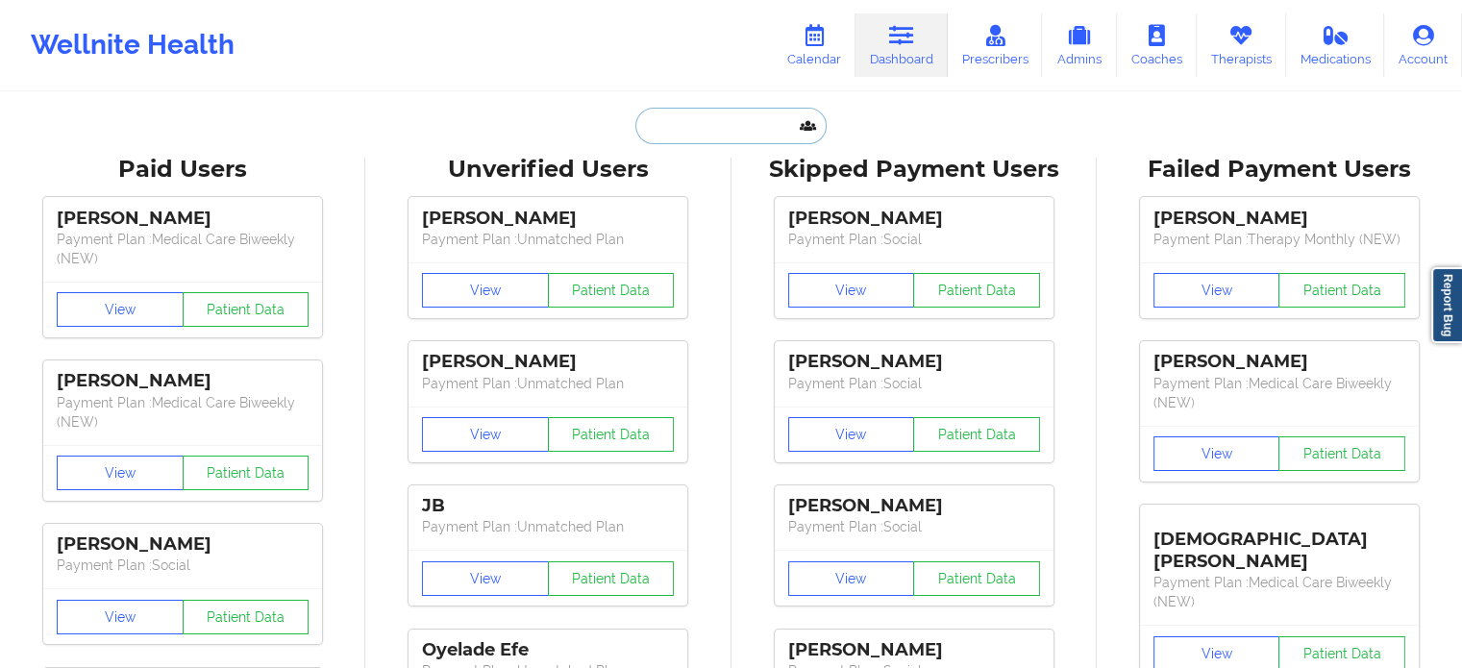
click at [715, 124] on input "text" at bounding box center [730, 126] width 190 height 37
paste input "[PERSON_NAME][EMAIL_ADDRESS][DOMAIN_NAME]"
type input "[PERSON_NAME][EMAIL_ADDRESS][DOMAIN_NAME]"
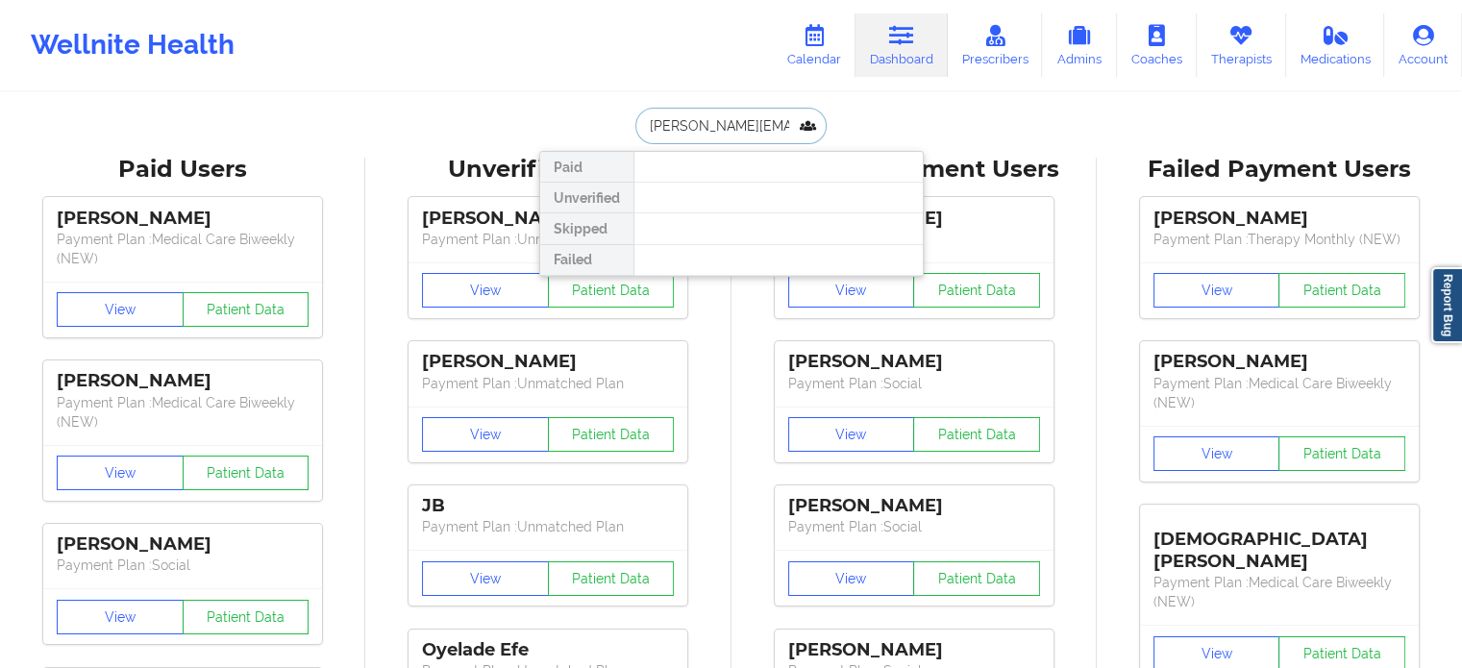
scroll to position [0, 38]
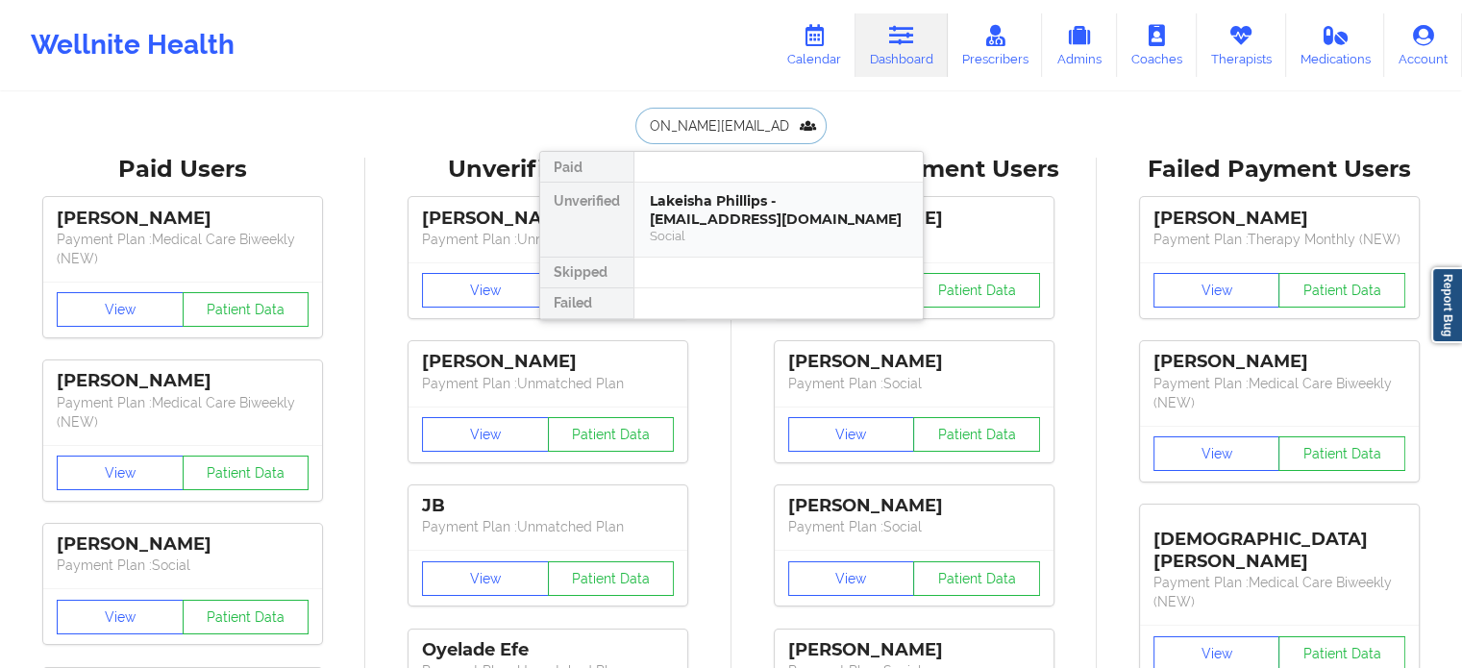
click at [713, 222] on div "Lakeisha Phillips - [EMAIL_ADDRESS][DOMAIN_NAME]" at bounding box center [779, 210] width 258 height 36
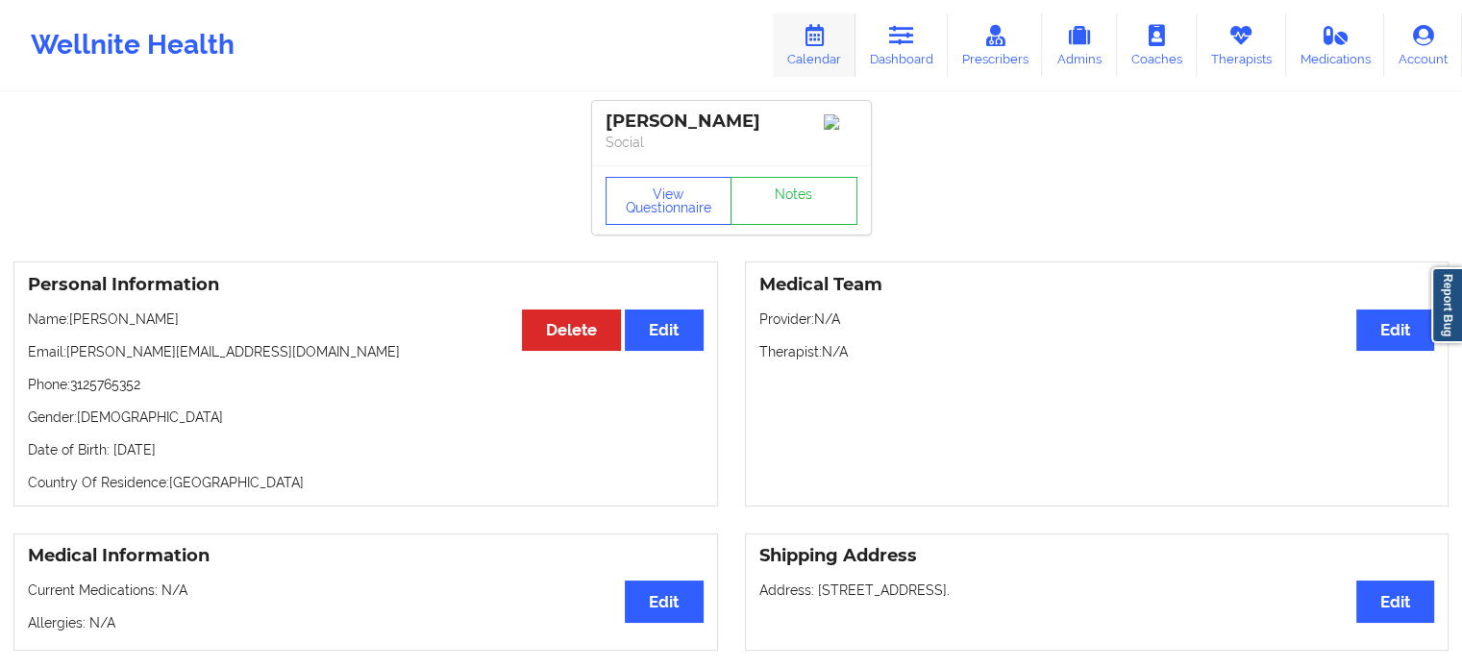
click at [807, 37] on icon at bounding box center [814, 35] width 25 height 21
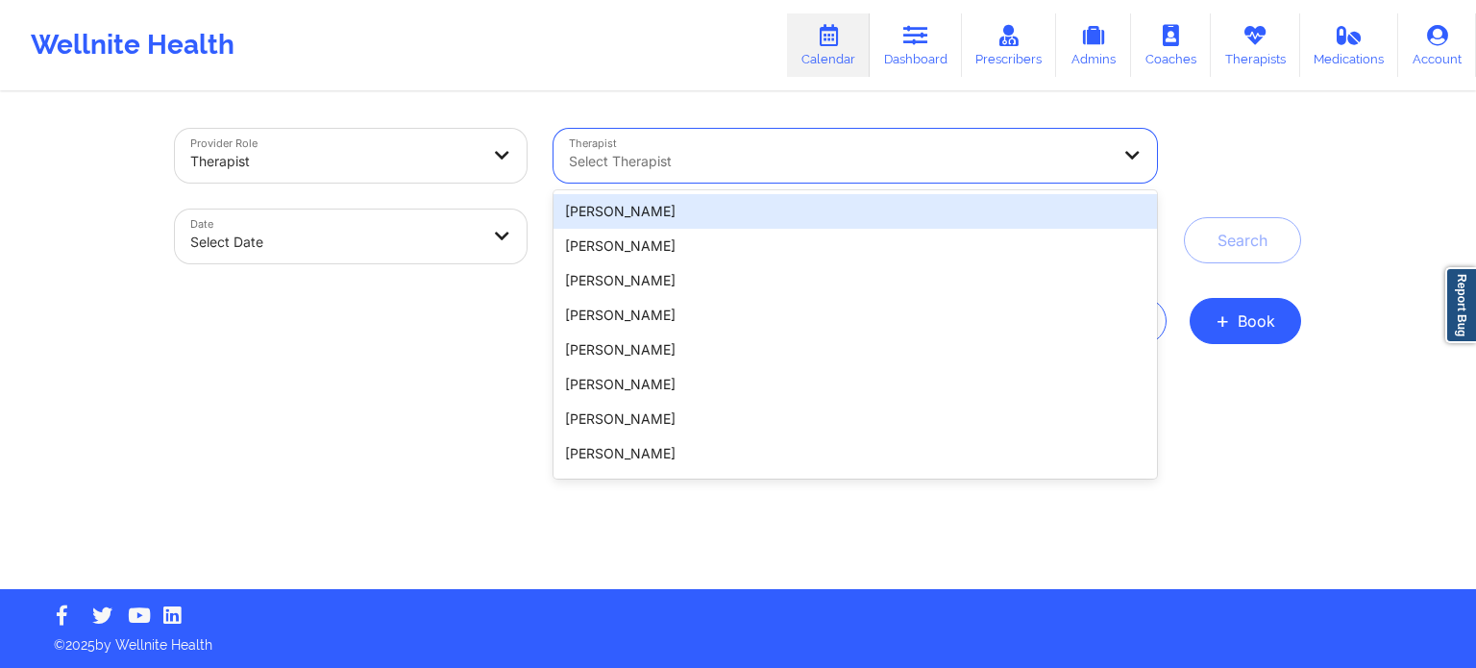
click at [742, 159] on div at bounding box center [839, 161] width 541 height 23
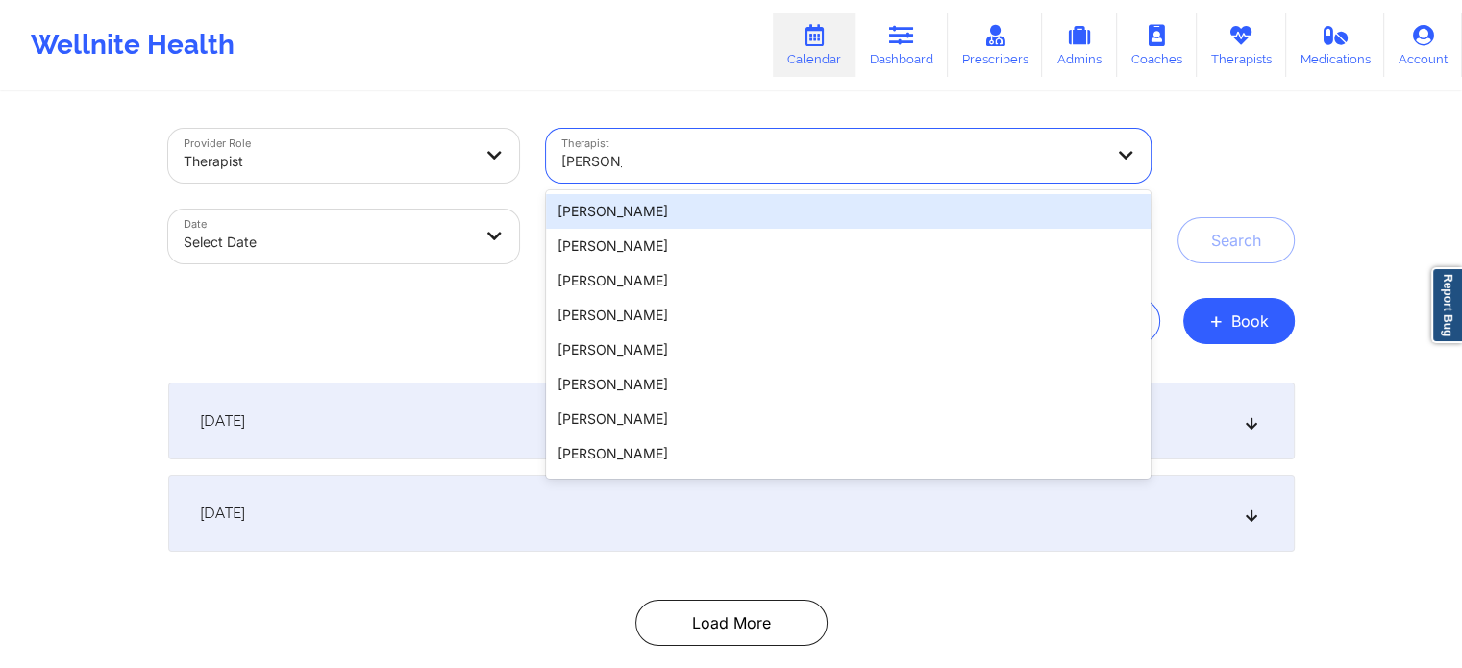
type input "shannon j"
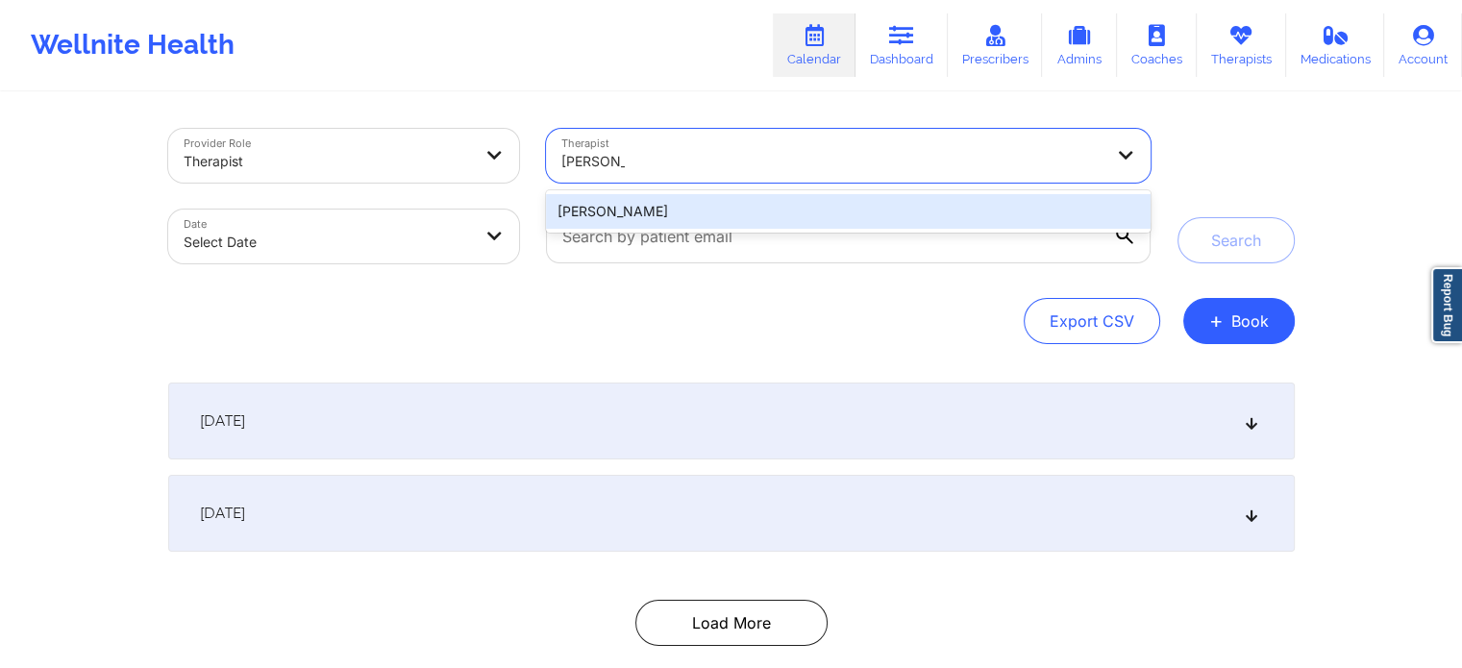
click at [688, 210] on div "[PERSON_NAME]" at bounding box center [848, 211] width 604 height 35
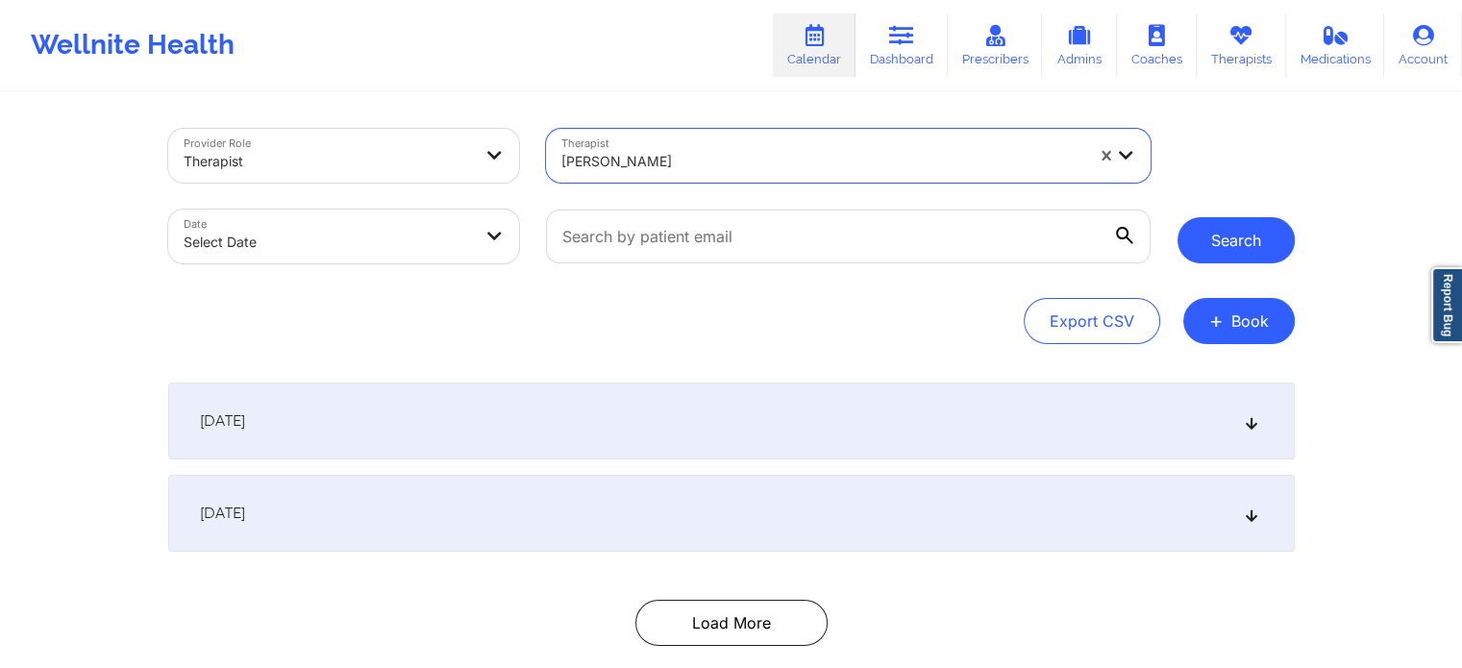
click at [1228, 241] on button "Search" at bounding box center [1235, 240] width 117 height 46
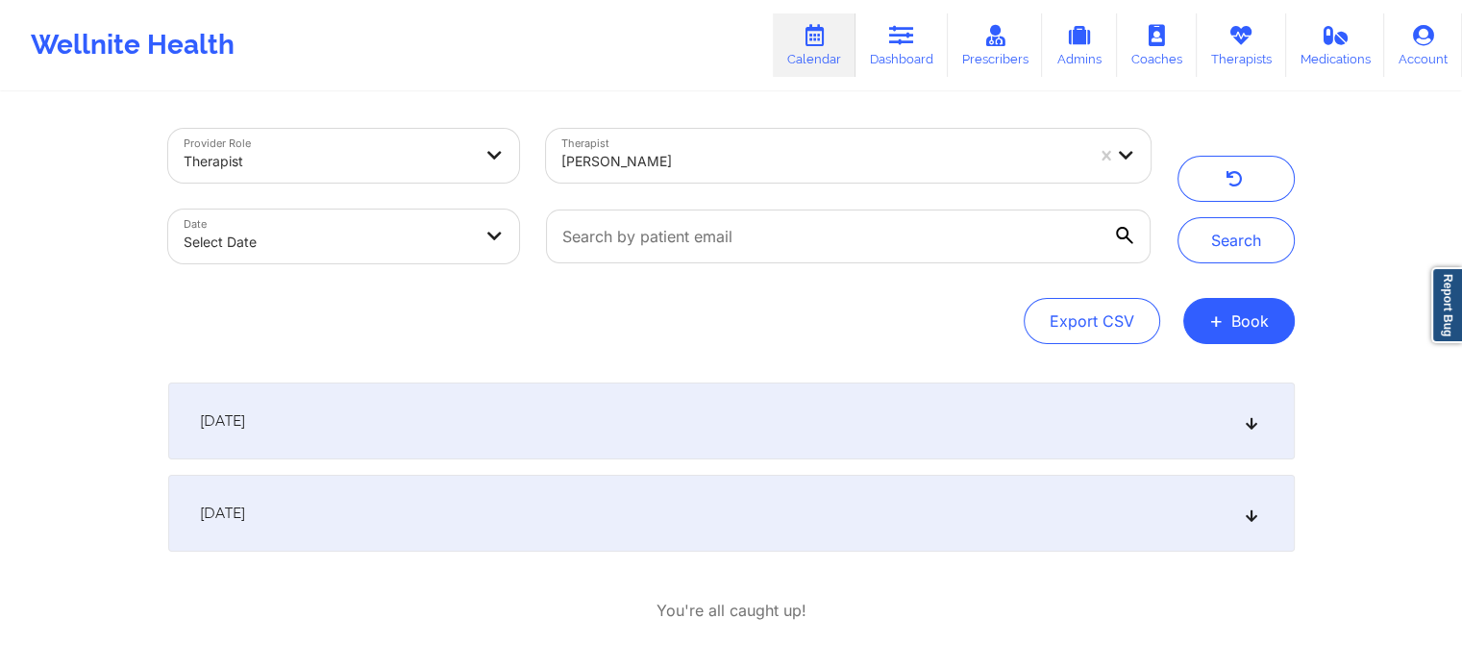
click at [501, 421] on div "September 29, 2025" at bounding box center [731, 421] width 1126 height 77
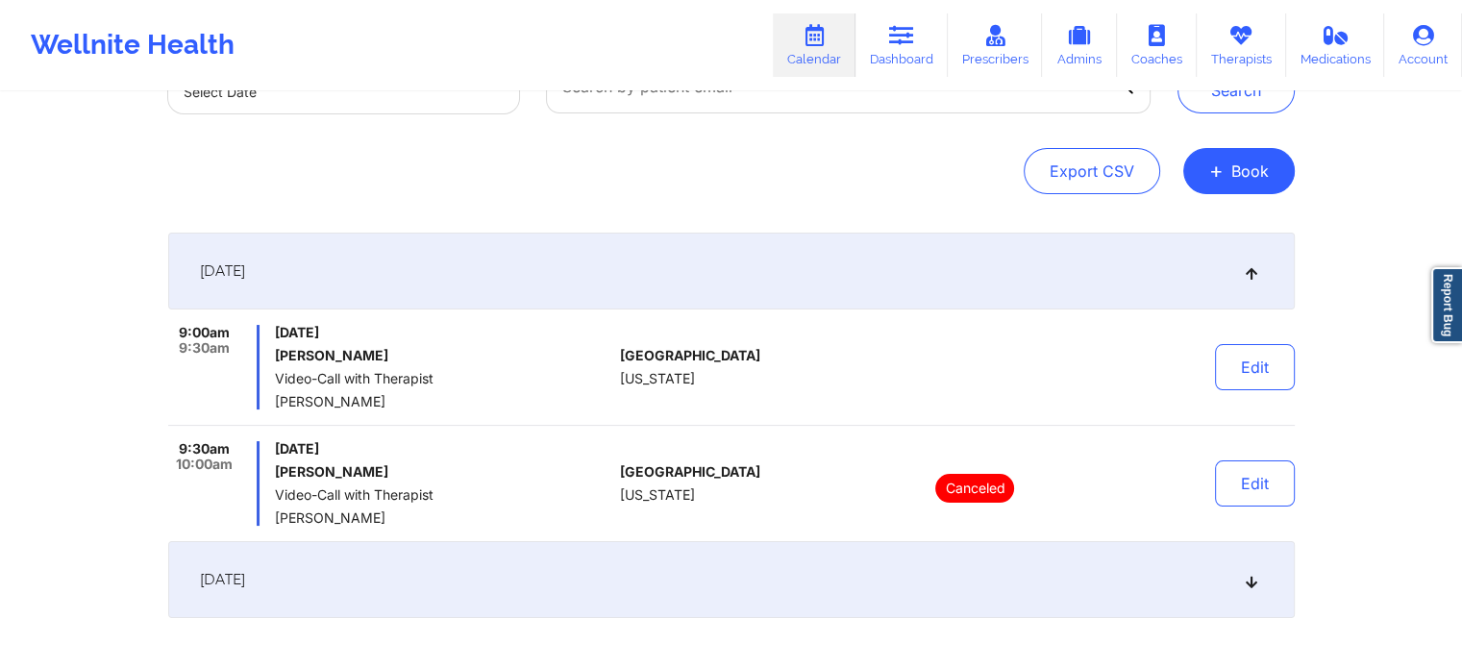
scroll to position [192, 0]
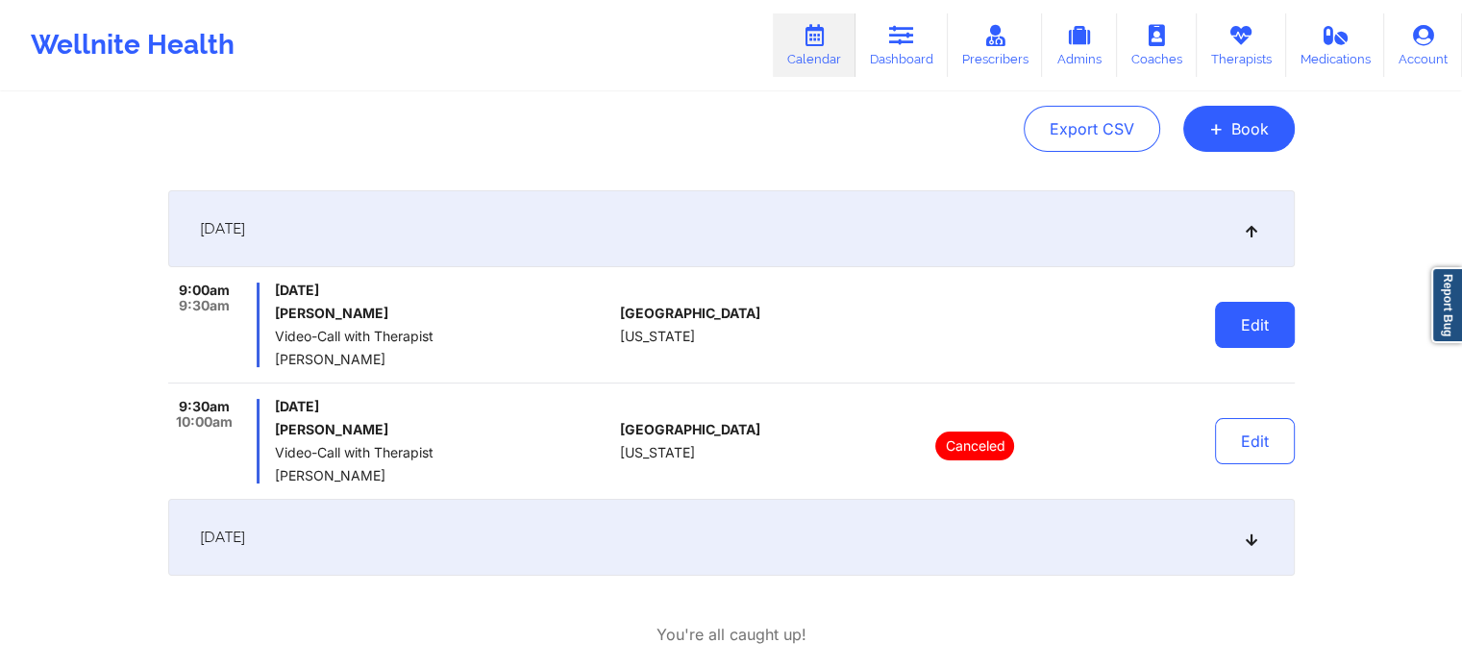
click at [1263, 313] on button "Edit" at bounding box center [1255, 325] width 80 height 46
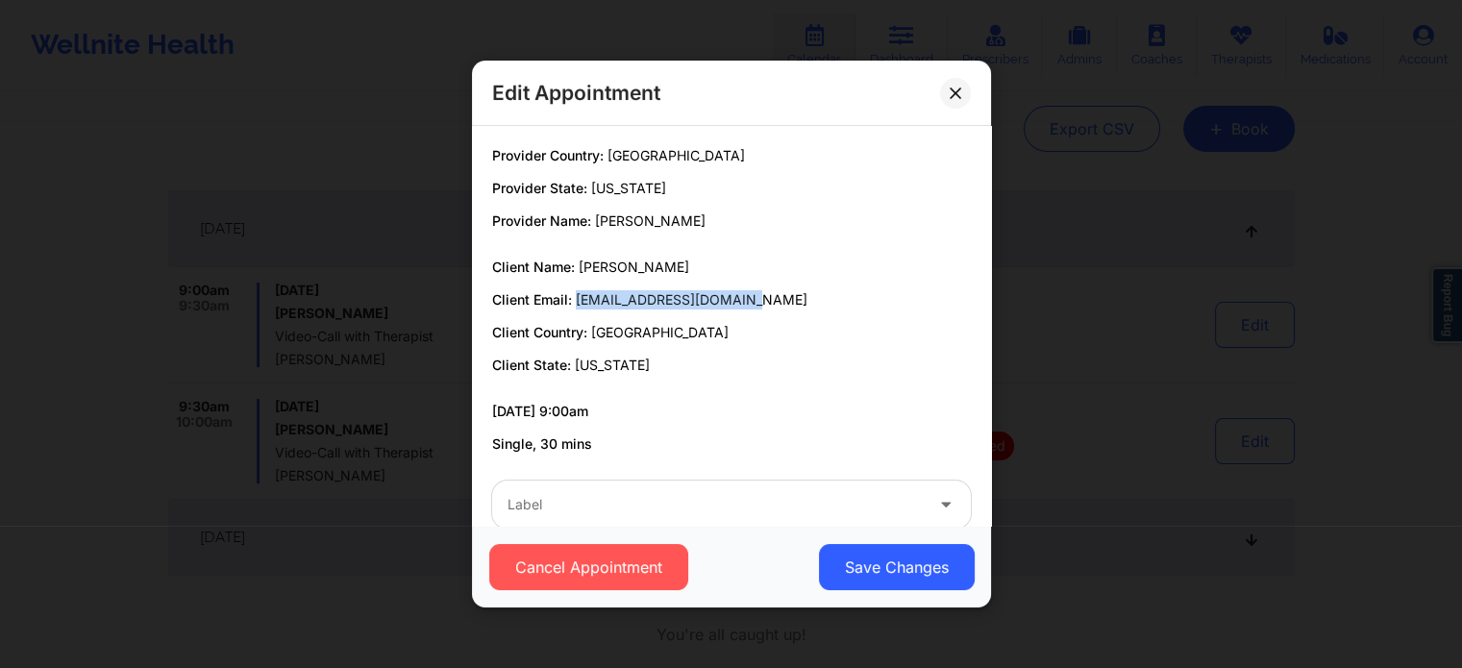
copy span "[EMAIL_ADDRESS][DOMAIN_NAME]"
drag, startPoint x: 759, startPoint y: 303, endPoint x: 576, endPoint y: 298, distance: 183.6
click at [576, 298] on p "Client Email: nahlejiswyzdm@gmail.com" at bounding box center [731, 299] width 479 height 19
click at [957, 89] on icon at bounding box center [955, 92] width 11 height 11
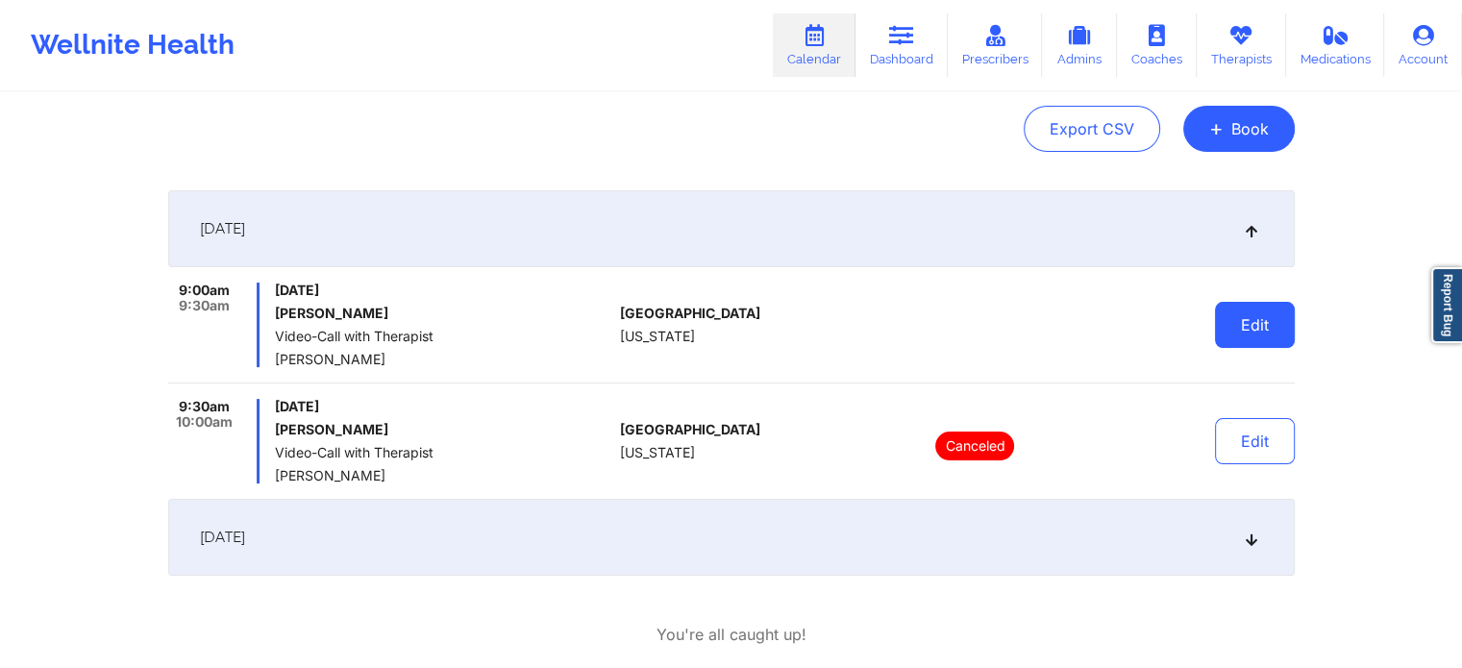
click at [1269, 333] on button "Edit" at bounding box center [1255, 325] width 80 height 46
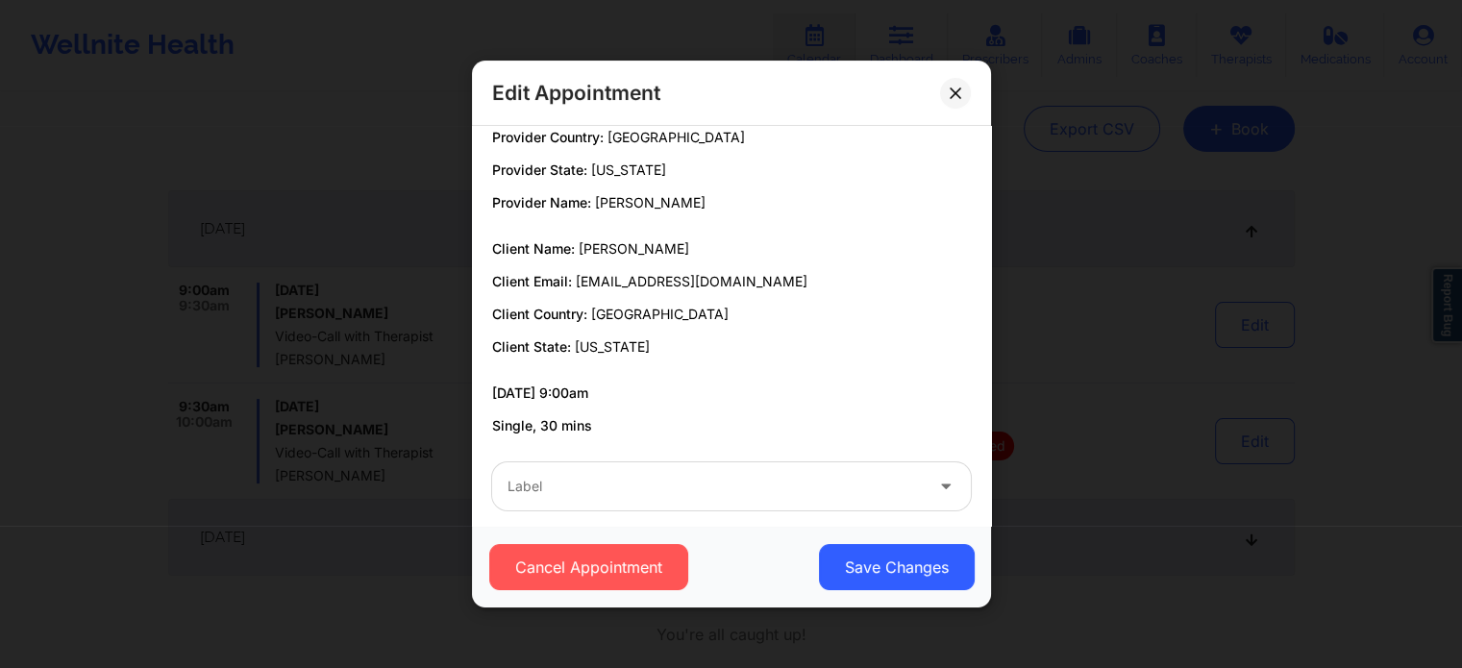
scroll to position [36, 0]
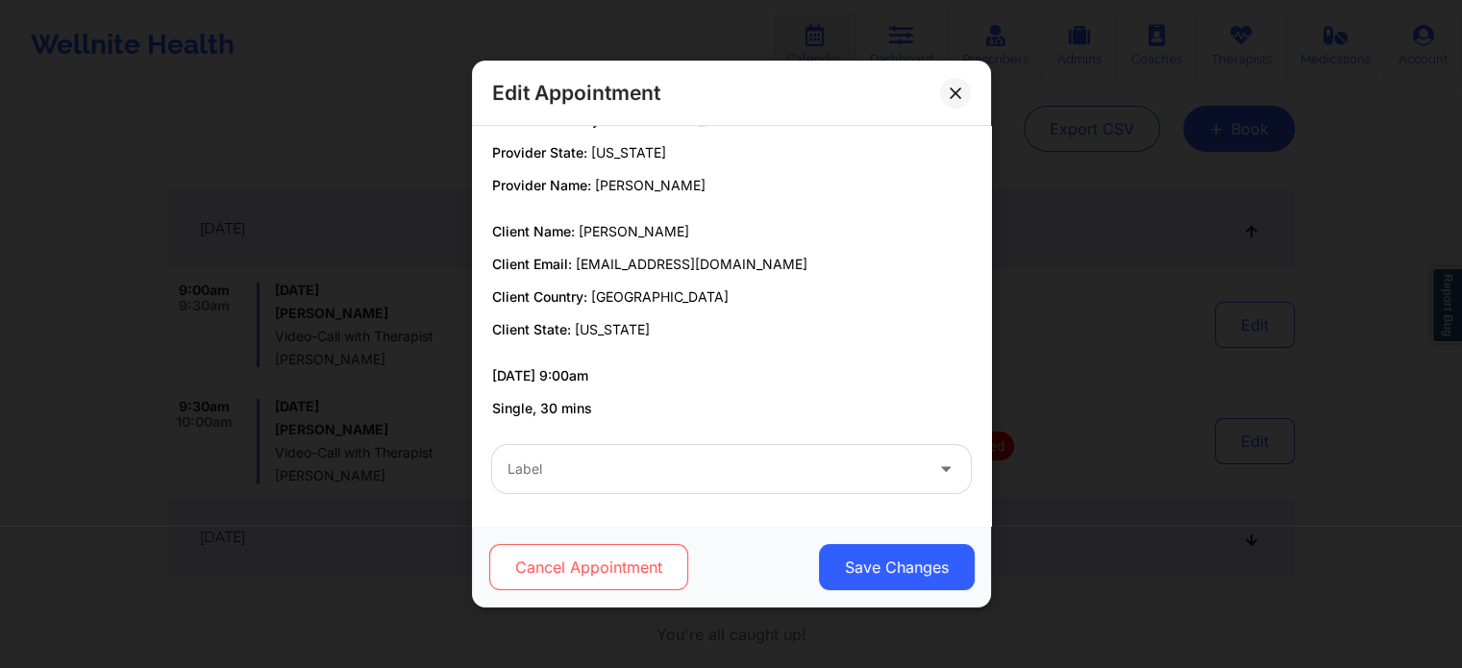
click at [546, 587] on button "Cancel Appointment" at bounding box center [587, 567] width 199 height 46
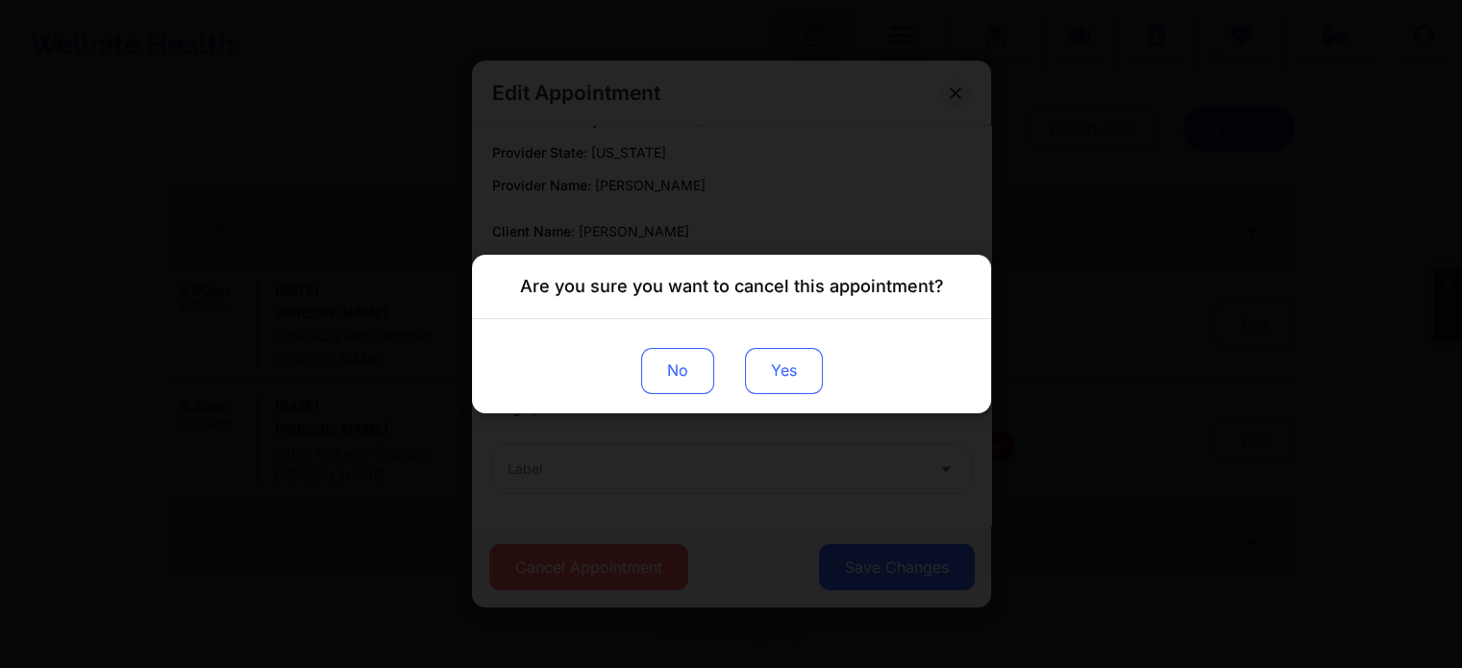
click at [783, 362] on button "Yes" at bounding box center [783, 371] width 78 height 46
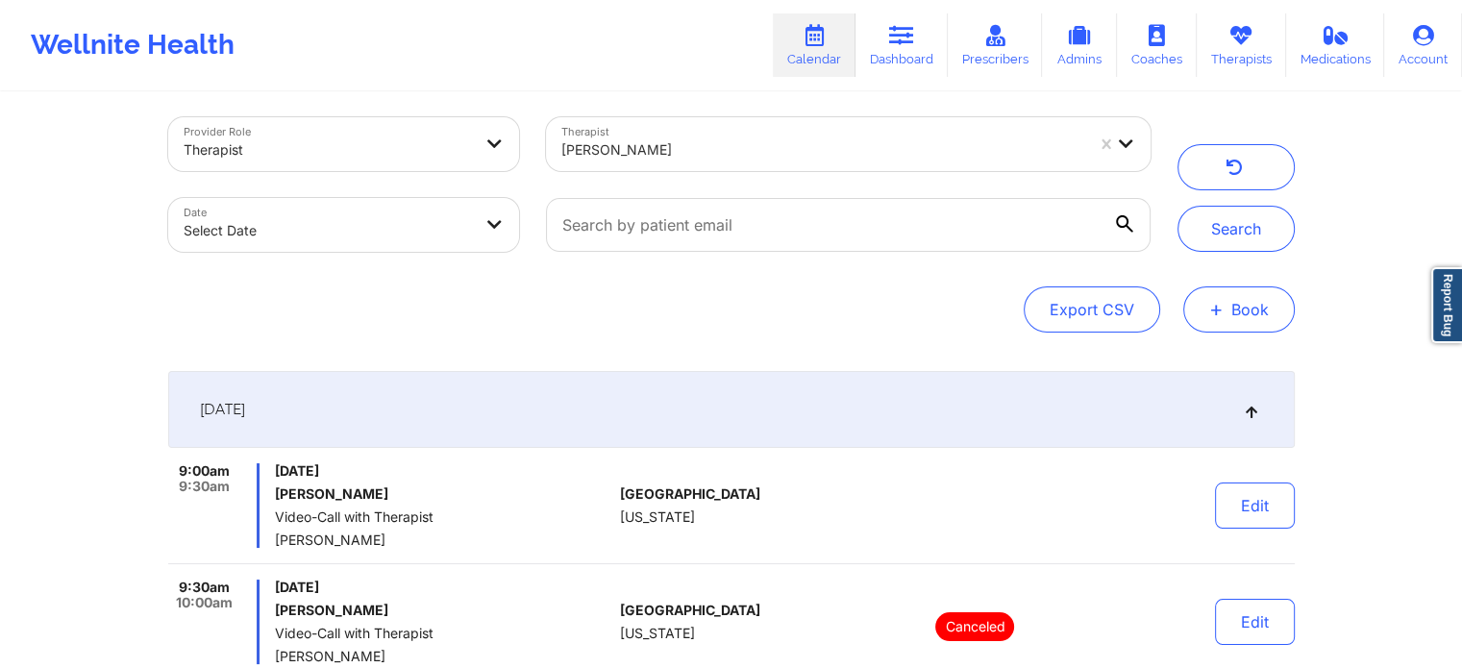
scroll to position [0, 0]
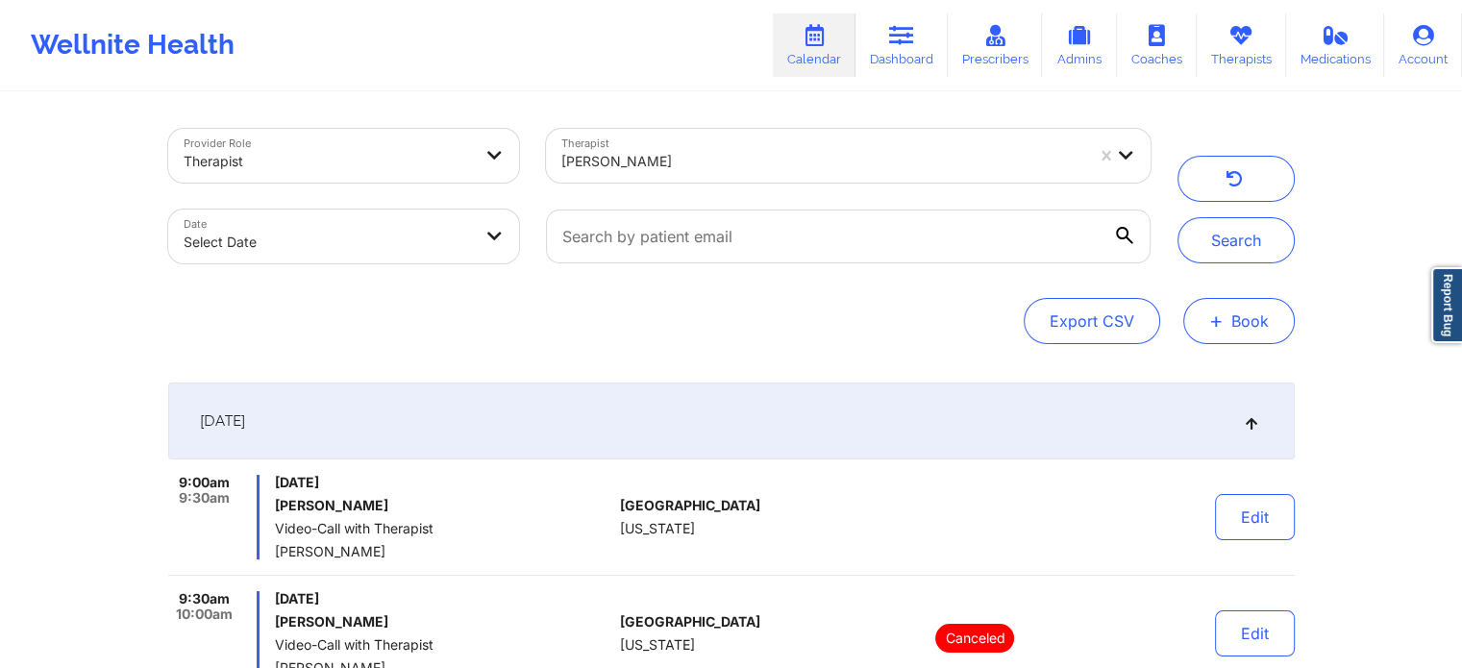
click at [1238, 310] on button "+ Book" at bounding box center [1238, 321] width 111 height 46
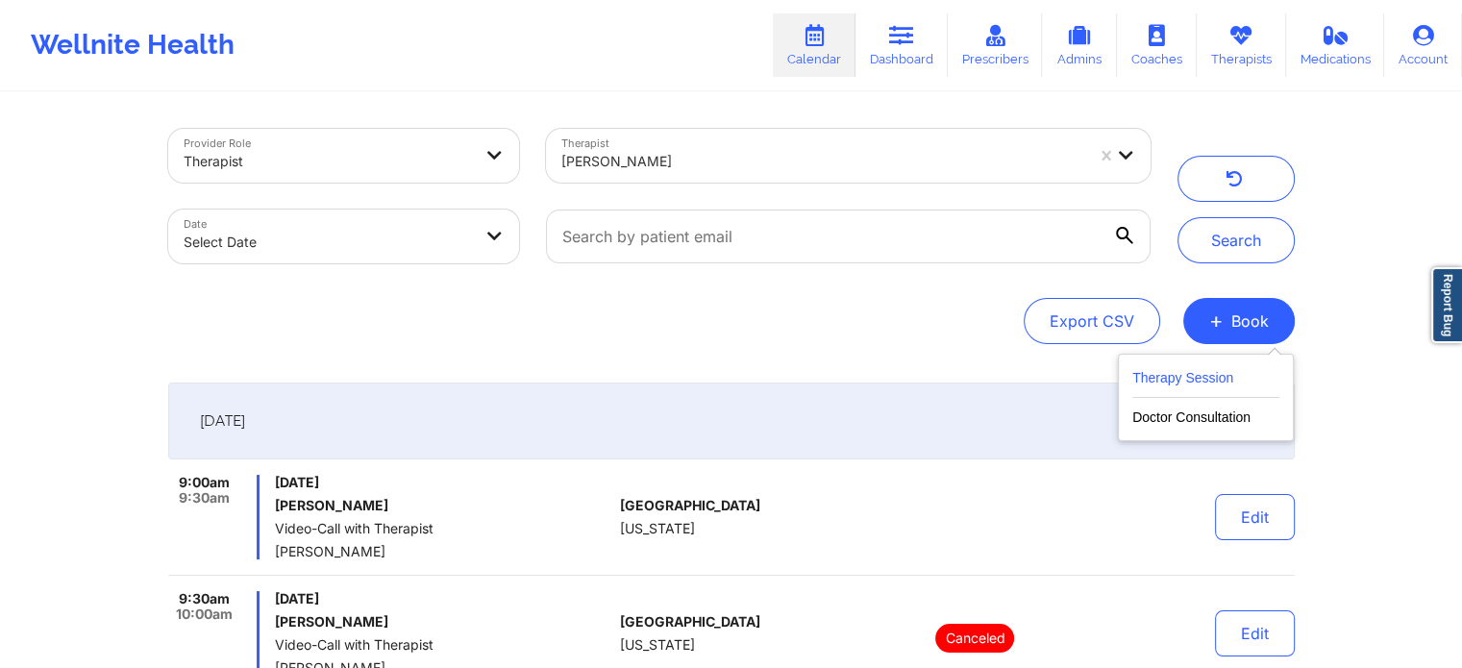
click at [1148, 380] on button "Therapy Session" at bounding box center [1205, 382] width 147 height 32
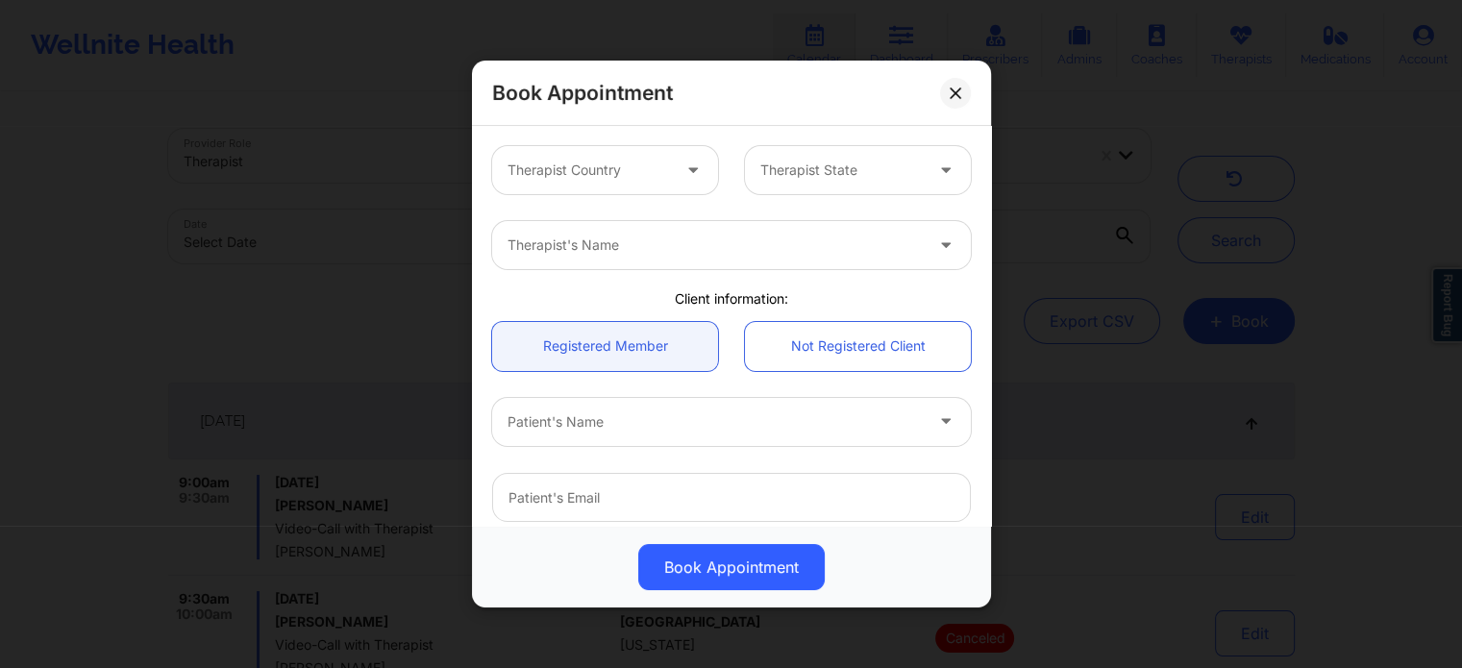
click at [592, 161] on div at bounding box center [588, 170] width 162 height 23
click at [334, 333] on div "Book Appointment Therapist Country Therapist State Therapist's Name Client info…" at bounding box center [731, 334] width 1462 height 668
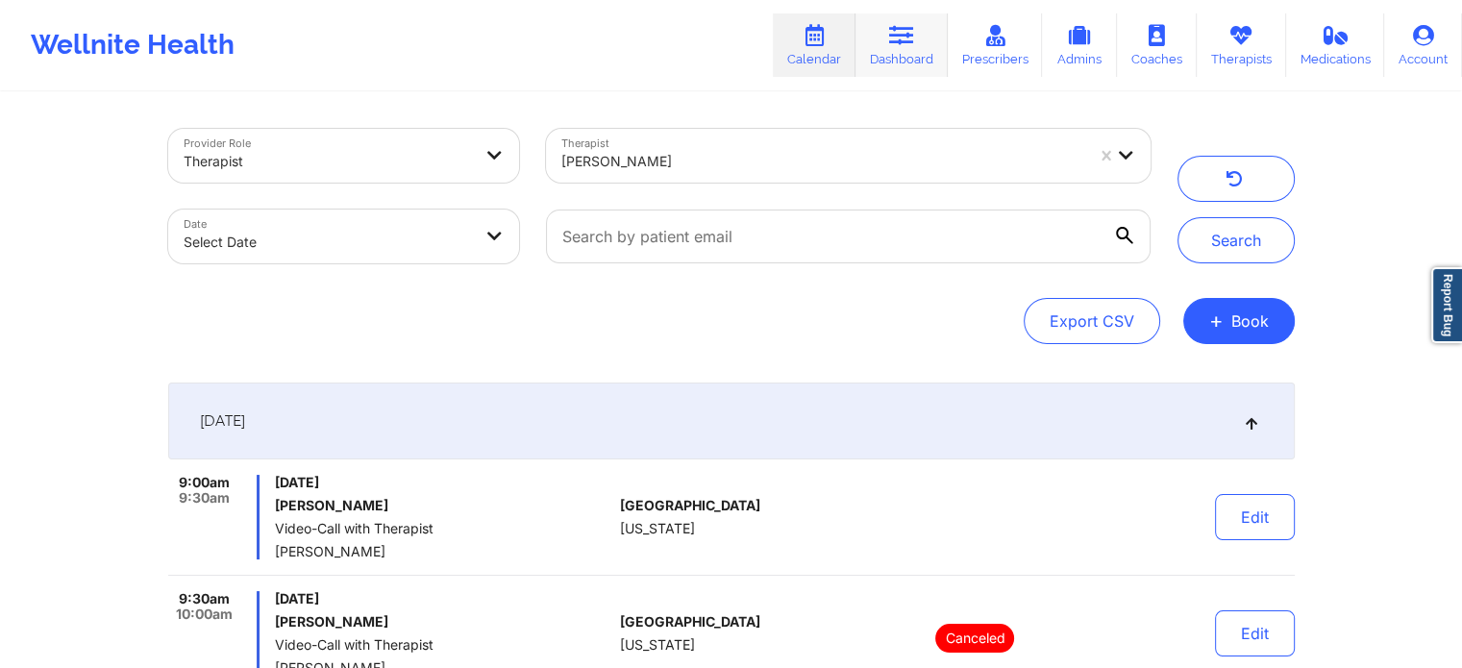
click at [897, 59] on link "Dashboard" at bounding box center [901, 44] width 92 height 63
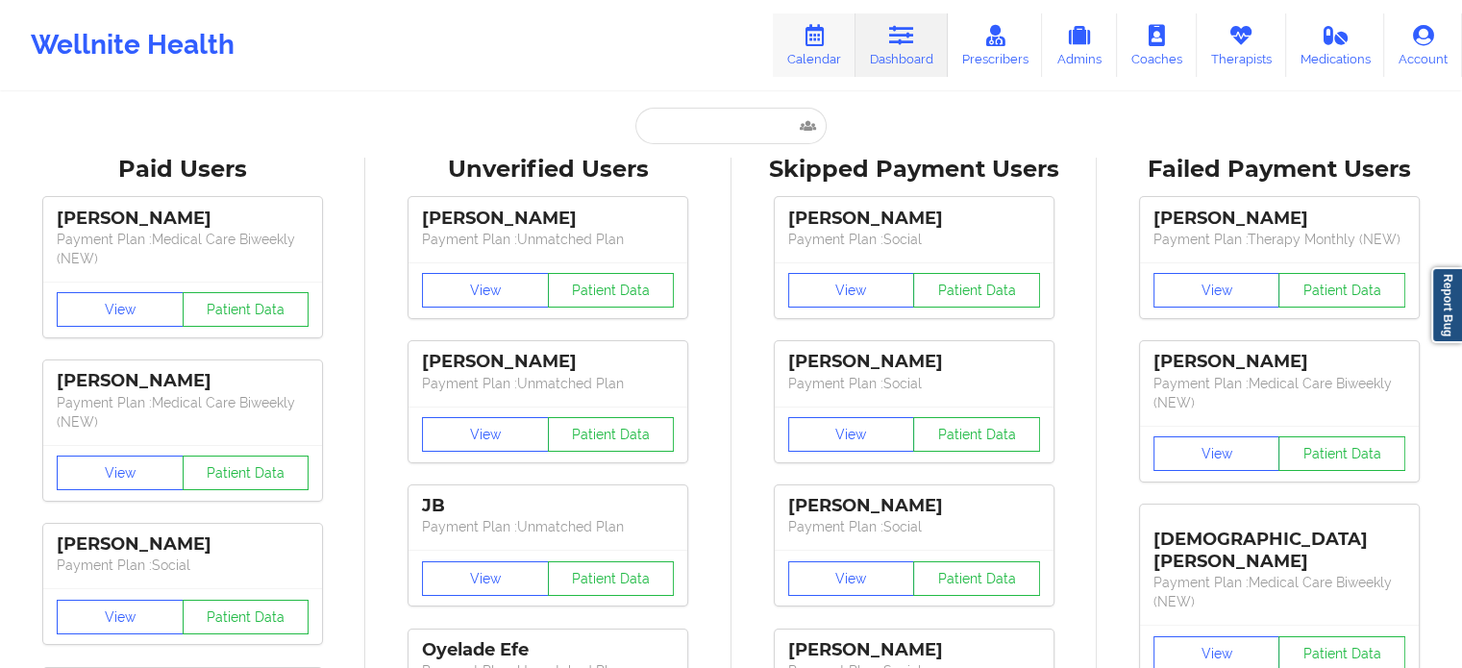
click at [831, 57] on link "Calendar" at bounding box center [814, 44] width 83 height 63
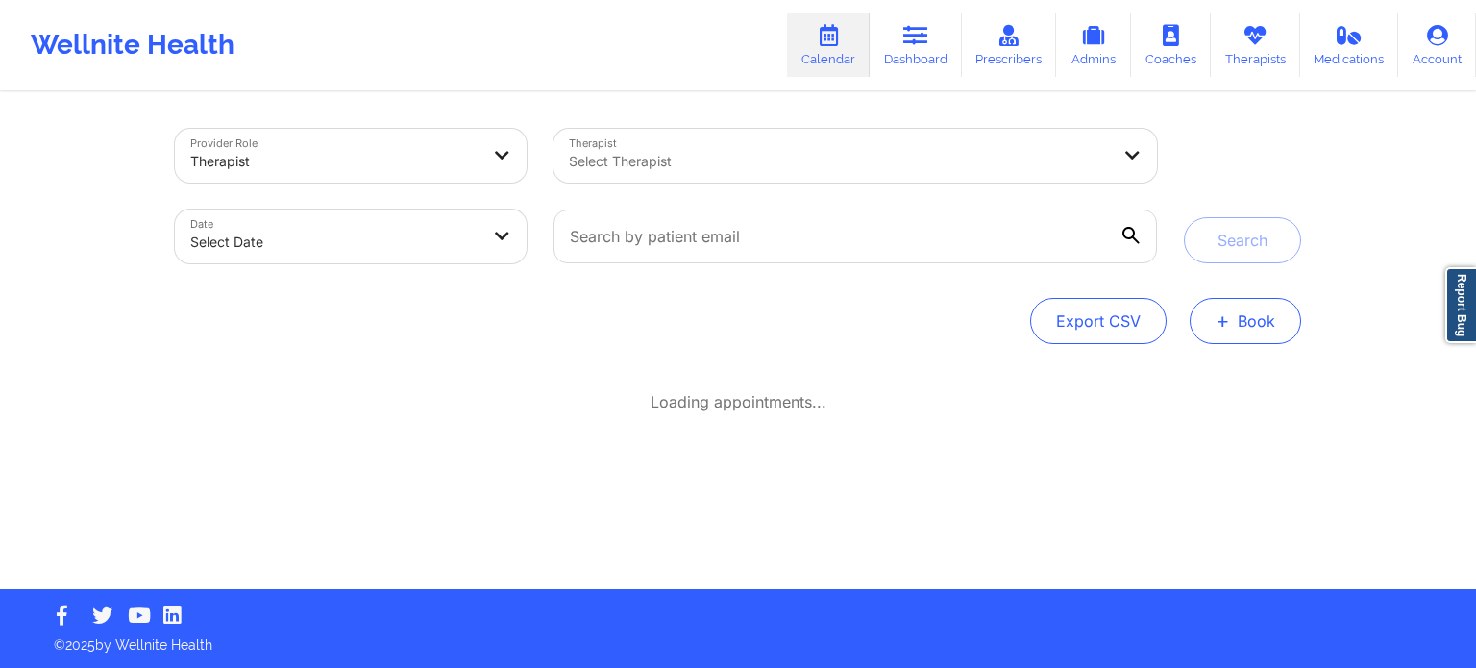
click at [1249, 309] on button "+ Book" at bounding box center [1245, 321] width 111 height 46
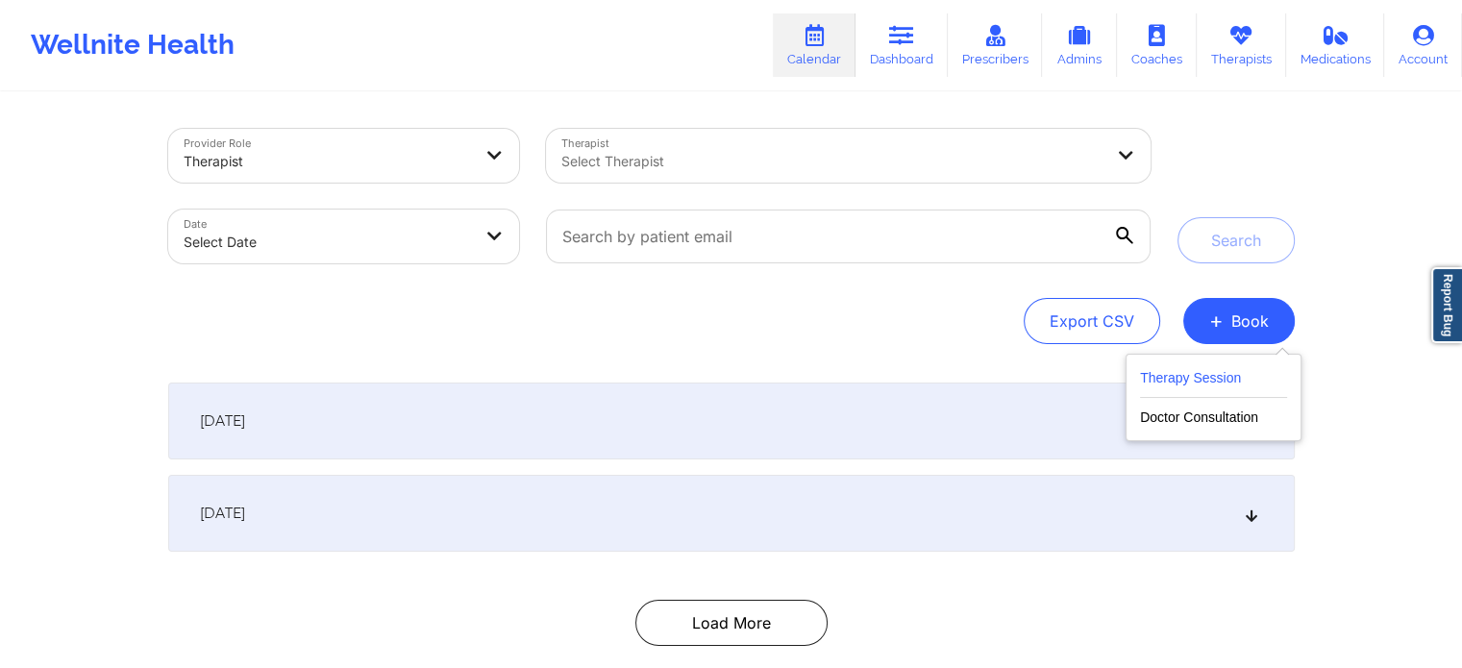
click at [1162, 387] on button "Therapy Session" at bounding box center [1213, 382] width 147 height 32
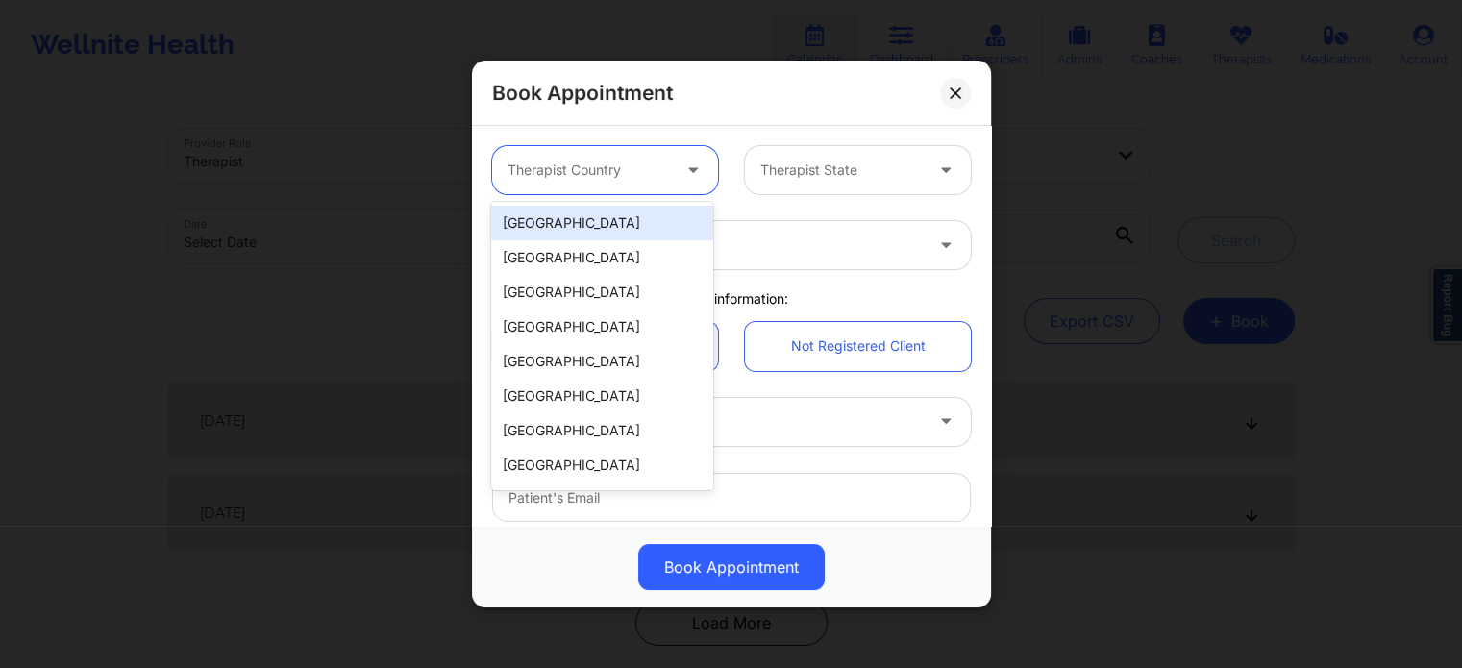
click at [578, 171] on div at bounding box center [588, 170] width 162 height 23
click at [587, 234] on div "[GEOGRAPHIC_DATA]" at bounding box center [601, 223] width 221 height 35
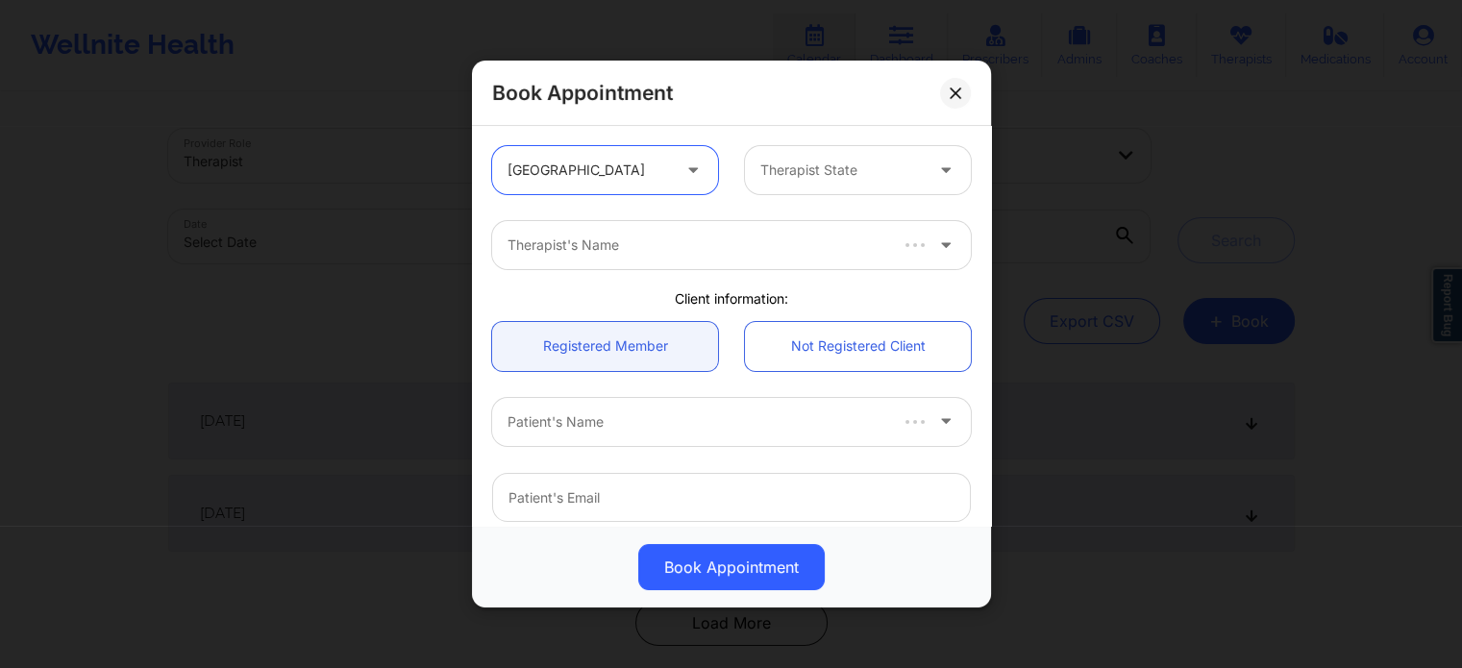
click at [813, 180] on div at bounding box center [841, 170] width 162 height 23
click at [840, 173] on div at bounding box center [841, 170] width 162 height 23
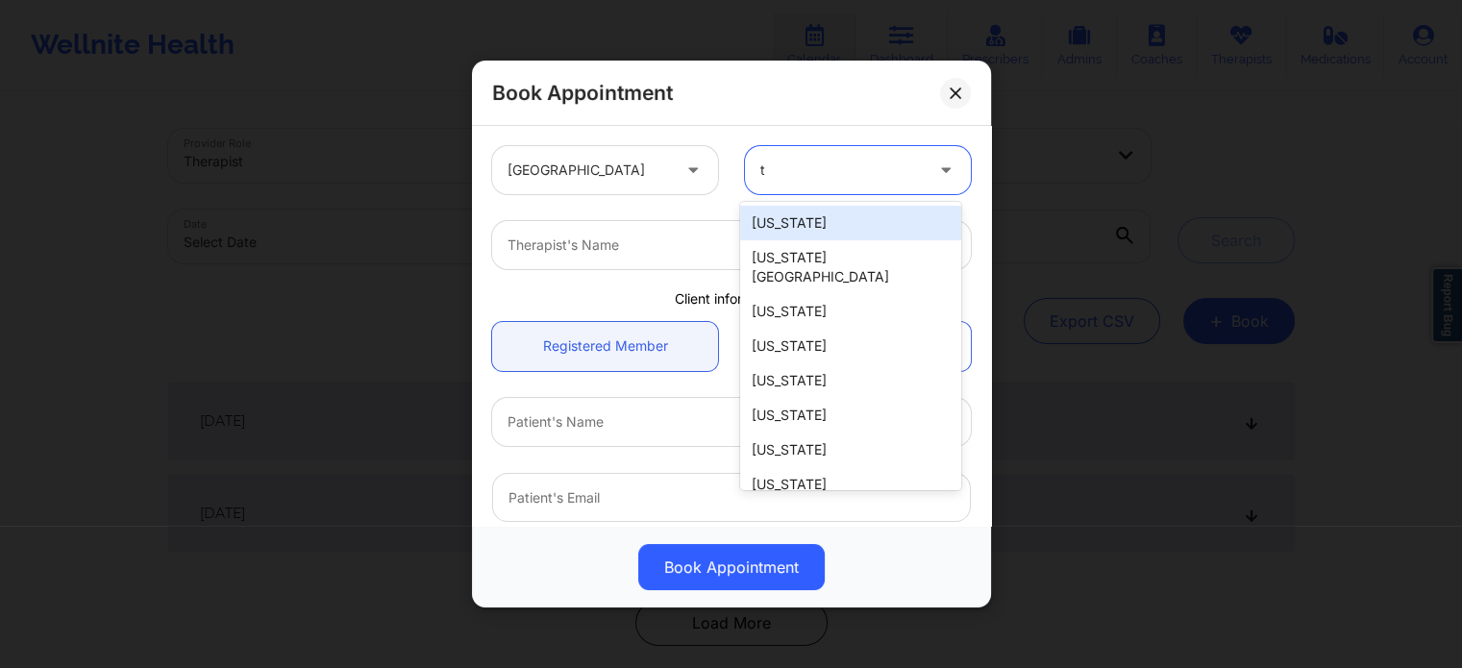
type input "te"
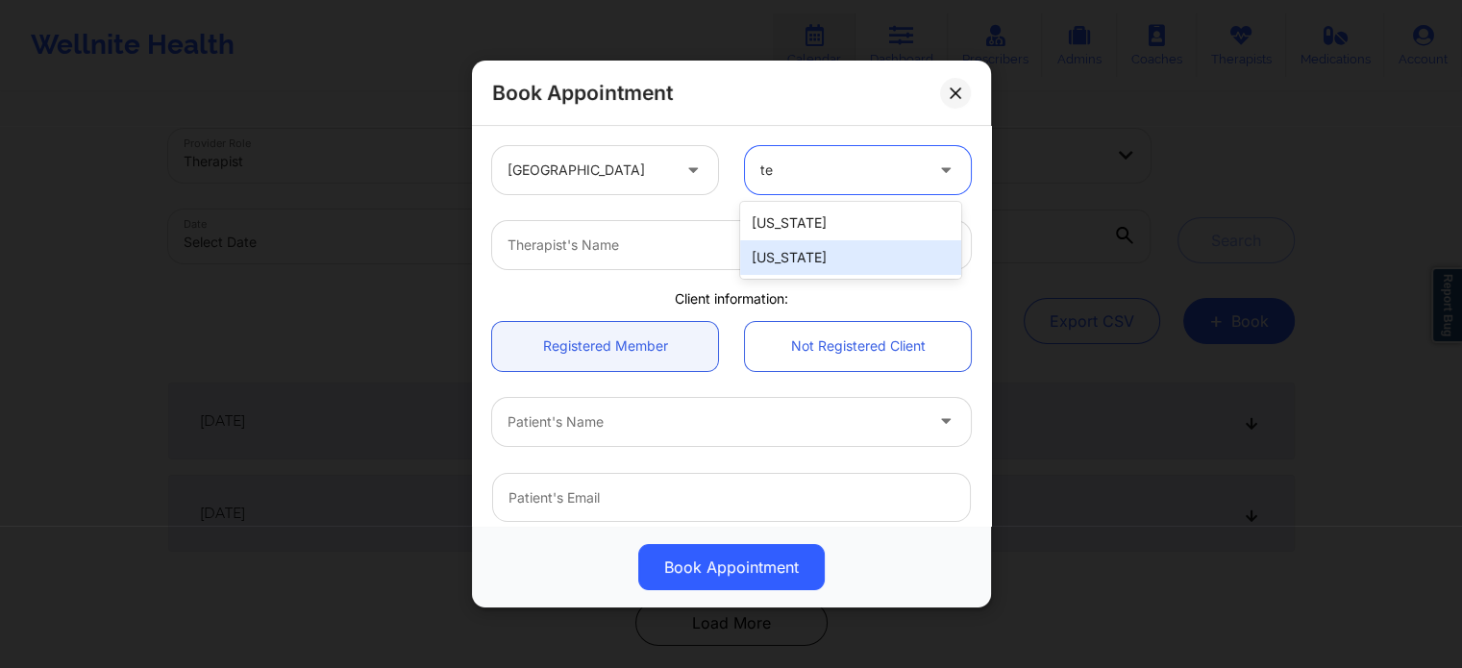
click at [806, 269] on div "[US_STATE]" at bounding box center [850, 257] width 221 height 35
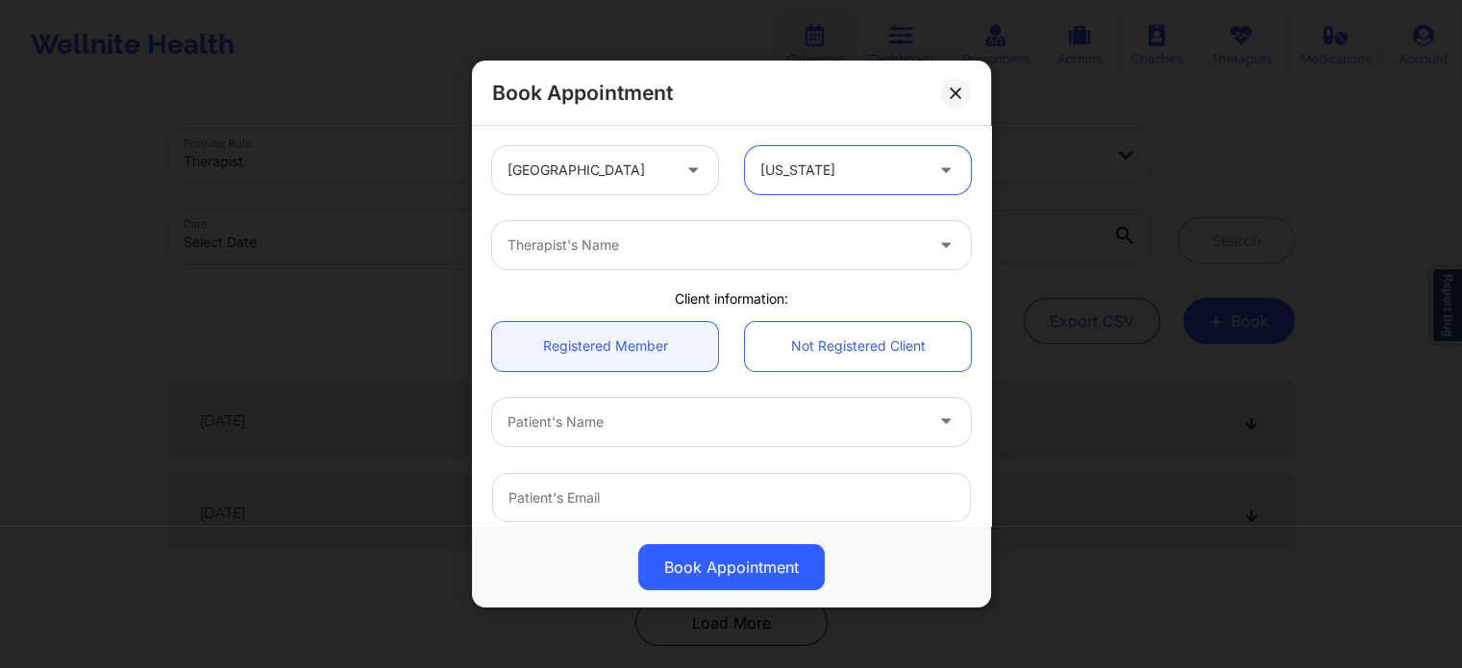
click at [652, 259] on div "Therapist's Name" at bounding box center [708, 245] width 432 height 48
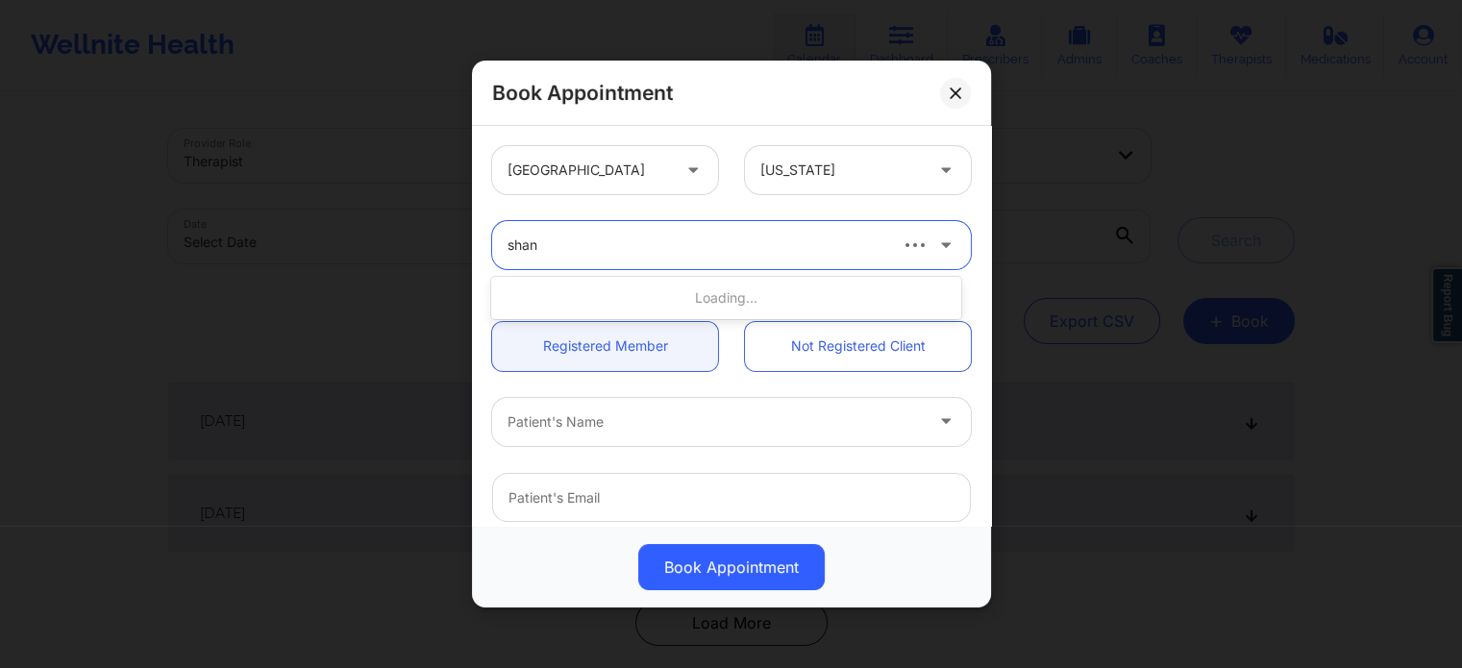
type input "shann"
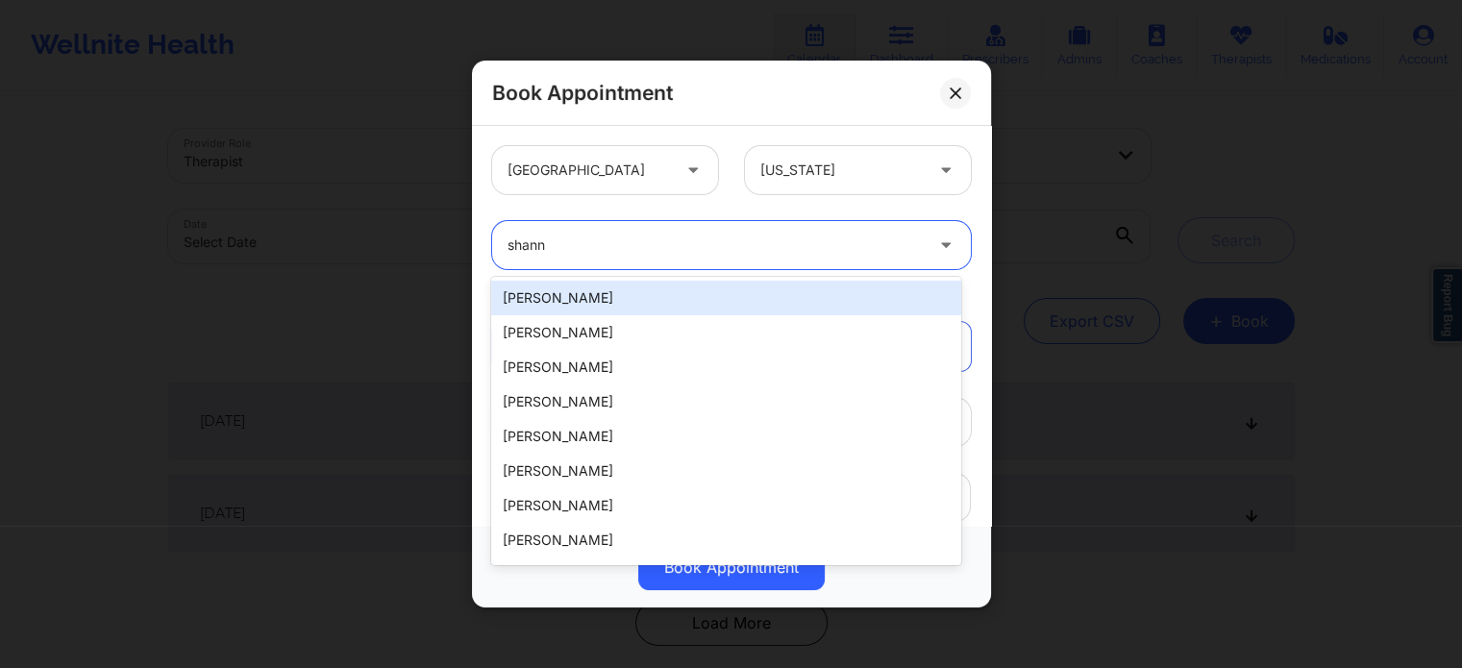
click at [597, 337] on div "[PERSON_NAME]" at bounding box center [725, 332] width 469 height 35
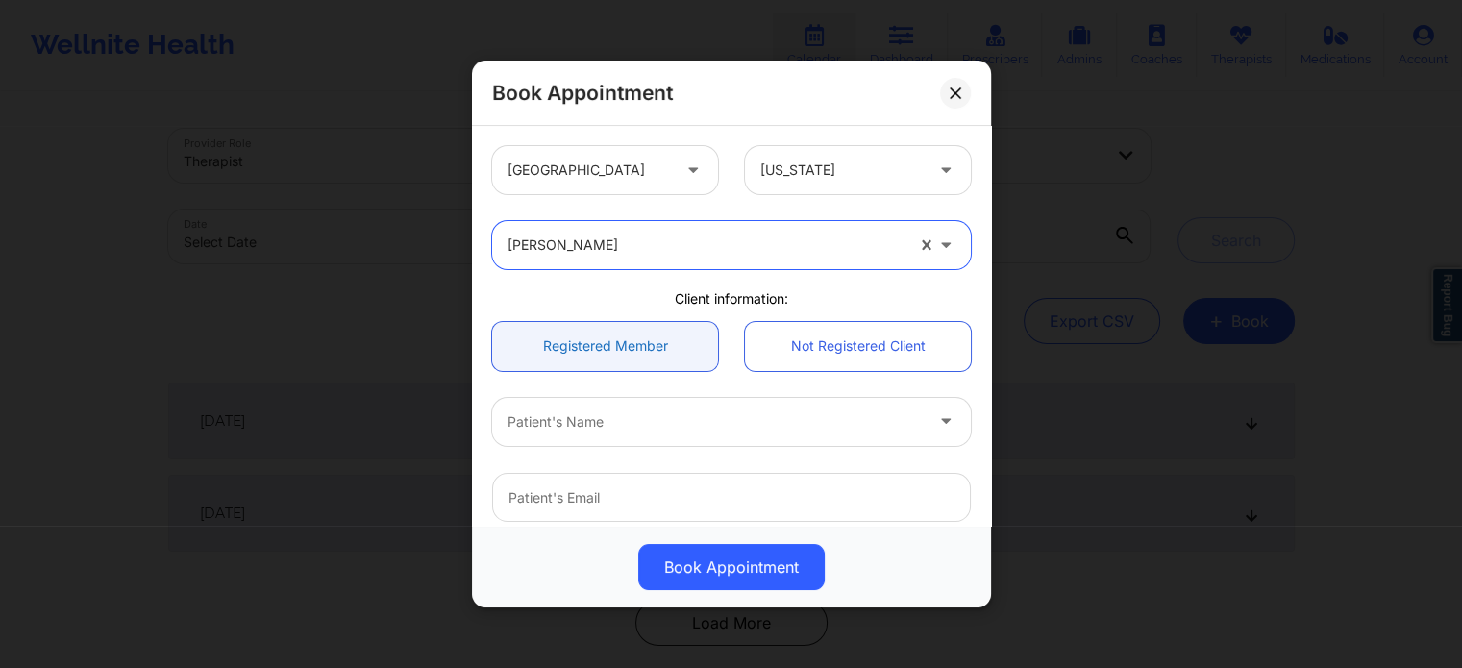
click at [639, 361] on link "Registered Member" at bounding box center [605, 346] width 226 height 49
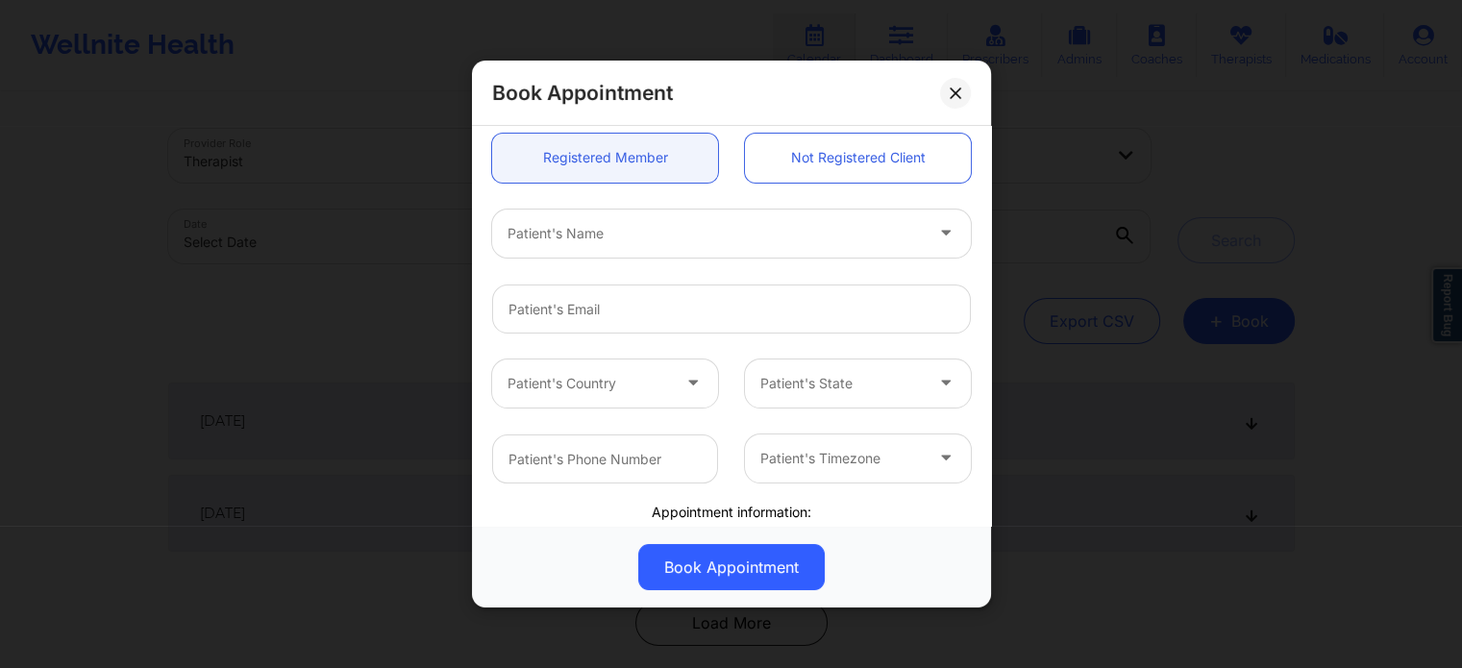
scroll to position [192, 0]
click at [620, 293] on input "email" at bounding box center [731, 305] width 479 height 49
paste input "[PERSON_NAME][EMAIL_ADDRESS][DOMAIN_NAME]"
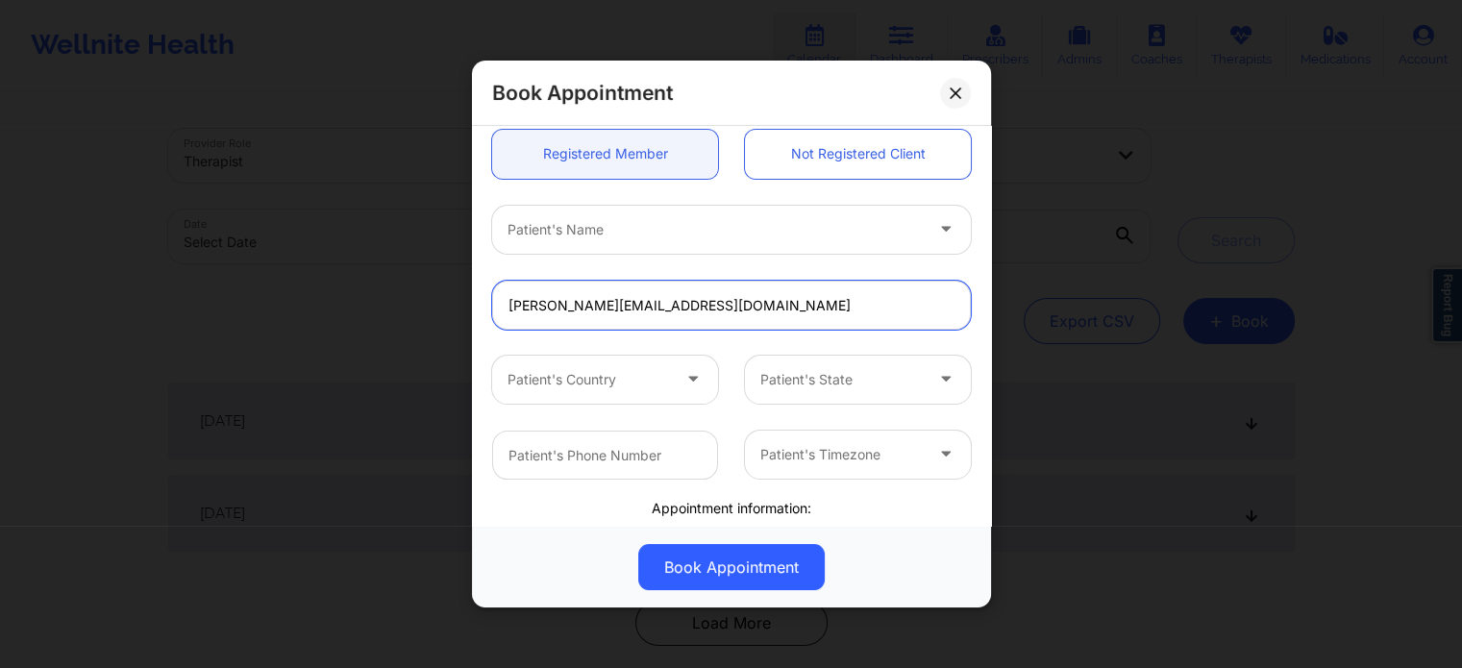
type input "[PERSON_NAME][EMAIL_ADDRESS][DOMAIN_NAME]"
click at [637, 242] on div "Patient's Name" at bounding box center [708, 230] width 432 height 48
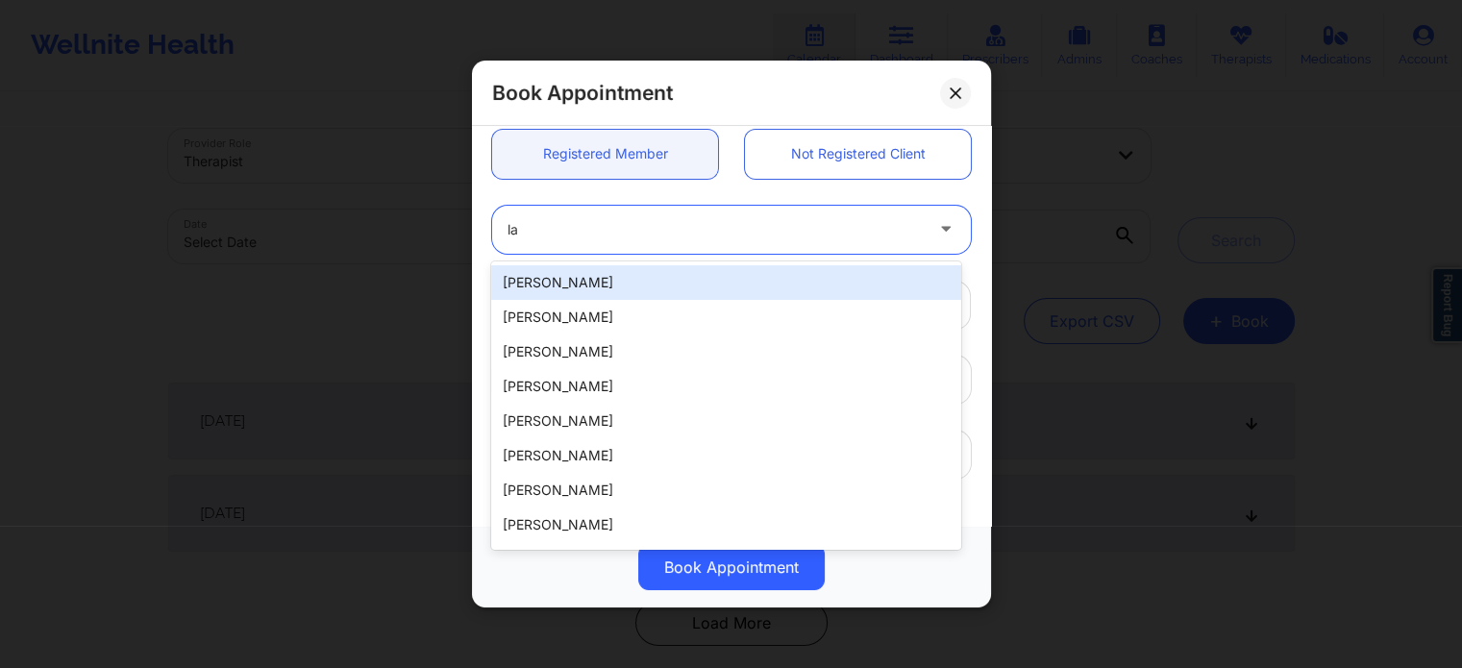
type input "lak"
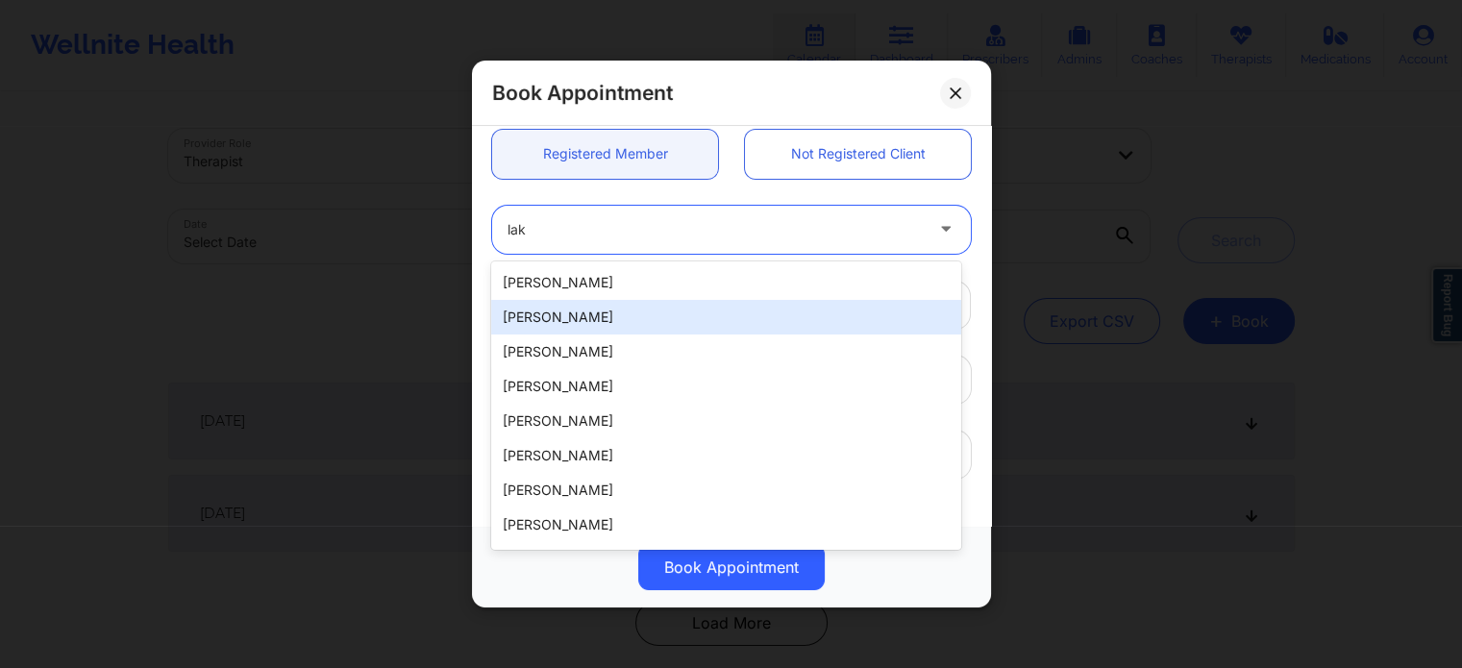
click at [628, 329] on div "[PERSON_NAME]" at bounding box center [725, 317] width 469 height 35
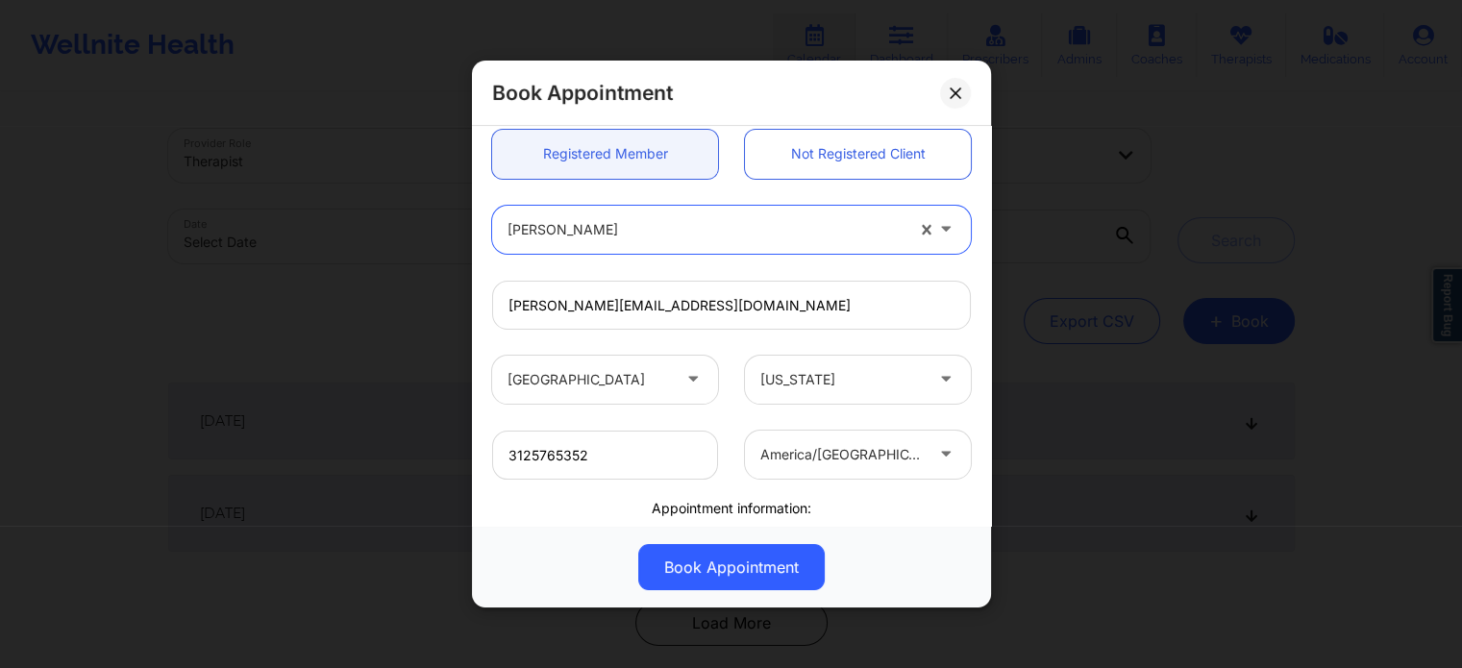
type input "3125765352"
click at [617, 380] on div at bounding box center [588, 379] width 162 height 23
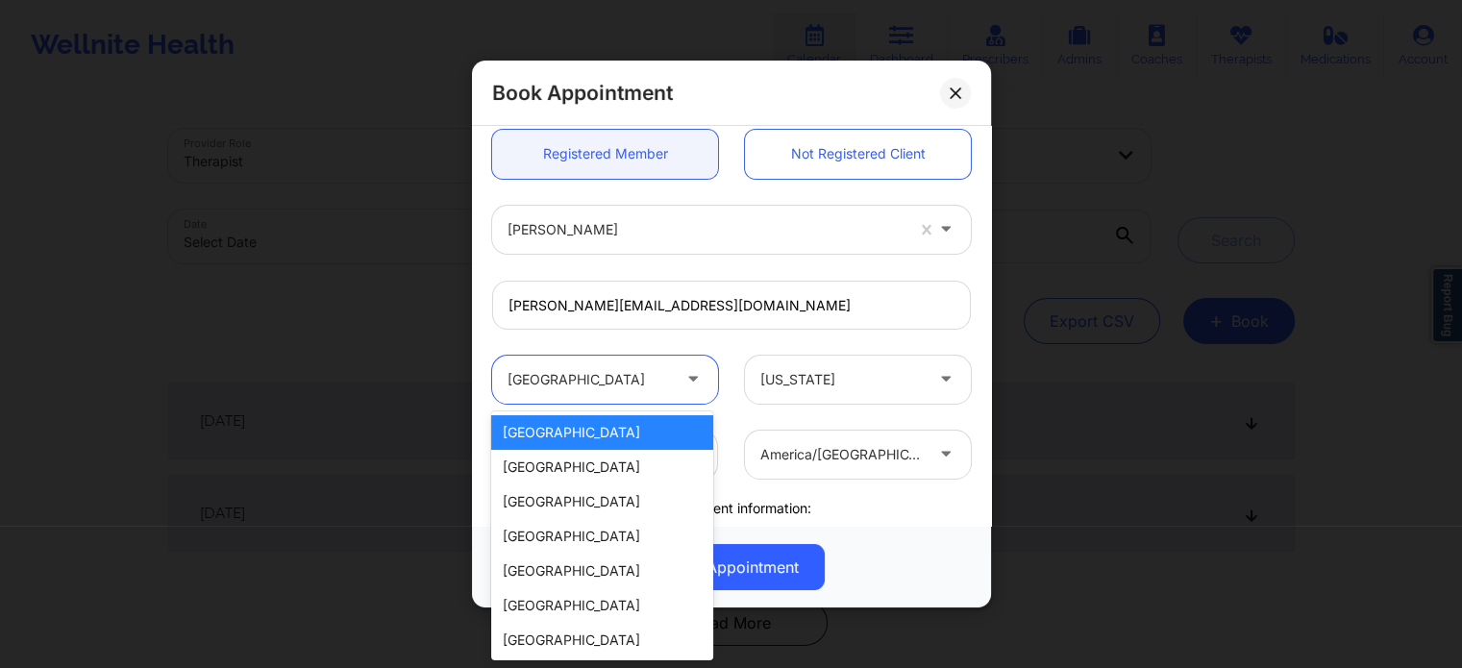
click at [617, 380] on div at bounding box center [588, 379] width 162 height 23
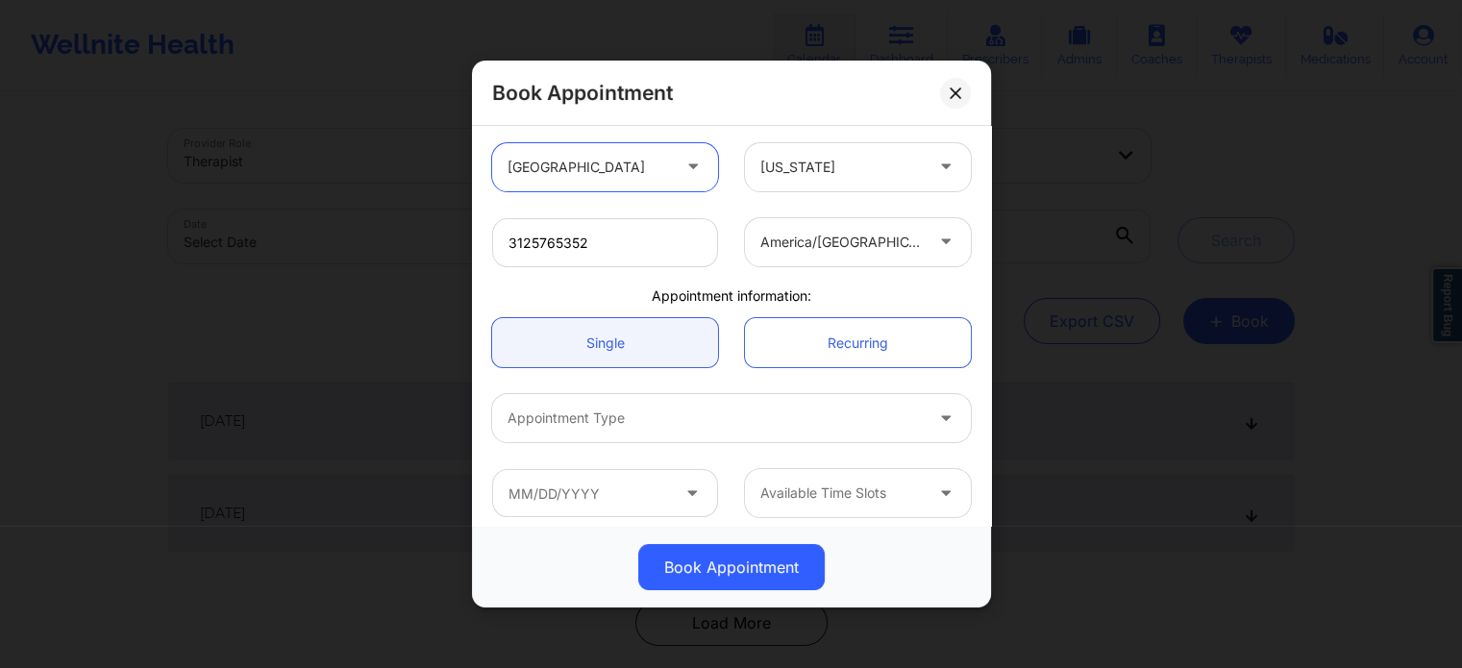
scroll to position [415, 0]
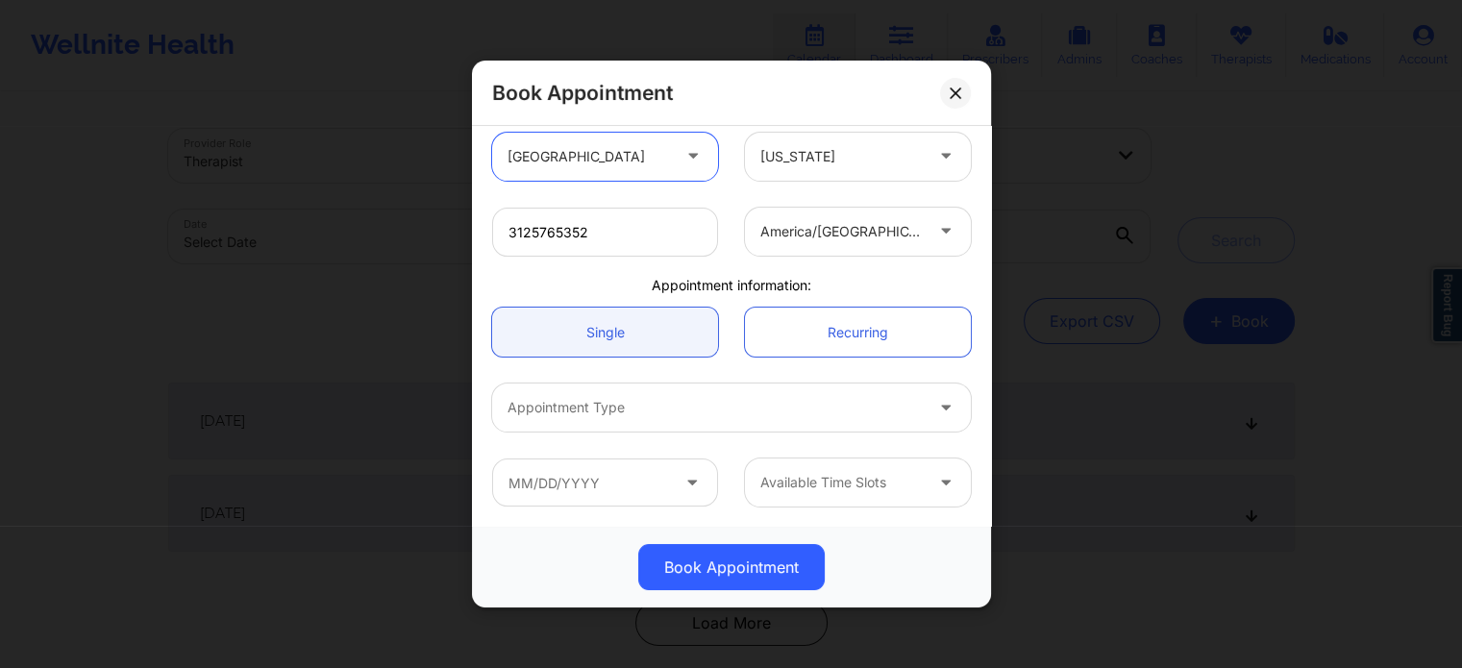
click at [643, 401] on div at bounding box center [714, 407] width 415 height 23
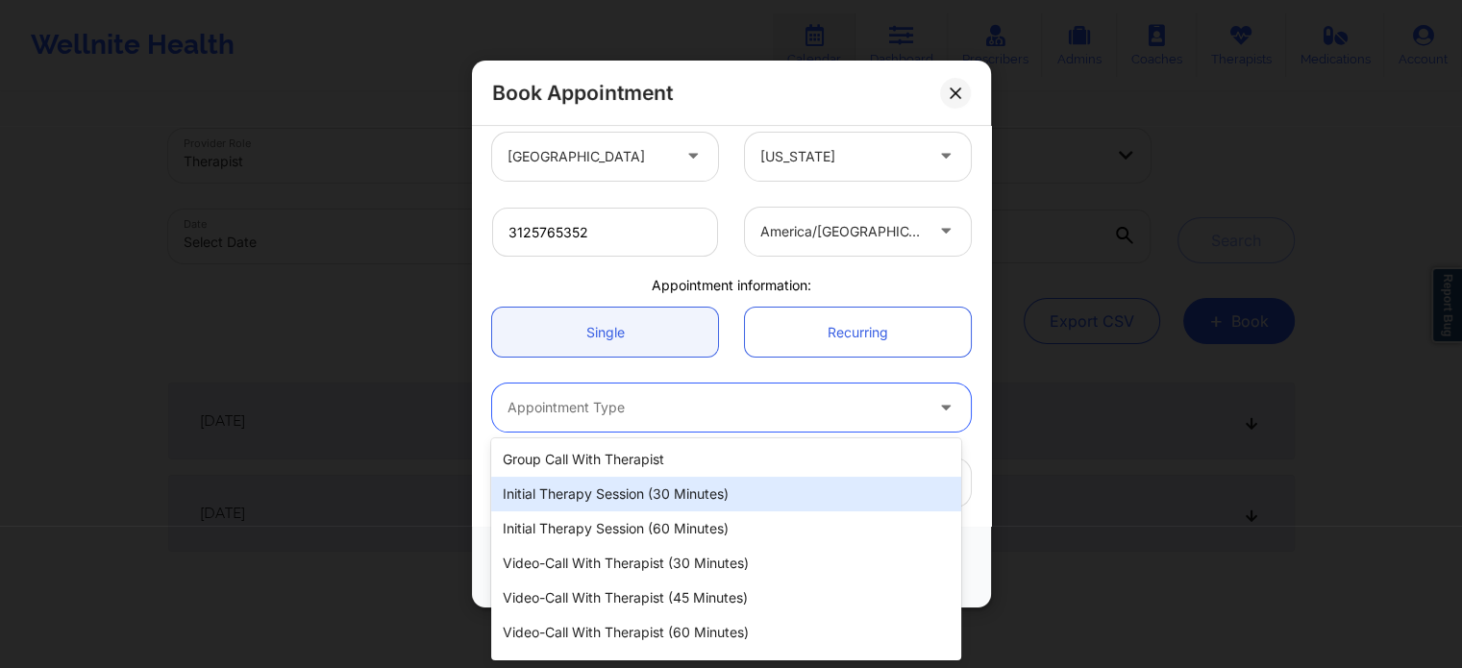
click at [605, 489] on div "Initial Therapy Session (30 minutes)" at bounding box center [725, 494] width 469 height 35
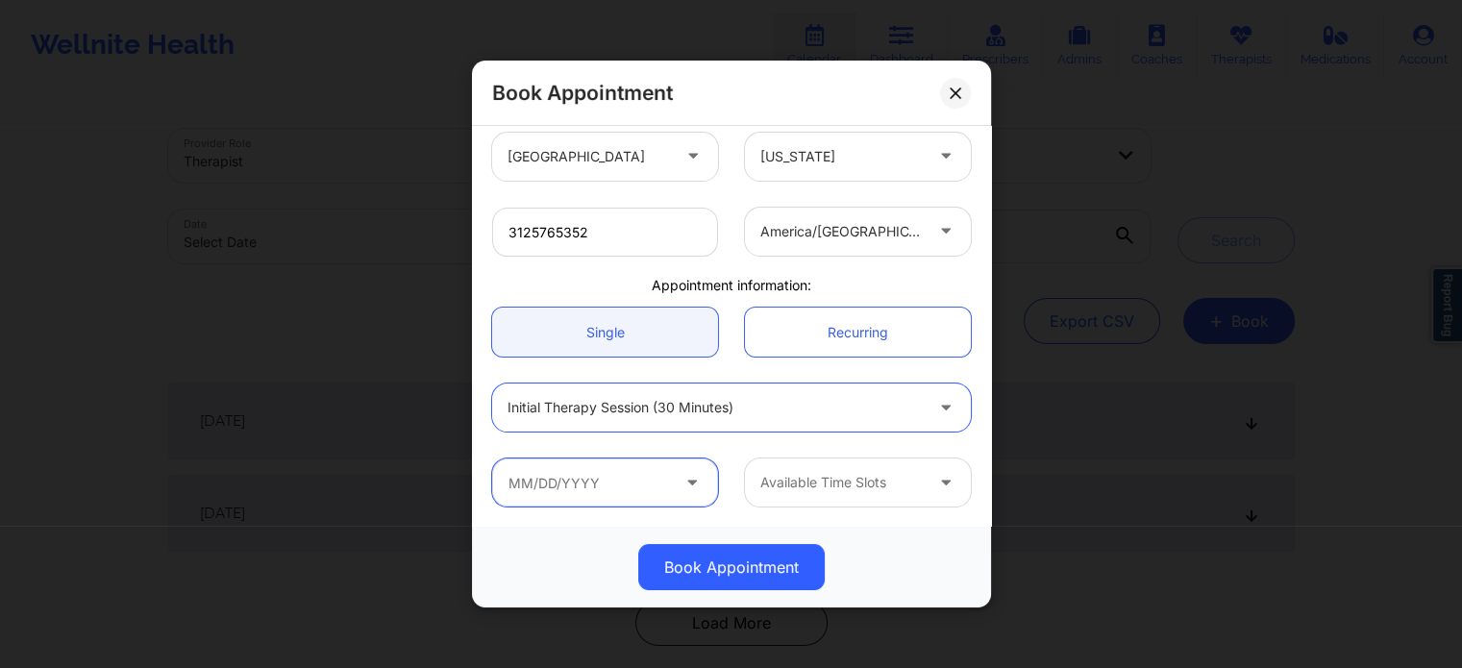
click at [613, 485] on input "text" at bounding box center [605, 482] width 226 height 48
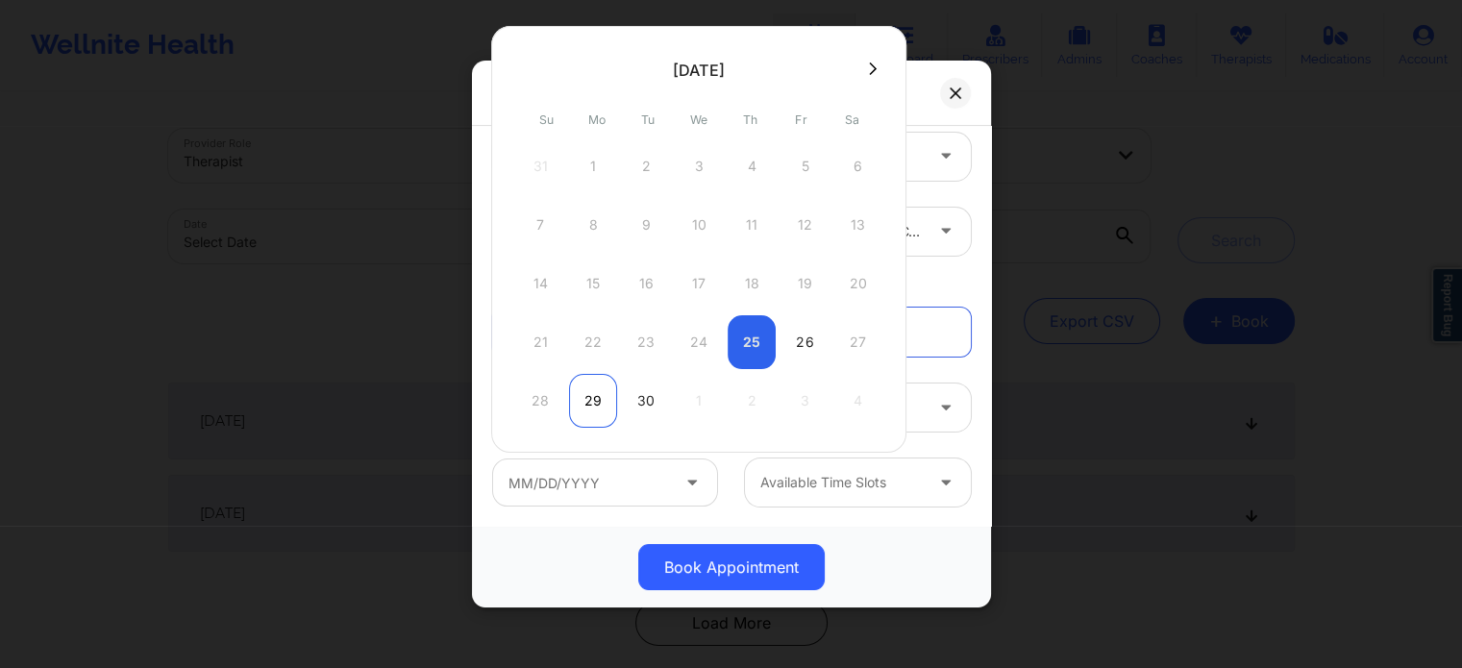
click at [582, 399] on div "29" at bounding box center [593, 401] width 48 height 54
type input "09/29/2025"
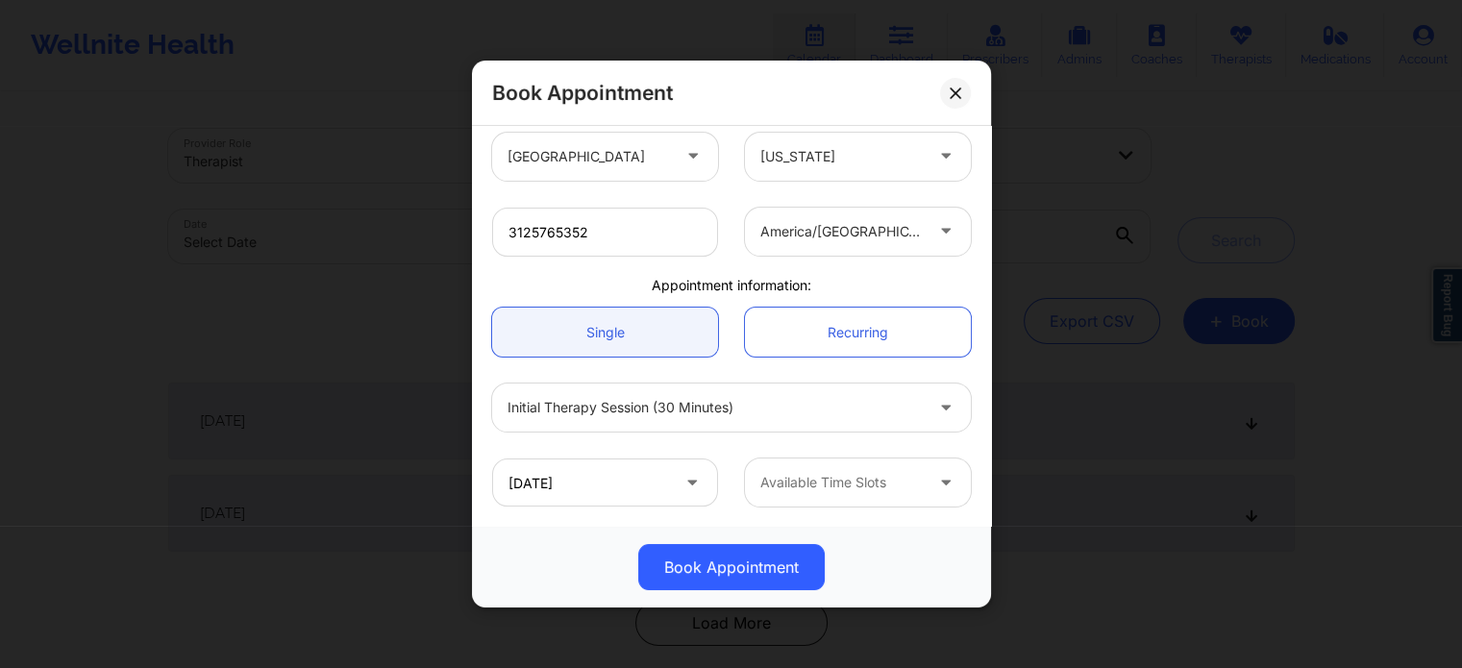
click at [850, 499] on div "Available Time Slots" at bounding box center [835, 482] width 180 height 48
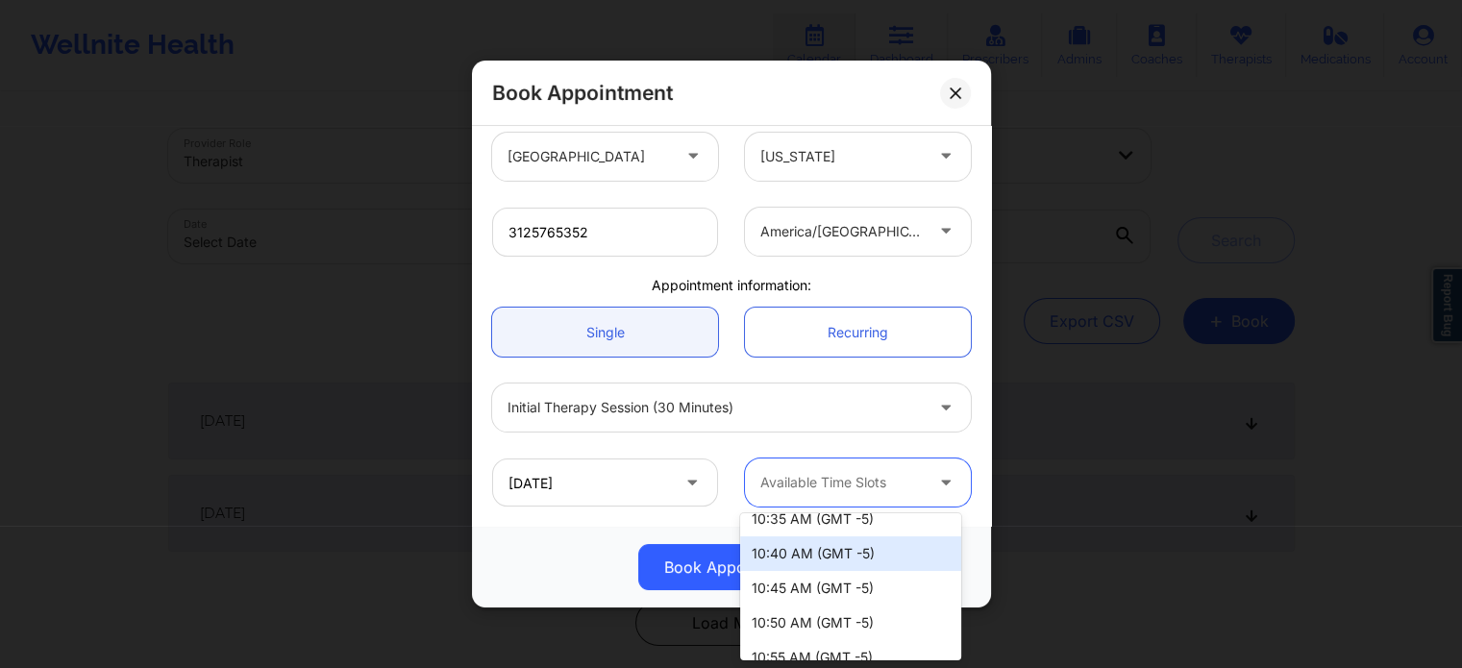
scroll to position [769, 0]
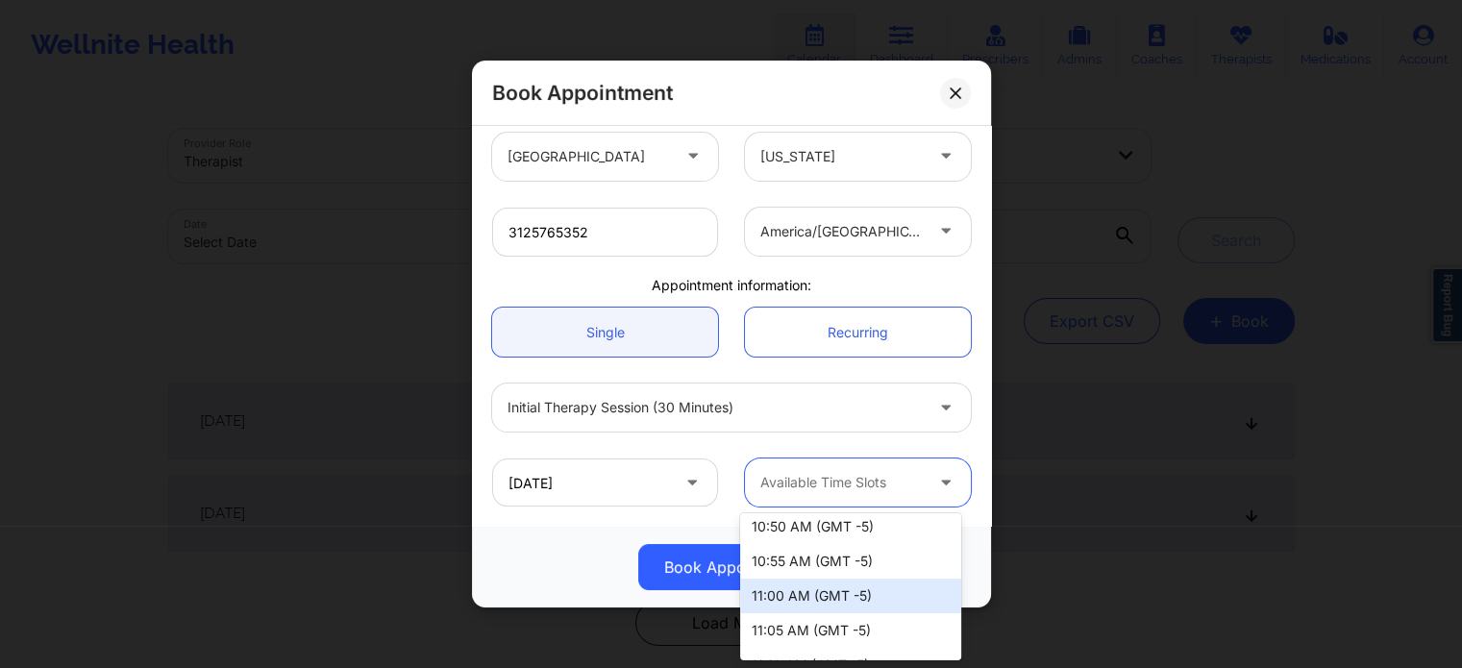
click at [860, 587] on div "11:00 AM (GMT -5)" at bounding box center [850, 596] width 221 height 35
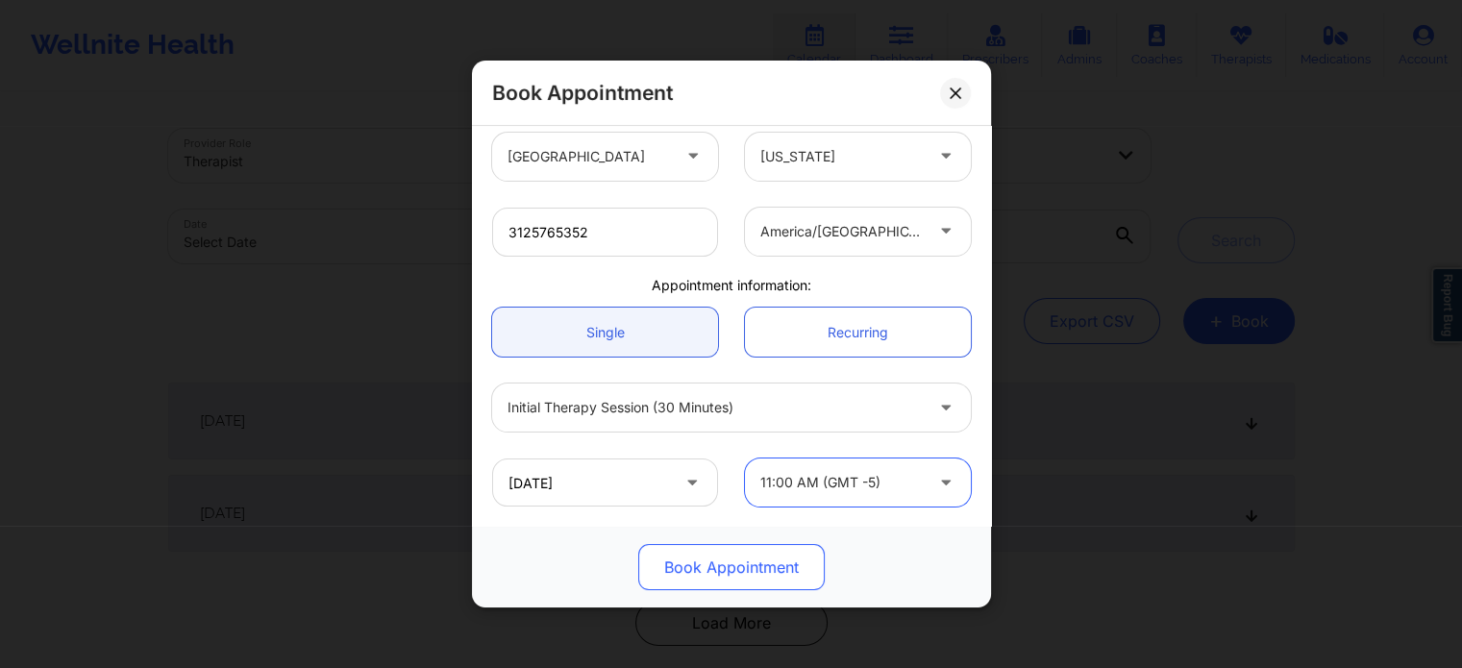
click at [793, 564] on button "Book Appointment" at bounding box center [731, 567] width 186 height 46
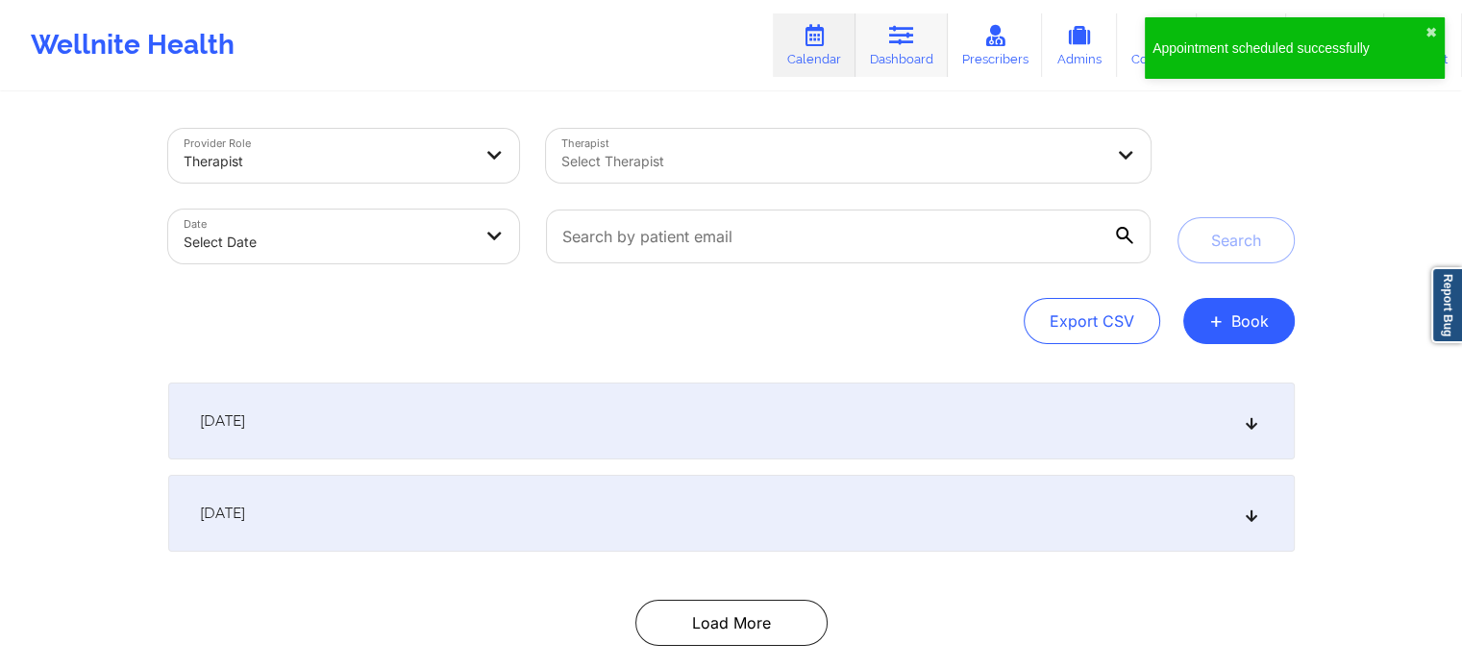
click at [900, 41] on icon at bounding box center [901, 35] width 25 height 21
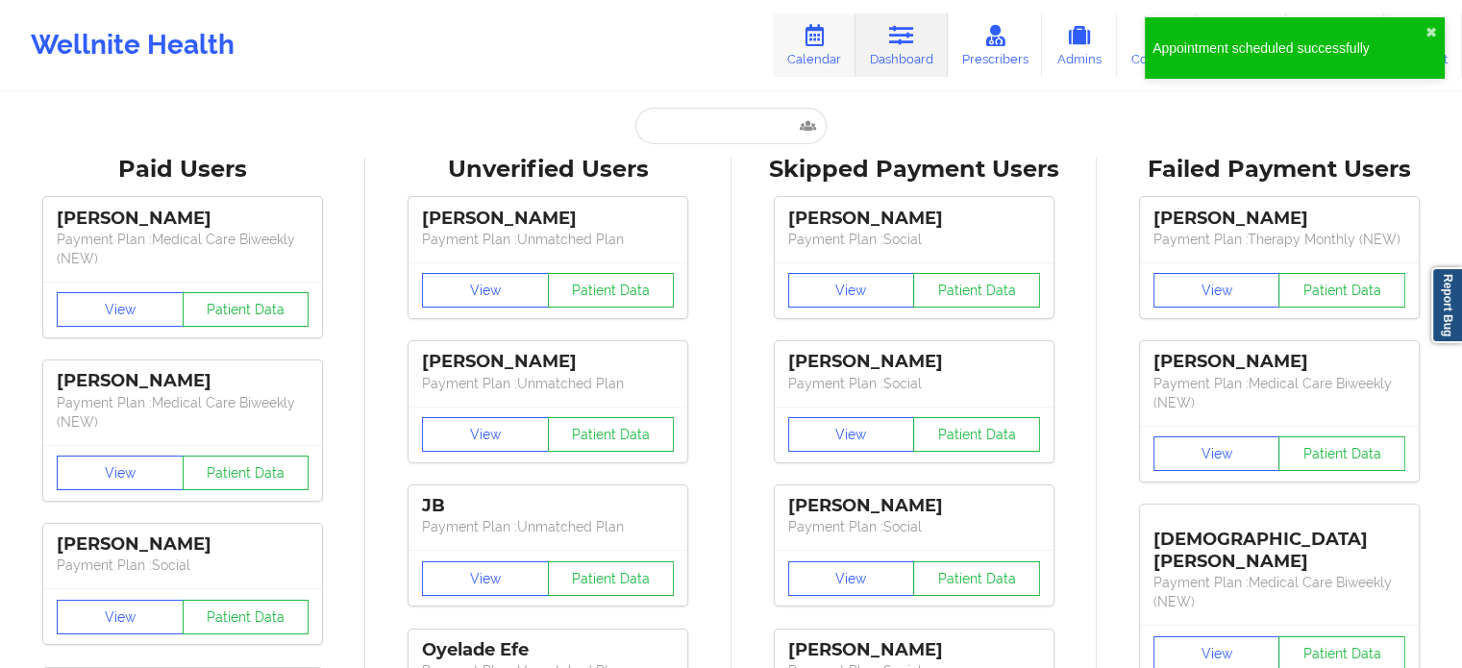
drag, startPoint x: 819, startPoint y: 55, endPoint x: 820, endPoint y: 64, distance: 9.7
click at [820, 55] on link "Calendar" at bounding box center [814, 44] width 83 height 63
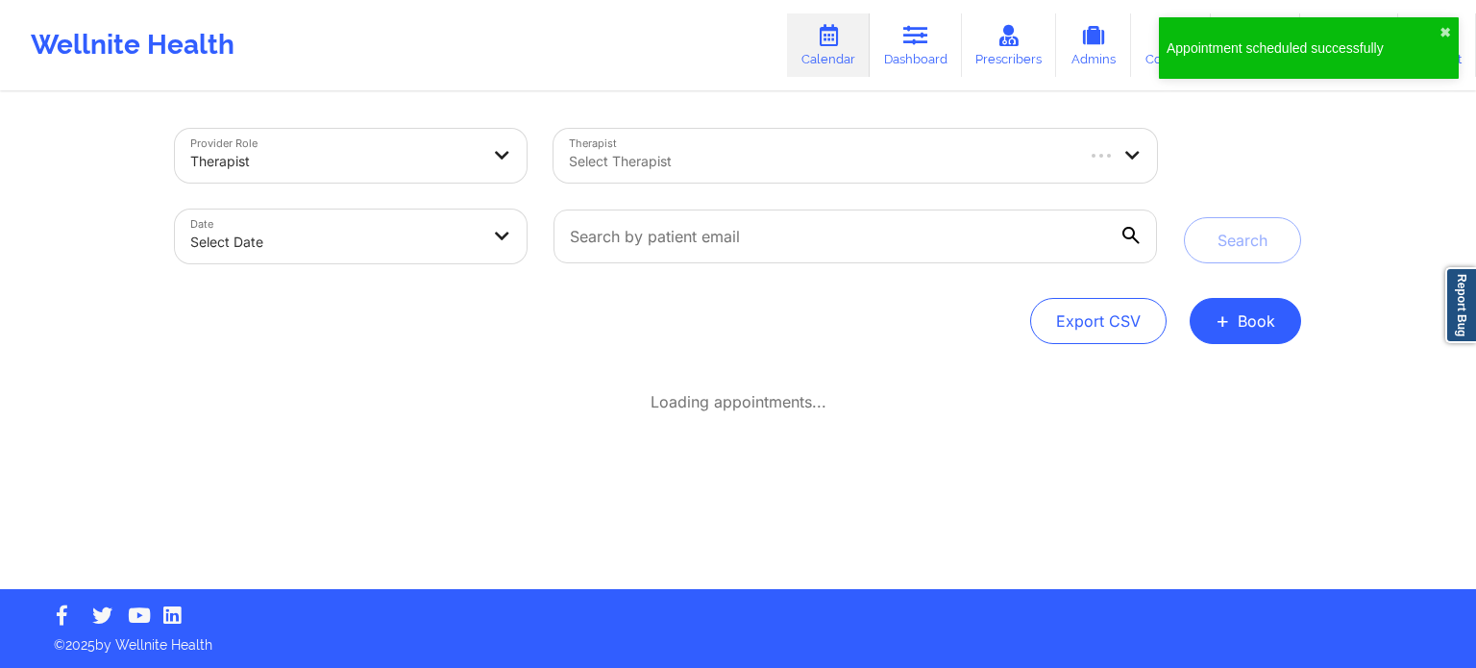
click at [732, 164] on div at bounding box center [820, 161] width 503 height 23
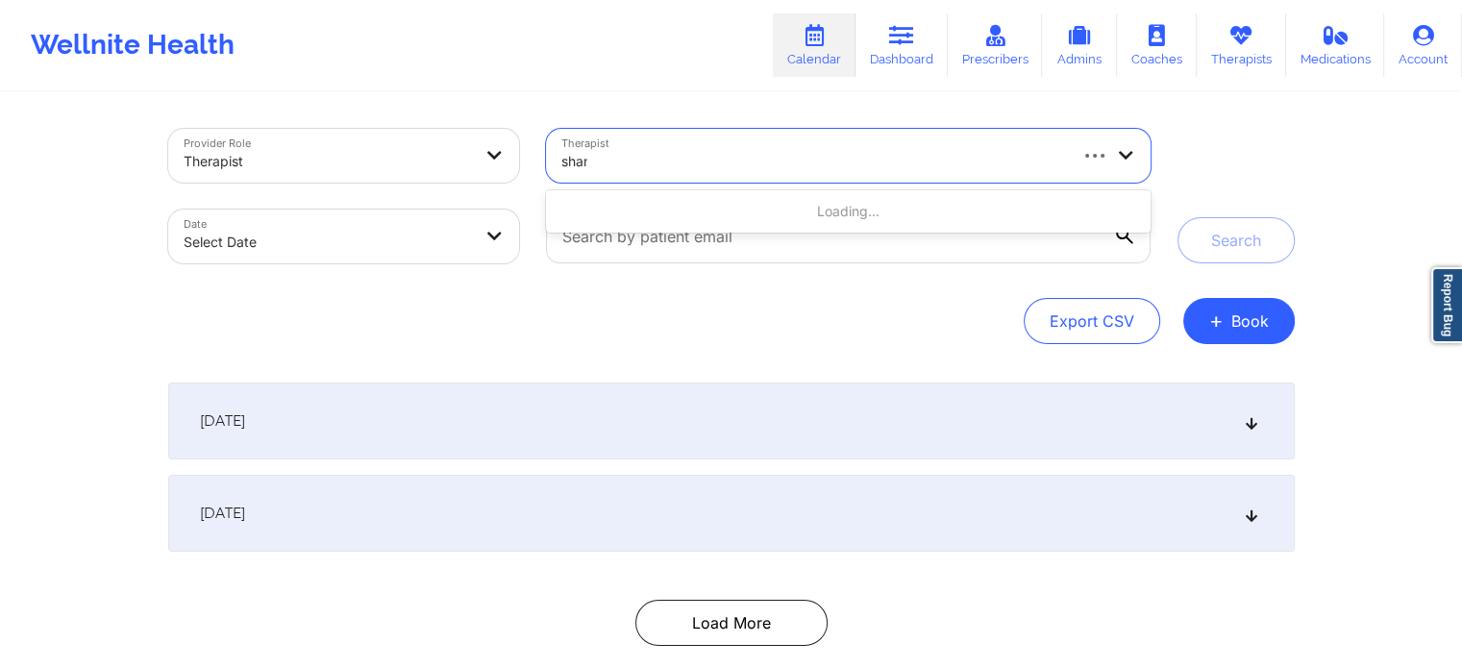
type input "shann"
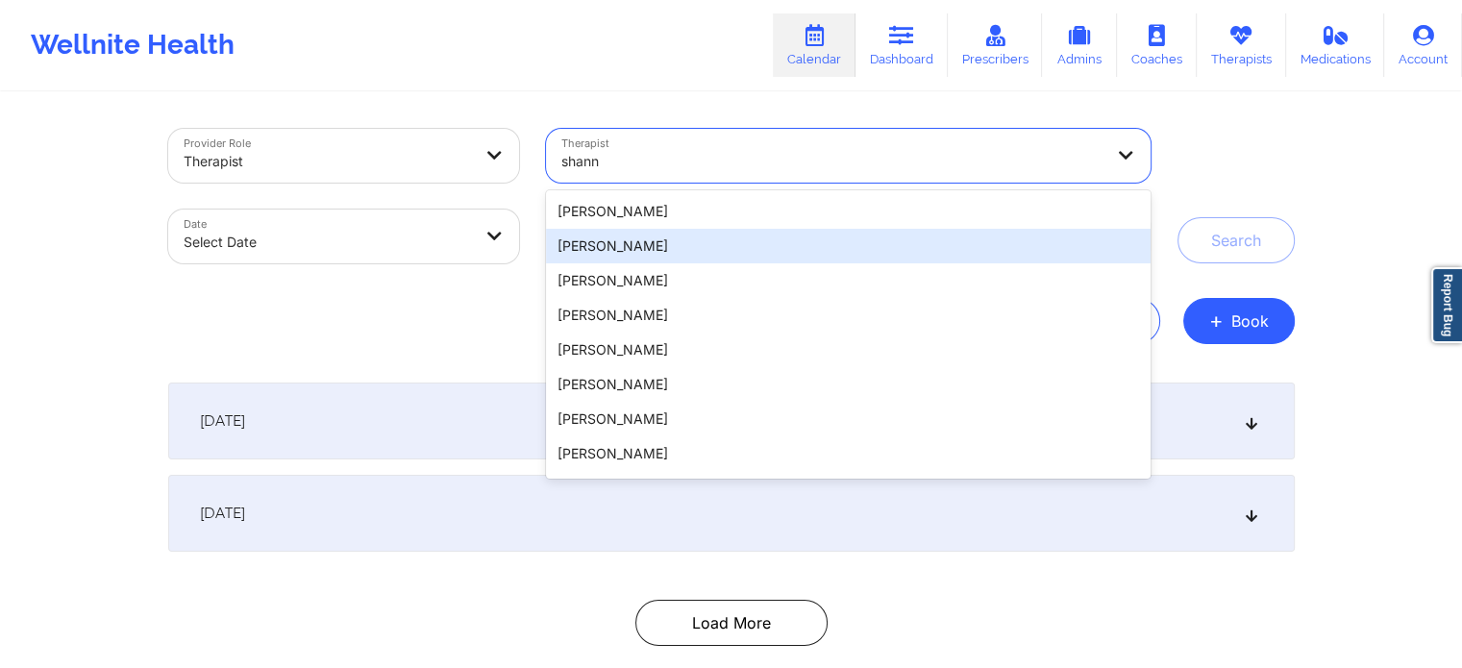
click at [722, 241] on div "[PERSON_NAME]" at bounding box center [848, 246] width 604 height 35
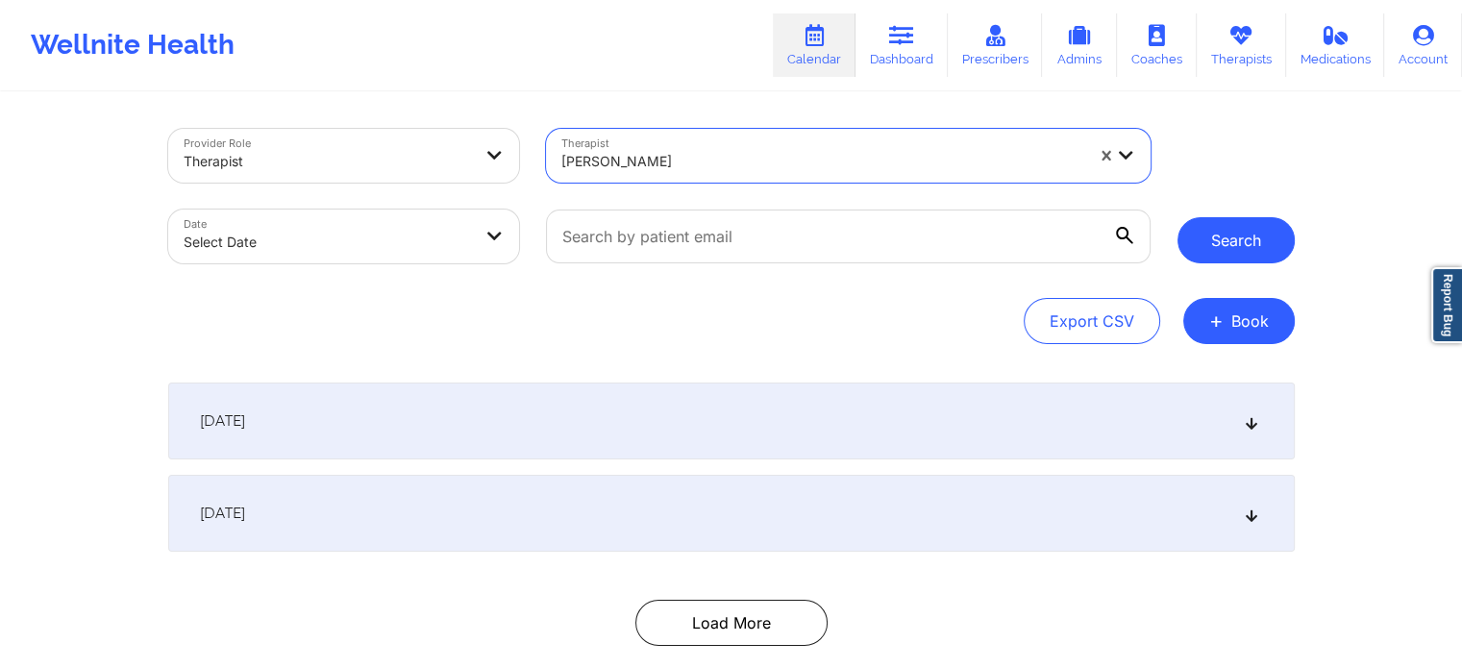
click at [1250, 256] on button "Search" at bounding box center [1235, 240] width 117 height 46
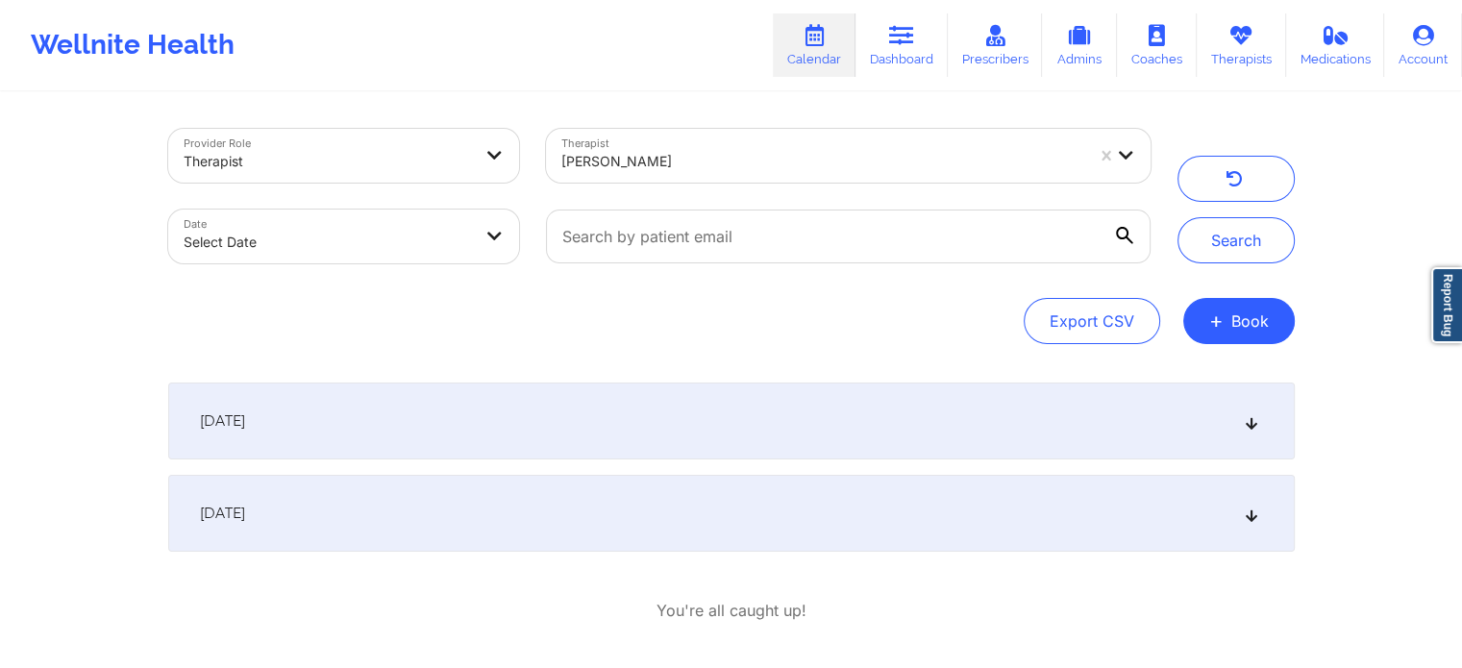
click at [471, 407] on div "September 29, 2025" at bounding box center [731, 421] width 1126 height 77
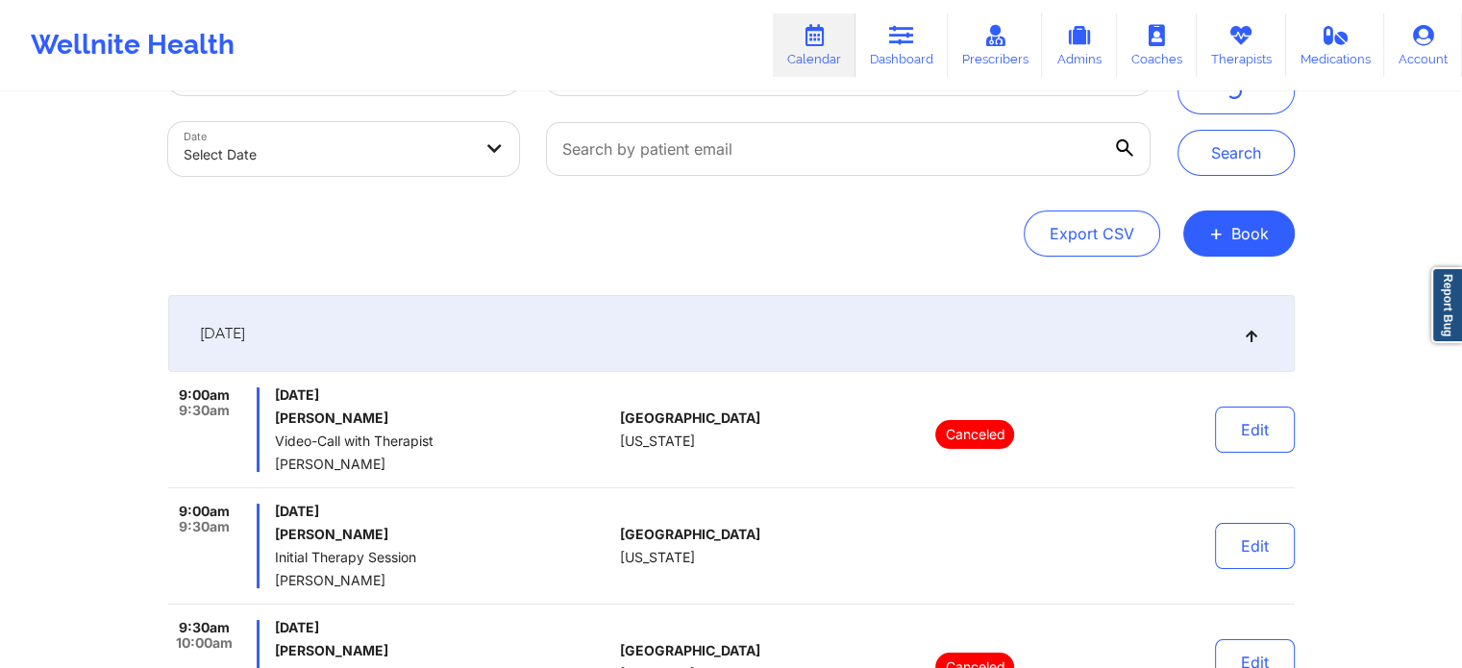
scroll to position [192, 0]
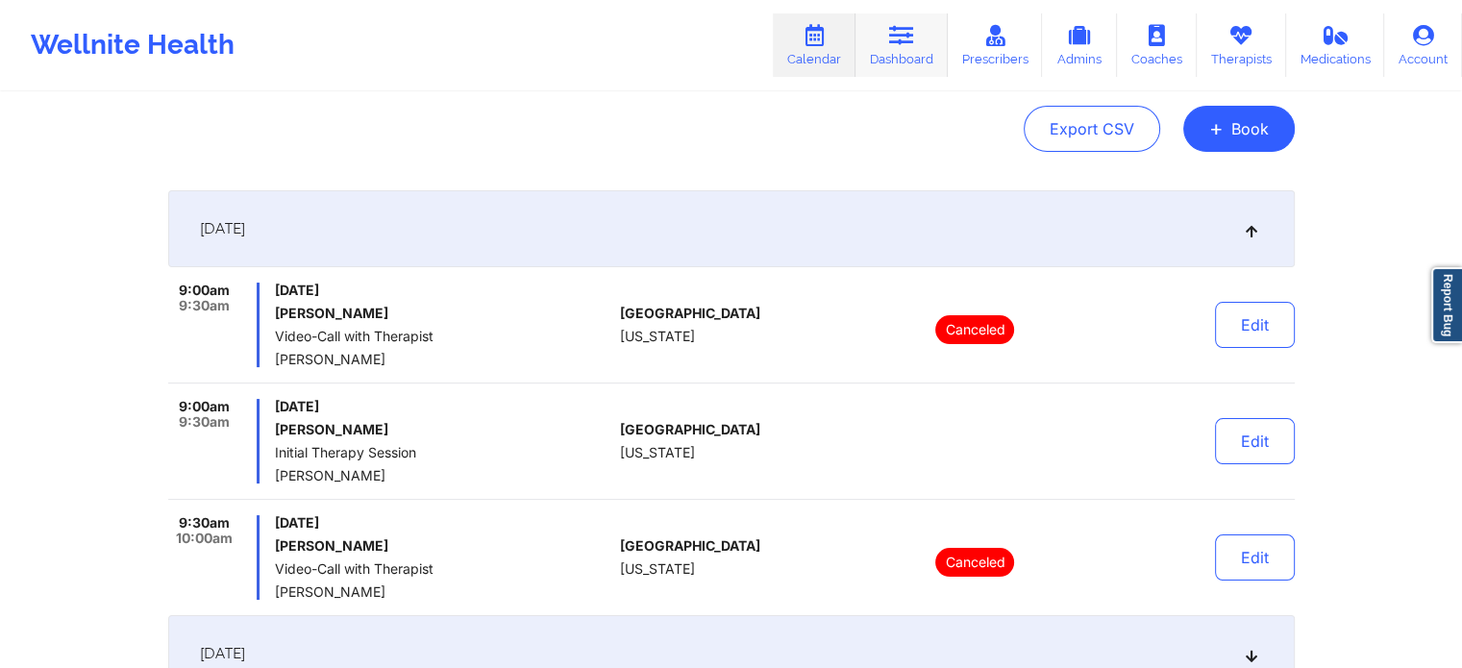
click at [909, 49] on link "Dashboard" at bounding box center [901, 44] width 92 height 63
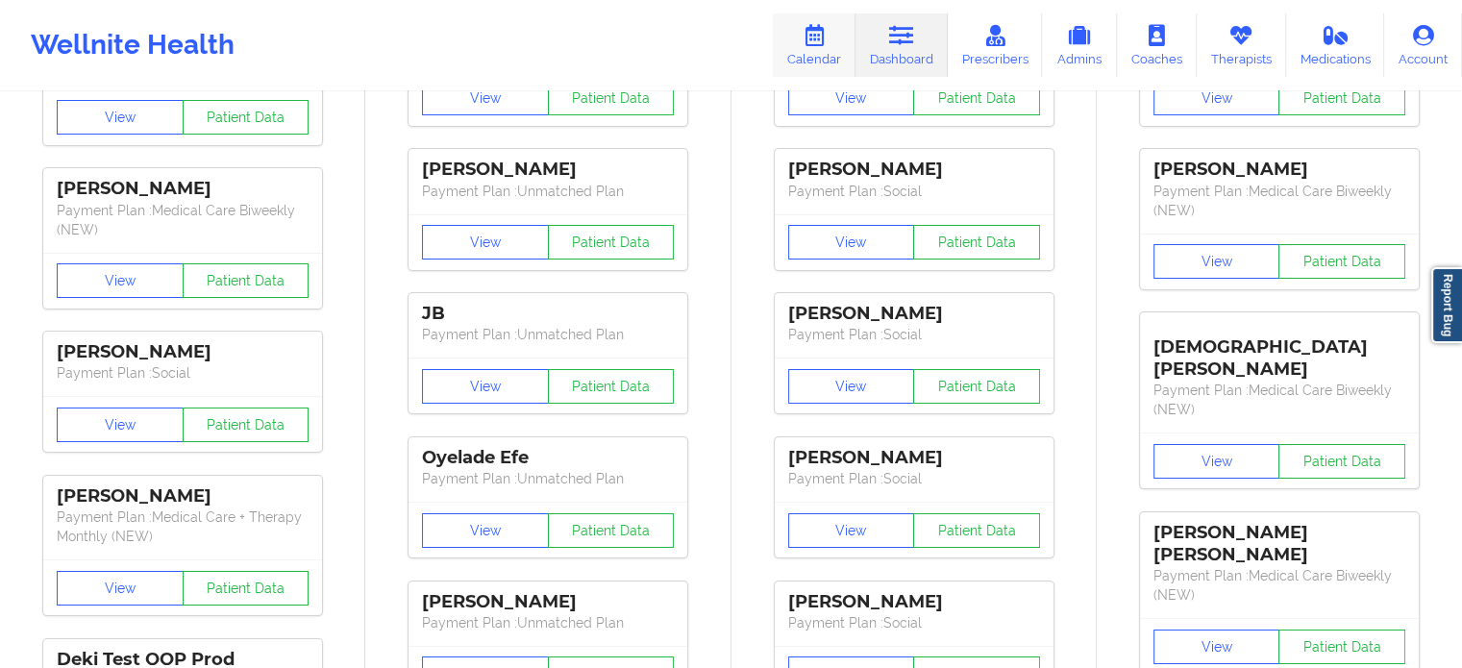
click at [838, 43] on link "Calendar" at bounding box center [814, 44] width 83 height 63
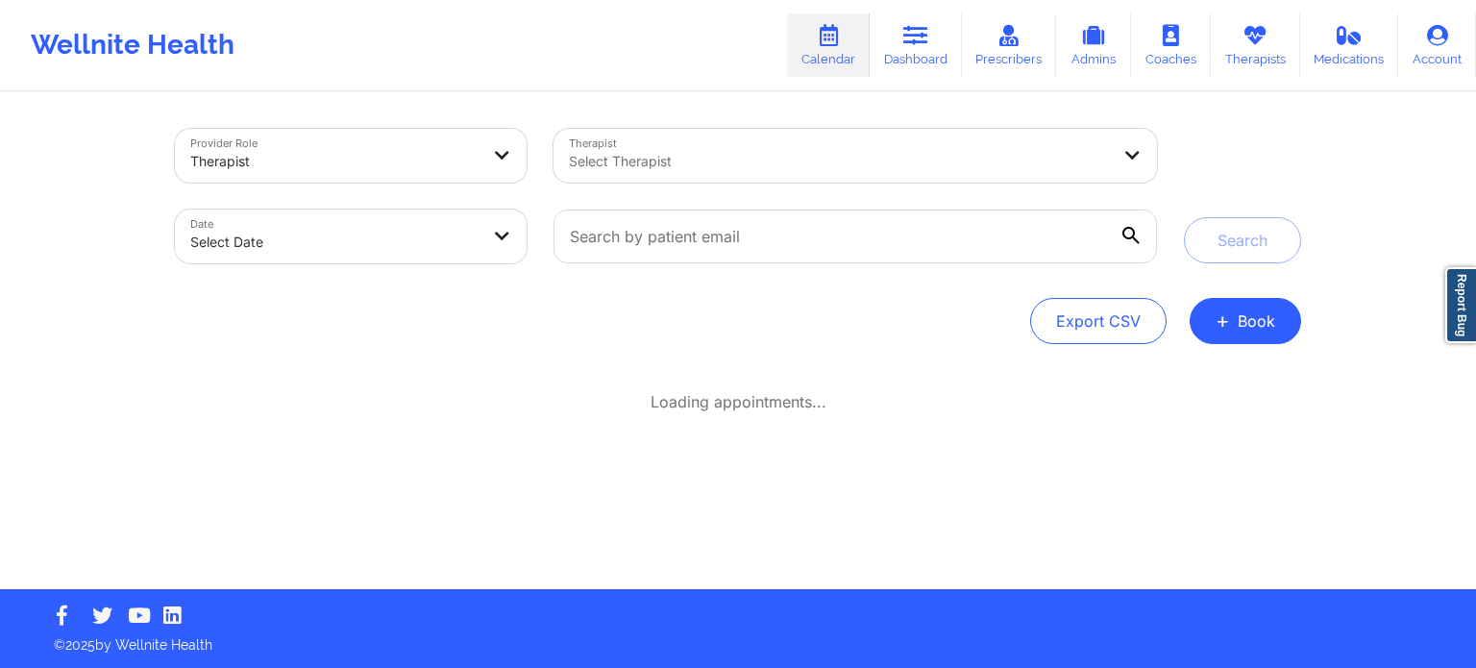
click at [869, 157] on div at bounding box center [839, 161] width 541 height 23
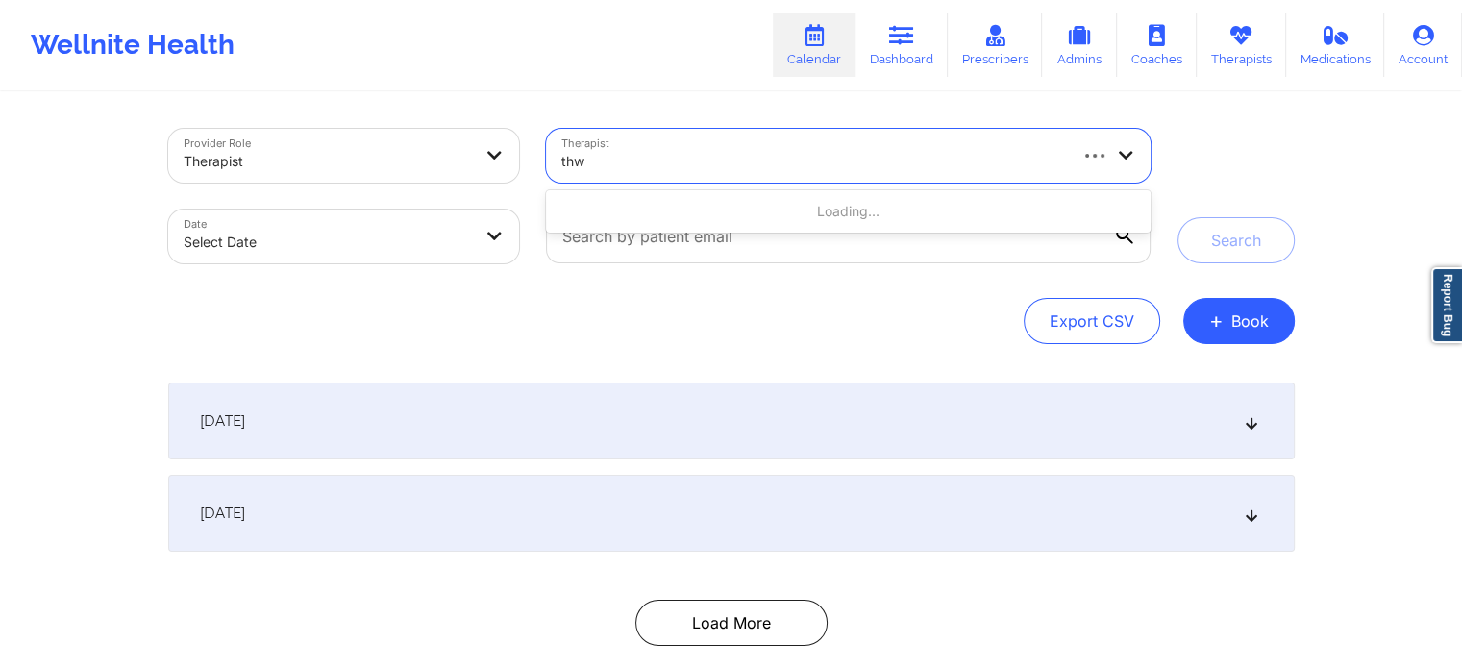
type input "thwe"
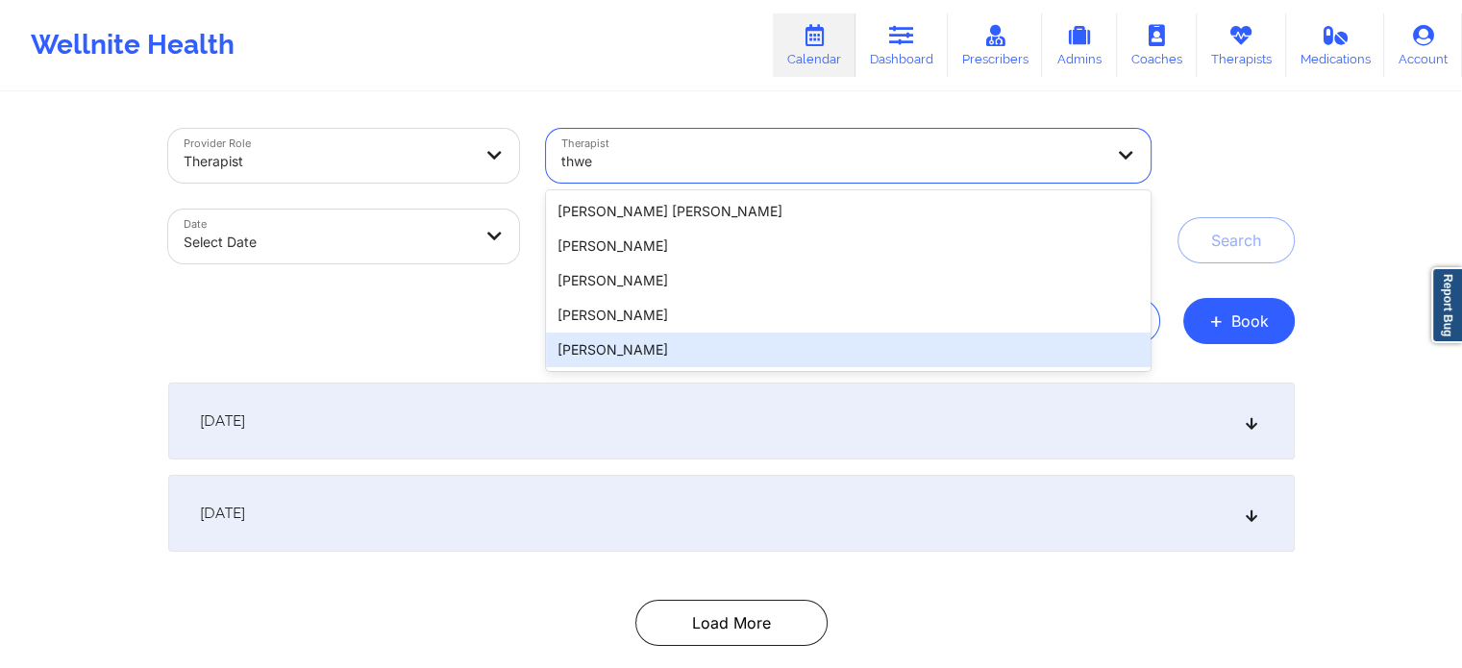
click at [661, 341] on div "Nicole Thweatt" at bounding box center [848, 350] width 604 height 35
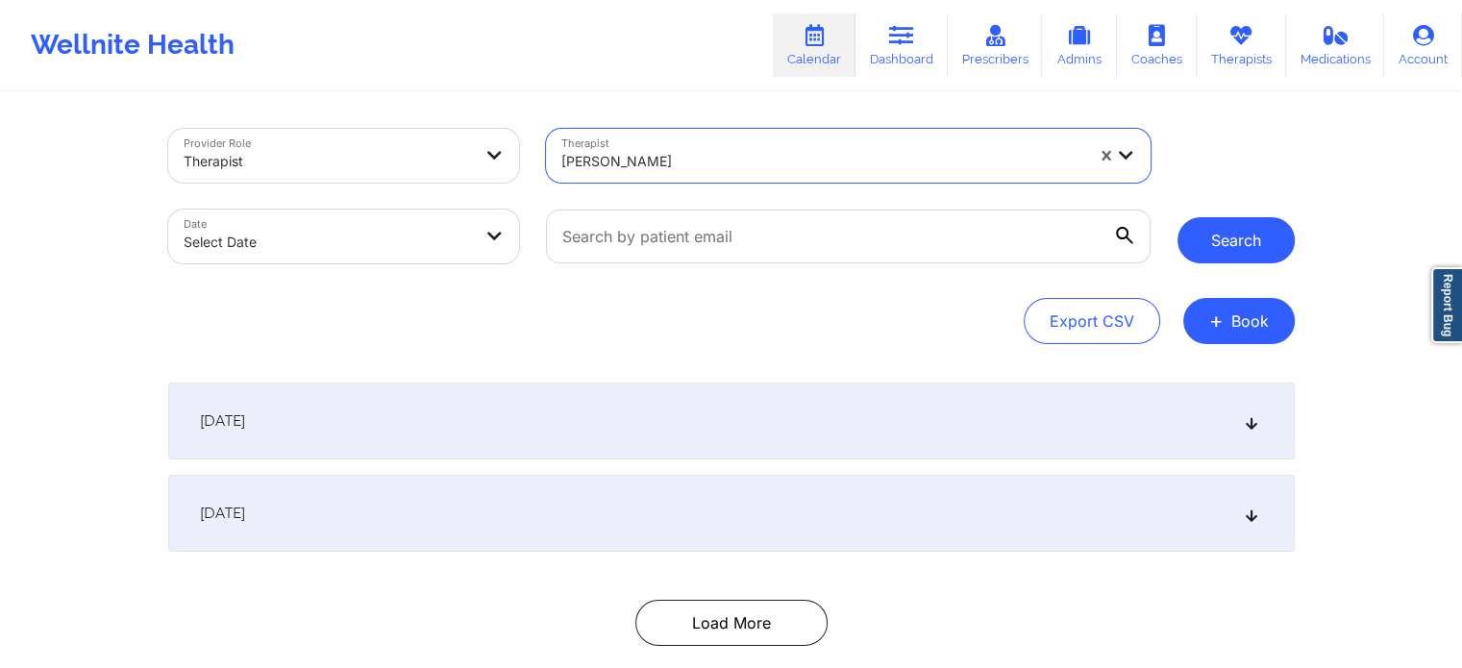
click at [1247, 236] on button "Search" at bounding box center [1235, 240] width 117 height 46
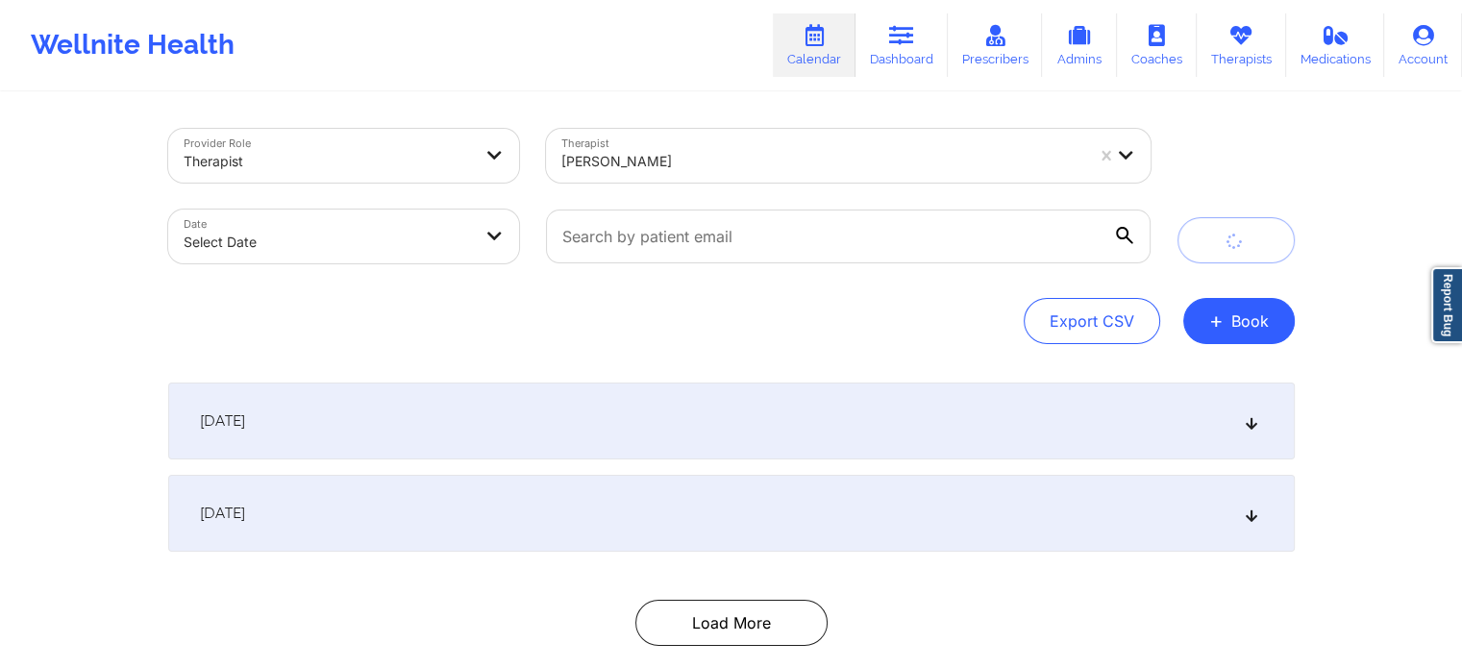
click at [412, 259] on body "Wellnite Health Calendar Dashboard Prescribers Admins Coaches Therapists Medica…" at bounding box center [731, 334] width 1462 height 668
select select "2025-8"
select select "2025-9"
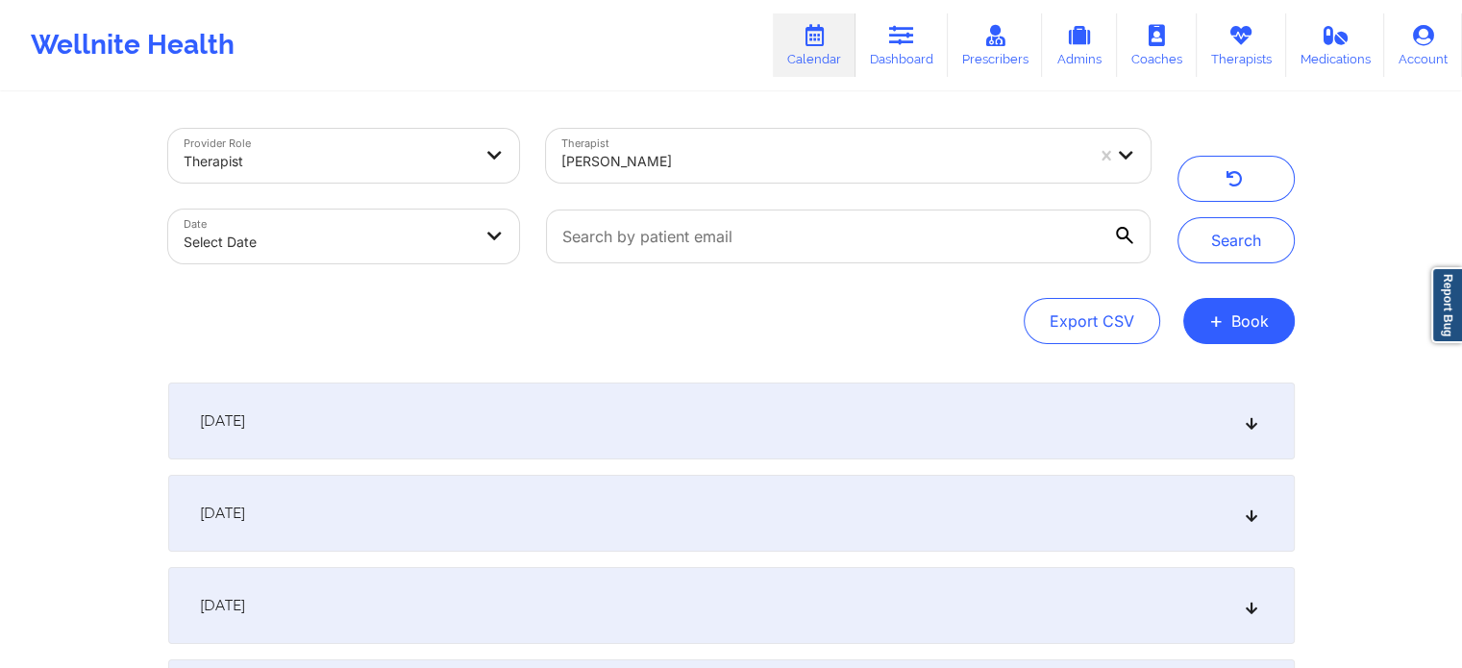
click at [409, 514] on div "[DATE]" at bounding box center [731, 513] width 1126 height 77
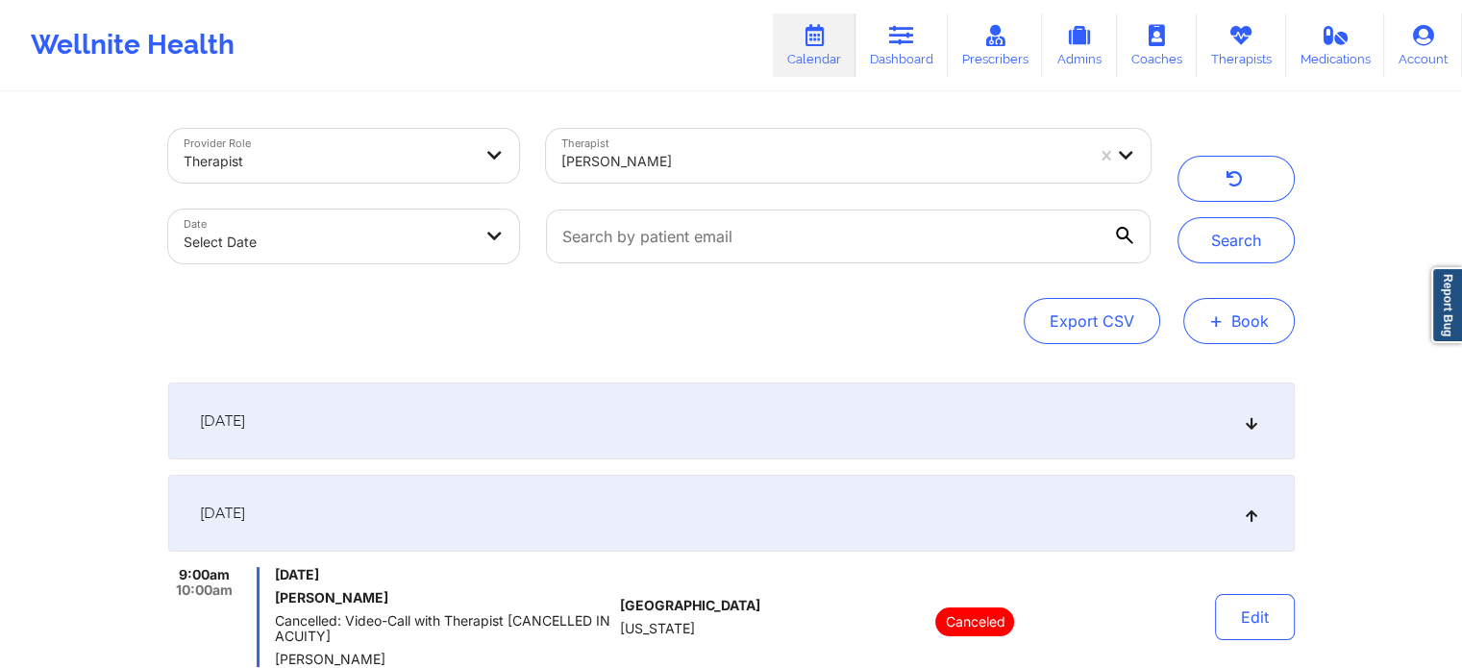
click at [1235, 314] on button "+ Book" at bounding box center [1238, 321] width 111 height 46
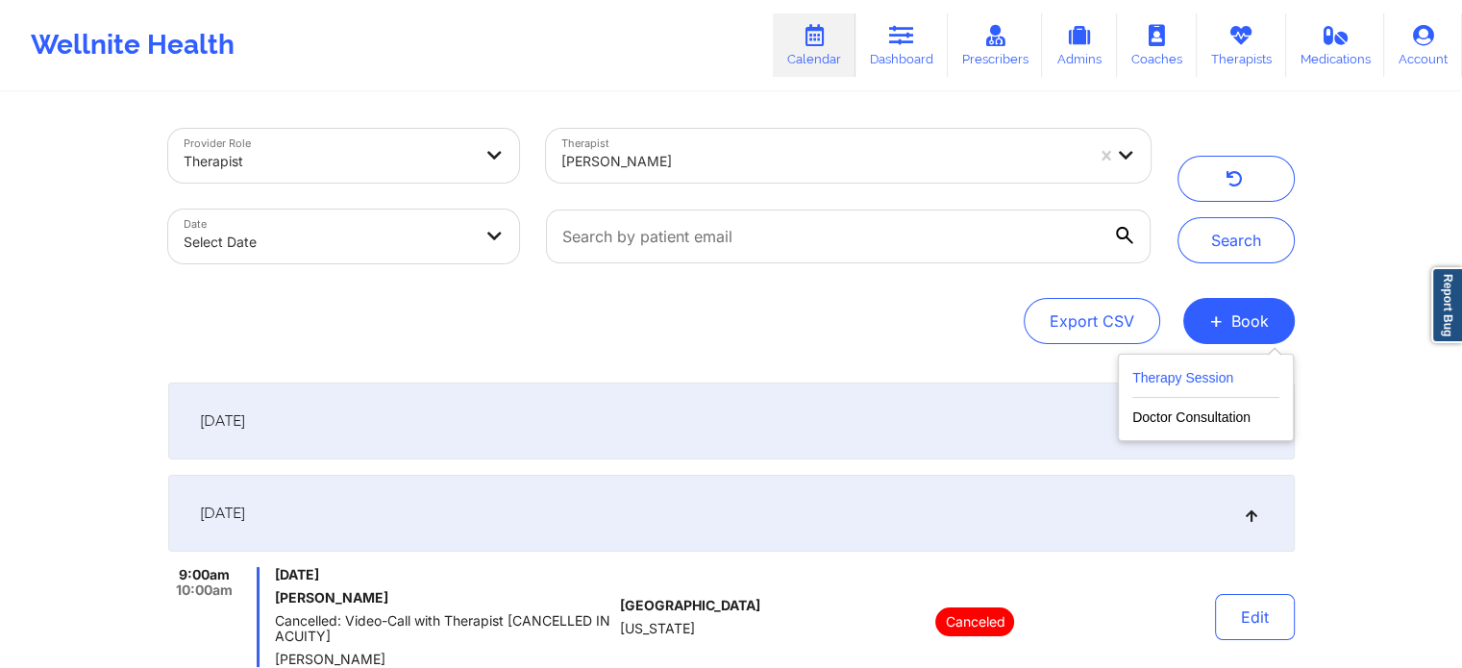
click at [1145, 380] on button "Therapy Session" at bounding box center [1205, 382] width 147 height 32
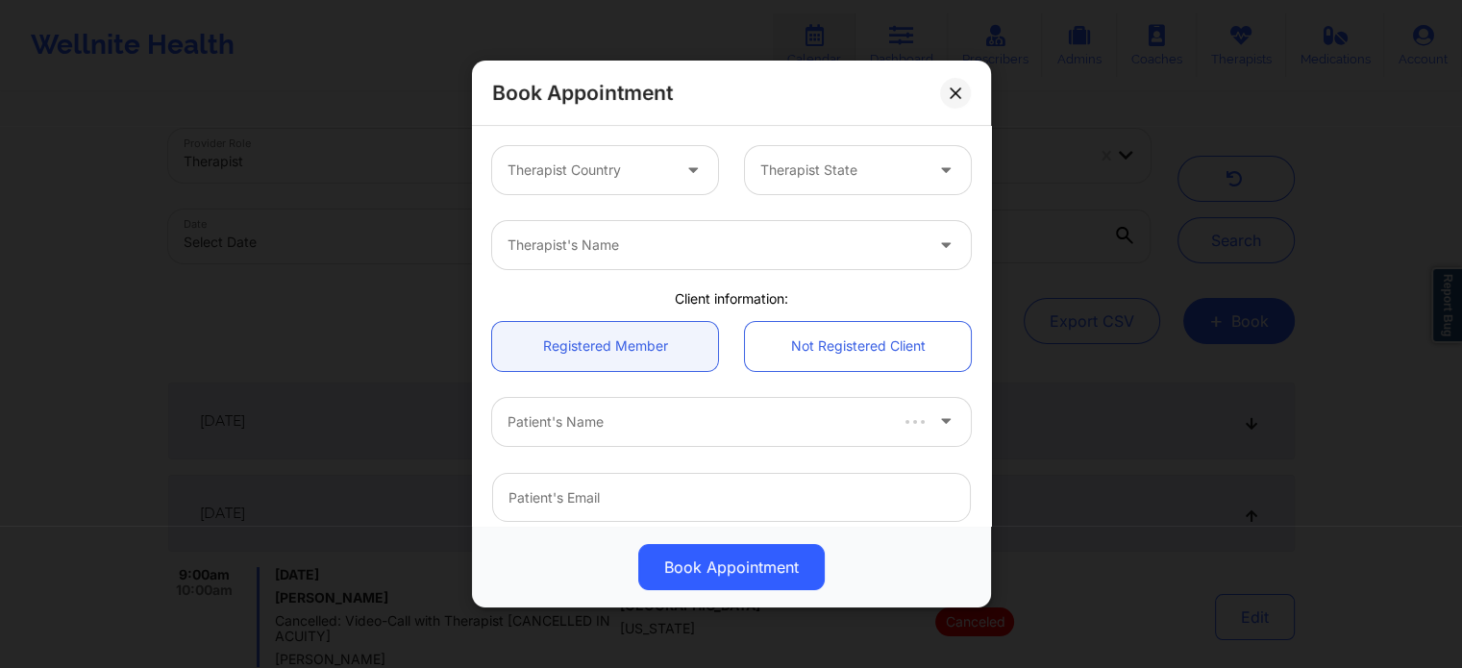
click at [581, 162] on div at bounding box center [588, 170] width 162 height 23
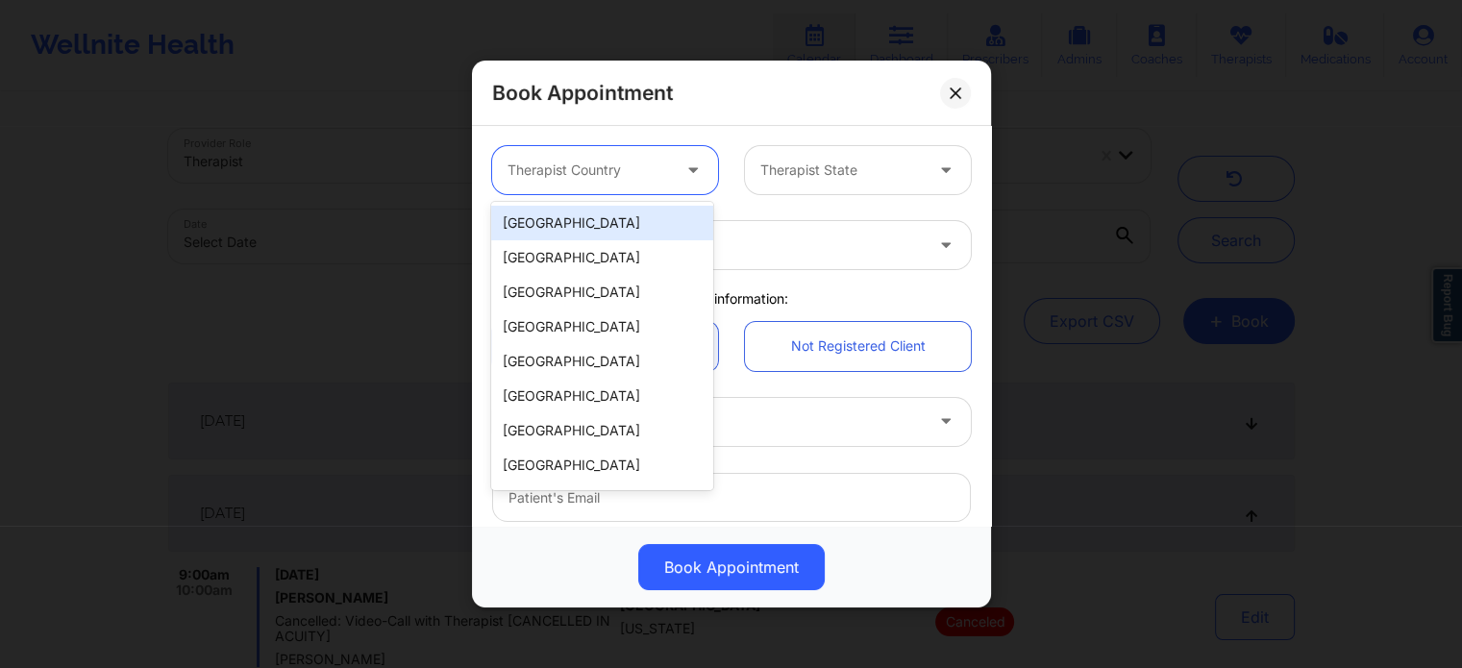
click at [564, 224] on div "[GEOGRAPHIC_DATA]" at bounding box center [601, 223] width 221 height 35
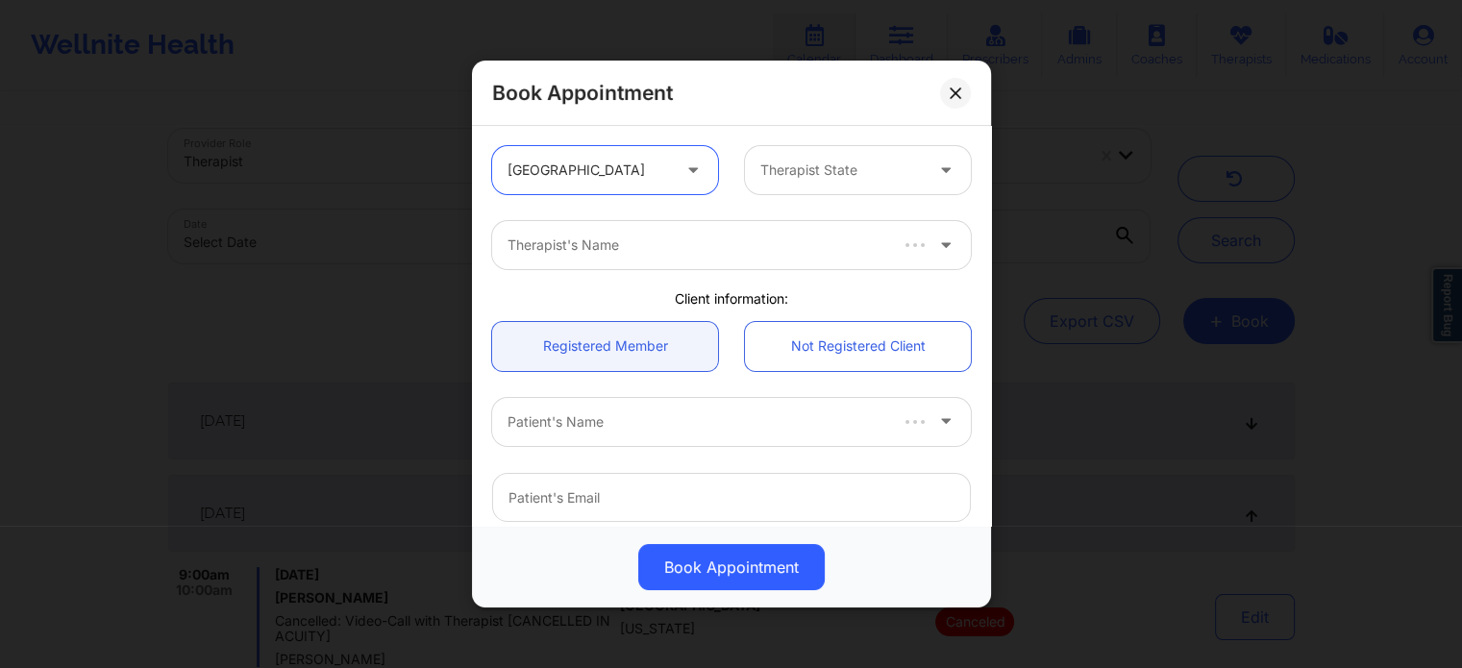
click at [853, 156] on div "Therapist State" at bounding box center [835, 170] width 180 height 48
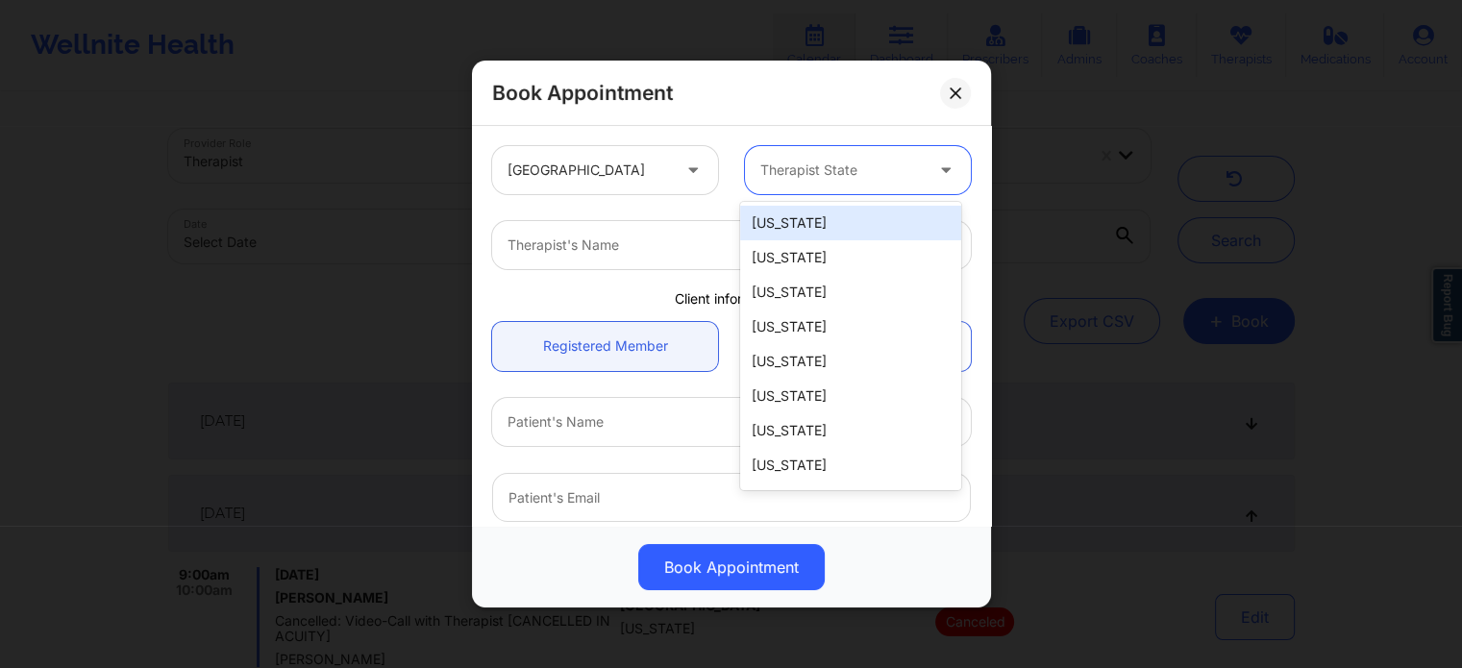
type input "f"
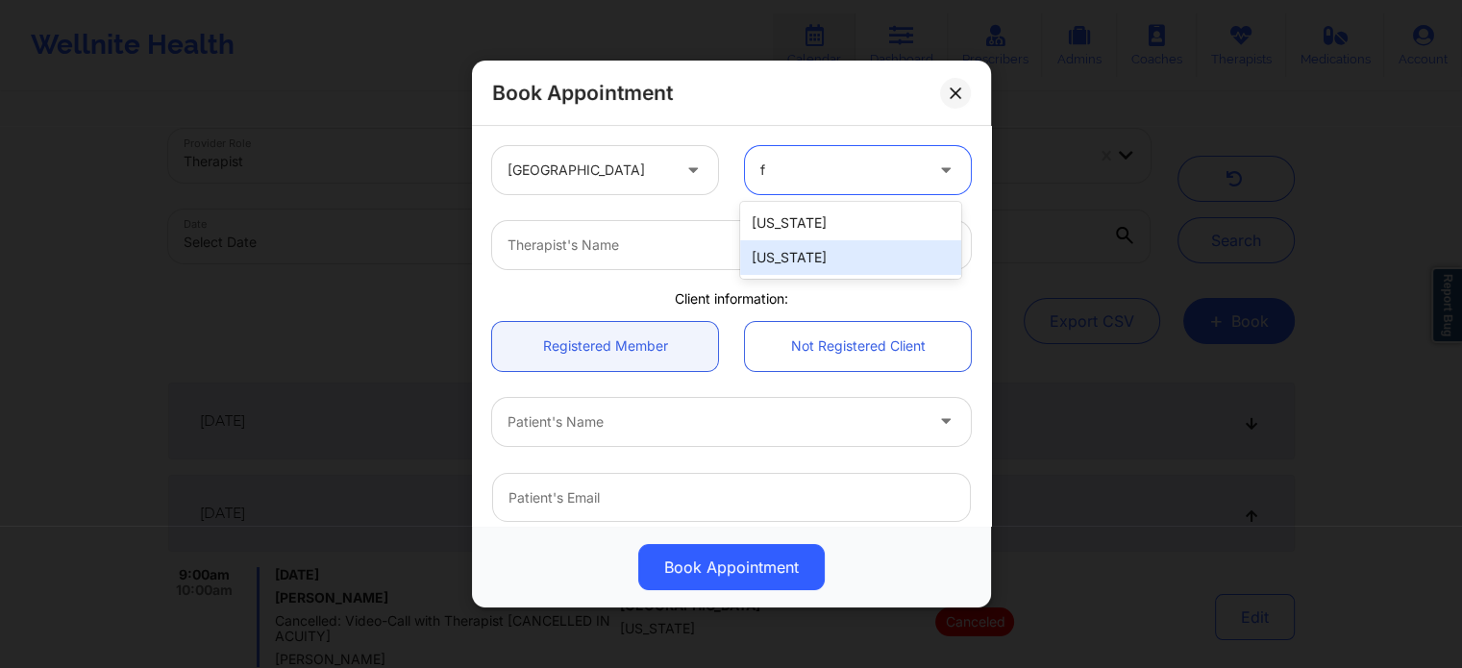
click at [783, 265] on div "[US_STATE]" at bounding box center [850, 257] width 221 height 35
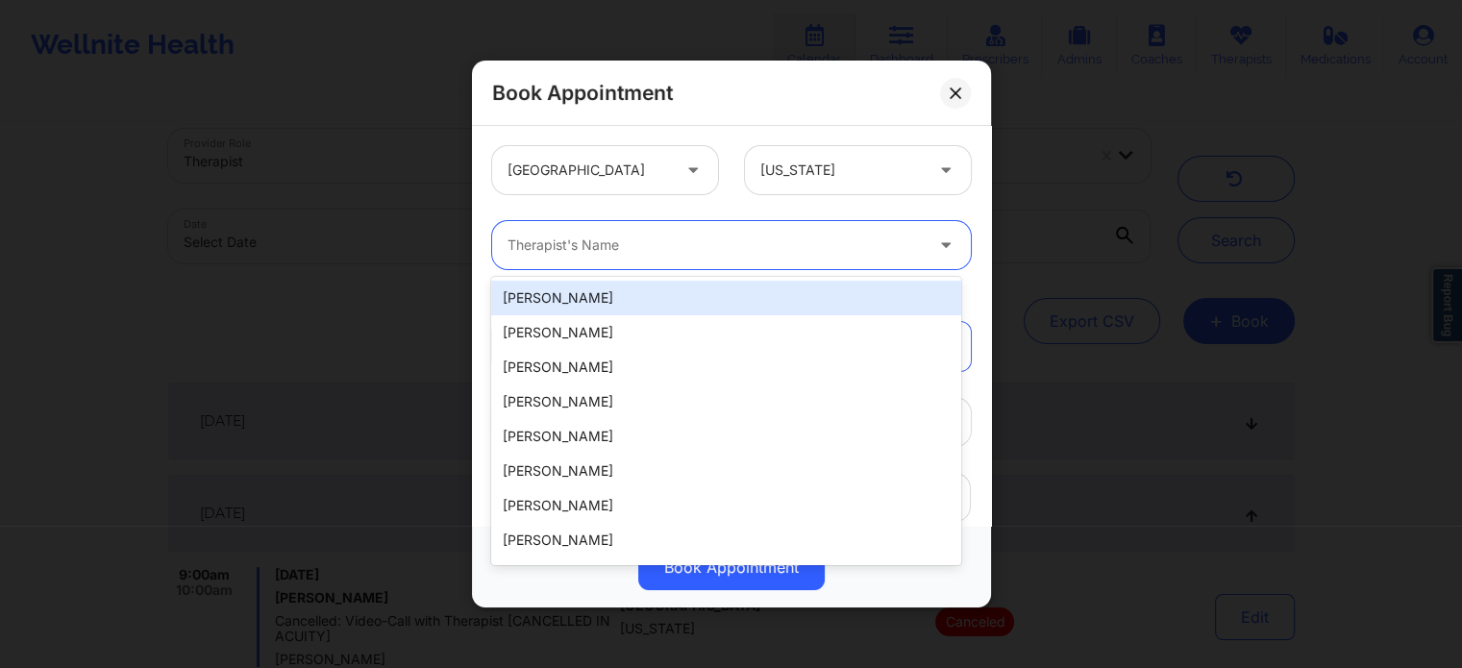
click at [669, 250] on div at bounding box center [714, 245] width 415 height 23
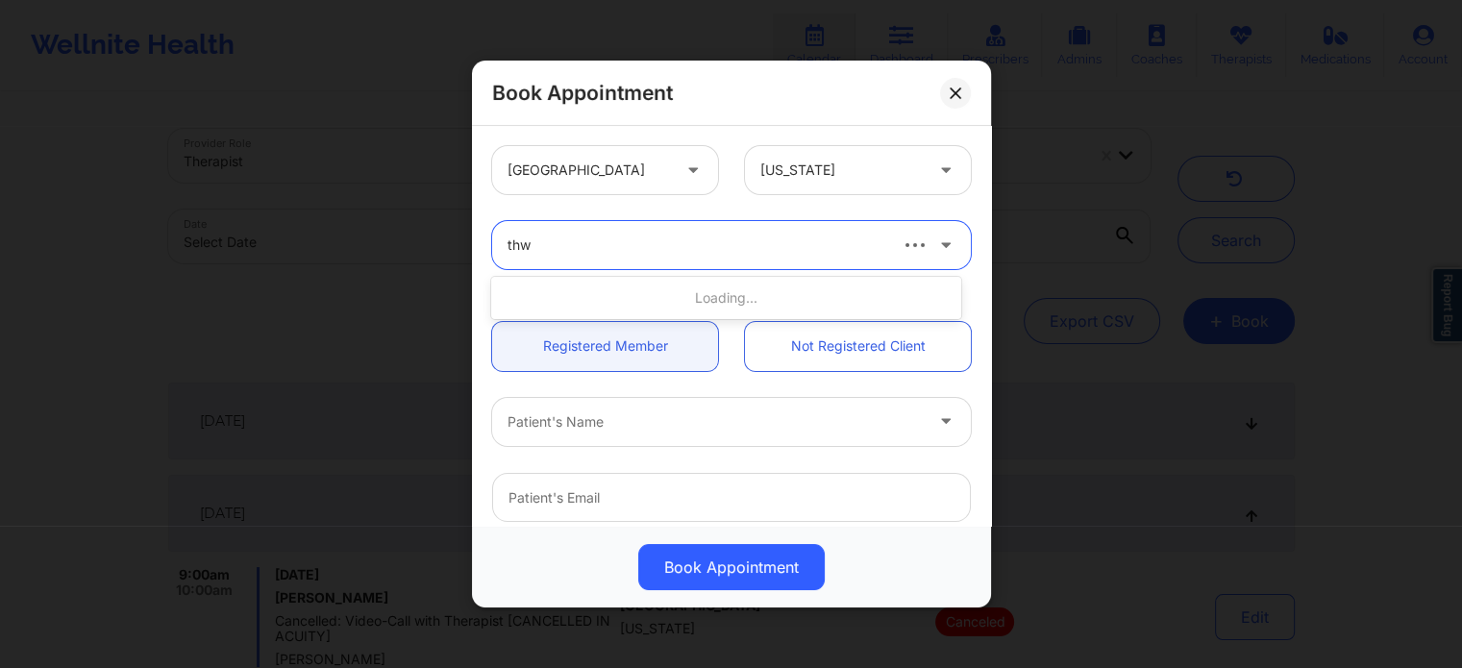
type input "thwe"
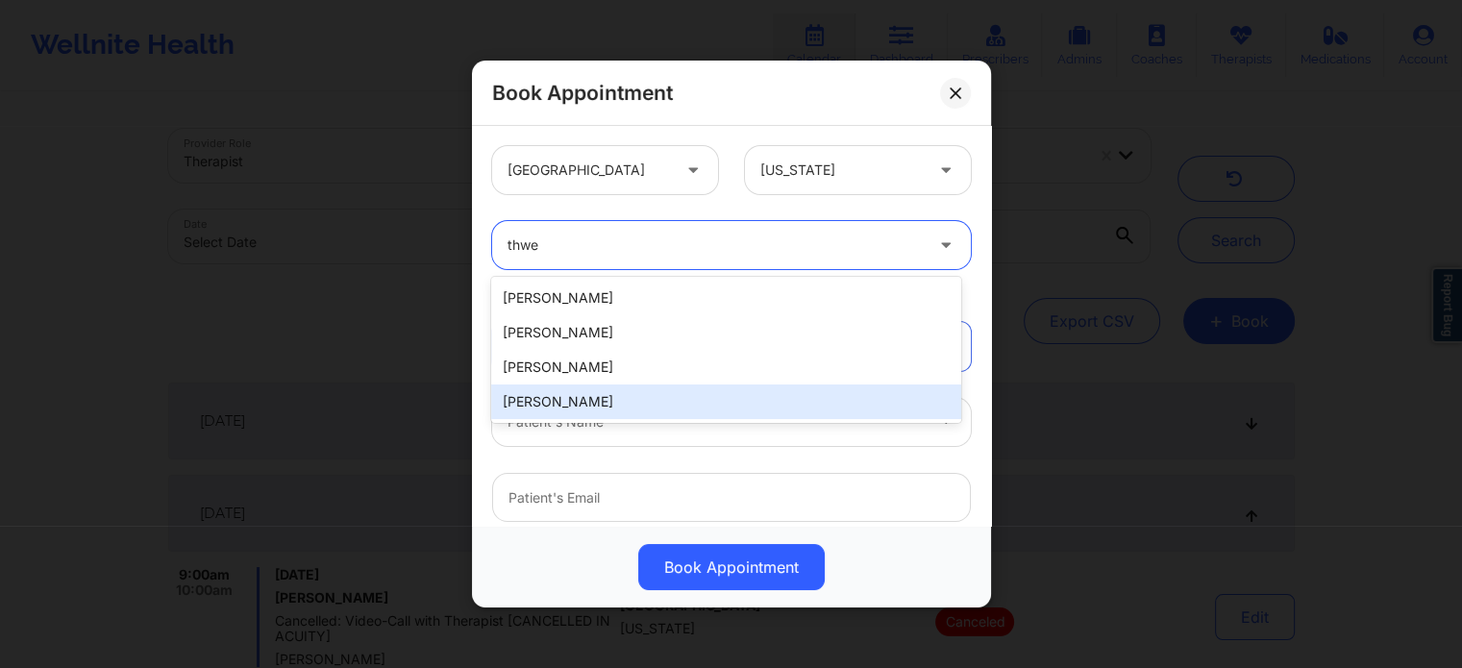
click at [619, 403] on div "Nicole Thweatt" at bounding box center [725, 401] width 469 height 35
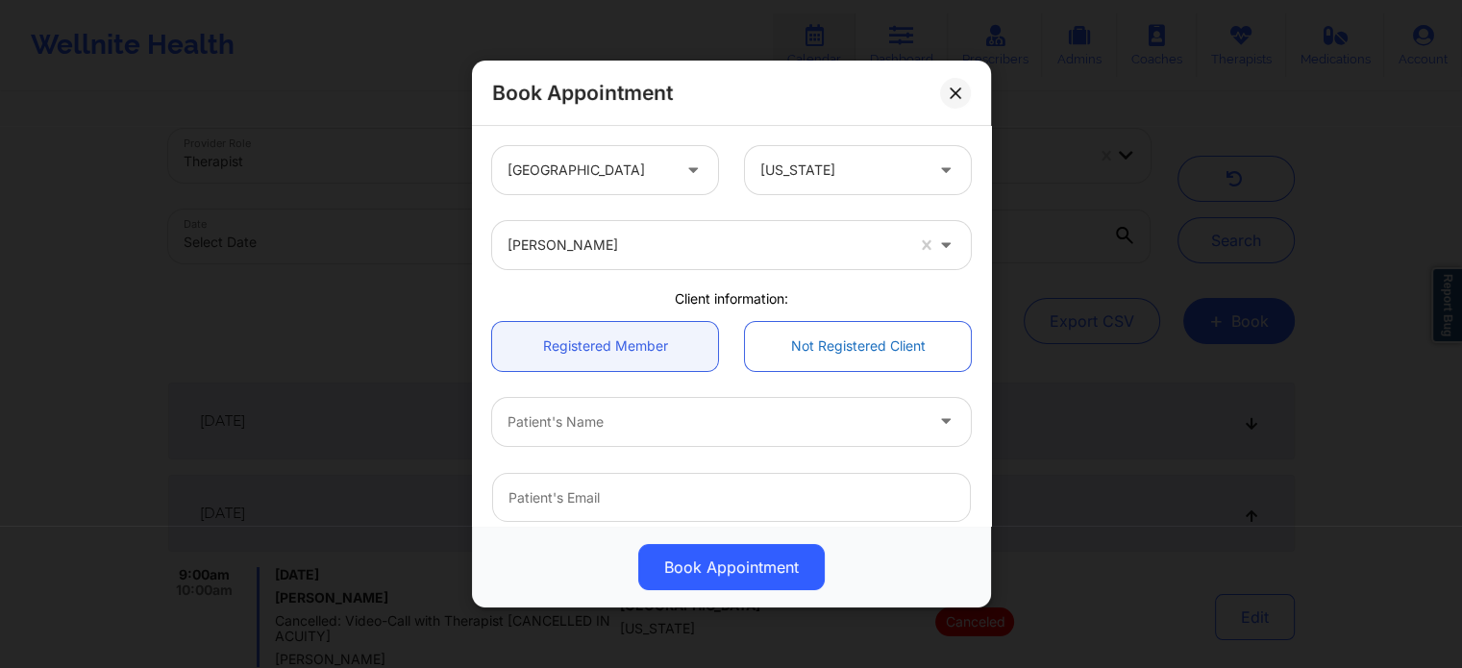
click at [773, 360] on link "Not Registered Client" at bounding box center [858, 346] width 226 height 49
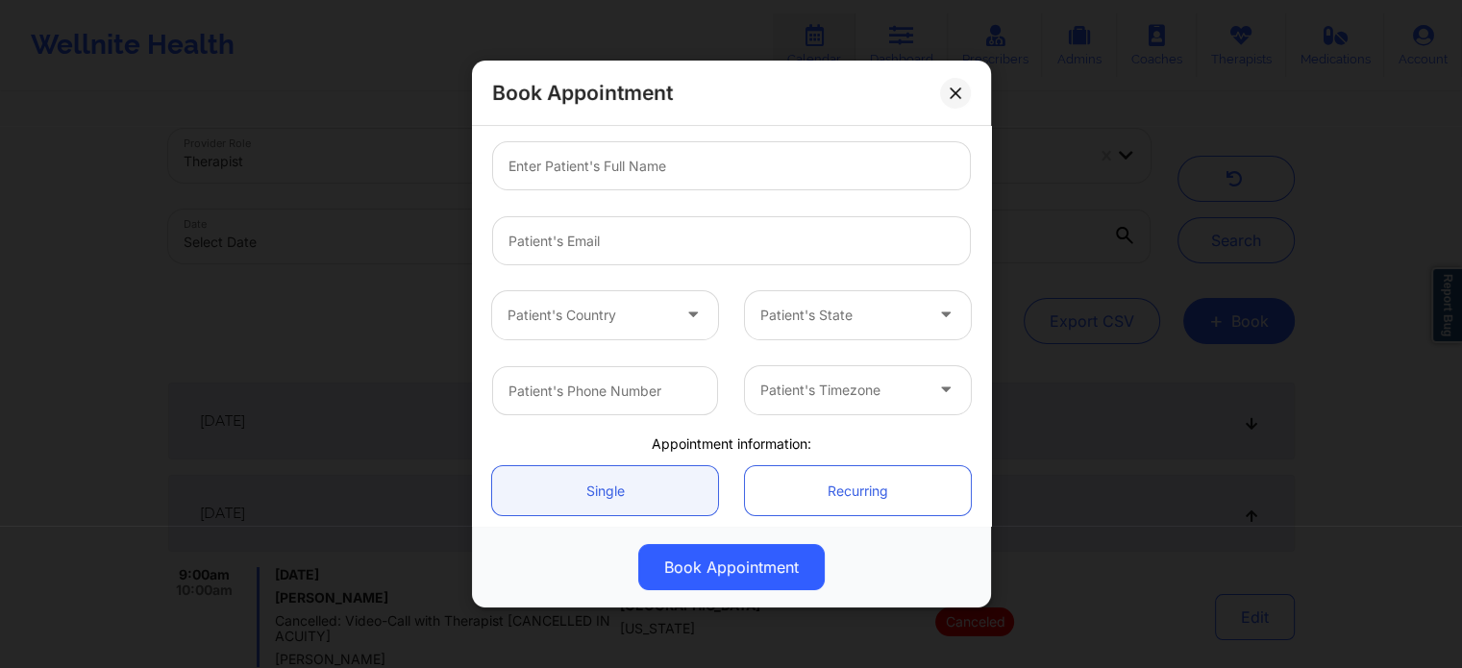
scroll to position [288, 0]
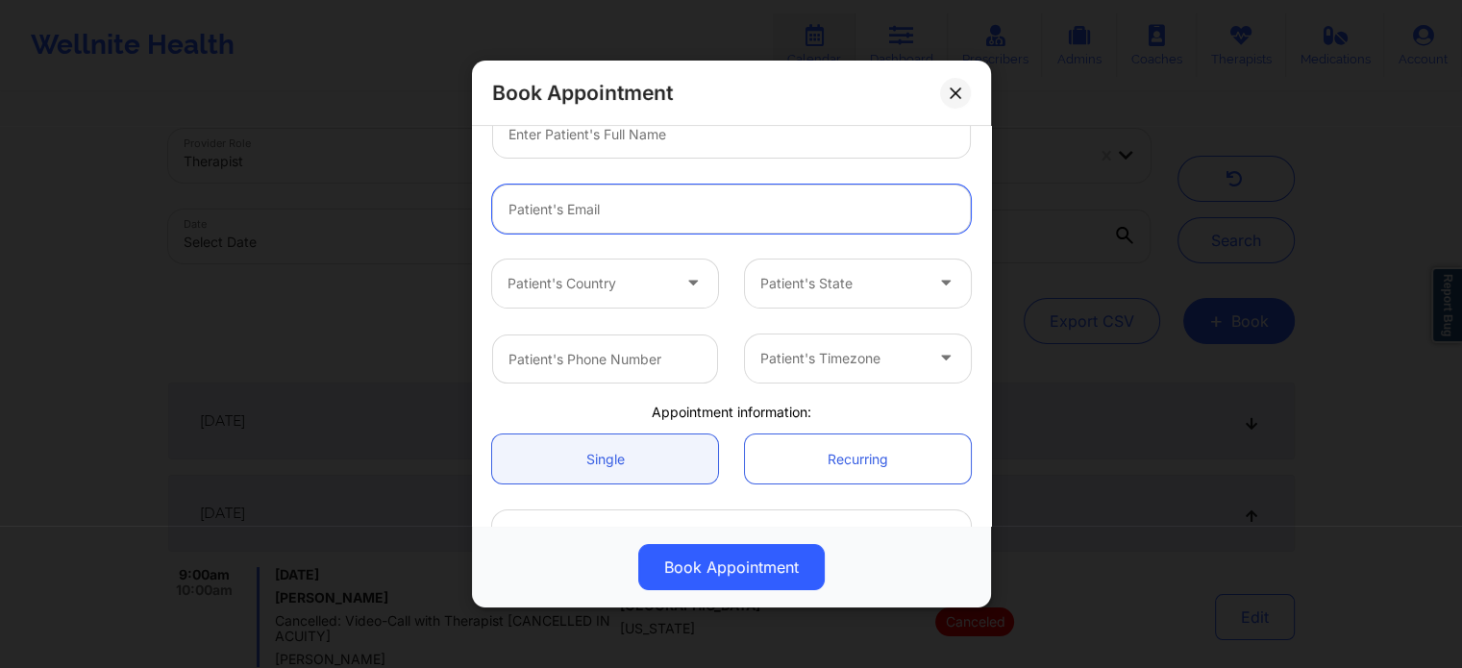
click at [615, 226] on input "email" at bounding box center [731, 209] width 479 height 49
paste input "NICOLE ROMAN"
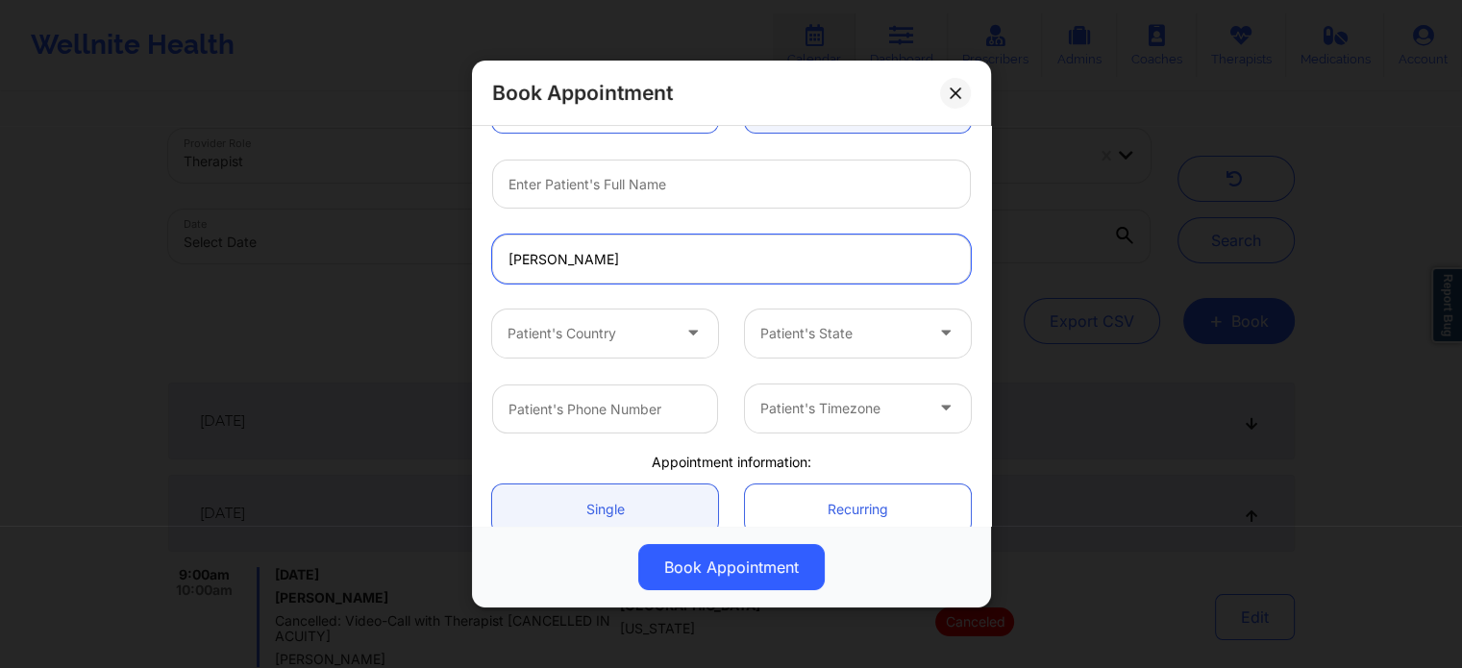
scroll to position [192, 0]
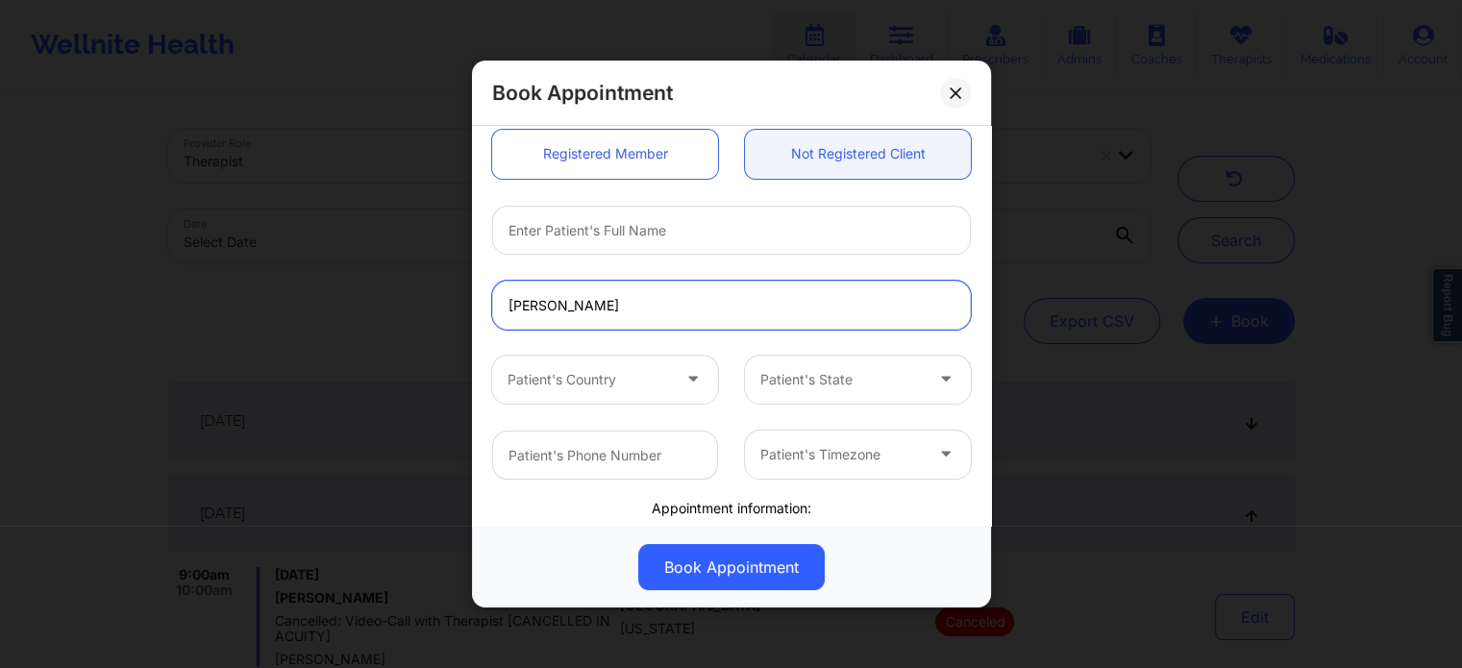
type input "NICOLE ROMAN"
click at [634, 264] on div at bounding box center [732, 229] width 506 height 75
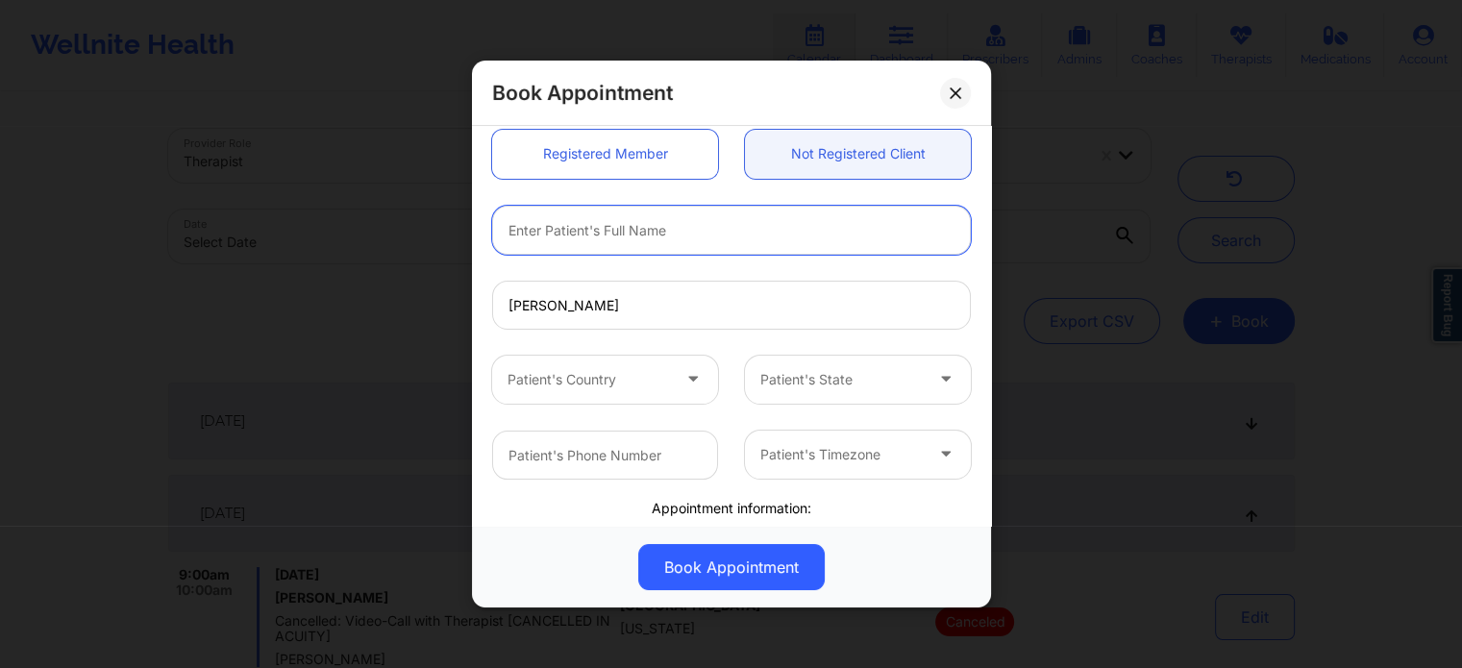
click at [636, 241] on input "text" at bounding box center [731, 230] width 479 height 49
paste input "NICOLE ROMAN"
type input "NICOLE ROMAN"
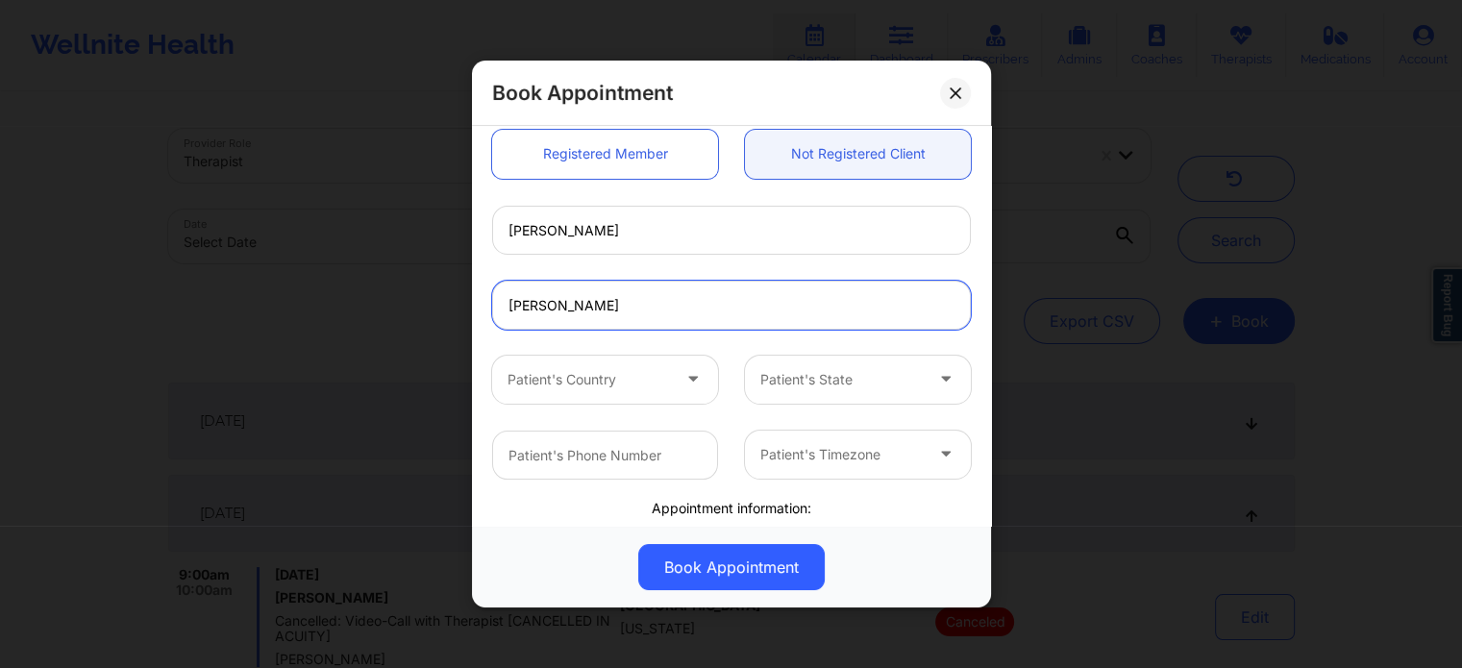
drag, startPoint x: 629, startPoint y: 306, endPoint x: 412, endPoint y: 308, distance: 216.3
click at [415, 309] on div "Book Appointment United States Florida Nicole Thweatt Client information: Regis…" at bounding box center [731, 334] width 1462 height 668
paste input "nicojrl@hotmail.com"
type input "nicojrl@hotmail.com"
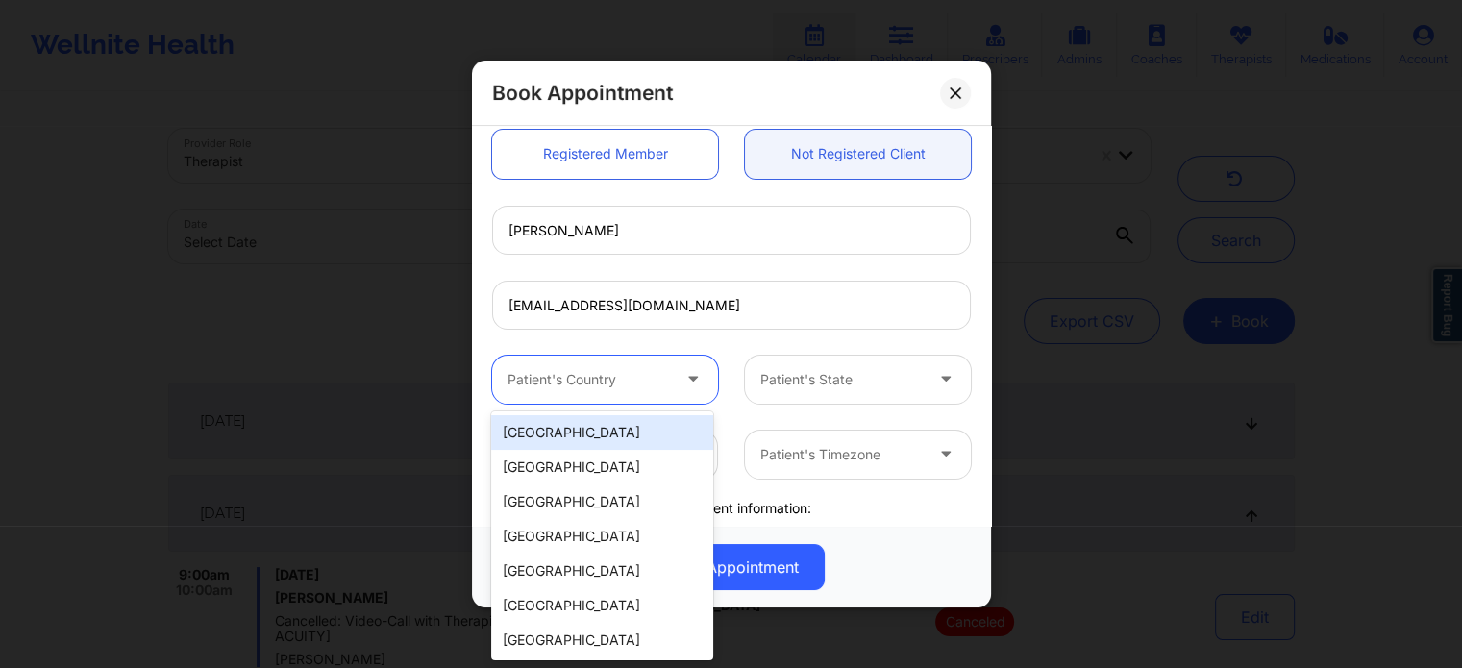
click at [642, 375] on div at bounding box center [588, 379] width 162 height 23
click at [615, 431] on div "[GEOGRAPHIC_DATA]" at bounding box center [601, 432] width 221 height 35
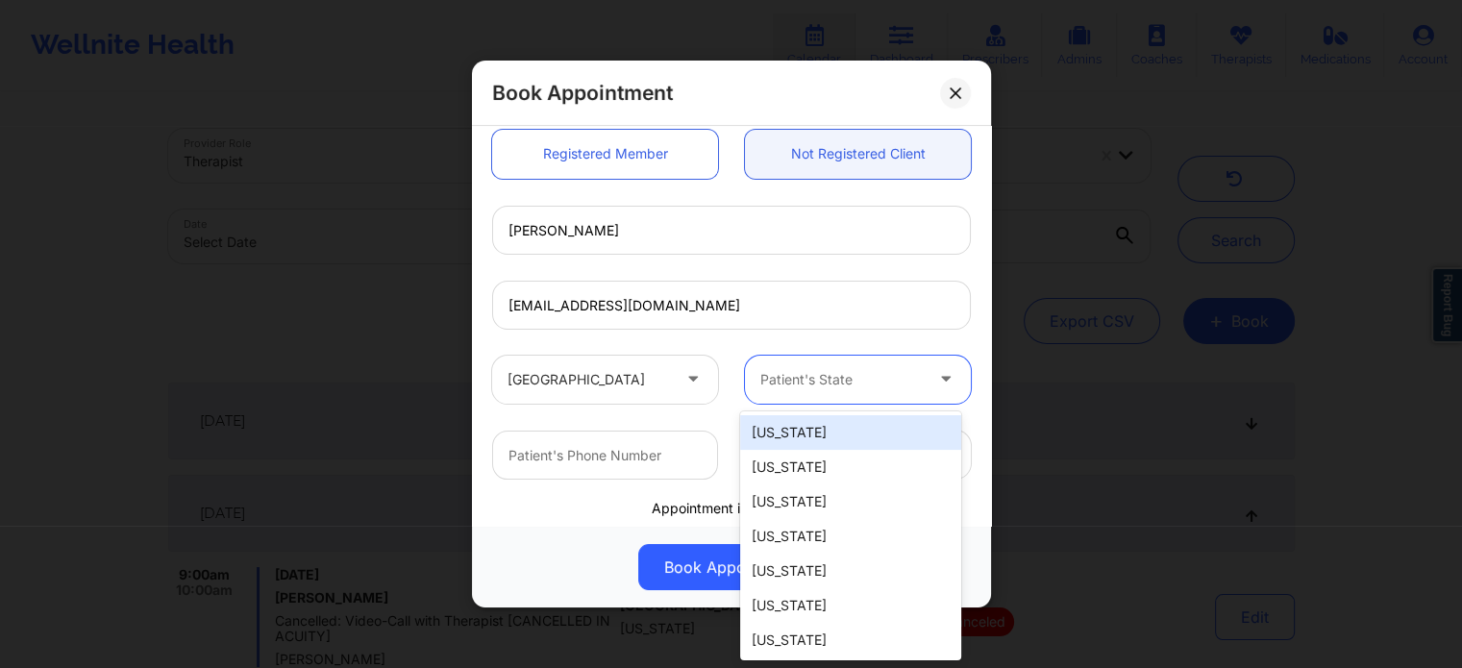
click at [831, 364] on div "Patient's State" at bounding box center [835, 380] width 180 height 48
type input "f"
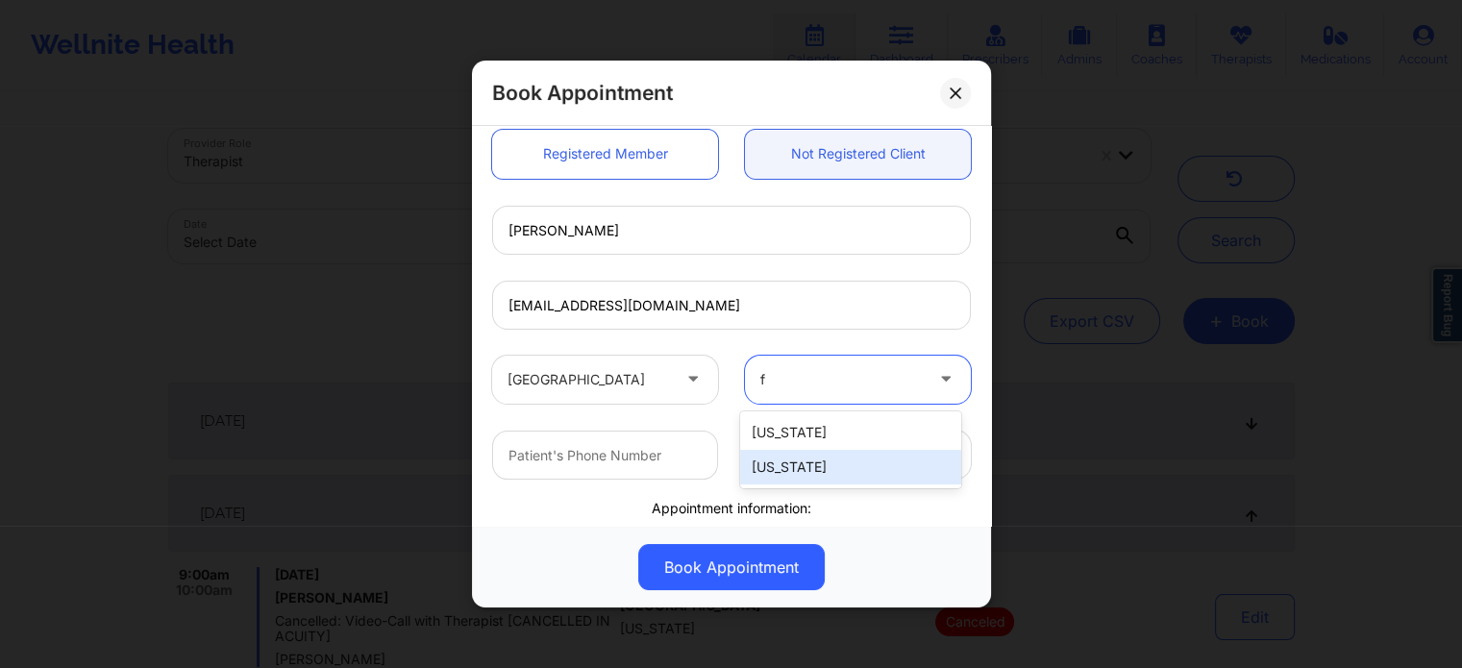
click at [796, 461] on div "[US_STATE]" at bounding box center [850, 467] width 221 height 35
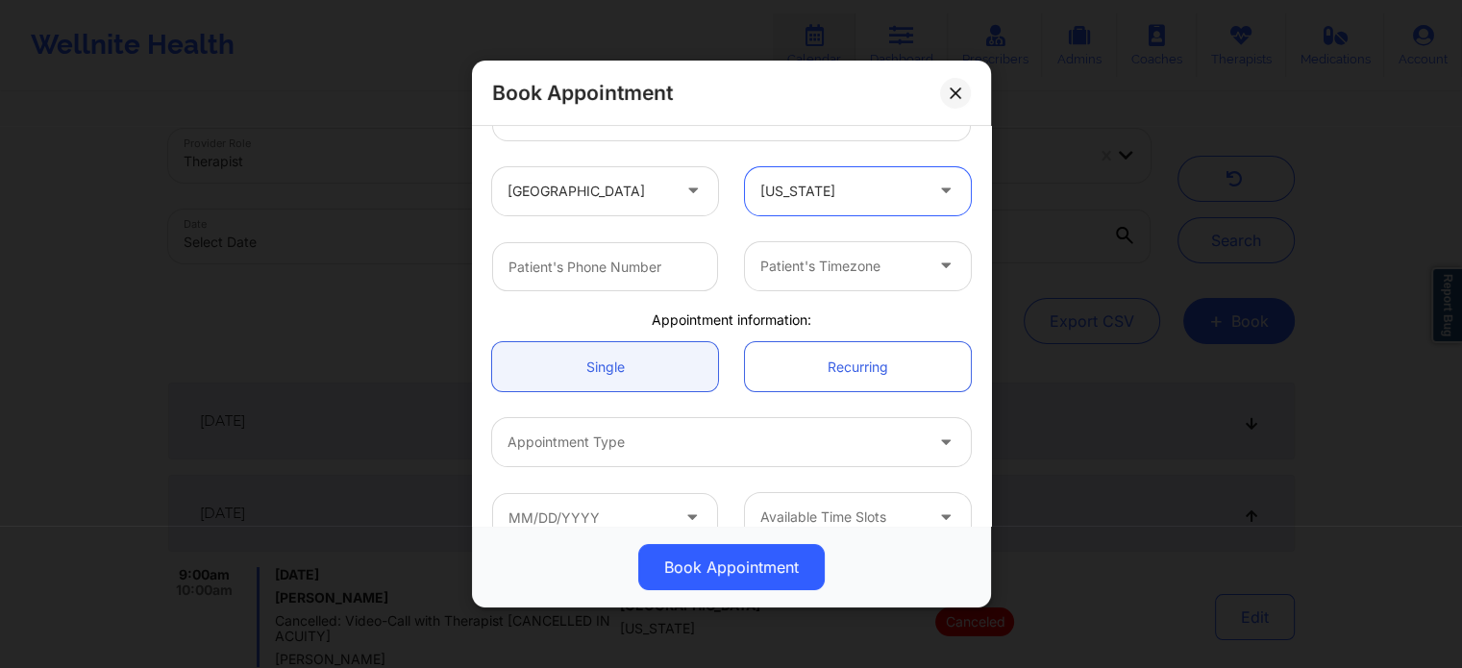
scroll to position [384, 0]
click at [639, 270] on input "text" at bounding box center [605, 262] width 226 height 49
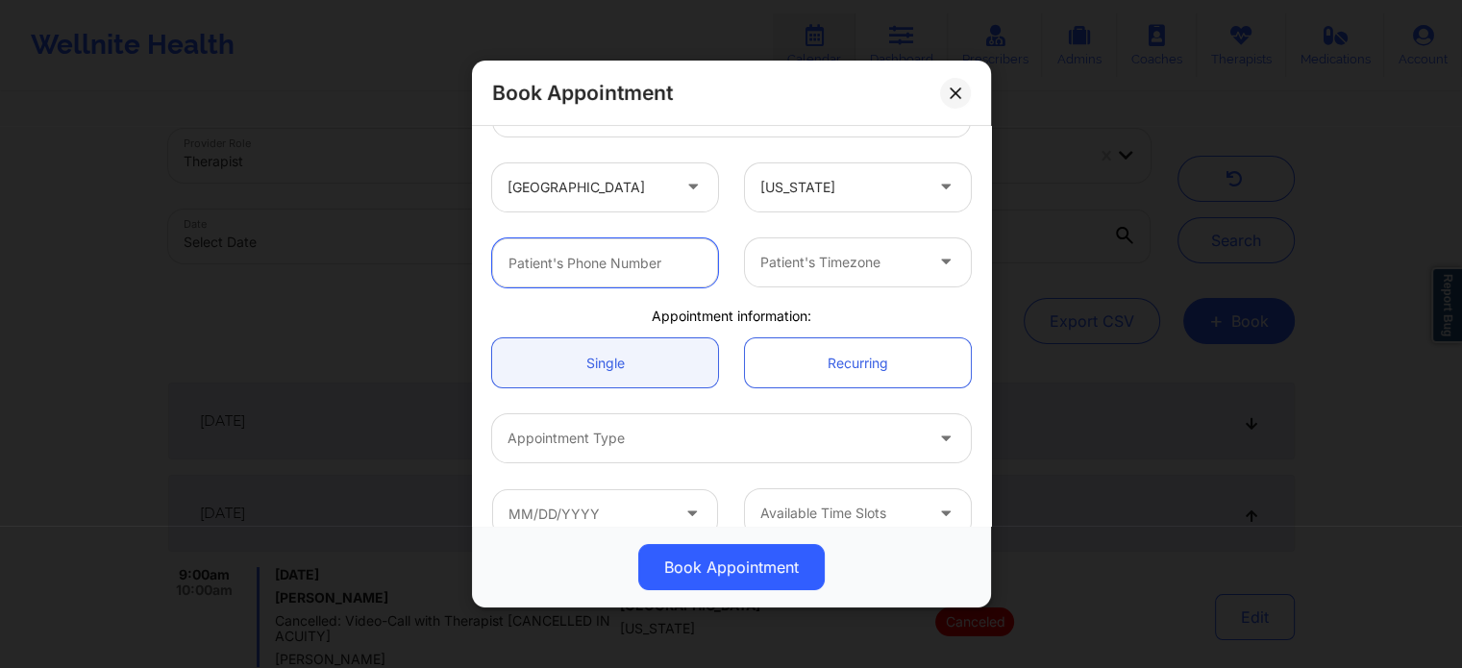
paste input "(407) 749-3635"
type input "(407) 749-3635"
click at [842, 272] on div at bounding box center [841, 262] width 162 height 23
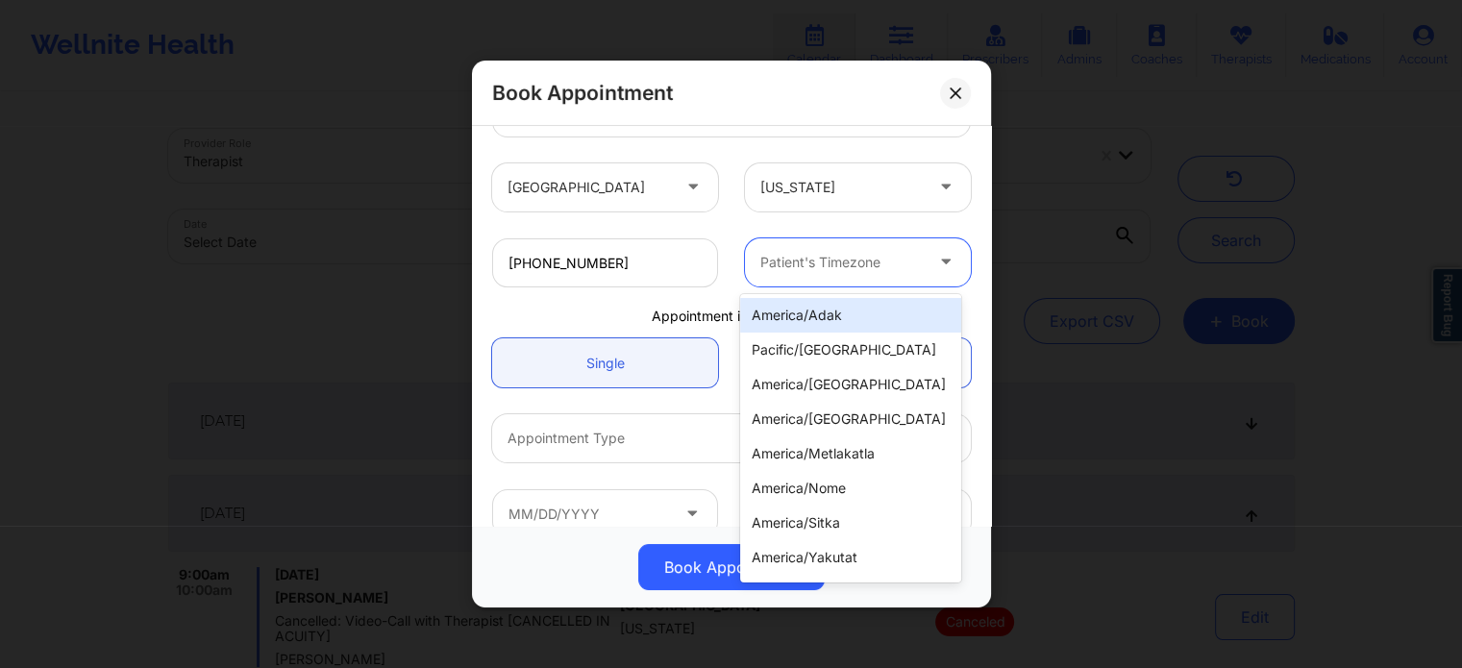
type input "f"
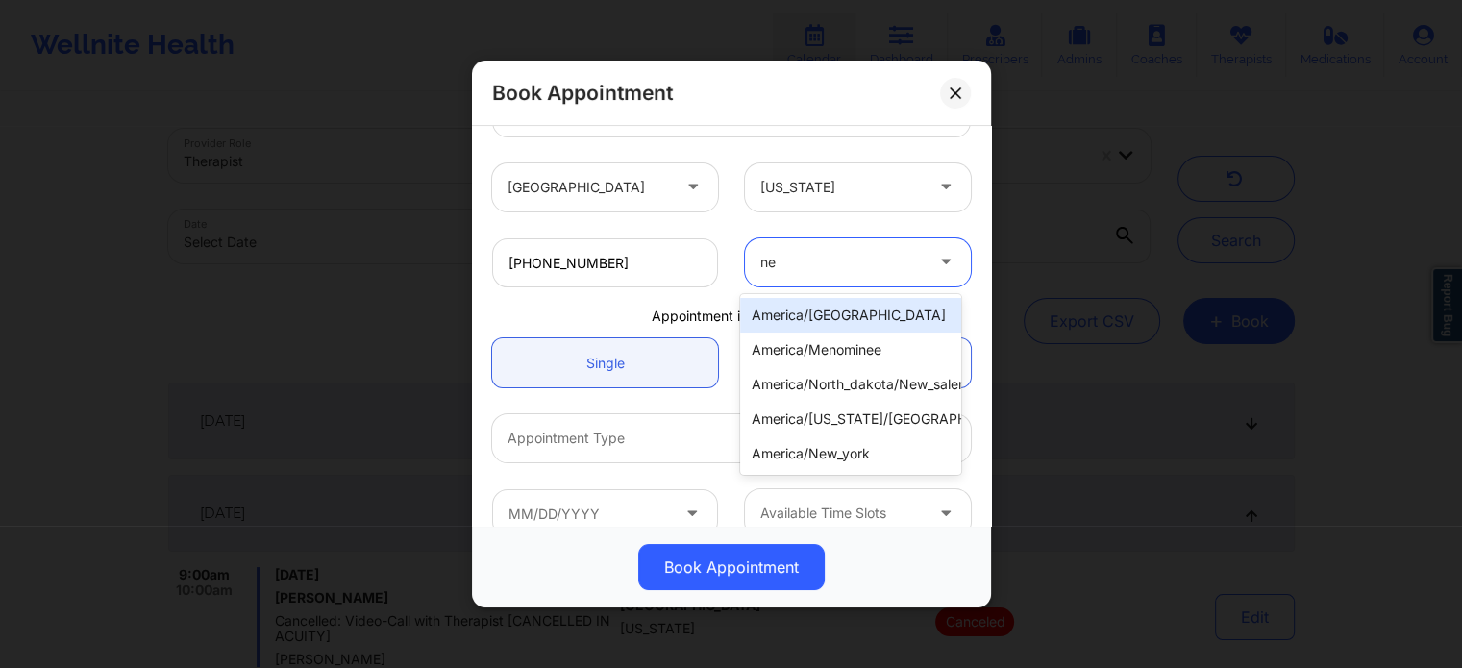
type input "new"
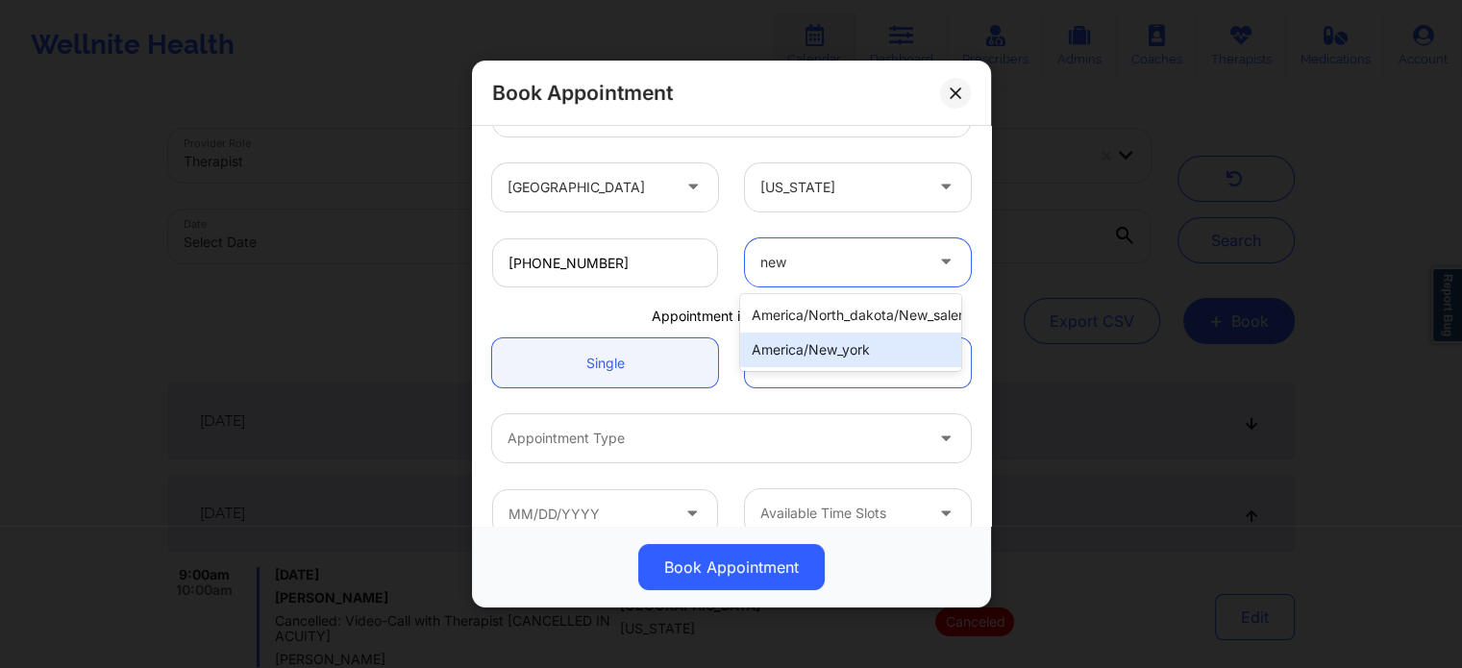
click at [807, 355] on div "america/new_york" at bounding box center [850, 350] width 221 height 35
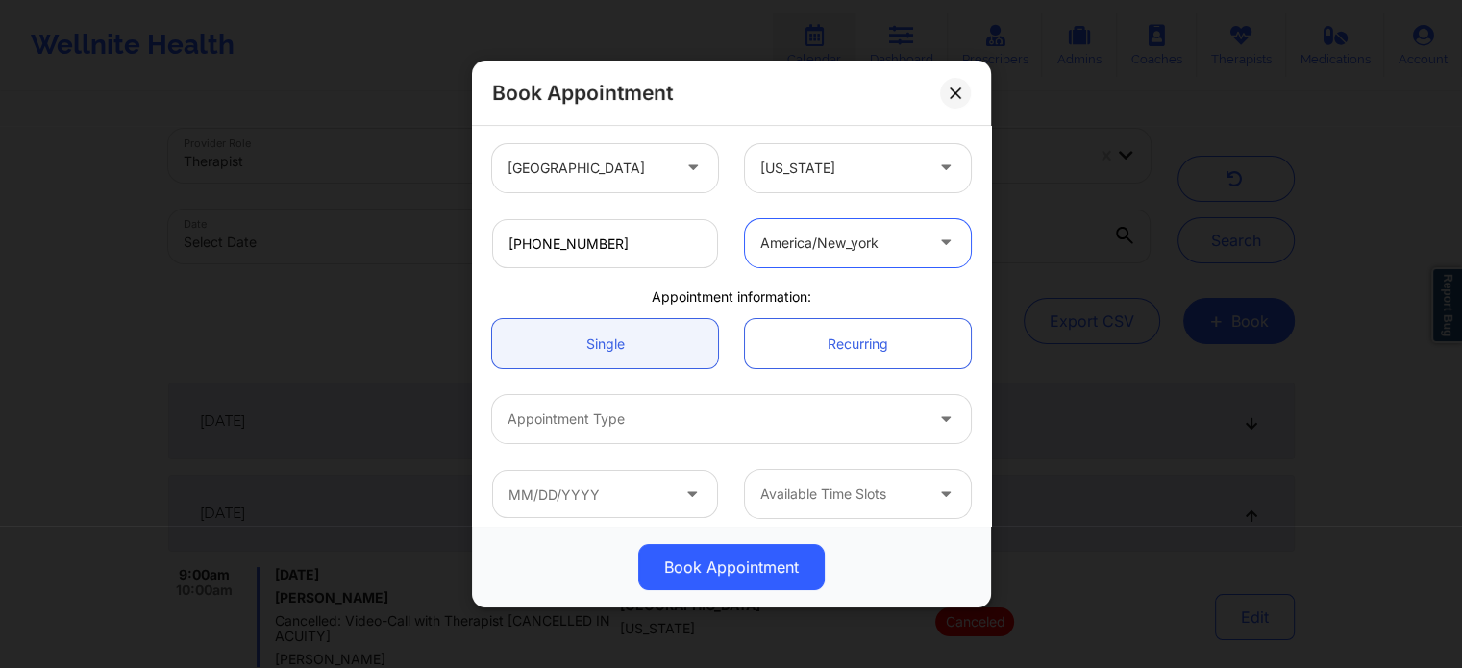
scroll to position [415, 0]
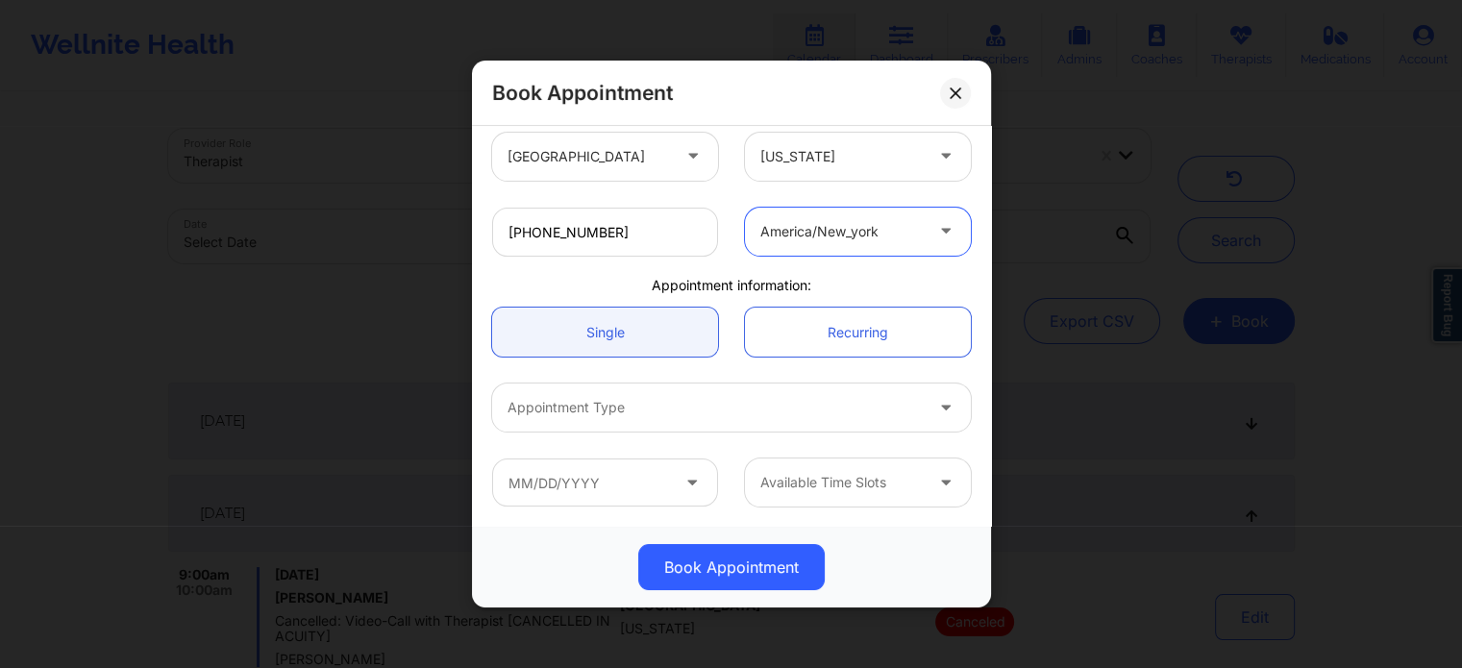
click at [650, 393] on div "Appointment Type" at bounding box center [708, 407] width 432 height 48
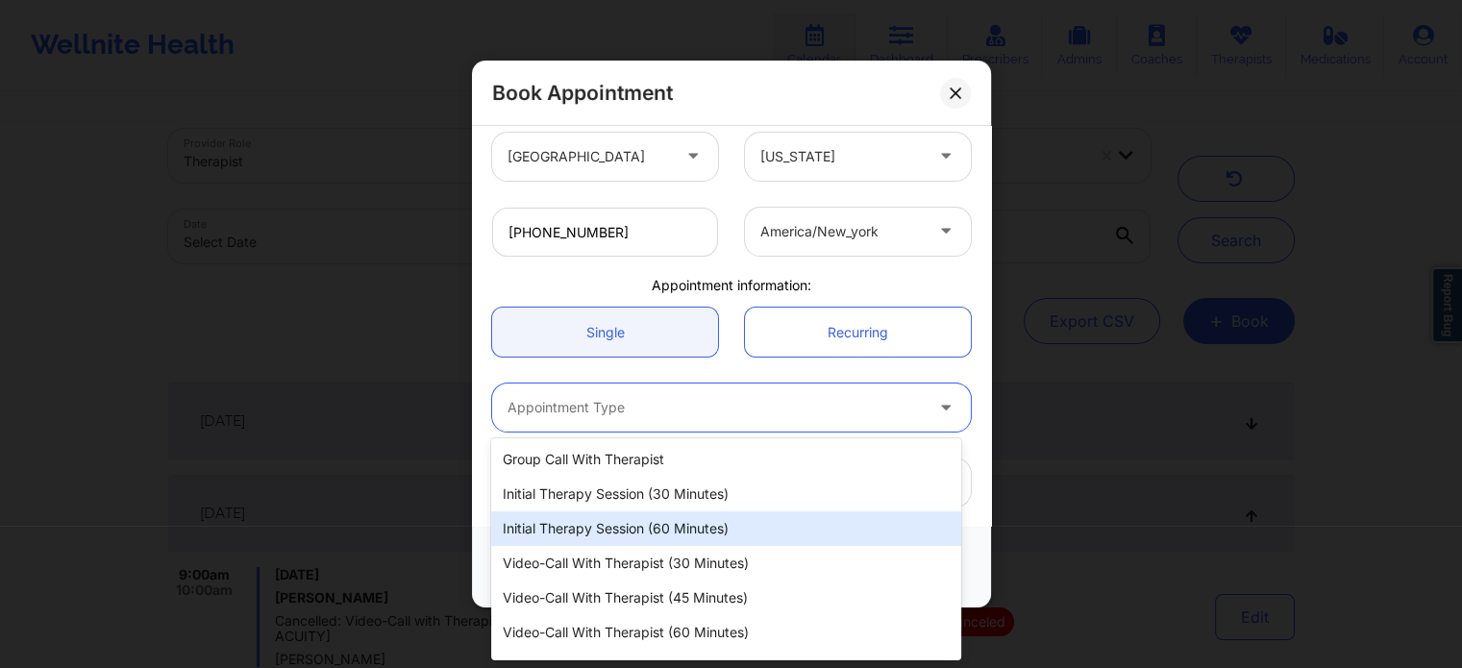
click at [640, 527] on div "Initial Therapy Session (60 minutes)" at bounding box center [725, 528] width 469 height 35
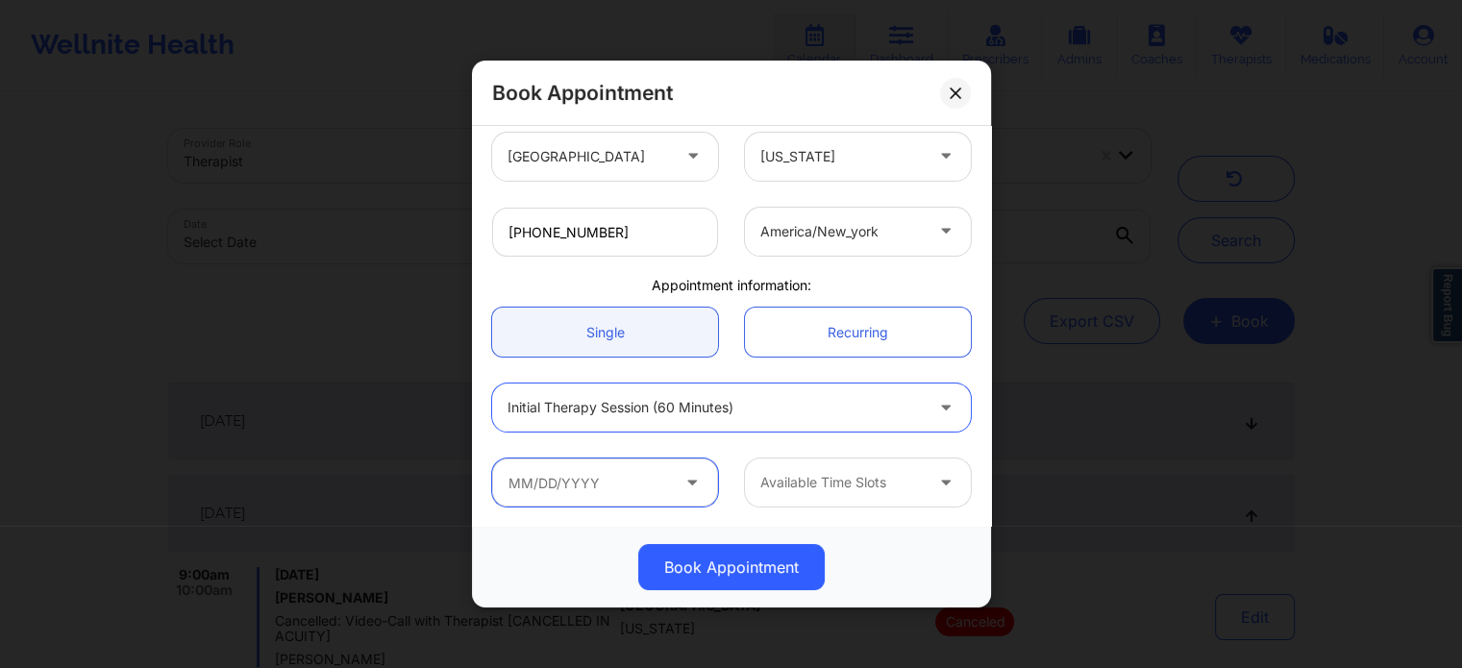
click at [611, 490] on input "text" at bounding box center [605, 482] width 226 height 48
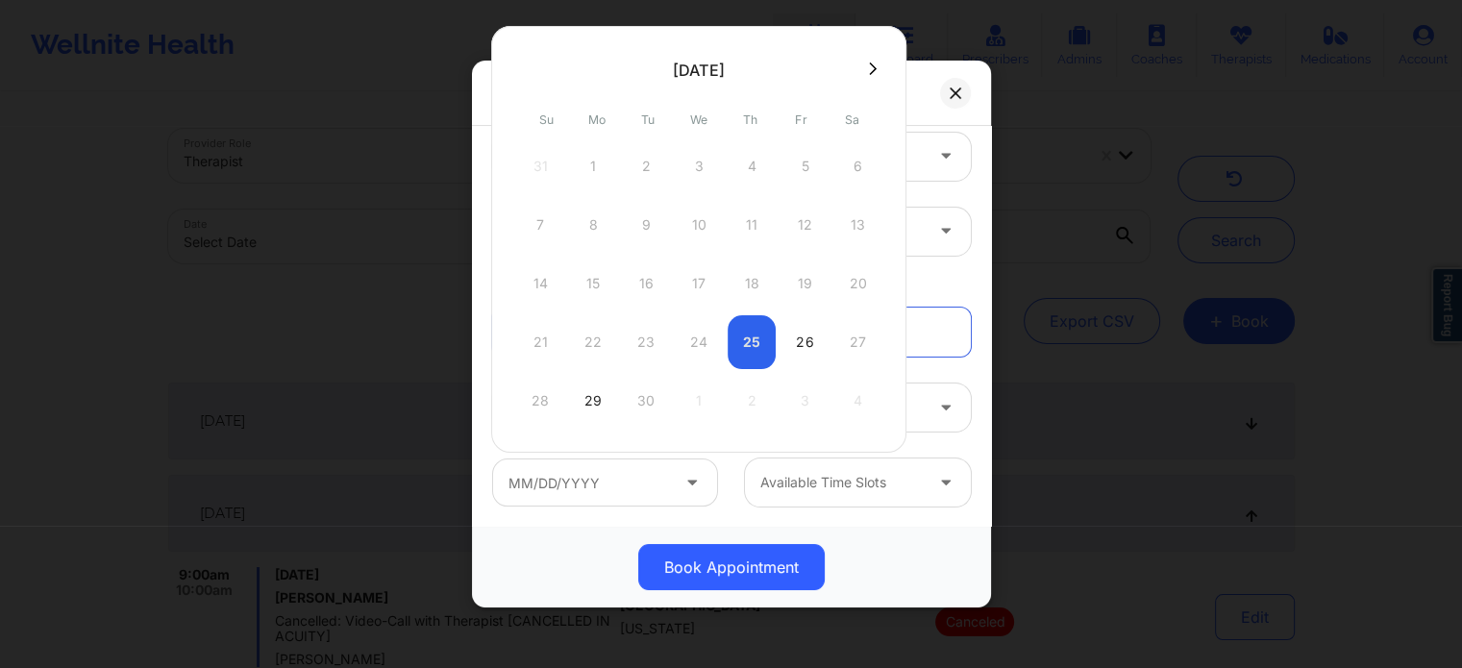
click at [803, 346] on div "26" at bounding box center [804, 342] width 48 height 54
type input "09/26/2025"
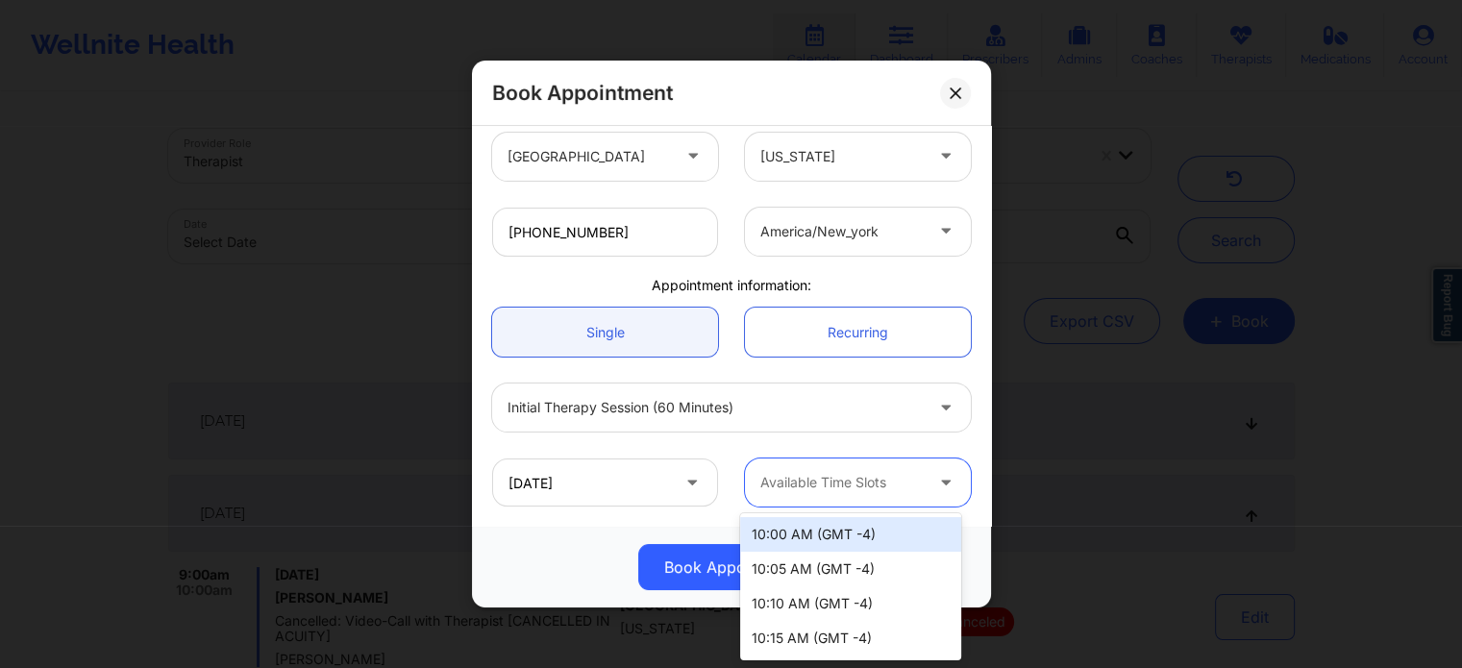
click at [806, 472] on div at bounding box center [841, 482] width 162 height 23
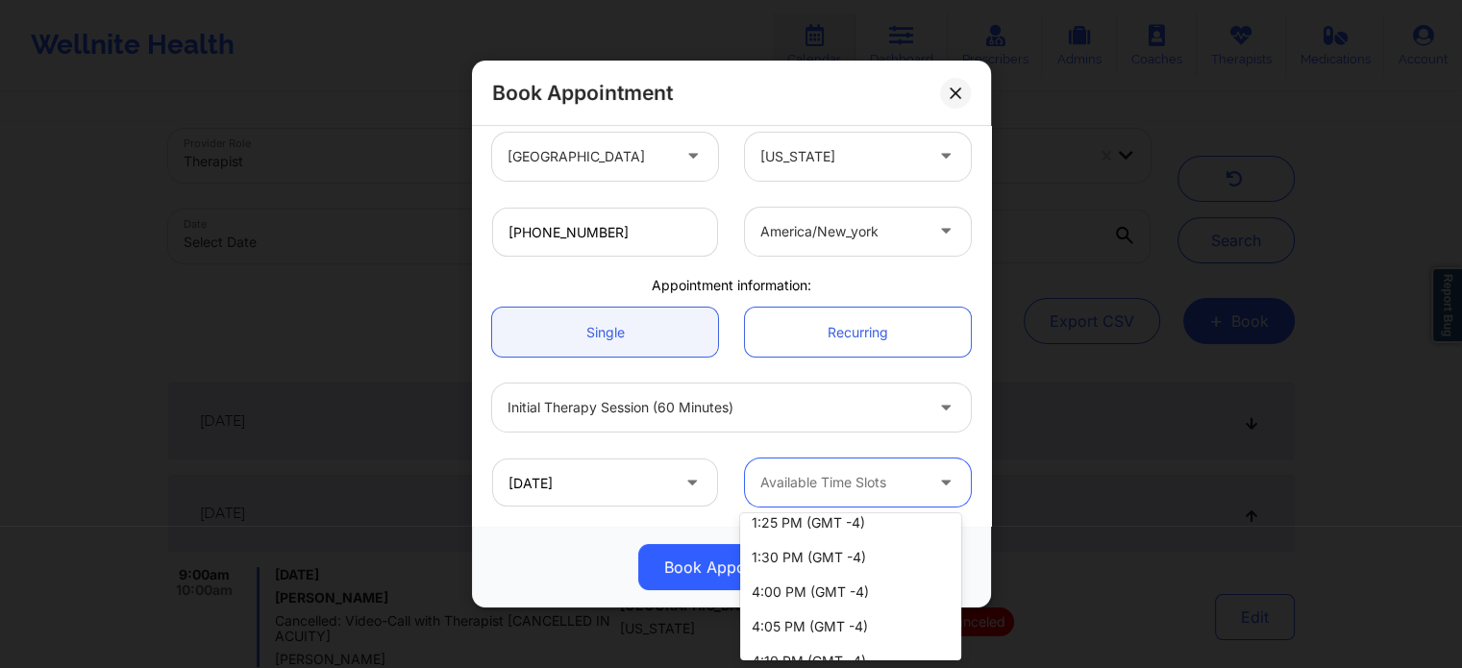
scroll to position [395, 0]
click at [857, 622] on div "4:00 PM (GMT -4)" at bounding box center [850, 623] width 221 height 35
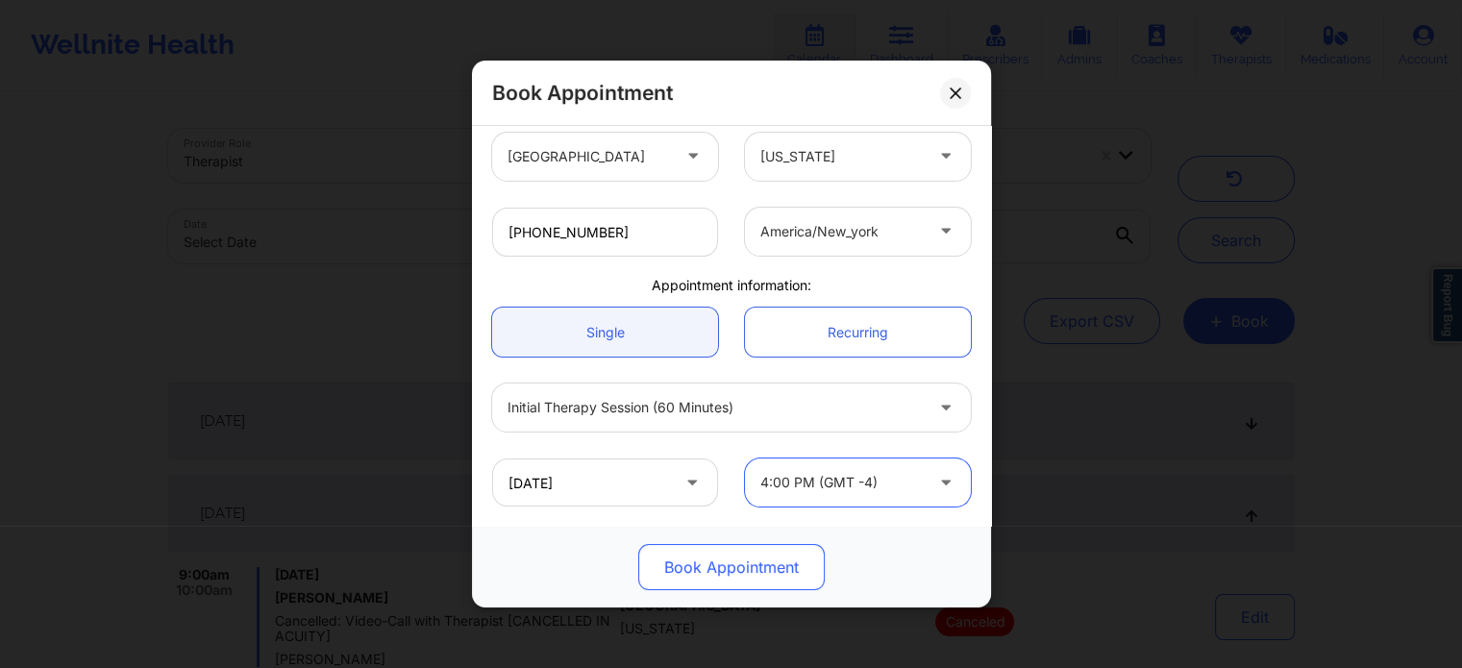
click at [762, 576] on button "Book Appointment" at bounding box center [731, 567] width 186 height 46
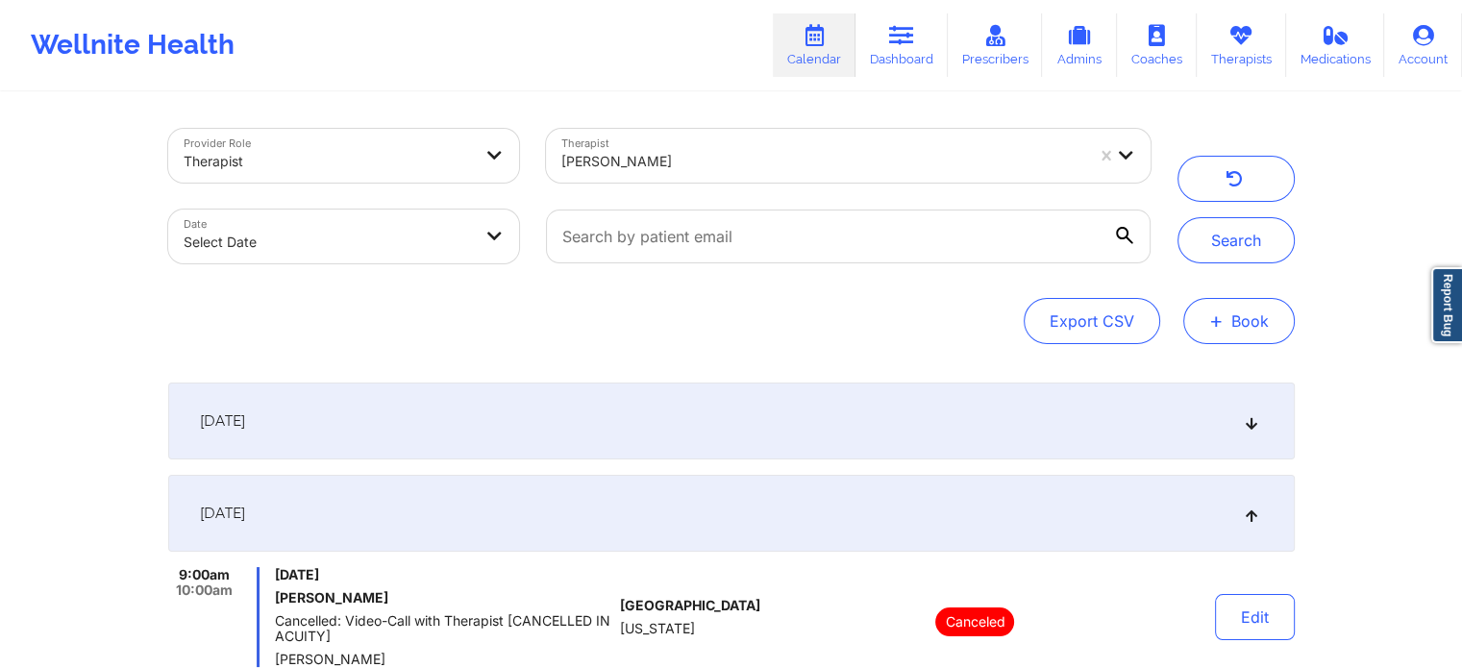
click at [1252, 315] on button "+ Book" at bounding box center [1238, 321] width 111 height 46
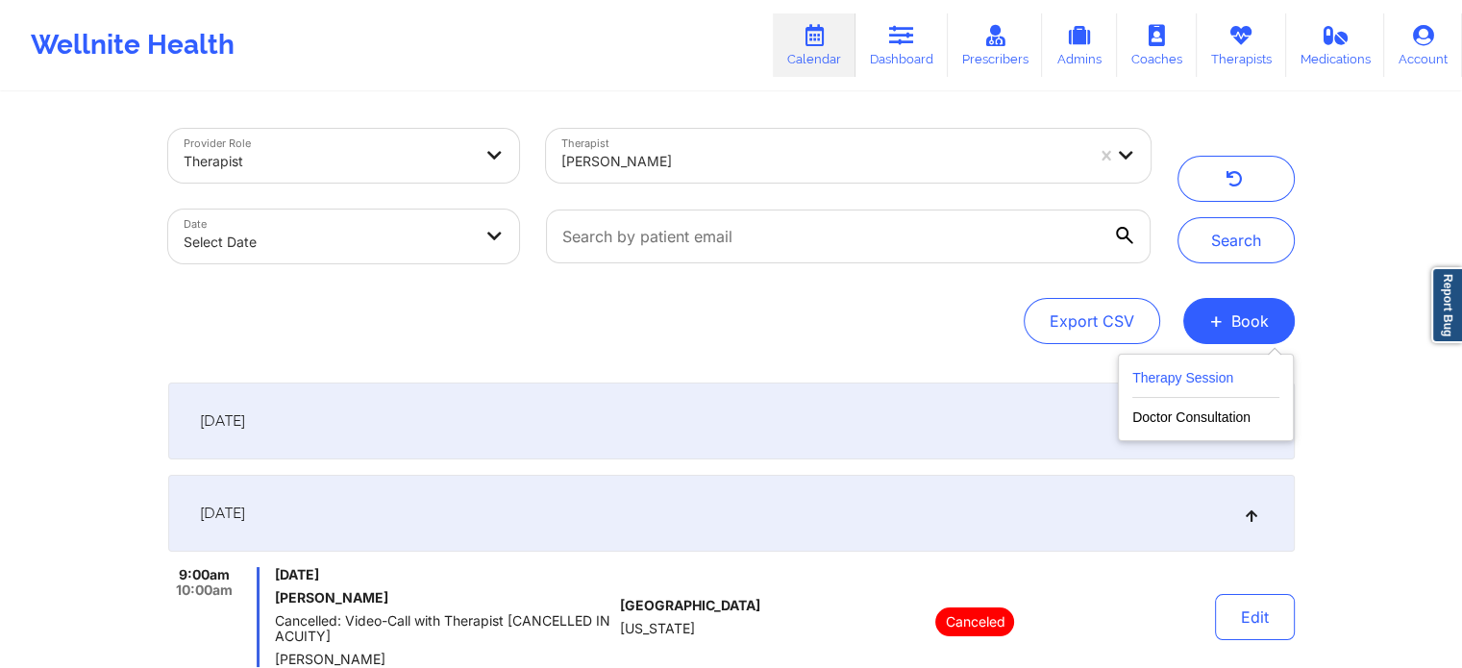
click at [1211, 369] on button "Therapy Session" at bounding box center [1205, 382] width 147 height 32
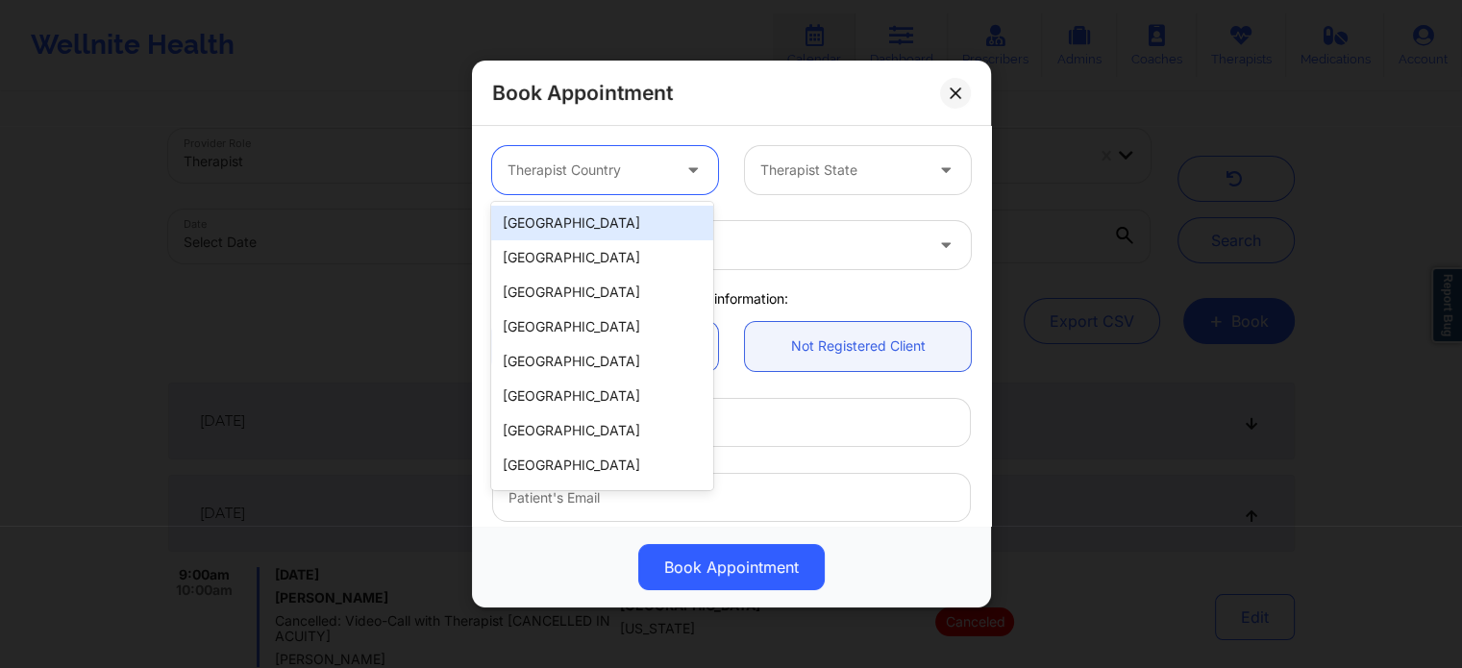
click at [615, 187] on div "Therapist Country" at bounding box center [582, 170] width 180 height 48
click at [601, 224] on div "[GEOGRAPHIC_DATA]" at bounding box center [601, 223] width 221 height 35
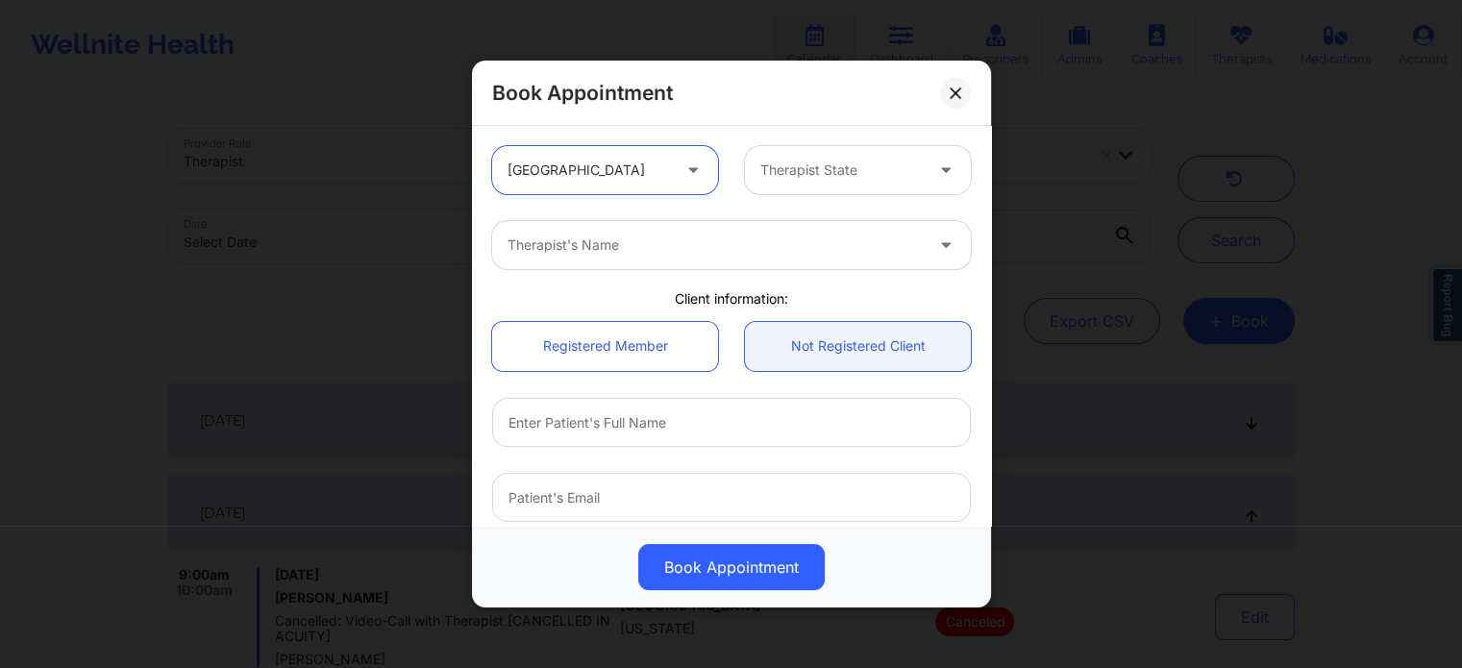
click at [803, 181] on div at bounding box center [841, 170] width 162 height 23
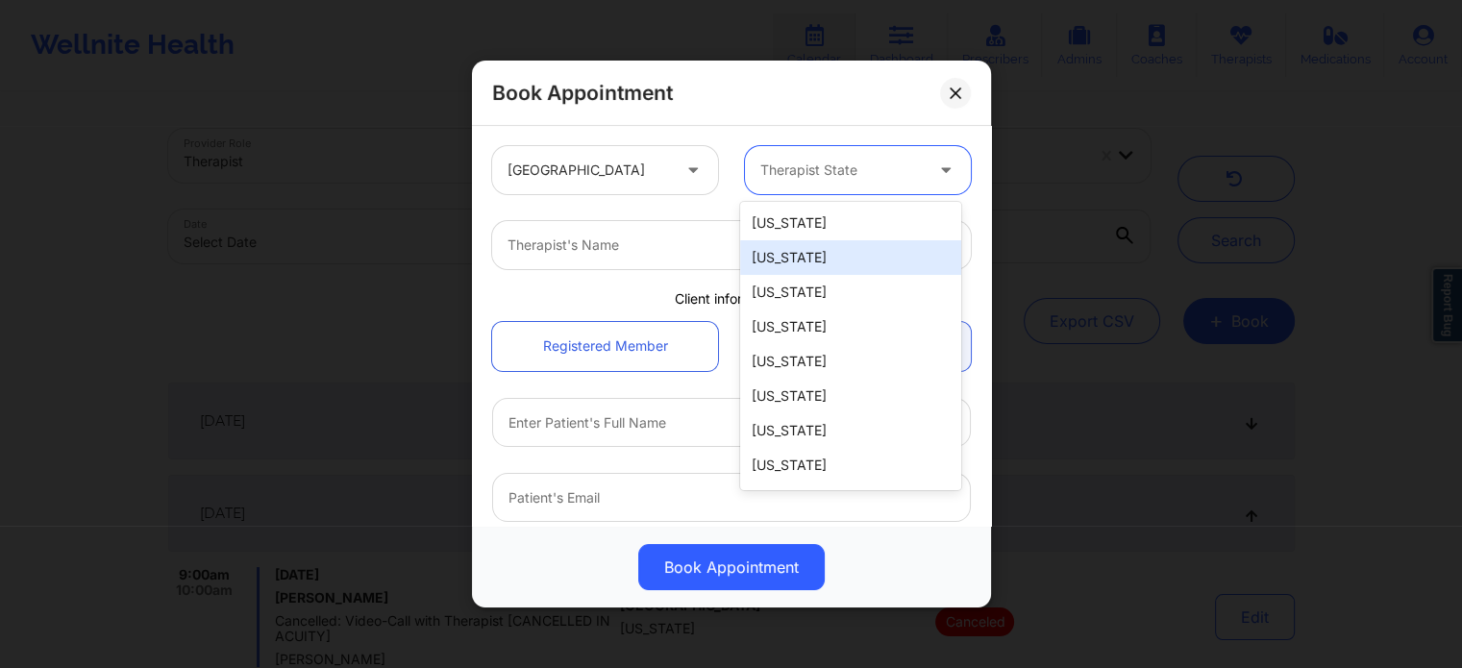
type input "f"
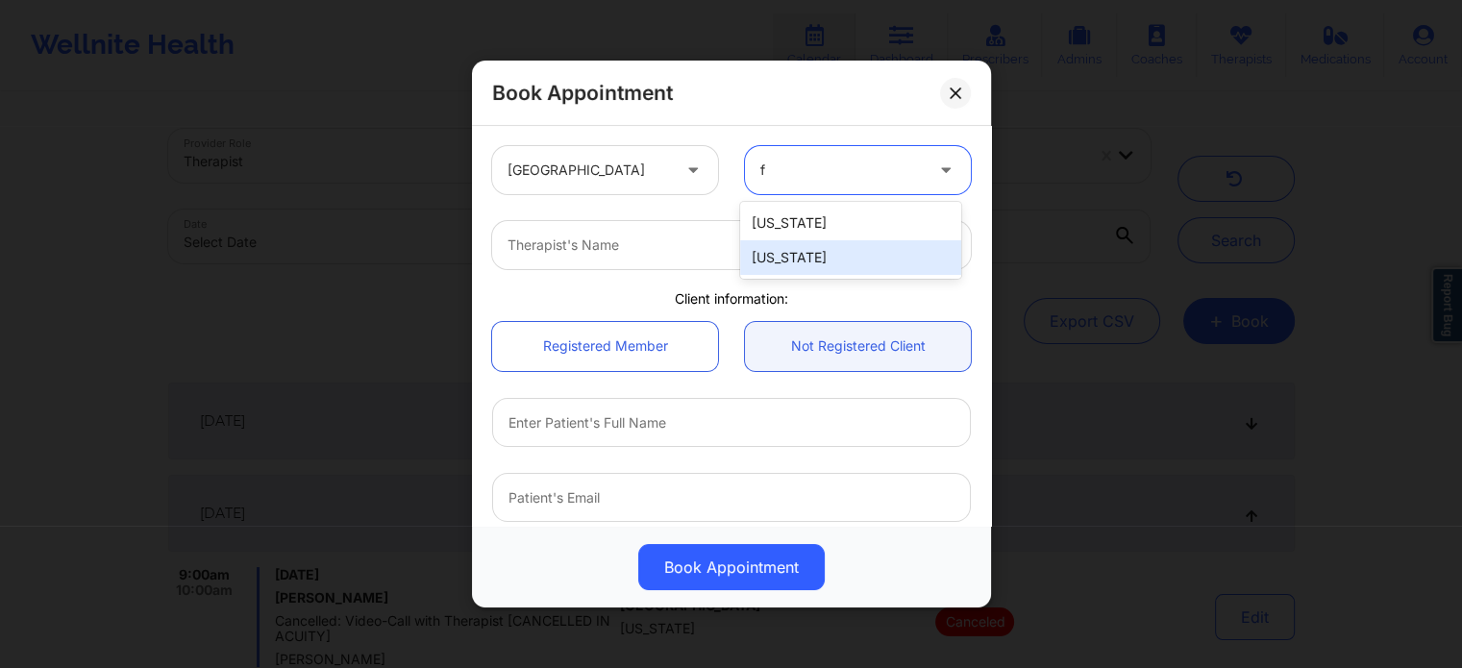
click at [781, 272] on div "[US_STATE]" at bounding box center [850, 257] width 221 height 35
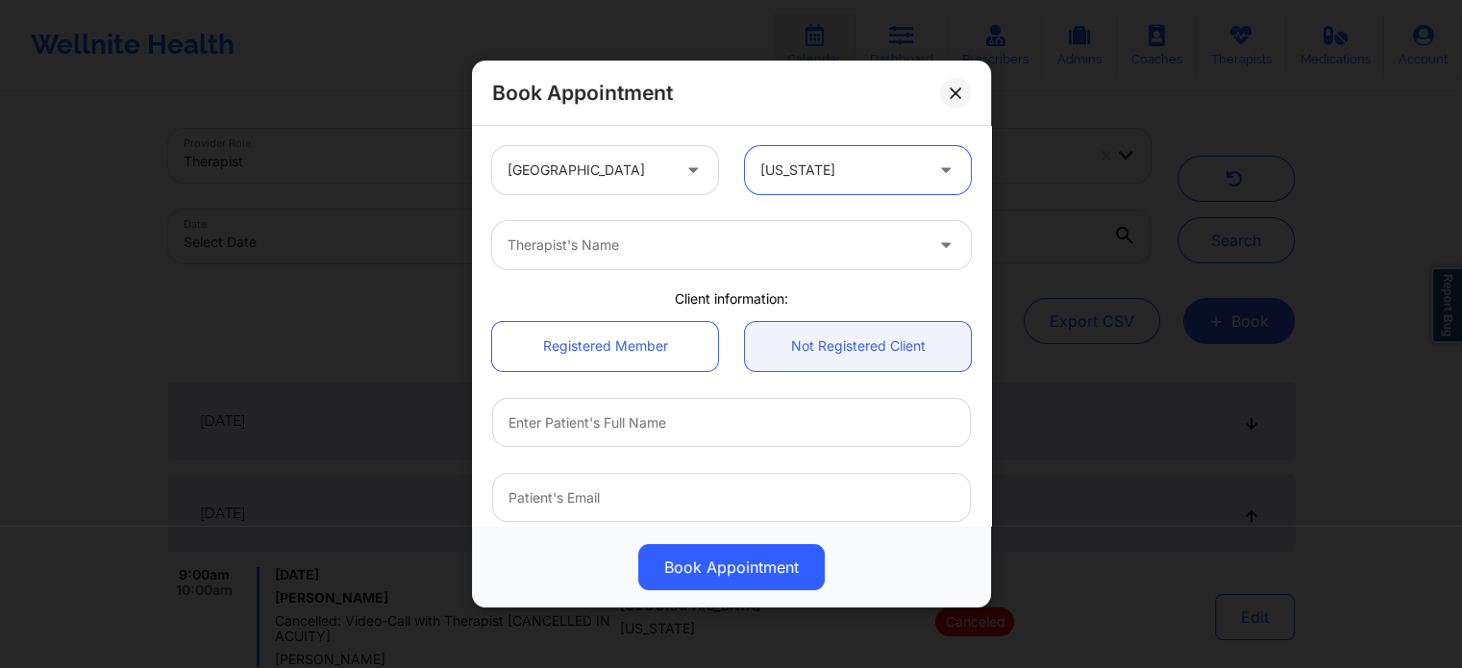
click at [669, 248] on div at bounding box center [714, 245] width 415 height 23
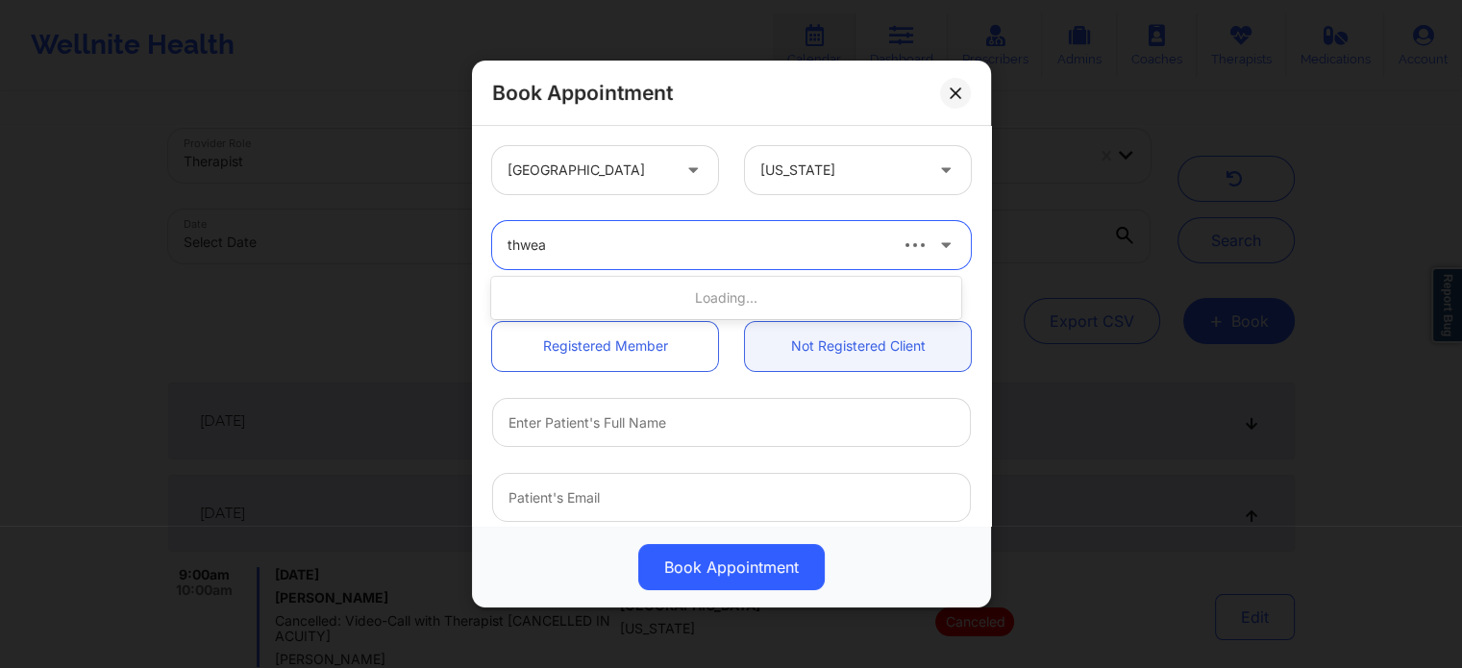
type input "thweat"
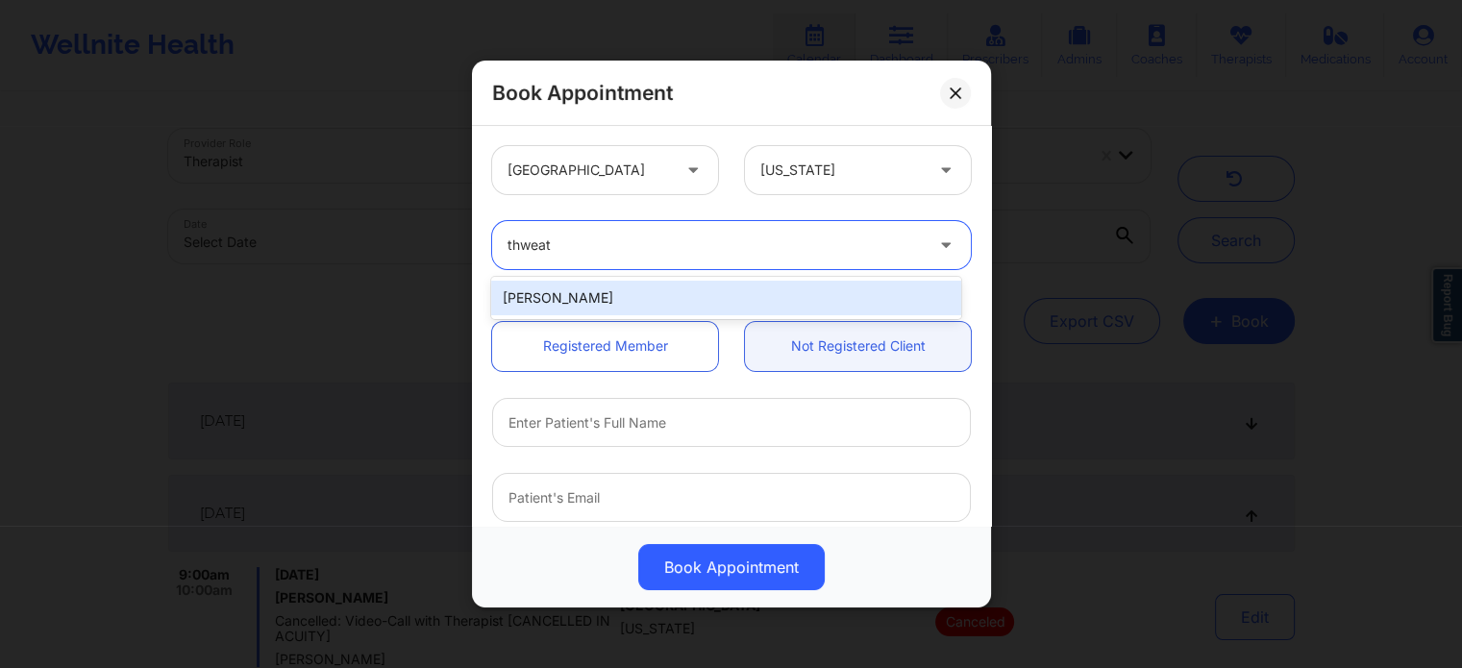
click at [639, 290] on div "Nicole Thweatt" at bounding box center [725, 298] width 469 height 35
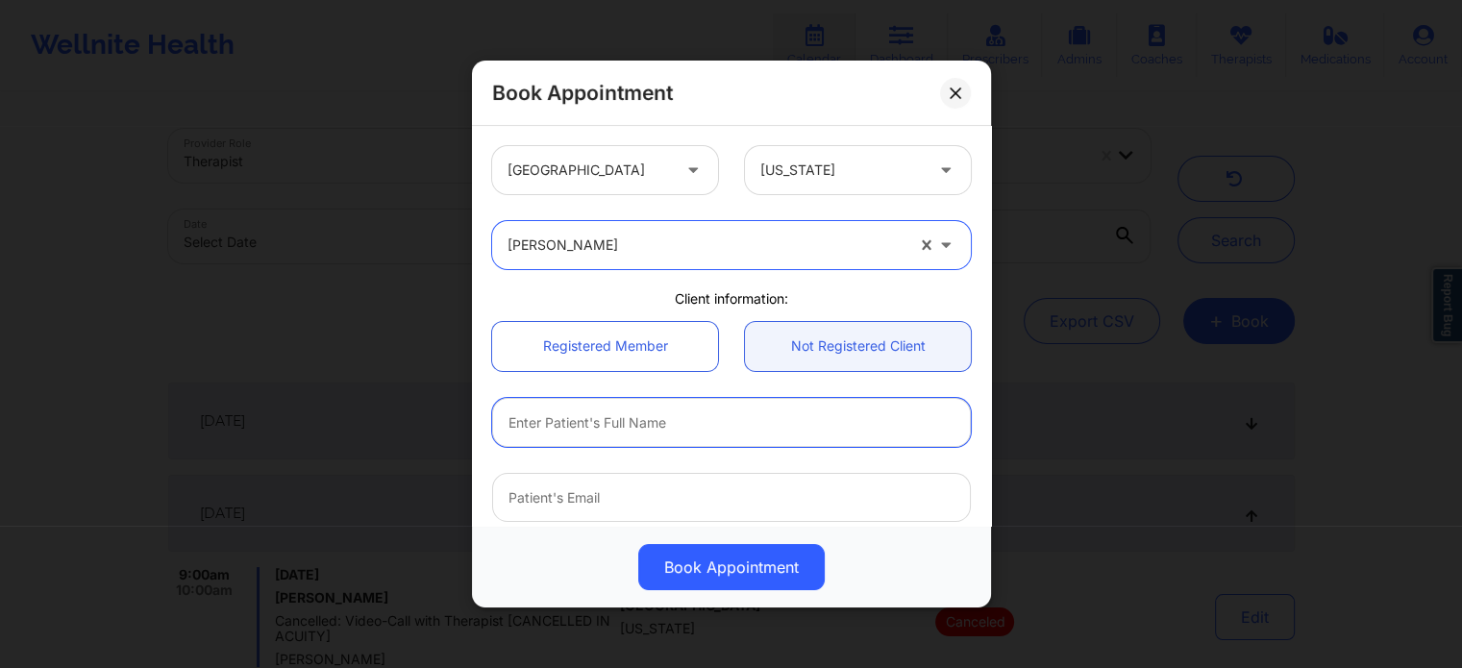
click at [607, 426] on input "text" at bounding box center [731, 422] width 479 height 49
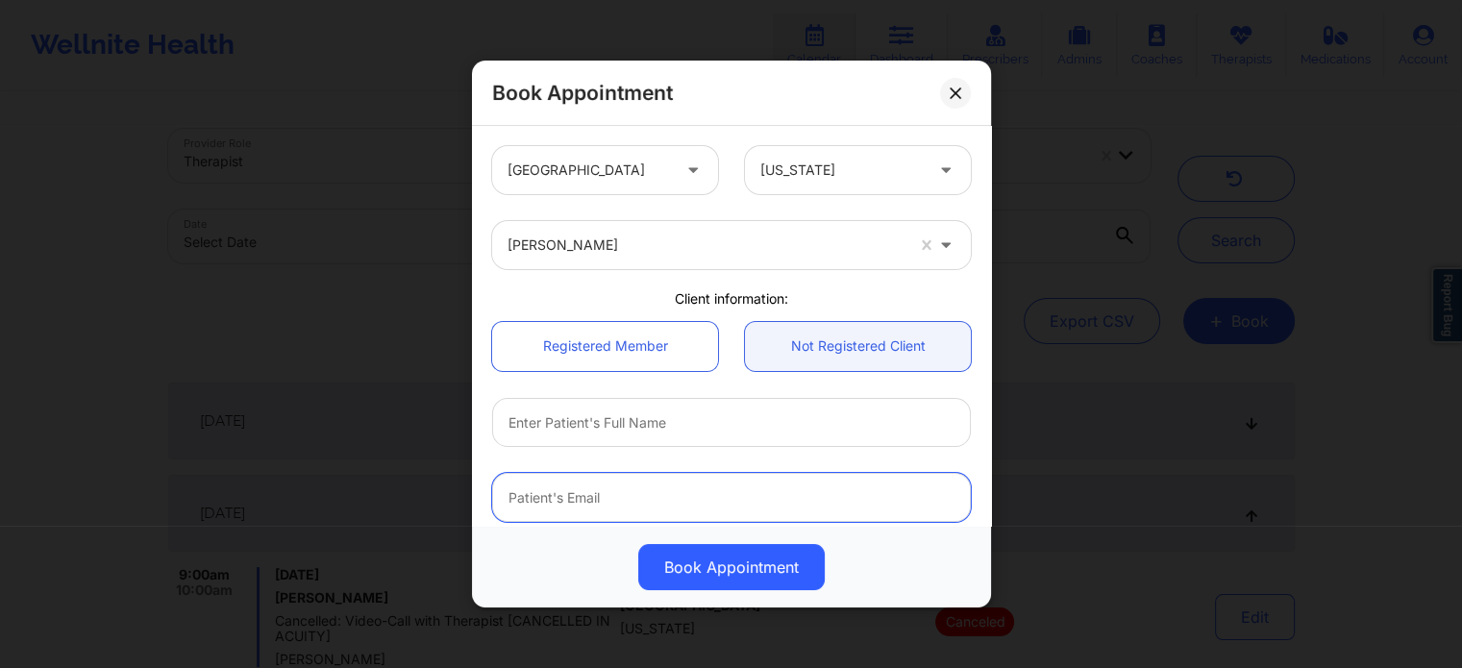
click at [573, 496] on input "email" at bounding box center [731, 497] width 479 height 49
click at [623, 515] on input "email" at bounding box center [731, 497] width 479 height 49
paste input "nicojrl@hotmail.com"
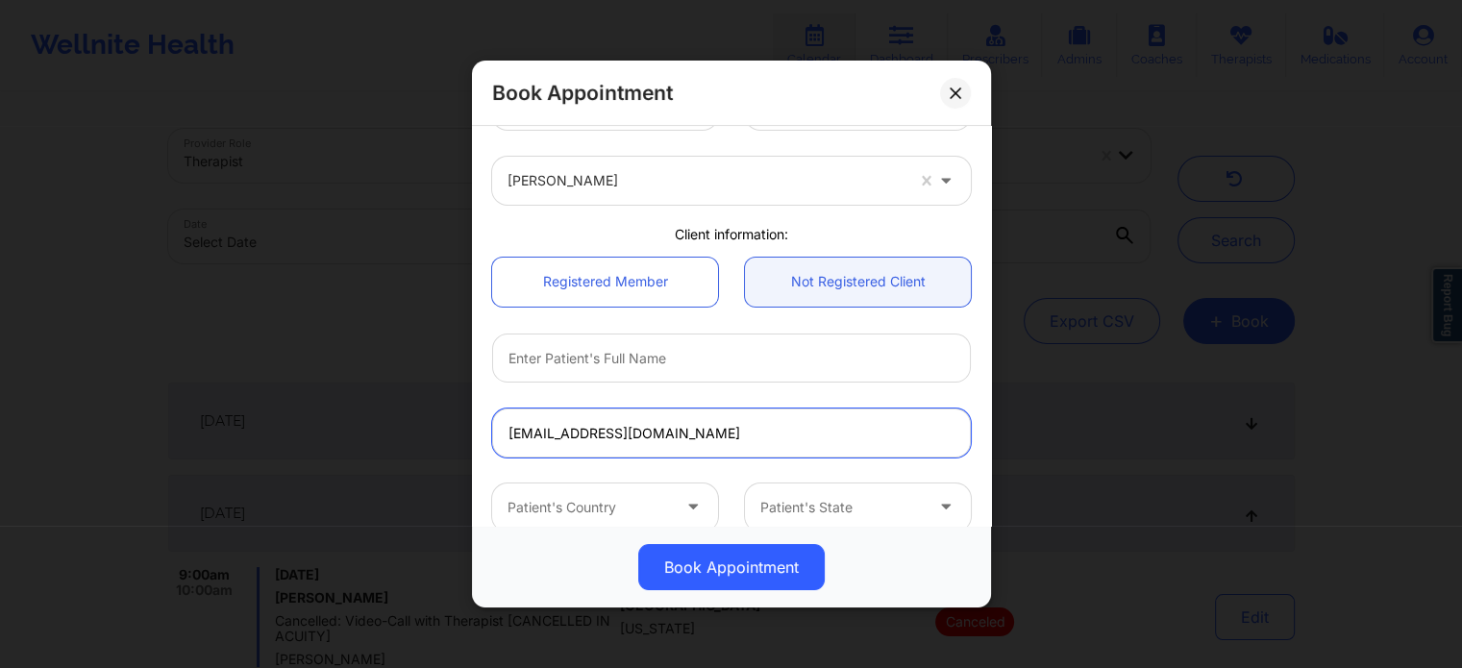
scroll to position [96, 0]
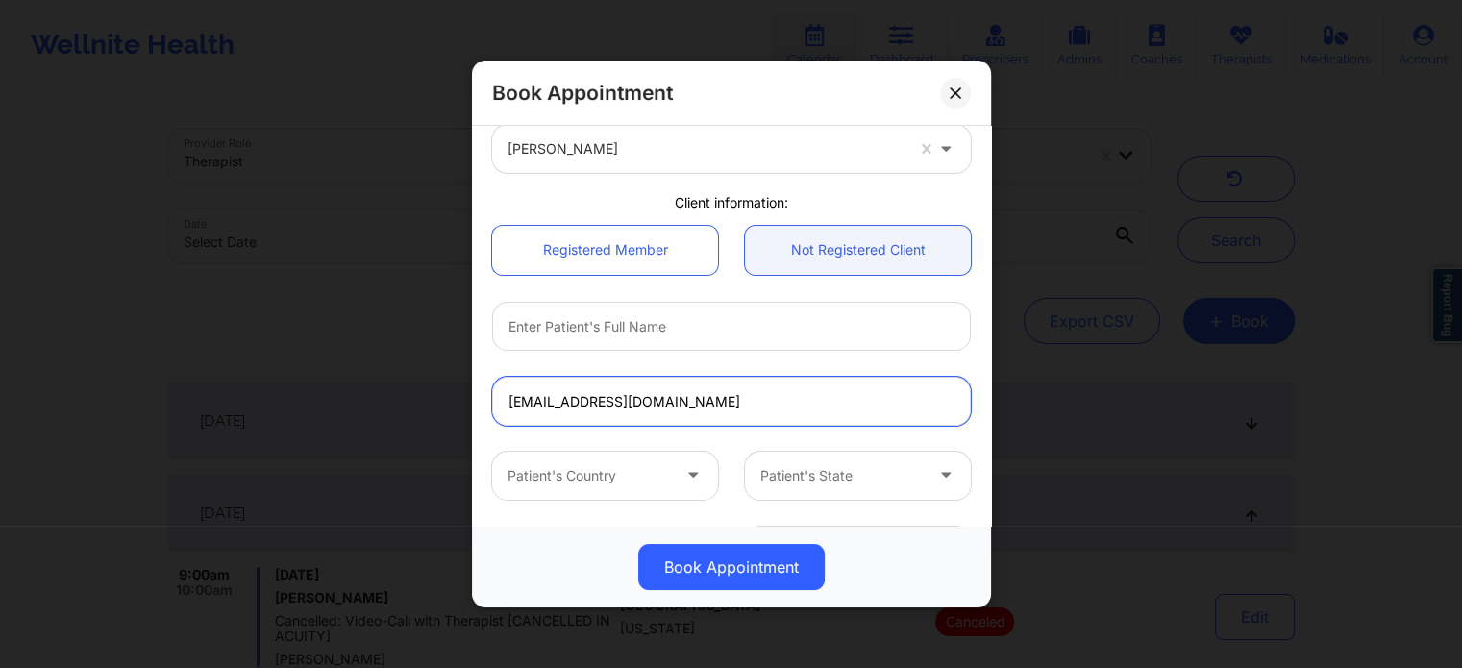
type input "nicojrl@hotmail.com"
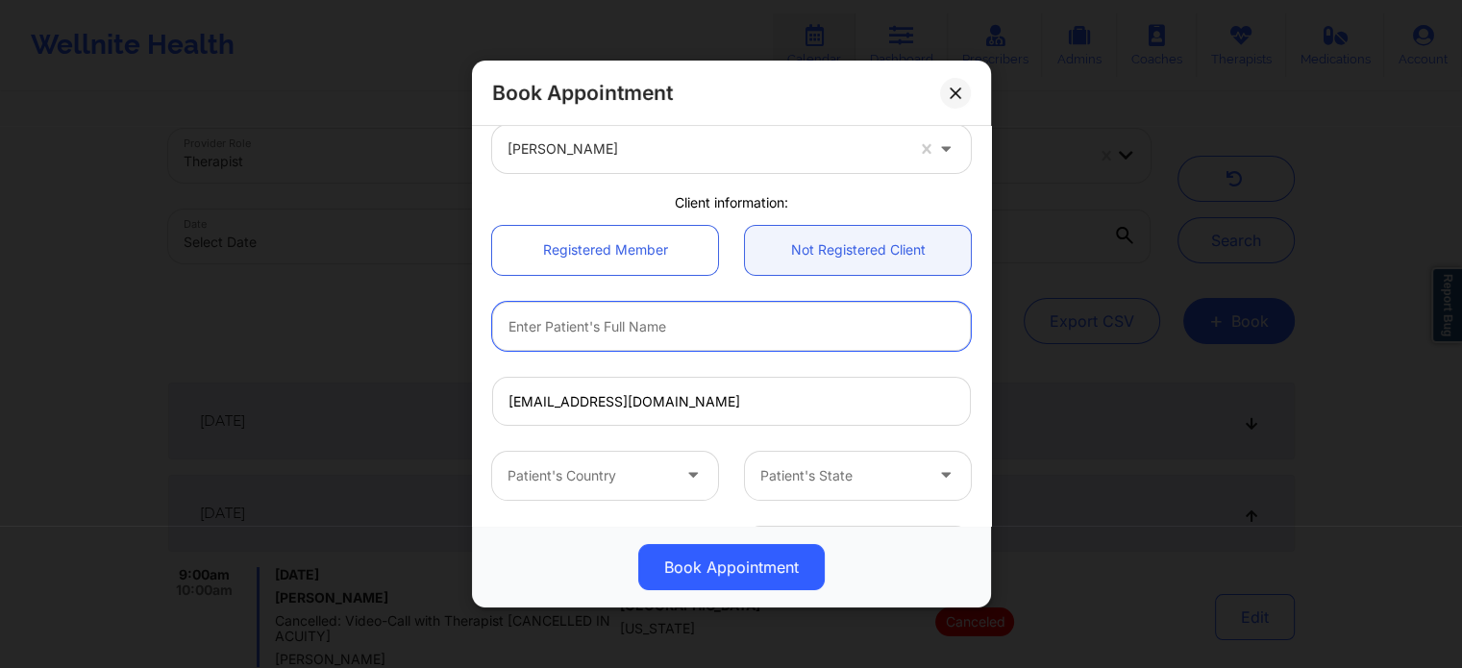
click at [694, 335] on input "text" at bounding box center [731, 326] width 479 height 49
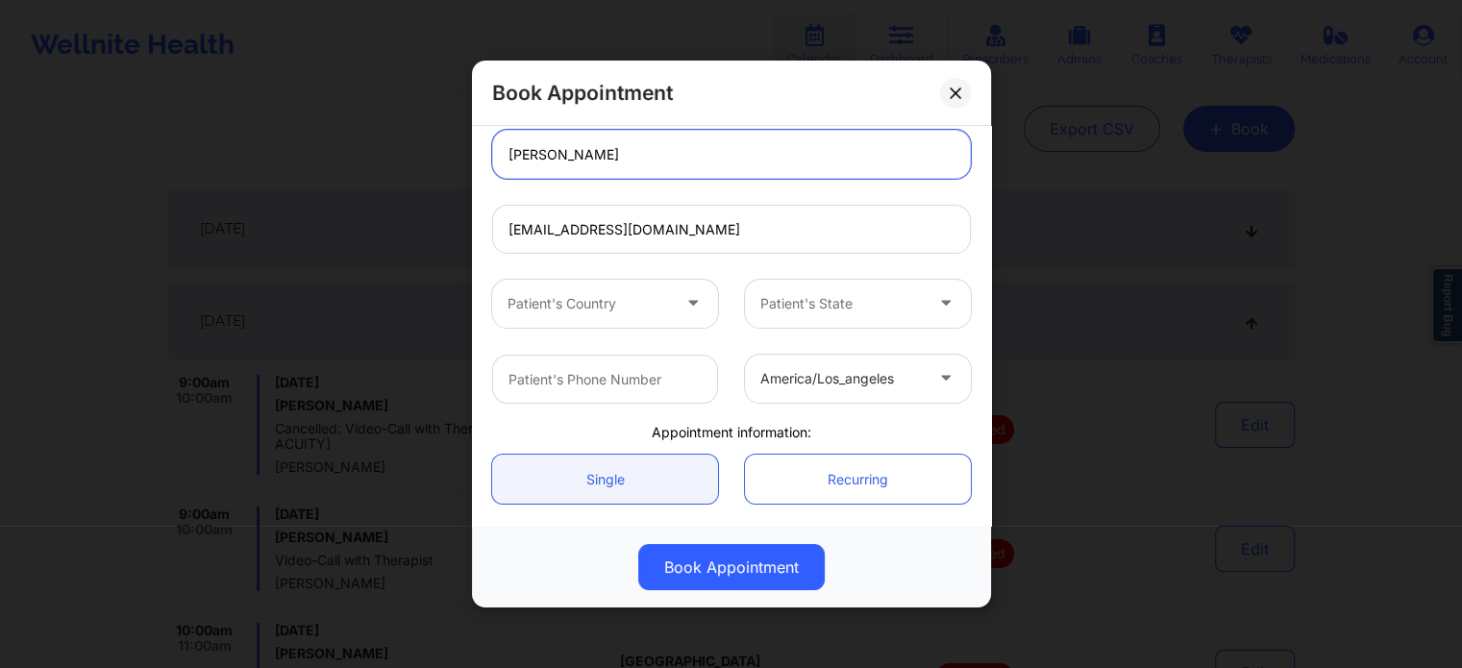
scroll to position [288, 0]
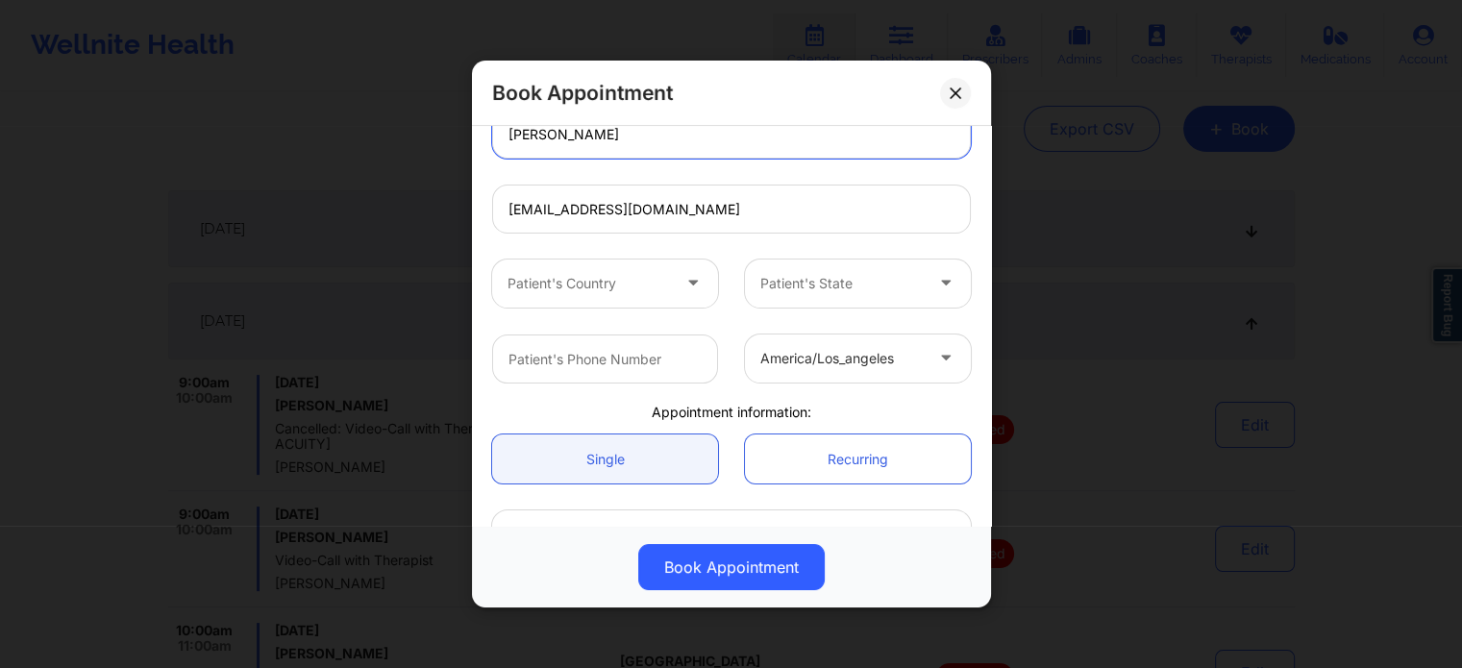
type input "NICOLE ROMAN"
click at [602, 258] on div "Patient's Country Patient's State" at bounding box center [732, 283] width 506 height 75
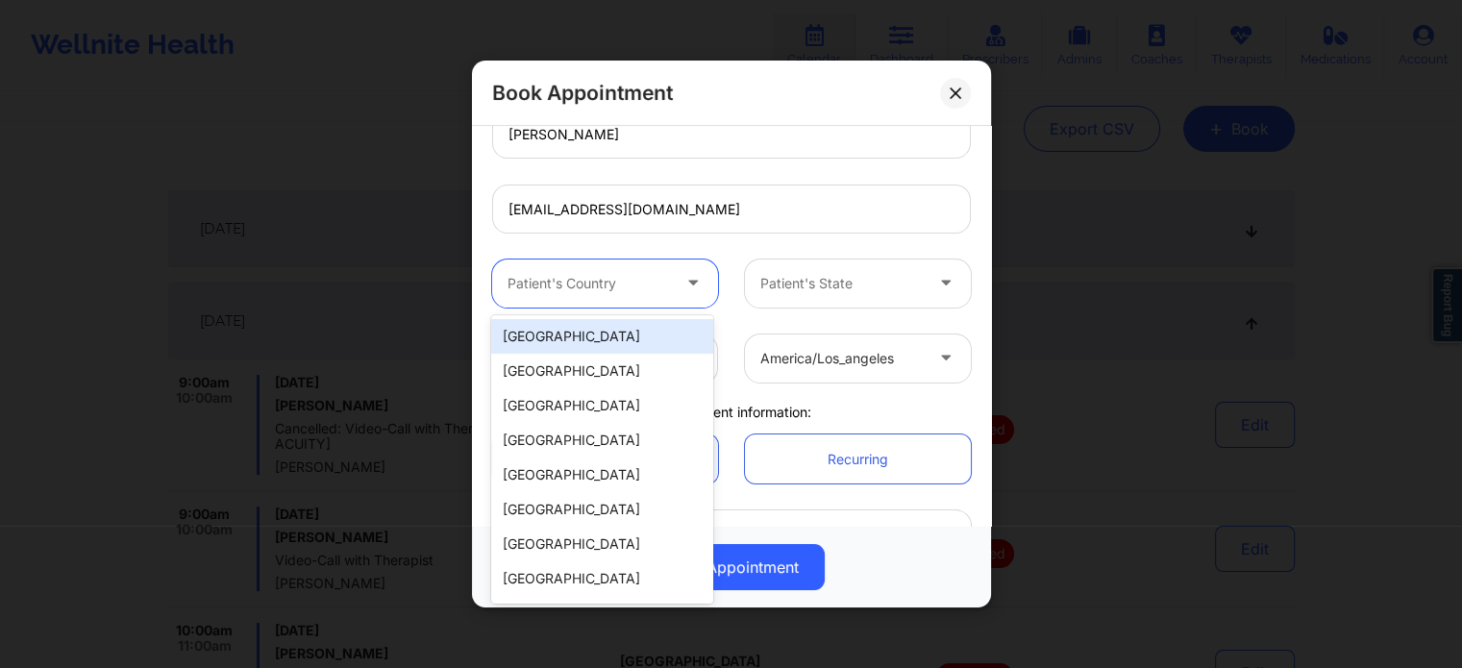
click at [594, 276] on div at bounding box center [588, 283] width 162 height 23
click at [568, 340] on div "[GEOGRAPHIC_DATA]" at bounding box center [601, 336] width 221 height 35
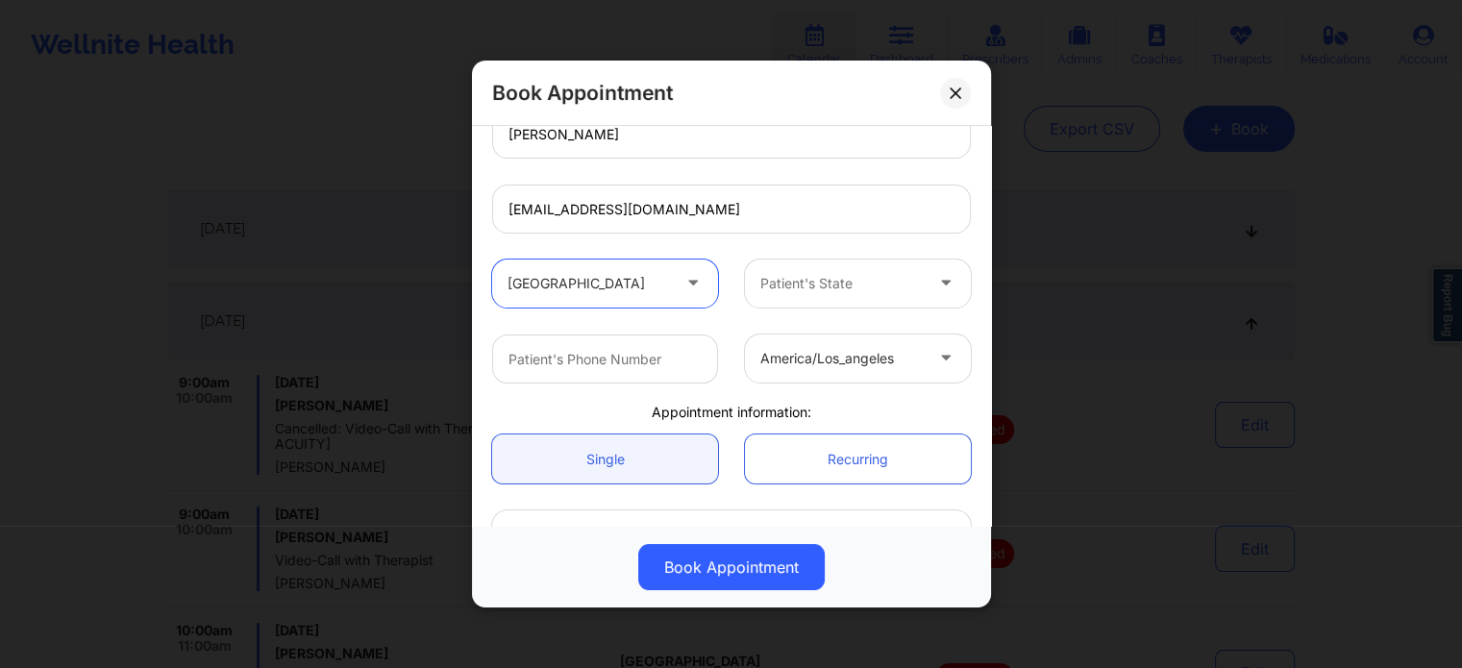
click at [821, 288] on div at bounding box center [841, 283] width 162 height 23
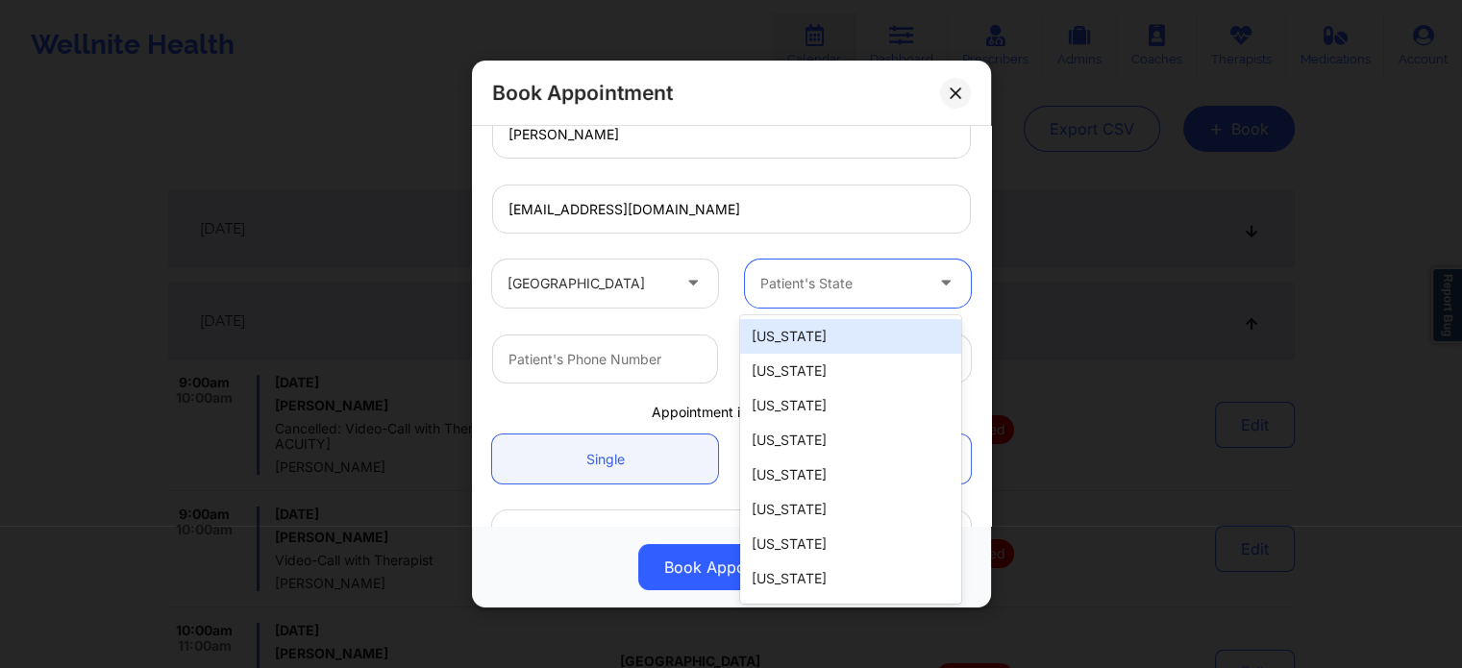
type input "F"
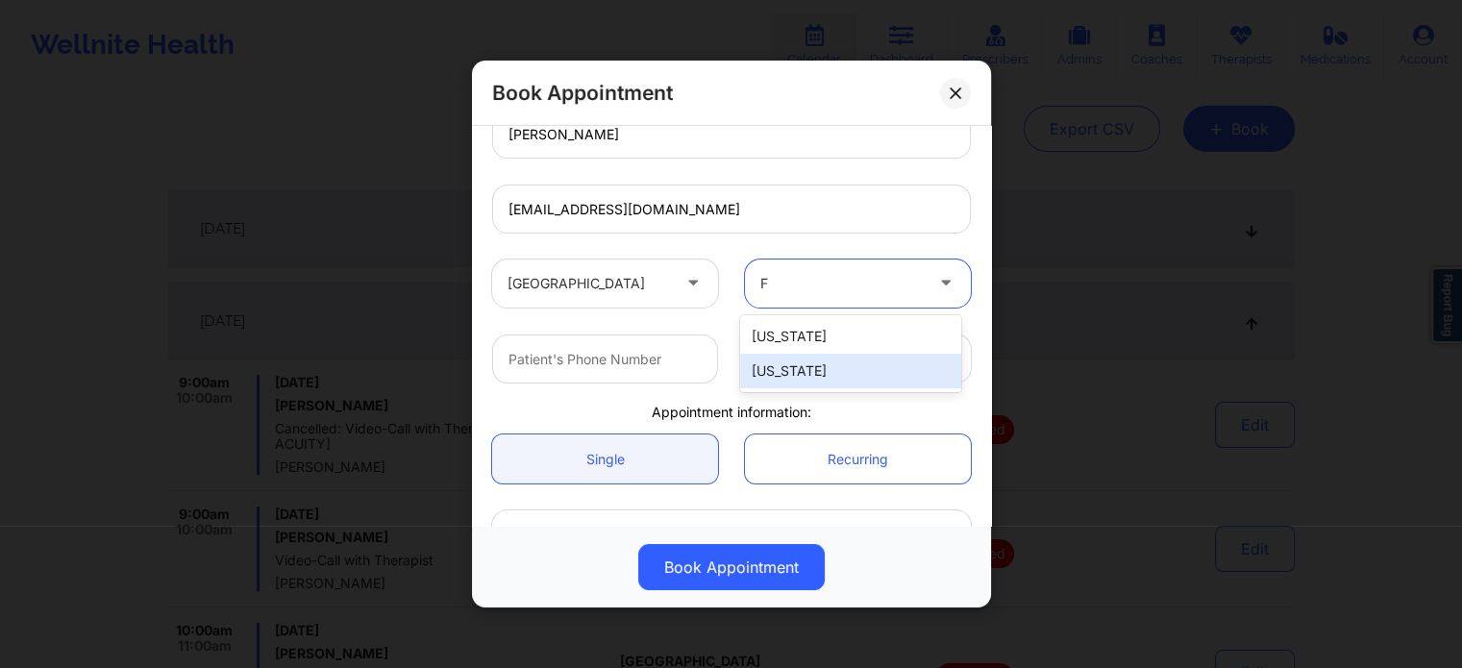
click at [787, 367] on div "[US_STATE]" at bounding box center [850, 371] width 221 height 35
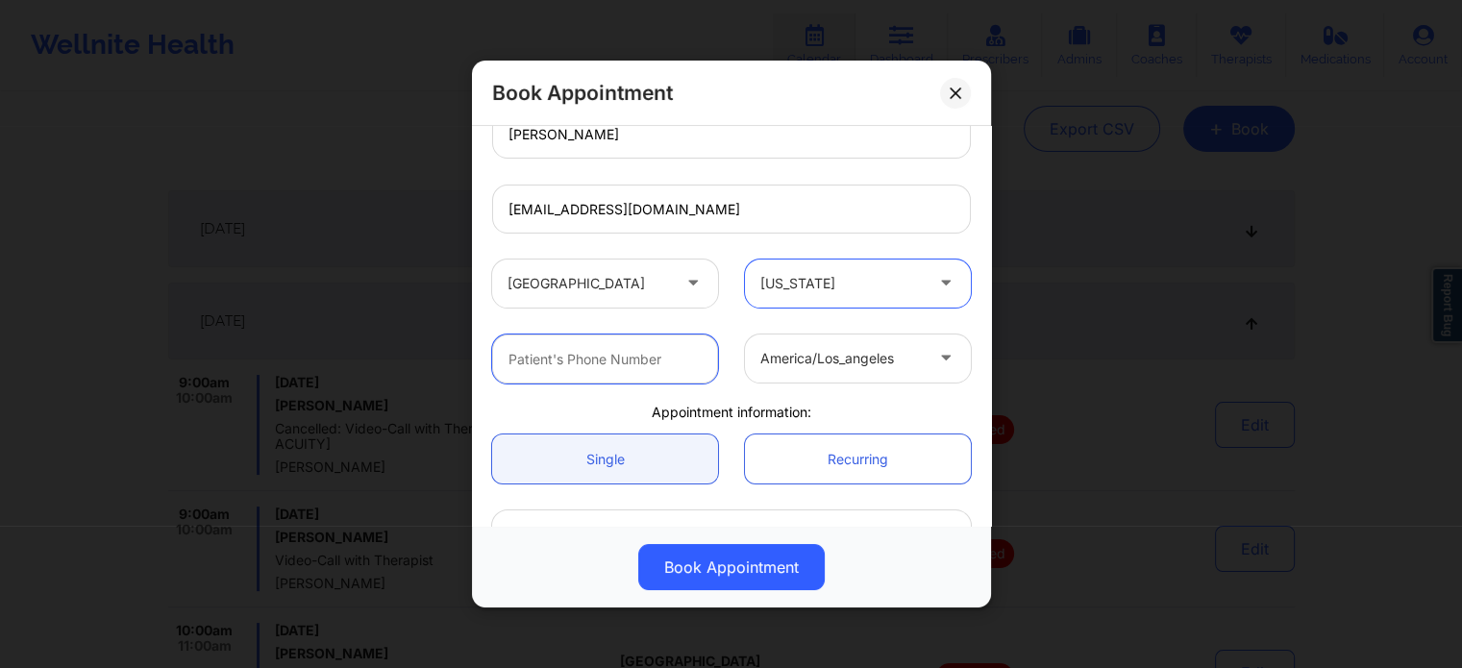
click at [615, 376] on input "text" at bounding box center [605, 358] width 226 height 49
paste input "(407) 749-3635"
type input "(407) 749-3635"
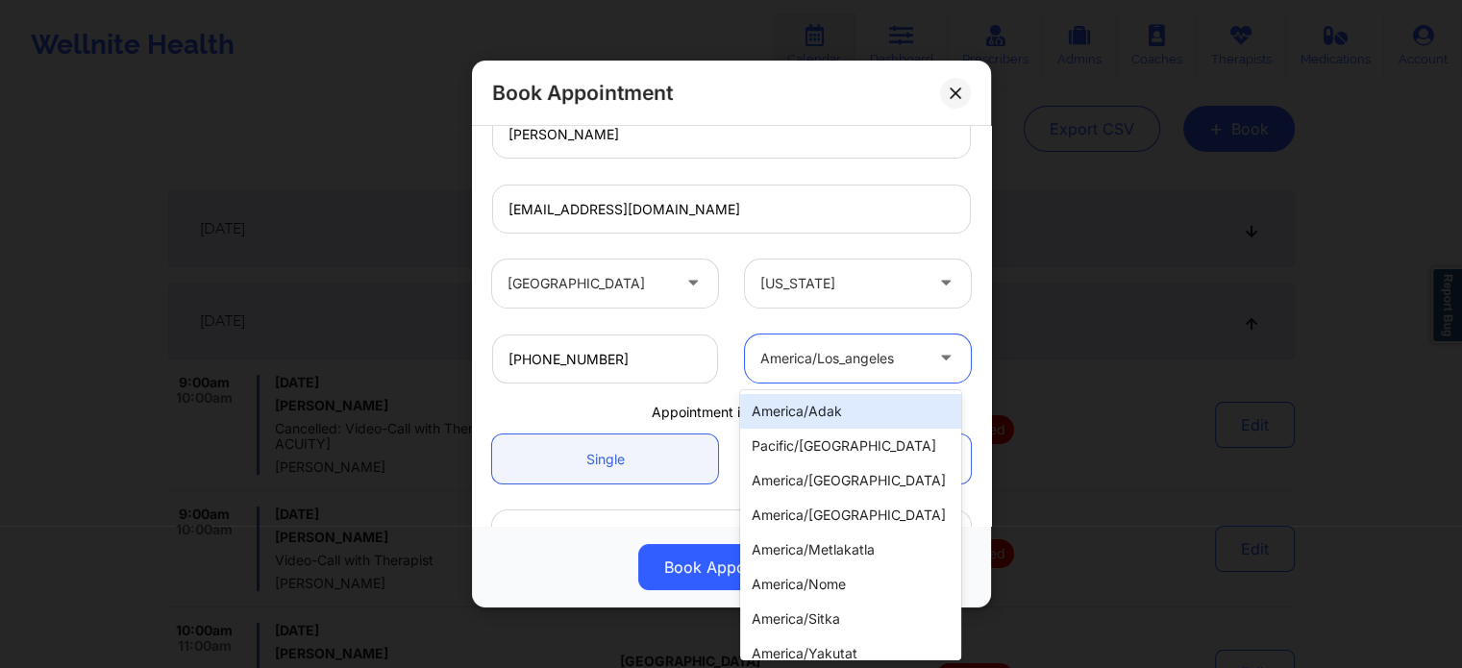
click at [850, 372] on div "america/los_angeles" at bounding box center [841, 358] width 162 height 48
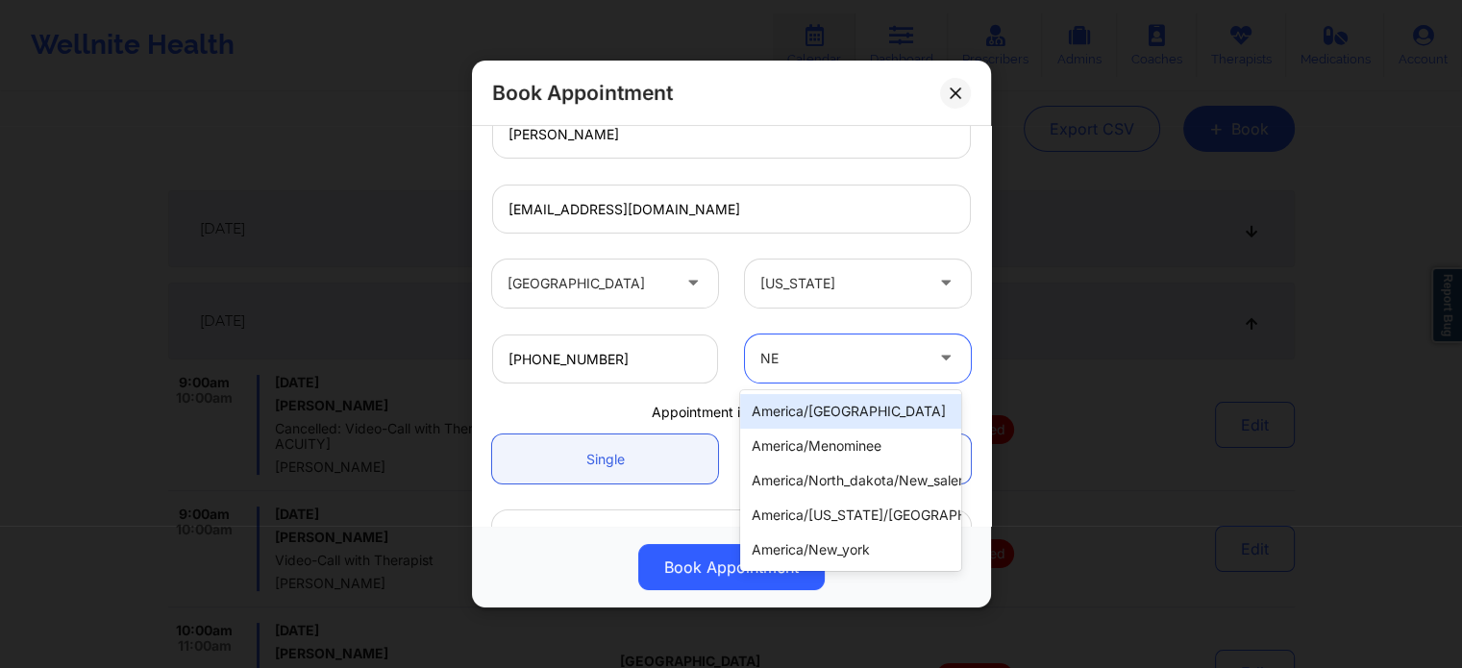
type input "NEW"
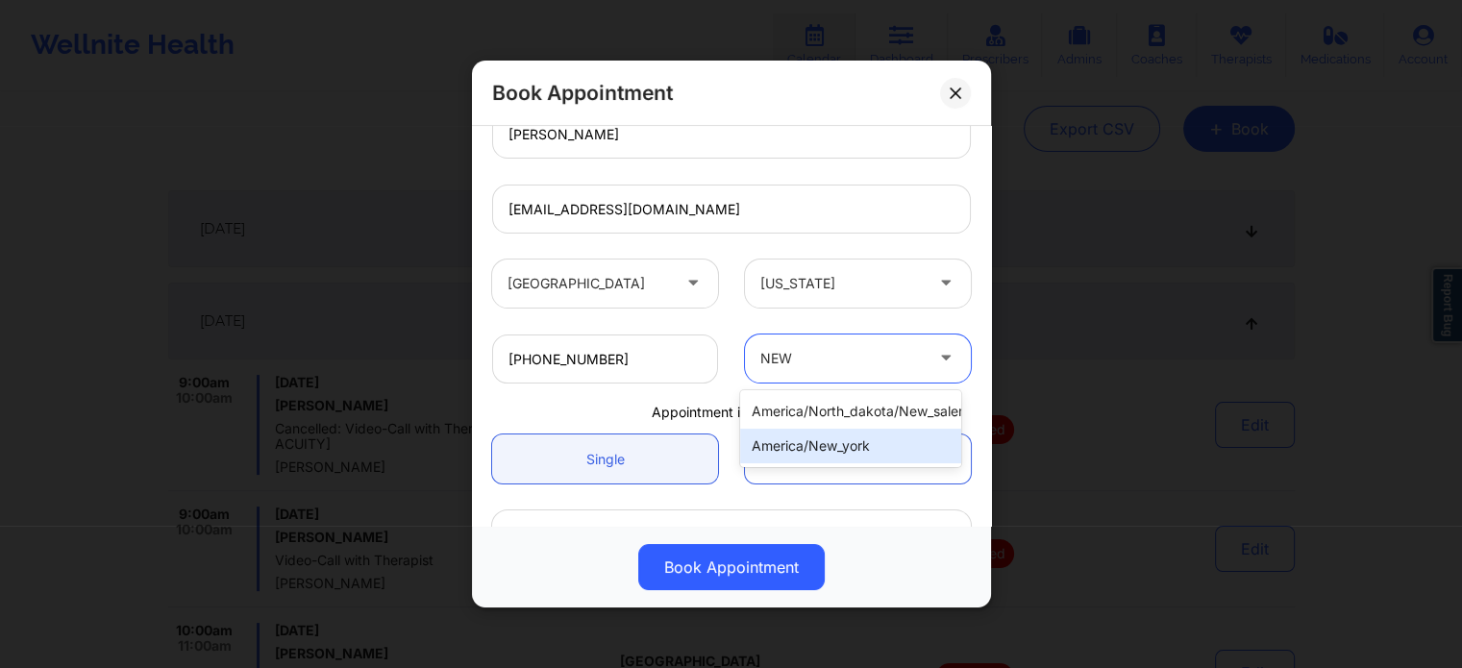
click at [846, 449] on div "america/new_york" at bounding box center [850, 446] width 221 height 35
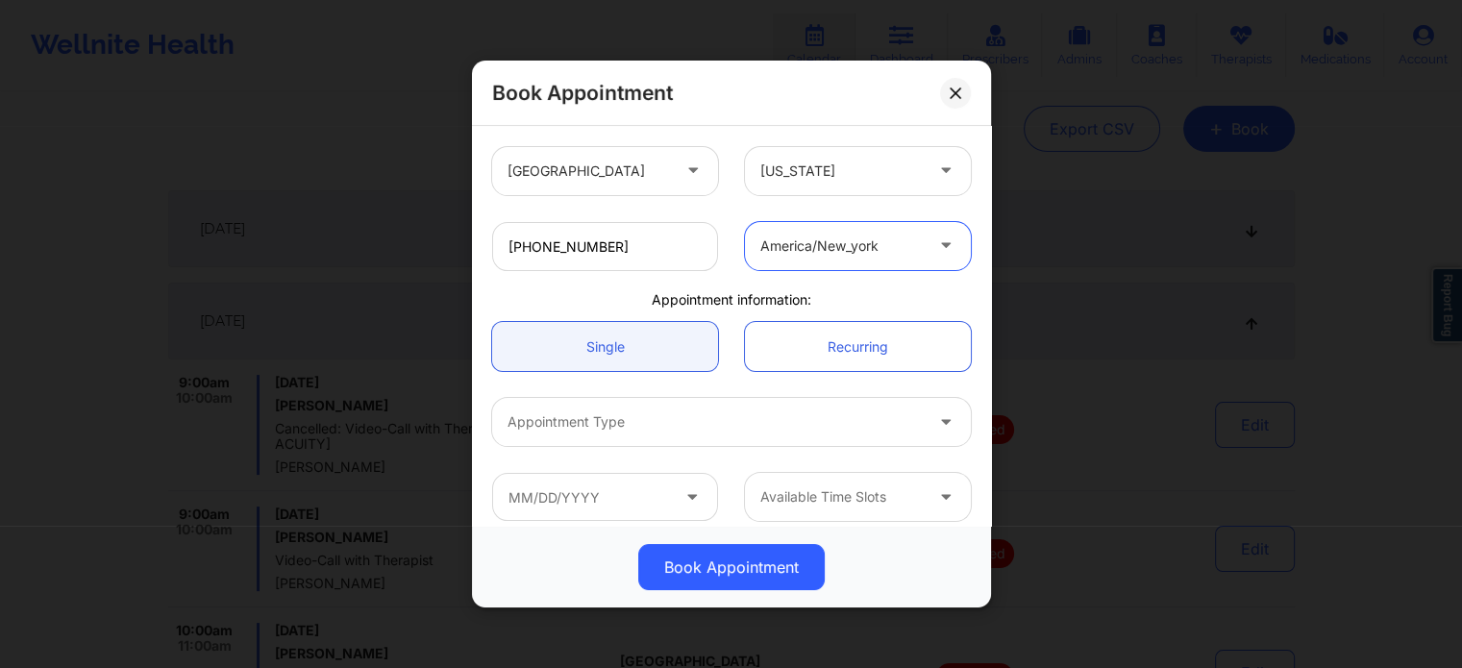
scroll to position [415, 0]
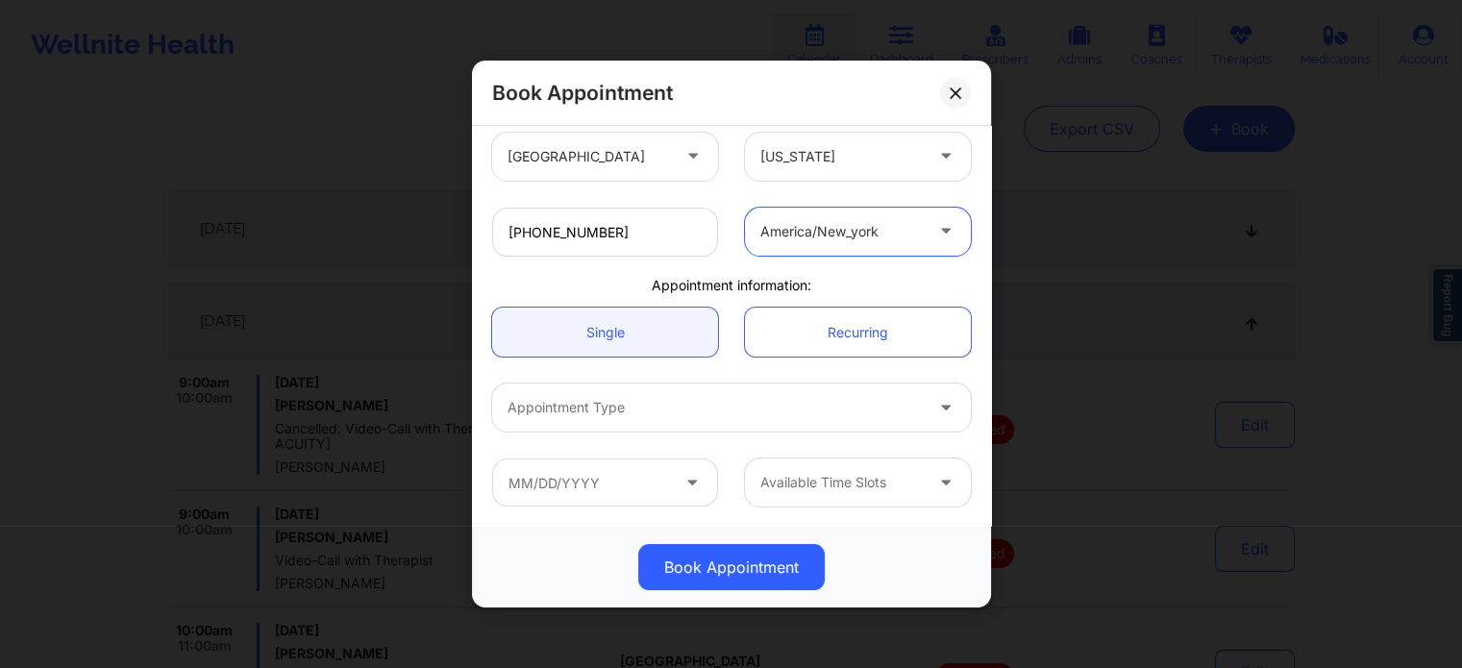
click at [596, 414] on div at bounding box center [714, 407] width 415 height 23
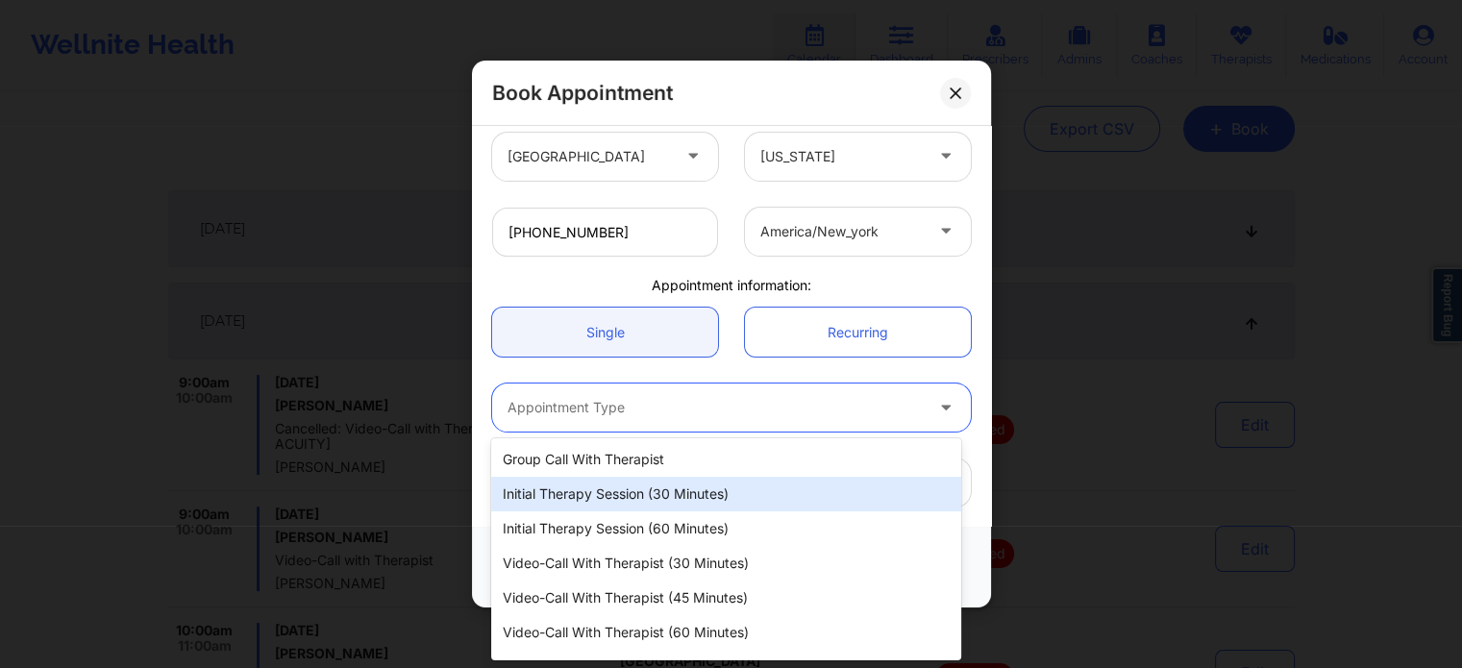
click at [603, 500] on div "Initial Therapy Session (30 minutes)" at bounding box center [725, 494] width 469 height 35
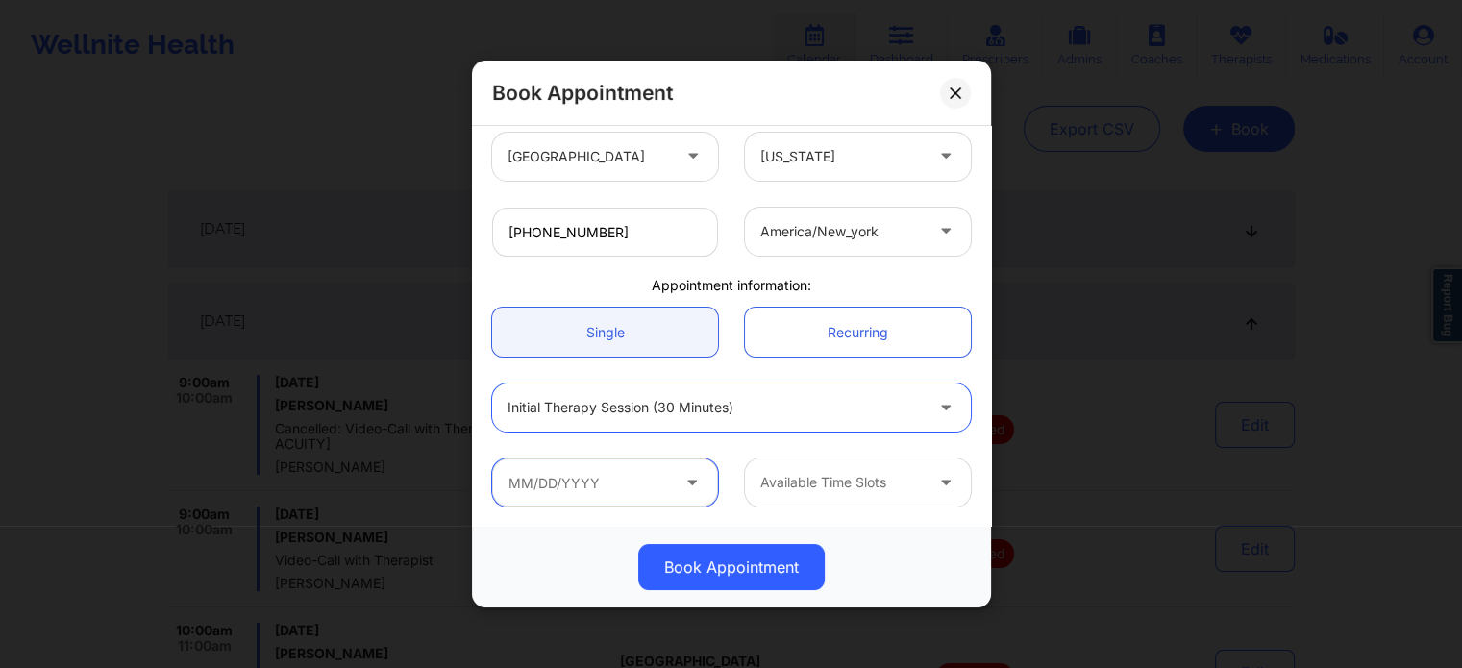
click at [604, 498] on input "text" at bounding box center [605, 482] width 226 height 48
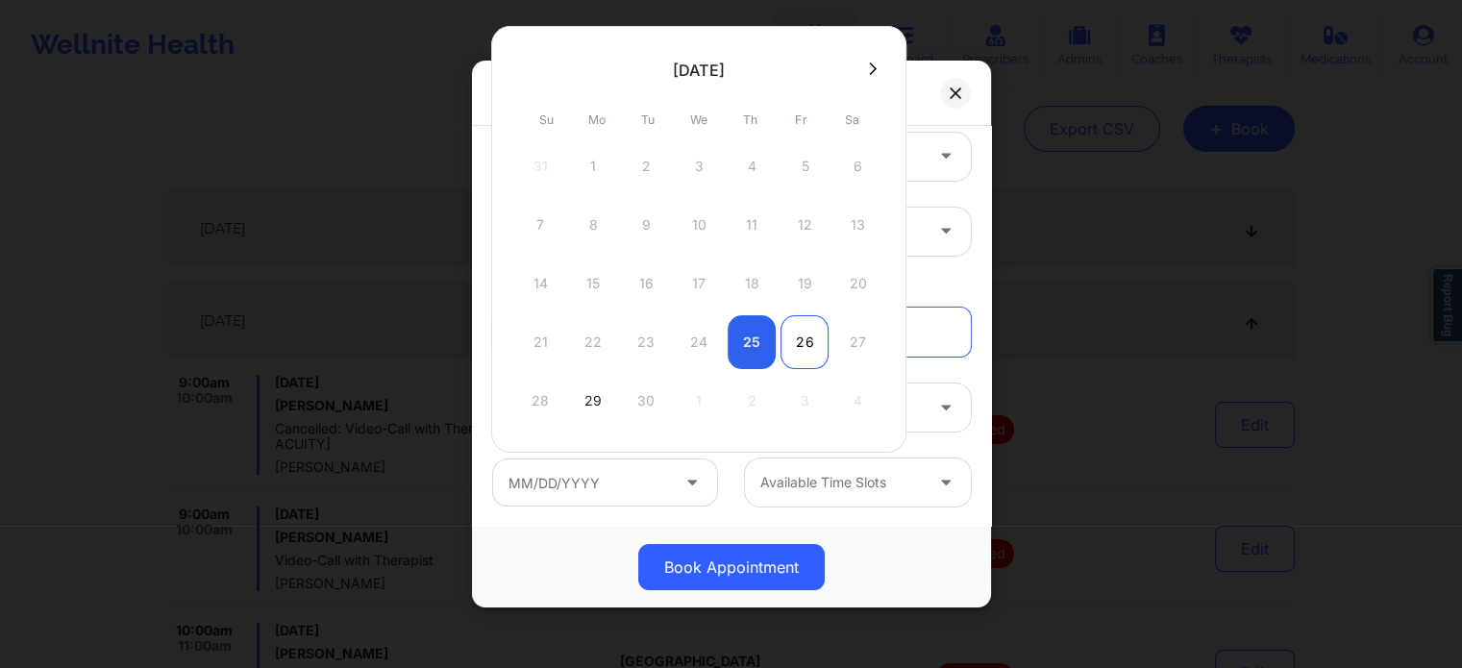
click at [807, 337] on div "26" at bounding box center [804, 342] width 48 height 54
type input "09/26/2025"
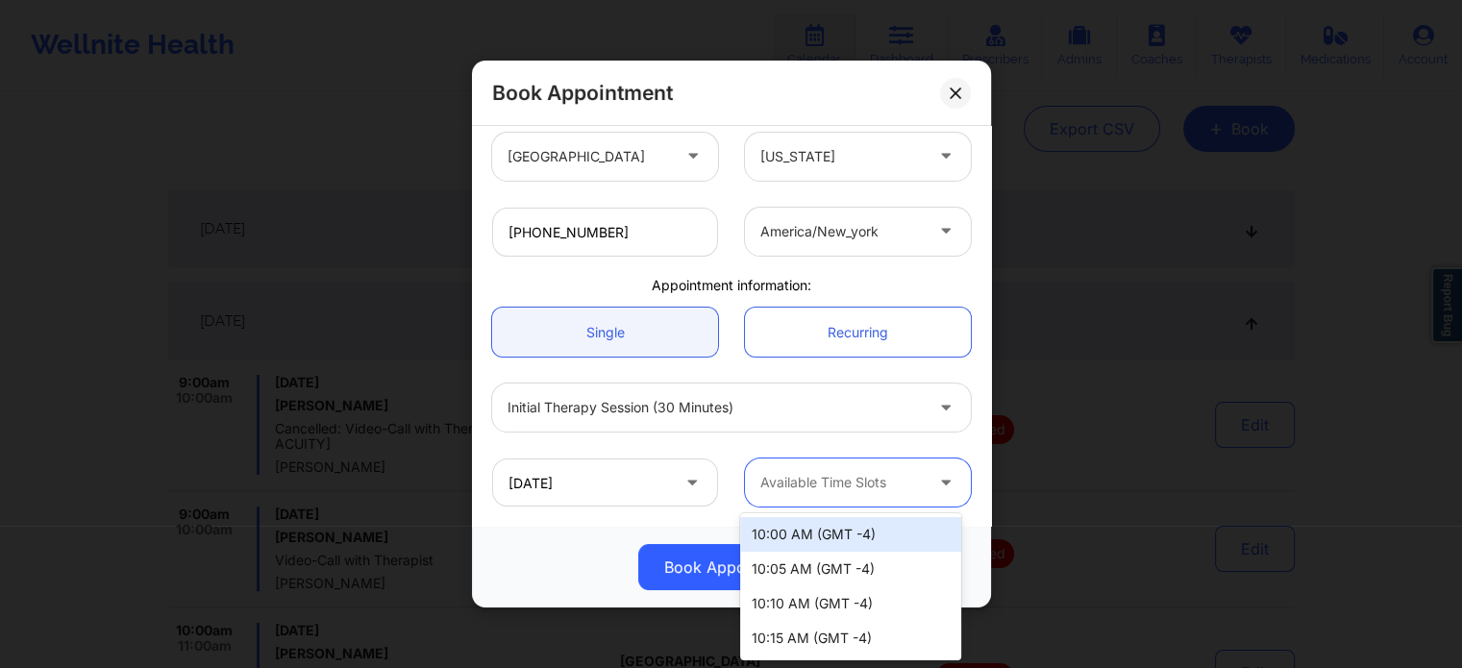
click at [803, 482] on div at bounding box center [841, 482] width 162 height 23
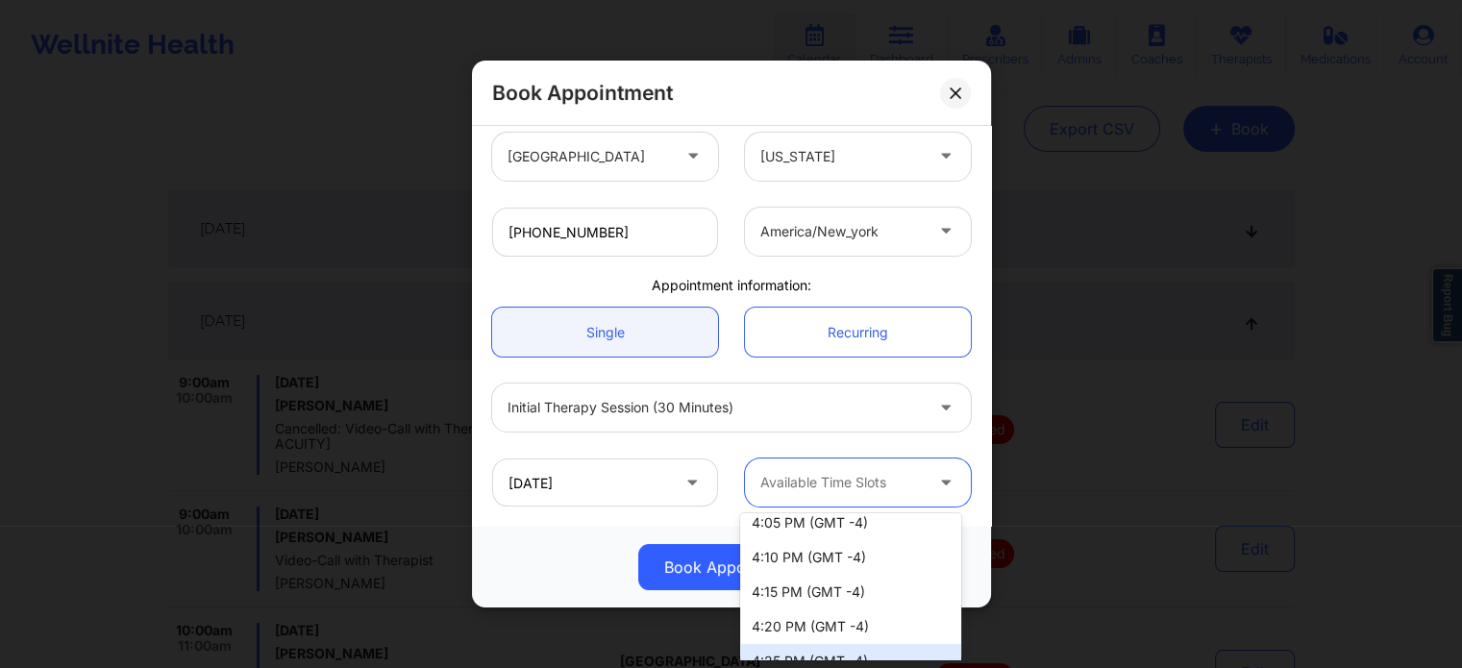
scroll to position [491, 0]
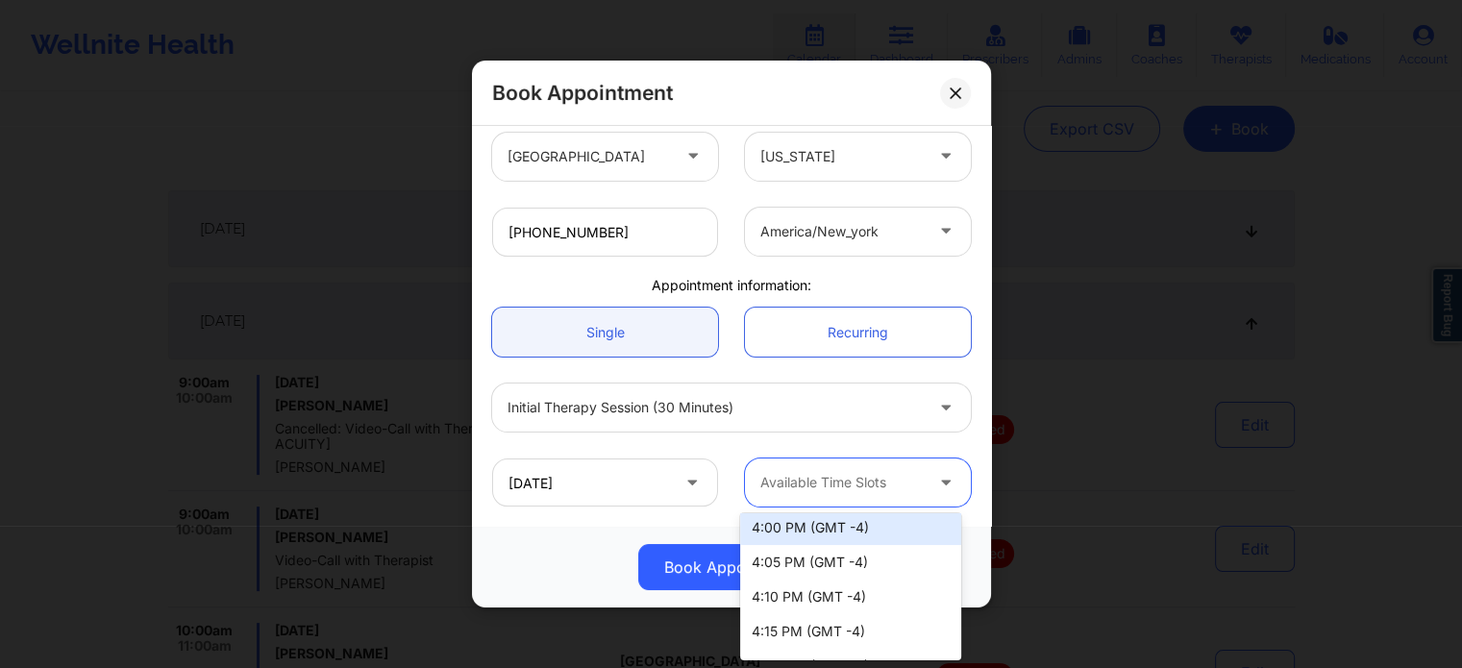
click at [831, 522] on div "4:00 PM (GMT -4)" at bounding box center [850, 527] width 221 height 35
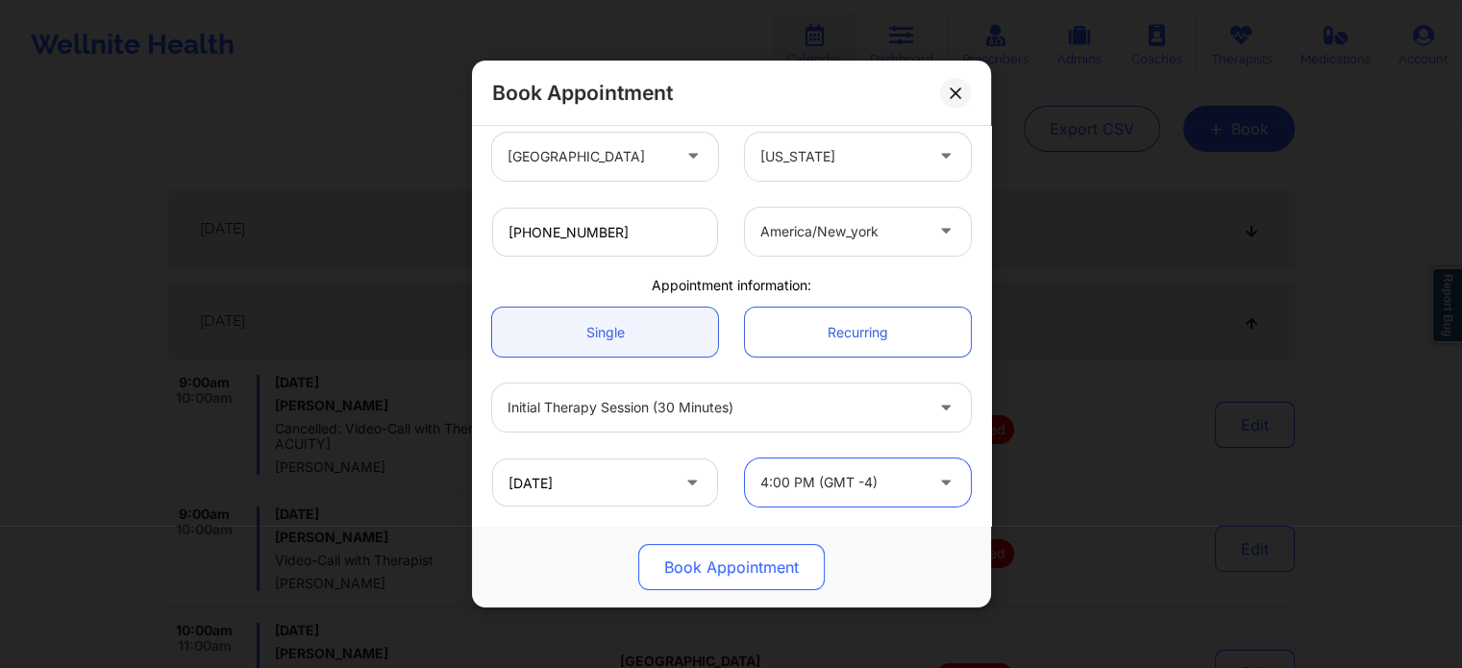
click at [800, 569] on button "Book Appointment" at bounding box center [731, 567] width 186 height 46
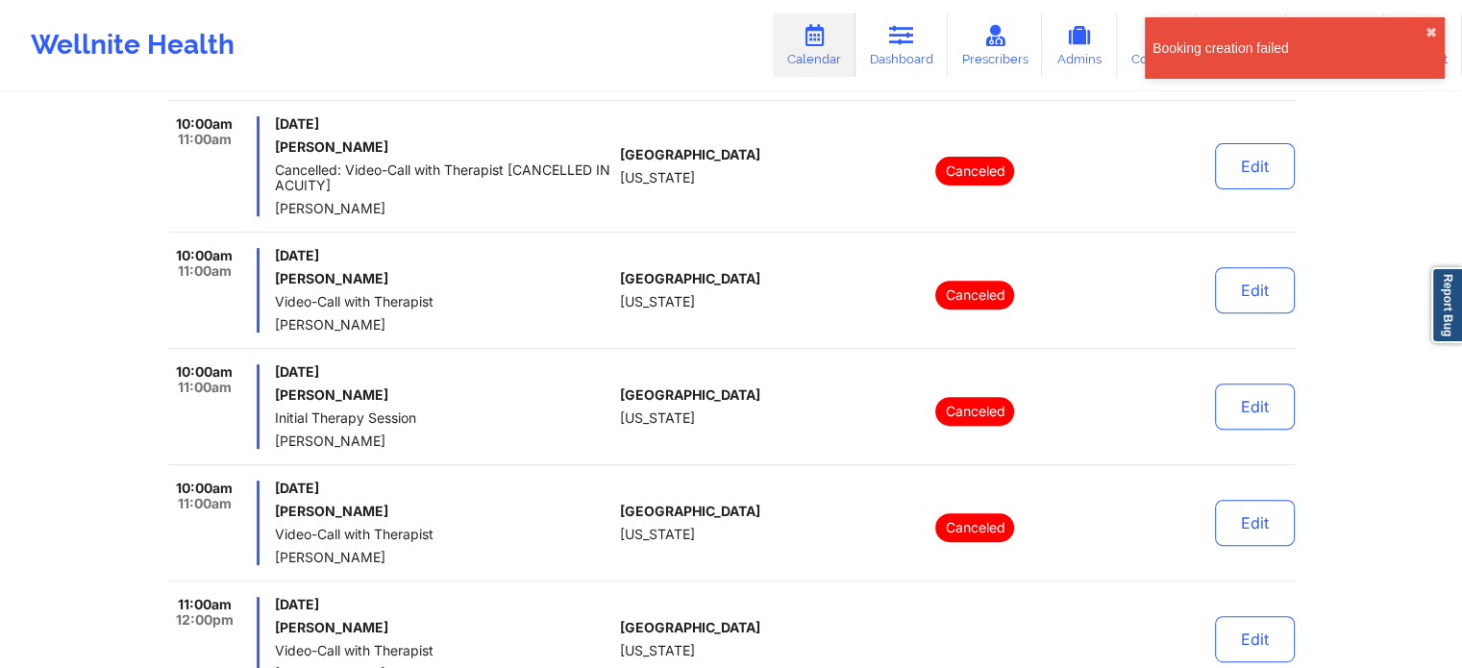
scroll to position [577, 0]
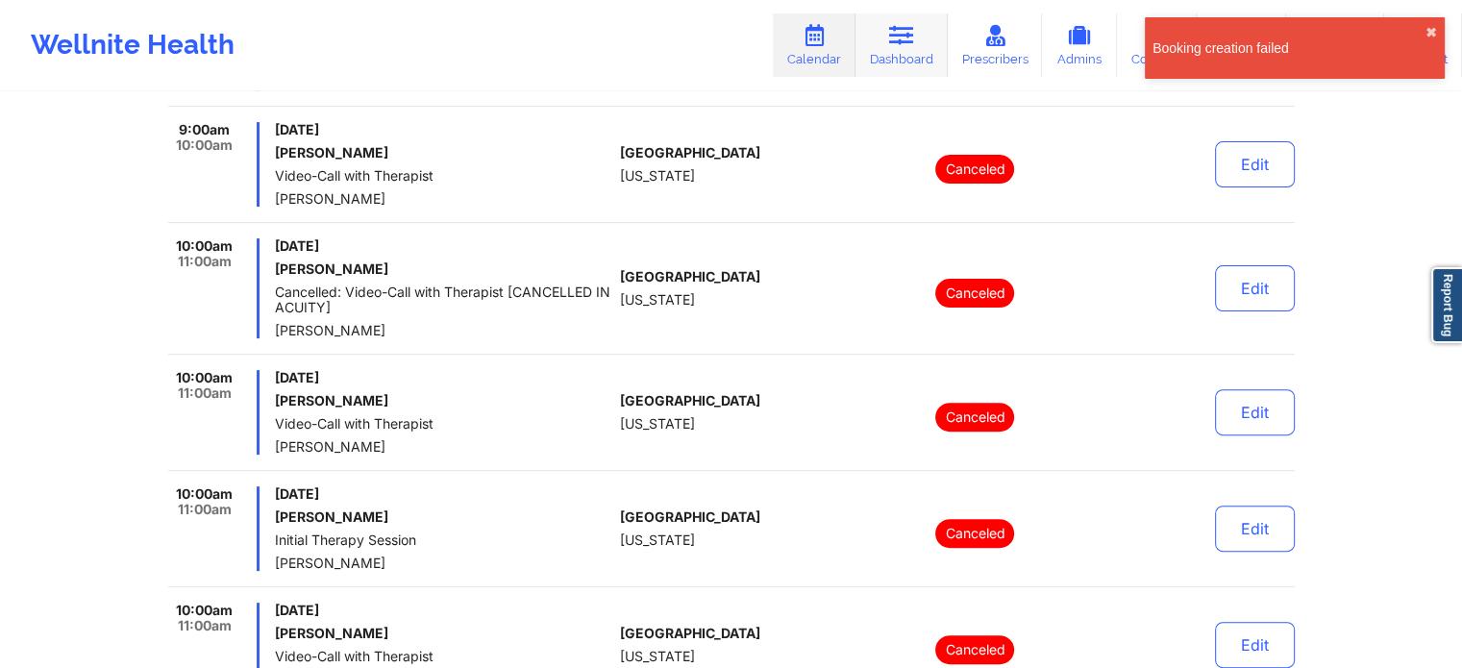
click at [915, 50] on link "Dashboard" at bounding box center [901, 44] width 92 height 63
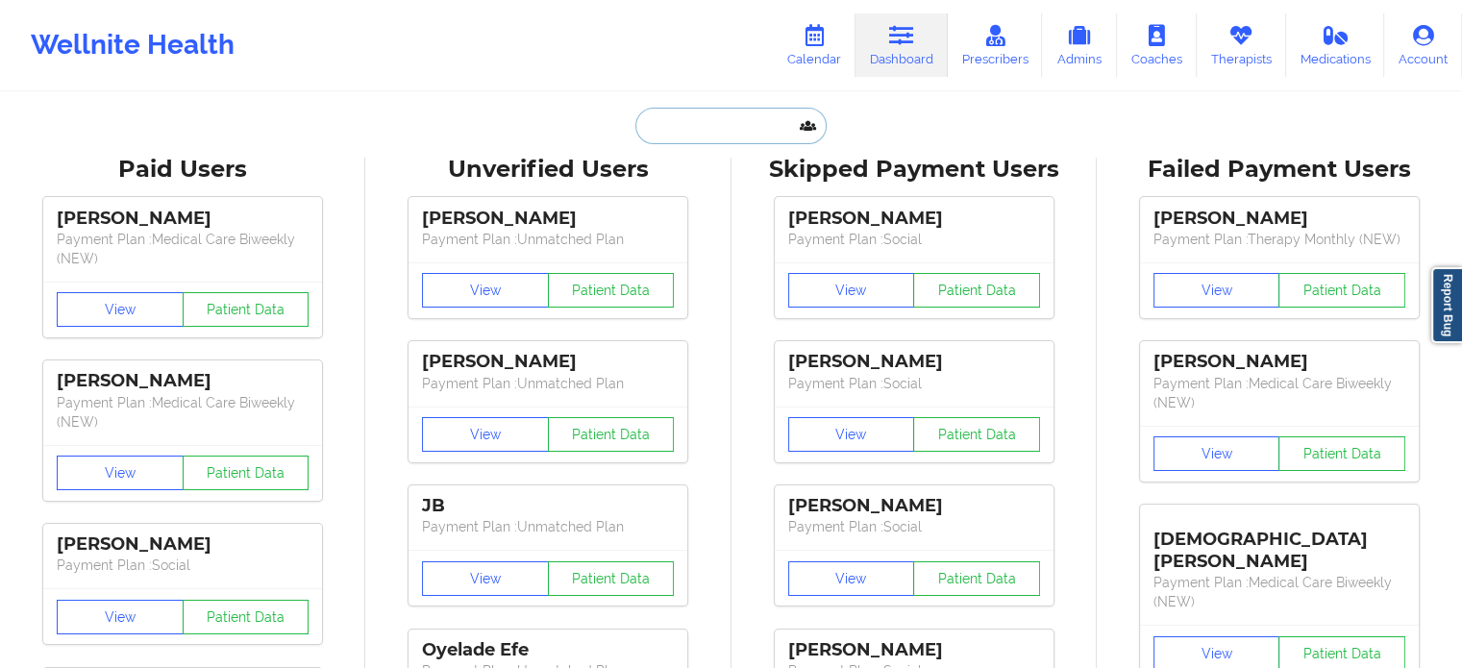
click at [728, 116] on input "text" at bounding box center [730, 126] width 190 height 37
paste input "nicojrl@hotmail.com"
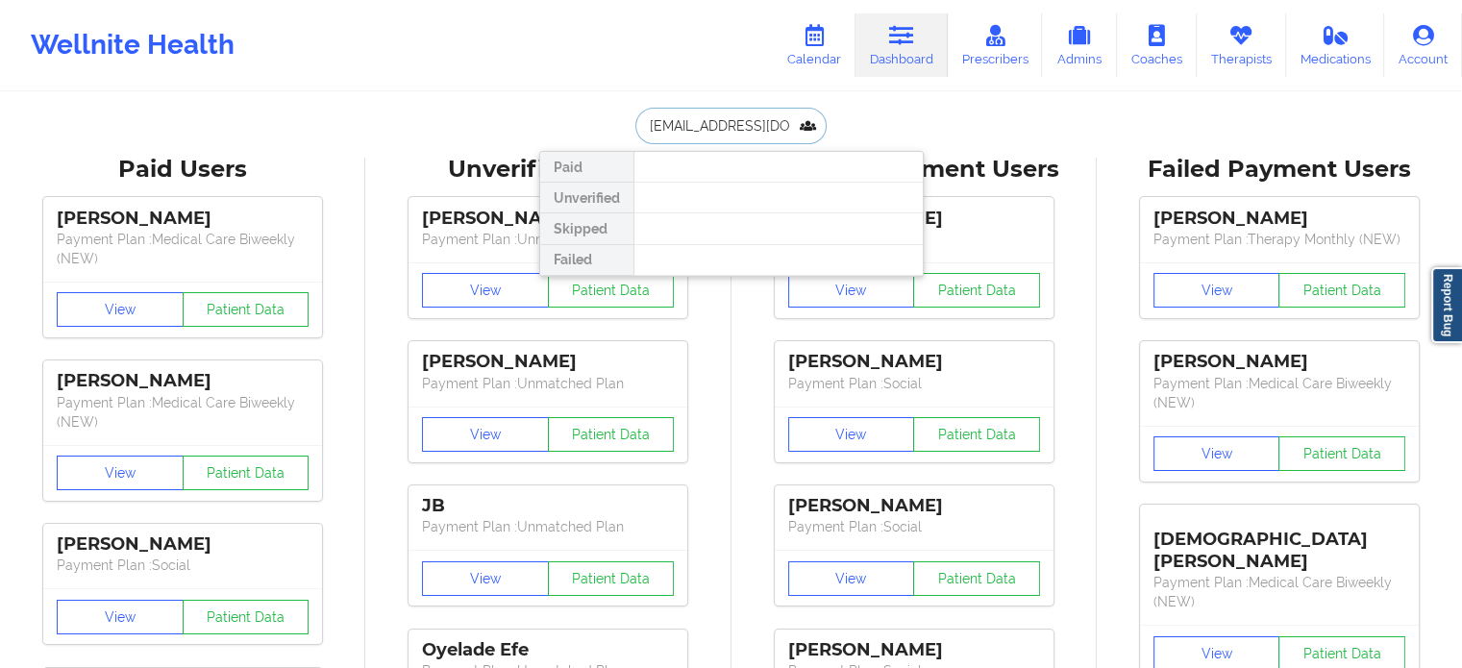
type input "nicojrl@hotmail.com"
click at [832, 51] on link "Calendar" at bounding box center [814, 44] width 83 height 63
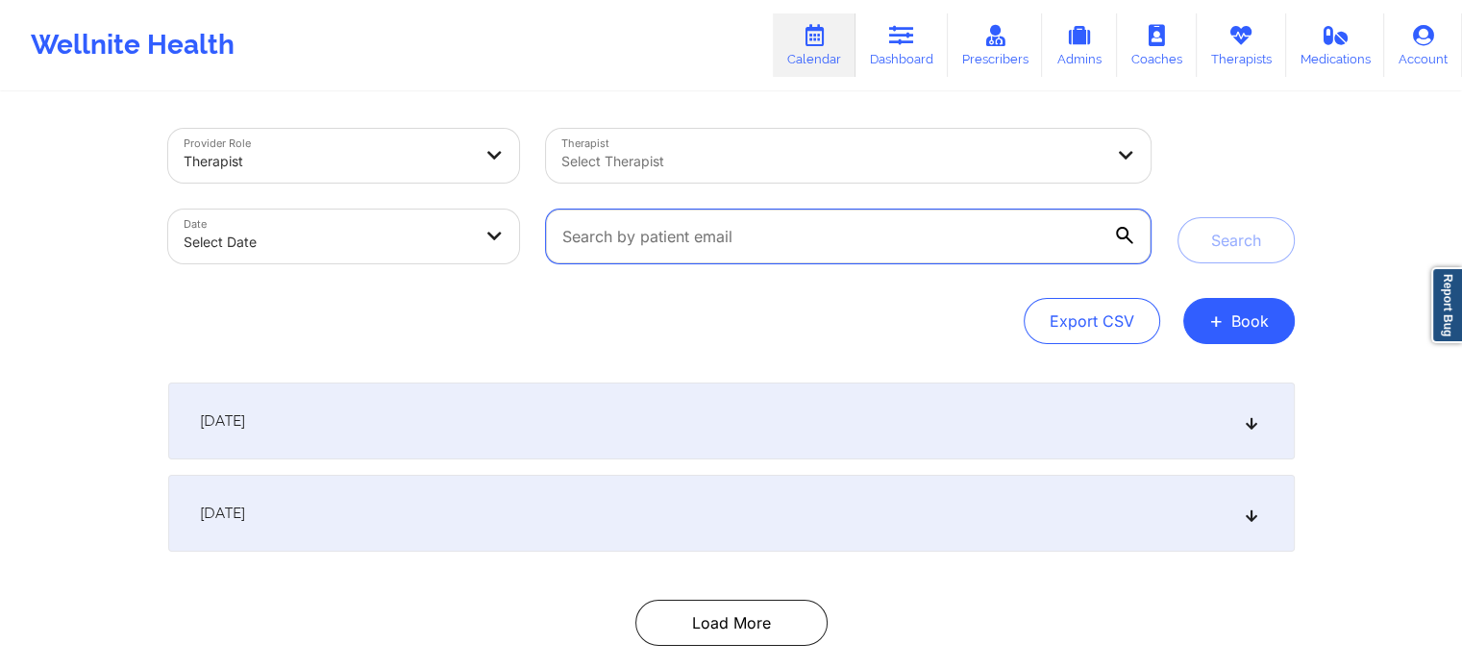
click at [642, 244] on input "text" at bounding box center [848, 237] width 604 height 54
paste input "nickruebel@gmail.com"
type input "nickruebel@gmail.com"
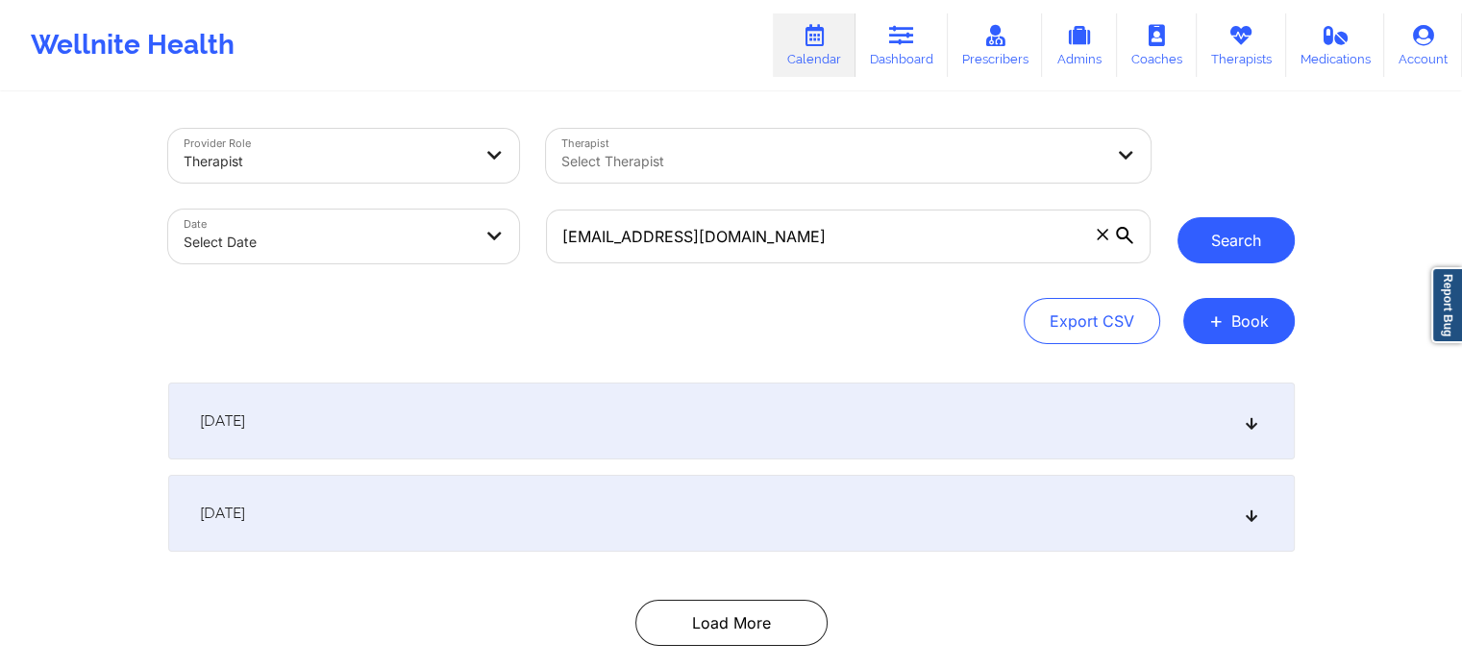
click at [1266, 240] on button "Search" at bounding box center [1235, 240] width 117 height 46
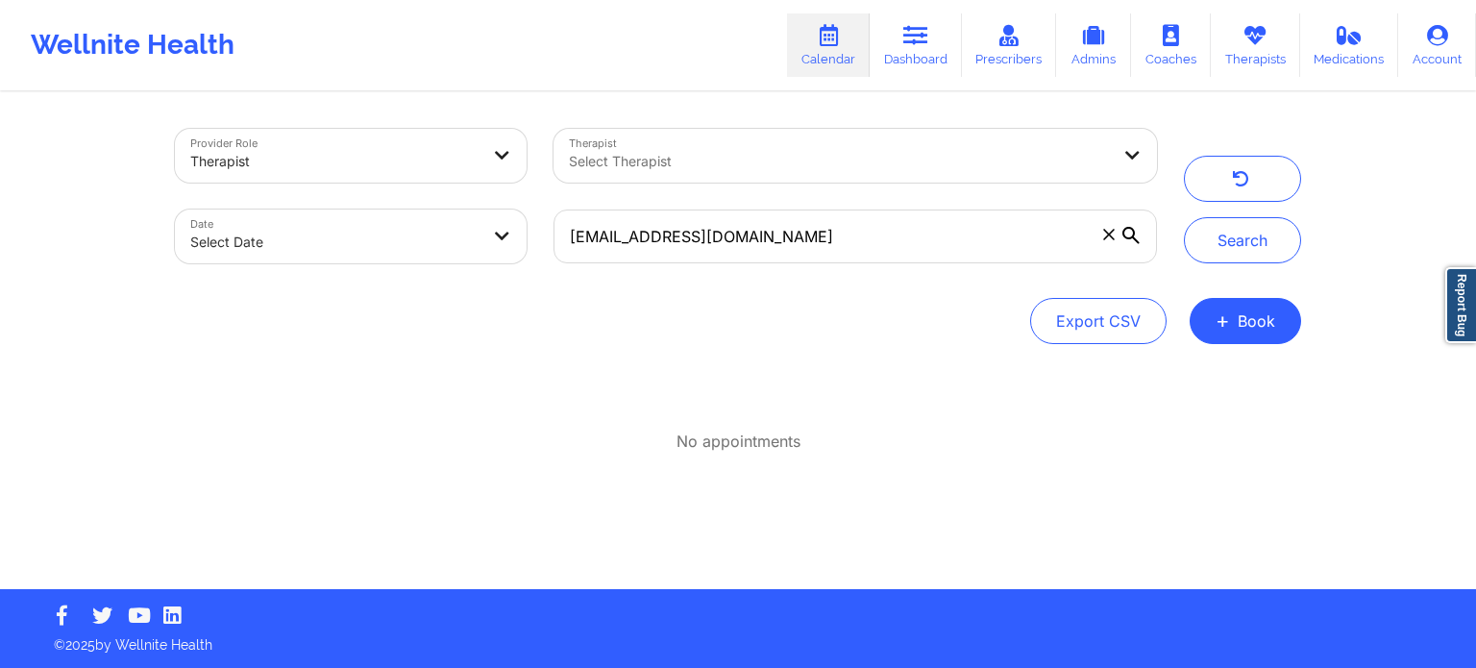
click at [1108, 241] on span at bounding box center [1108, 234] width 19 height 19
click at [1108, 241] on input "nickruebel@gmail.com" at bounding box center [856, 237] width 604 height 54
click at [727, 181] on div "Select Therapist" at bounding box center [833, 156] width 558 height 54
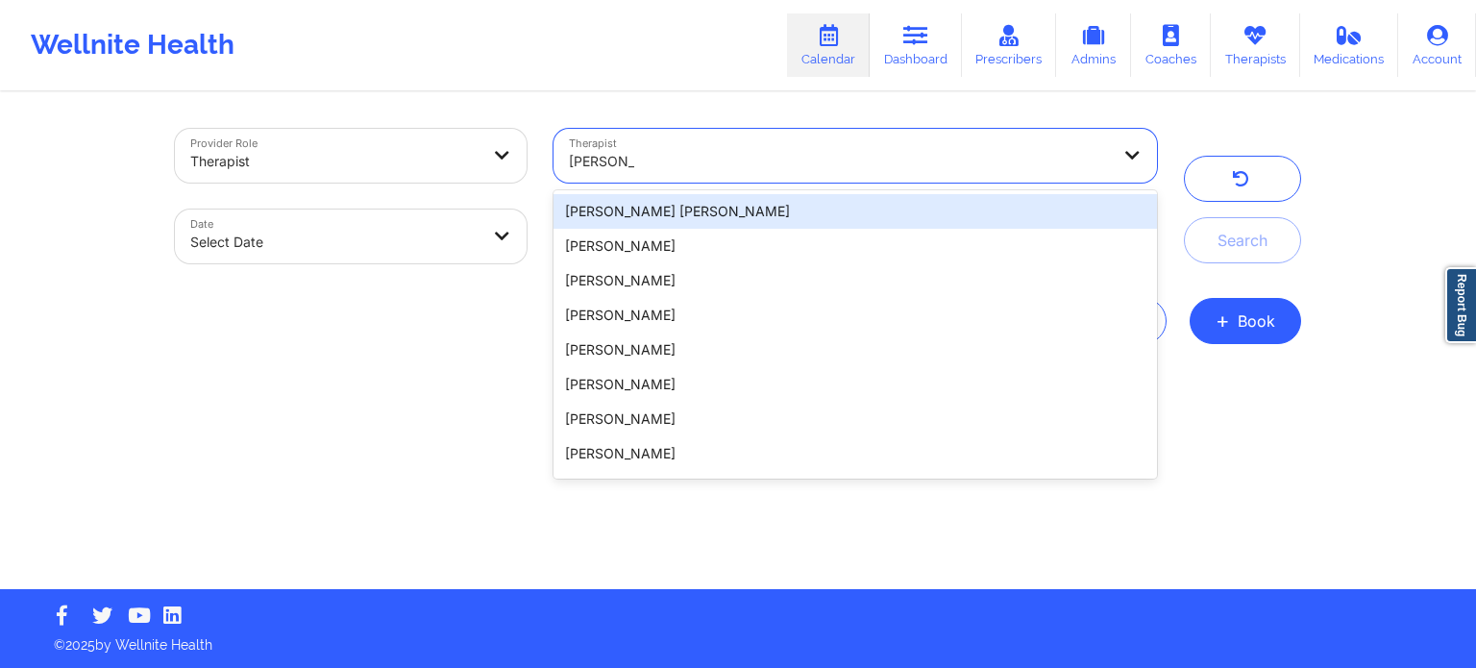
type input "margaret f"
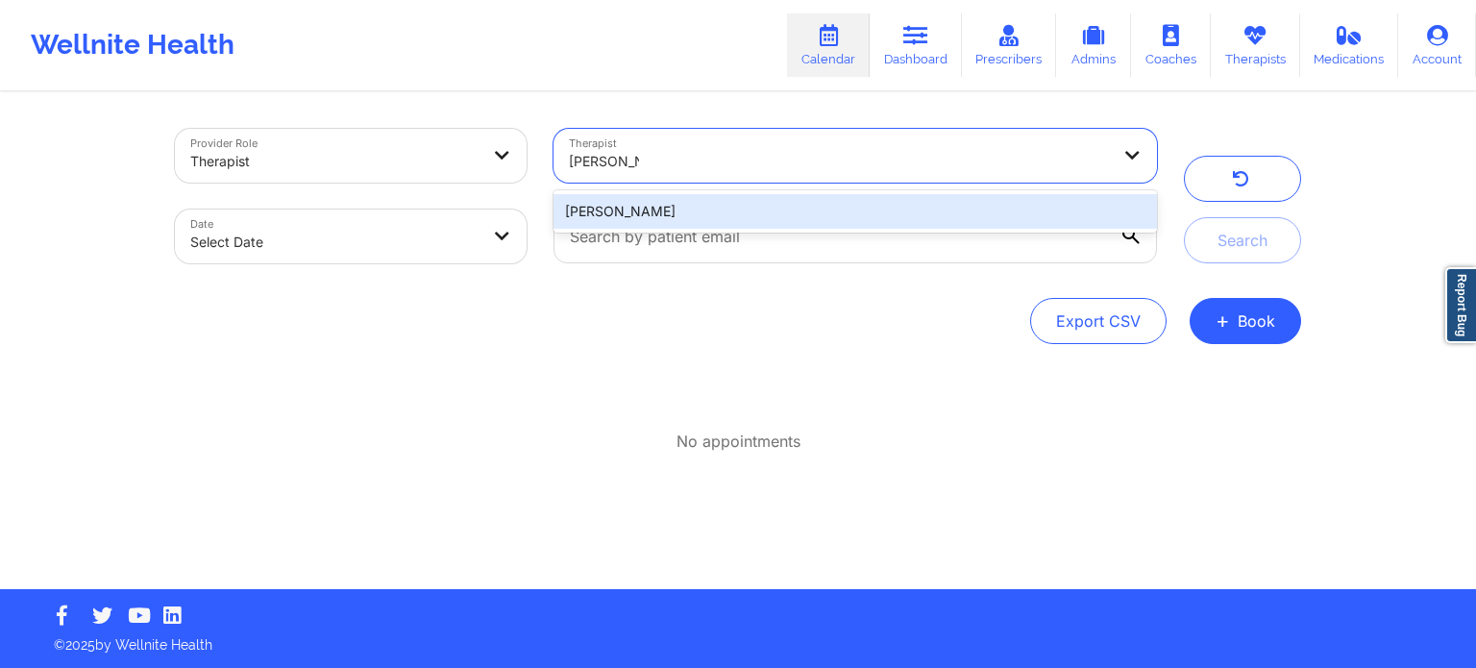
click at [730, 222] on div "Margaret Fields" at bounding box center [856, 211] width 604 height 35
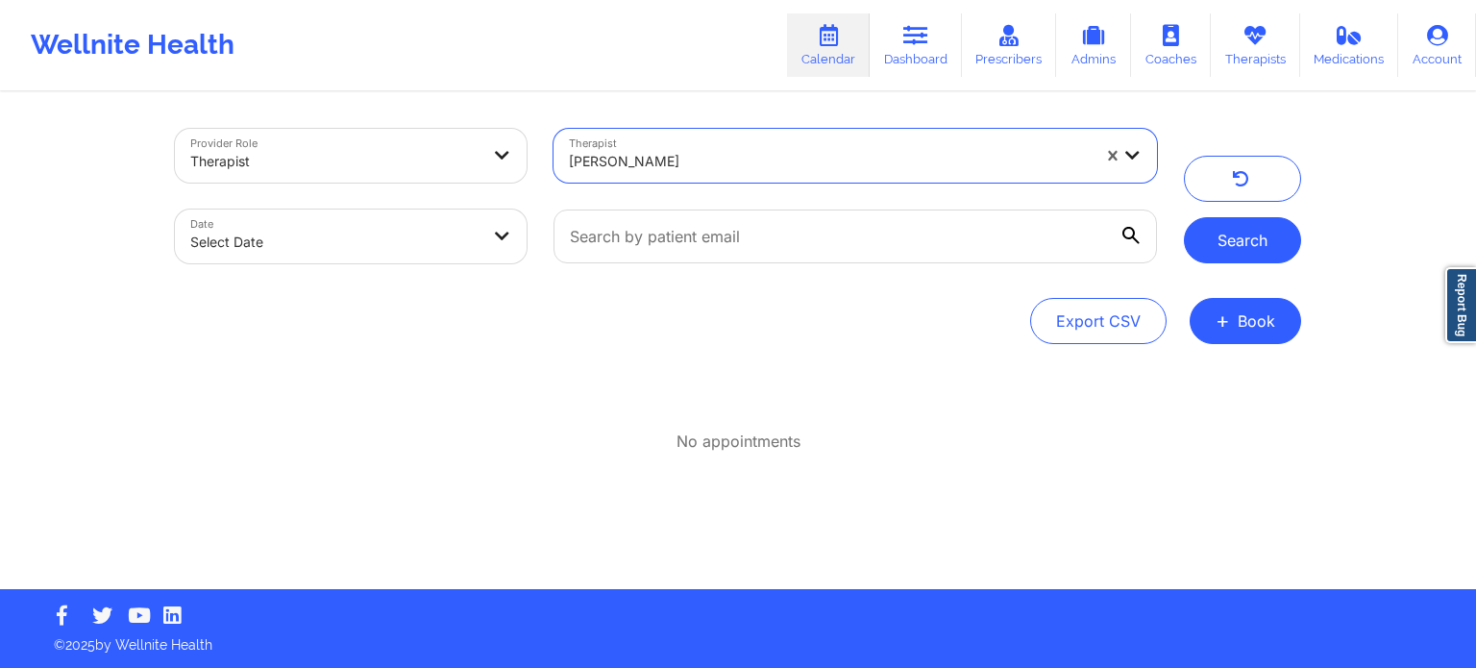
click at [1273, 242] on button "Search" at bounding box center [1242, 240] width 117 height 46
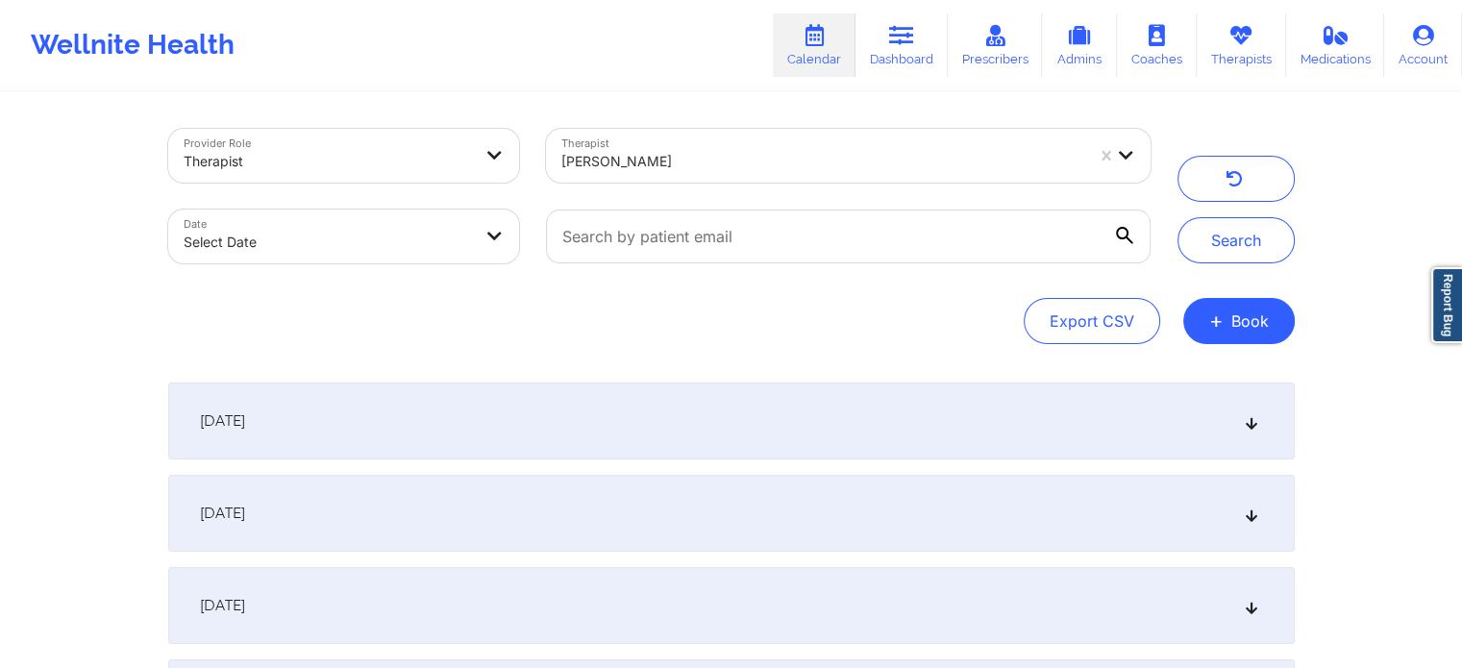
select select "2025-8"
select select "2025-9"
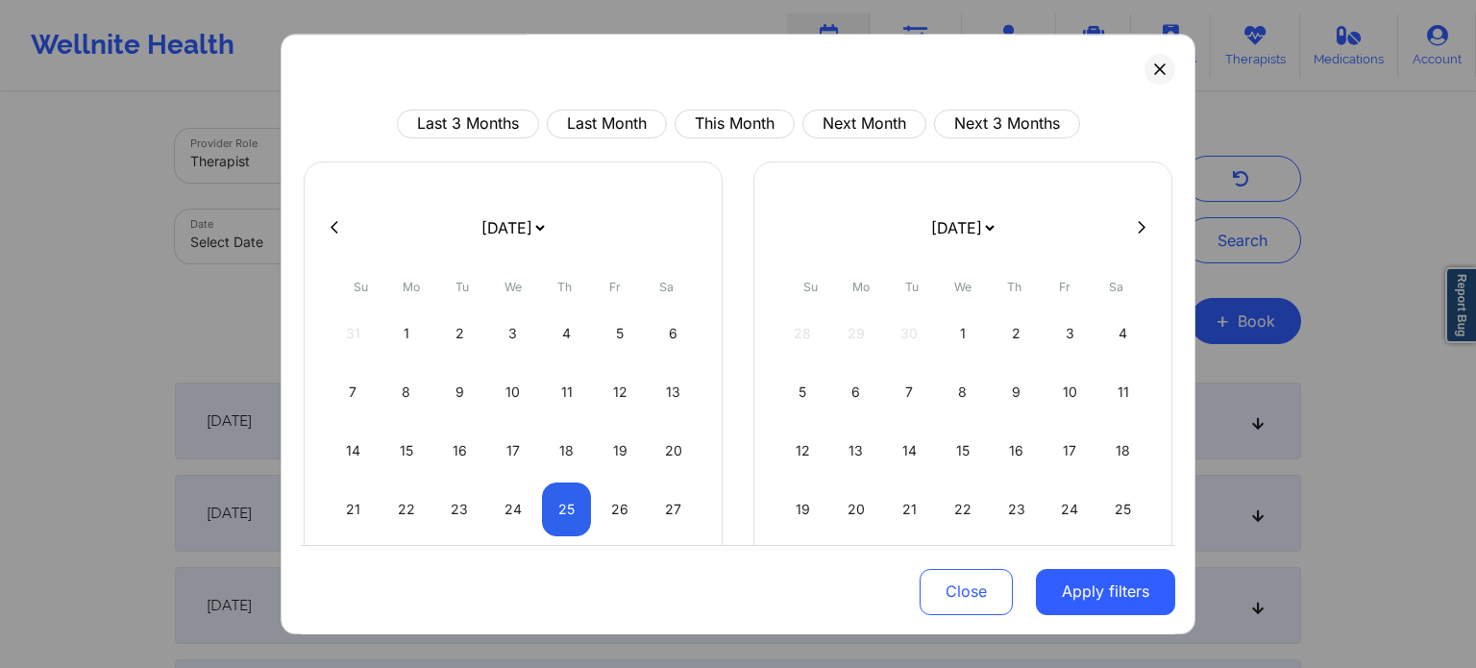
click at [332, 226] on icon at bounding box center [335, 227] width 8 height 12
select select "2025-7"
select select "2025-8"
click at [852, 451] on div "15" at bounding box center [856, 451] width 49 height 54
select select "2025-8"
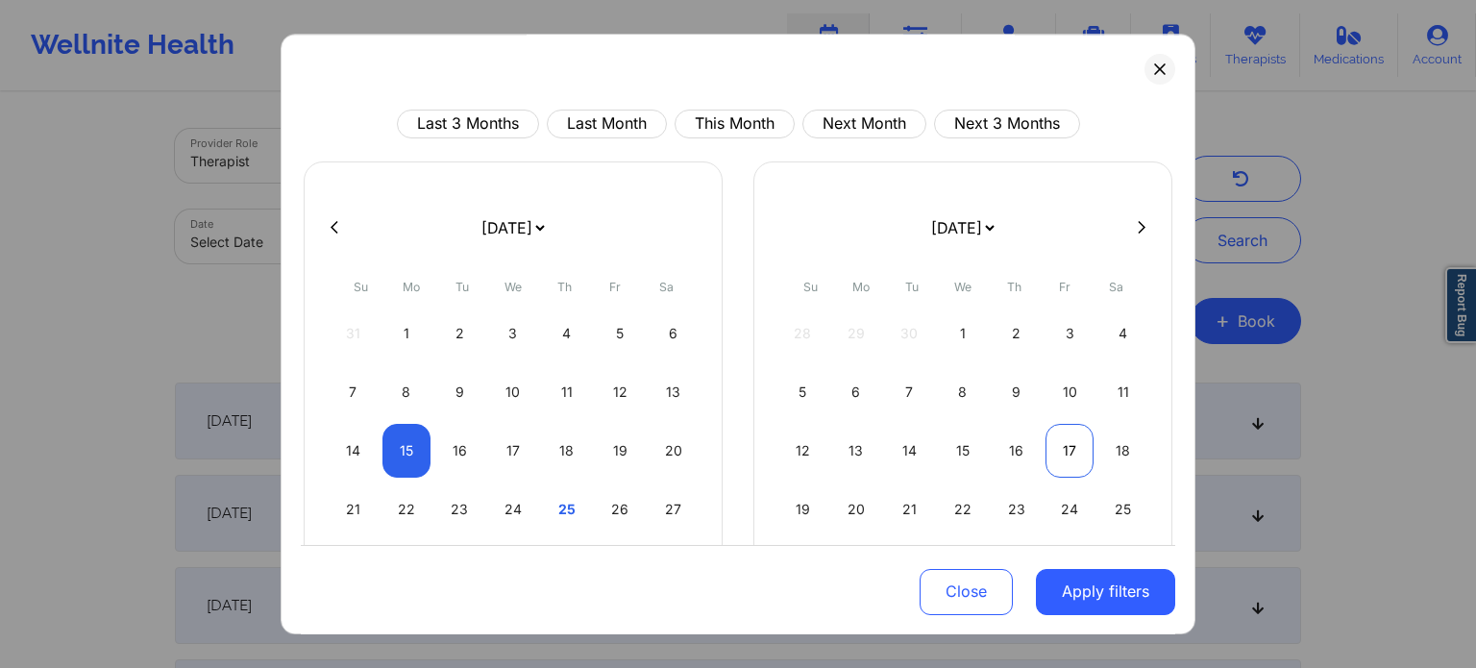
select select "2025-9"
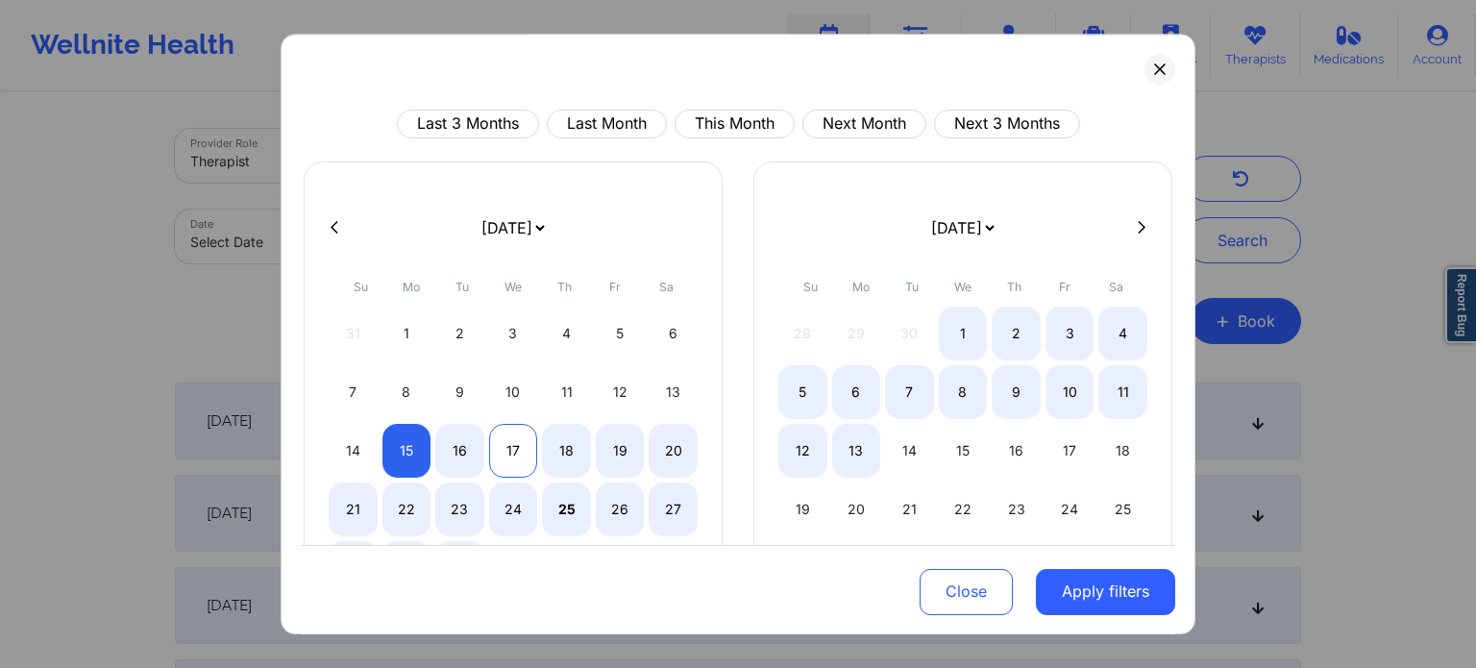
select select "2025-8"
select select "2025-9"
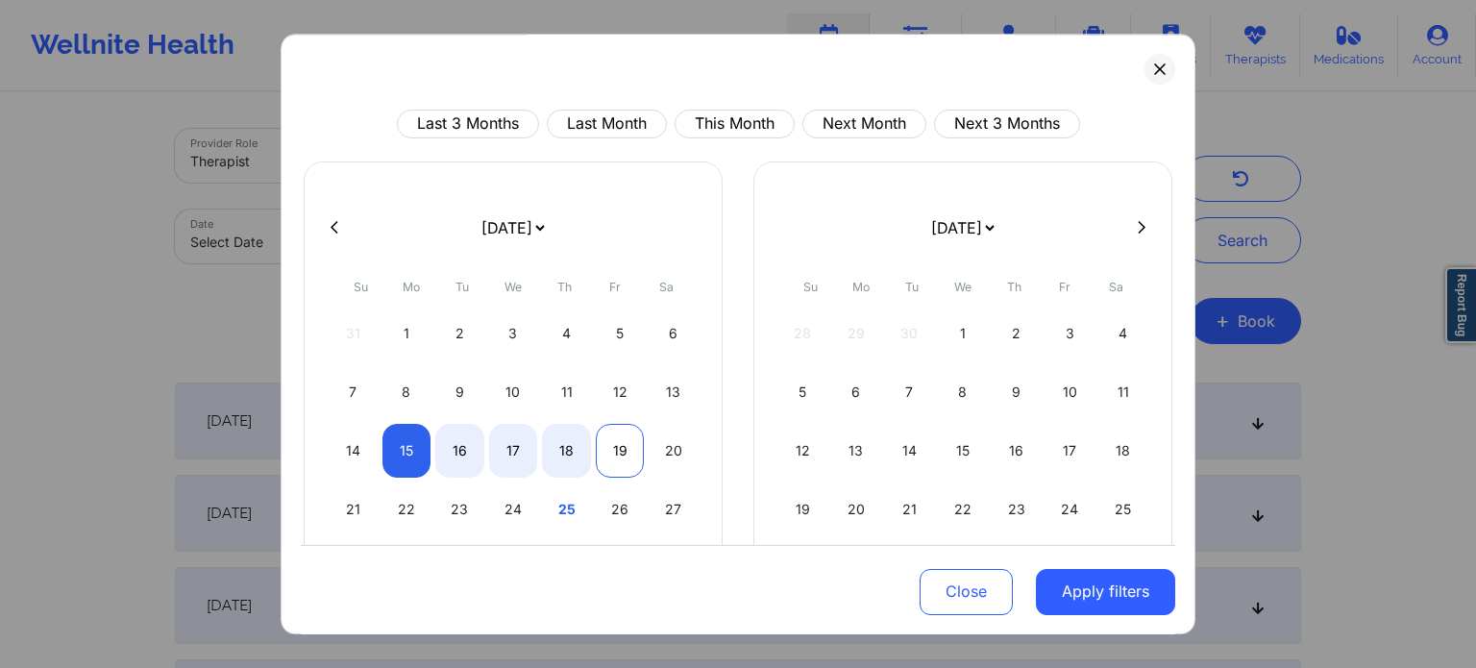
select select "2025-8"
select select "2025-9"
click at [596, 449] on div "19" at bounding box center [620, 451] width 49 height 54
select select "2025-8"
select select "2025-9"
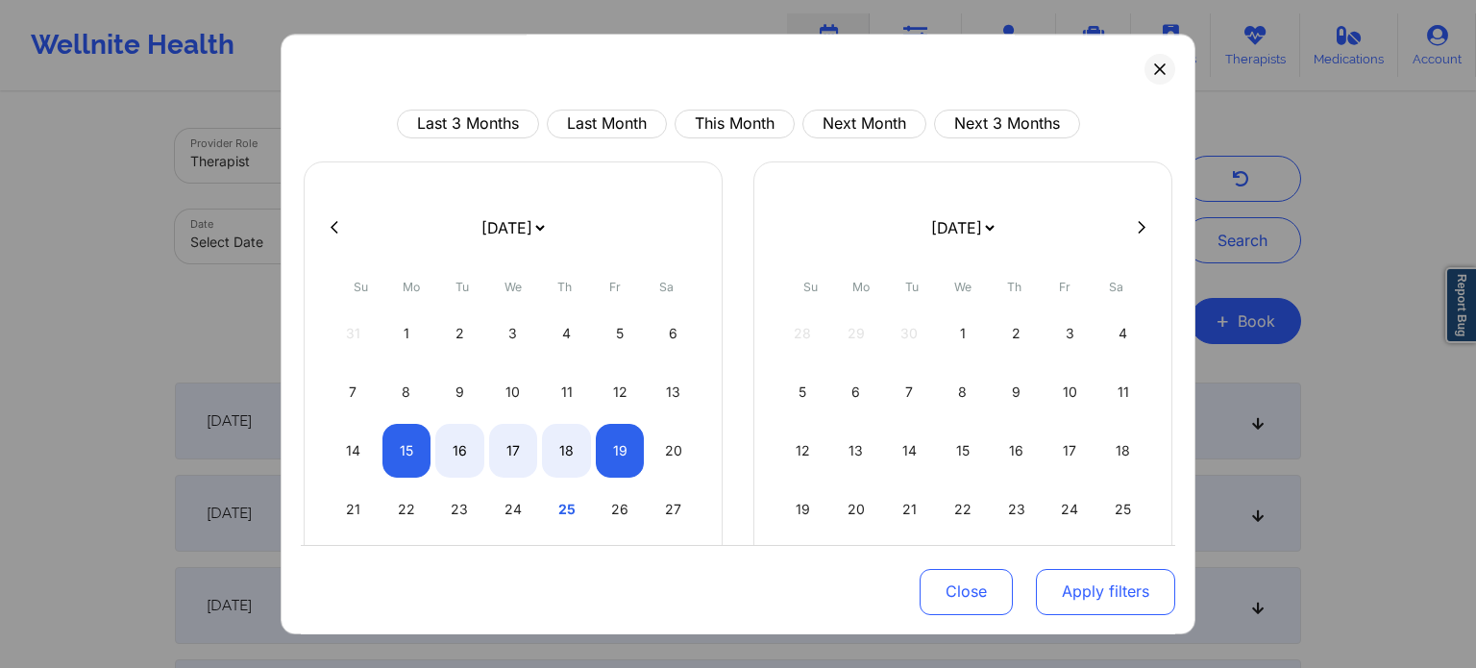
click at [1115, 576] on button "Apply filters" at bounding box center [1105, 591] width 139 height 46
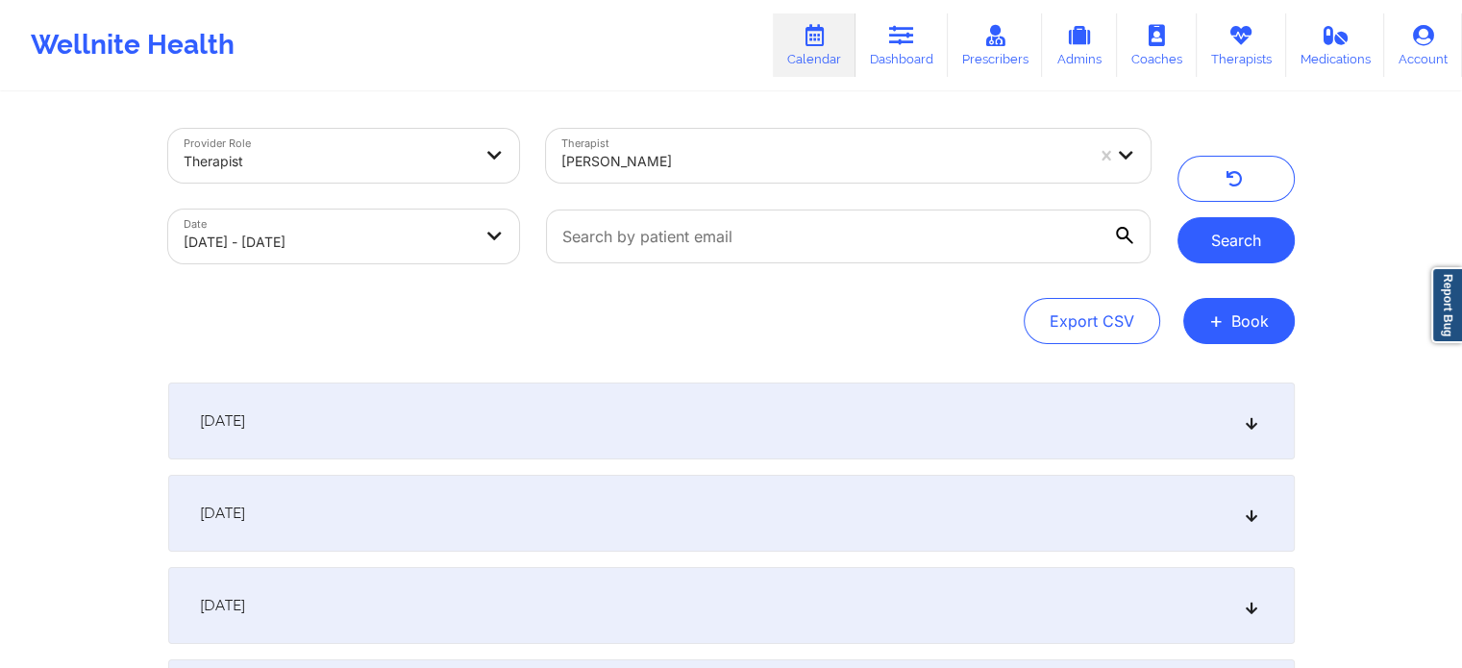
click at [1232, 254] on button "Search" at bounding box center [1235, 240] width 117 height 46
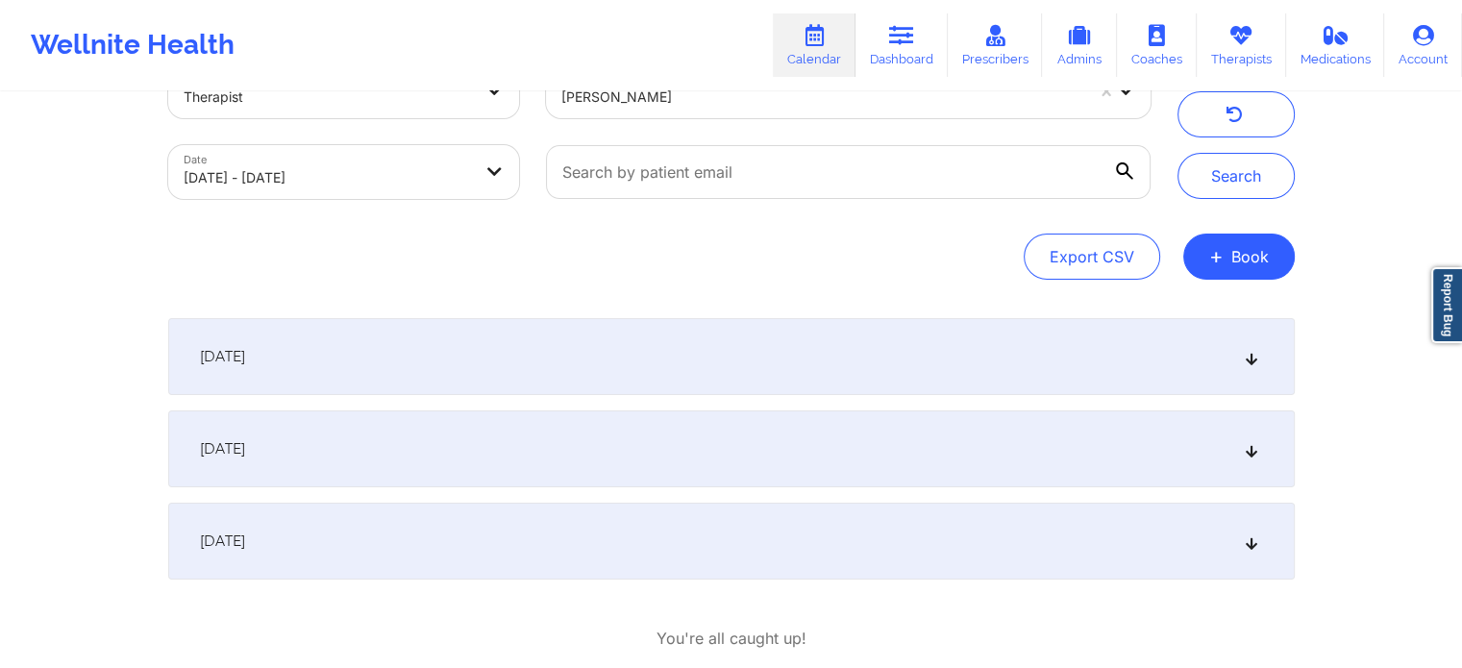
scroll to position [96, 0]
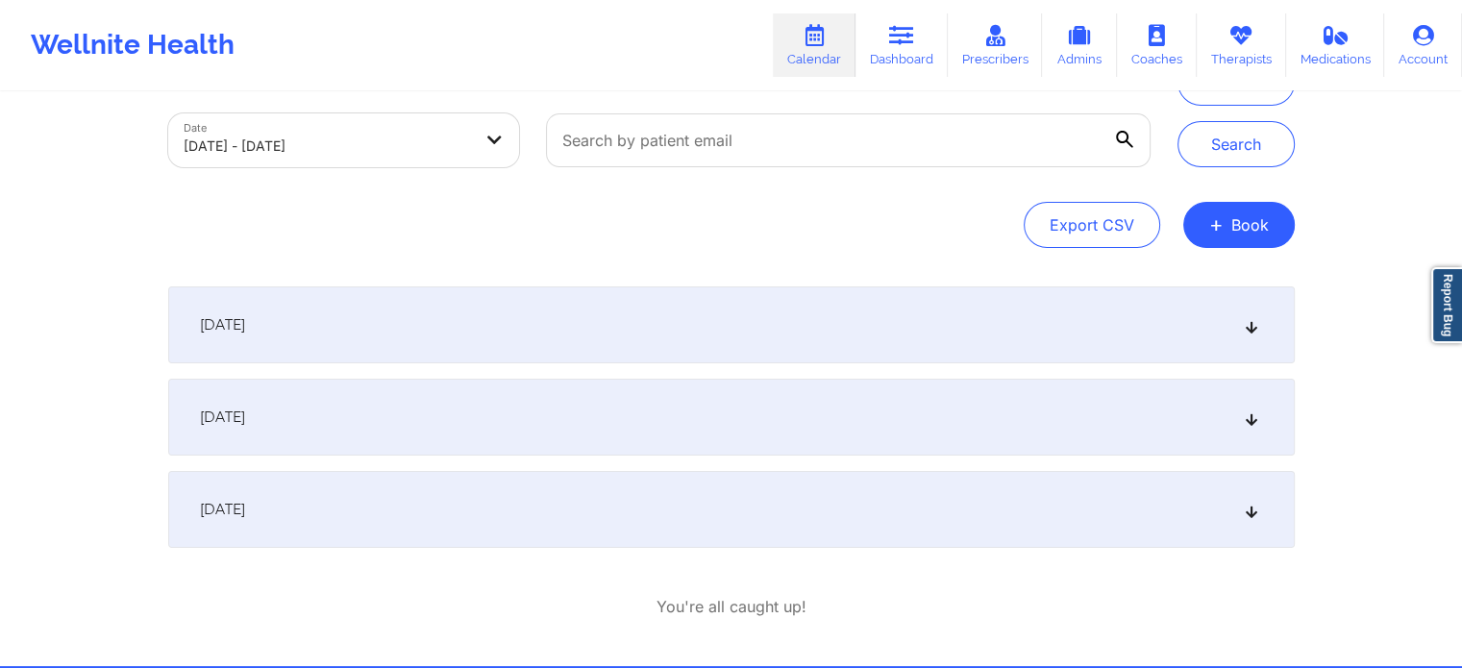
click at [548, 340] on div "September 15, 2025" at bounding box center [731, 324] width 1126 height 77
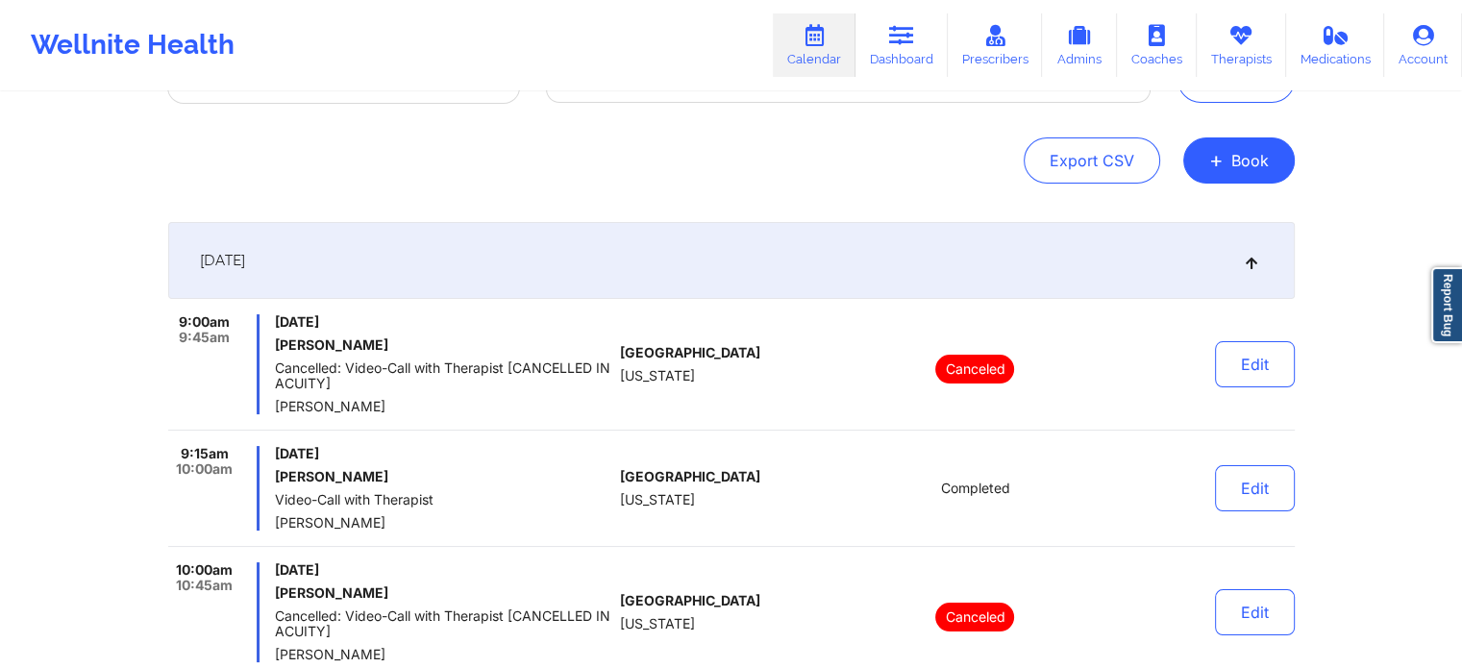
scroll to position [192, 0]
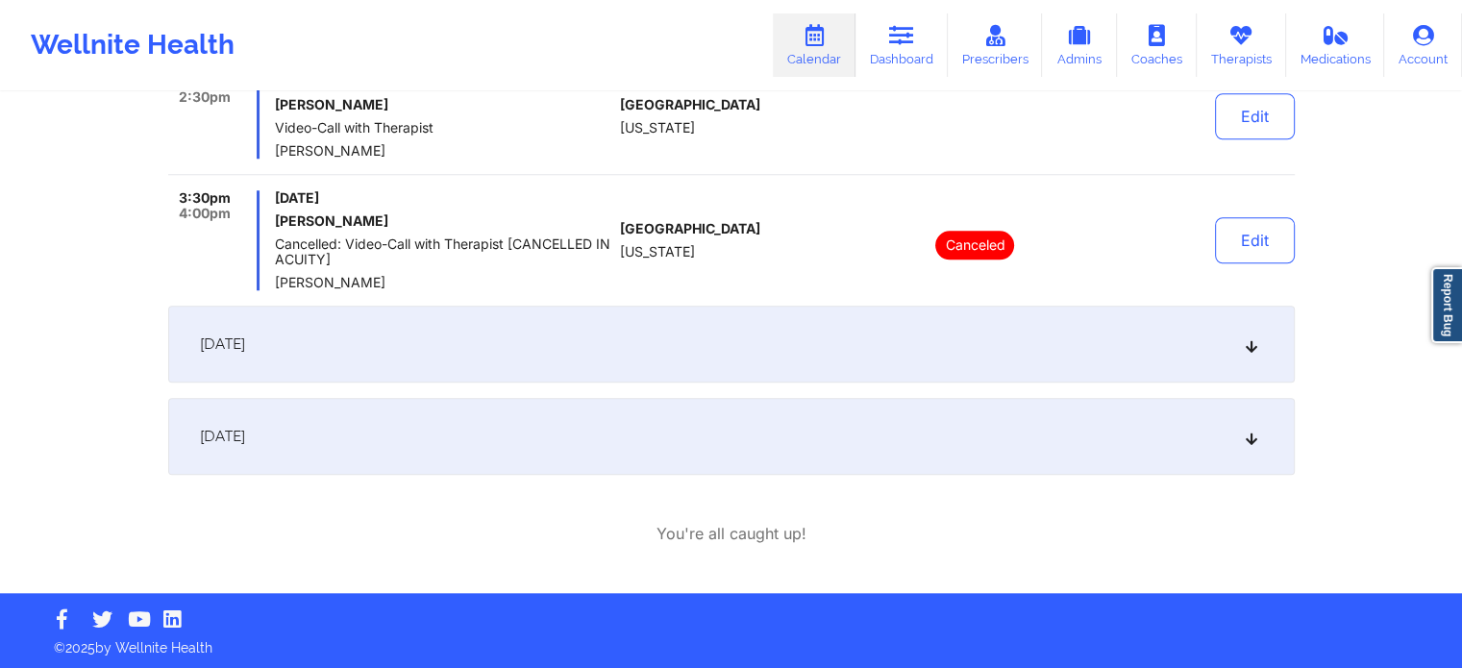
click at [496, 353] on div "September 17, 2025" at bounding box center [731, 344] width 1126 height 77
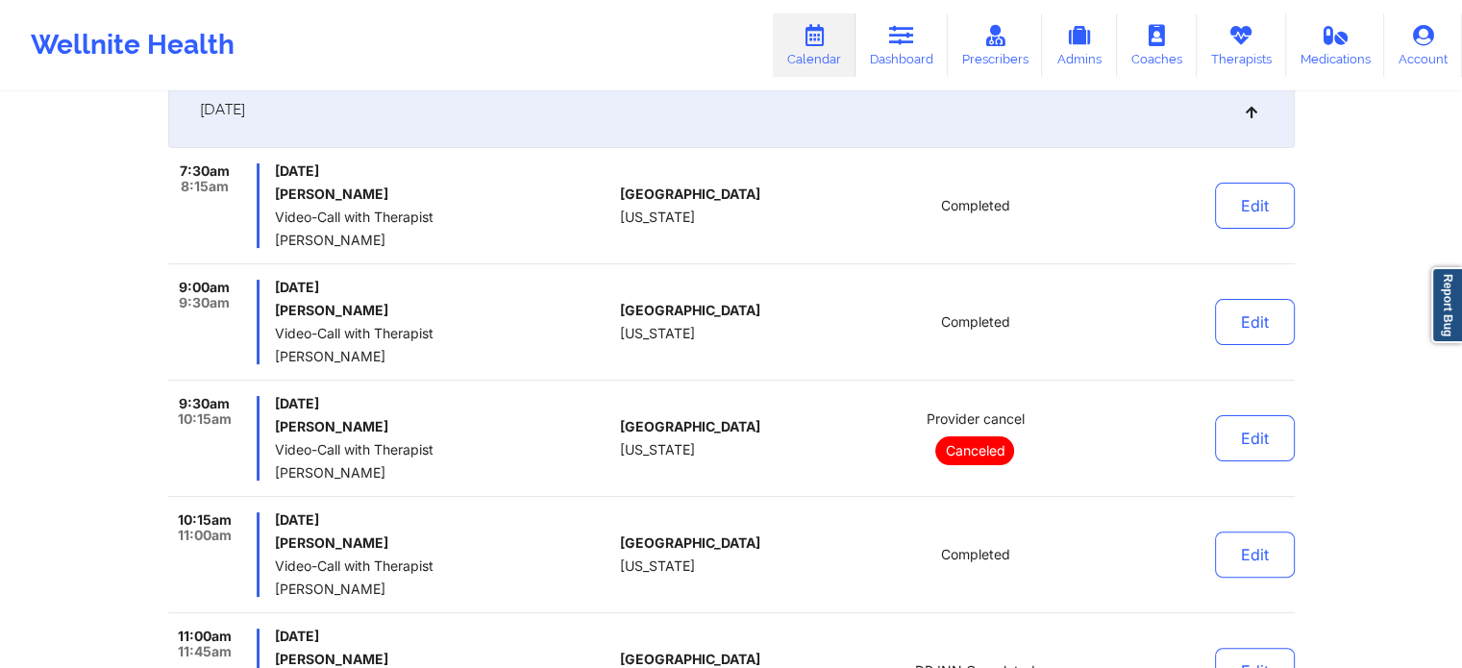
scroll to position [371, 0]
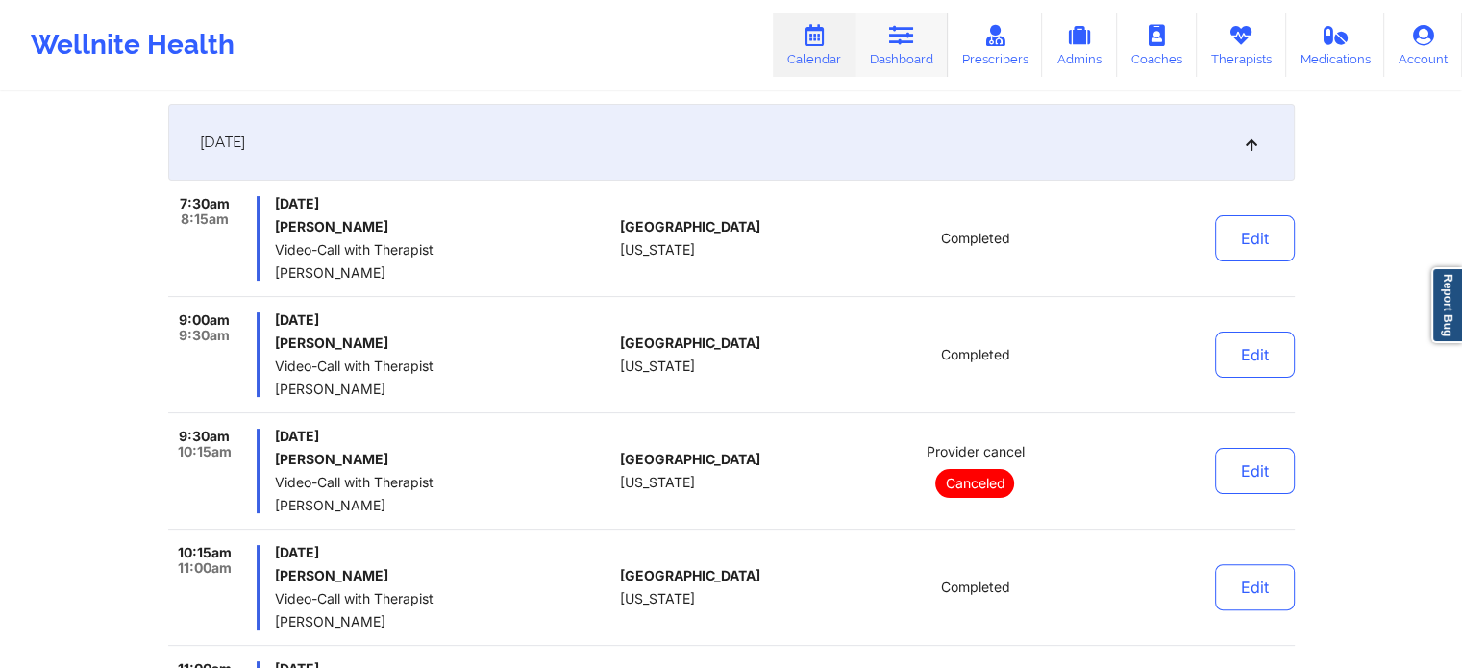
click at [905, 49] on link "Dashboard" at bounding box center [901, 44] width 92 height 63
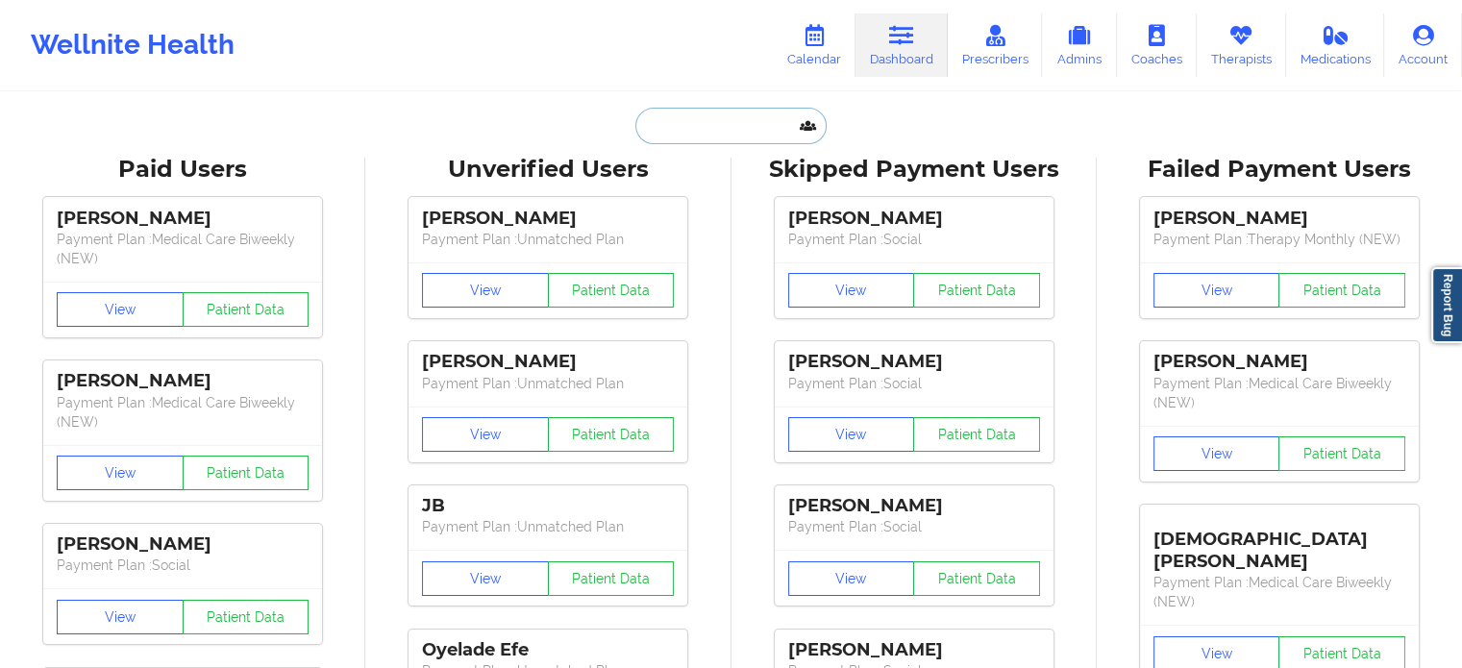
click at [693, 115] on input "text" at bounding box center [730, 126] width 190 height 37
paste input "m.e.nimmons@gmail.com"
type input "m.e.nimmons@gmail.com"
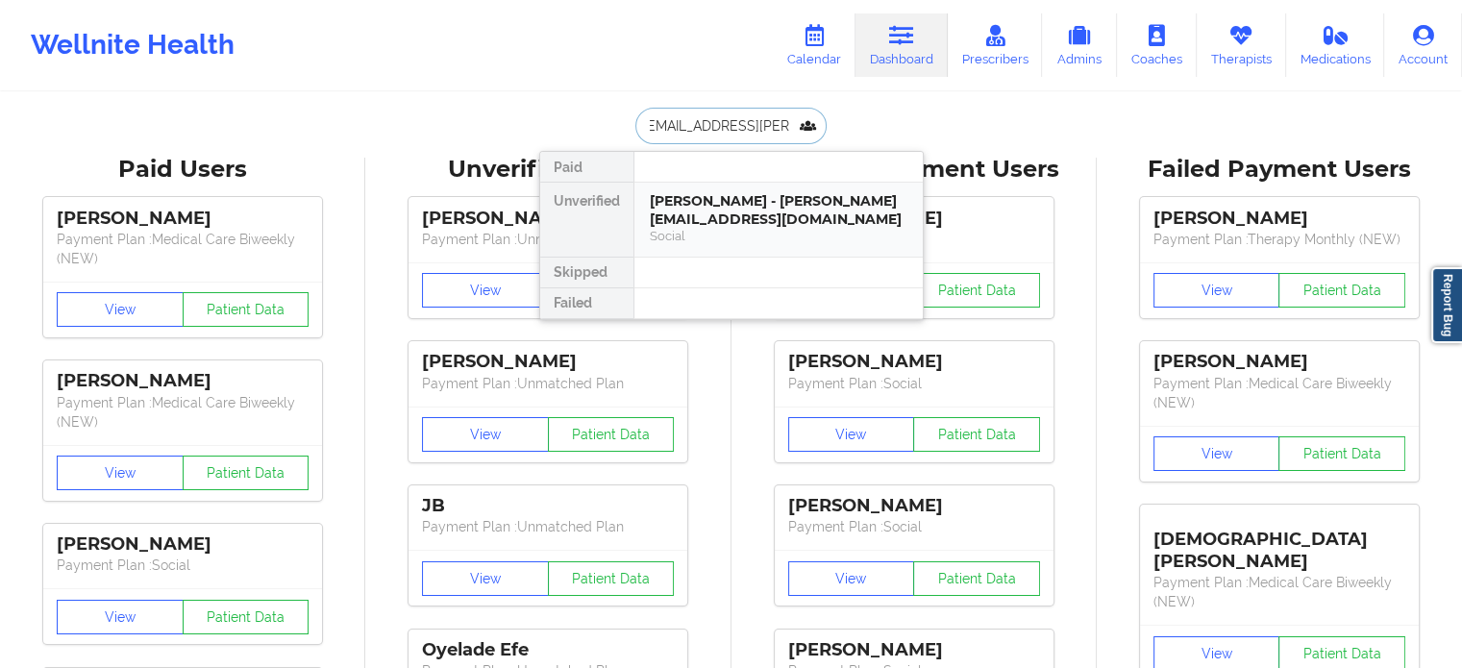
click at [706, 221] on div "MORGAN NIMMONS - m.e.nimmons@gmail.com" at bounding box center [779, 210] width 258 height 36
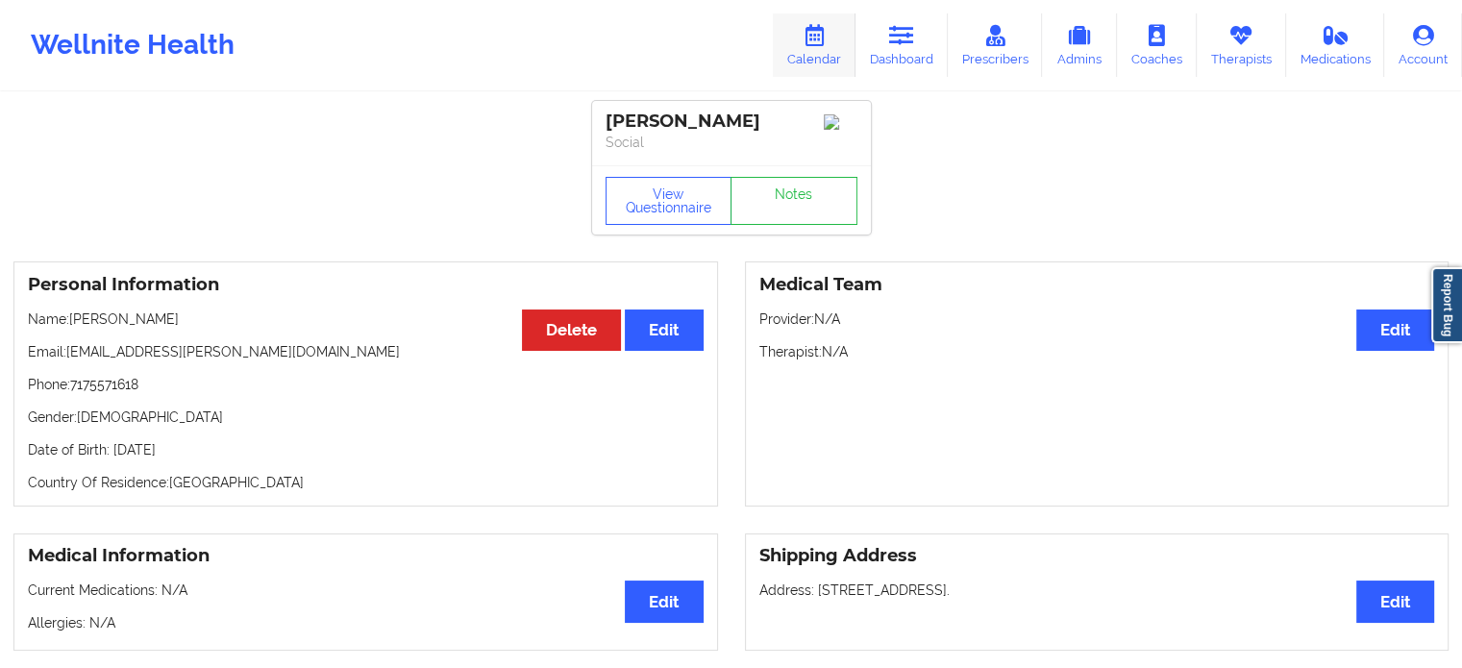
click at [818, 52] on link "Calendar" at bounding box center [814, 44] width 83 height 63
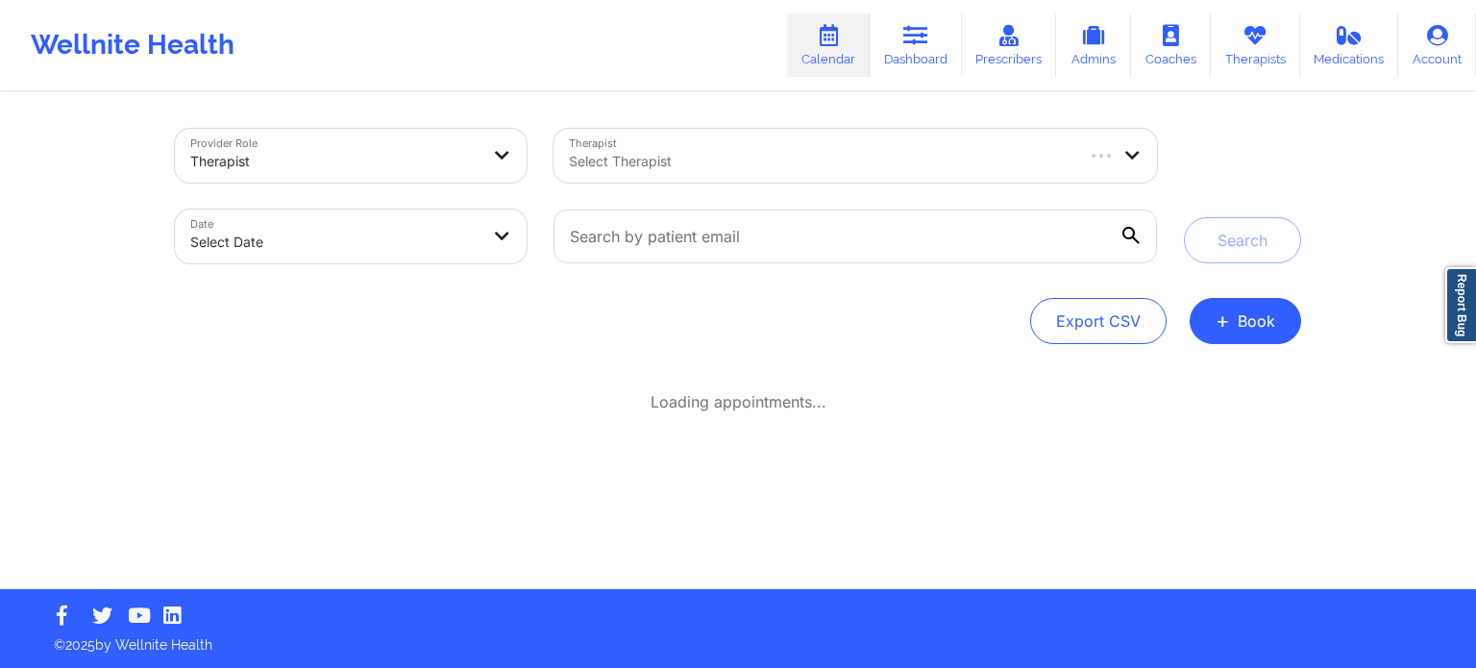
click at [785, 158] on div at bounding box center [820, 161] width 503 height 23
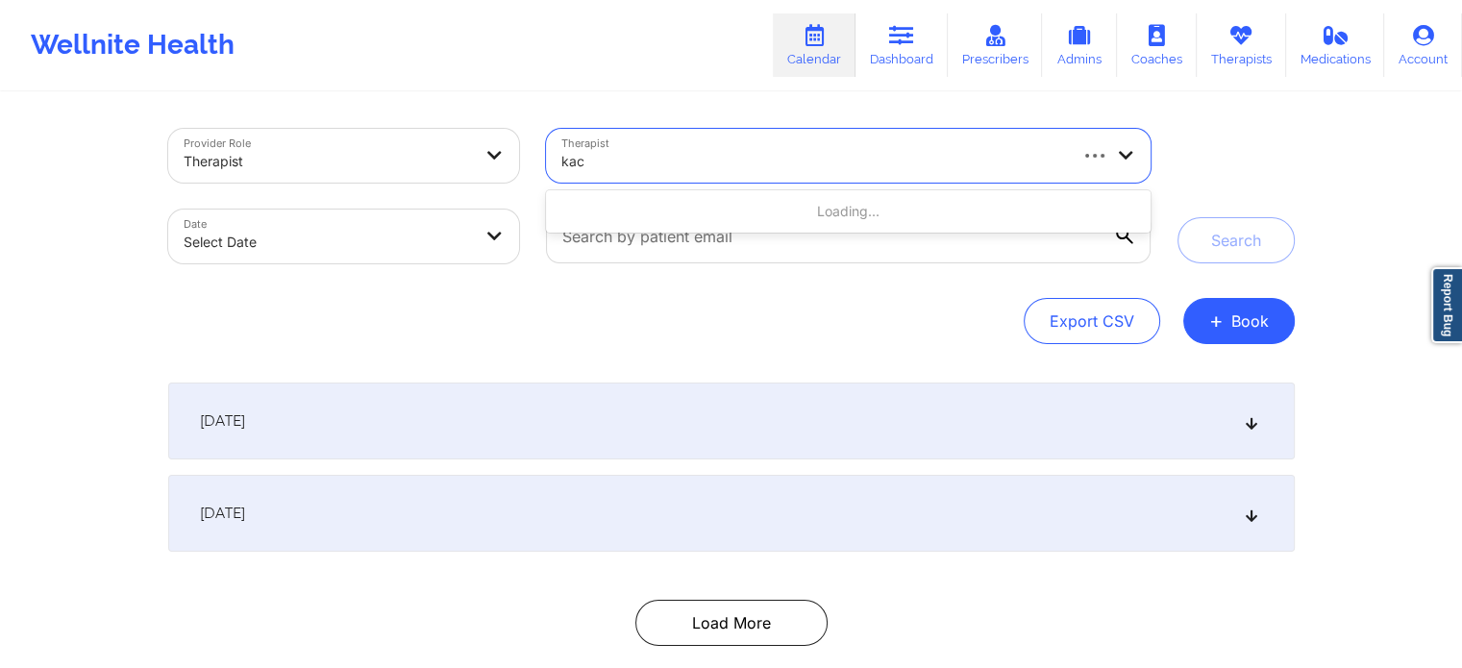
type input "kacy"
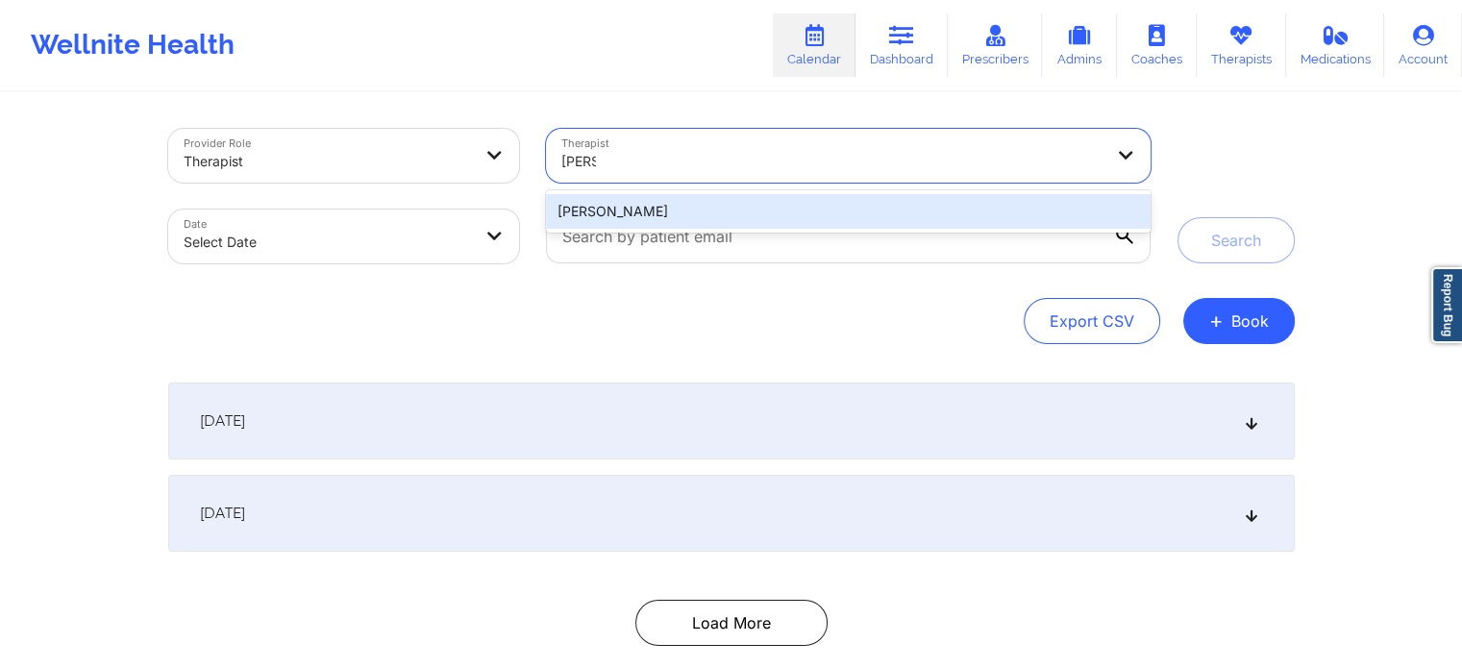
click at [730, 214] on div "[PERSON_NAME]" at bounding box center [848, 211] width 604 height 35
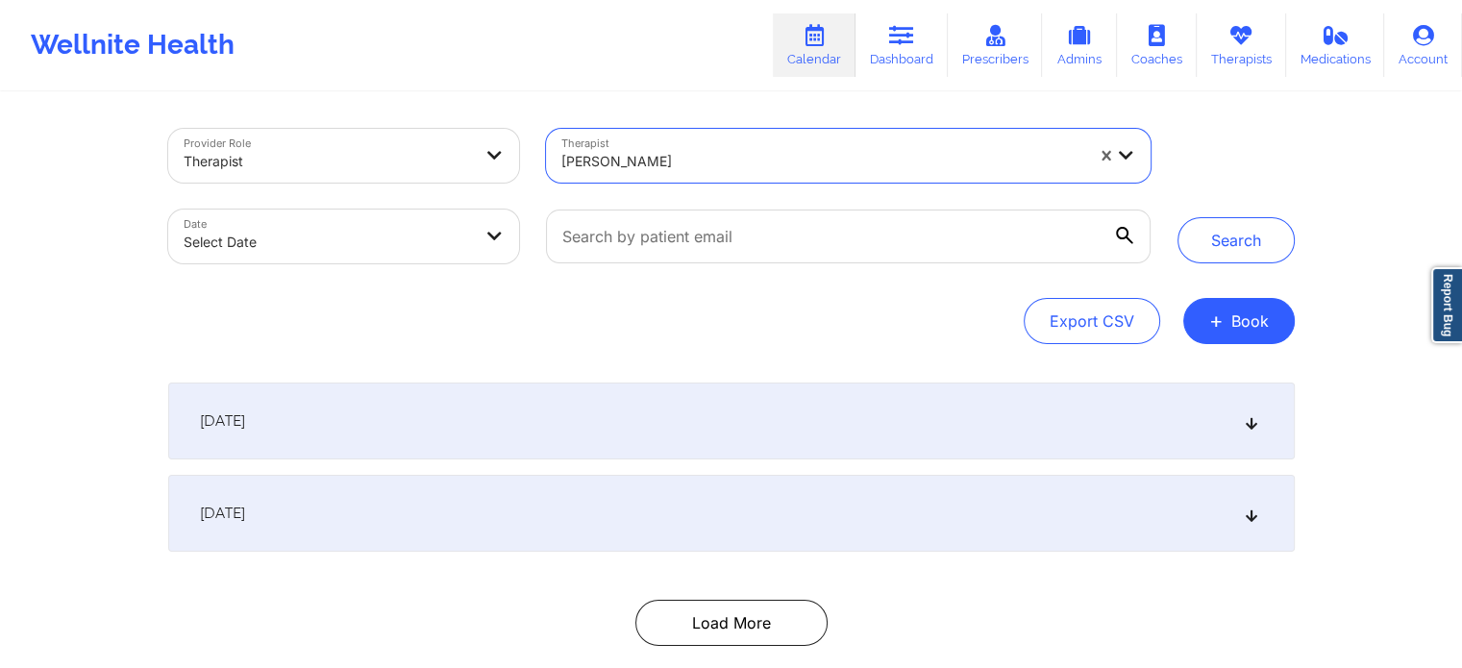
click at [423, 250] on body "Wellnite Health Calendar Dashboard Prescribers Admins Coaches Therapists Medica…" at bounding box center [731, 334] width 1462 height 668
select select "2025-8"
select select "2025-9"
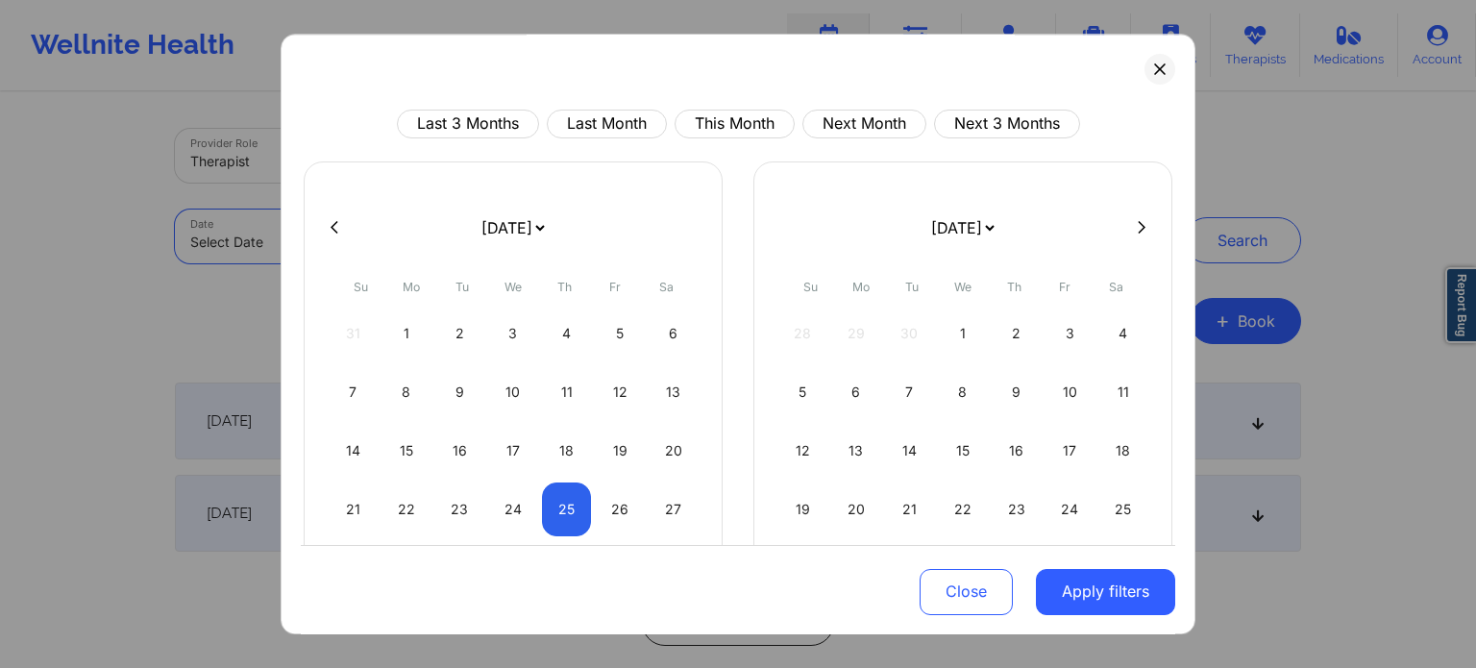
click at [967, 327] on div "1" at bounding box center [963, 334] width 49 height 54
select select "2025-9"
select select "2025-10"
select select "2025-9"
select select "2025-10"
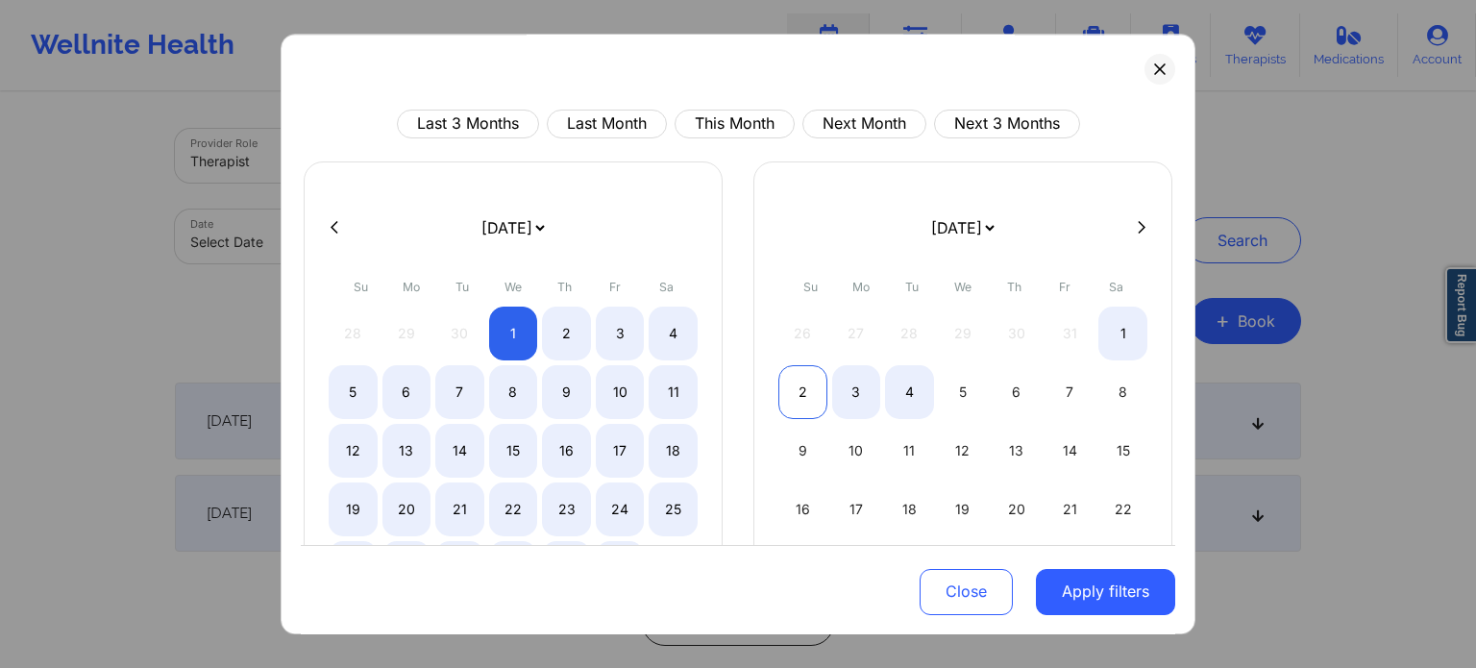
select select "2025-9"
select select "2025-10"
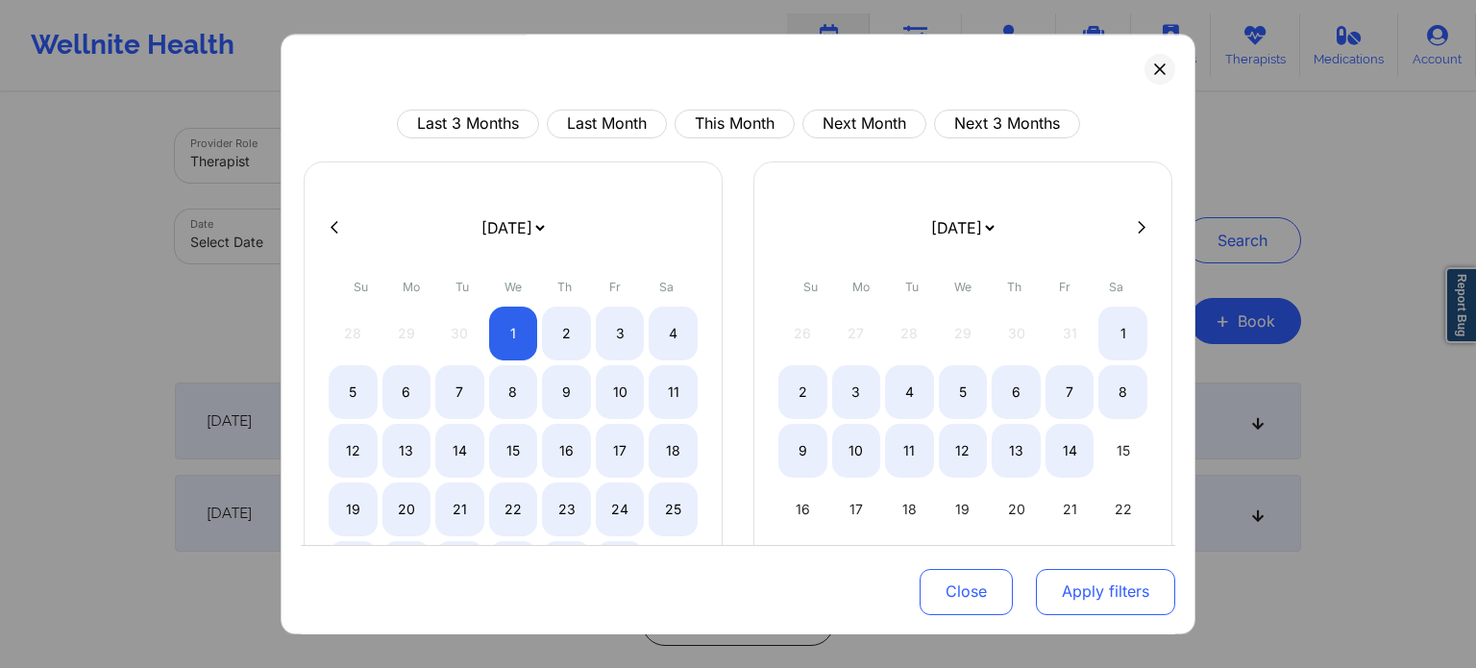
select select "2025-9"
select select "2025-10"
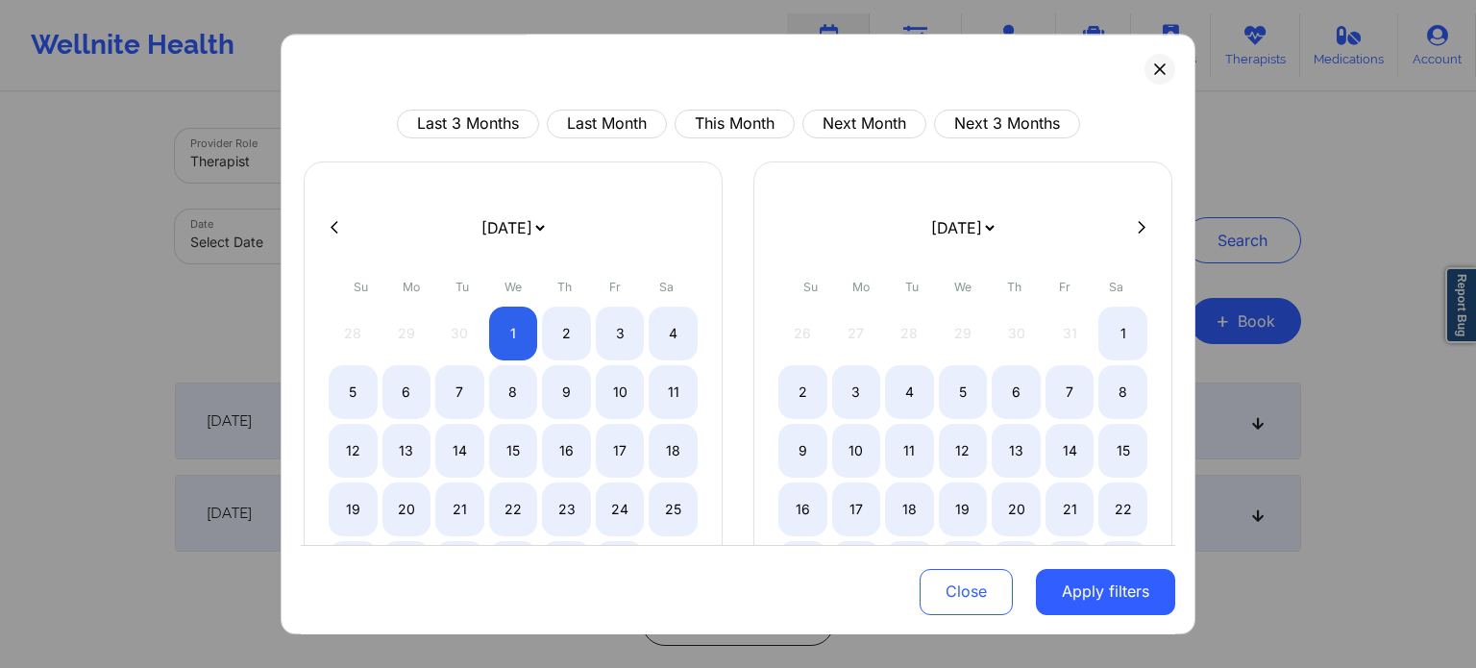
select select "2025-9"
select select "2025-10"
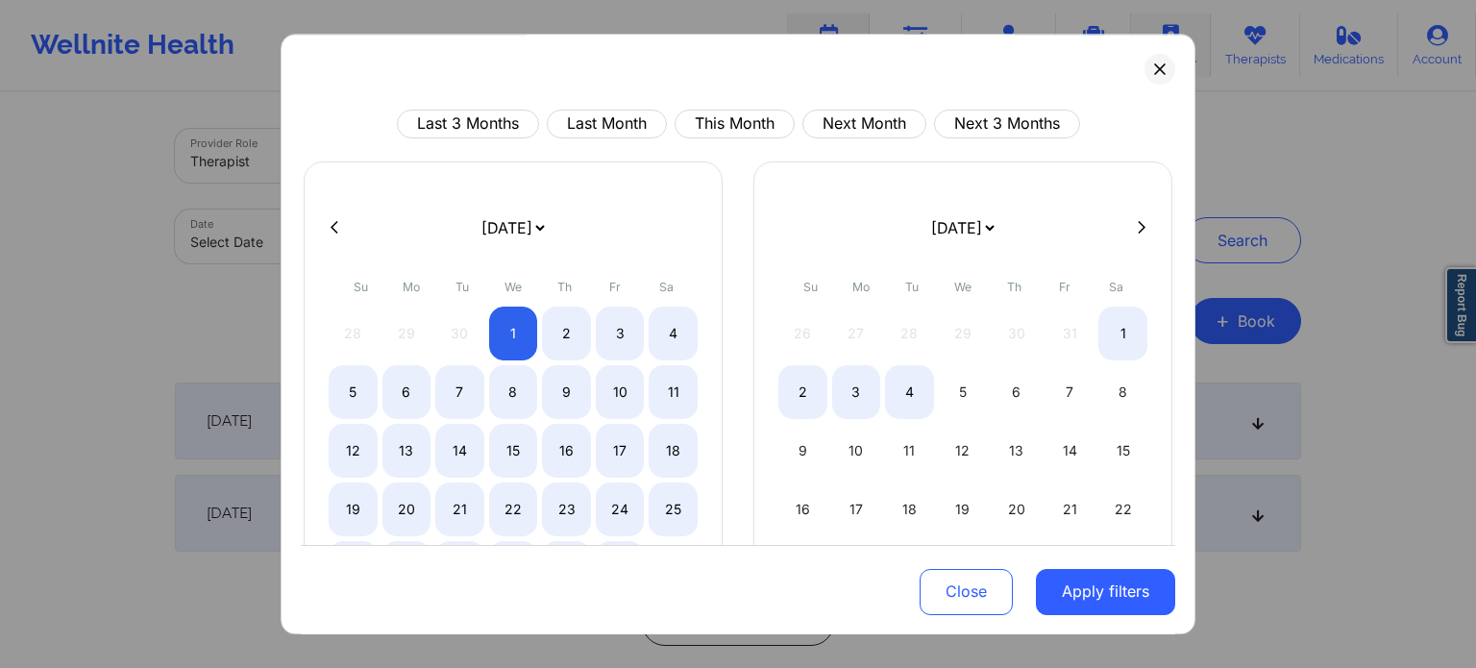
click at [1145, 68] on button at bounding box center [1160, 69] width 31 height 31
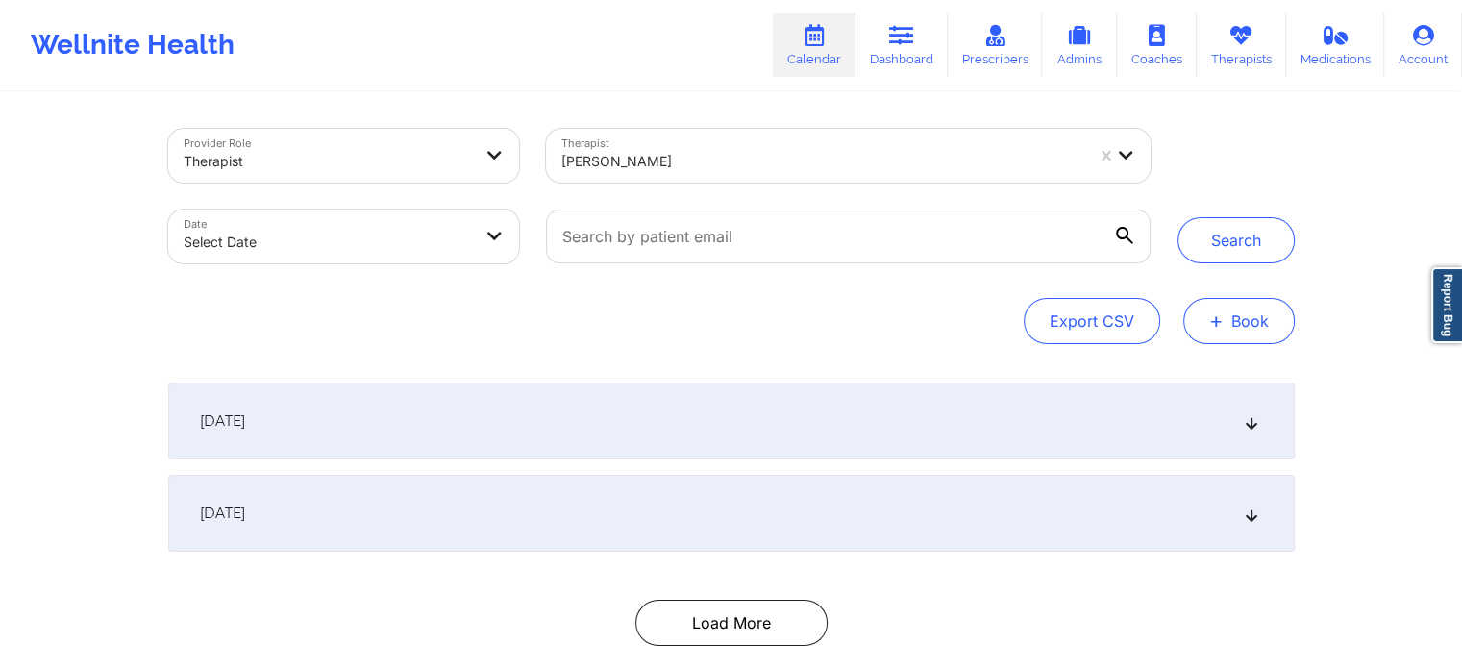
click at [1236, 330] on button "+ Book" at bounding box center [1238, 321] width 111 height 46
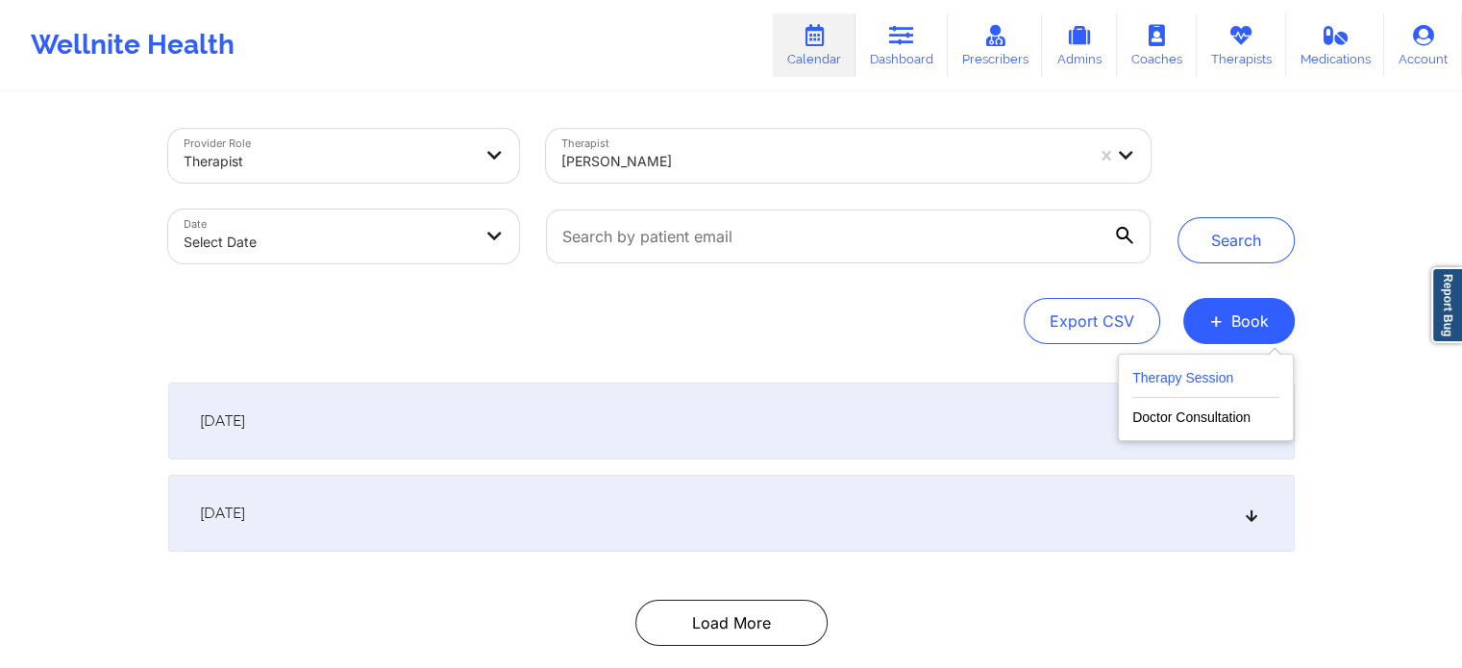
click at [1161, 377] on button "Therapy Session" at bounding box center [1205, 382] width 147 height 32
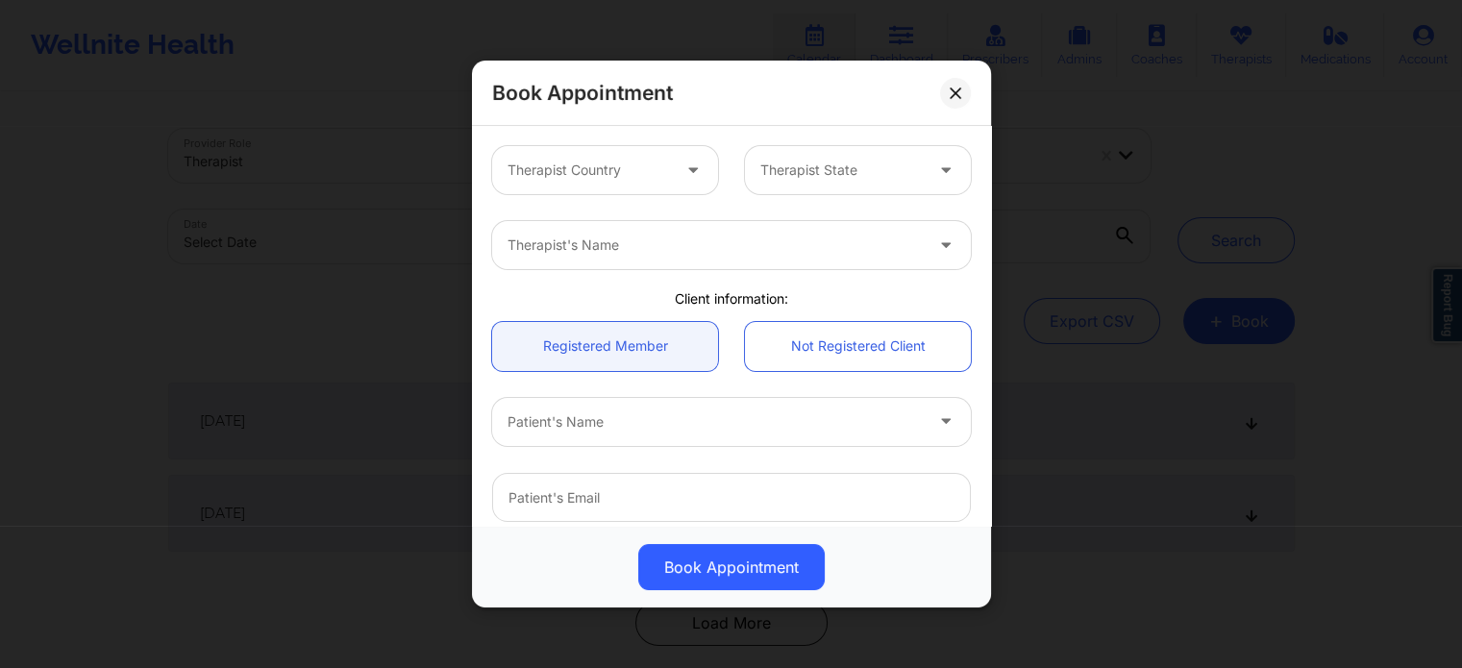
click at [575, 167] on div at bounding box center [588, 170] width 162 height 23
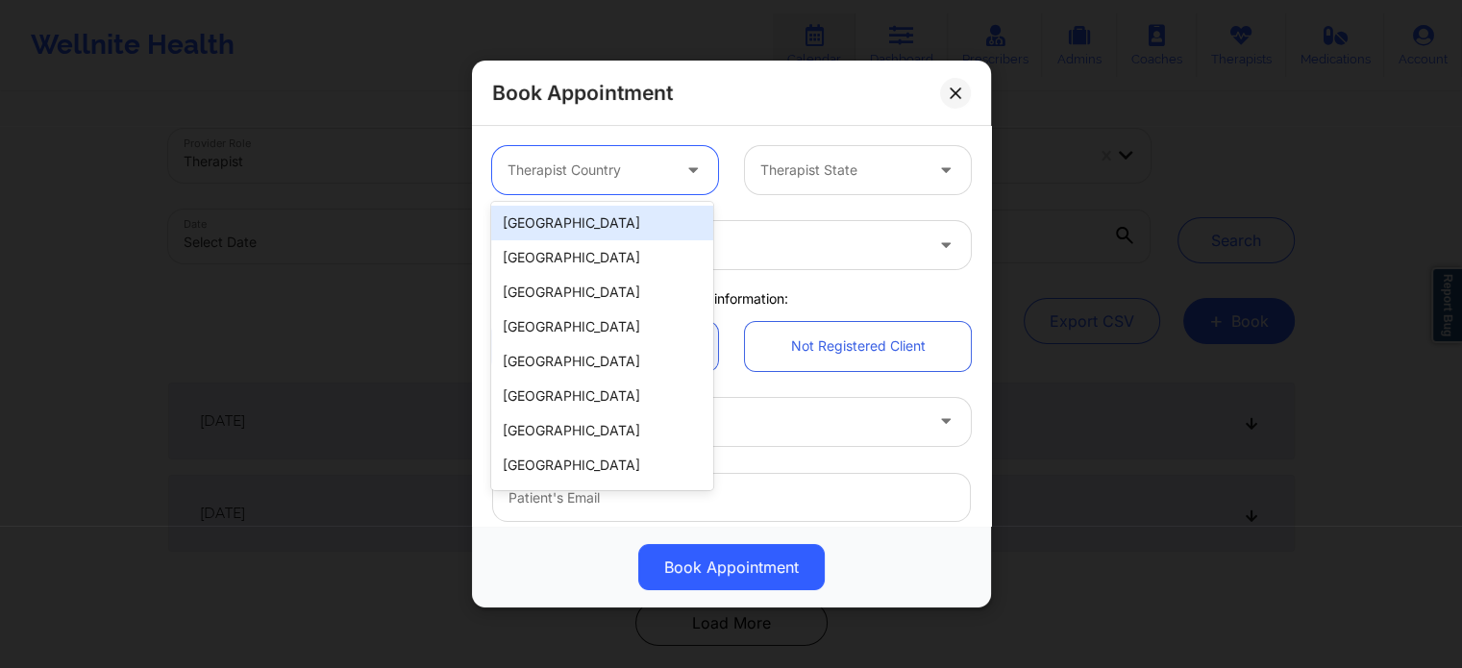
click at [595, 237] on div "[GEOGRAPHIC_DATA]" at bounding box center [601, 223] width 221 height 35
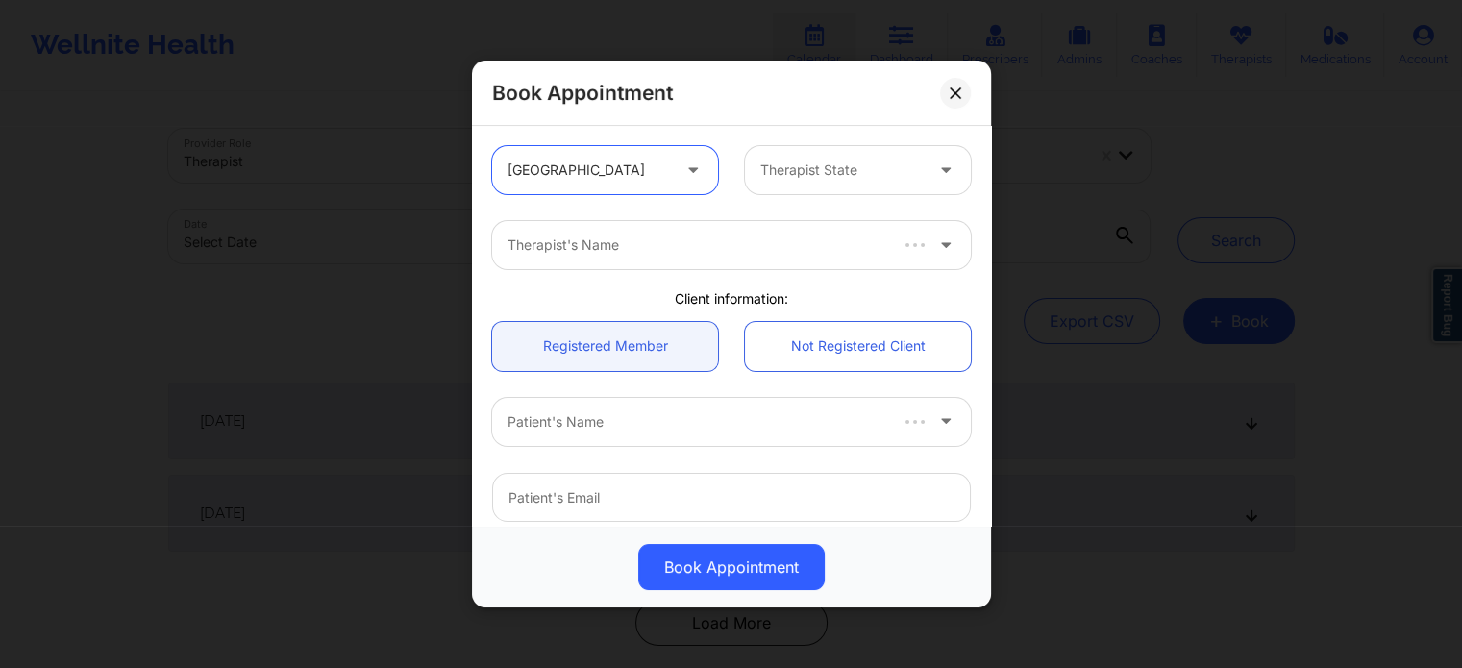
click at [831, 175] on div at bounding box center [841, 170] width 162 height 23
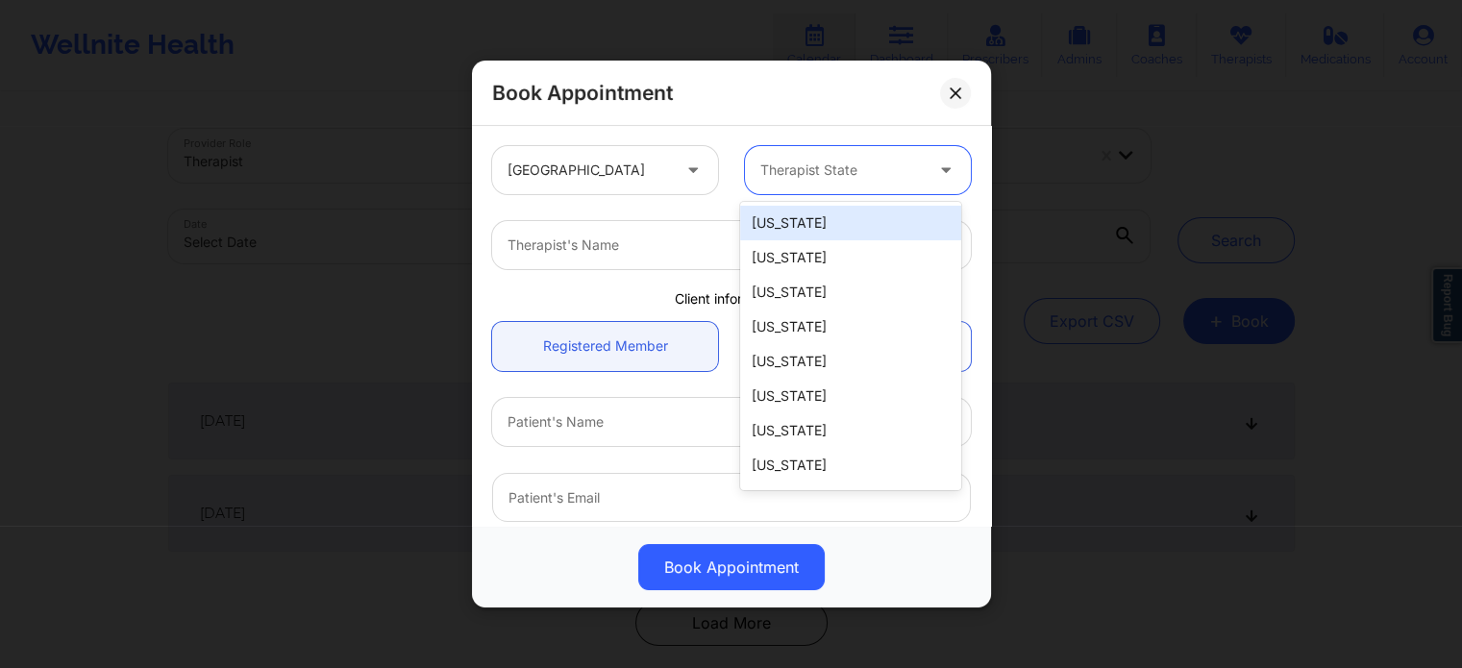
type input "f"
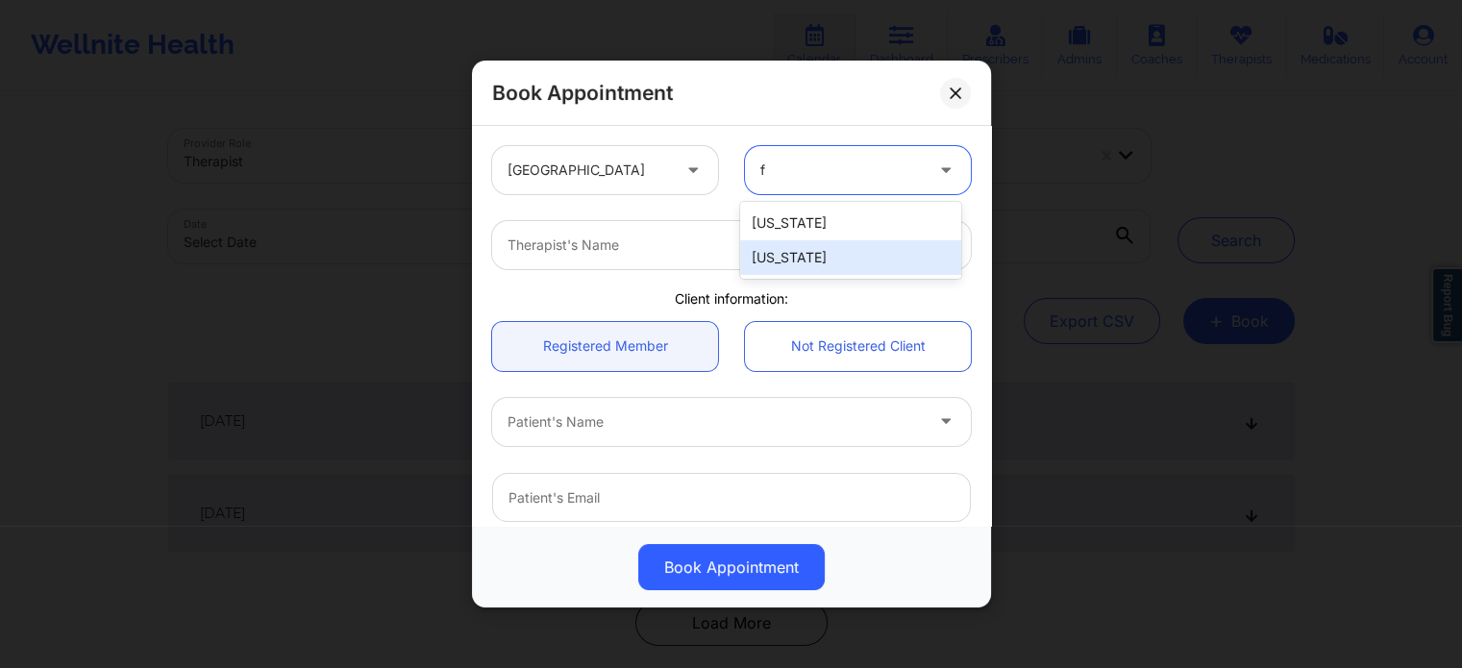
drag, startPoint x: 769, startPoint y: 247, endPoint x: 672, endPoint y: 245, distance: 97.1
click at [769, 249] on div "[US_STATE]" at bounding box center [850, 257] width 221 height 35
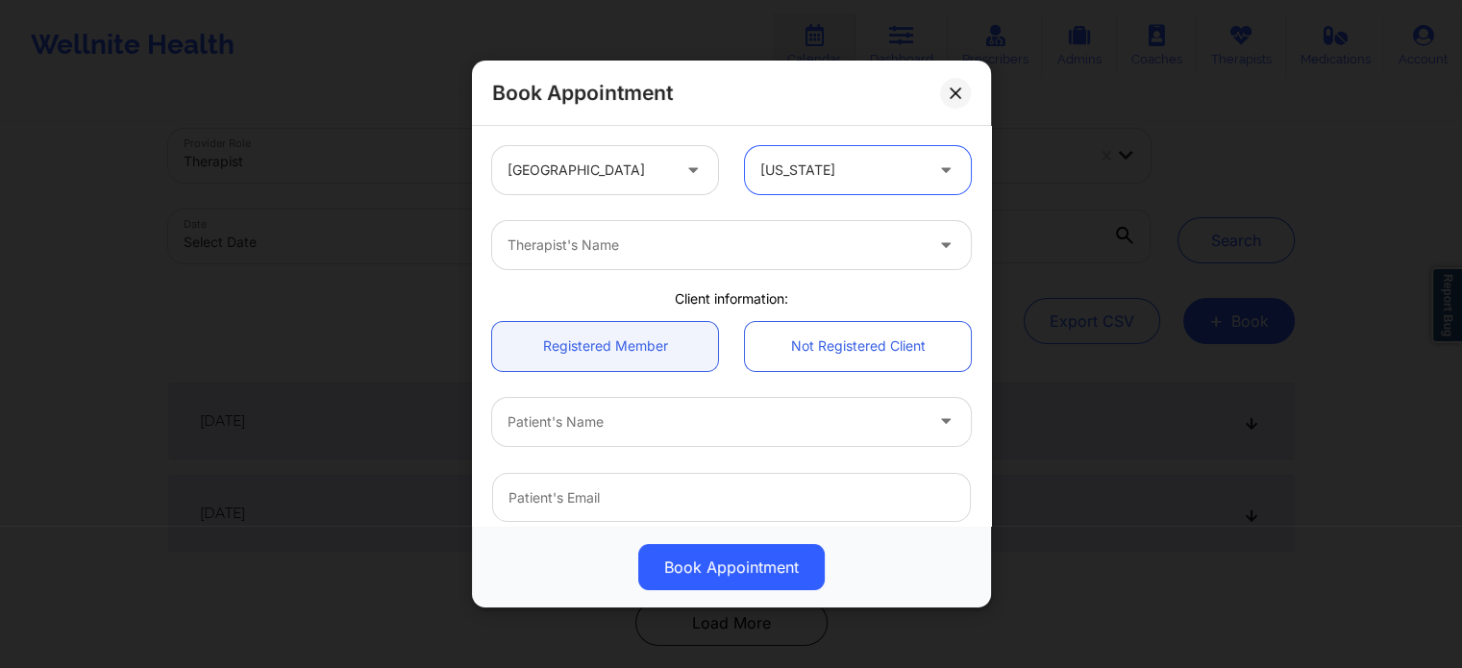
click at [661, 241] on div at bounding box center [714, 245] width 415 height 23
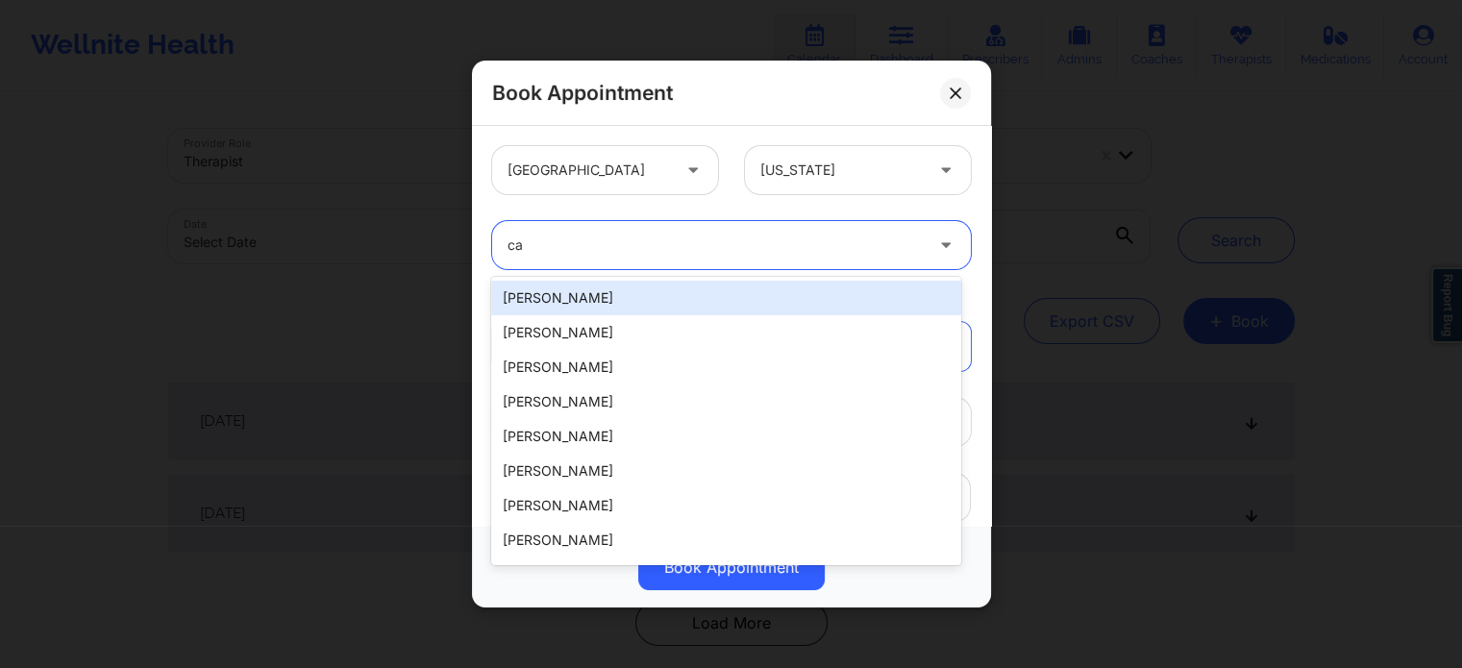
type input "c"
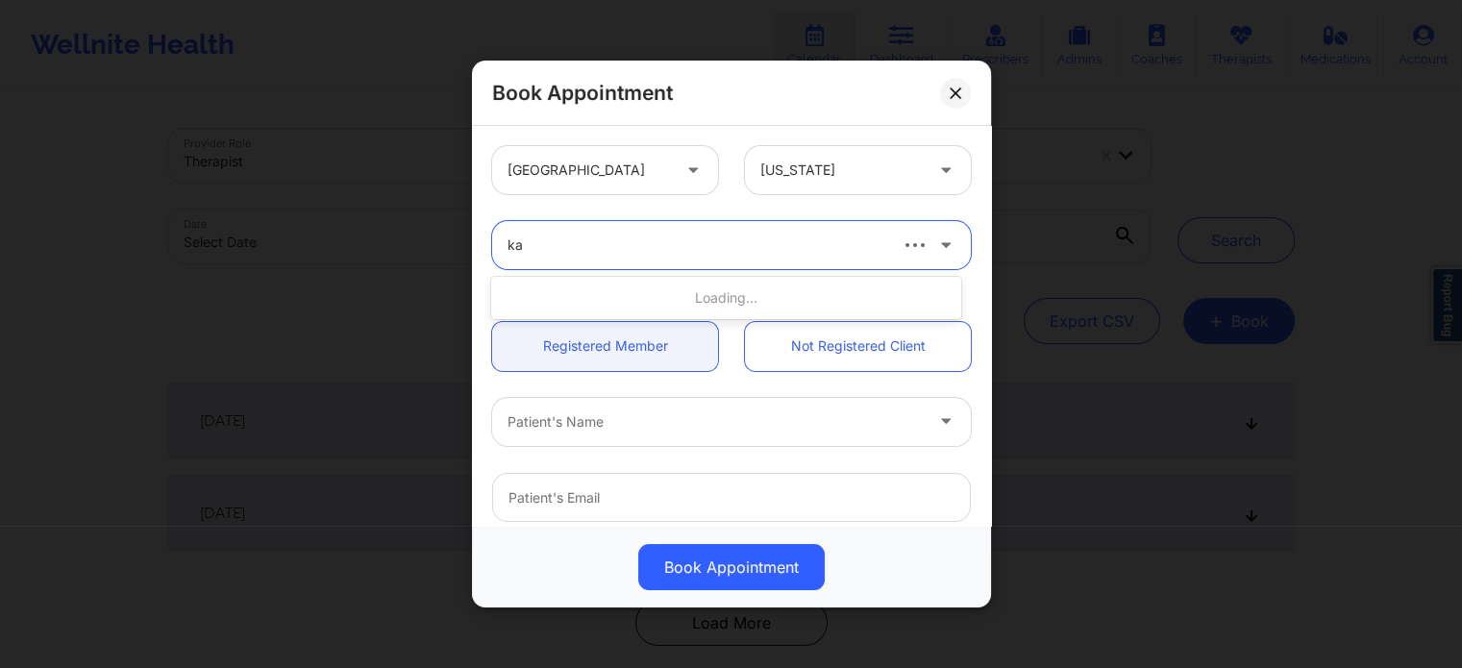
type input "kac"
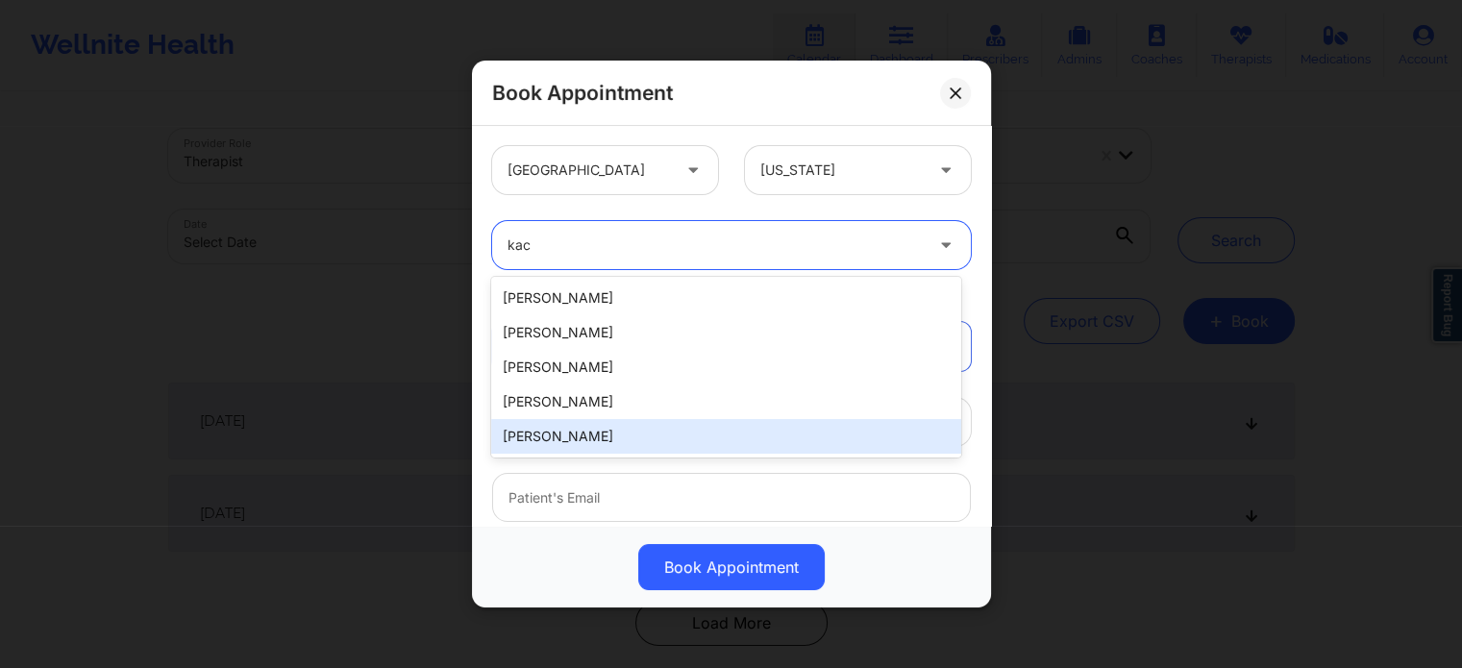
click at [607, 438] on div "[PERSON_NAME]" at bounding box center [725, 436] width 469 height 35
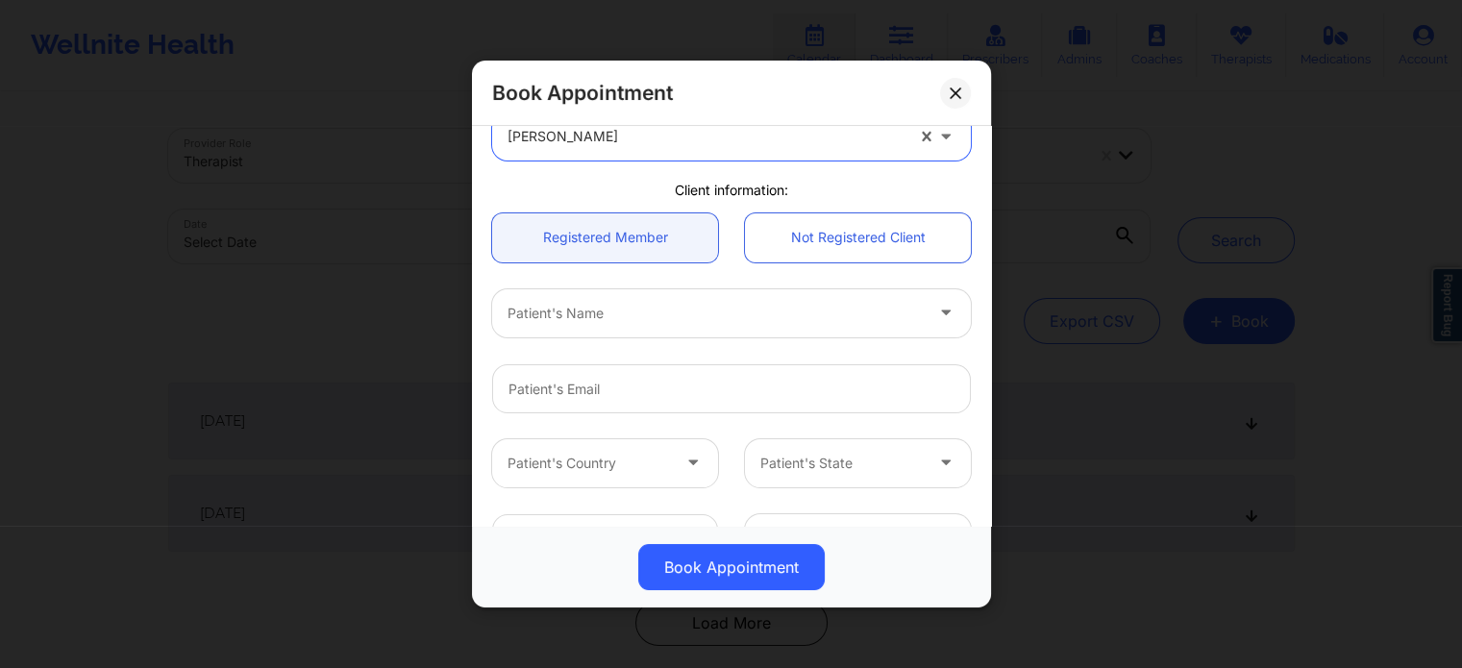
scroll to position [192, 0]
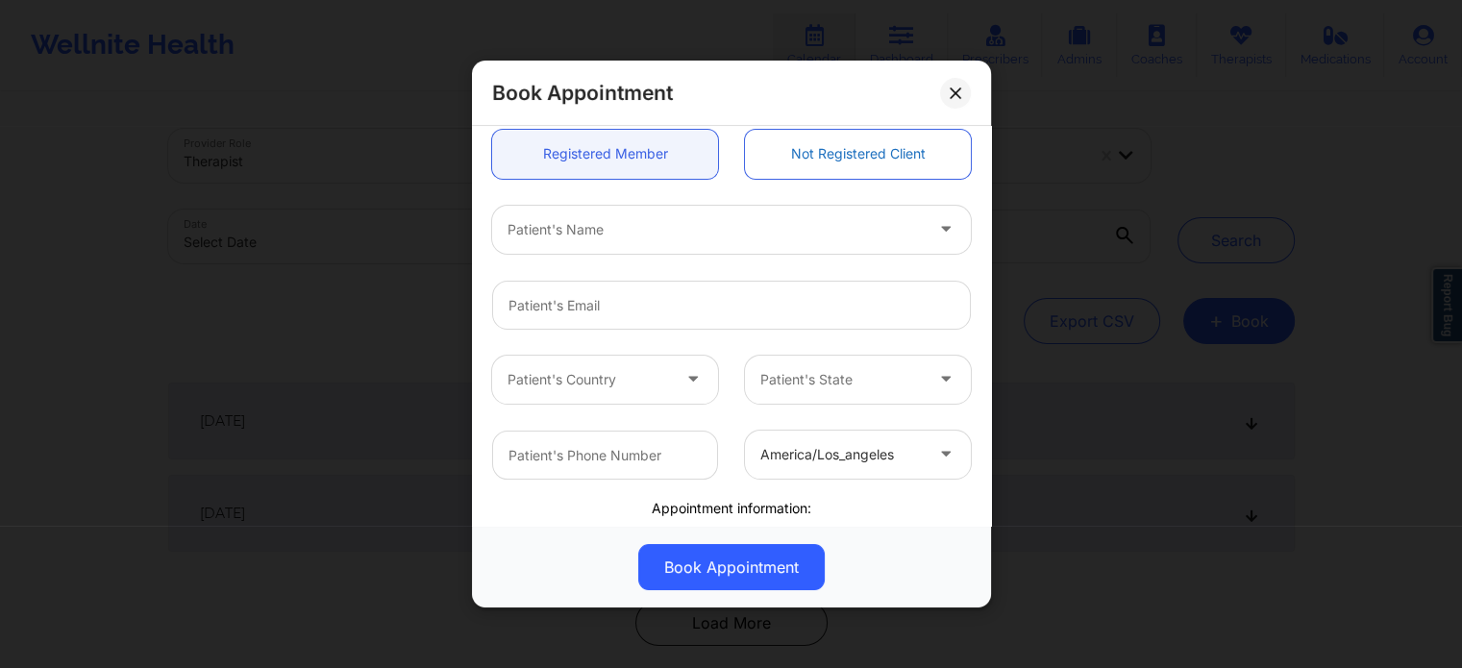
click at [842, 157] on link "Not Registered Client" at bounding box center [858, 154] width 226 height 49
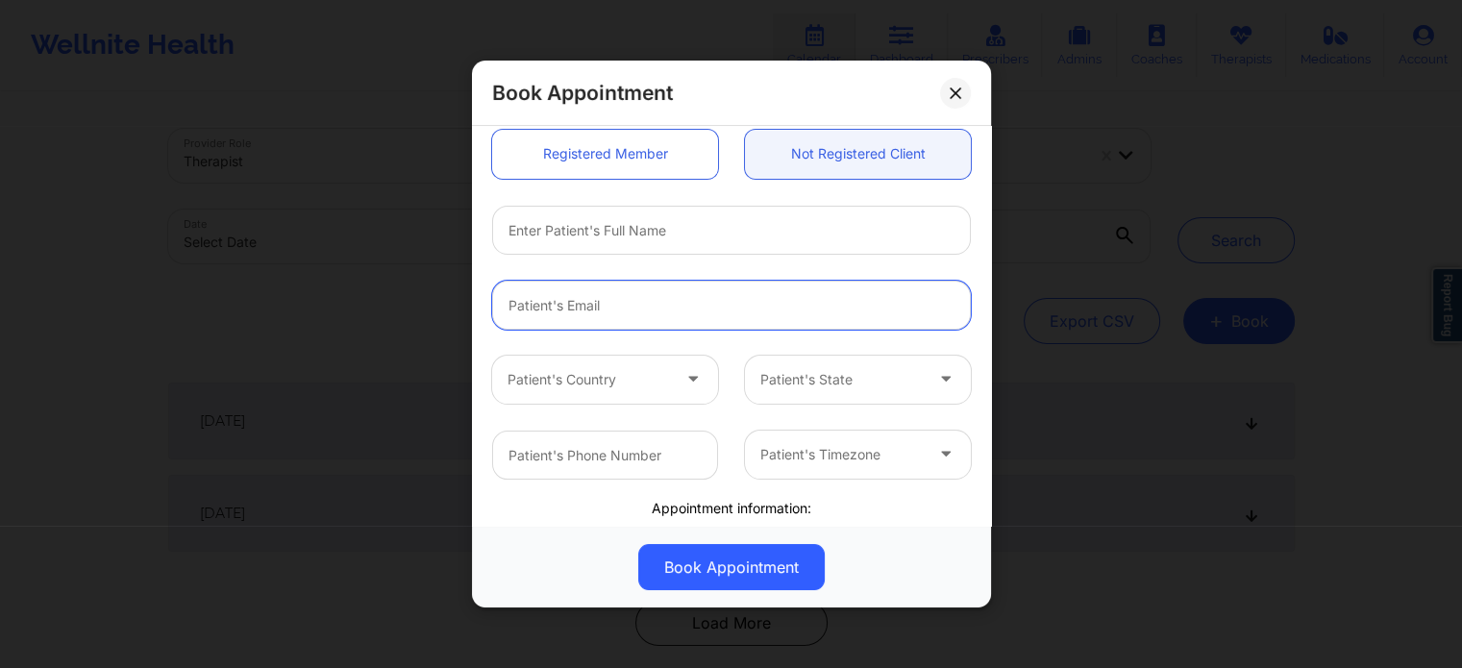
click at [601, 300] on input "email" at bounding box center [731, 305] width 479 height 49
paste input "[EMAIL_ADDRESS][DOMAIN_NAME]"
type input "[EMAIL_ADDRESS][DOMAIN_NAME]"
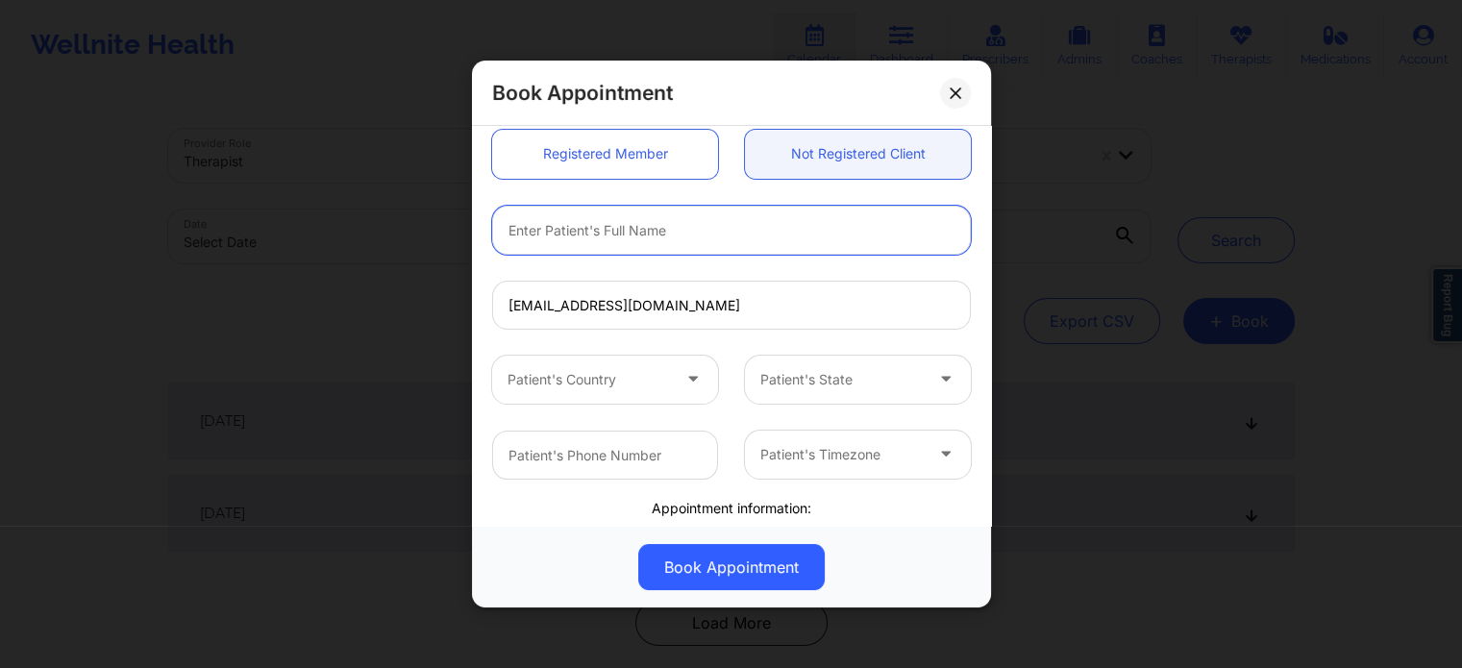
click at [677, 238] on input "text" at bounding box center [731, 230] width 479 height 49
type input "Mackenzie Marshall"
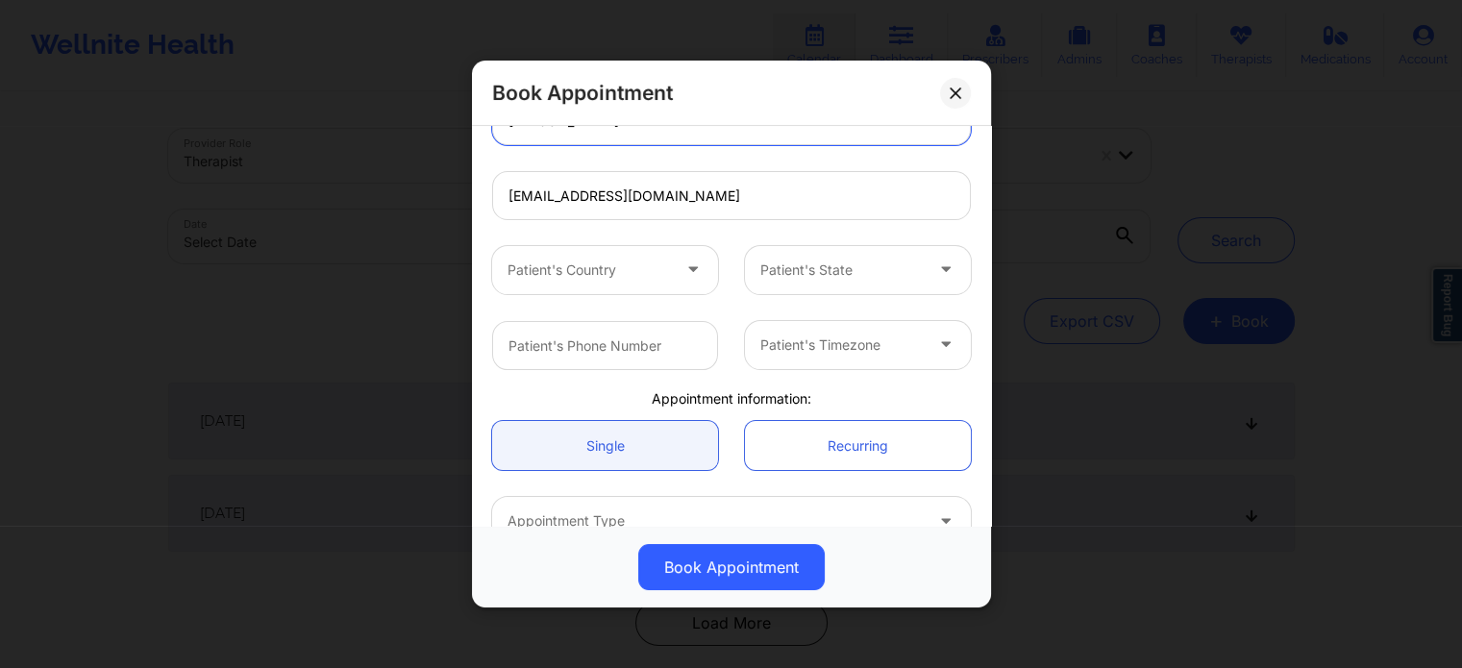
scroll to position [384, 0]
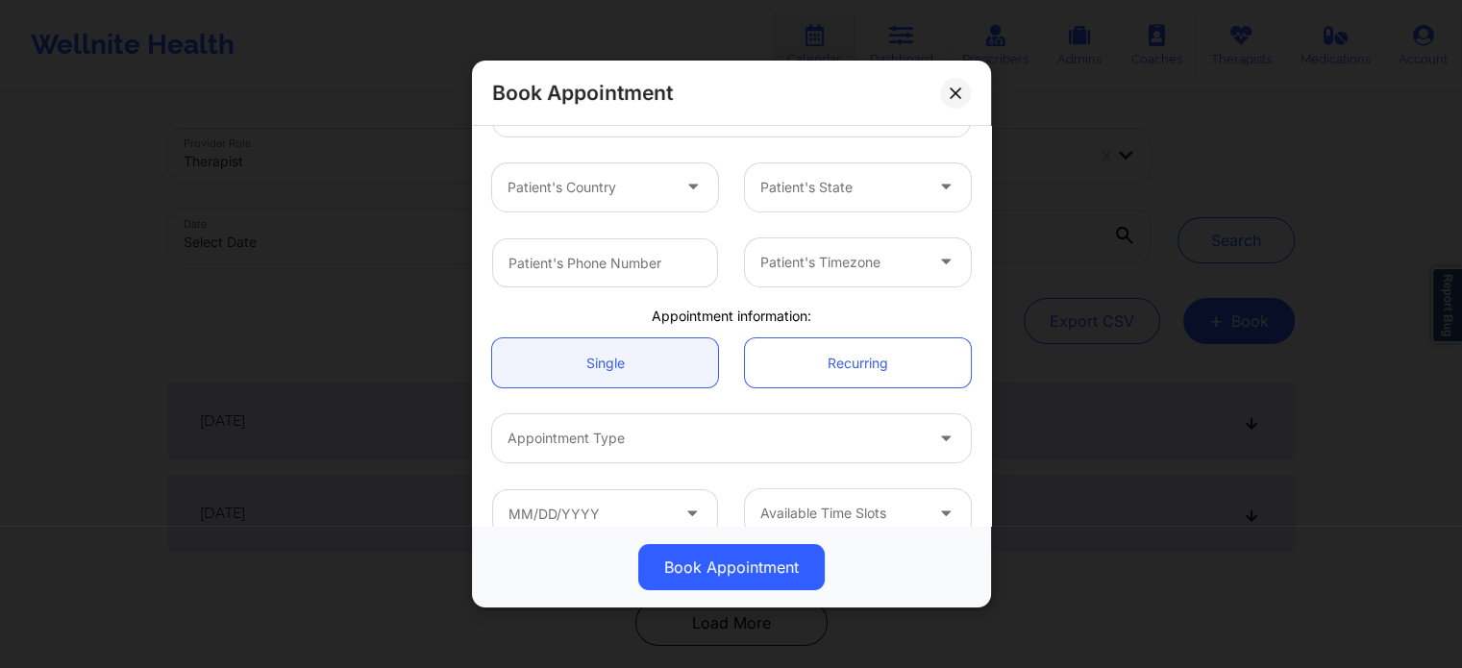
click at [594, 184] on div at bounding box center [588, 187] width 162 height 23
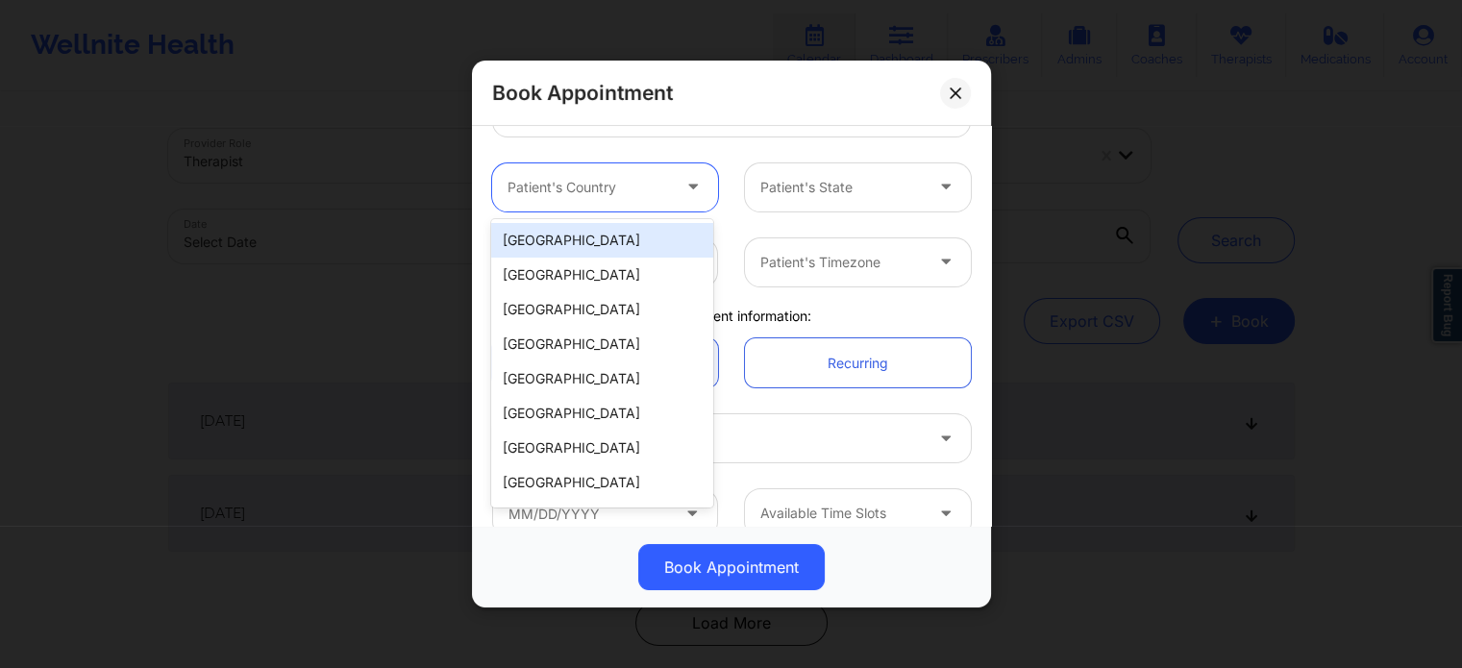
click at [600, 234] on div "[GEOGRAPHIC_DATA]" at bounding box center [601, 240] width 221 height 35
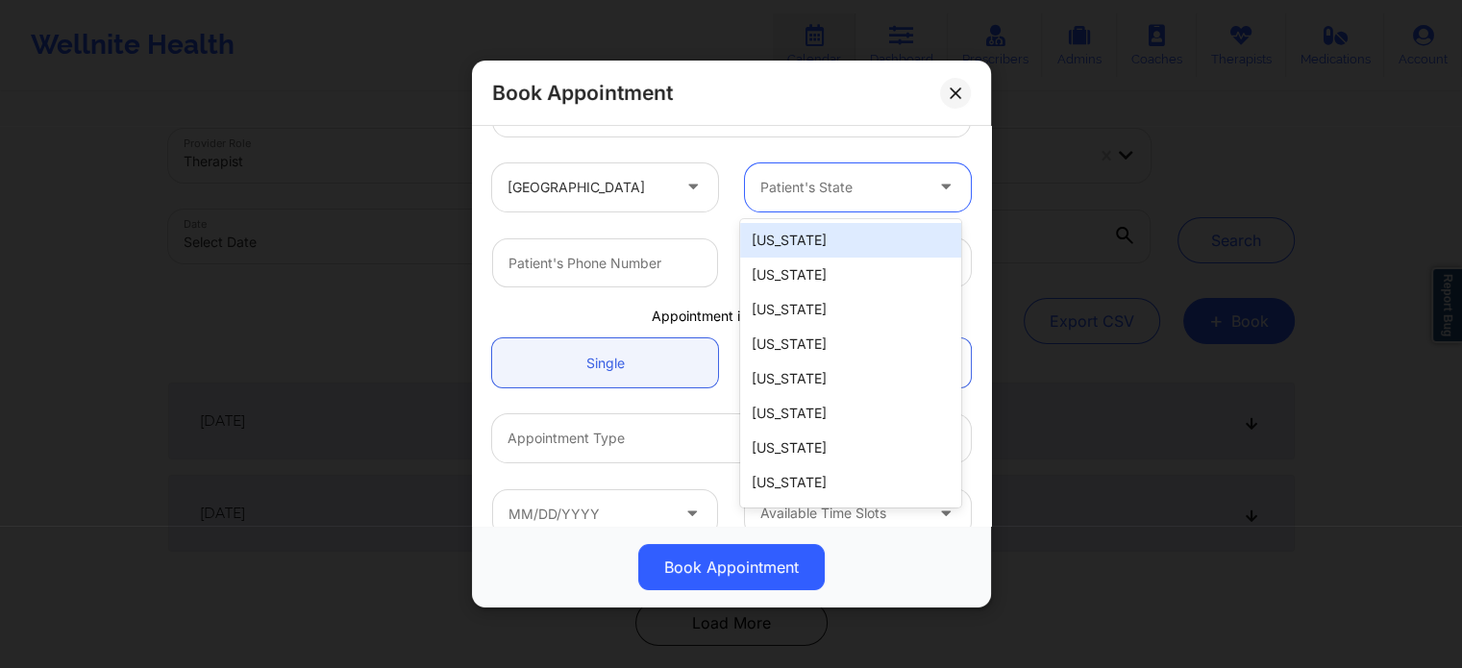
click at [850, 200] on div "Patient's State" at bounding box center [835, 187] width 180 height 48
type input "f"
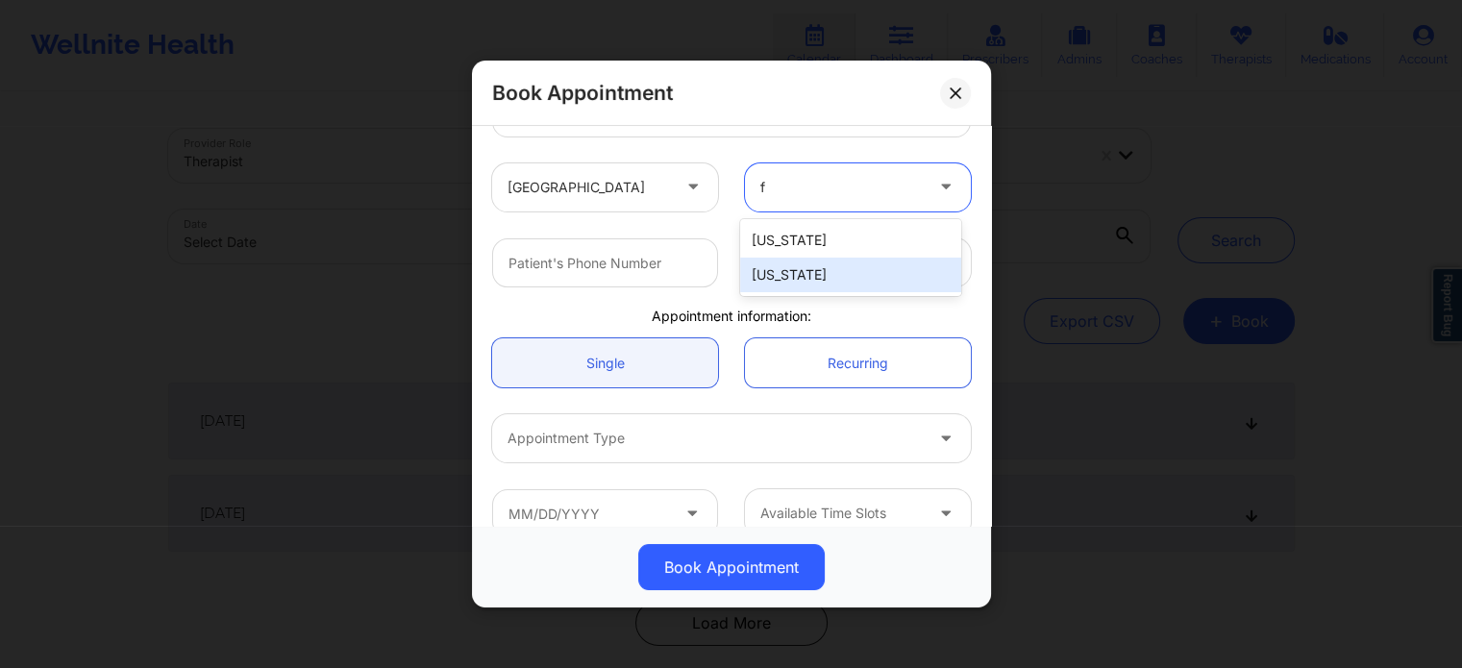
click at [821, 266] on div "[US_STATE]" at bounding box center [850, 275] width 221 height 35
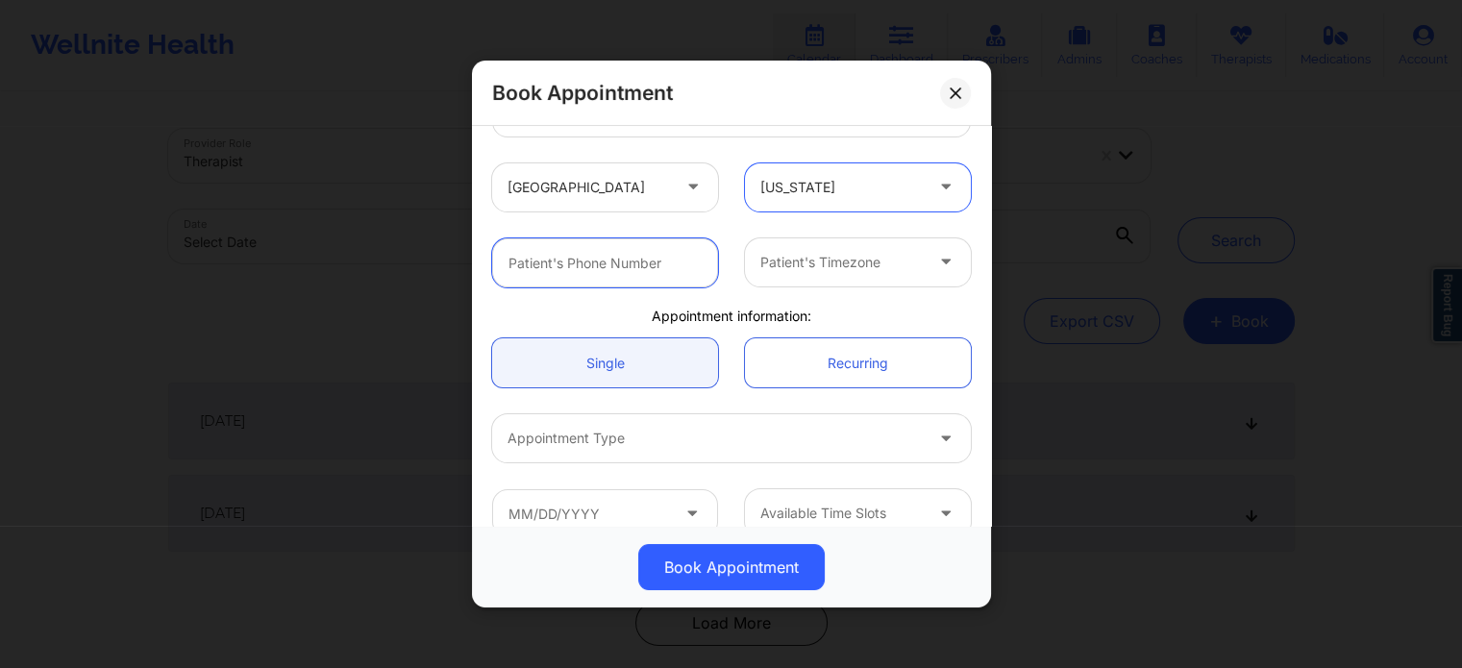
click at [642, 252] on input "text" at bounding box center [605, 262] width 226 height 49
paste input "[PHONE_NUMBER]"
type input "[PHONE_NUMBER]"
click at [830, 274] on div "Patient's Timezone" at bounding box center [835, 262] width 180 height 48
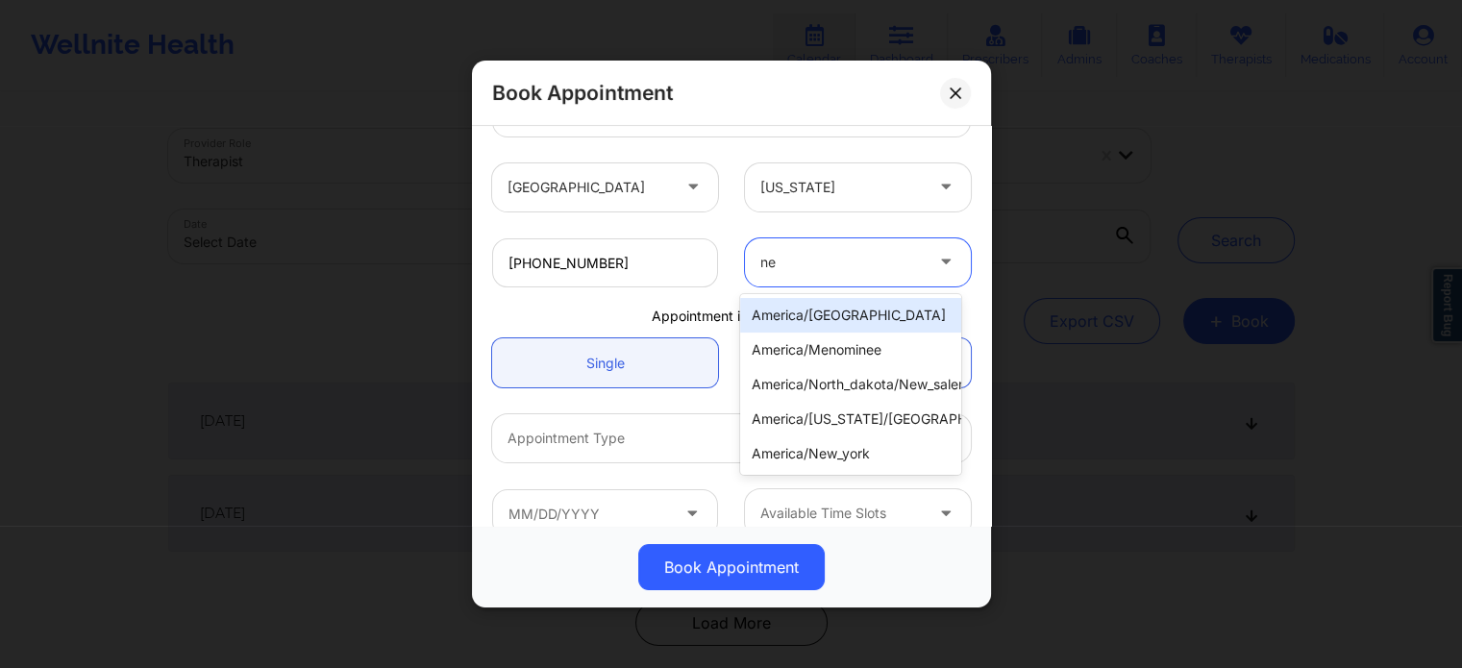
type input "new"
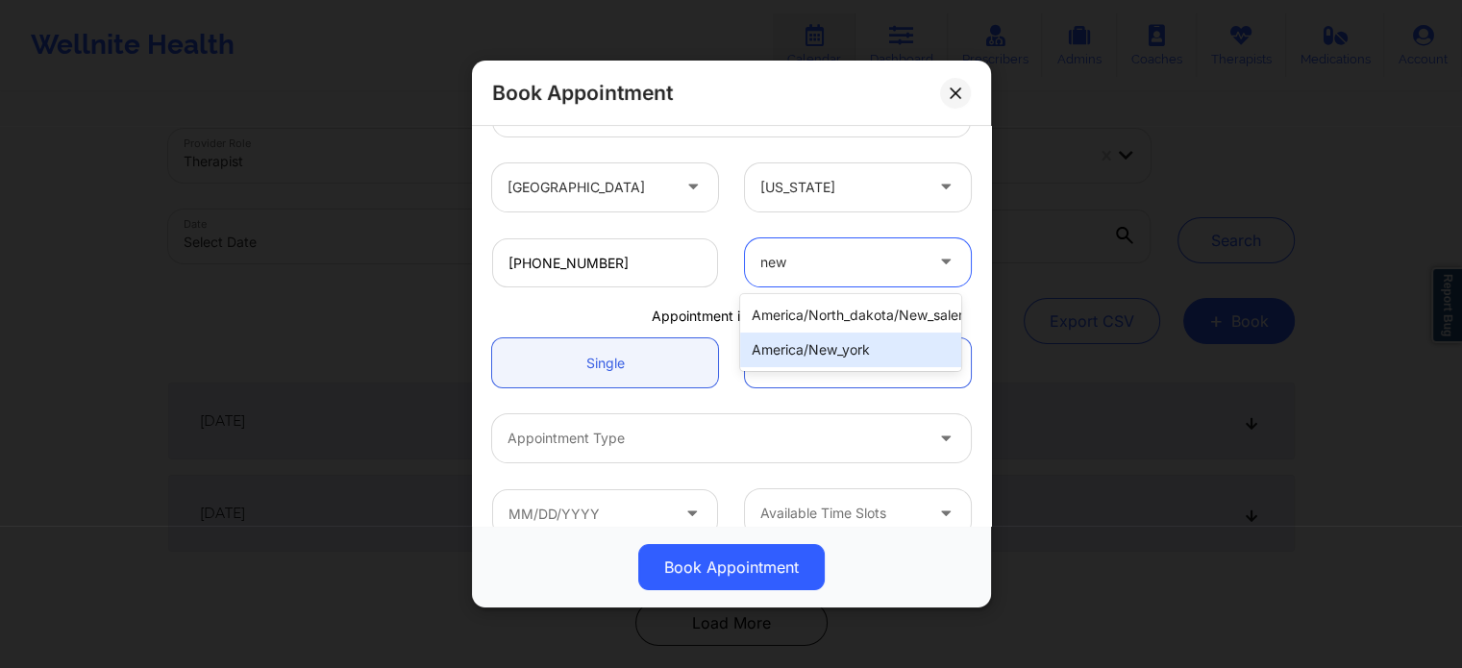
click at [835, 346] on div "america/new_york" at bounding box center [850, 350] width 221 height 35
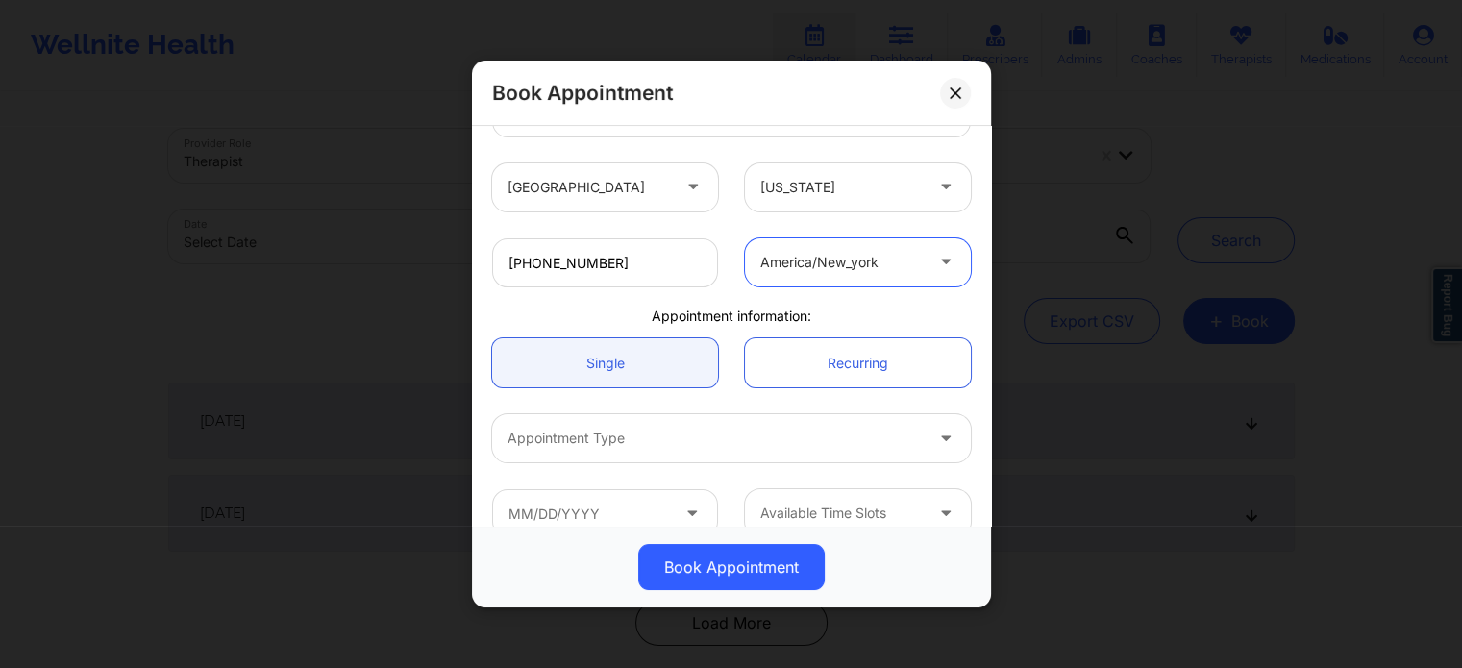
scroll to position [415, 0]
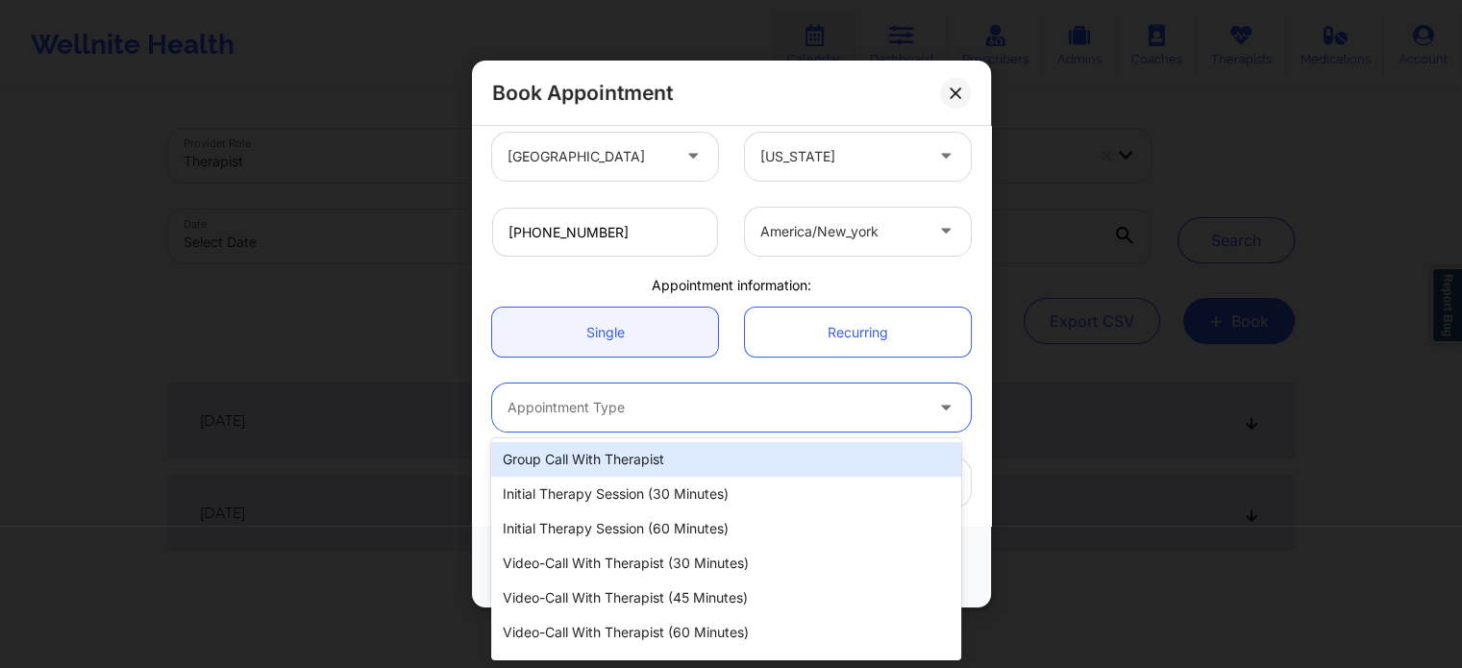
click at [680, 416] on div at bounding box center [714, 407] width 415 height 23
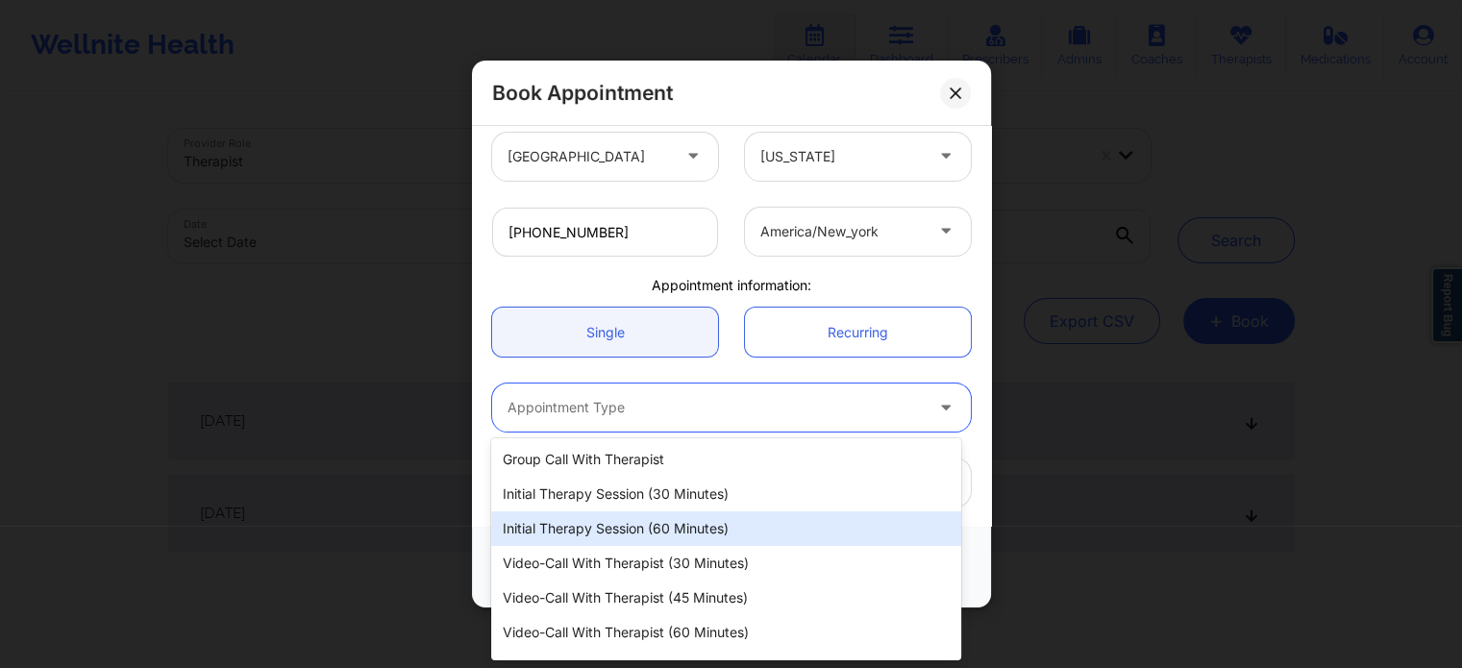
click at [631, 533] on div "Initial Therapy Session (60 minutes)" at bounding box center [725, 528] width 469 height 35
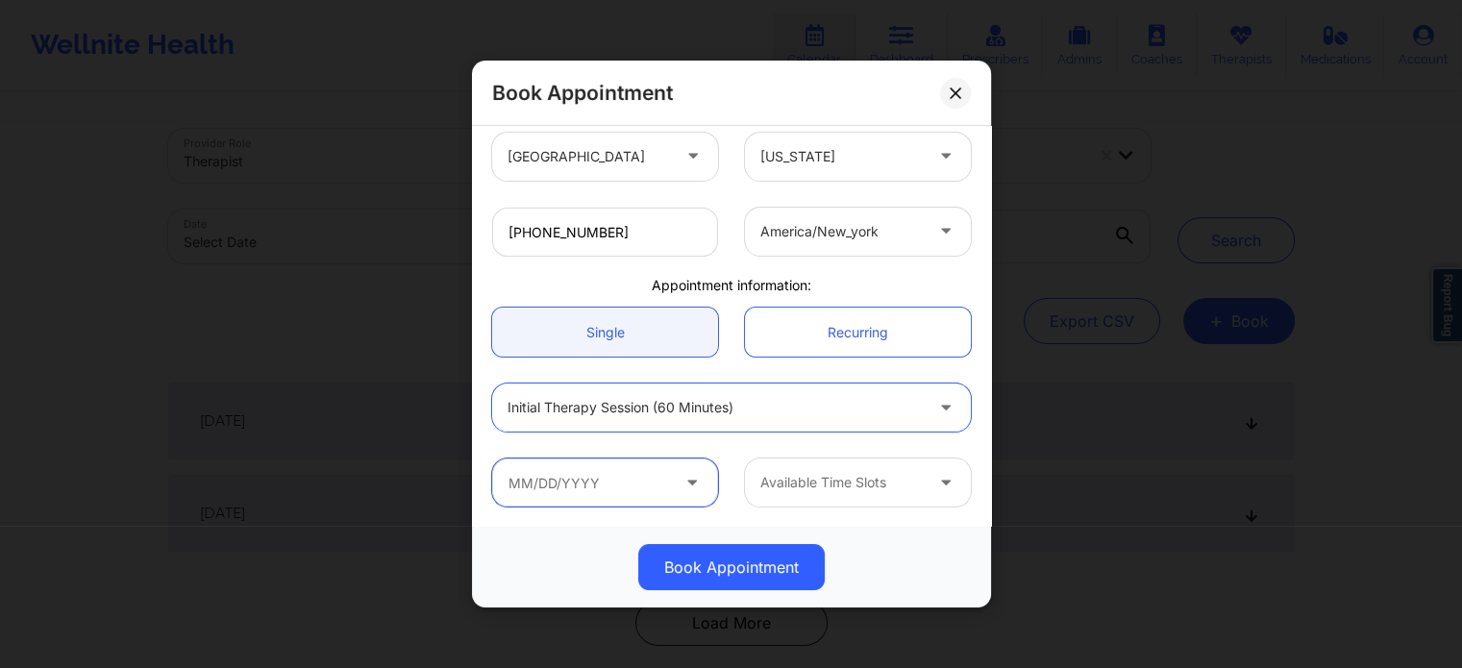
click at [579, 485] on input "text" at bounding box center [605, 482] width 226 height 48
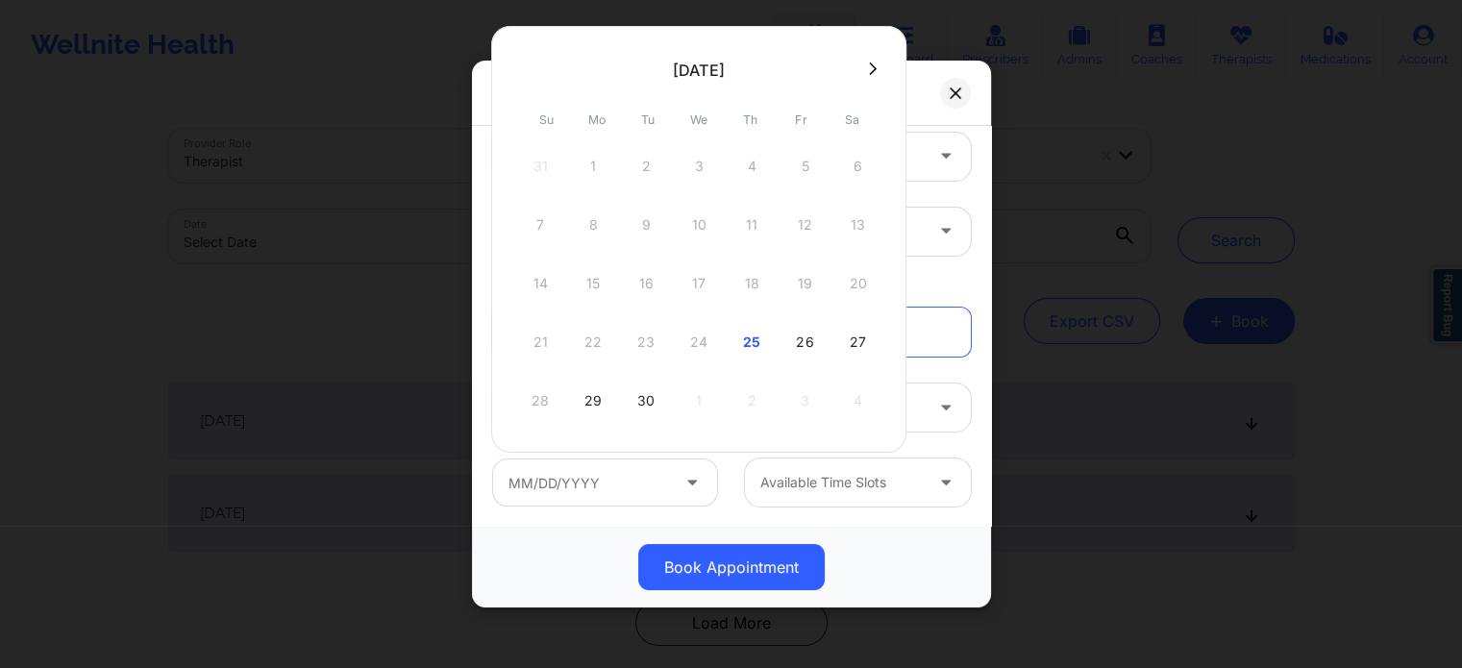
click at [875, 73] on button at bounding box center [872, 69] width 19 height 16
click at [696, 174] on div "1" at bounding box center [699, 166] width 48 height 54
type input "10/01/2025"
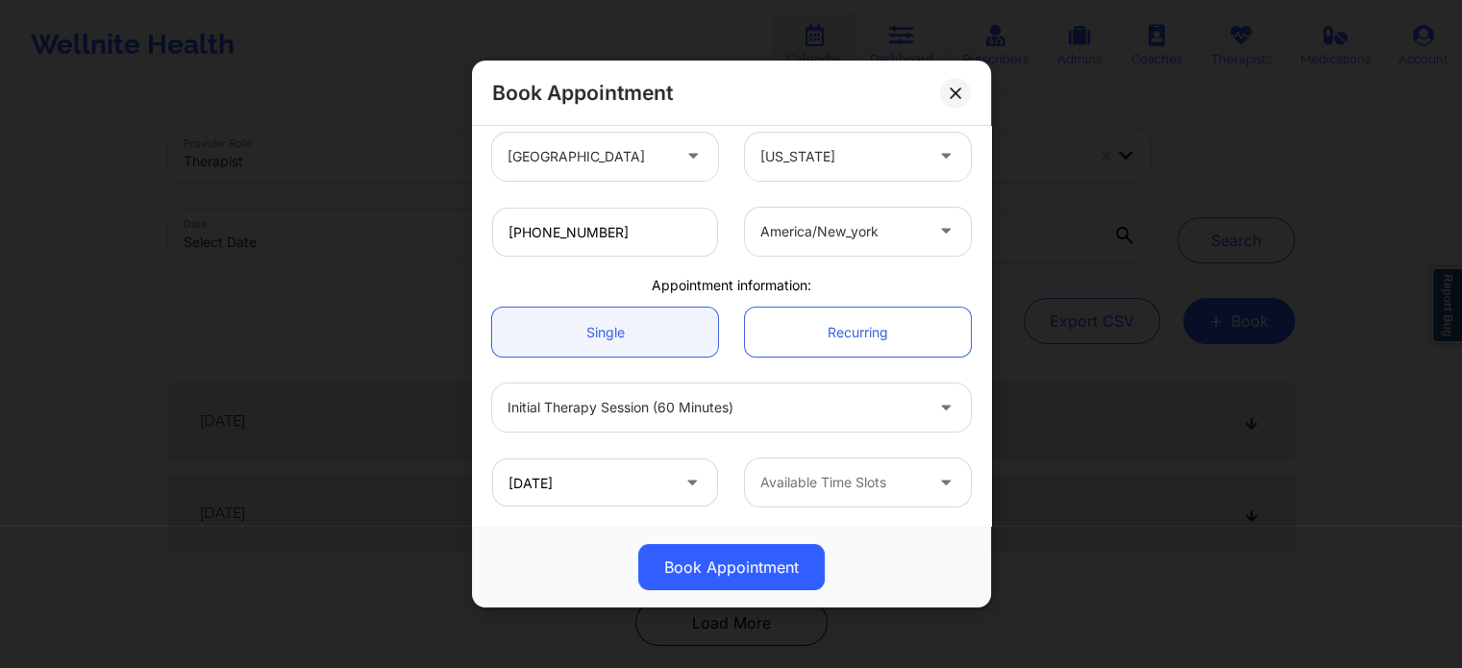
click at [813, 486] on div at bounding box center [841, 482] width 162 height 23
click at [720, 403] on div at bounding box center [714, 407] width 415 height 23
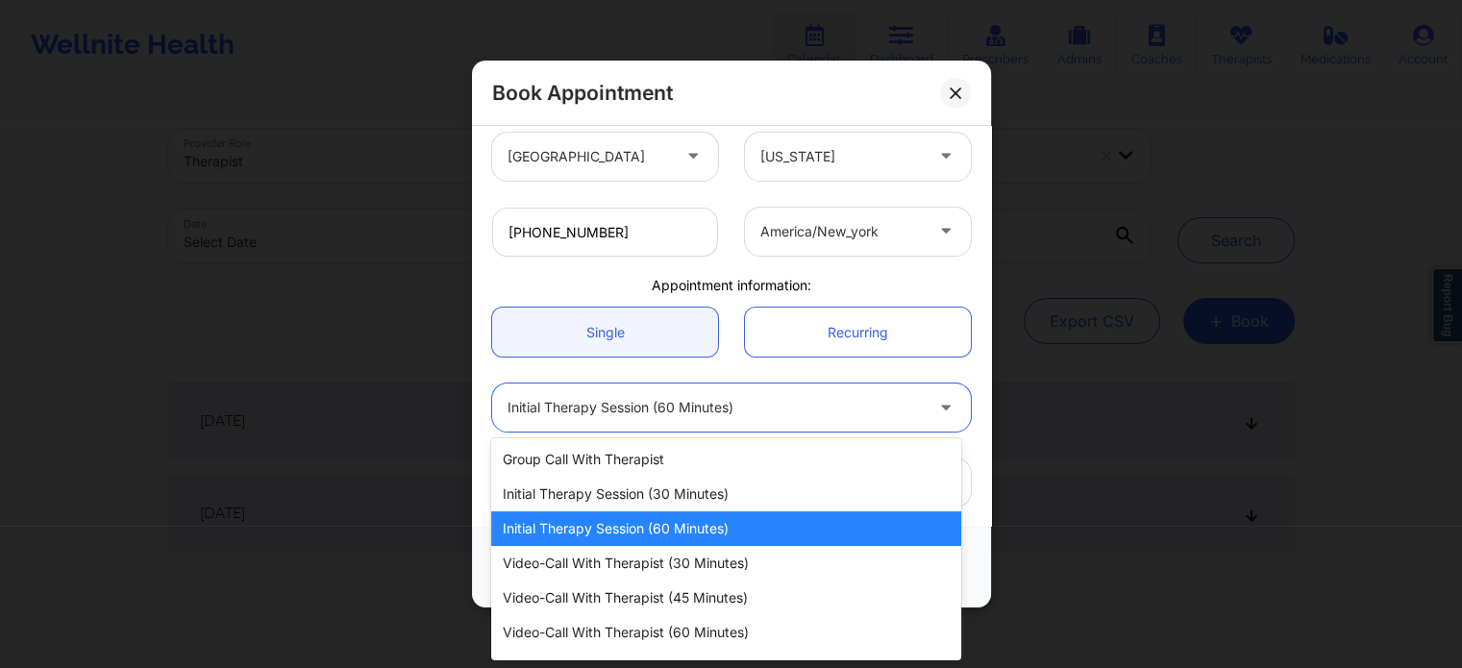
click at [654, 529] on div "Initial Therapy Session (60 minutes)" at bounding box center [725, 528] width 469 height 35
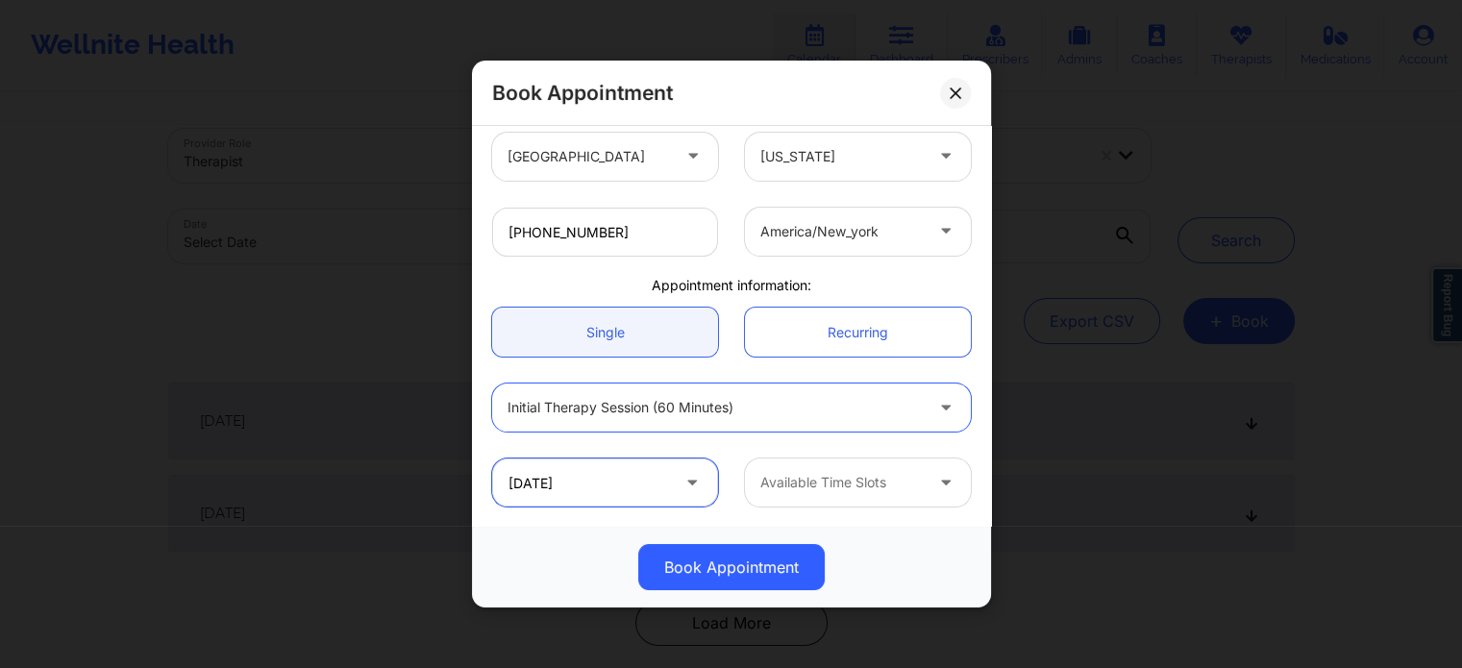
click at [619, 495] on input "10/01/2025" at bounding box center [605, 482] width 226 height 48
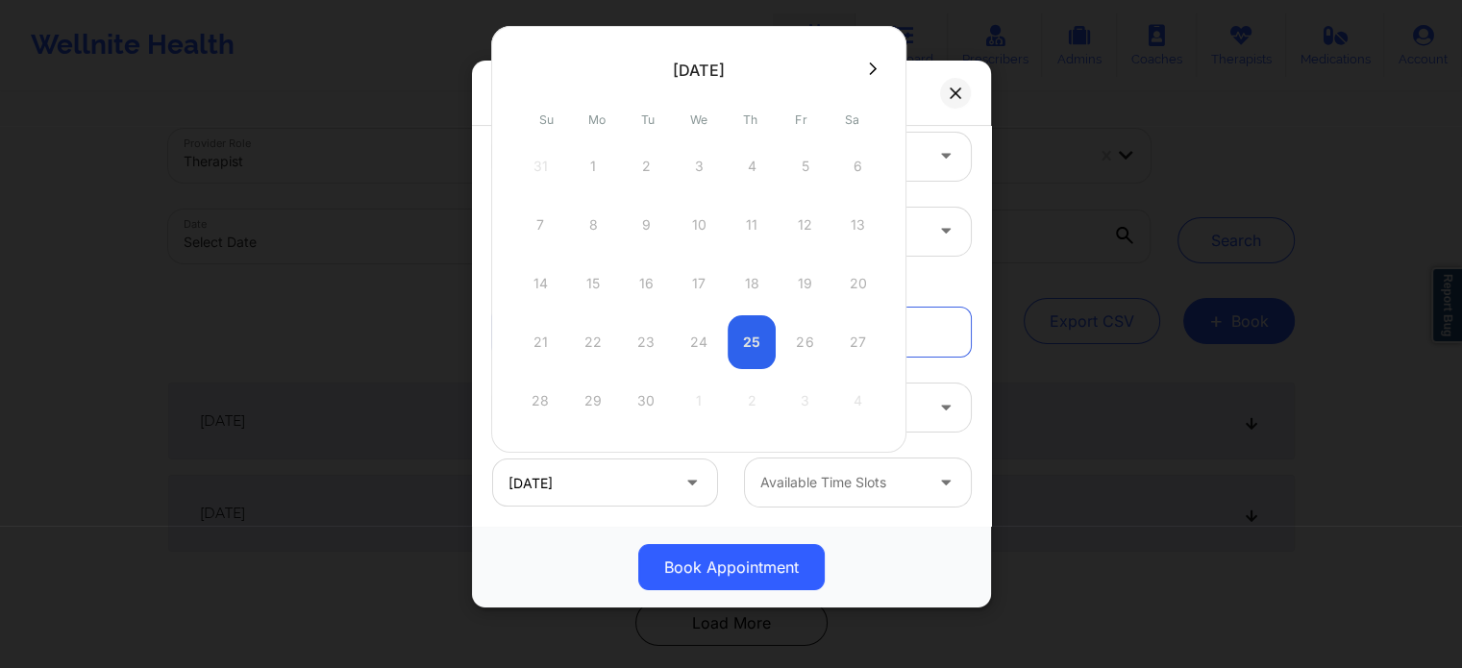
click at [872, 65] on button at bounding box center [872, 69] width 19 height 16
click at [705, 168] on div "1" at bounding box center [699, 166] width 48 height 54
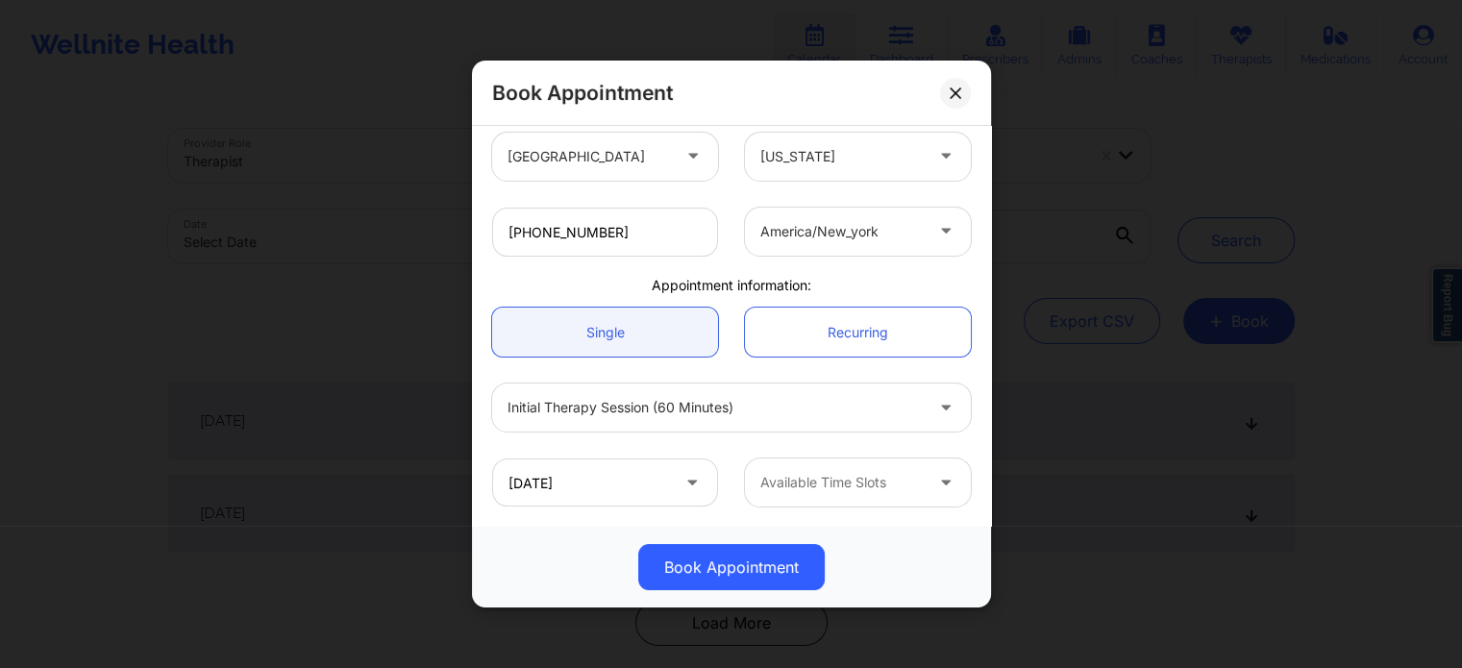
click at [861, 471] on div at bounding box center [841, 482] width 162 height 23
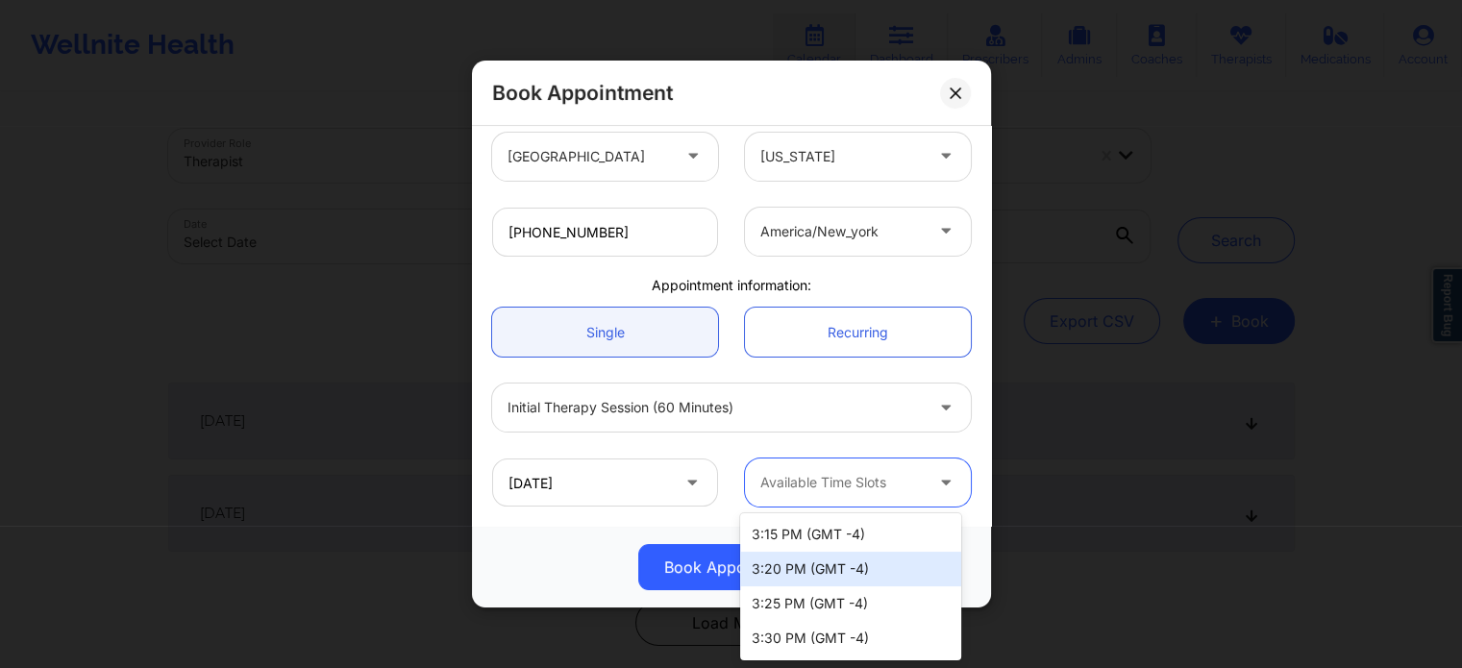
scroll to position [2691, 0]
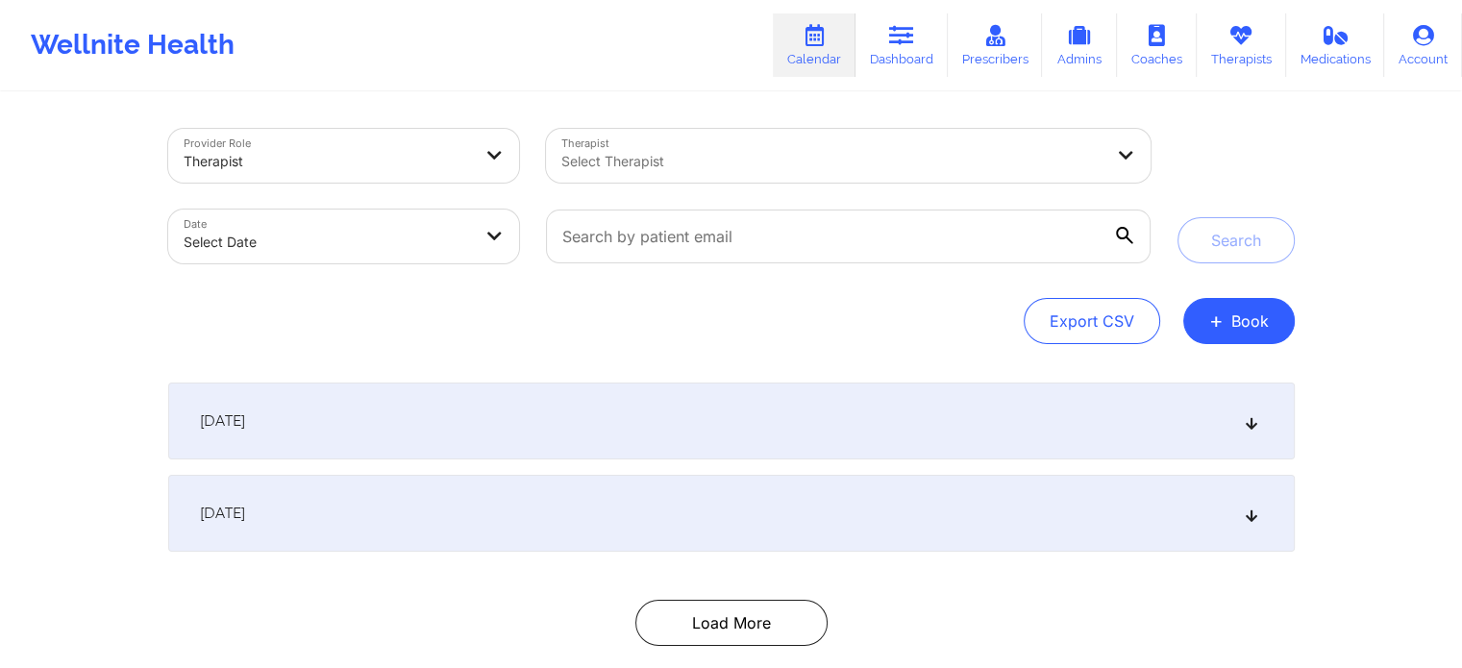
click at [690, 169] on div at bounding box center [831, 161] width 541 height 23
drag, startPoint x: 438, startPoint y: 307, endPoint x: 596, endPoint y: 214, distance: 182.6
click at [438, 309] on div "Export CSV + Book" at bounding box center [731, 321] width 1126 height 46
click at [903, 40] on icon at bounding box center [901, 35] width 25 height 21
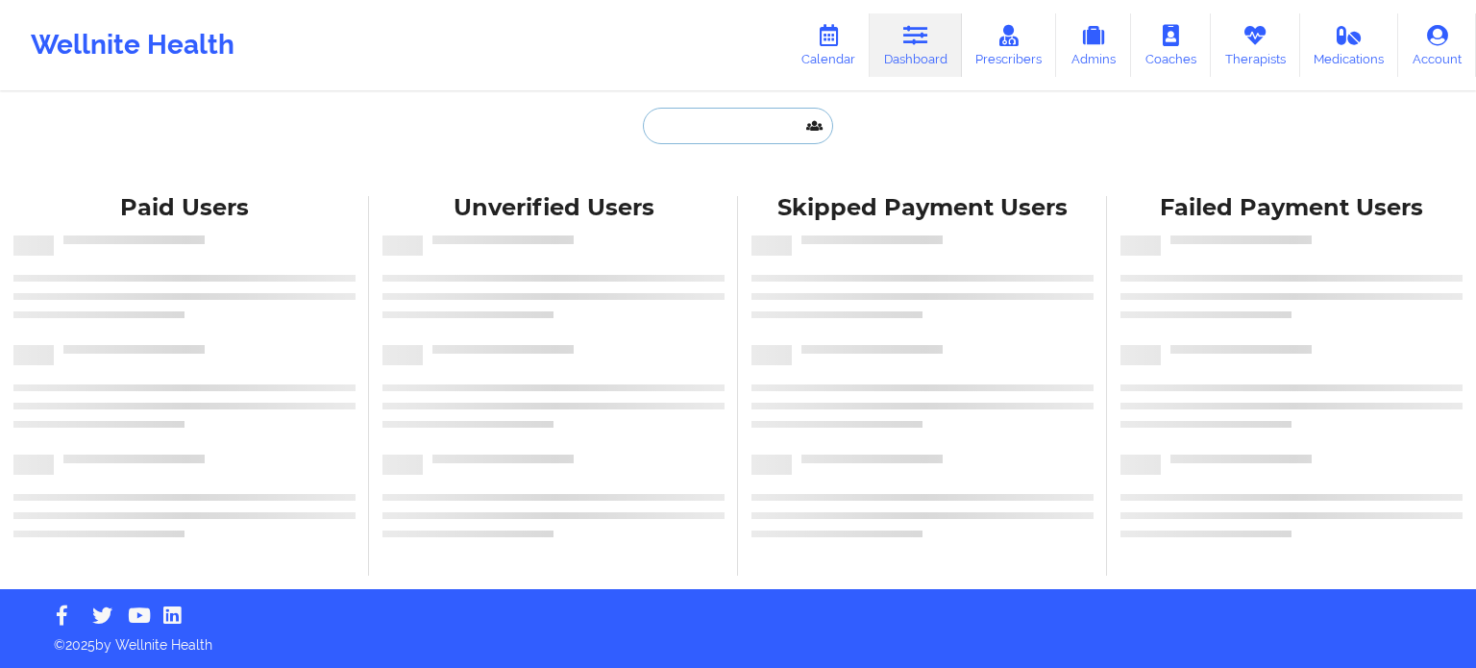
click at [734, 125] on input "text" at bounding box center [738, 126] width 190 height 37
paste input "[EMAIL_ADDRESS][DOMAIN_NAME]"
type input "[EMAIL_ADDRESS][DOMAIN_NAME]"
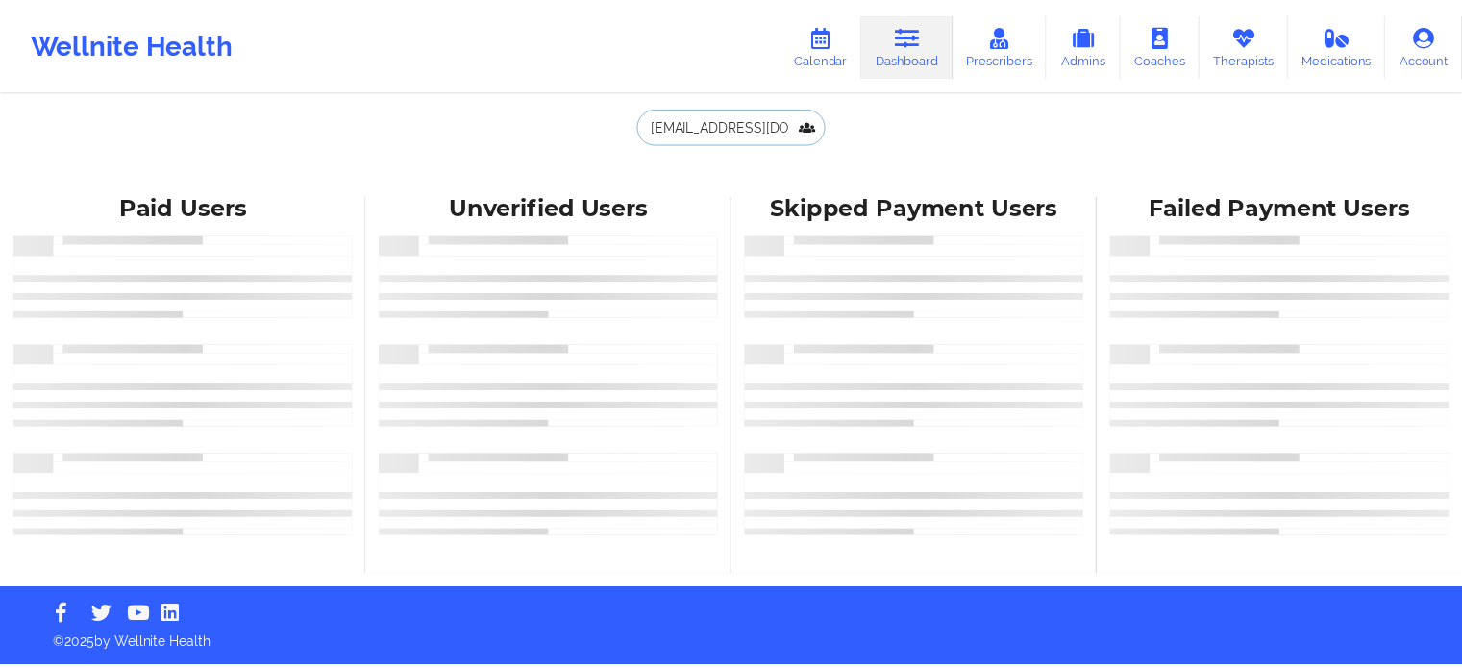
scroll to position [0, 15]
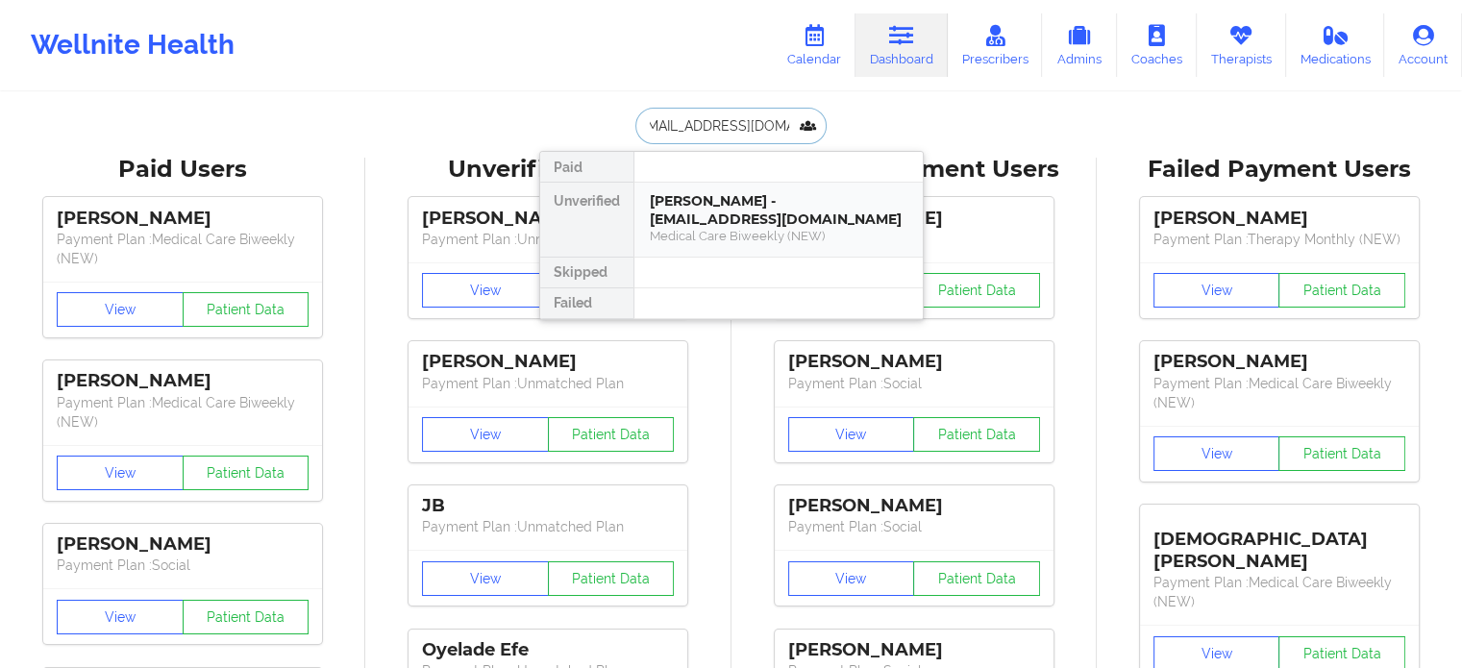
click at [706, 225] on div "[PERSON_NAME] - [EMAIL_ADDRESS][DOMAIN_NAME]" at bounding box center [779, 210] width 258 height 36
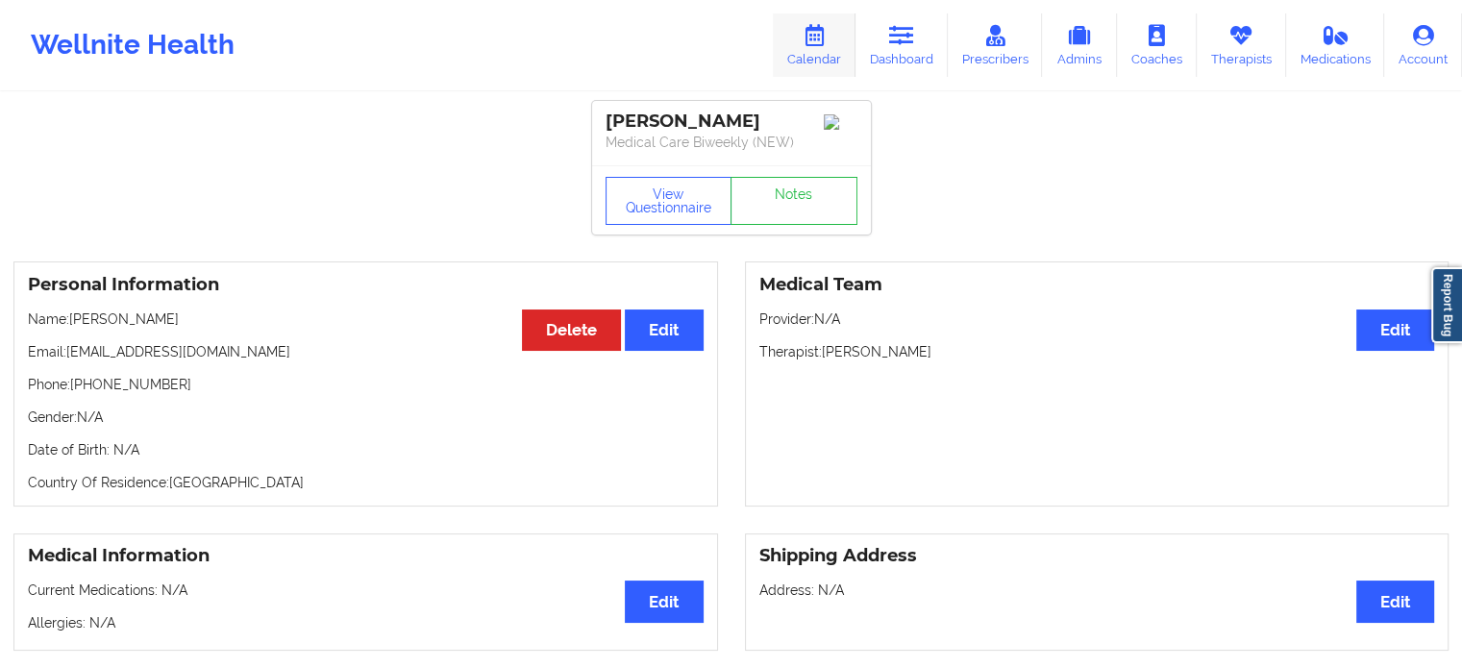
drag, startPoint x: 838, startPoint y: 41, endPoint x: 852, endPoint y: 7, distance: 37.1
click at [838, 41] on link "Calendar" at bounding box center [814, 44] width 83 height 63
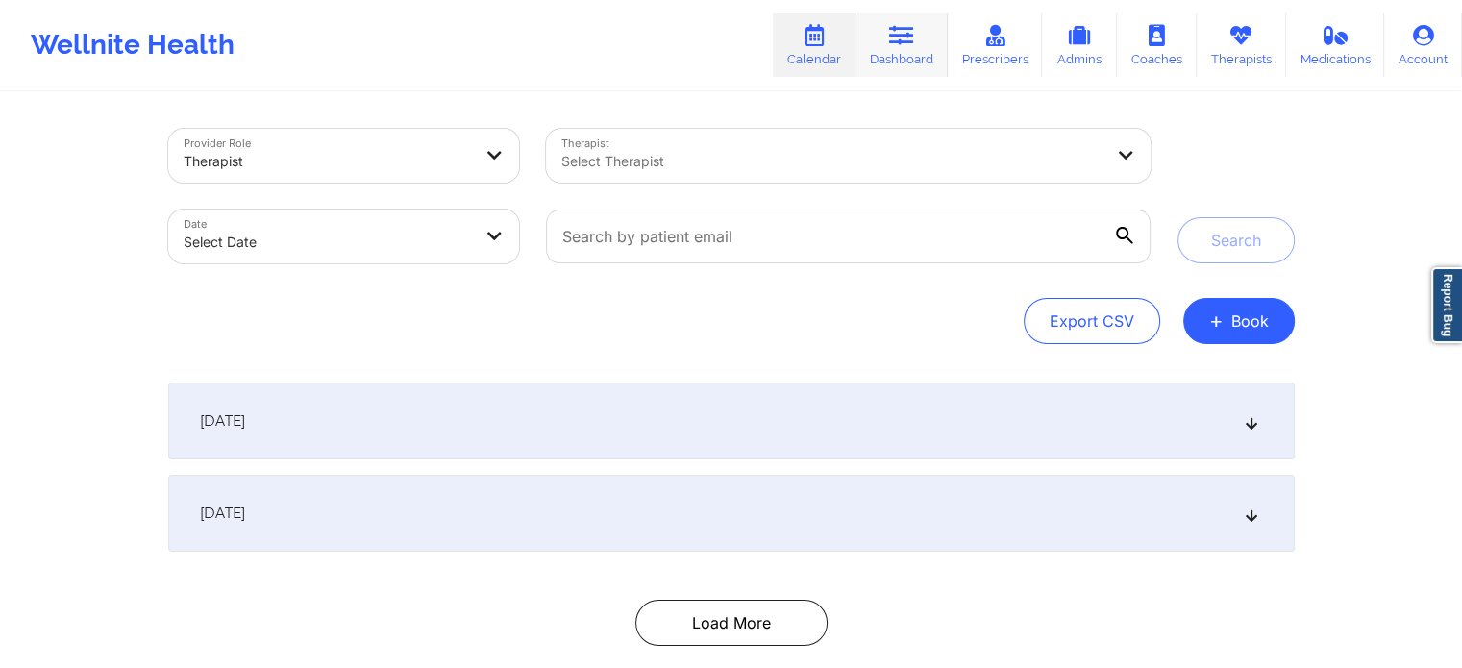
click at [896, 34] on icon at bounding box center [901, 35] width 25 height 21
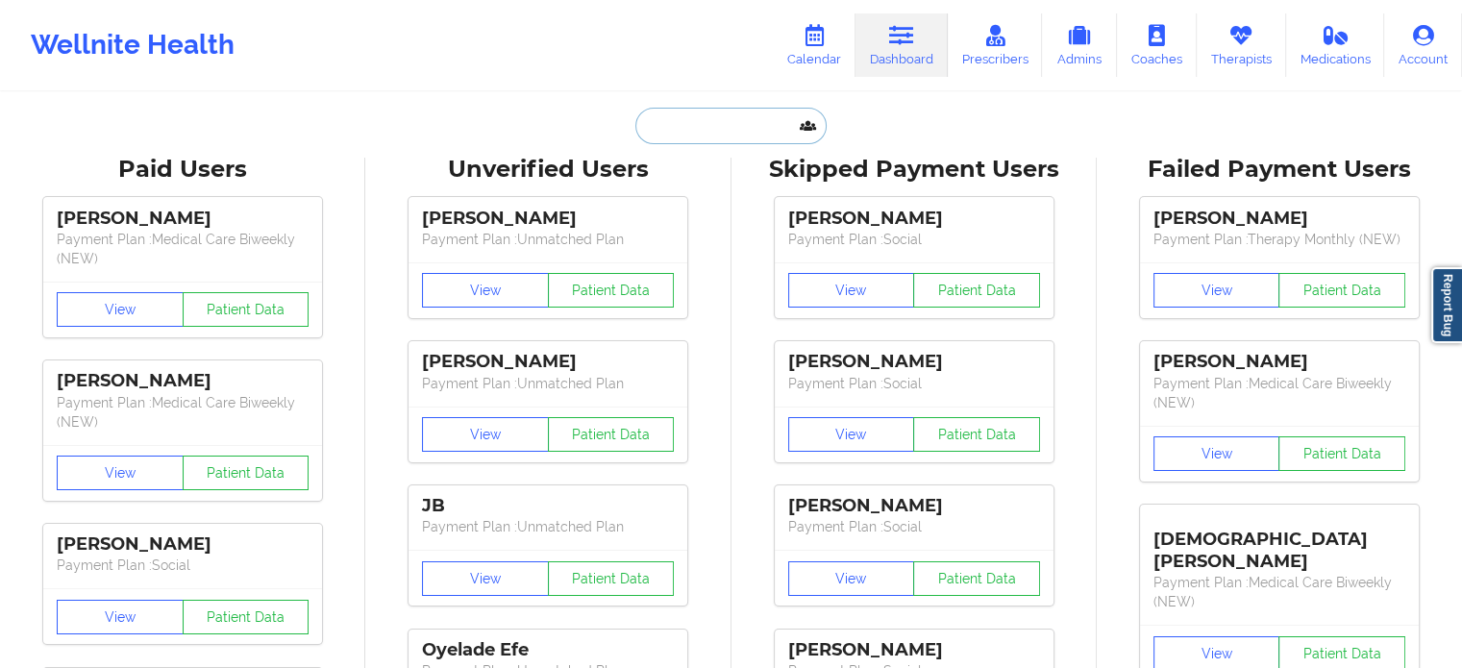
click at [687, 123] on input "text" at bounding box center [730, 126] width 190 height 37
paste input "[PERSON_NAME][EMAIL_ADDRESS][DOMAIN_NAME]"
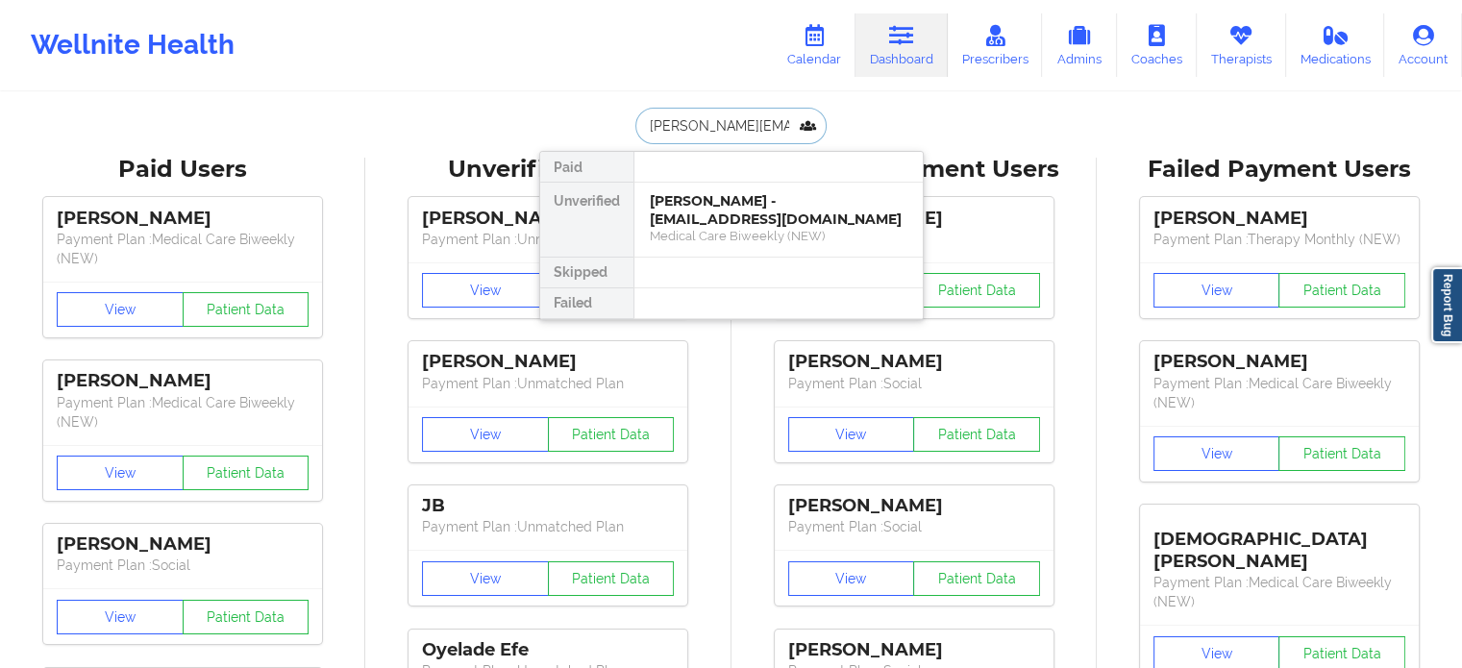
type input "[PERSON_NAME][EMAIL_ADDRESS][DOMAIN_NAME]"
click at [735, 211] on div "Lakeisha Phillips - [EMAIL_ADDRESS][DOMAIN_NAME]" at bounding box center [779, 210] width 258 height 36
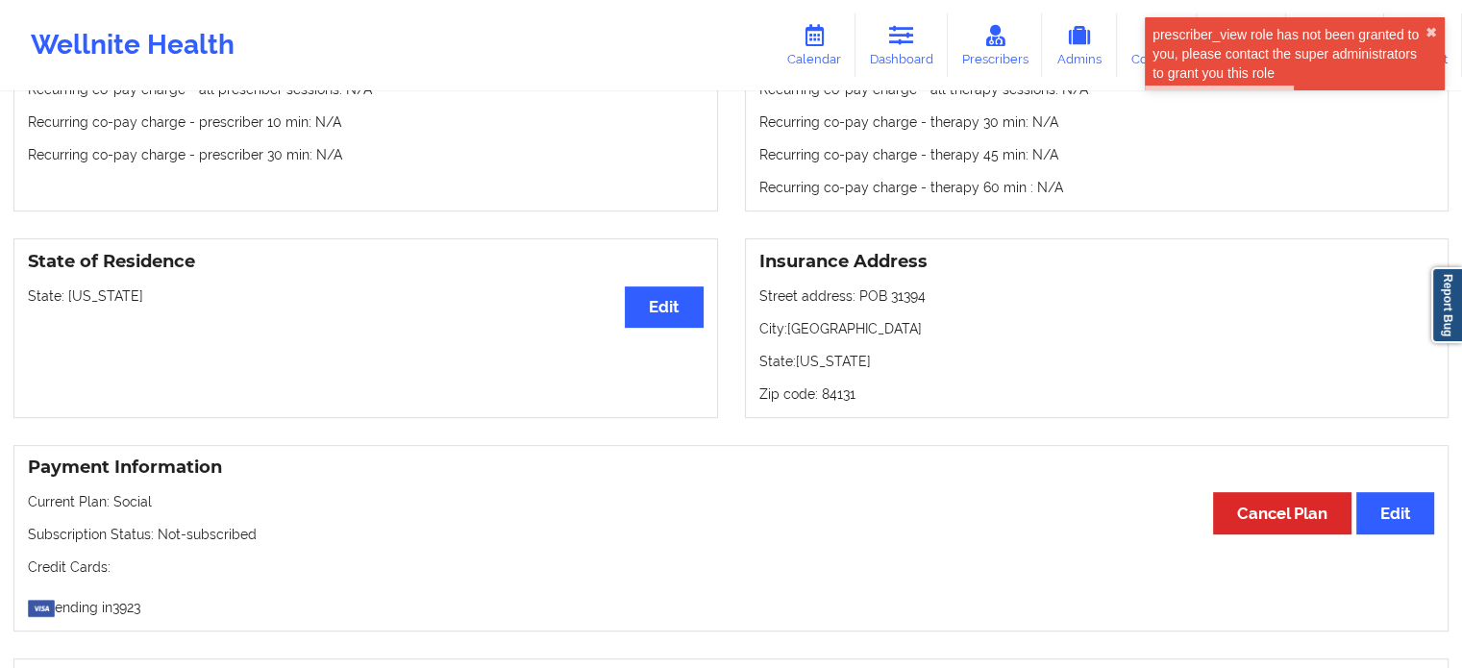
scroll to position [679, 0]
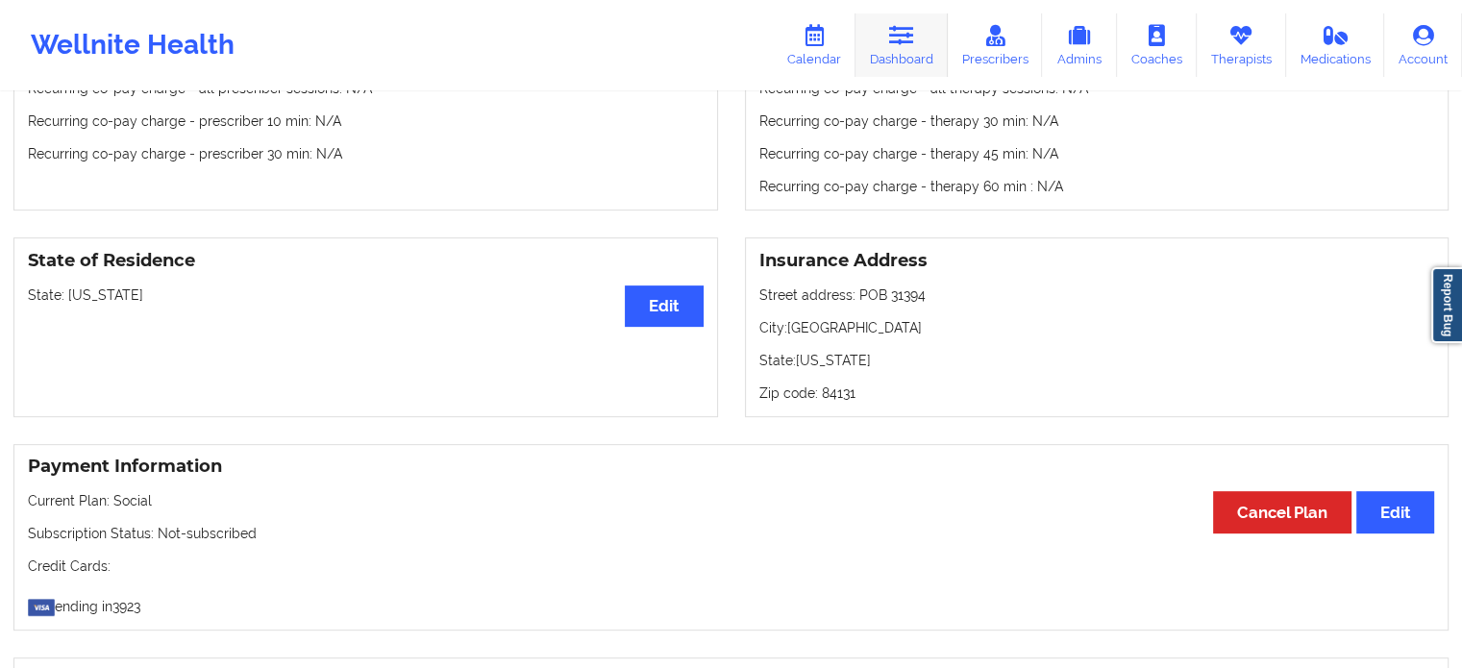
click at [919, 37] on link "Dashboard" at bounding box center [901, 44] width 92 height 63
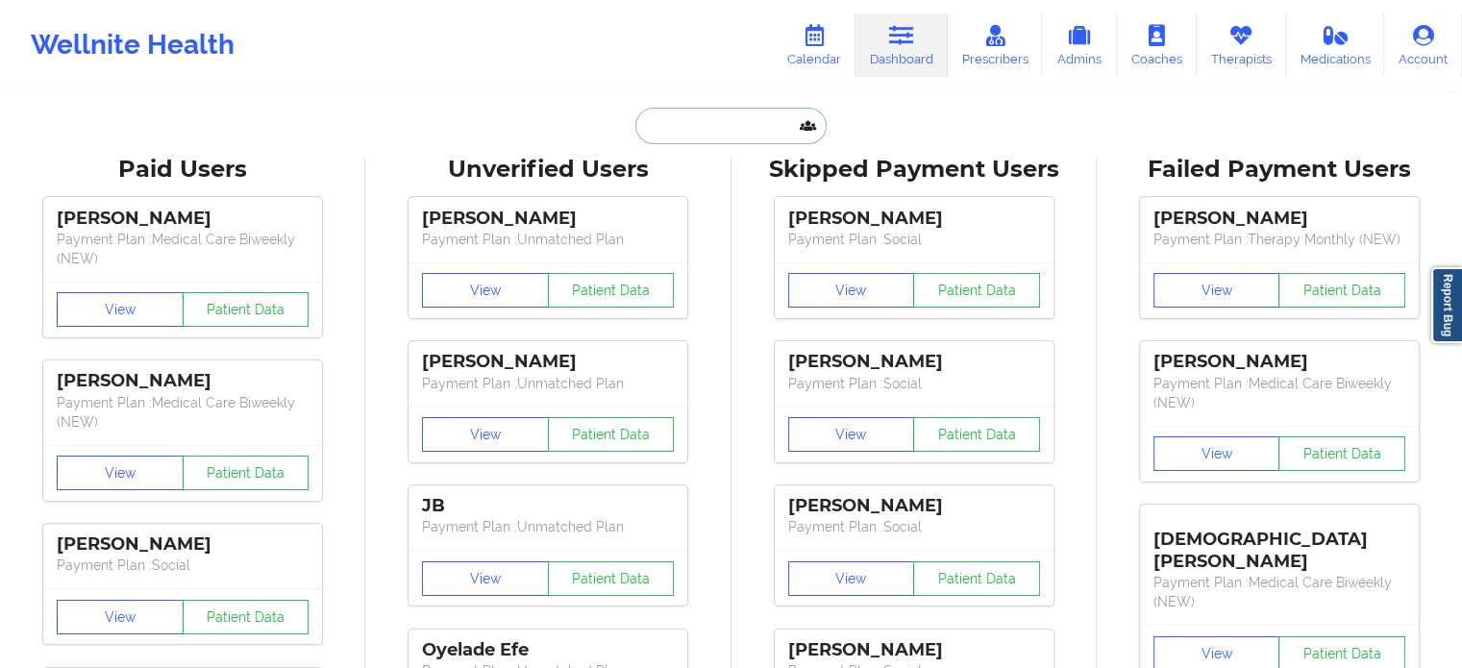
click at [727, 118] on input "text" at bounding box center [730, 126] width 190 height 37
paste input "[EMAIL_ADDRESS][DOMAIN_NAME]"
type input "[EMAIL_ADDRESS][DOMAIN_NAME]"
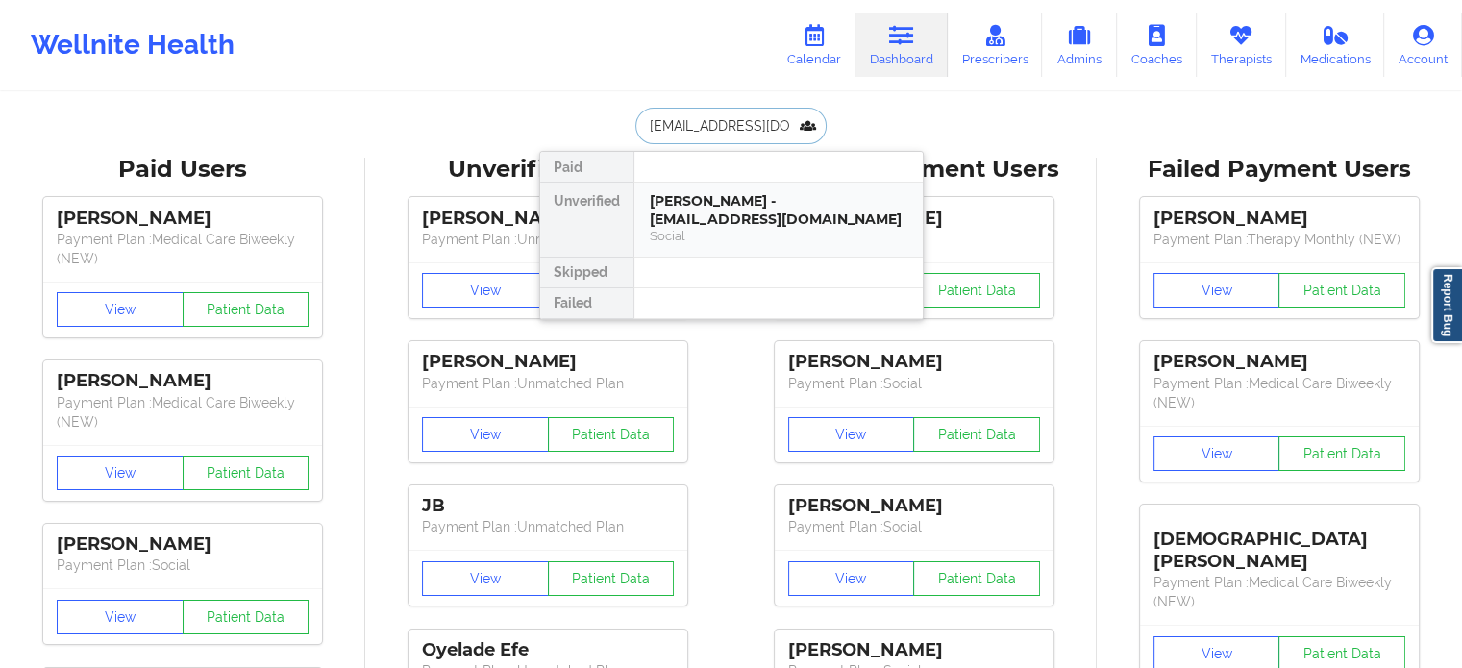
click at [747, 216] on div "[PERSON_NAME] - [EMAIL_ADDRESS][DOMAIN_NAME]" at bounding box center [779, 210] width 258 height 36
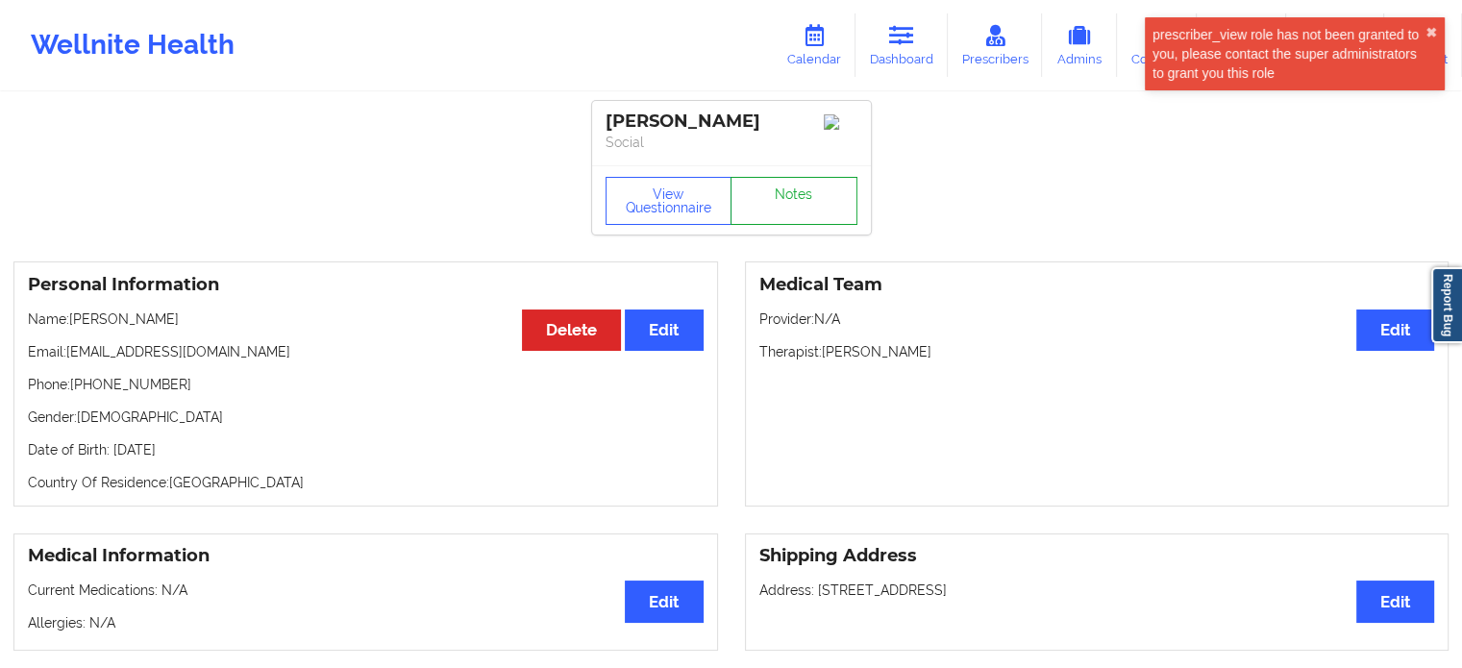
click at [782, 191] on link "Notes" at bounding box center [793, 201] width 127 height 48
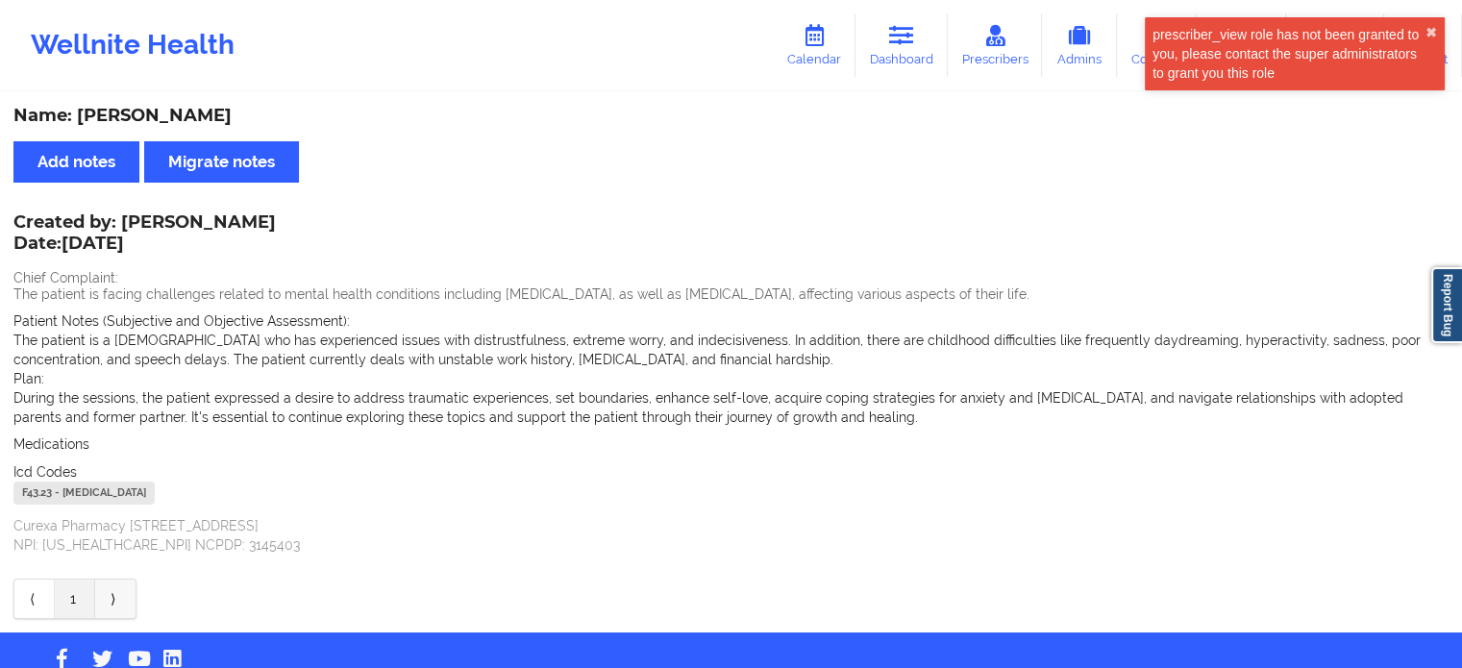
click at [119, 595] on link "⟩" at bounding box center [115, 599] width 40 height 38
click at [35, 609] on link "⟨" at bounding box center [34, 599] width 40 height 38
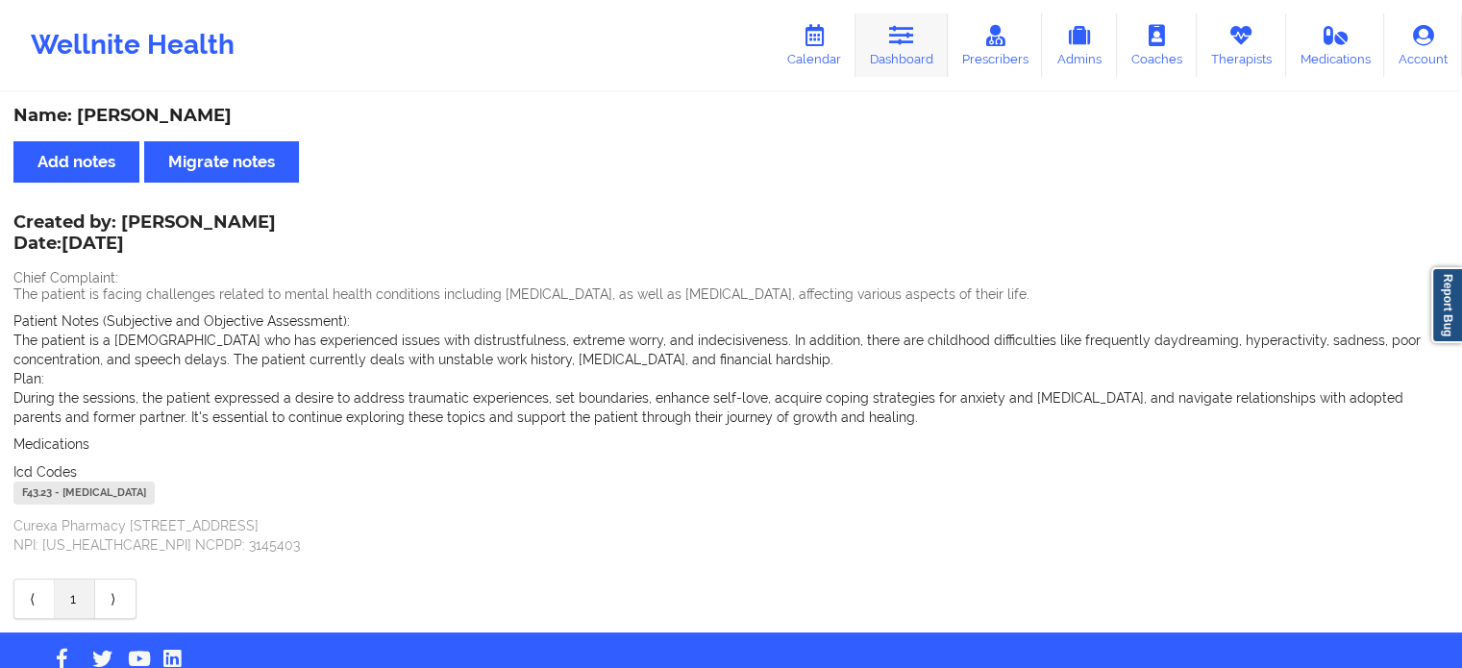
drag, startPoint x: 901, startPoint y: 54, endPoint x: 873, endPoint y: 61, distance: 28.7
click at [901, 54] on link "Dashboard" at bounding box center [901, 44] width 92 height 63
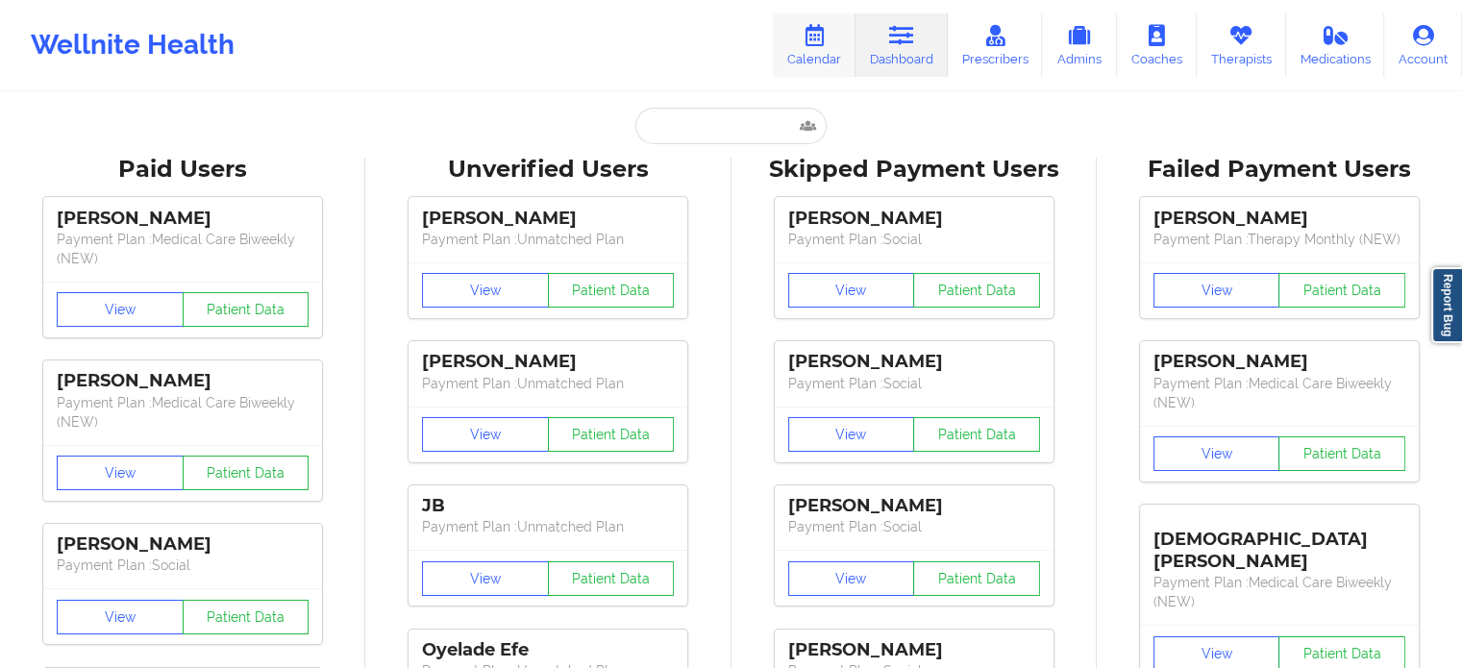
click at [827, 61] on link "Calendar" at bounding box center [814, 44] width 83 height 63
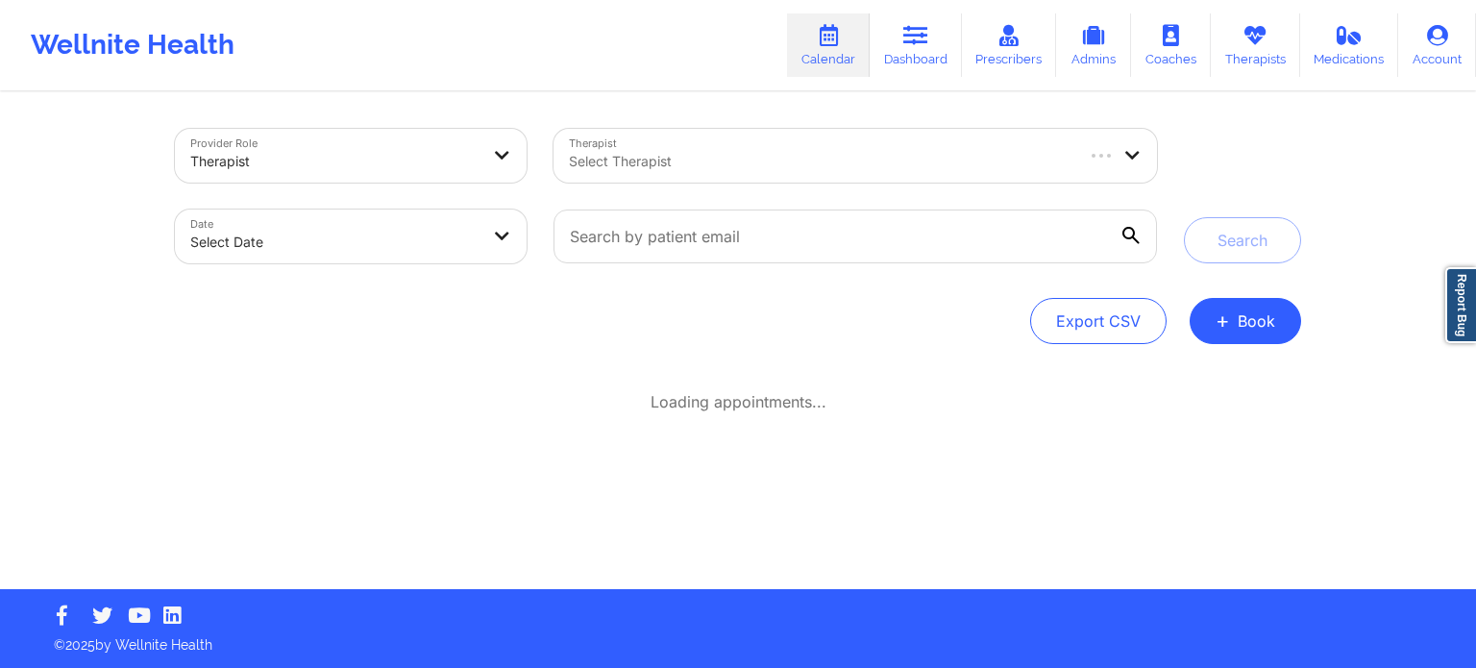
click at [753, 168] on div at bounding box center [820, 161] width 503 height 23
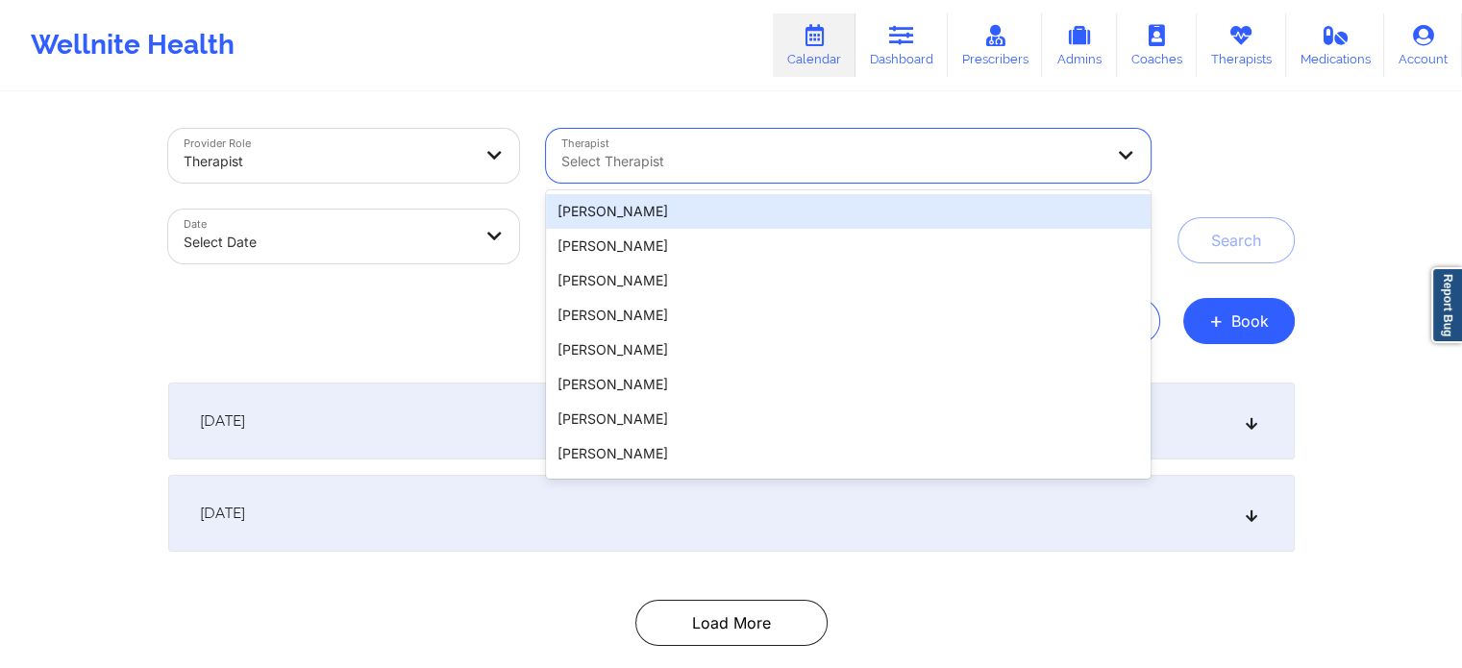
click at [522, 91] on div "Provider Role Therapist Therapist 20 results available. Use Up and Down to choo…" at bounding box center [731, 347] width 1462 height 694
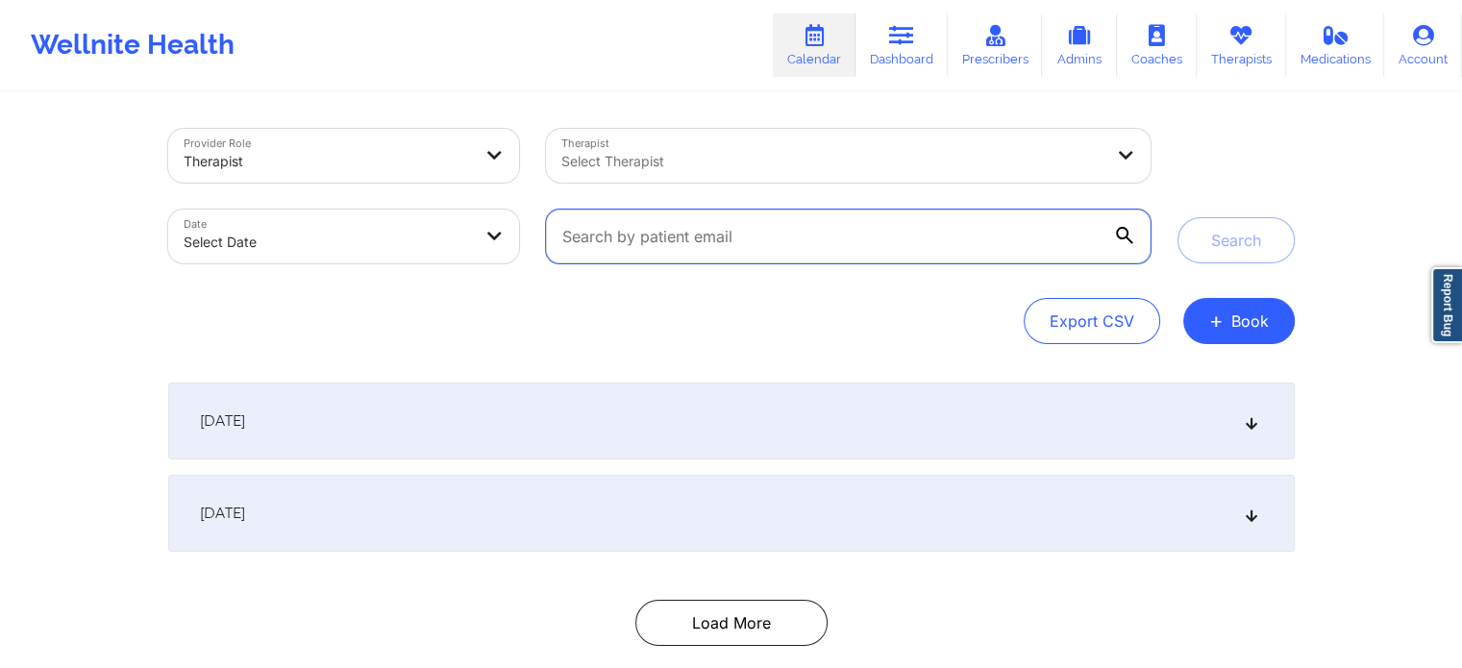
click at [680, 235] on input "text" at bounding box center [848, 237] width 604 height 54
paste input "[EMAIL_ADDRESS][DOMAIN_NAME]"
type input "[EMAIL_ADDRESS][DOMAIN_NAME]"
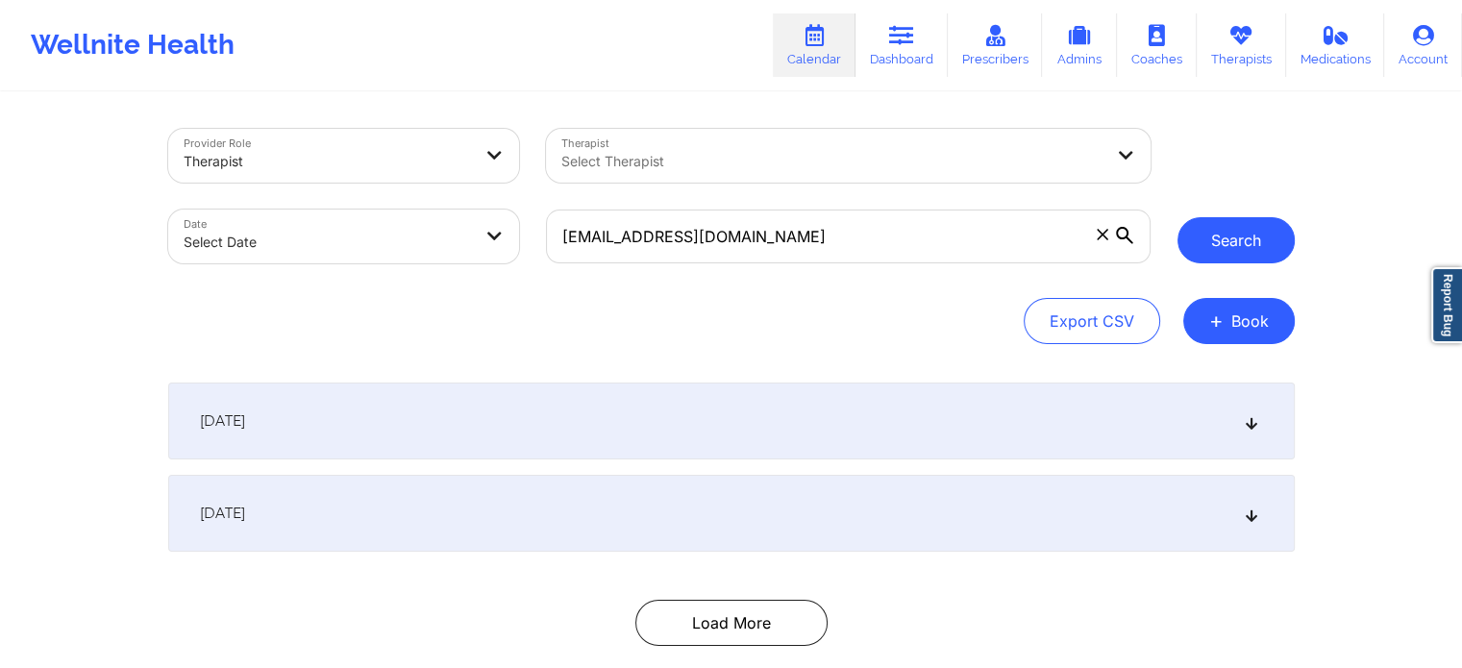
click at [1240, 234] on button "Search" at bounding box center [1235, 240] width 117 height 46
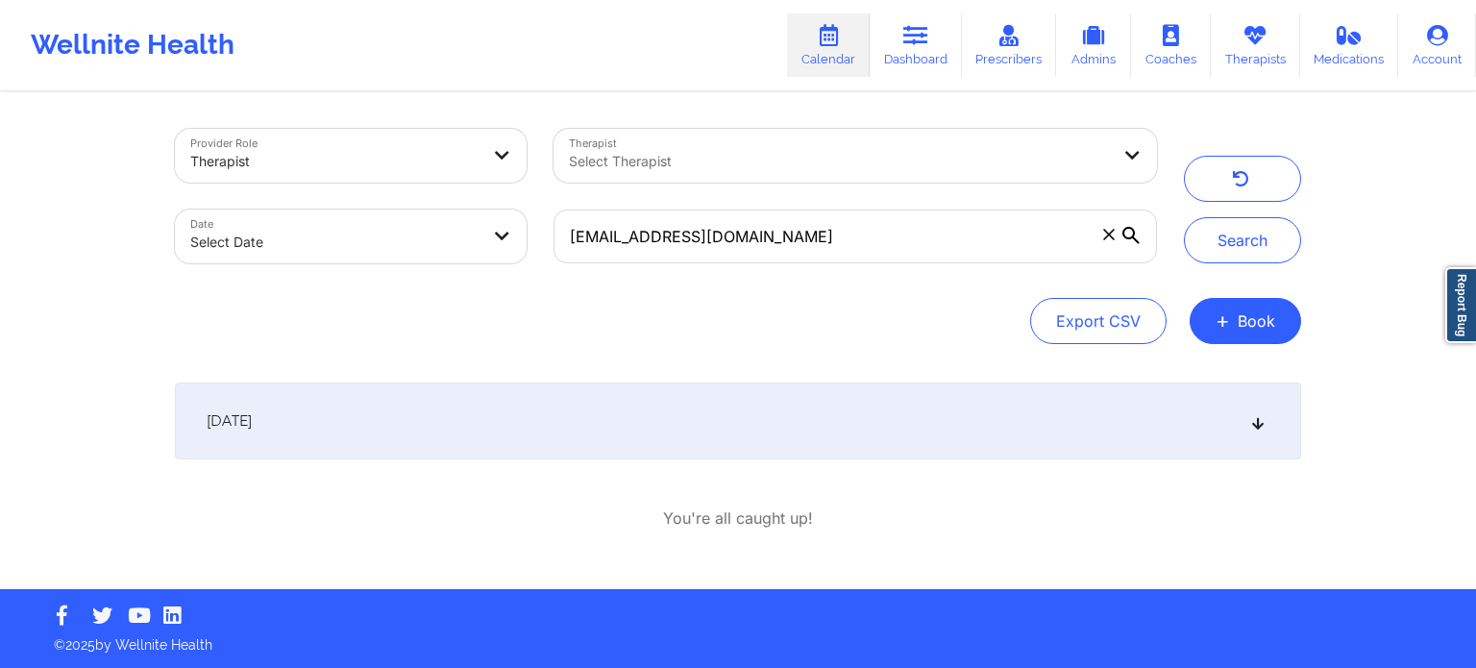
click at [496, 435] on div "[DATE]" at bounding box center [738, 421] width 1126 height 77
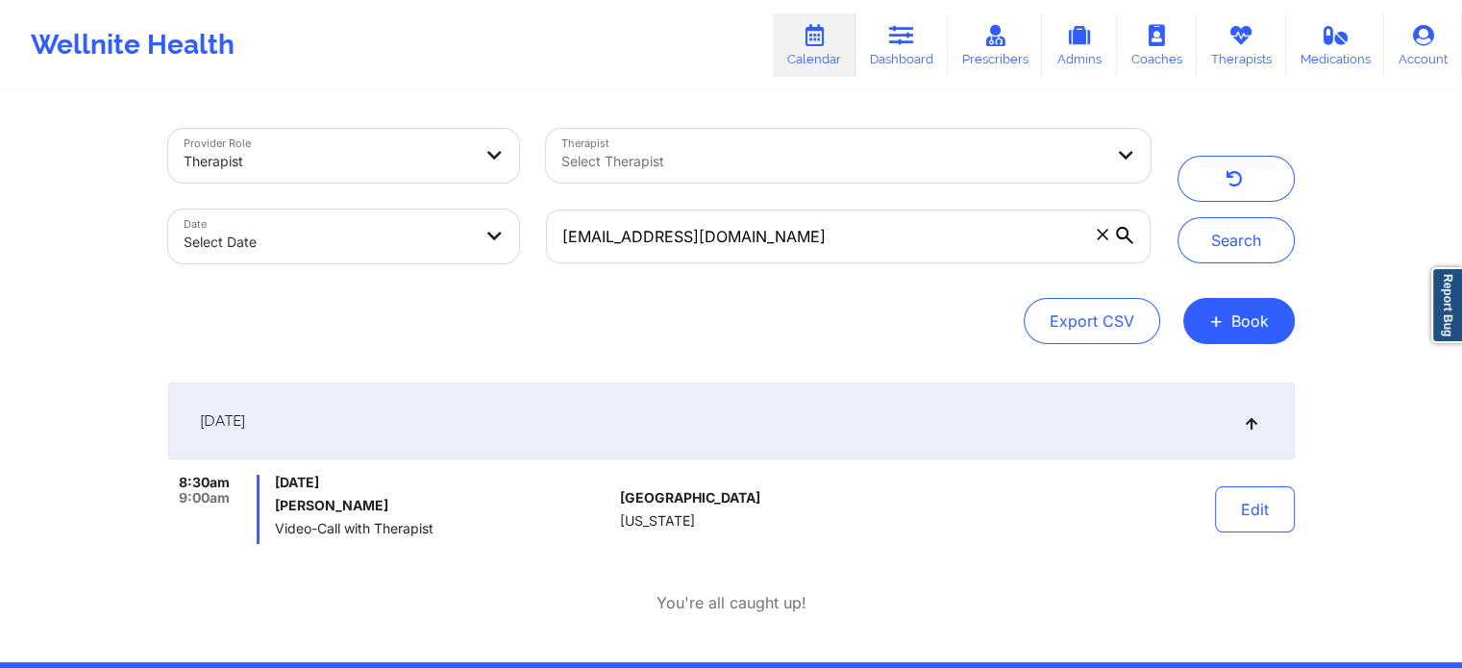
click at [365, 506] on h6 "[PERSON_NAME]" at bounding box center [443, 505] width 337 height 15
click at [893, 57] on link "Dashboard" at bounding box center [901, 44] width 92 height 63
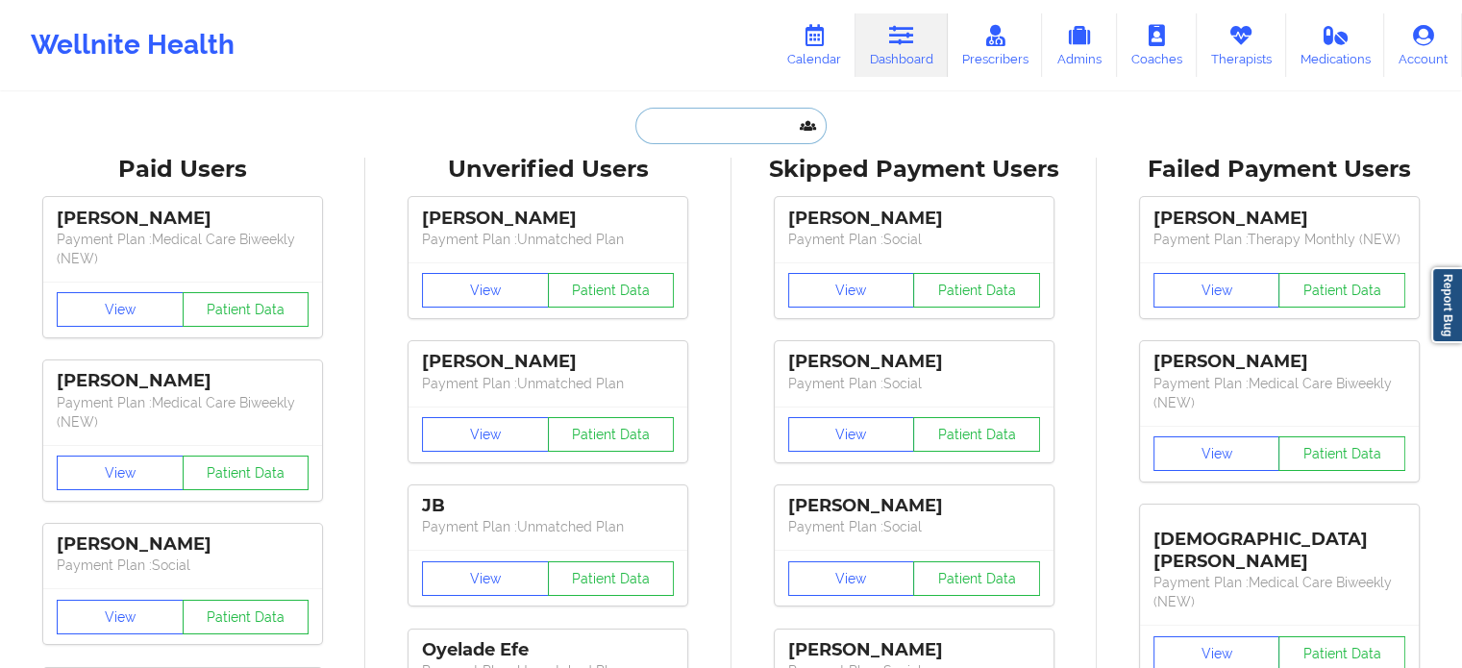
click at [692, 122] on input "text" at bounding box center [730, 126] width 190 height 37
paste input "[PHONE_NUMBER]"
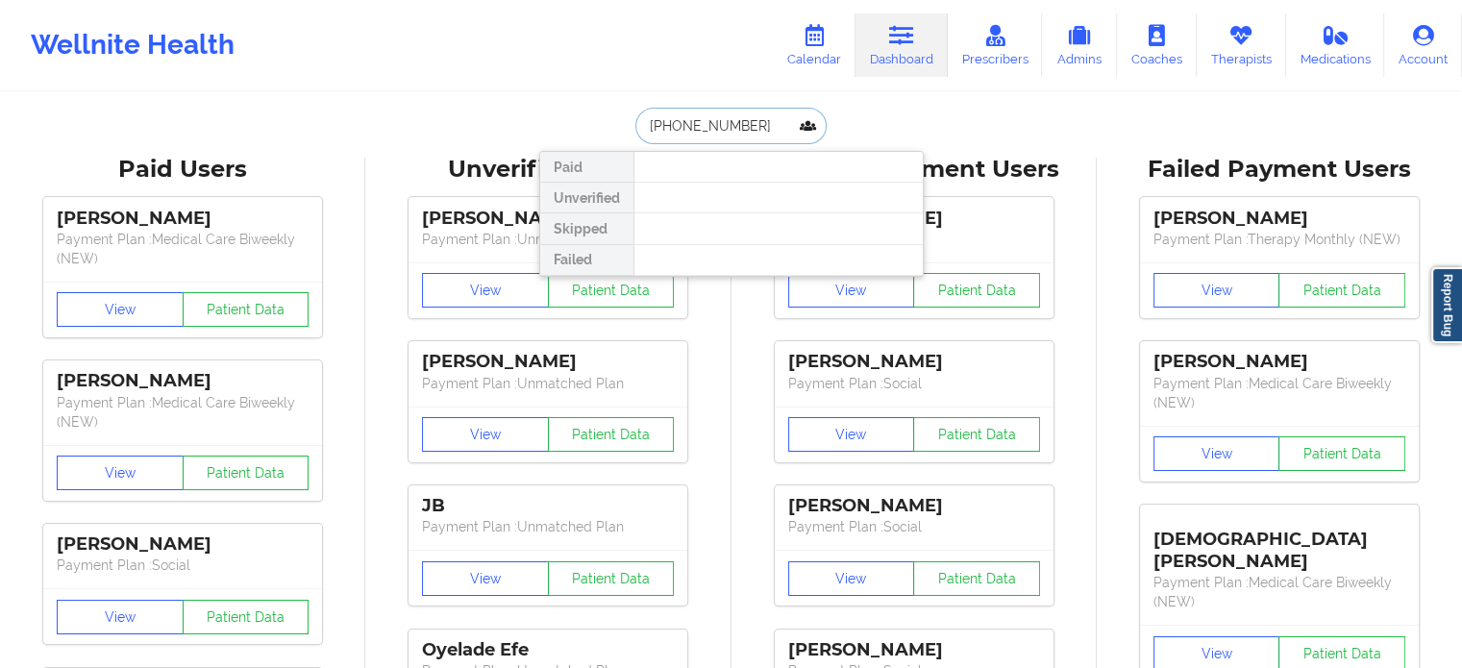
drag, startPoint x: 756, startPoint y: 122, endPoint x: 363, endPoint y: 91, distance: 394.3
click at [580, 124] on div "[PHONE_NUMBER] Paid Unverified Skipped Failed" at bounding box center [731, 126] width 384 height 37
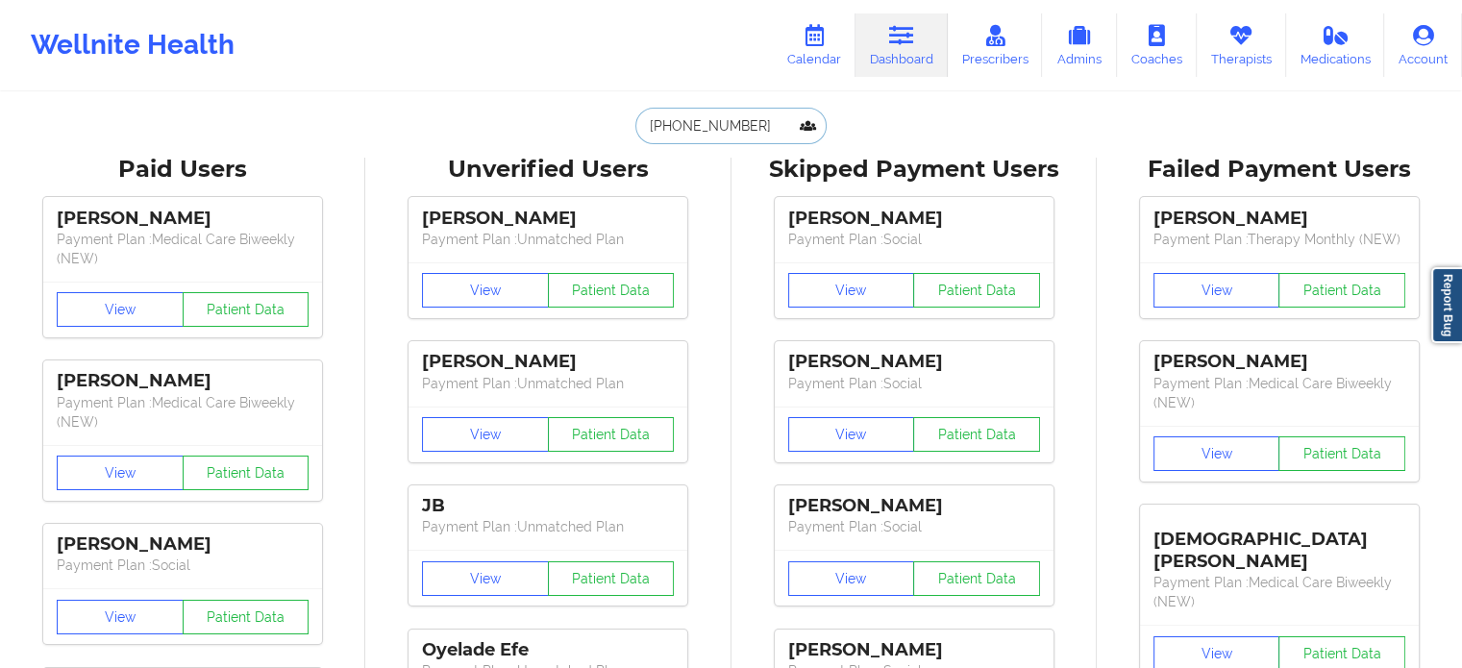
paste input "[EMAIL_ADDRESS][DOMAIN_NAME]"
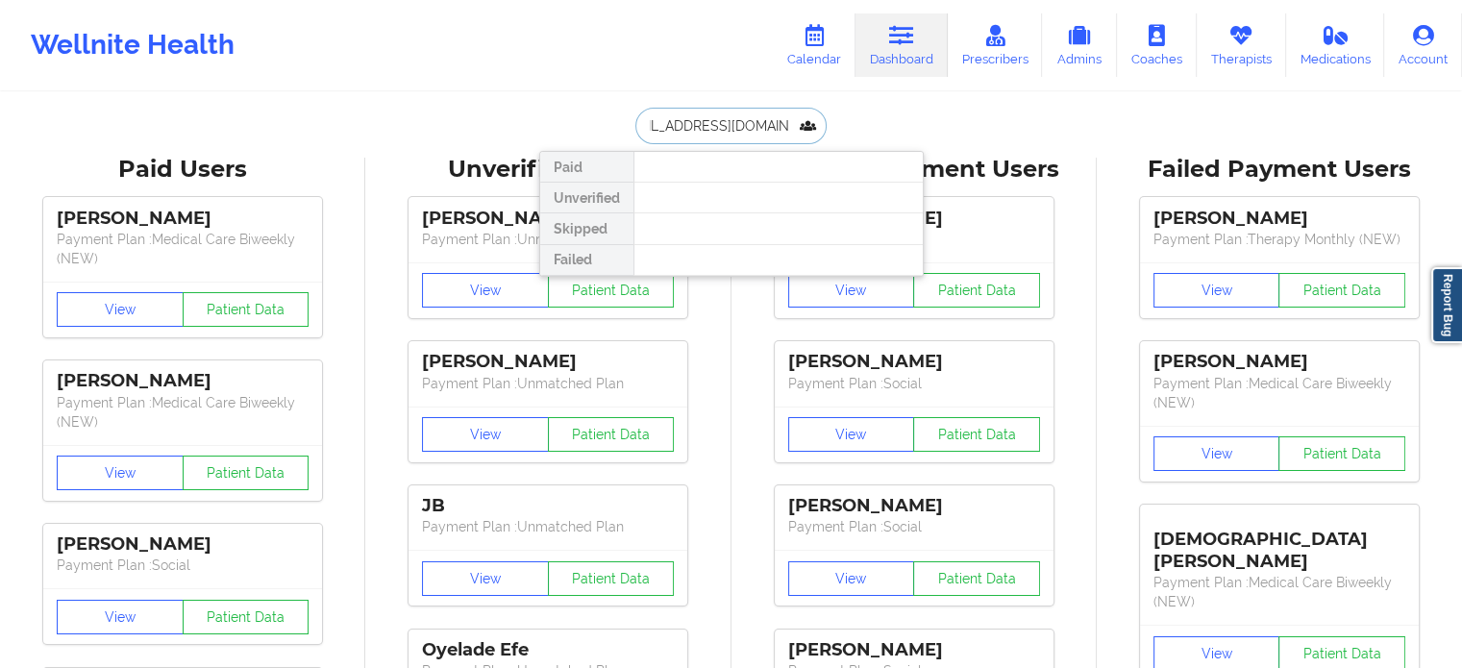
type input "[EMAIL_ADDRESS][DOMAIN_NAME]"
click at [827, 57] on link "Calendar" at bounding box center [814, 44] width 83 height 63
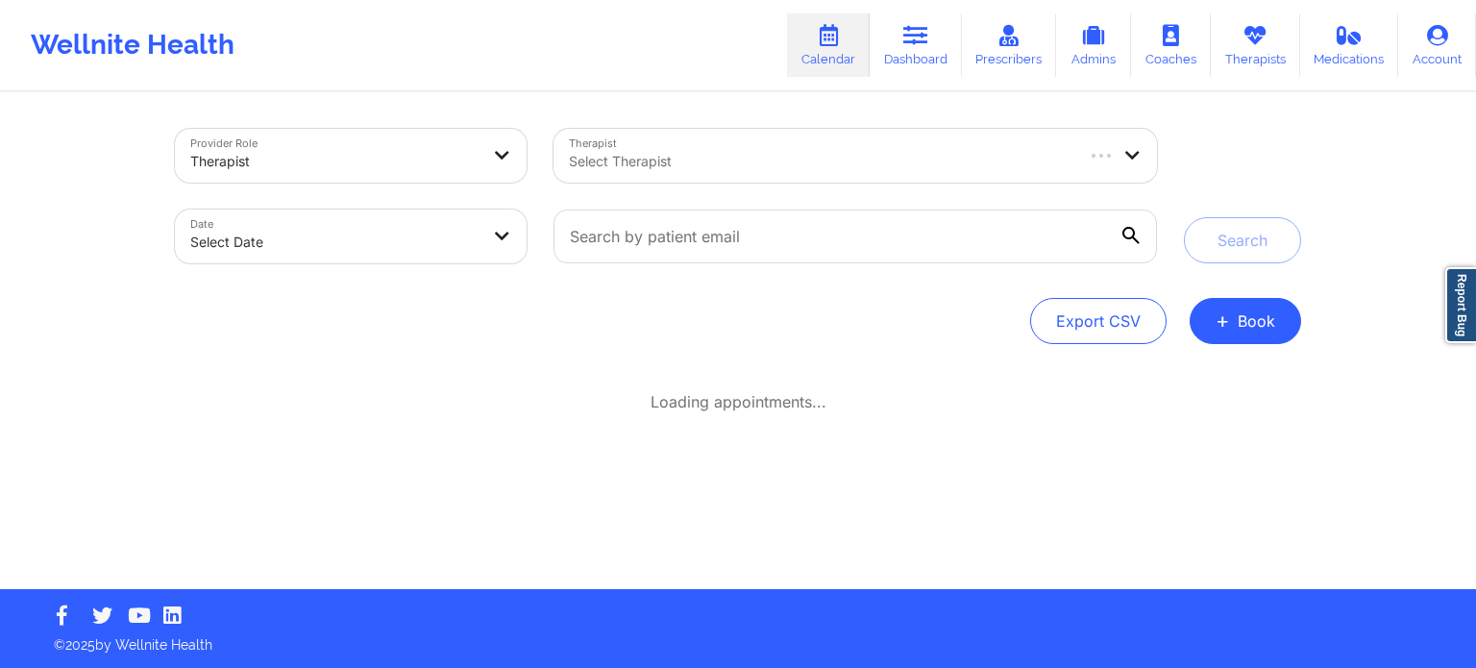
click at [781, 142] on div "Select Therapist" at bounding box center [814, 156] width 520 height 54
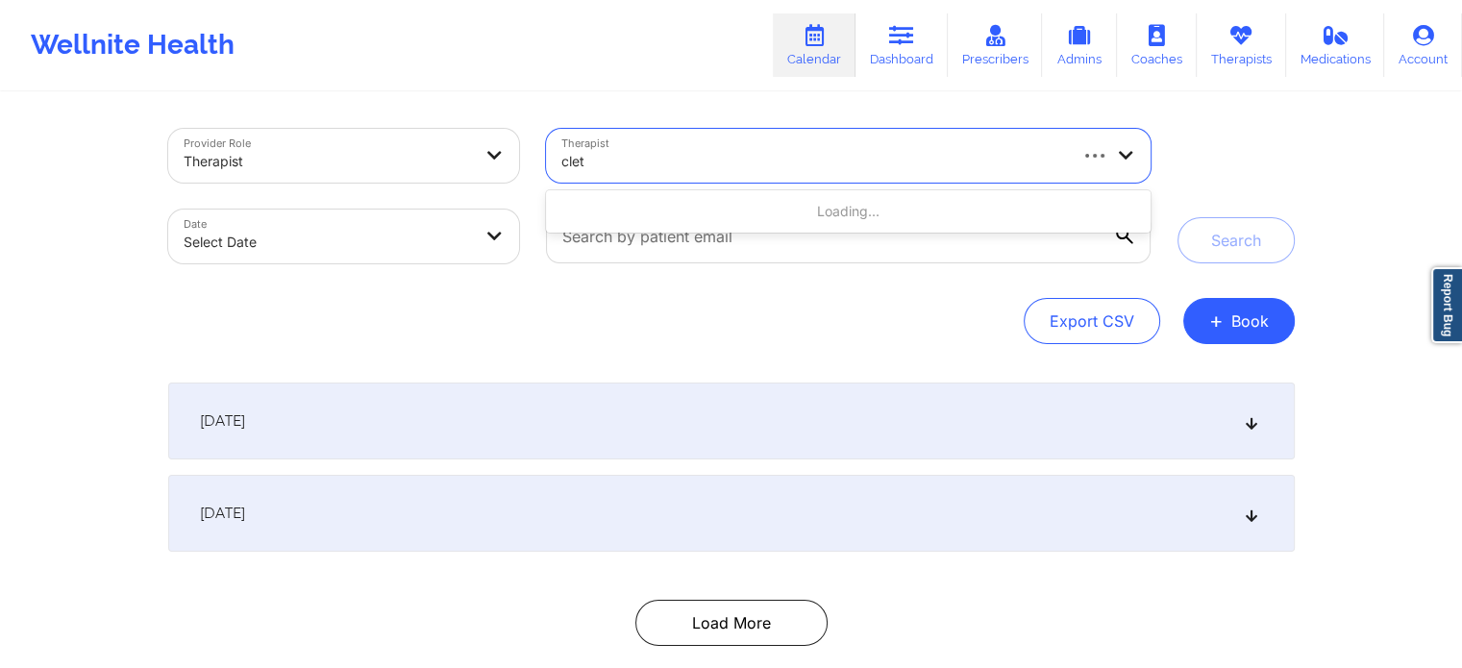
type input "cletu"
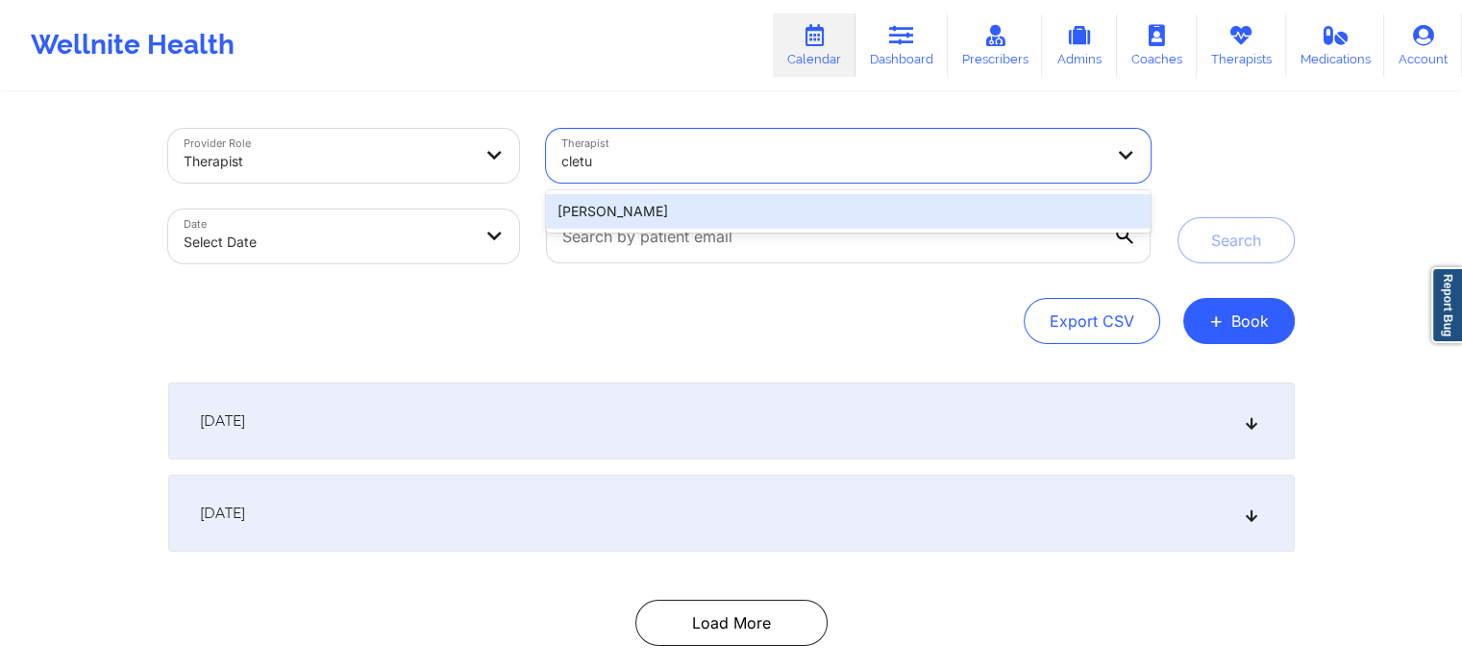
click at [700, 217] on div "[PERSON_NAME]" at bounding box center [848, 211] width 604 height 35
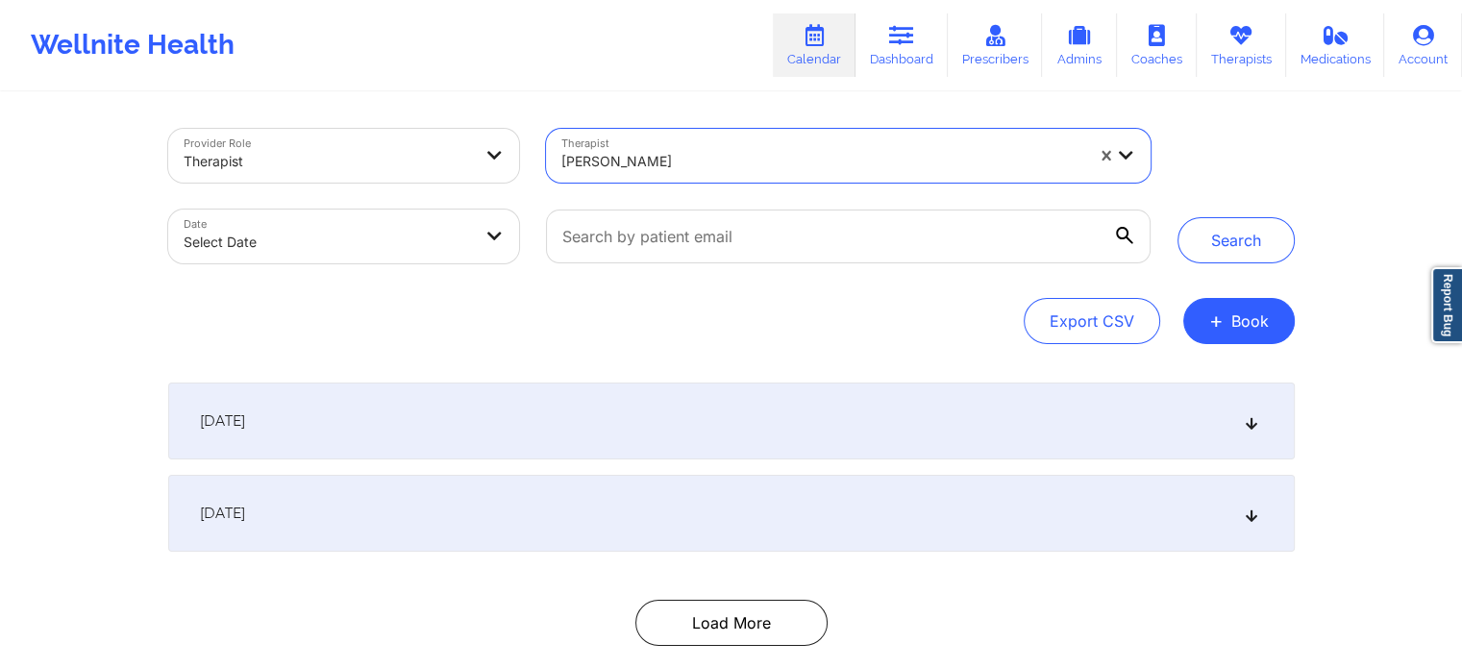
click at [324, 248] on body "Wellnite Health Calendar Dashboard Prescribers Admins Coaches Therapists Medica…" at bounding box center [731, 334] width 1462 height 668
select select "2025-8"
select select "2025-9"
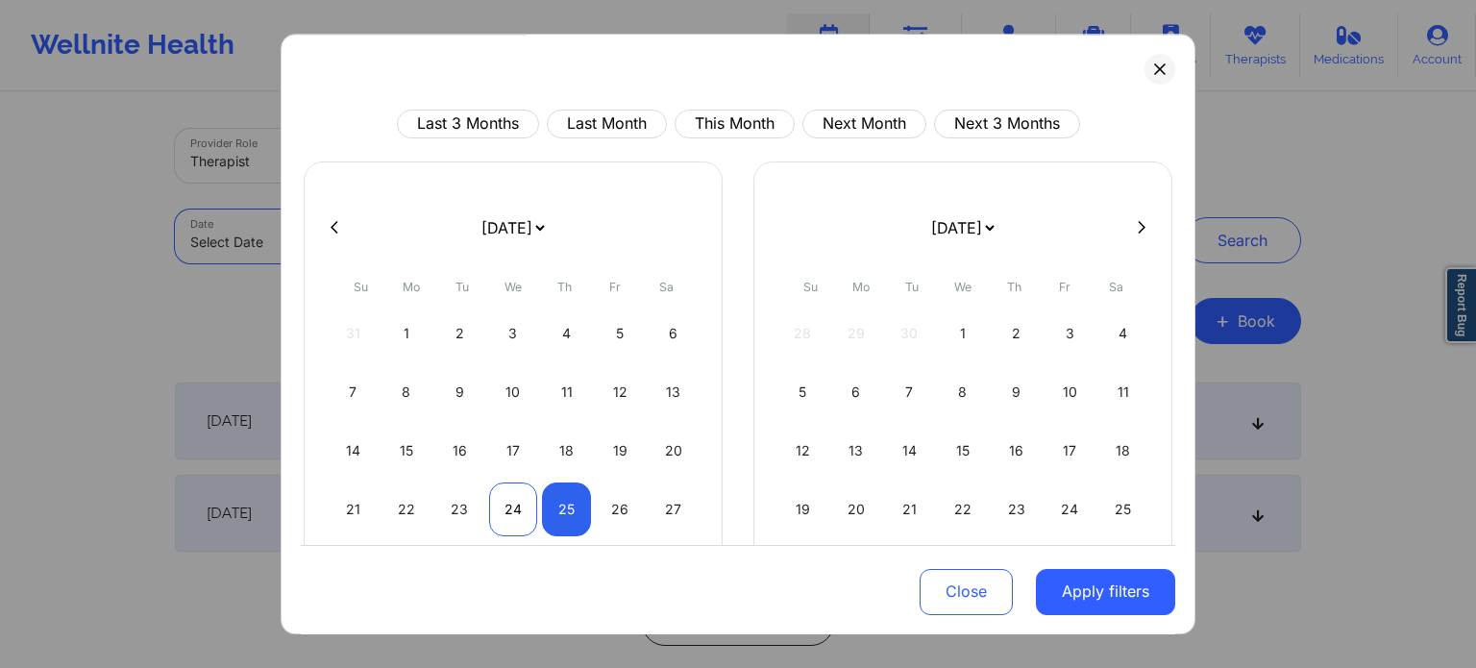
click at [529, 505] on div "24" at bounding box center [513, 509] width 49 height 54
select select "2025-8"
select select "2025-9"
select select "2025-8"
select select "2025-9"
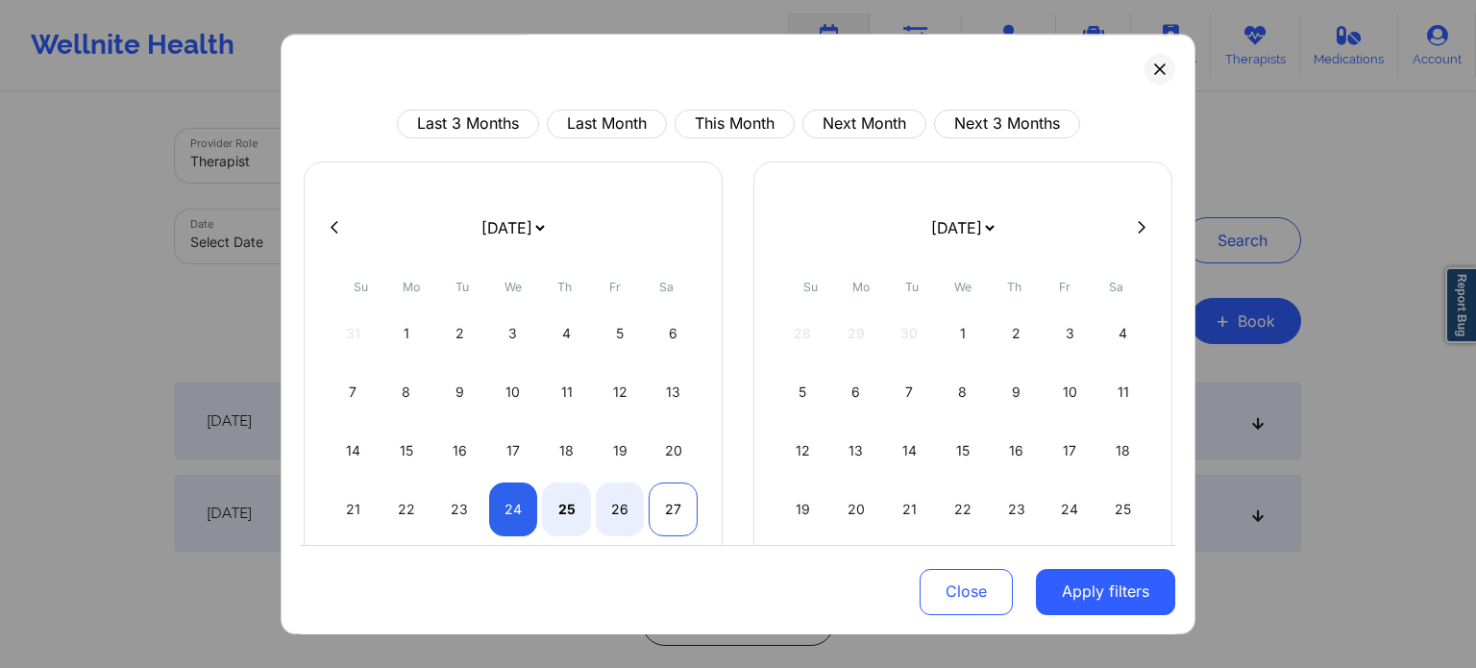
click at [673, 500] on div "27" at bounding box center [673, 509] width 49 height 54
select select "2025-8"
select select "2025-9"
click at [1087, 581] on button "Apply filters" at bounding box center [1105, 591] width 139 height 46
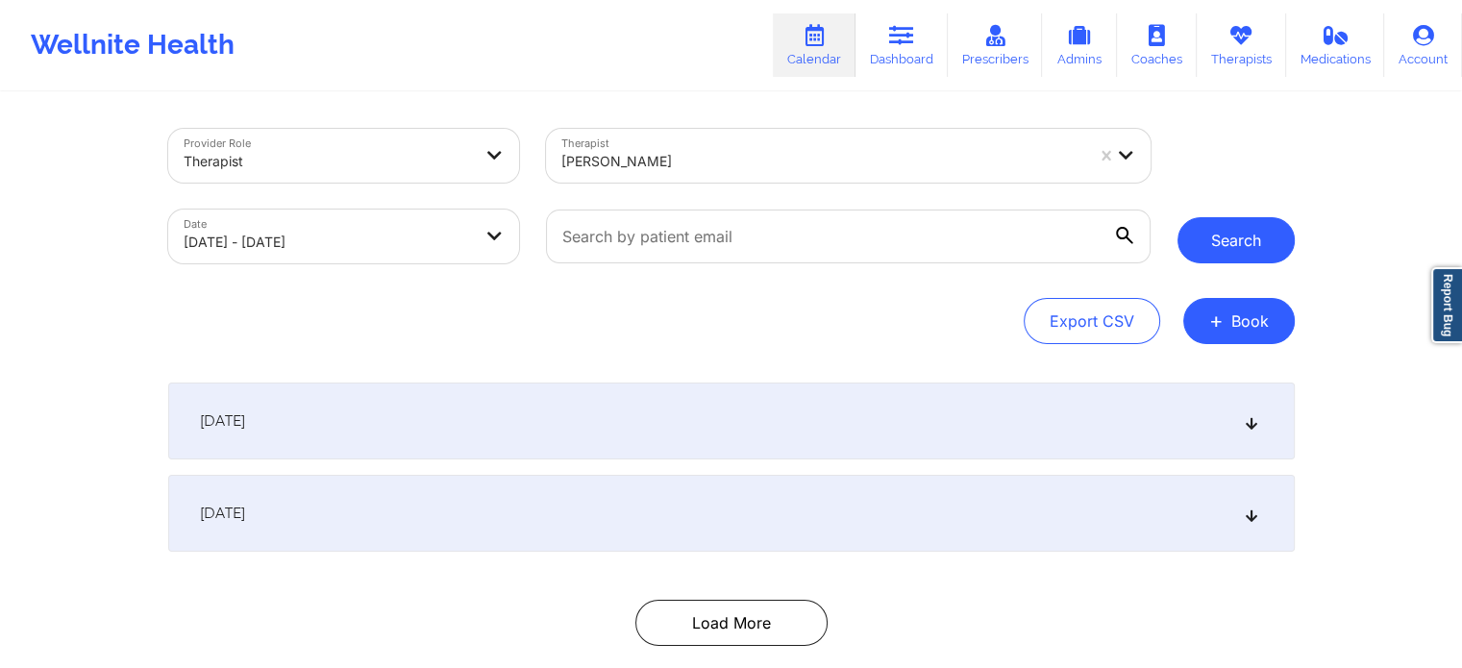
click at [1256, 248] on button "Search" at bounding box center [1235, 240] width 117 height 46
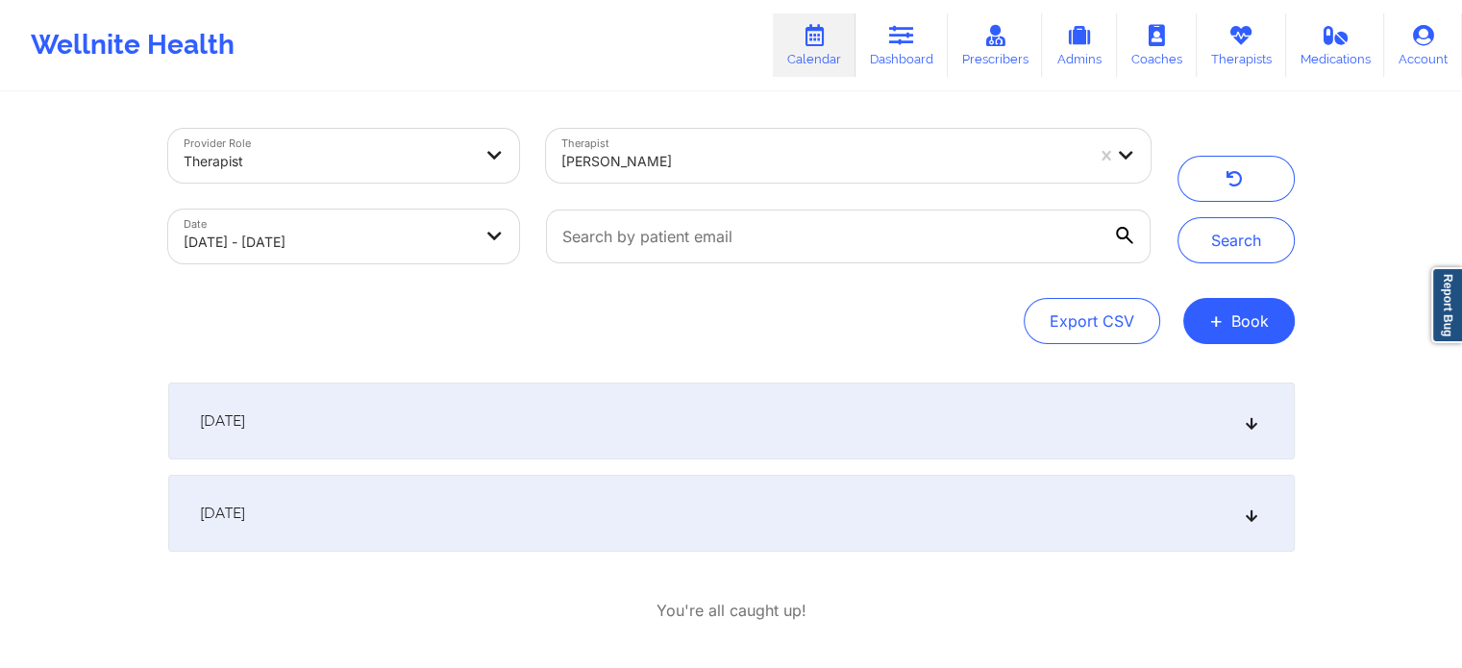
click at [556, 511] on div "[DATE]" at bounding box center [731, 513] width 1126 height 77
